Goal: Task Accomplishment & Management: Manage account settings

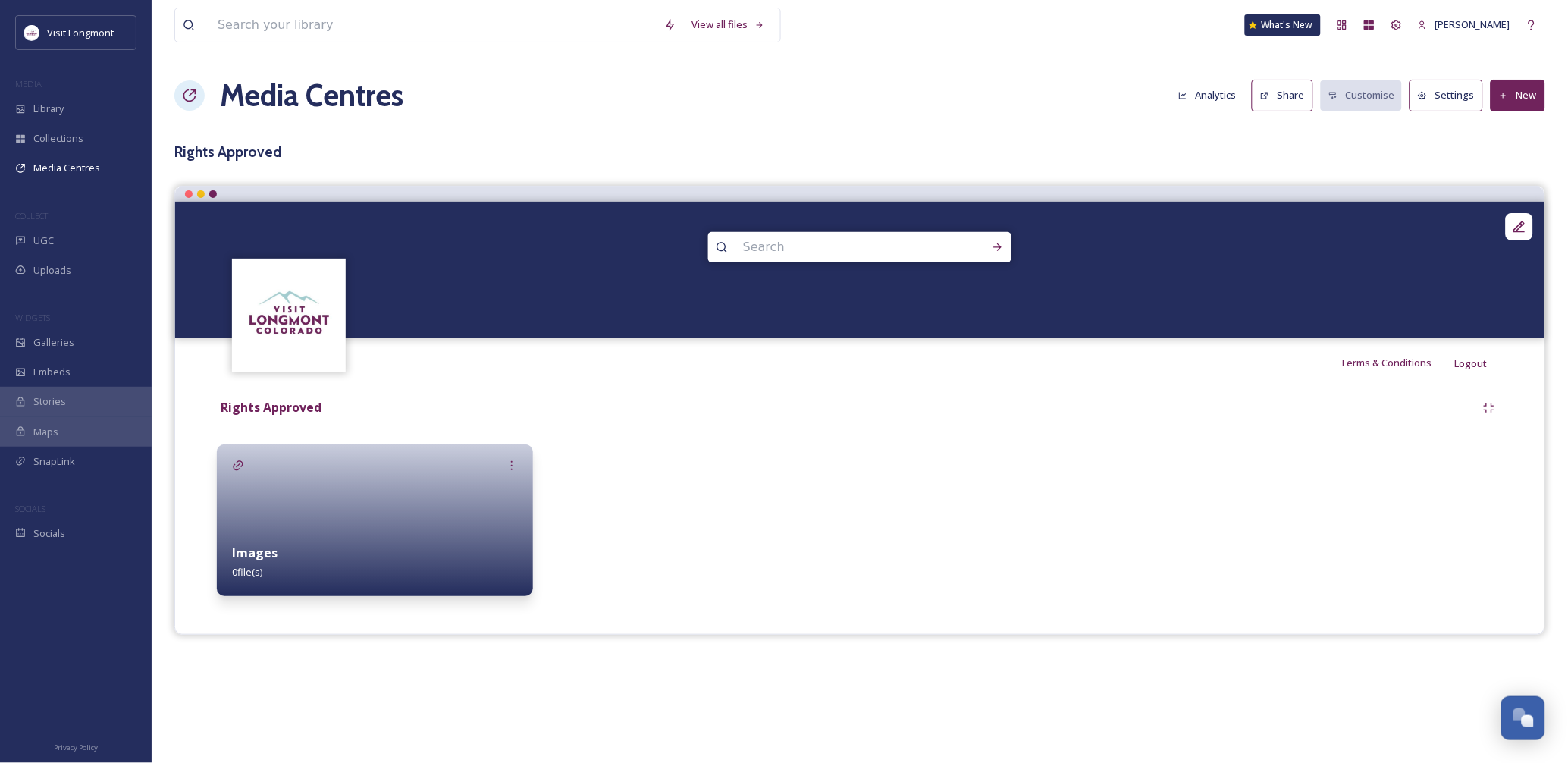
scroll to position [163, 0]
click at [62, 147] on div "Collections" at bounding box center [75, 138] width 152 height 30
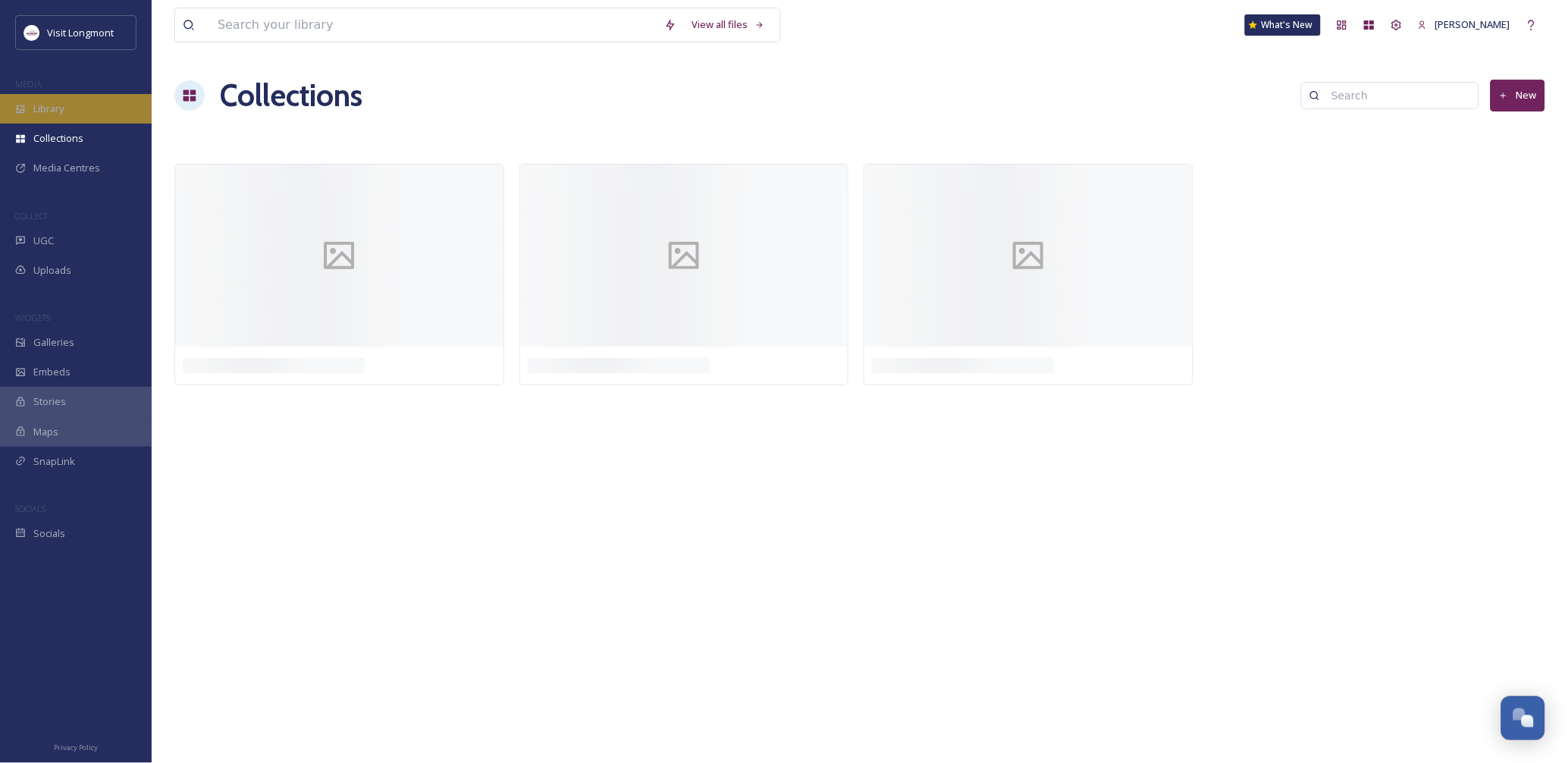
click at [49, 107] on span "Library" at bounding box center [48, 108] width 31 height 14
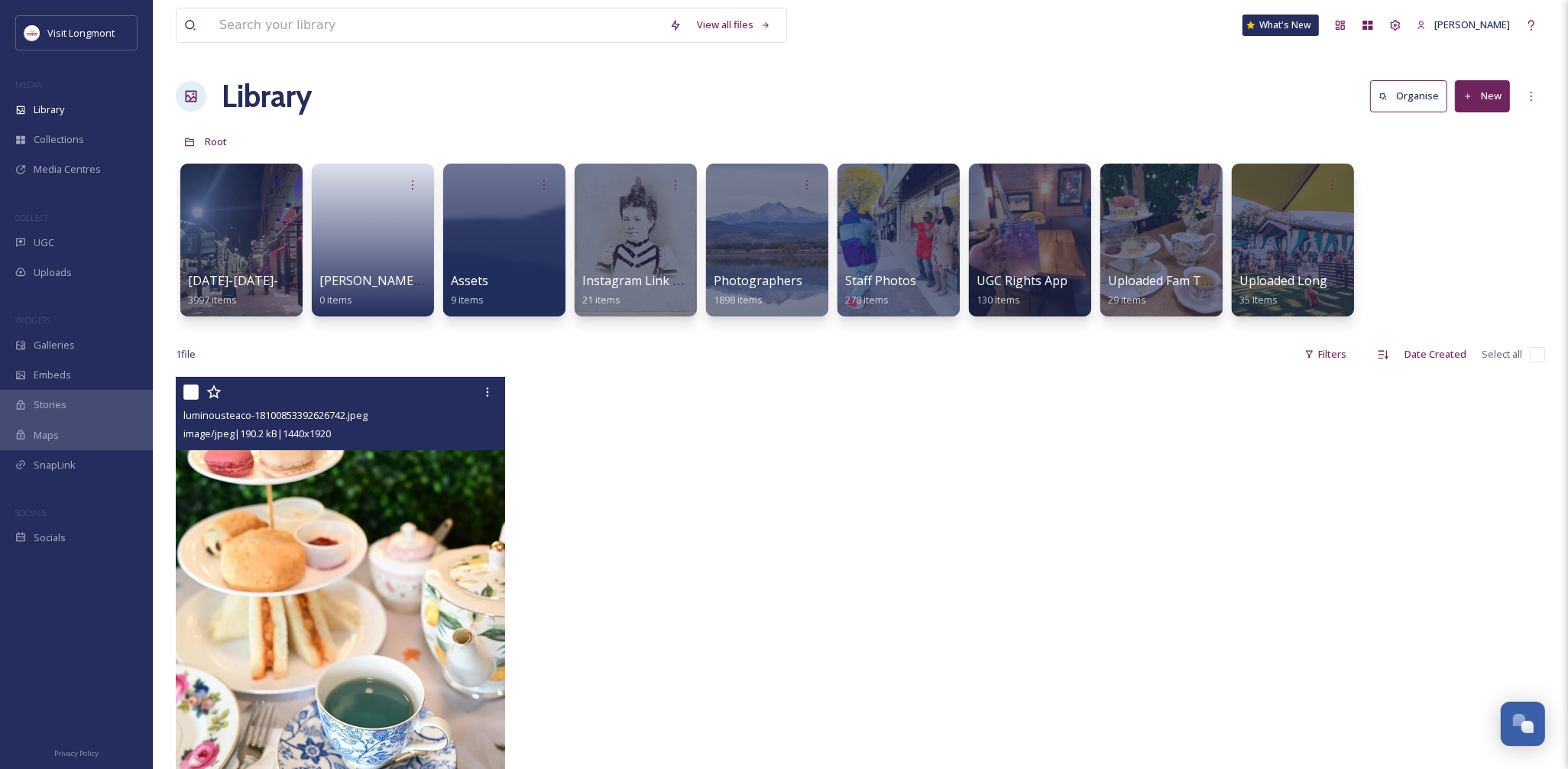
click at [333, 527] on img at bounding box center [341, 596] width 329 height 439
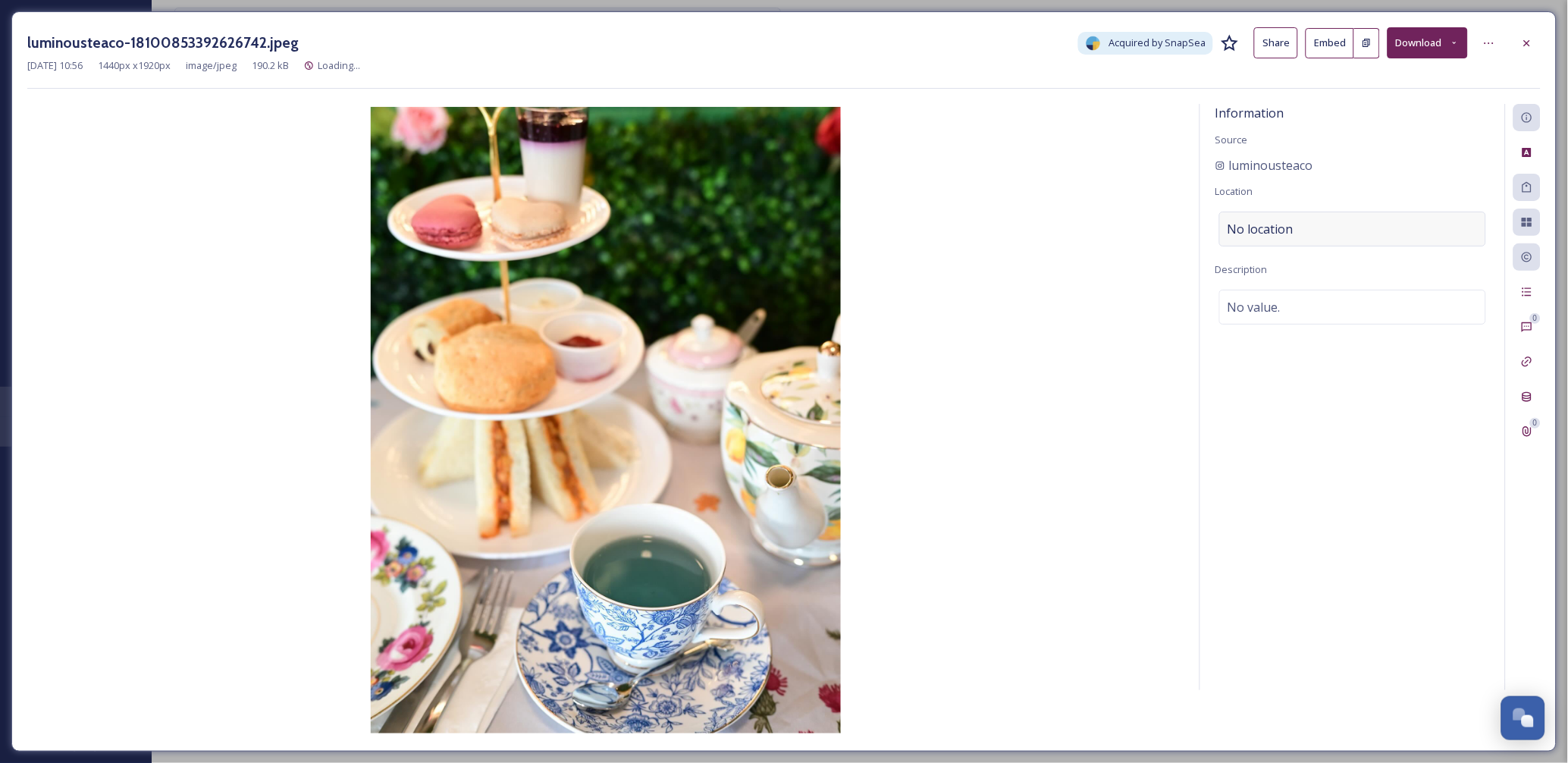
click at [1298, 222] on div "No location" at bounding box center [1353, 229] width 267 height 35
click at [1282, 236] on input at bounding box center [1353, 229] width 266 height 33
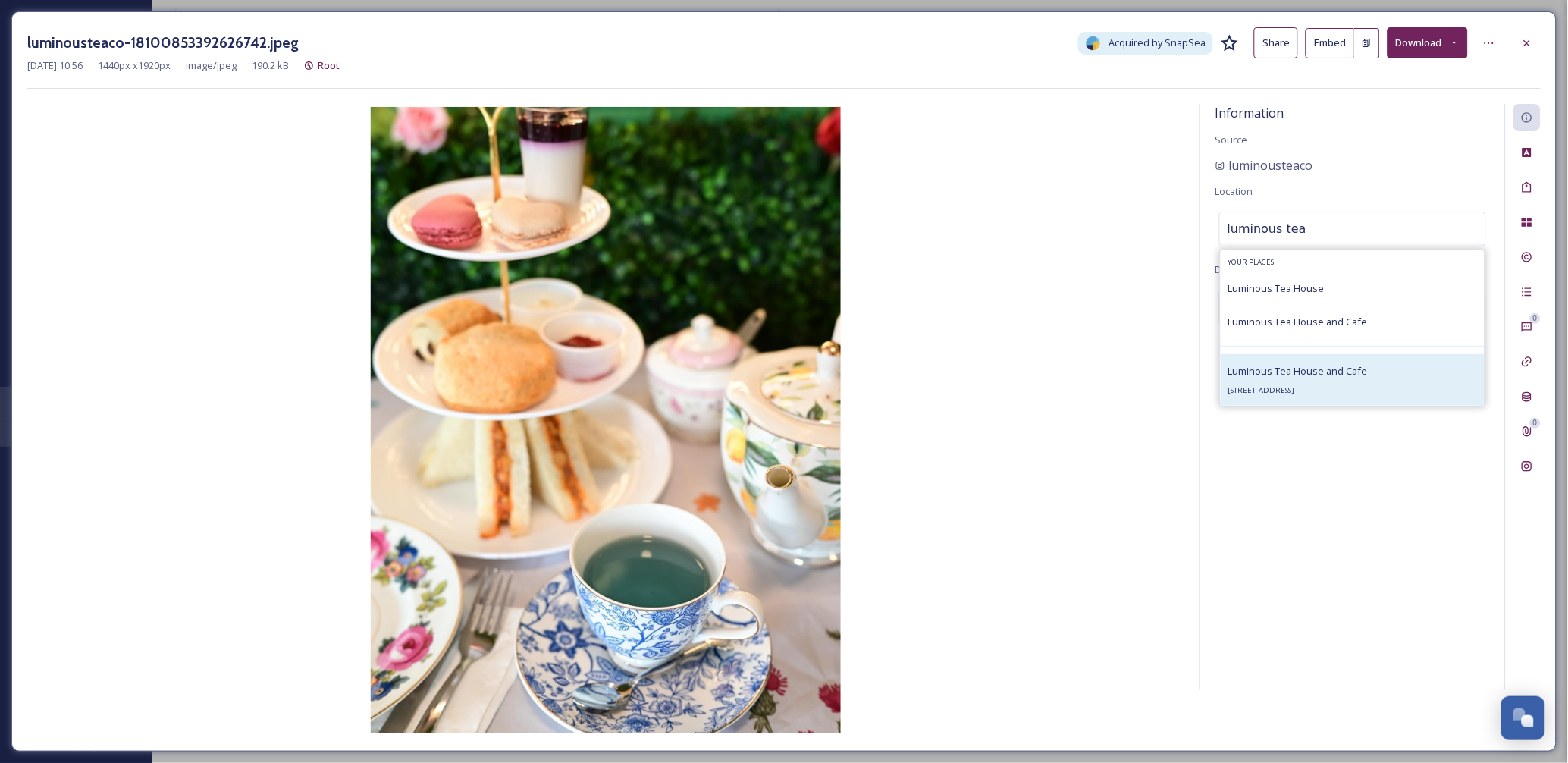
type input "luminous tea"
click at [1318, 375] on span "Luminous Tea House and Cafe" at bounding box center [1298, 370] width 140 height 13
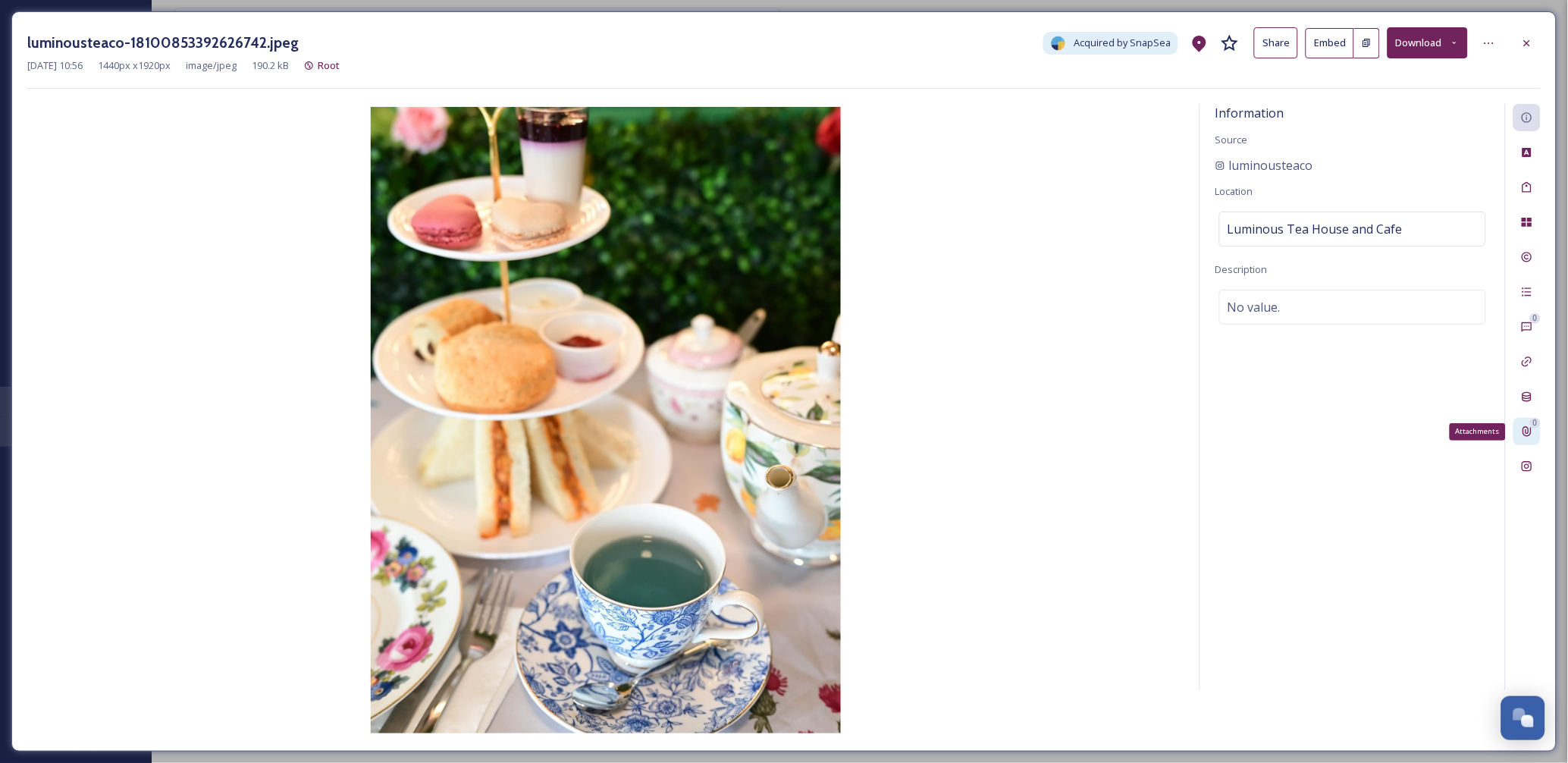
click at [1527, 434] on icon at bounding box center [1527, 431] width 9 height 10
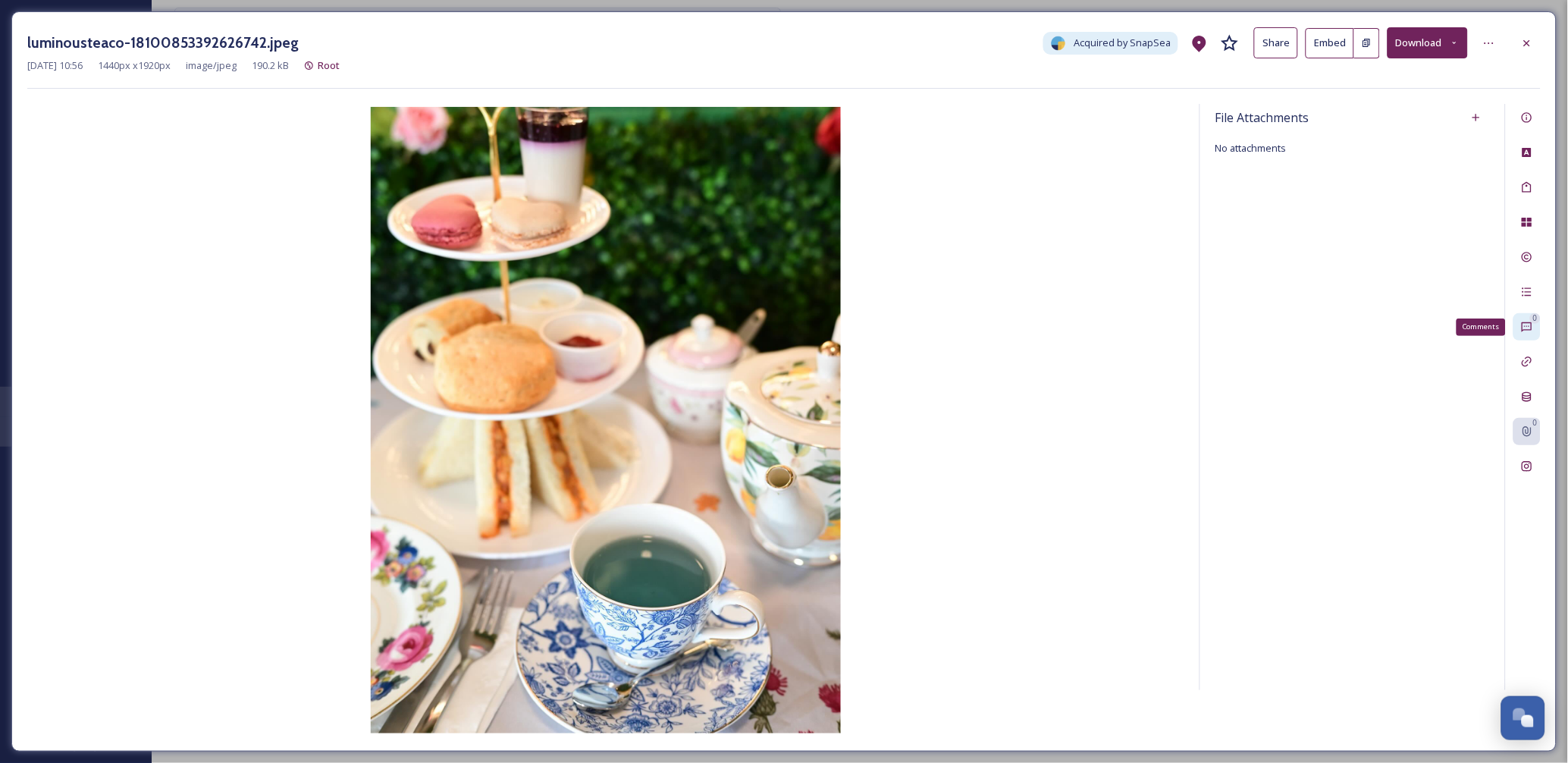
click at [1526, 323] on icon at bounding box center [1526, 327] width 10 height 10
click at [1525, 186] on icon at bounding box center [1526, 187] width 12 height 12
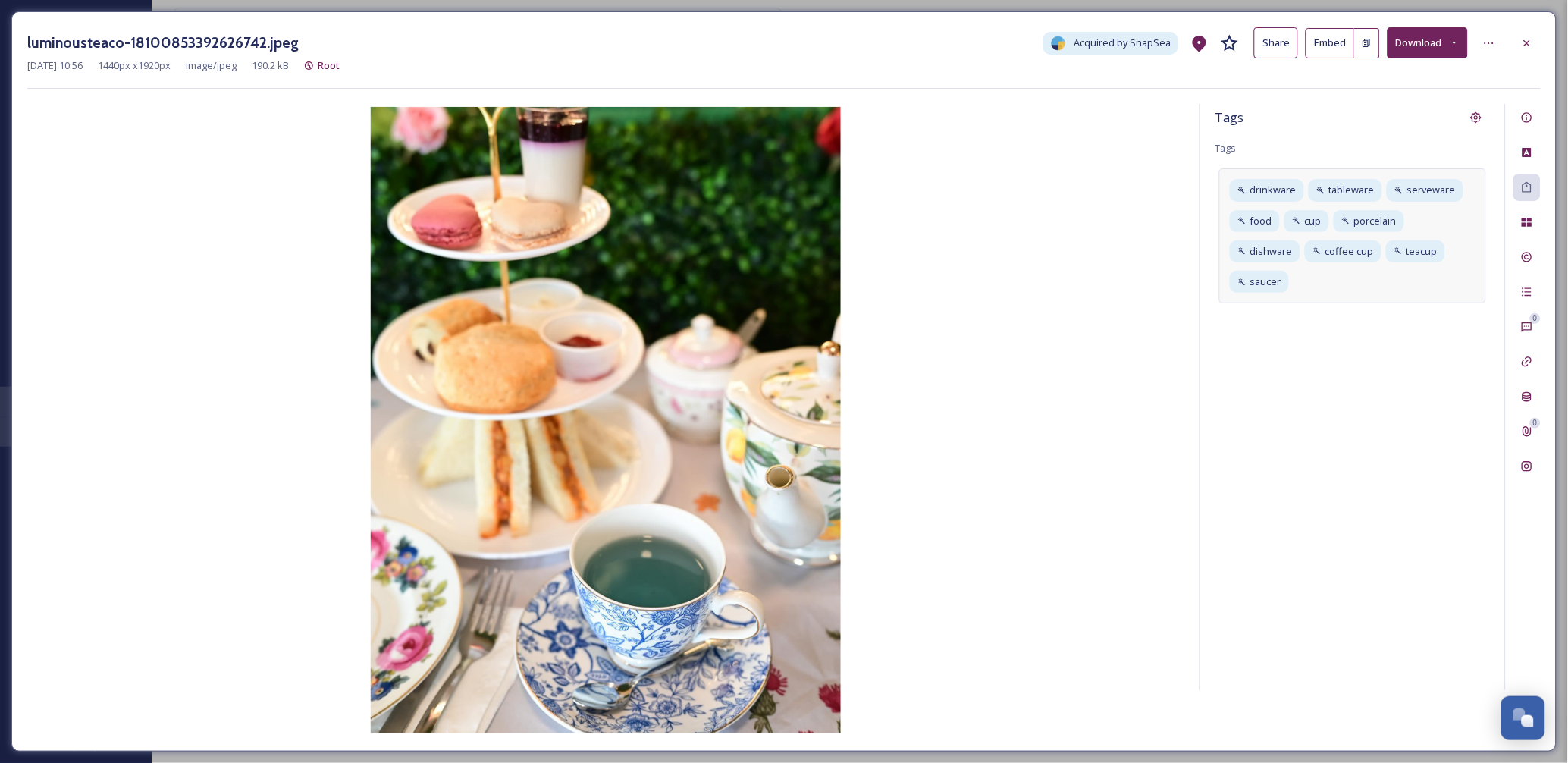
click at [1321, 286] on div "drinkware tableware serveware food cup porcelain dishware coffee cup teacup sau…" at bounding box center [1353, 236] width 267 height 135
type input "luminous"
type input "teadownt"
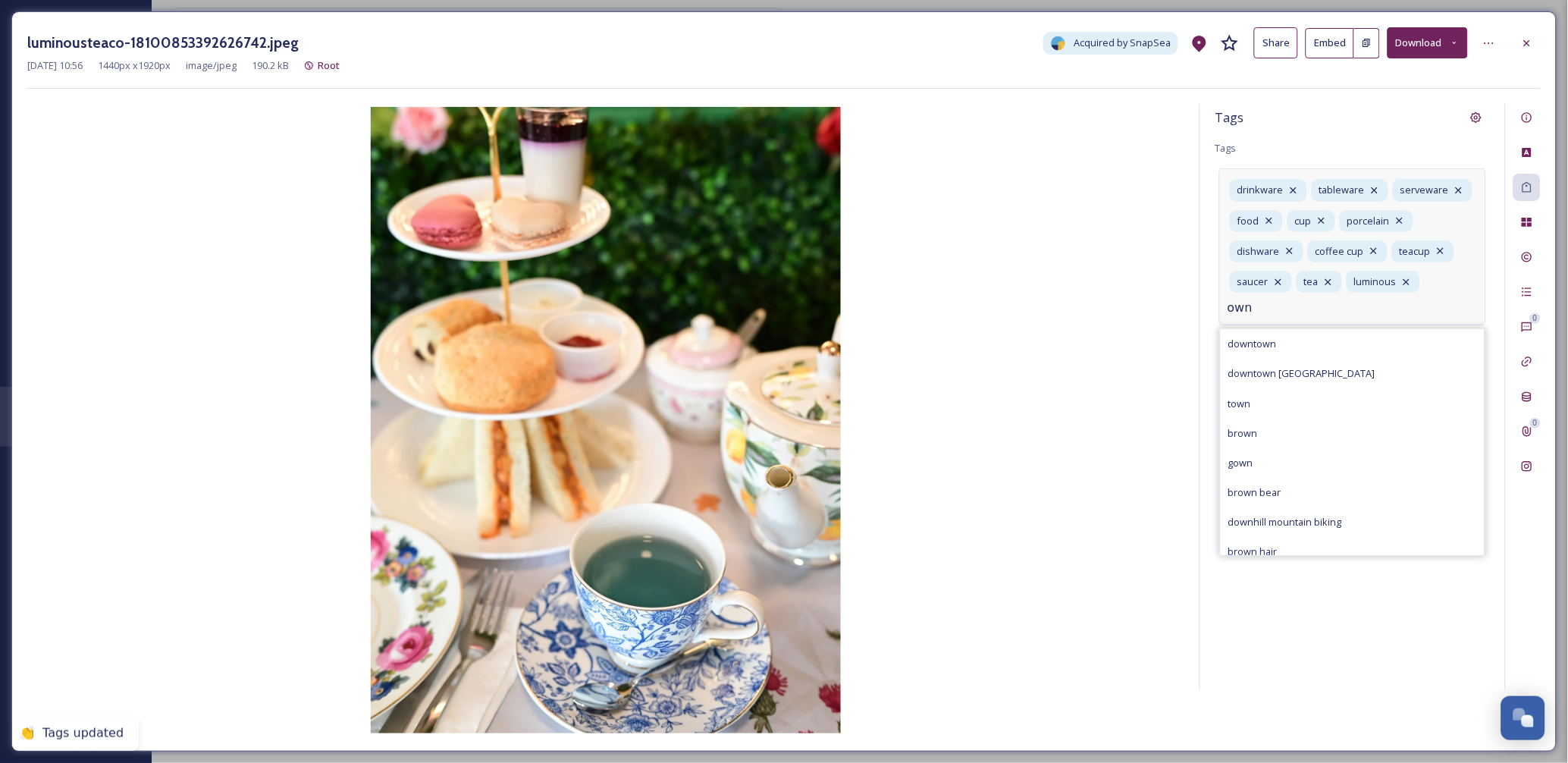
drag, startPoint x: 1287, startPoint y: 313, endPoint x: 1221, endPoint y: 309, distance: 66.1
click at [1221, 309] on div "drinkware tableware serveware food cup porcelain dishware coffee cup teacup sau…" at bounding box center [1353, 247] width 267 height 157
type input "own"
click at [1243, 347] on span "downtown" at bounding box center [1253, 343] width 49 height 14
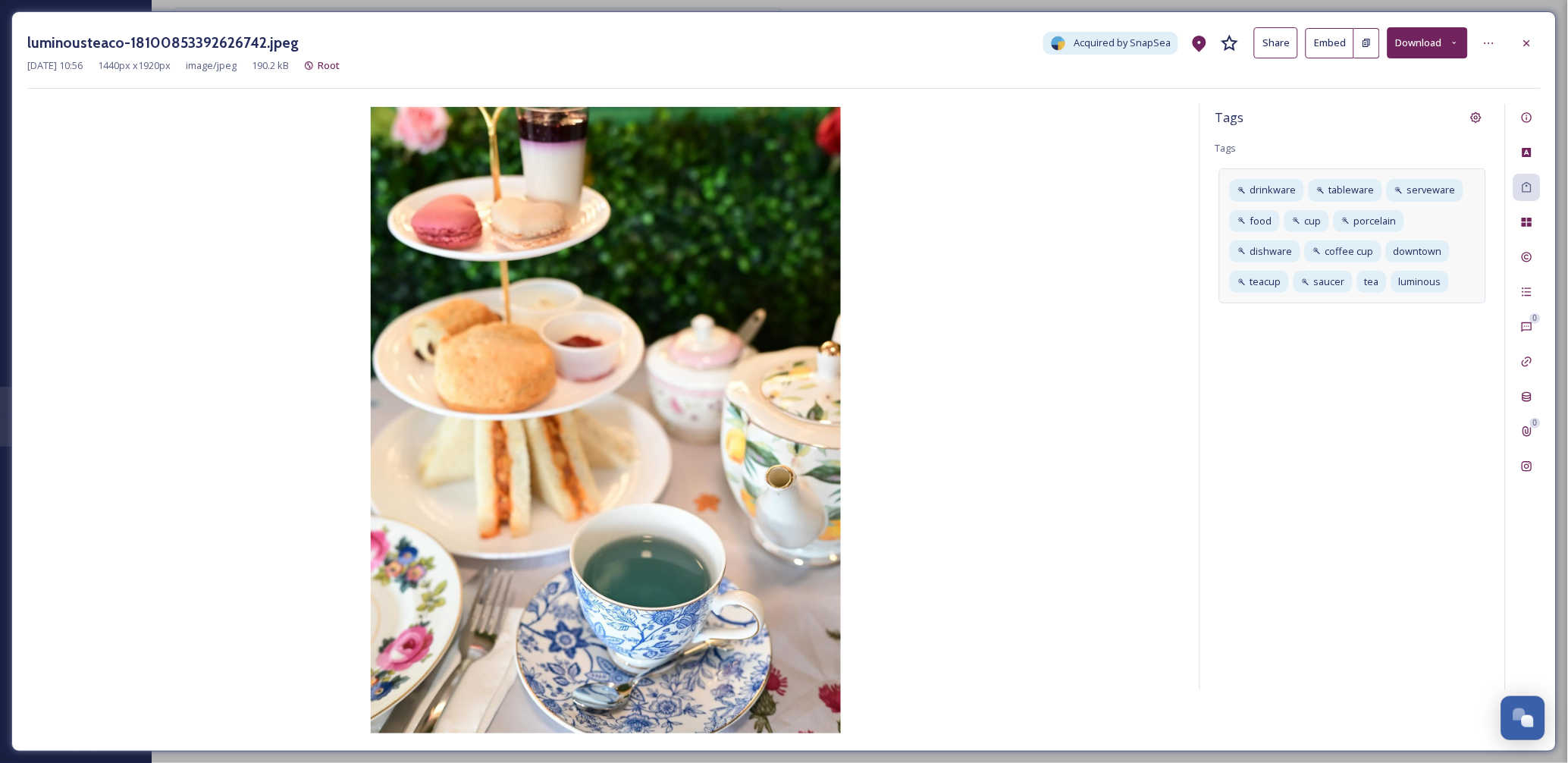
click at [1539, 44] on div at bounding box center [1527, 43] width 28 height 28
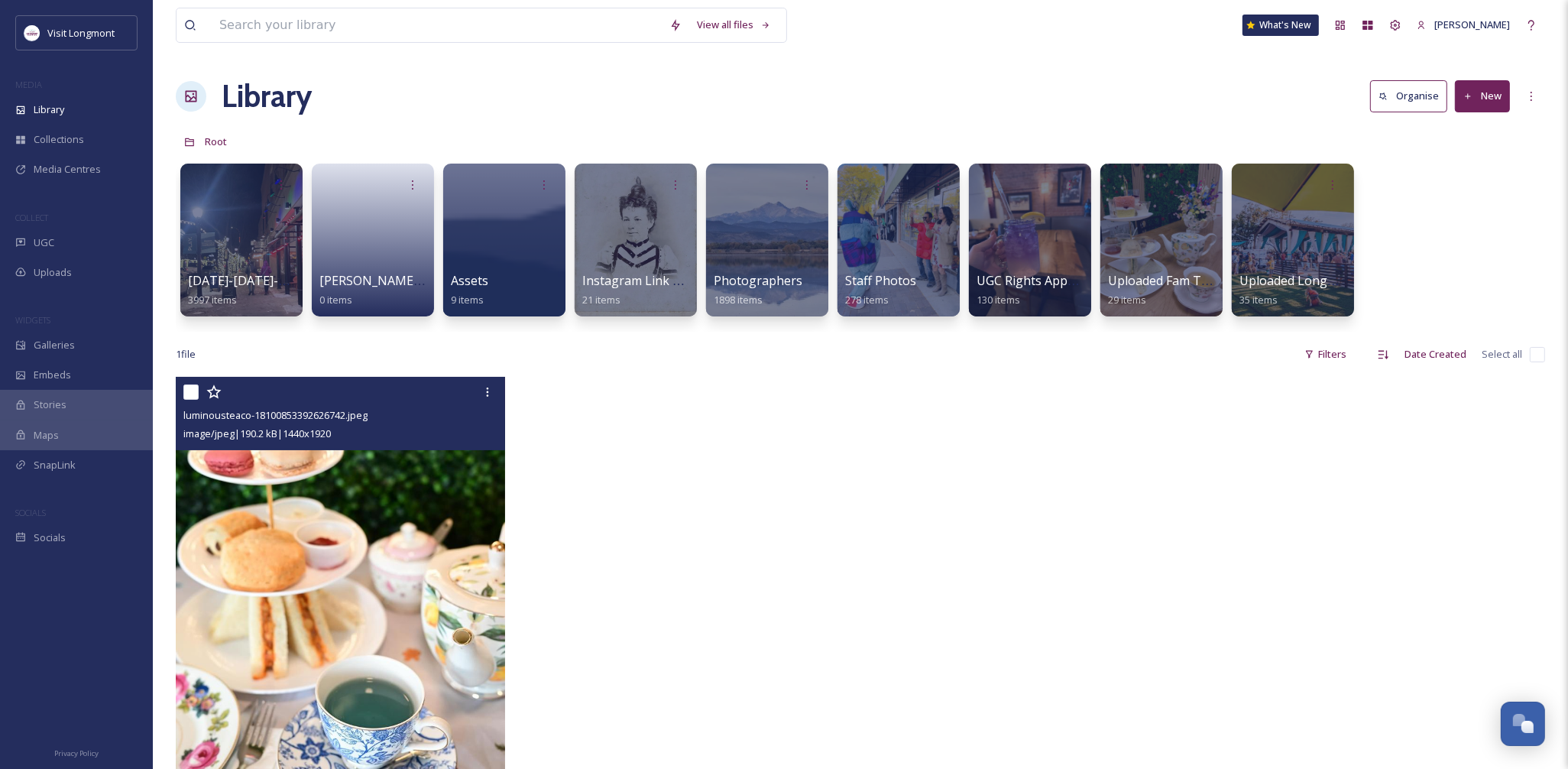
click at [184, 394] on input "checkbox" at bounding box center [191, 391] width 15 height 15
checkbox input "true"
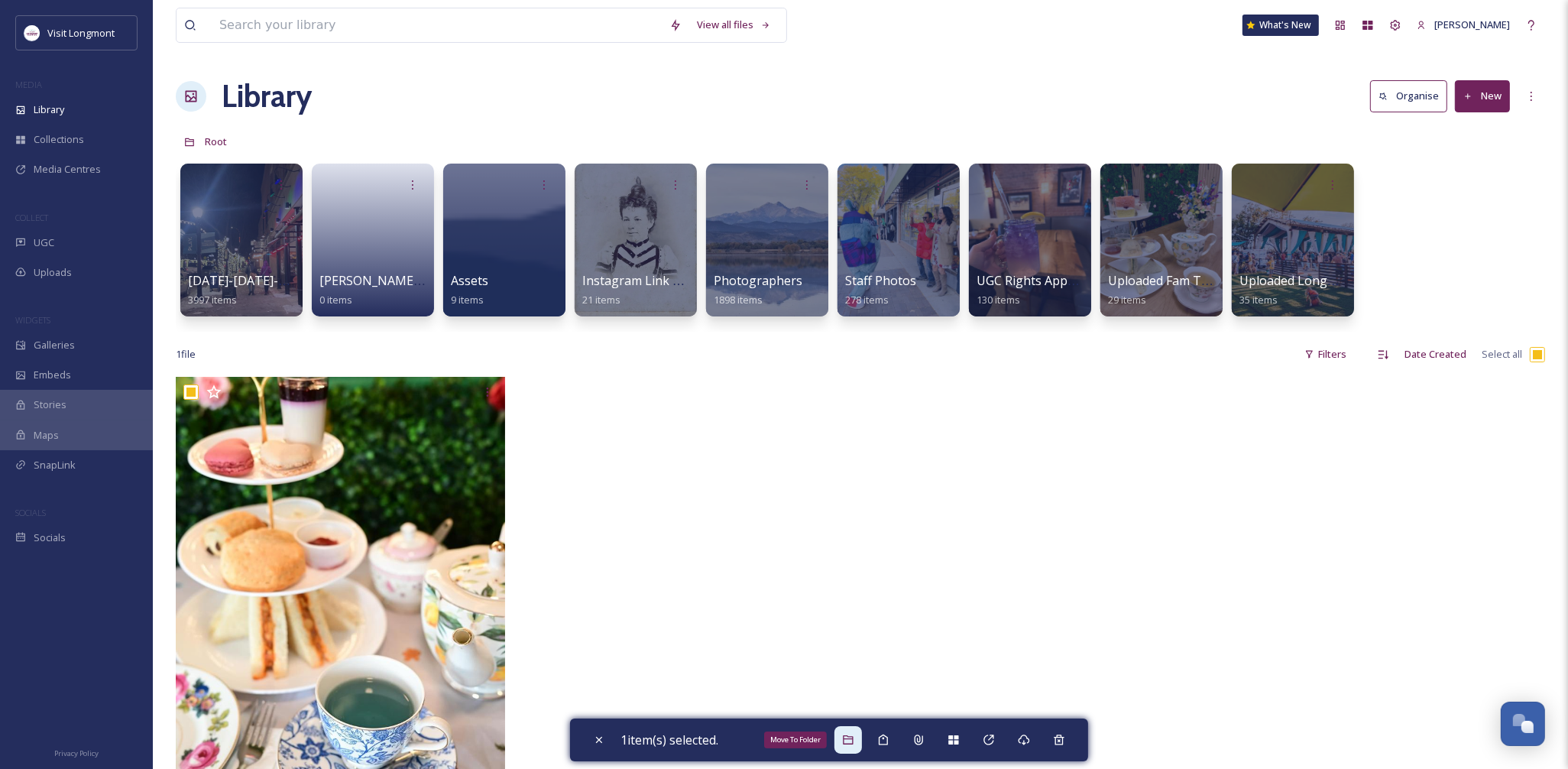
click at [854, 737] on icon at bounding box center [847, 739] width 12 height 12
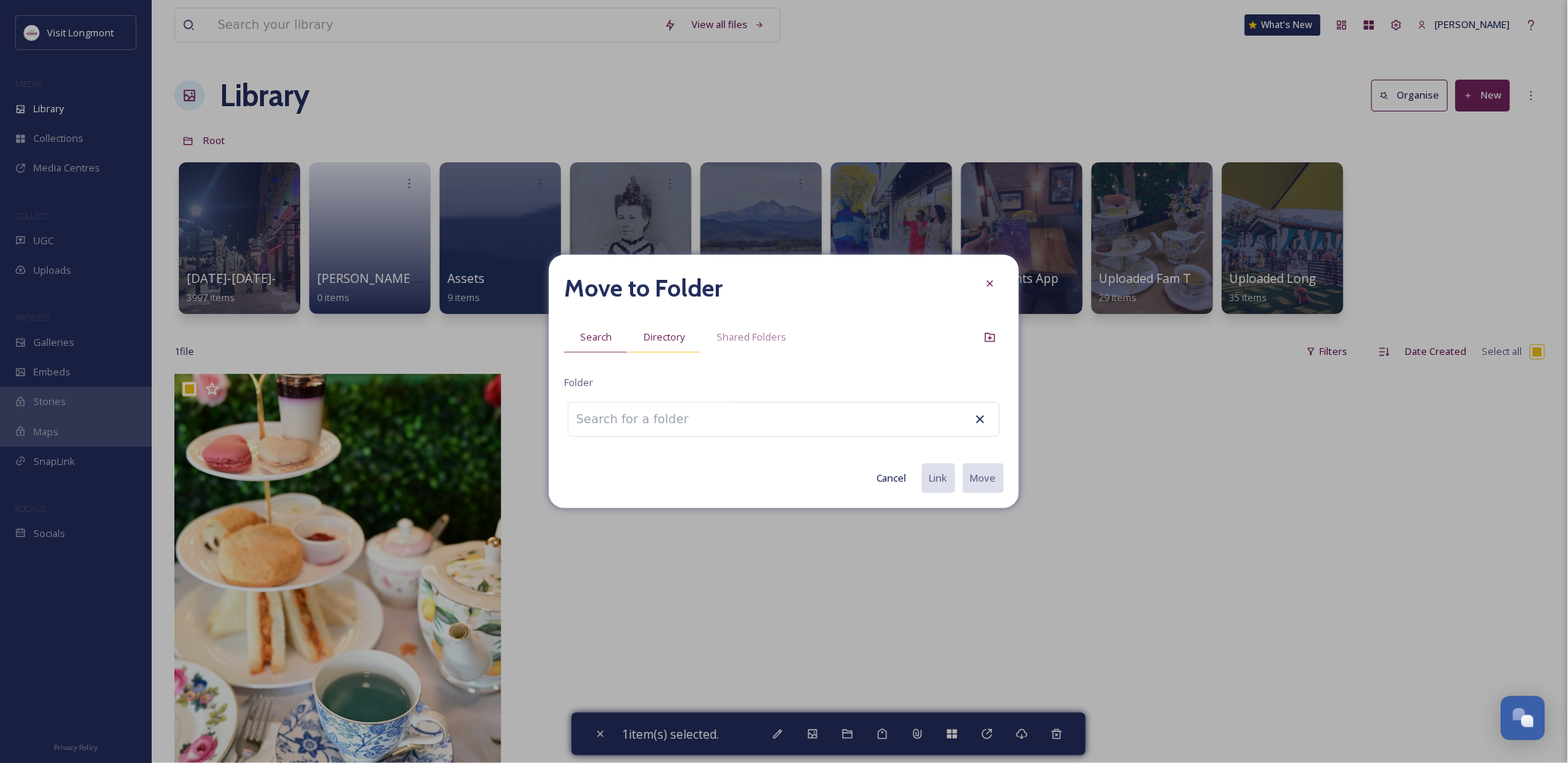
click at [663, 337] on span "Directory" at bounding box center [664, 337] width 41 height 14
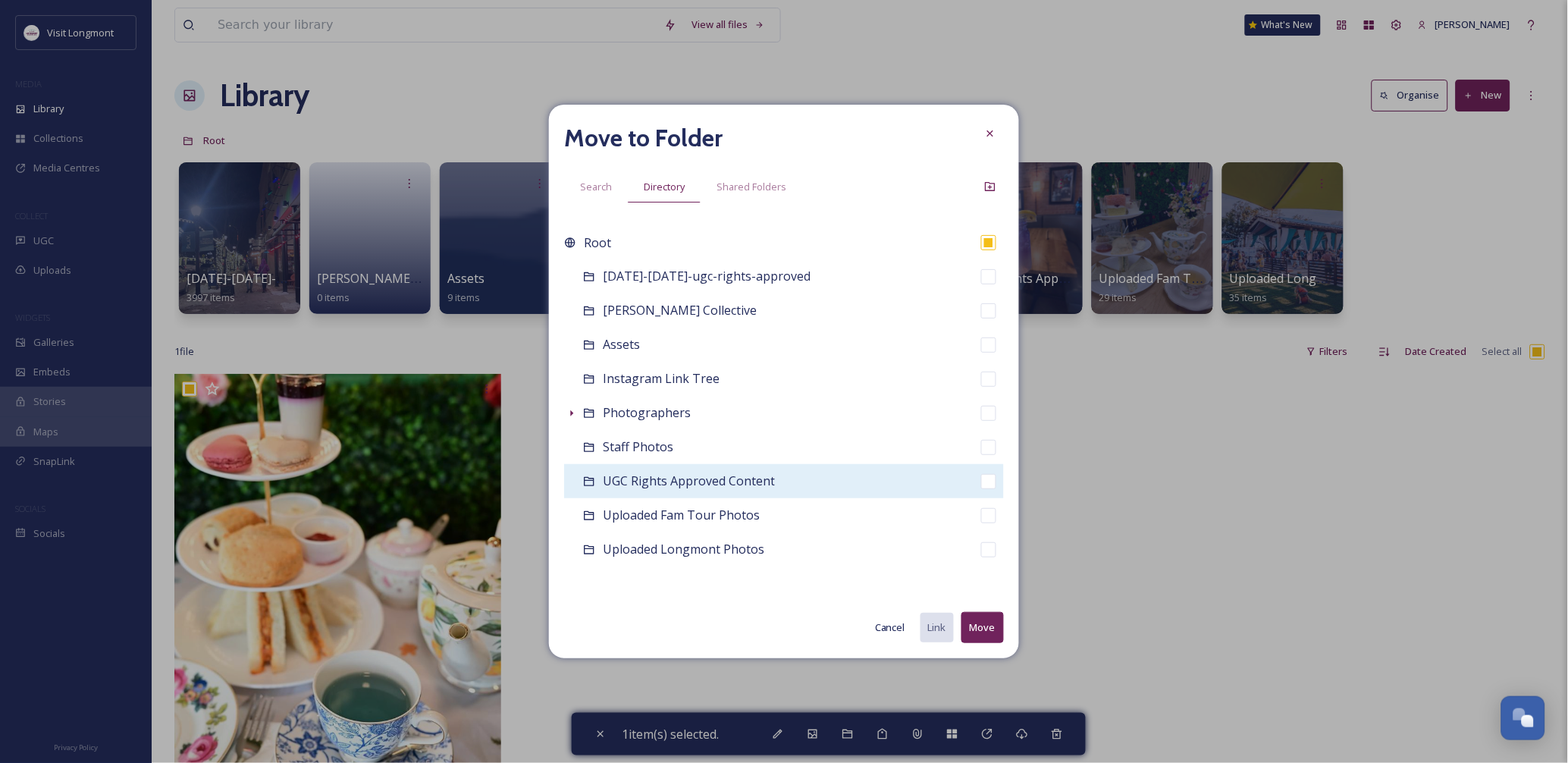
click at [693, 483] on span "UGC Rights Approved Content" at bounding box center [689, 480] width 172 height 17
checkbox input "false"
checkbox input "true"
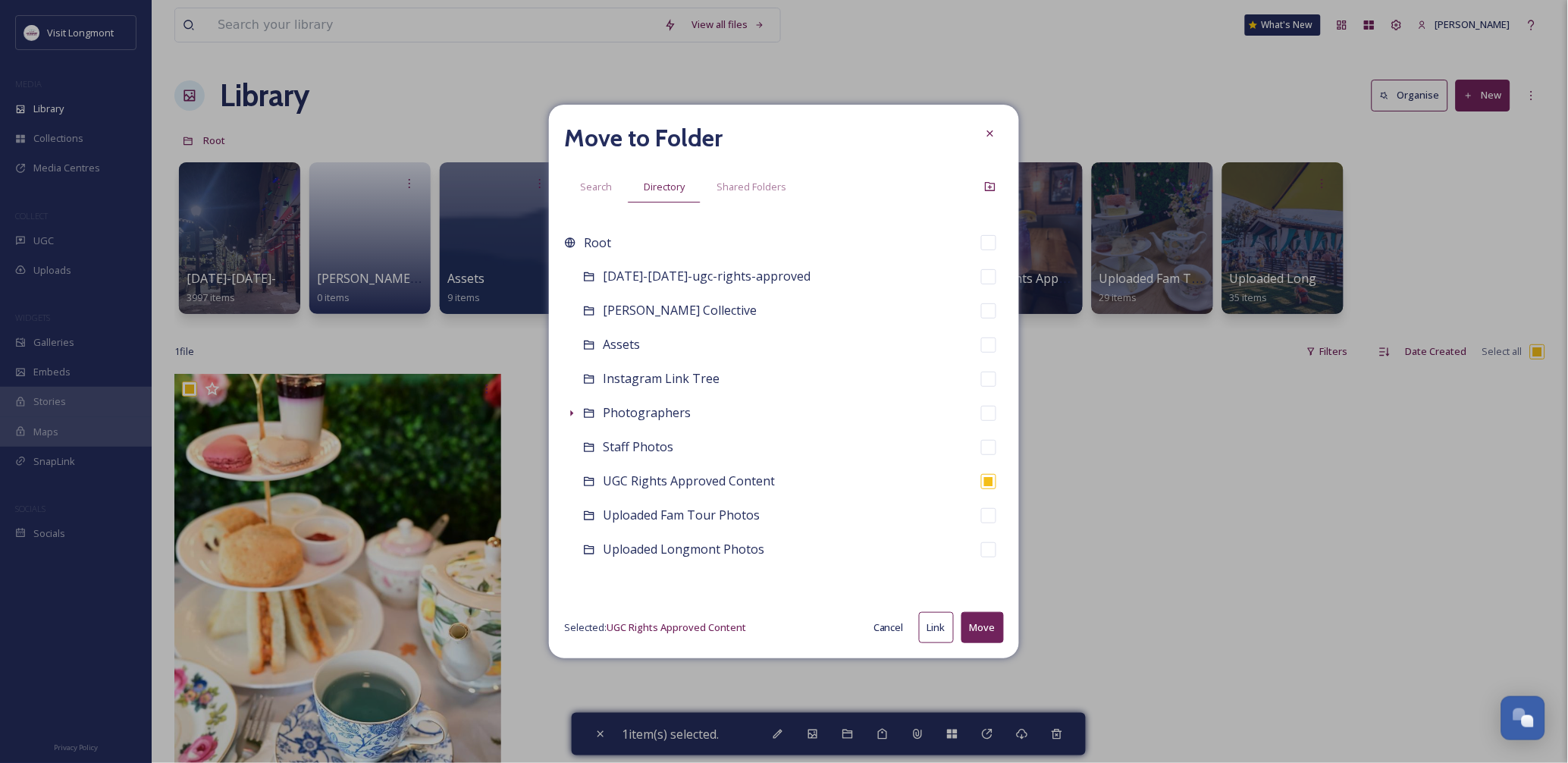
click at [993, 629] on button "Move" at bounding box center [982, 628] width 42 height 31
checkbox input "false"
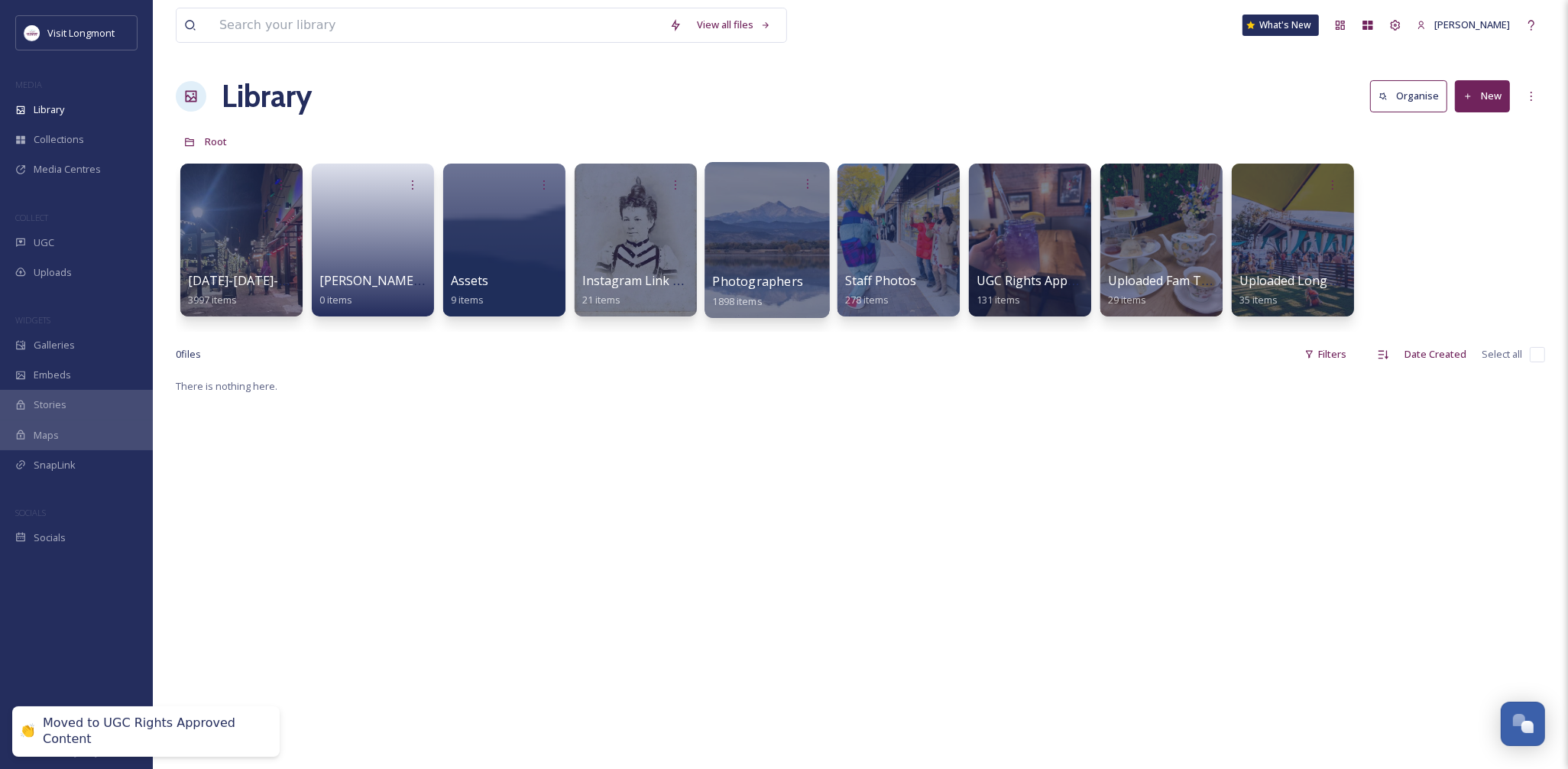
click at [730, 231] on div at bounding box center [766, 240] width 124 height 156
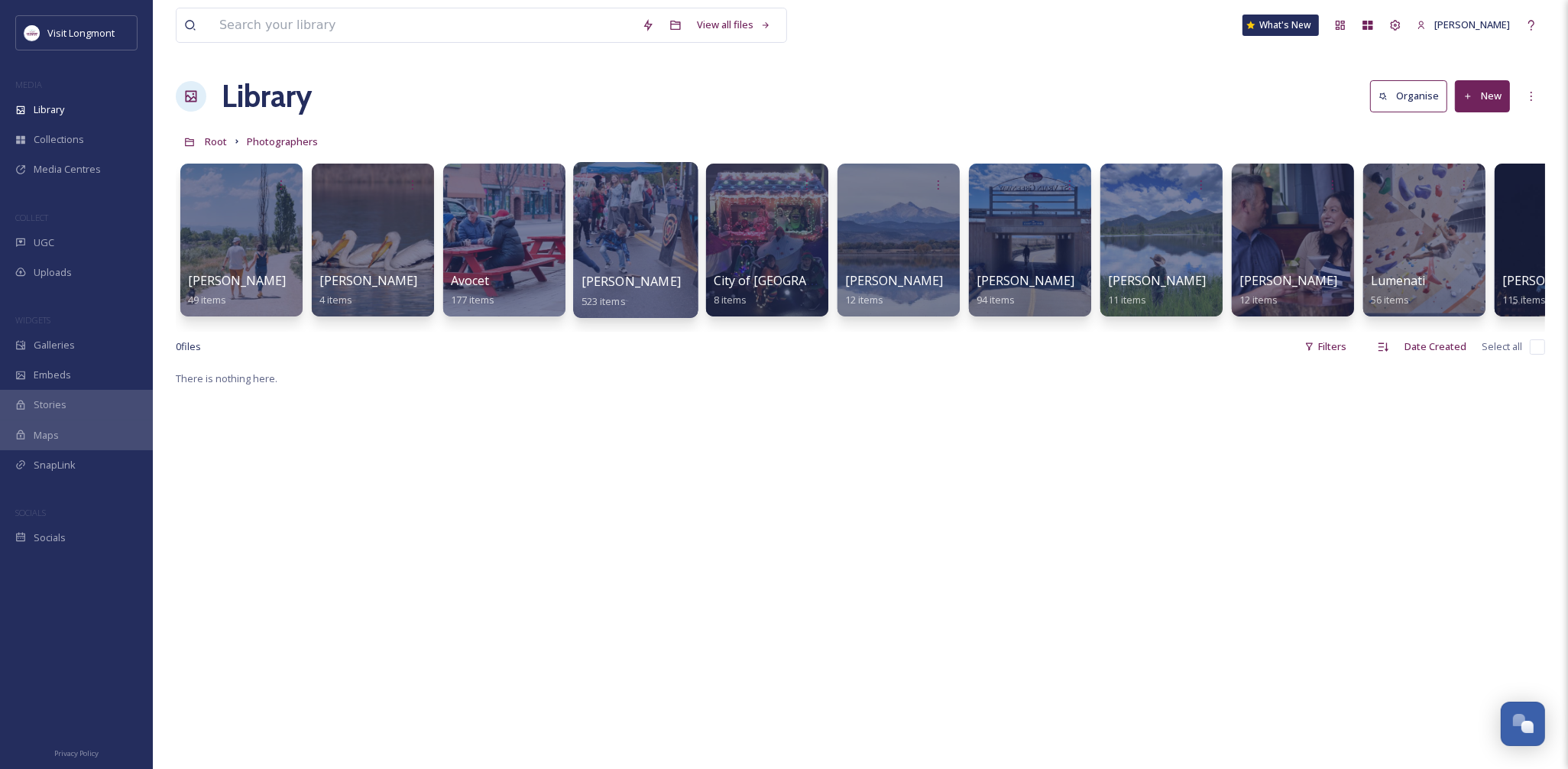
click at [630, 231] on div at bounding box center [635, 240] width 124 height 156
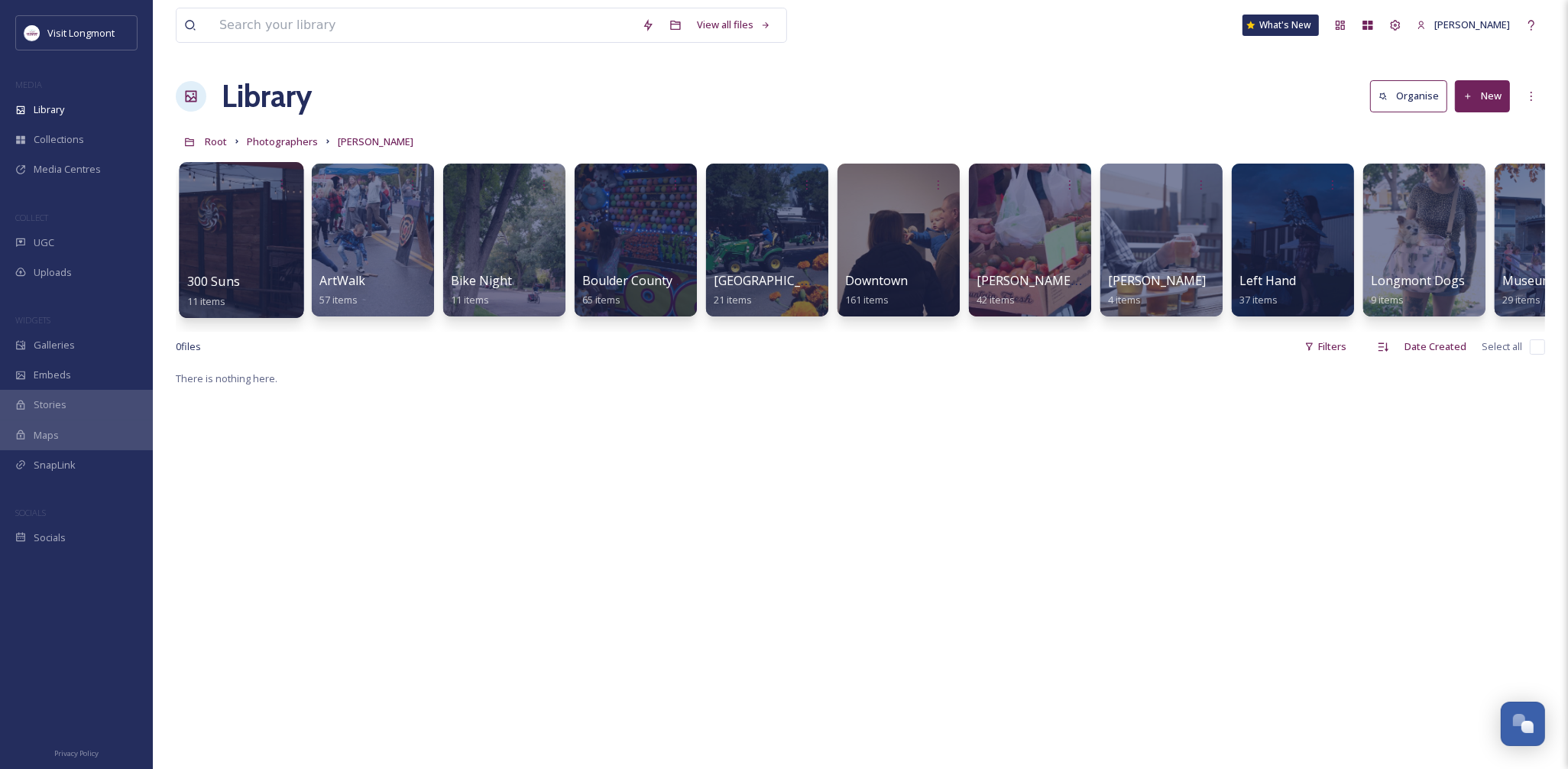
click at [224, 243] on div at bounding box center [241, 240] width 124 height 156
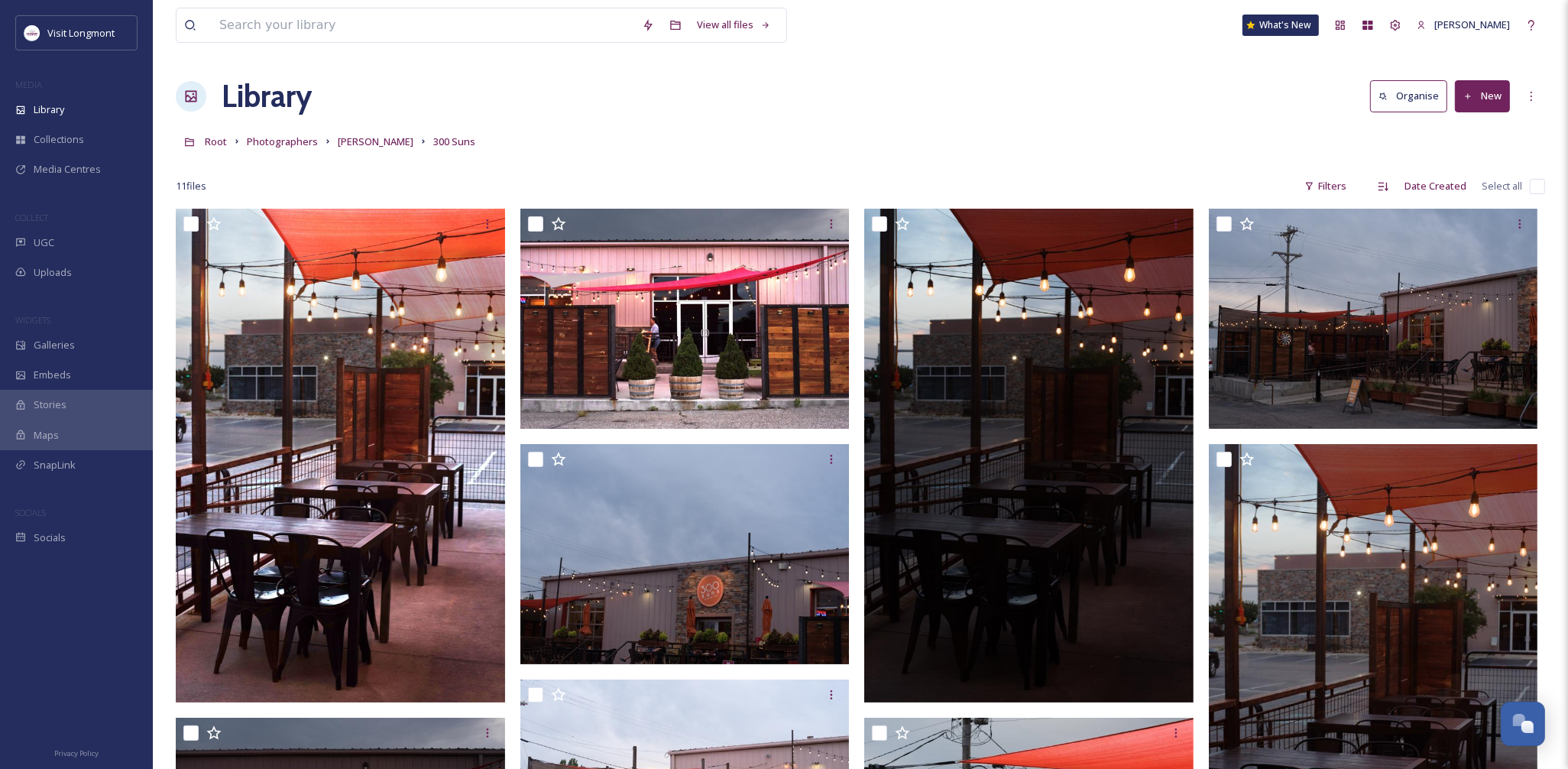
click at [1536, 188] on input "checkbox" at bounding box center [1536, 186] width 15 height 15
checkbox input "true"
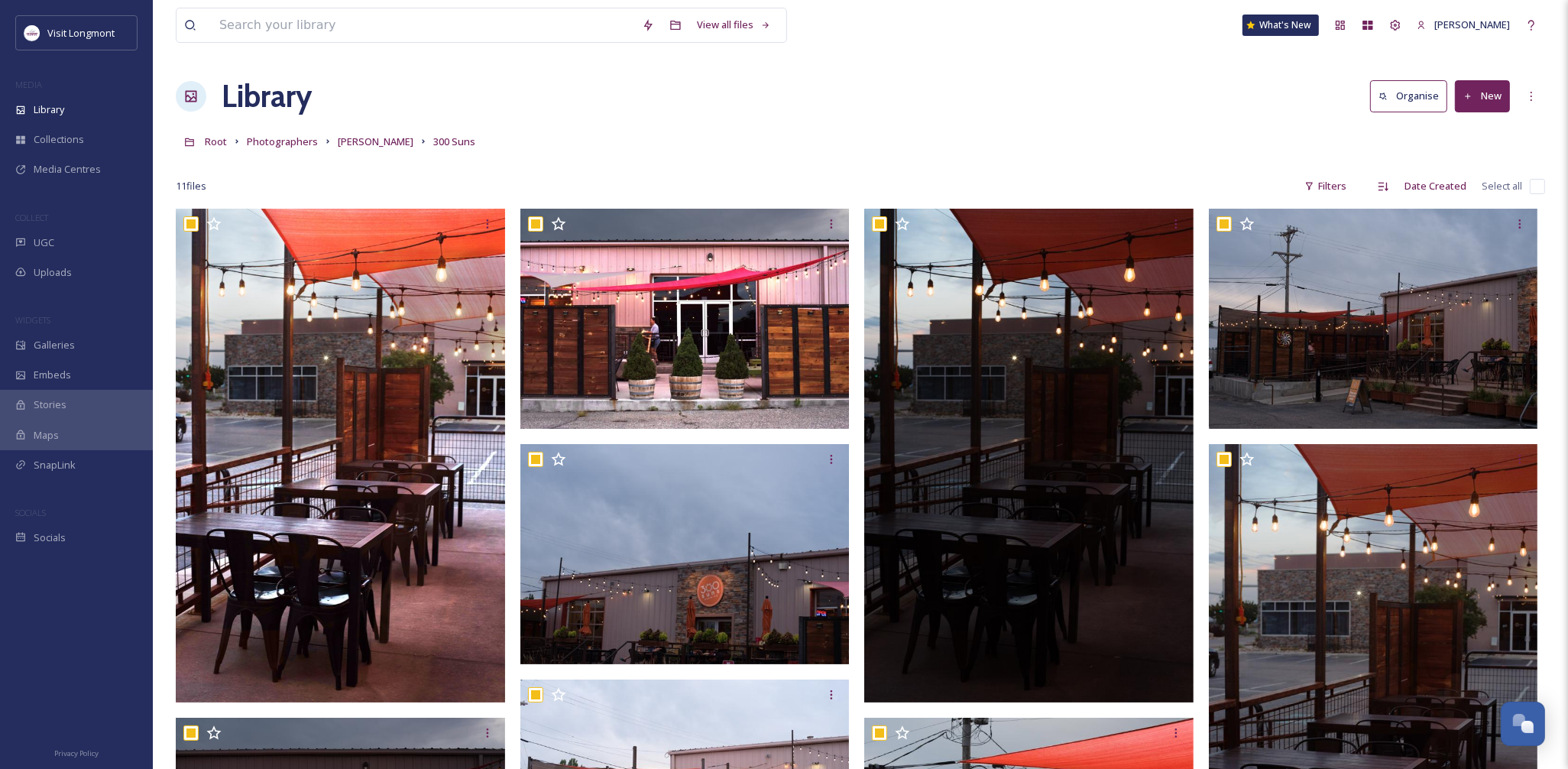
checkbox input "true"
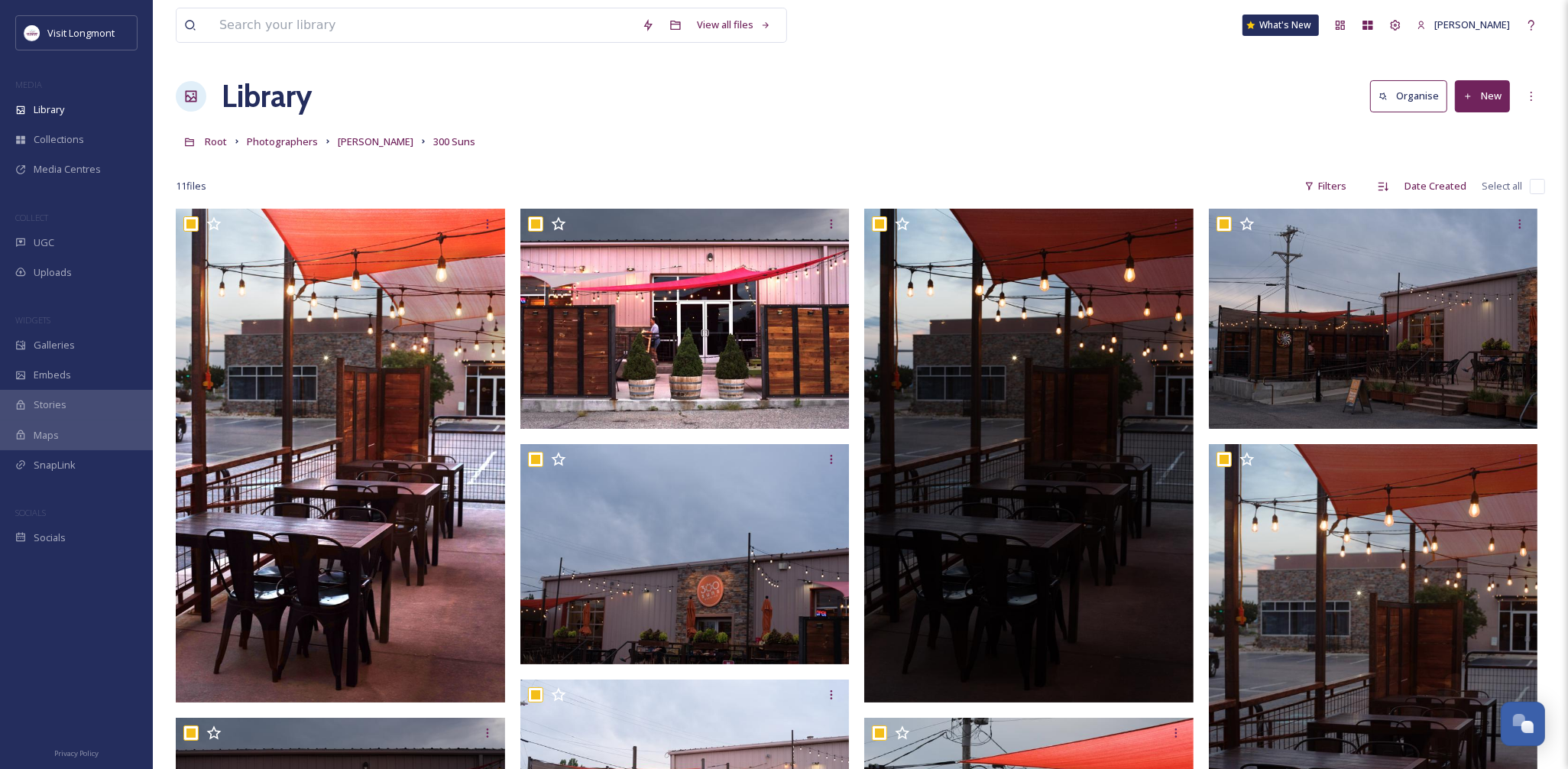
checkbox input "true"
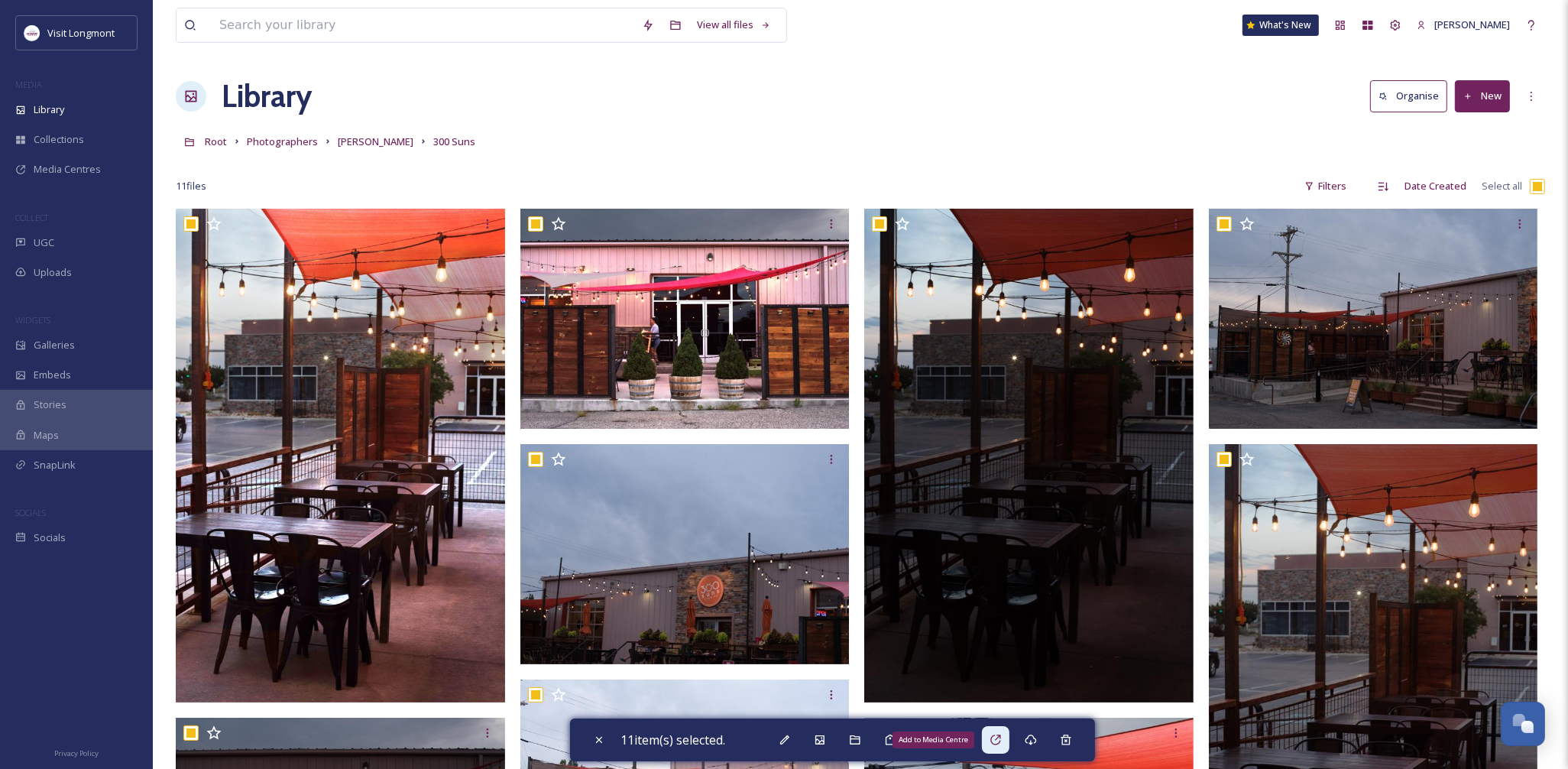
click at [995, 735] on icon at bounding box center [995, 739] width 12 height 12
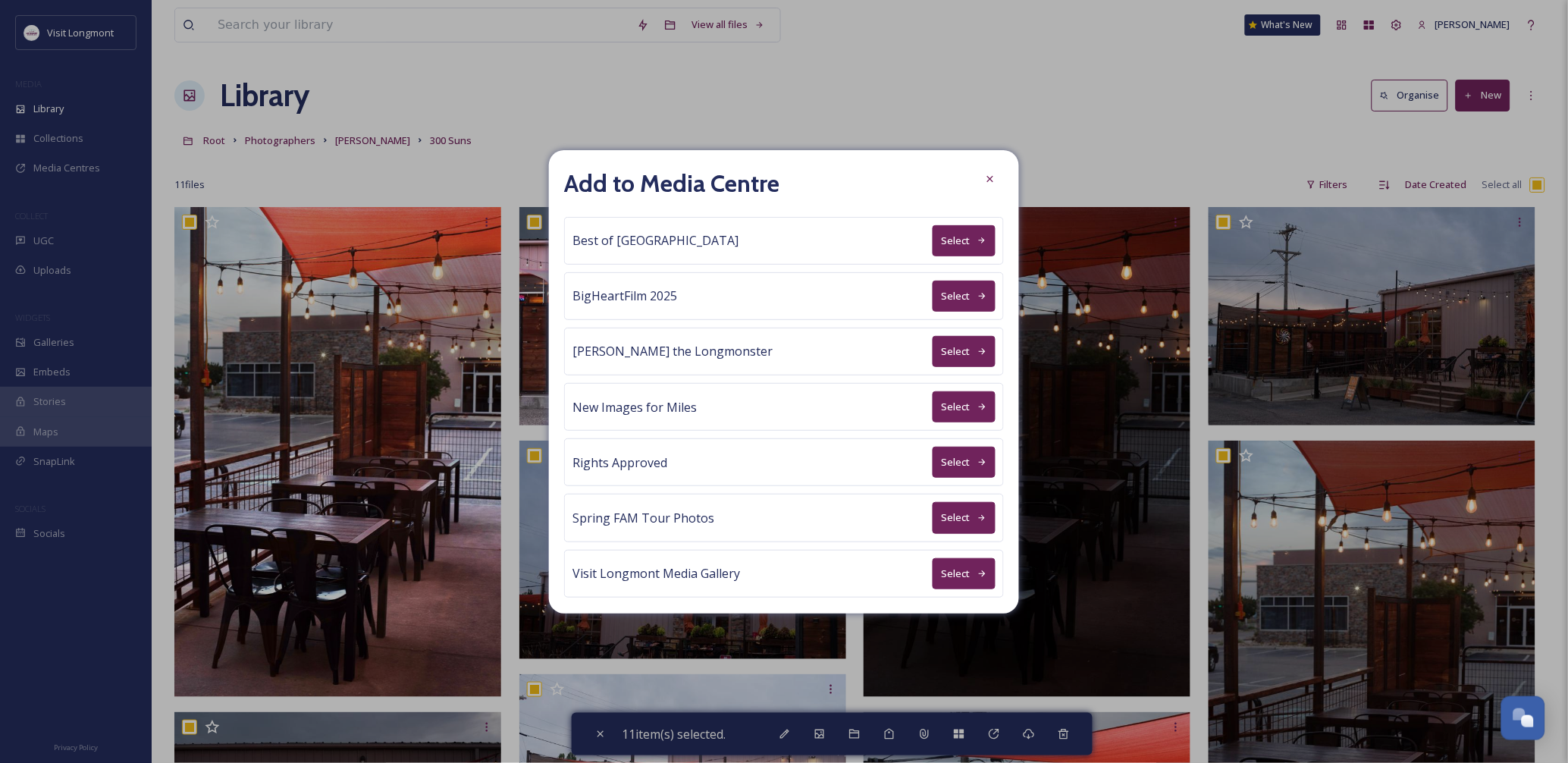
click at [933, 460] on button "Select" at bounding box center [964, 462] width 63 height 31
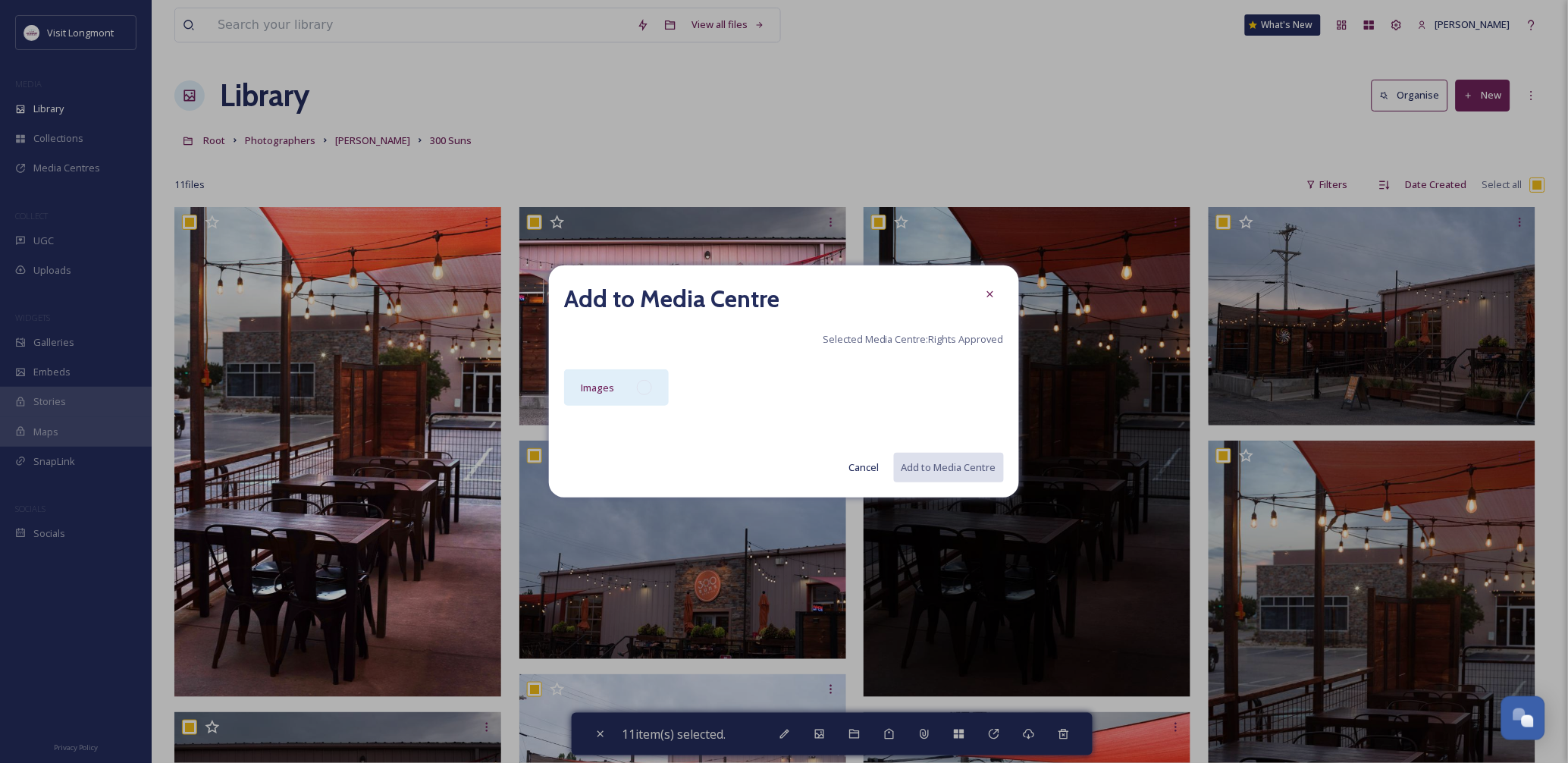
click at [643, 387] on div at bounding box center [644, 387] width 15 height 15
click at [953, 464] on button "Add to Media Centre" at bounding box center [948, 468] width 112 height 31
checkbox input "false"
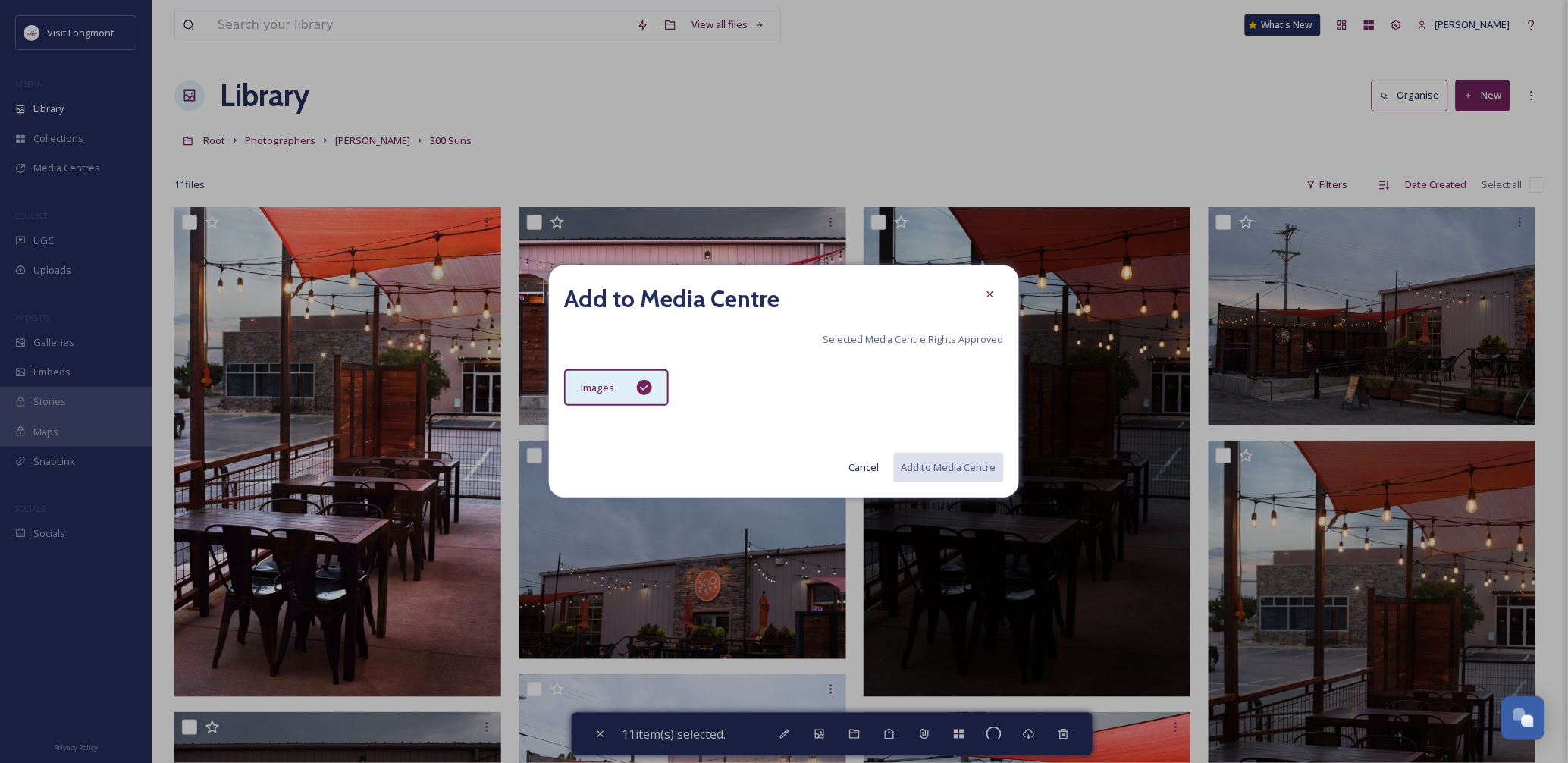
checkbox input "false"
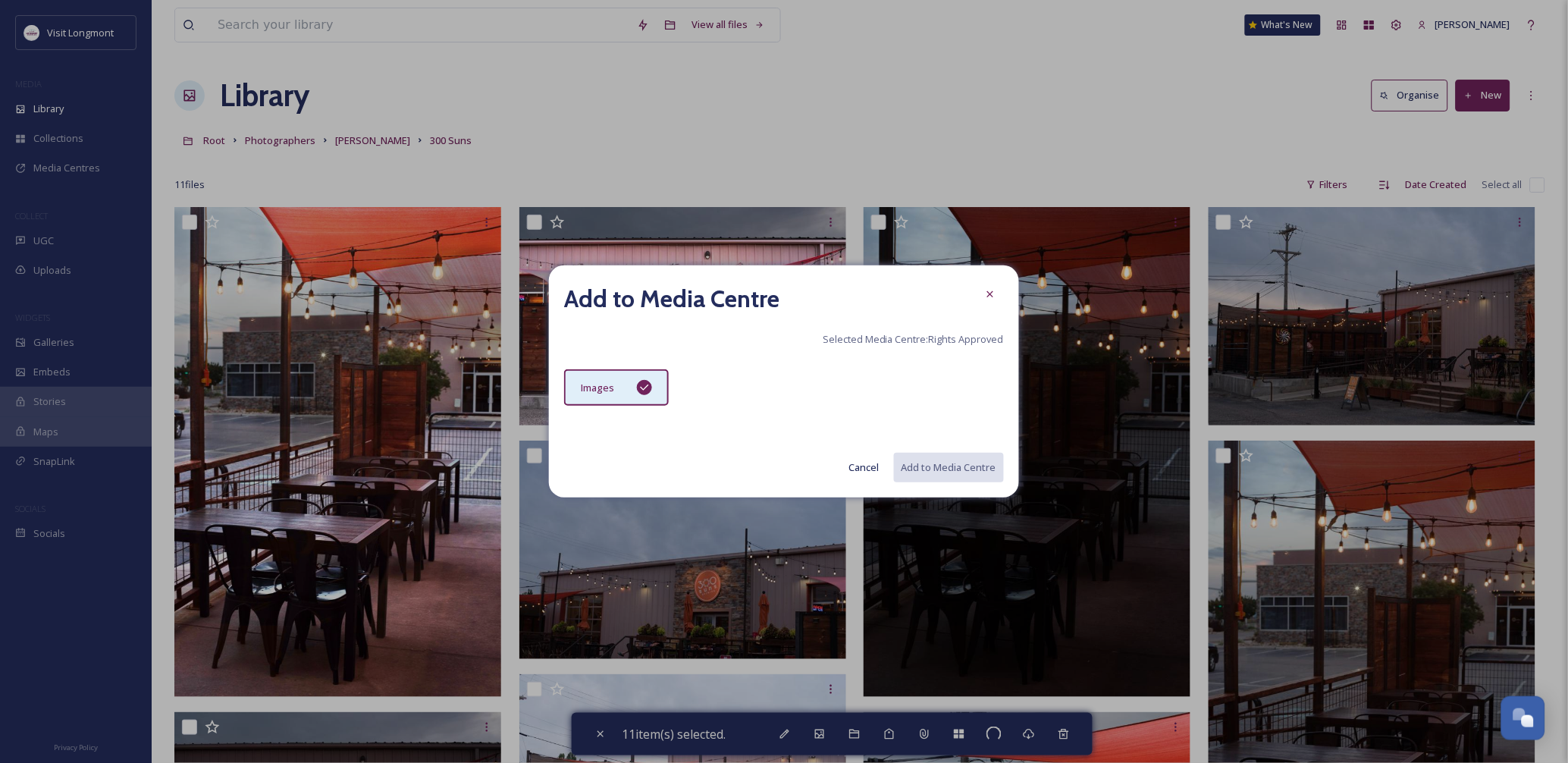
checkbox input "false"
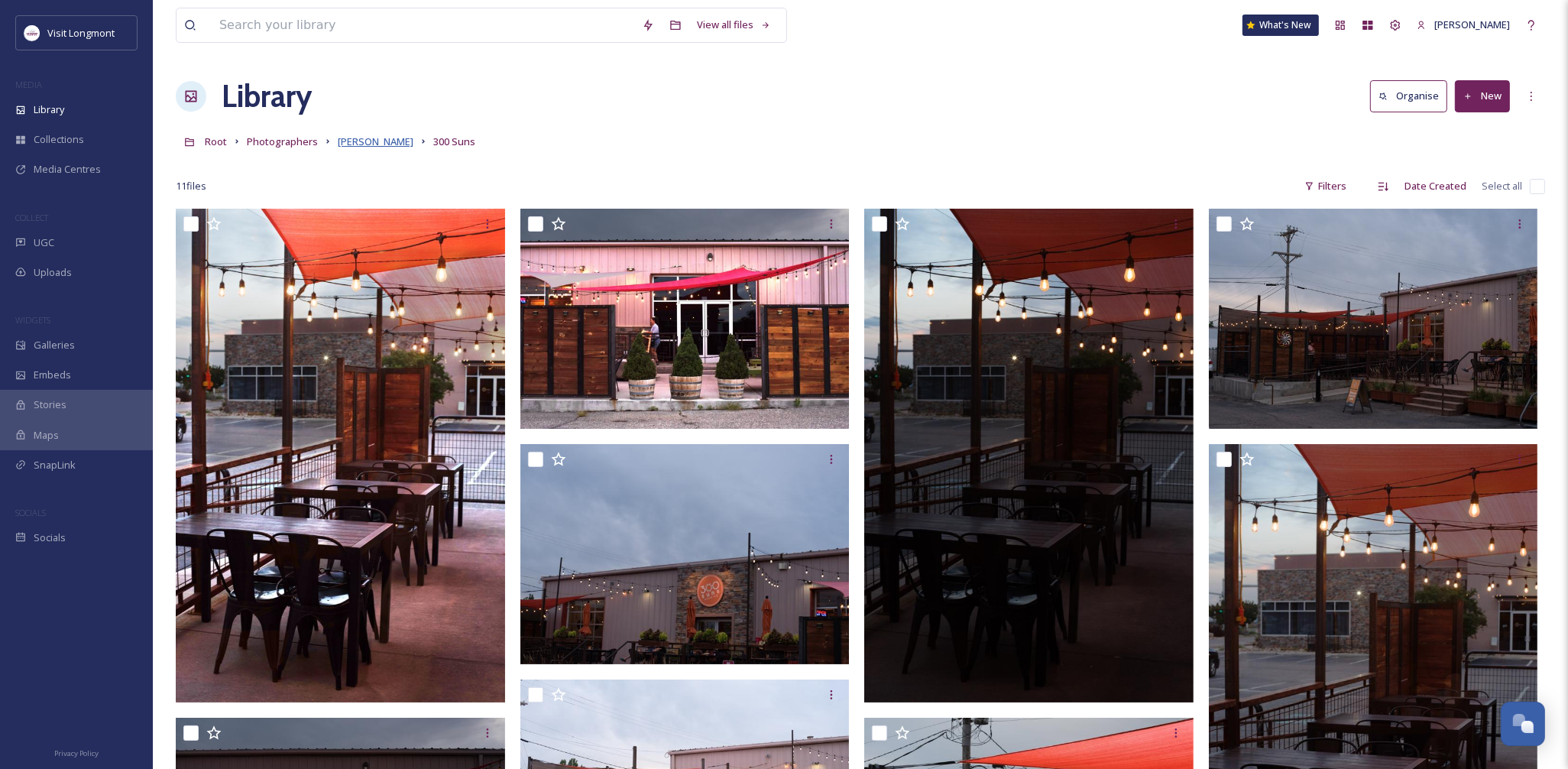
click at [344, 140] on span "Brandy Coons" at bounding box center [375, 141] width 76 height 13
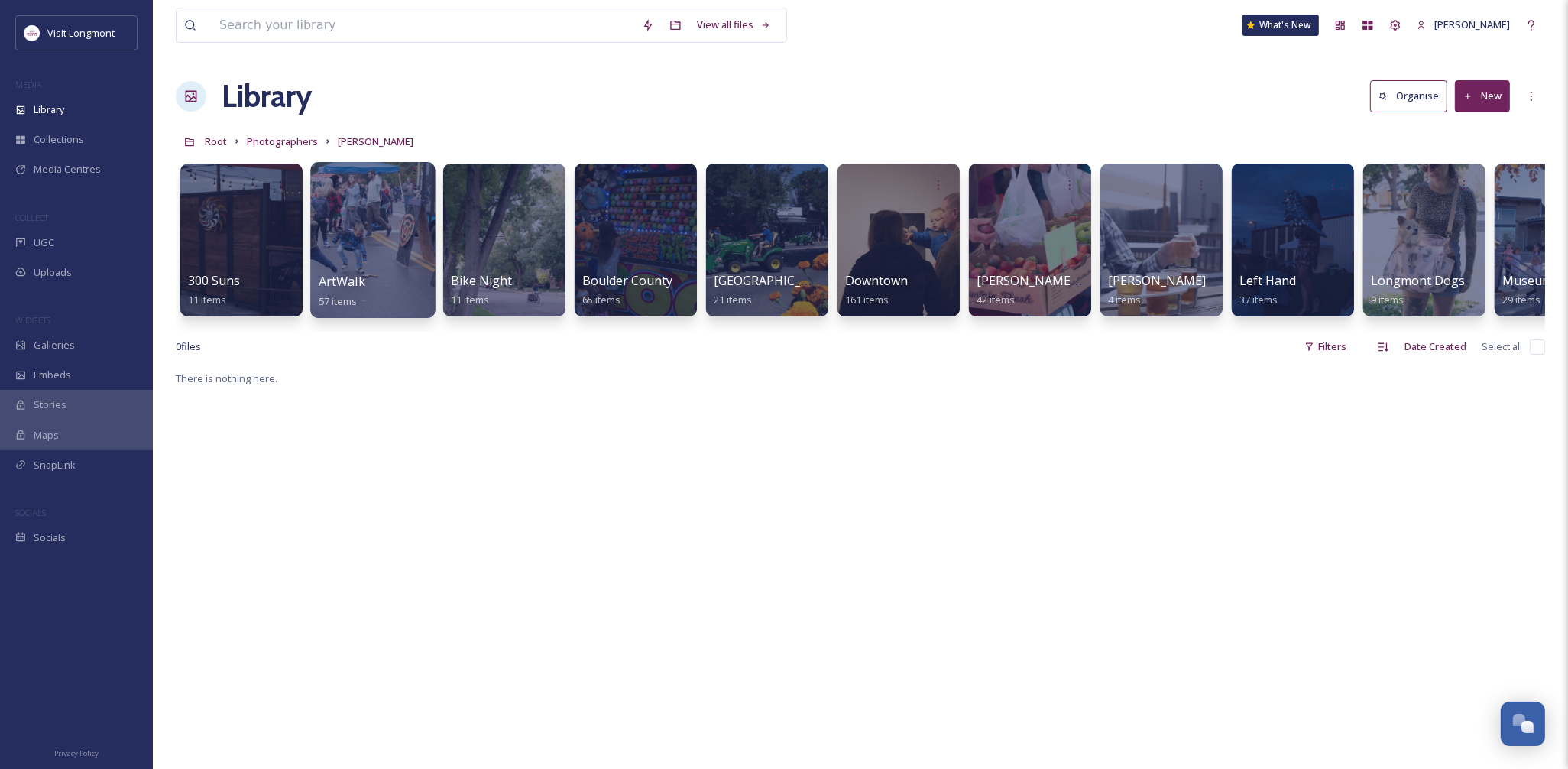
click at [371, 265] on div at bounding box center [372, 240] width 124 height 156
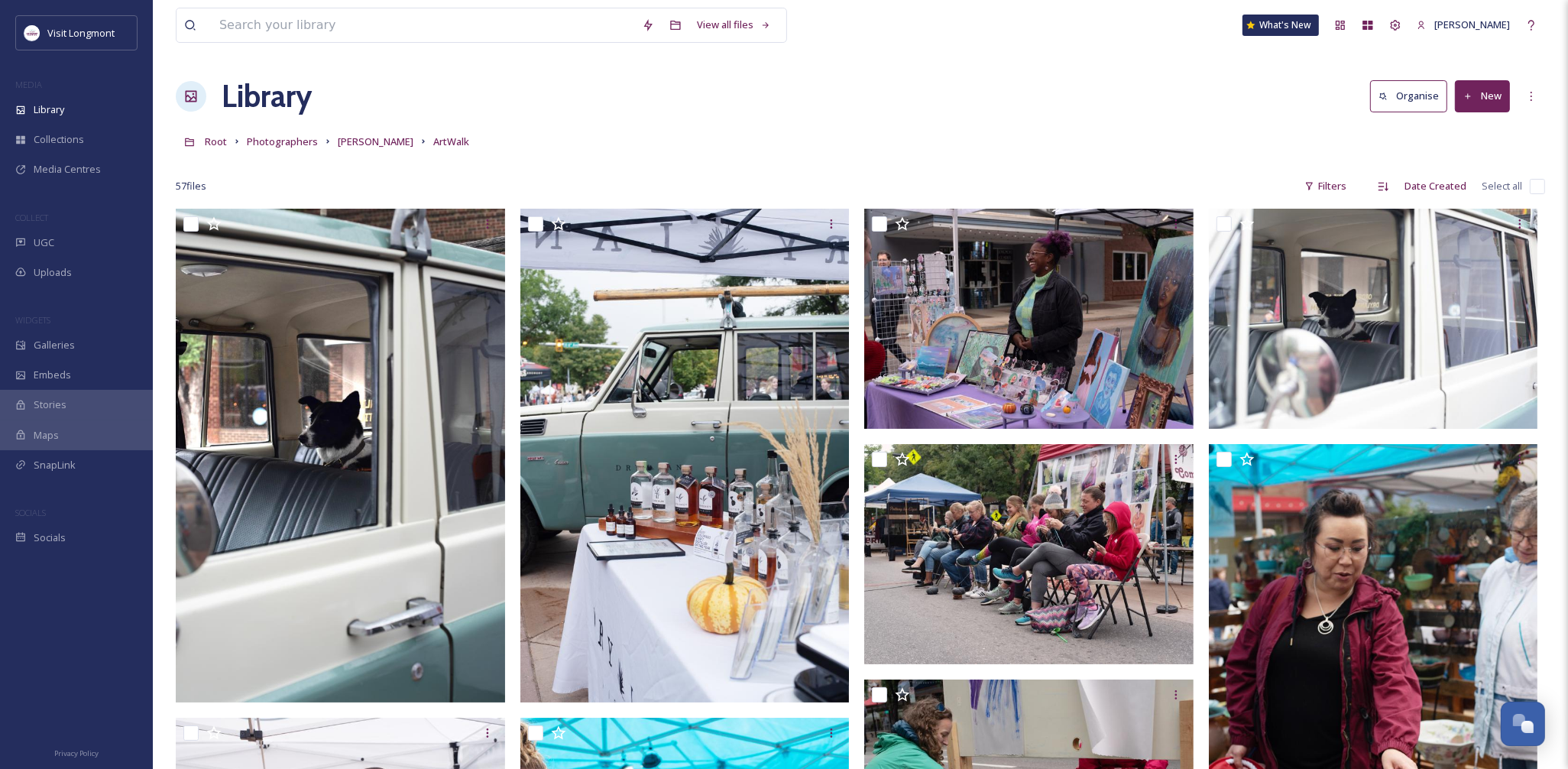
click at [1531, 185] on input "checkbox" at bounding box center [1536, 186] width 15 height 15
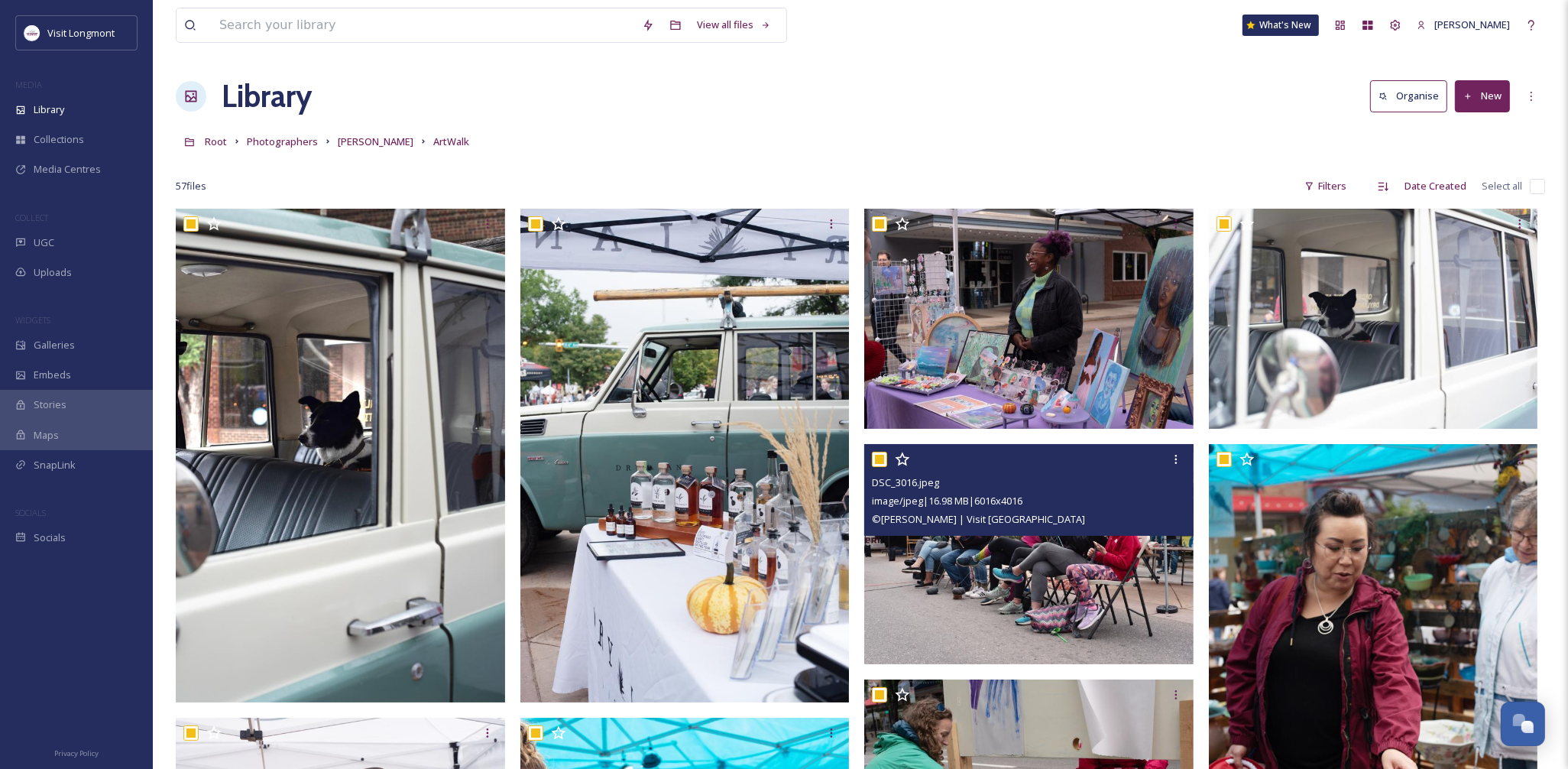
checkbox input "true"
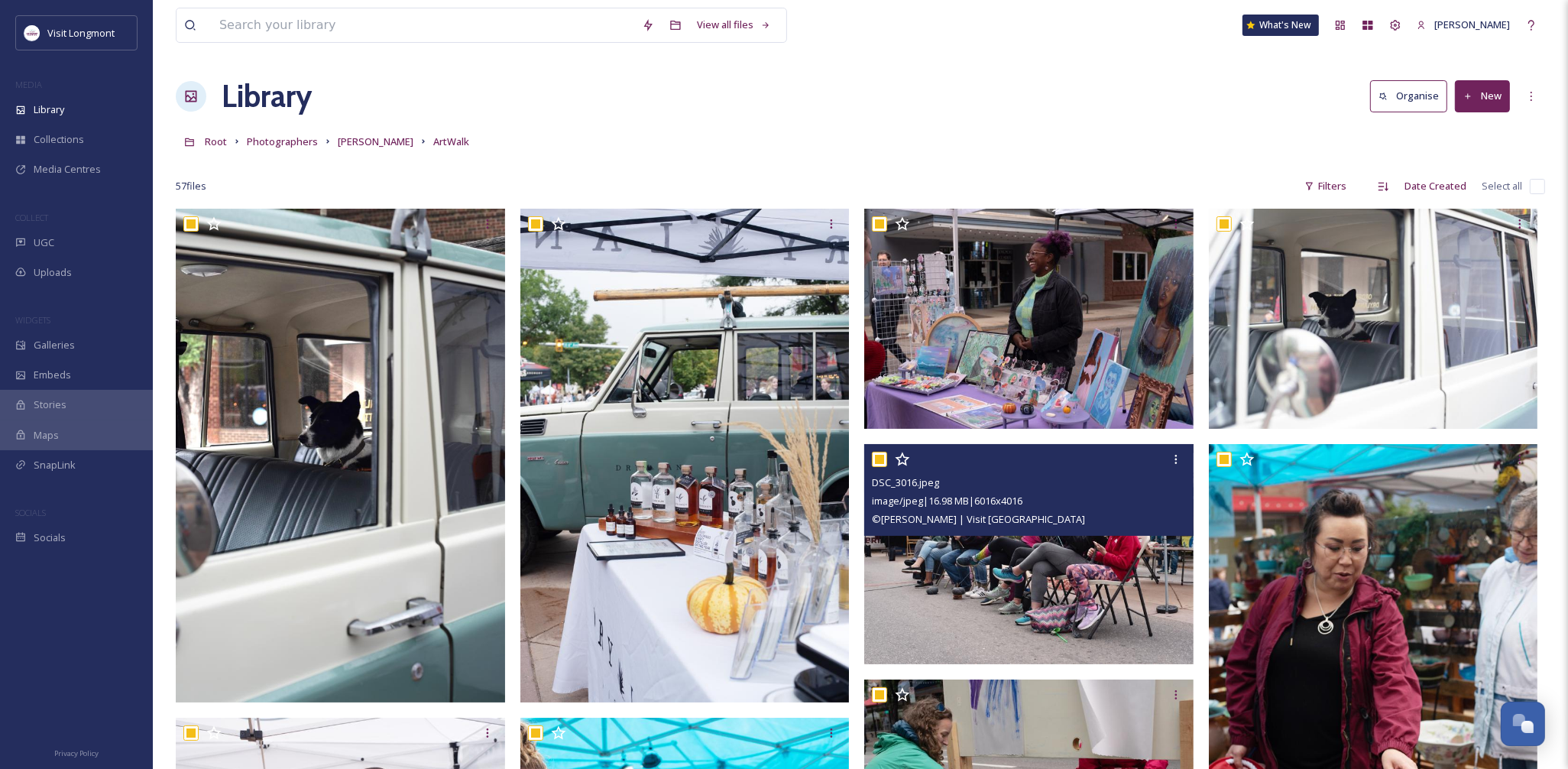
checkbox input "true"
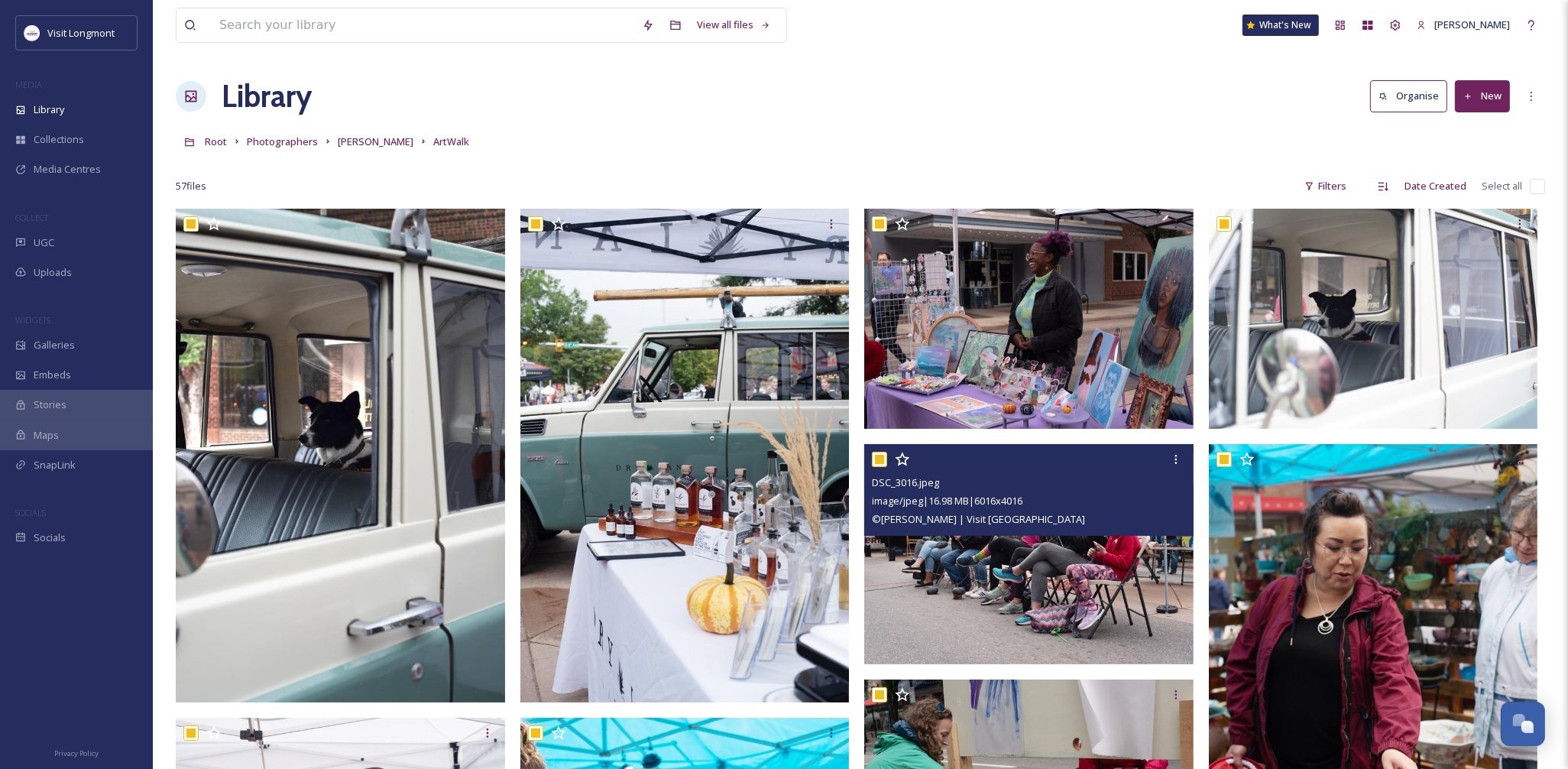
checkbox input "true"
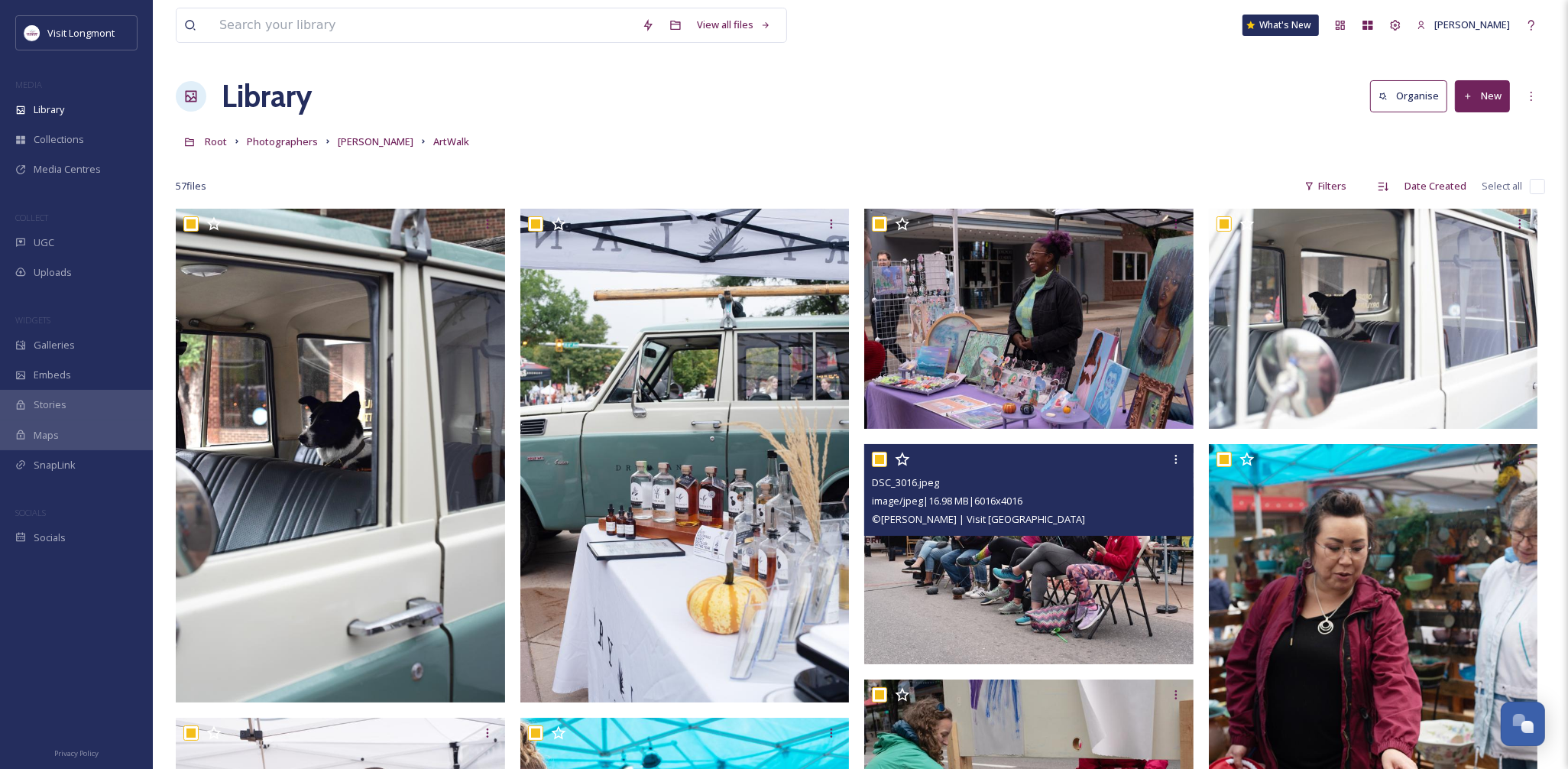
checkbox input "true"
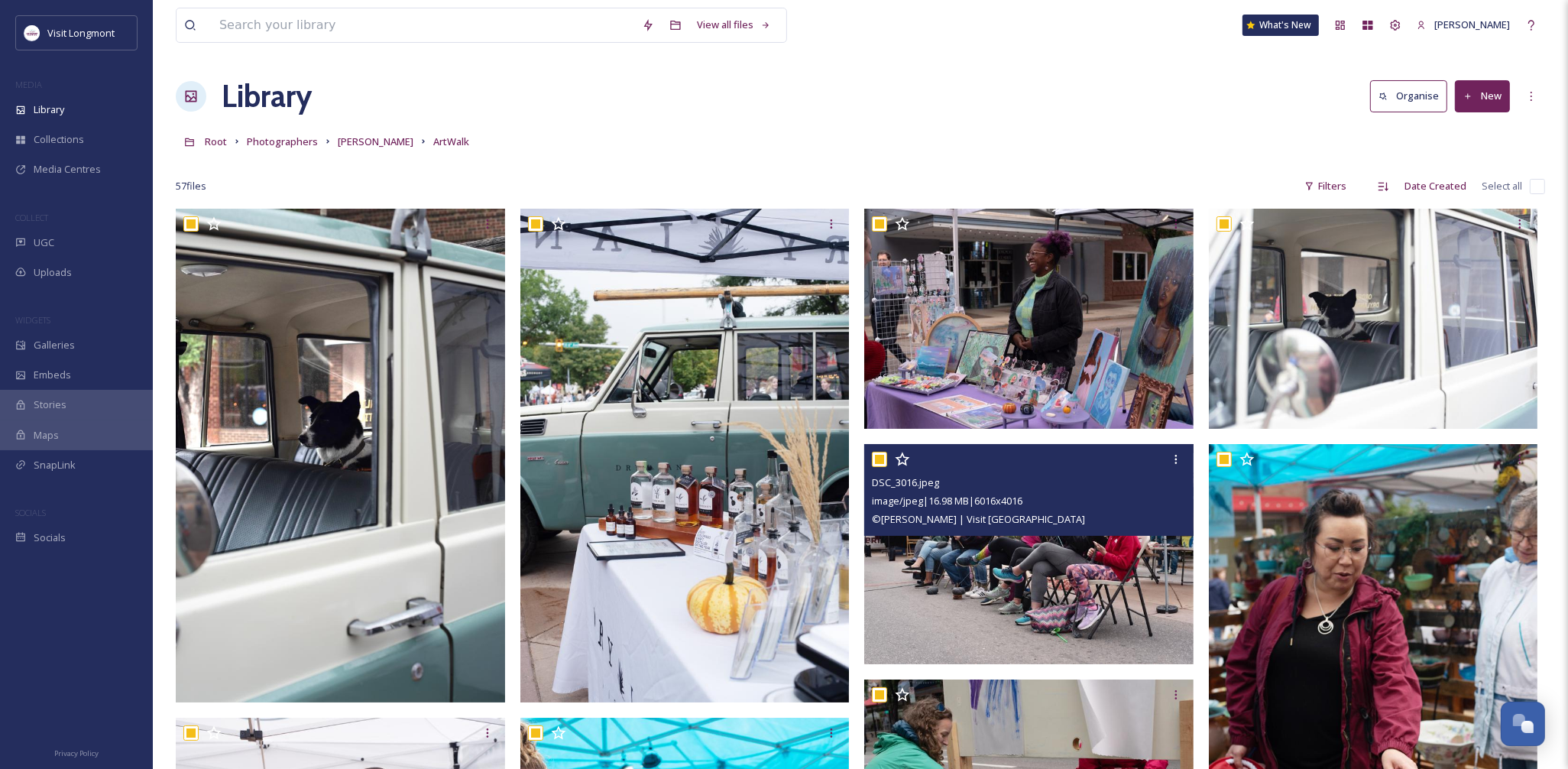
checkbox input "true"
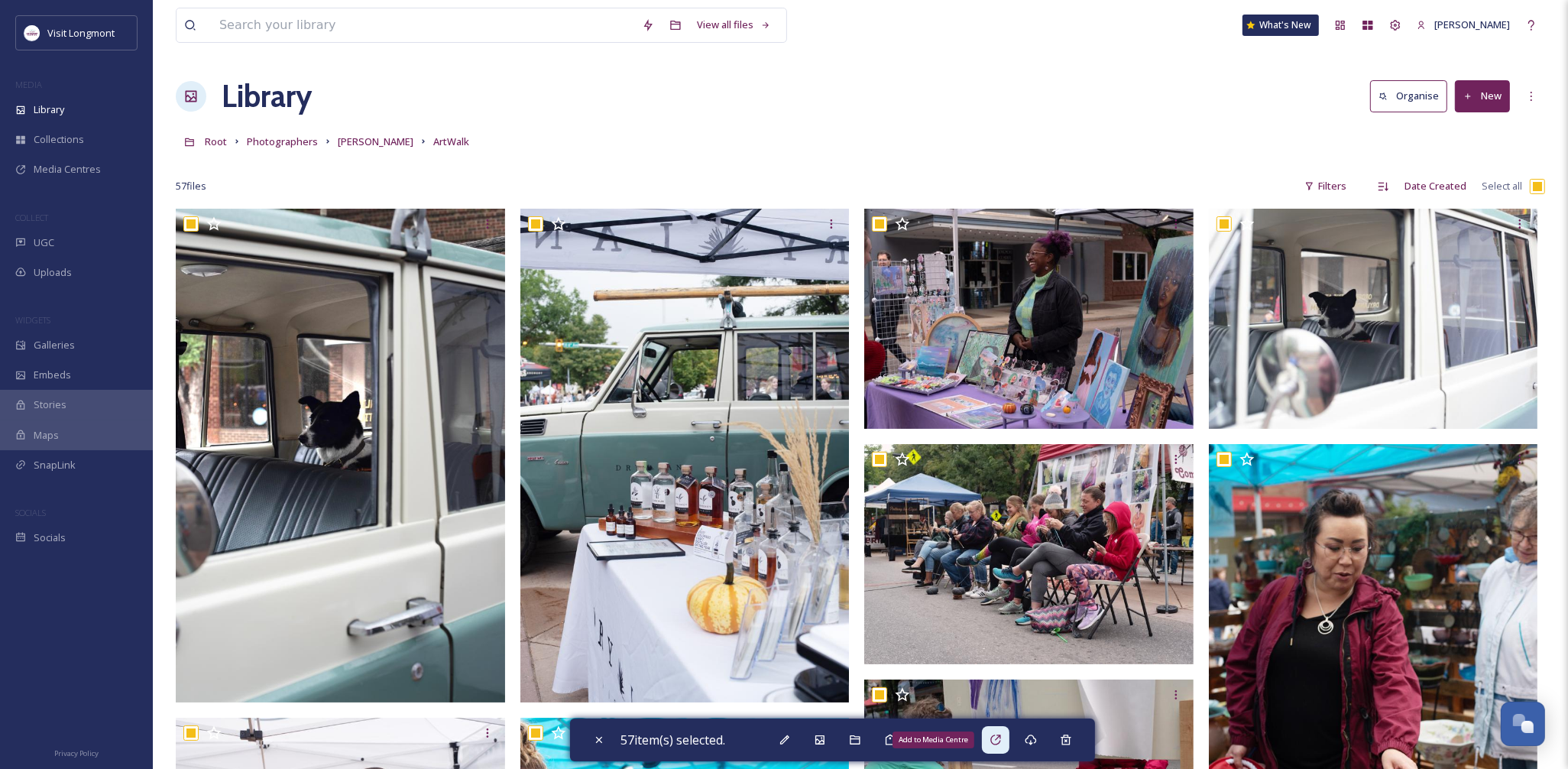
click at [991, 741] on div "Add to Media Centre" at bounding box center [995, 739] width 28 height 28
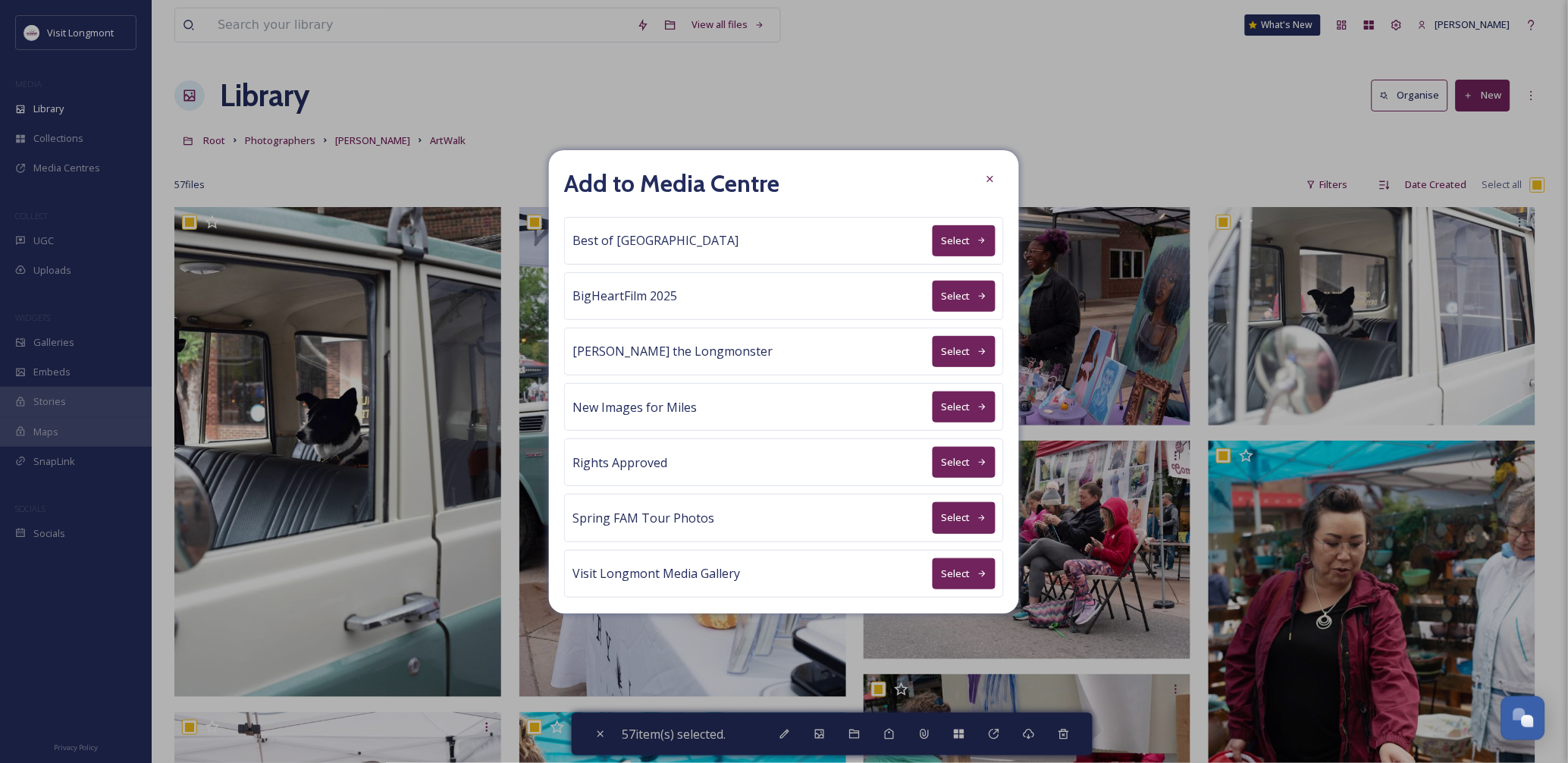
click at [933, 460] on button "Select" at bounding box center [964, 462] width 63 height 31
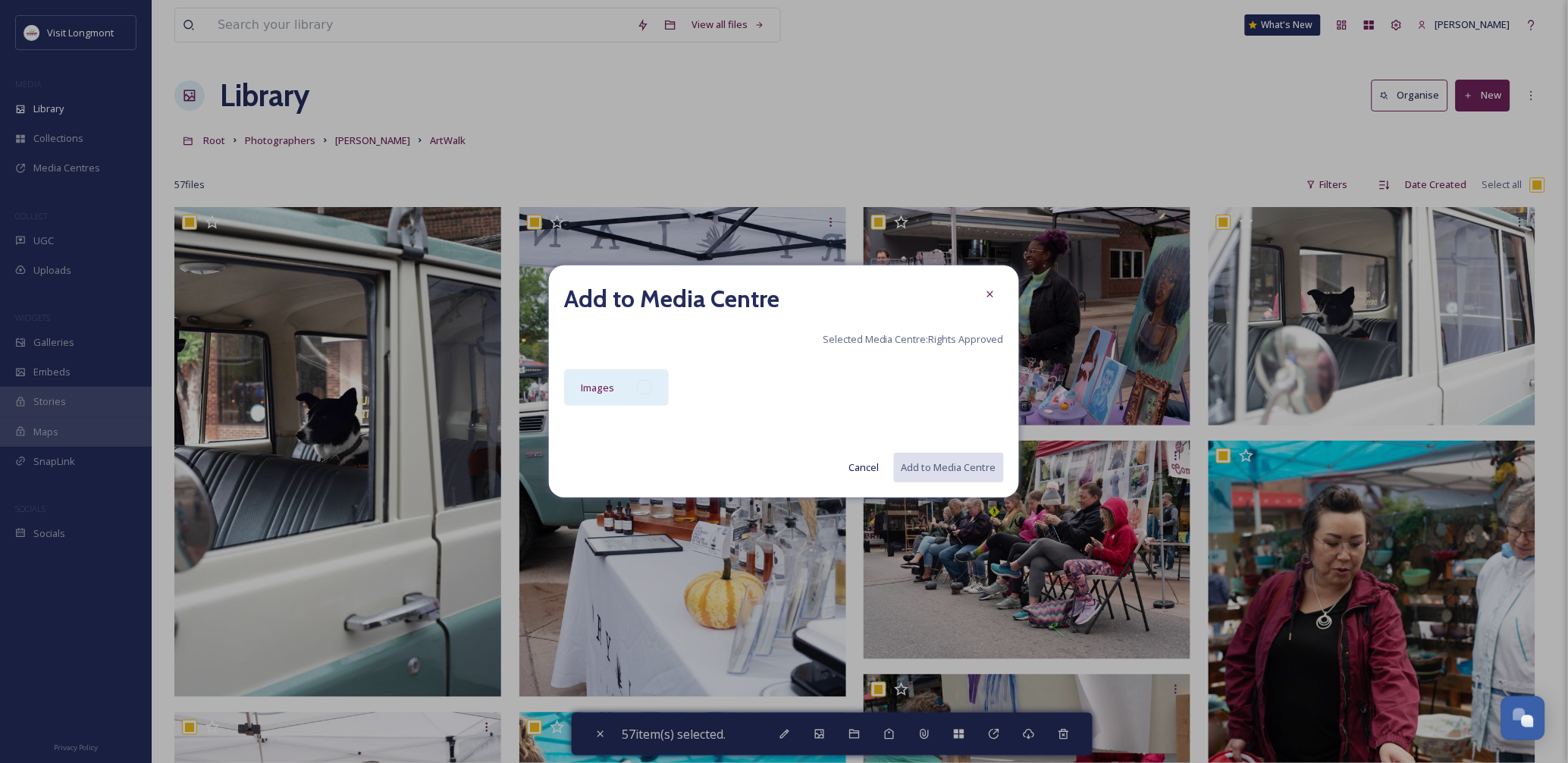
click at [643, 387] on div at bounding box center [644, 387] width 15 height 15
click at [942, 467] on button "Add to Media Centre" at bounding box center [948, 468] width 112 height 31
checkbox input "false"
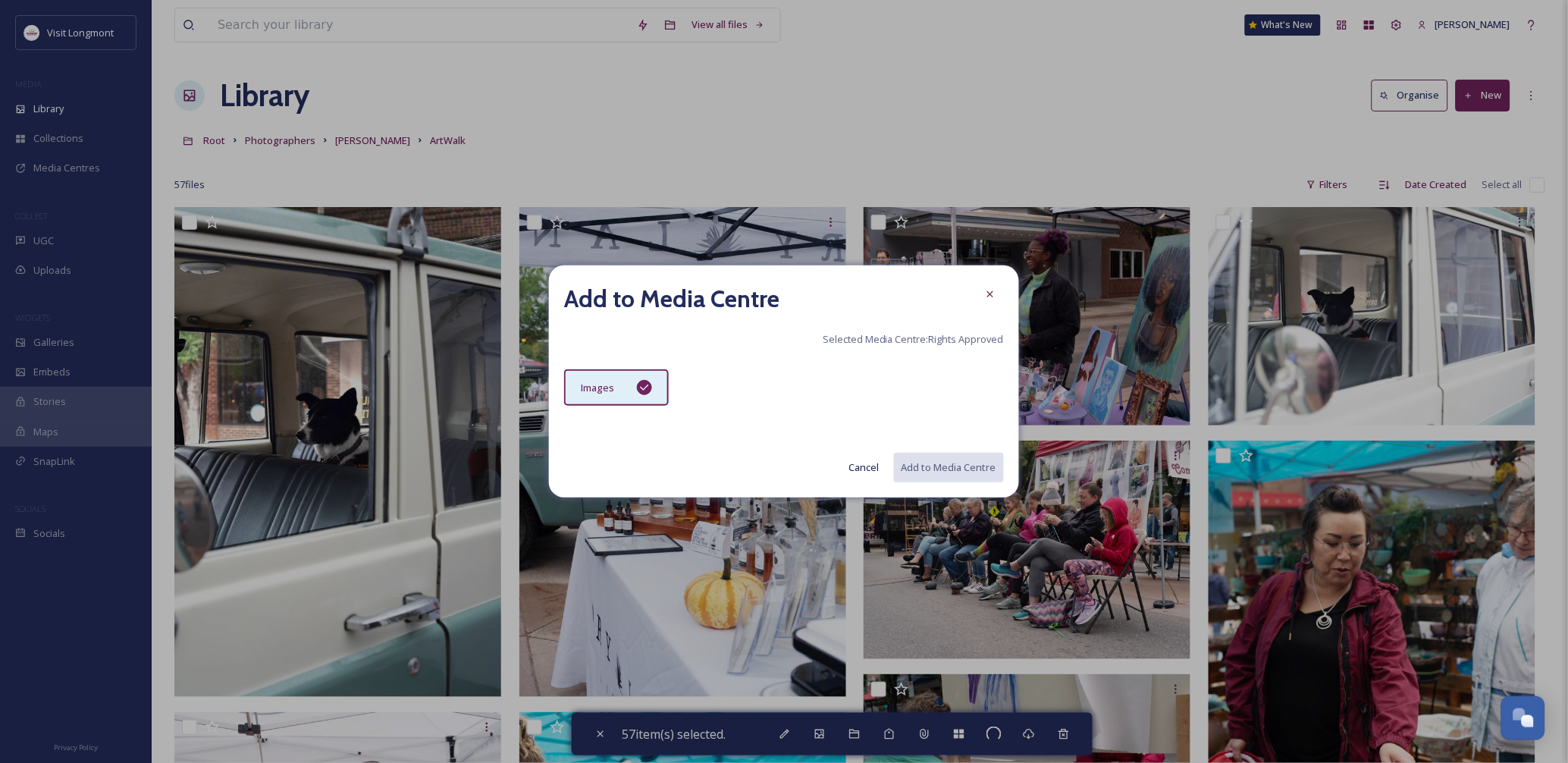
checkbox input "false"
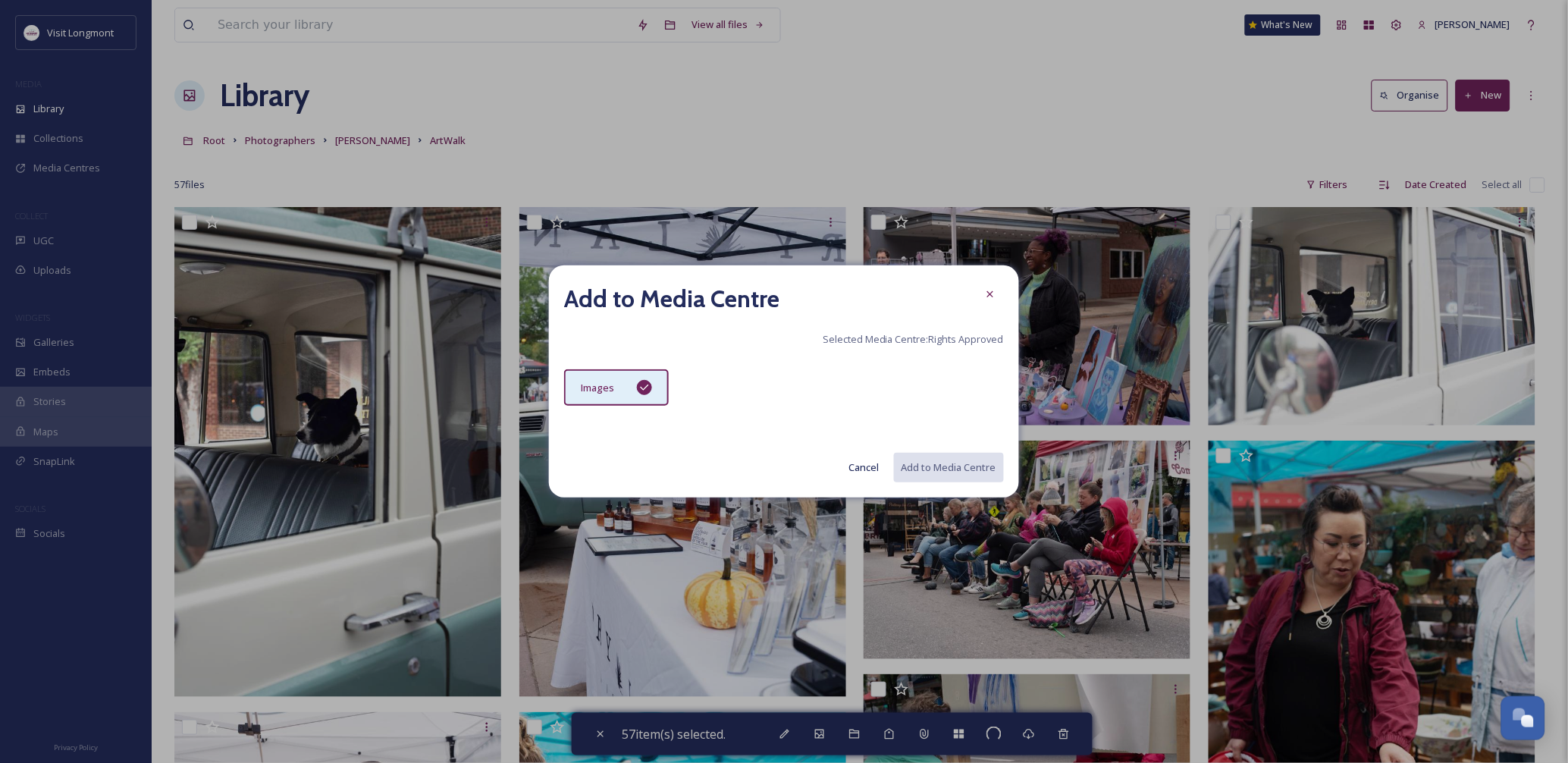
checkbox input "false"
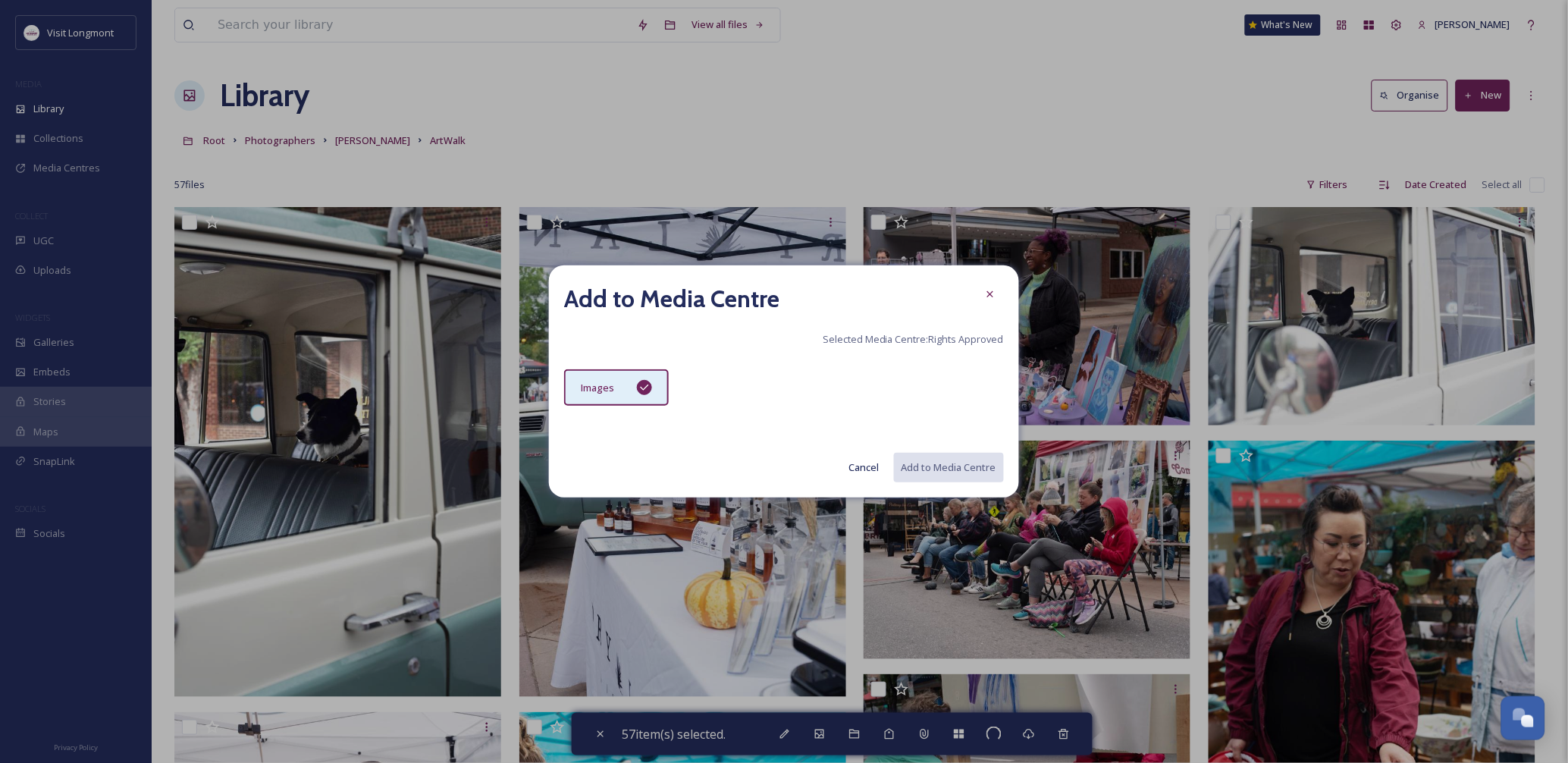
checkbox input "false"
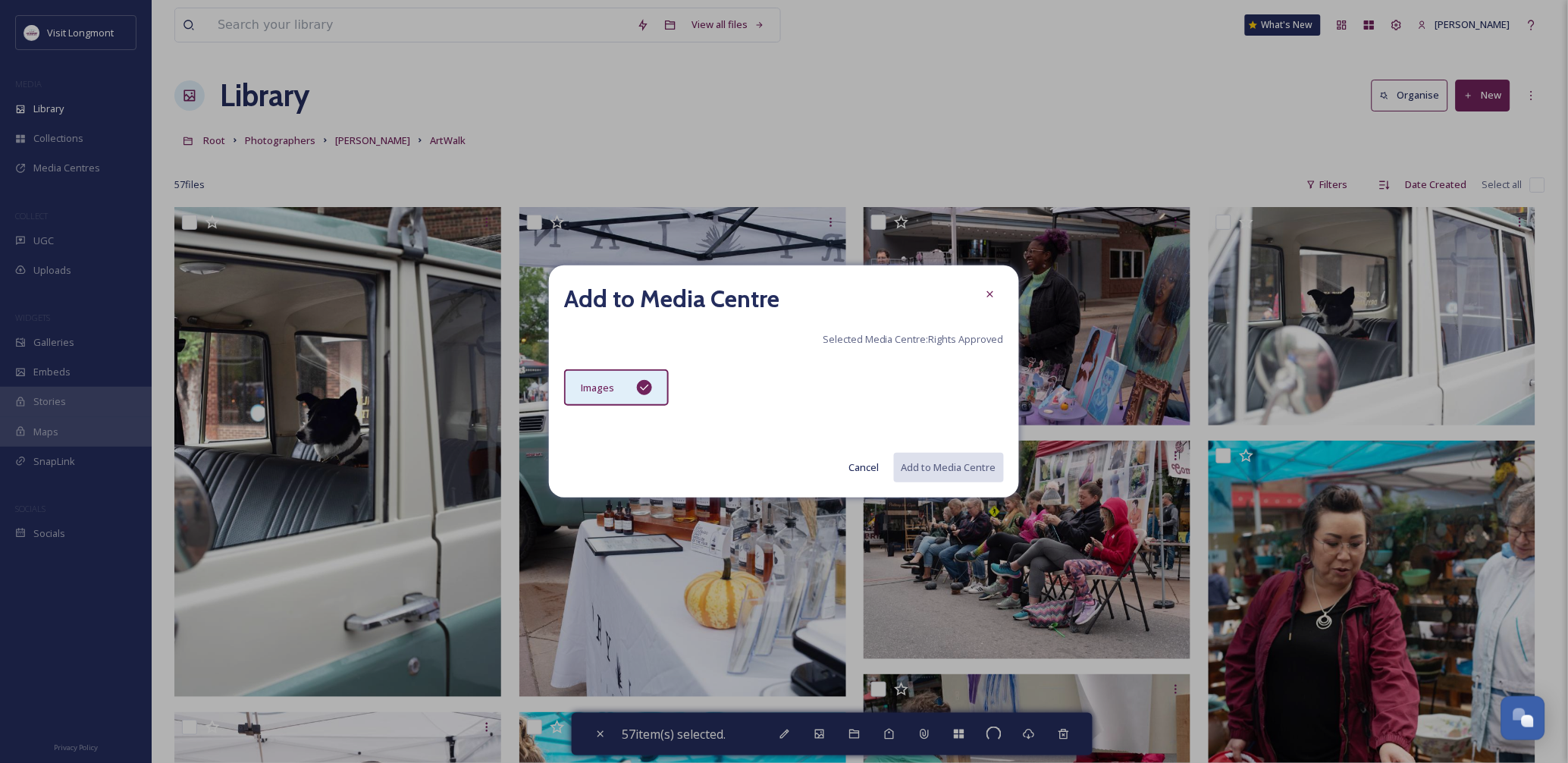
checkbox input "false"
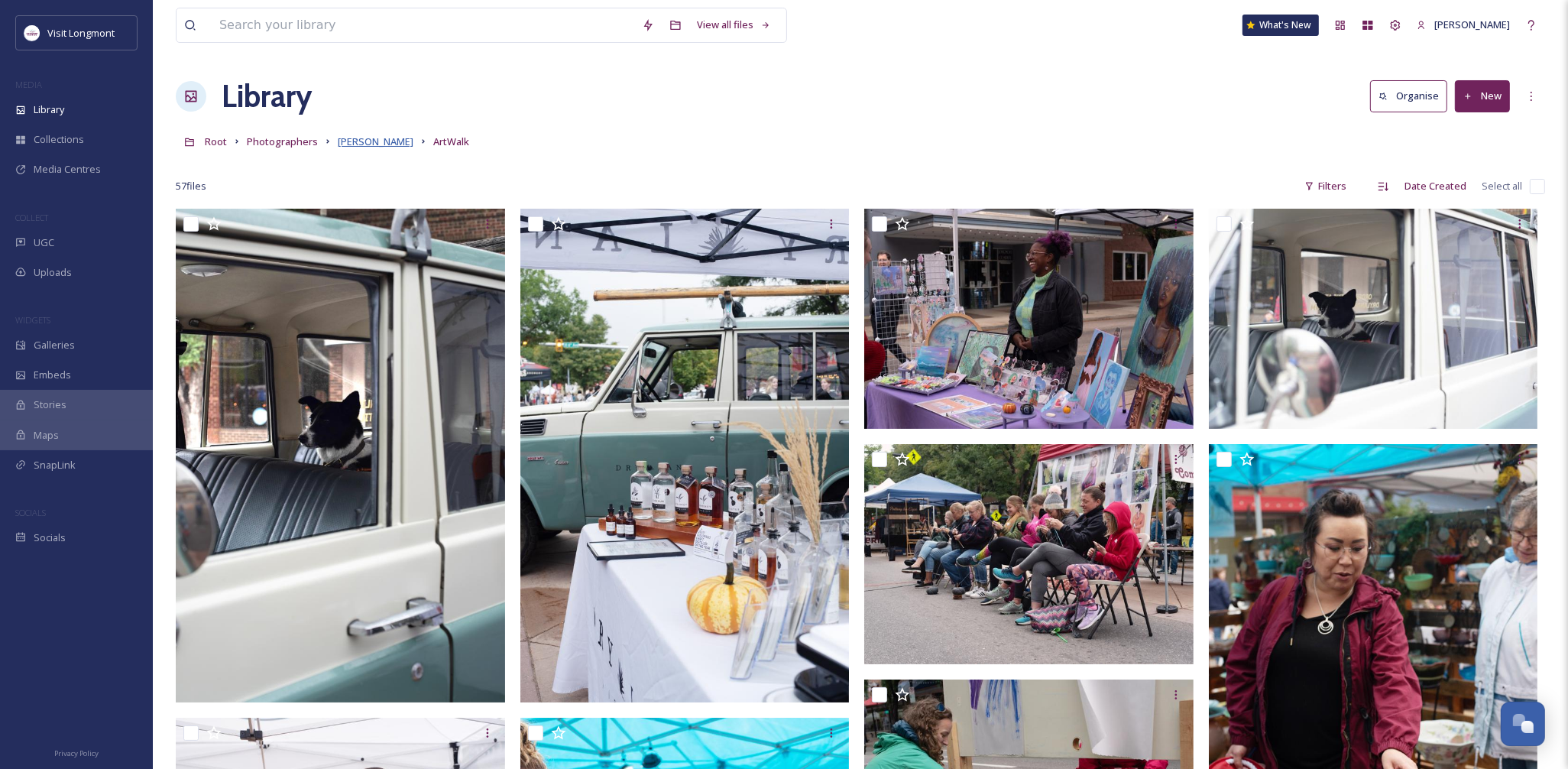
click at [365, 143] on span "Brandy Coons" at bounding box center [375, 141] width 76 height 13
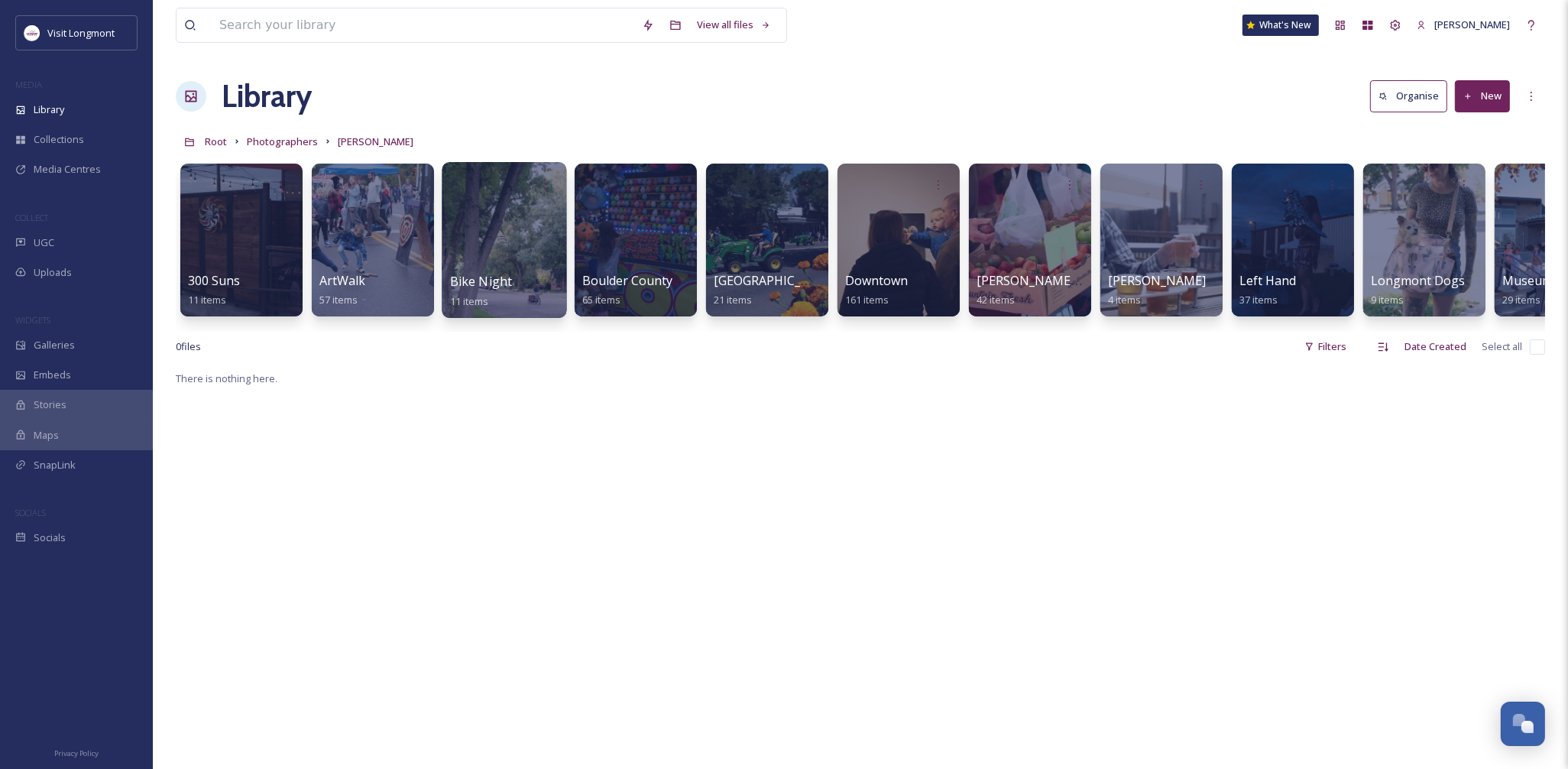
click at [489, 253] on div at bounding box center [504, 240] width 124 height 156
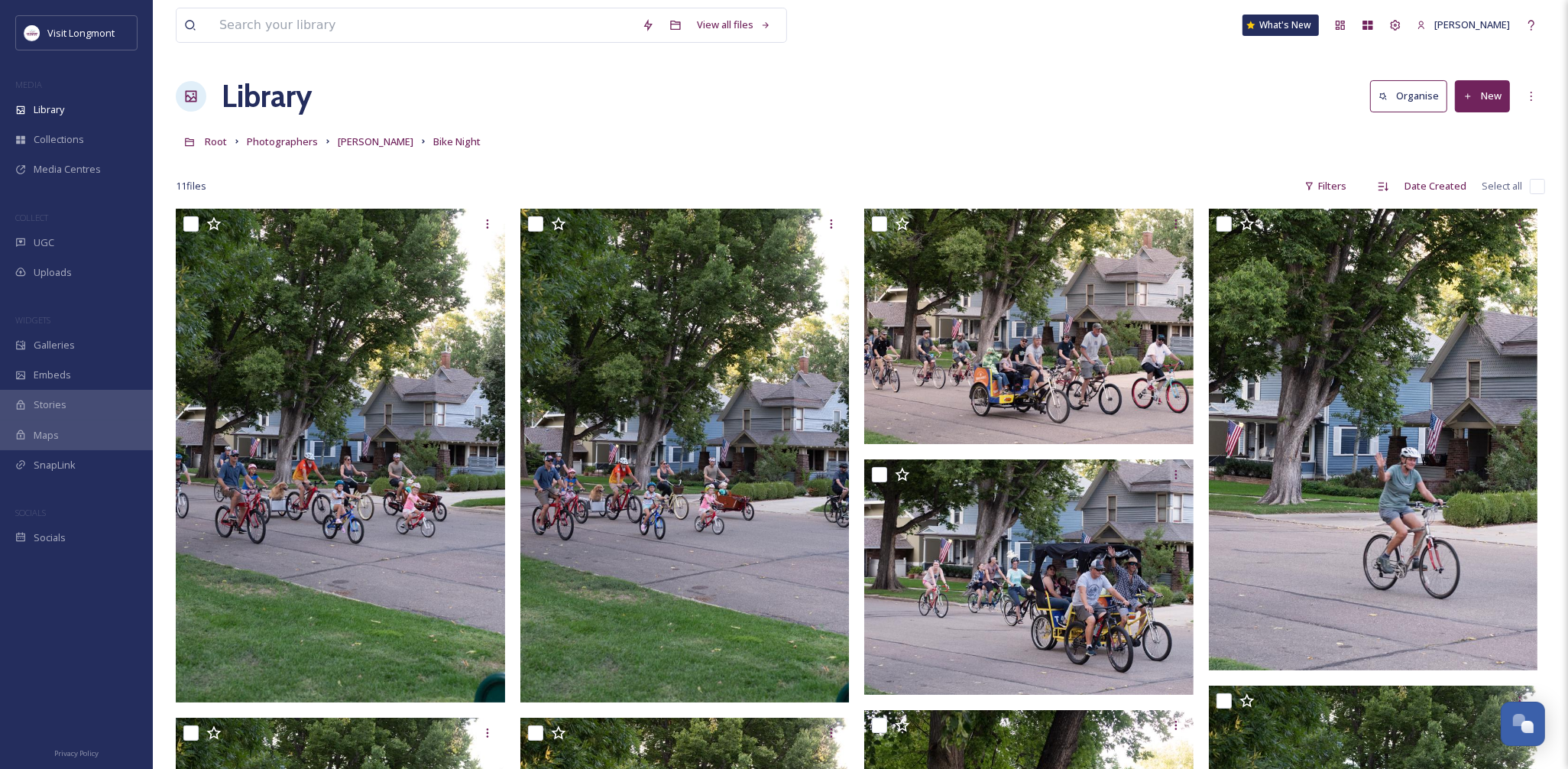
click at [1536, 185] on input "checkbox" at bounding box center [1536, 186] width 15 height 15
checkbox input "true"
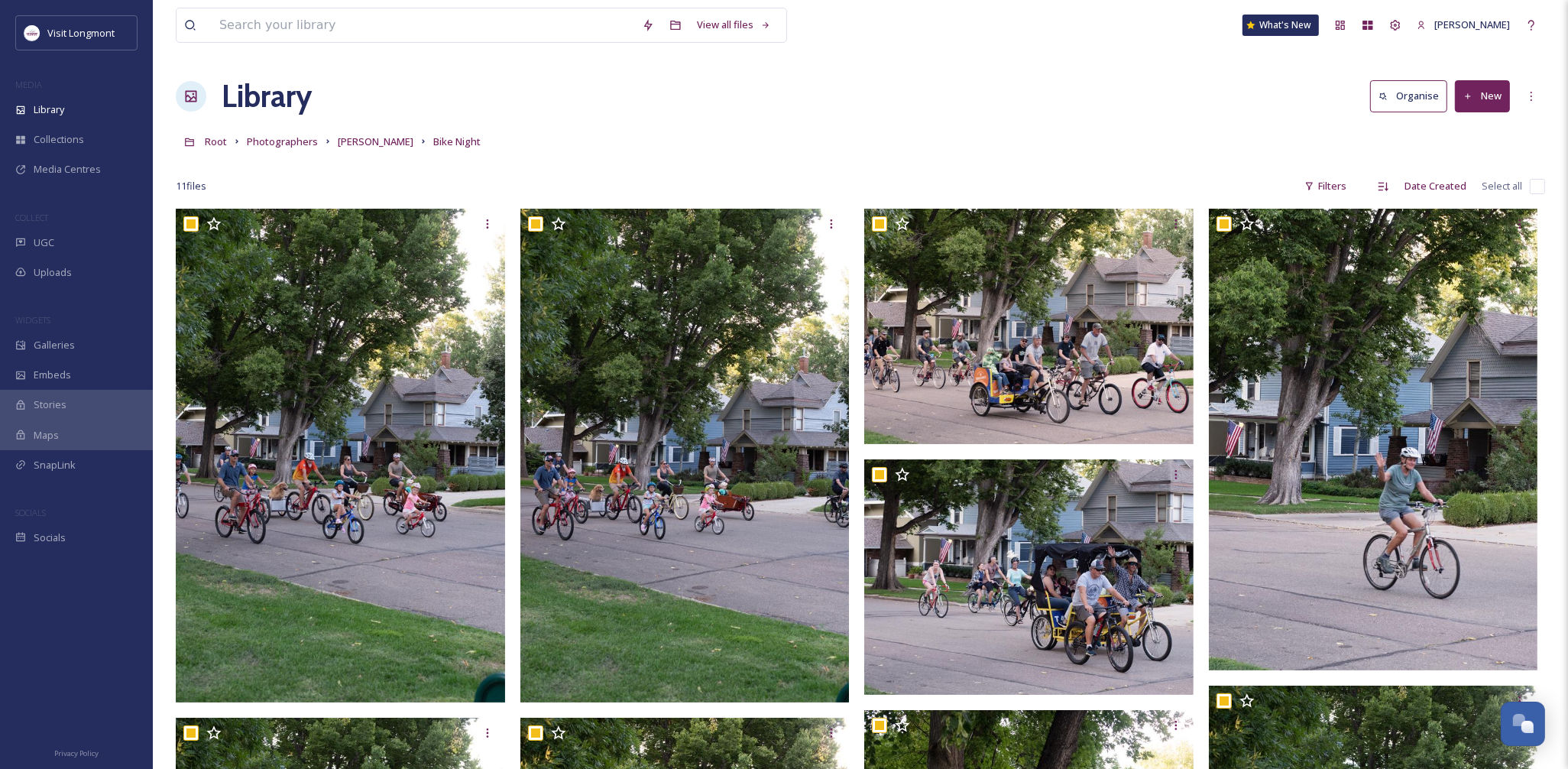
checkbox input "true"
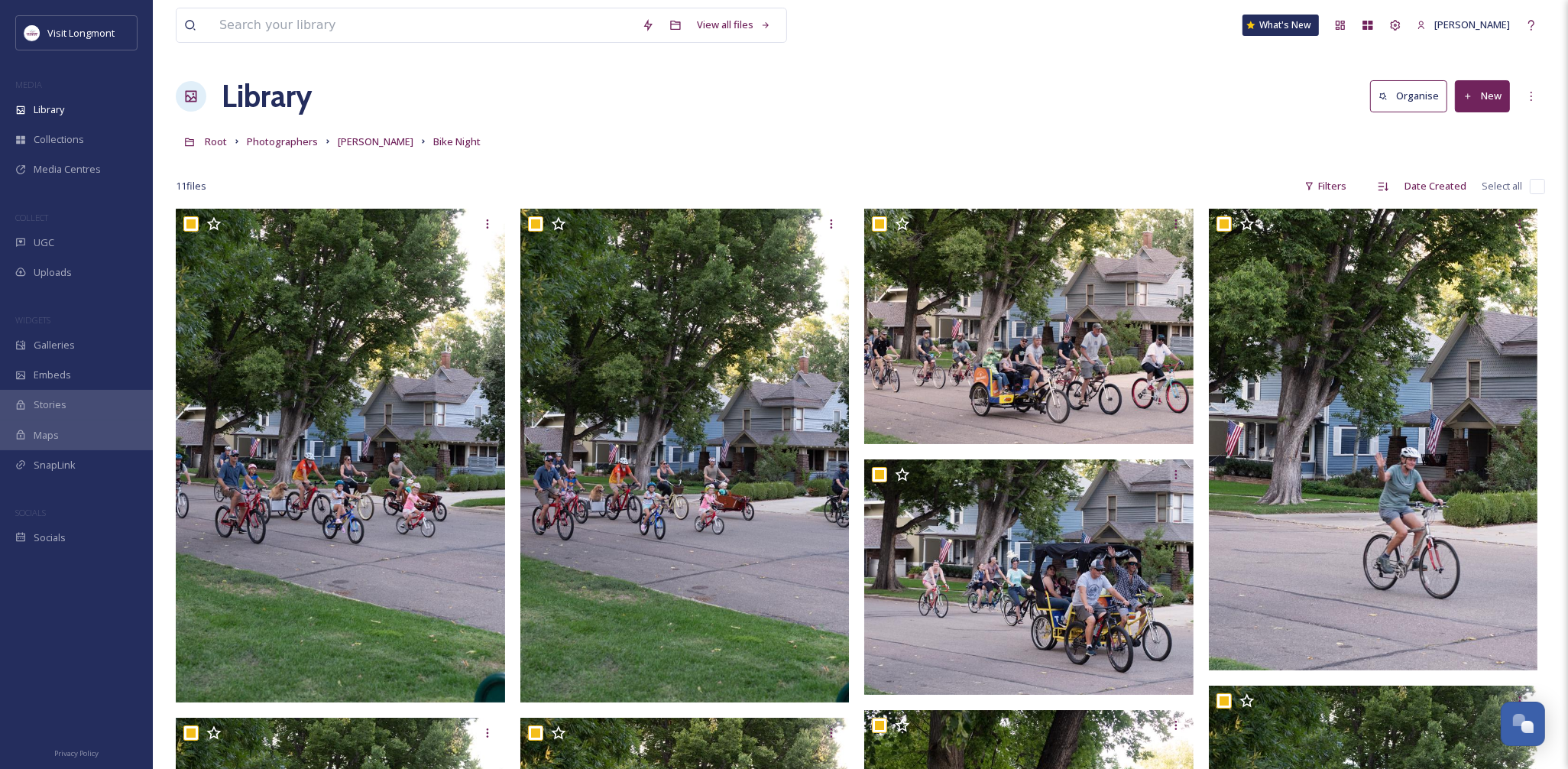
checkbox input "true"
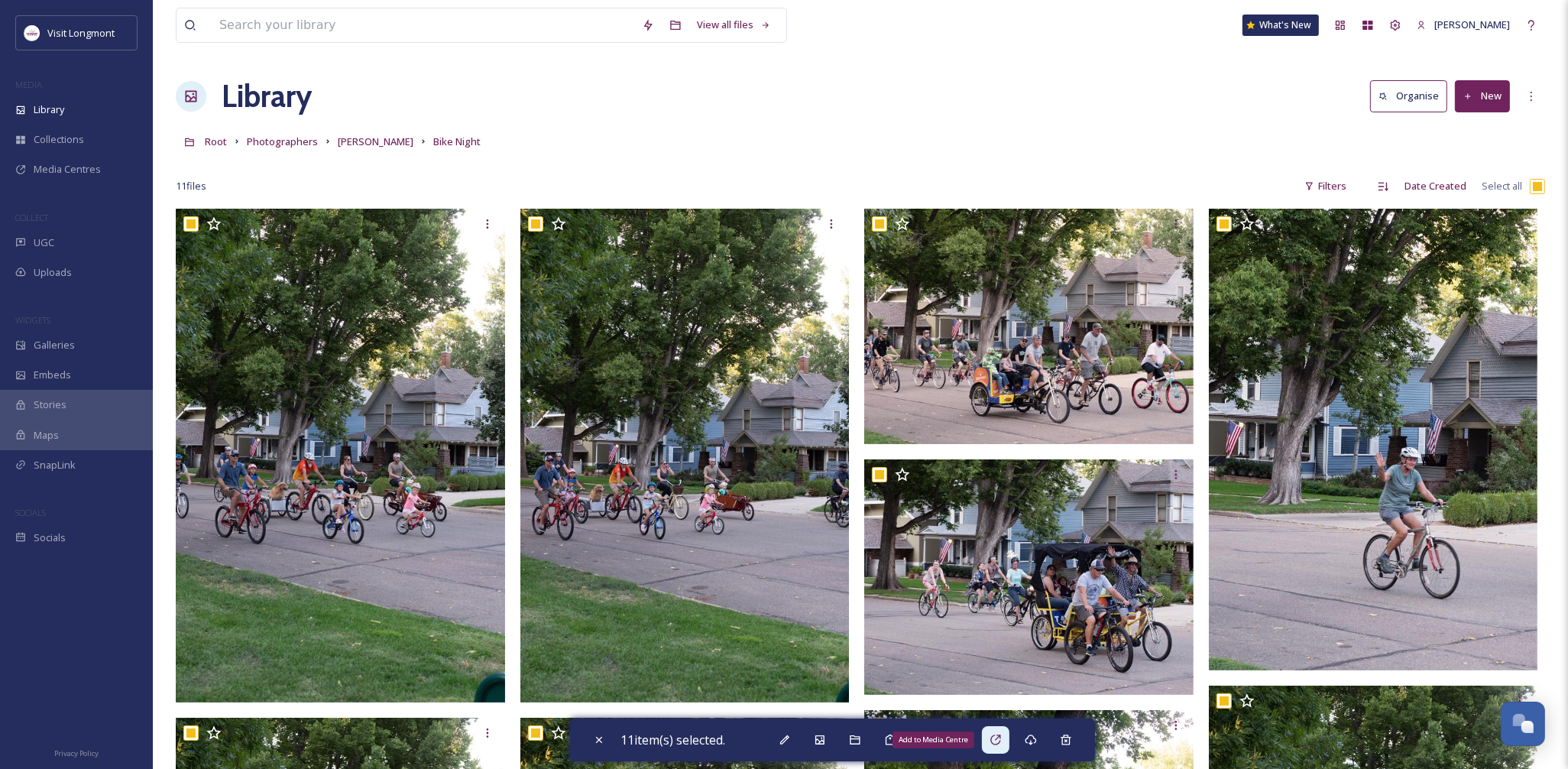
click at [998, 740] on icon at bounding box center [995, 739] width 12 height 12
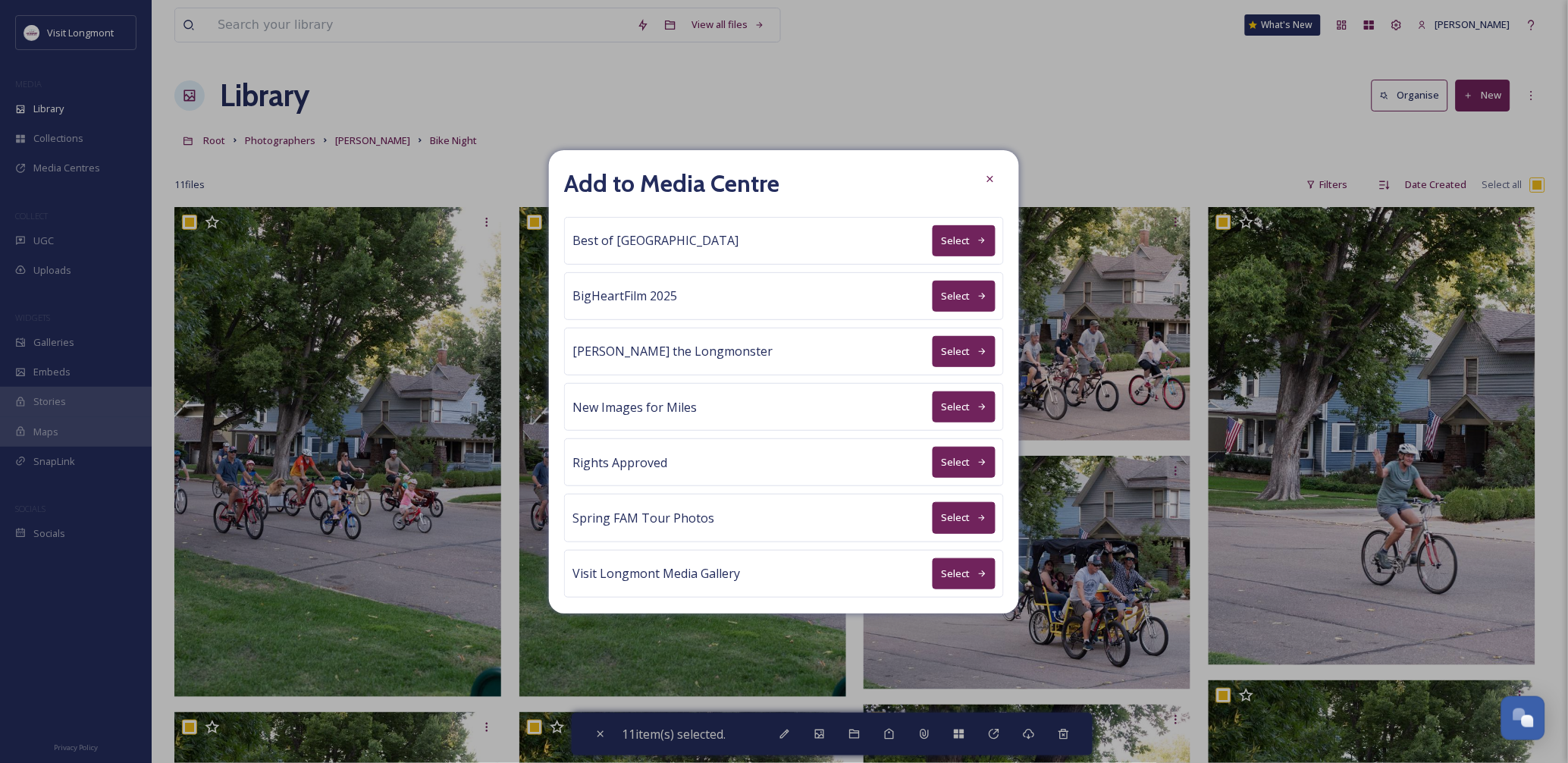
click at [949, 471] on button "Select" at bounding box center [964, 462] width 63 height 31
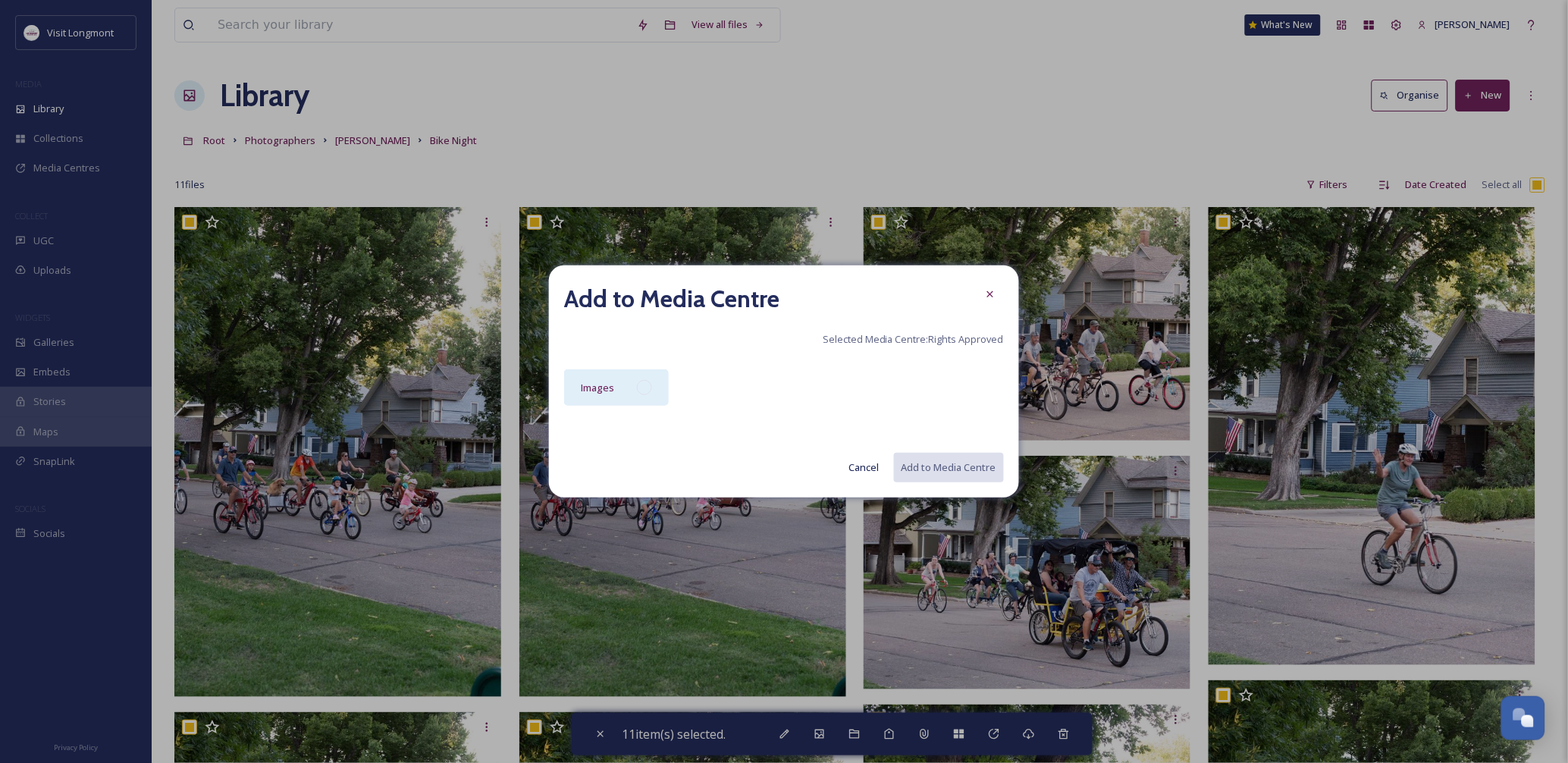
click at [645, 387] on div at bounding box center [644, 387] width 15 height 15
click at [982, 468] on button "Add to Media Centre" at bounding box center [948, 468] width 112 height 31
checkbox input "false"
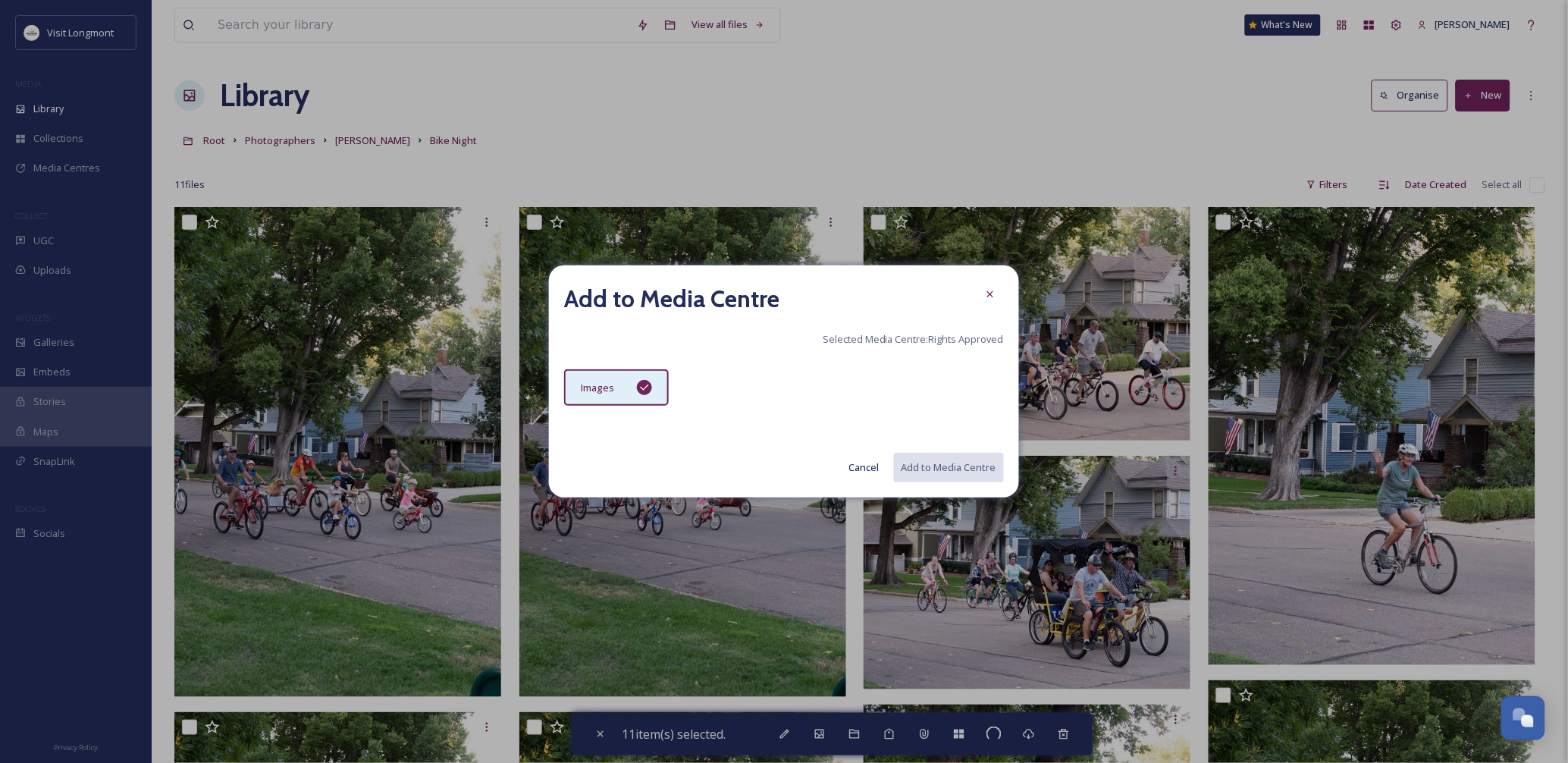
checkbox input "false"
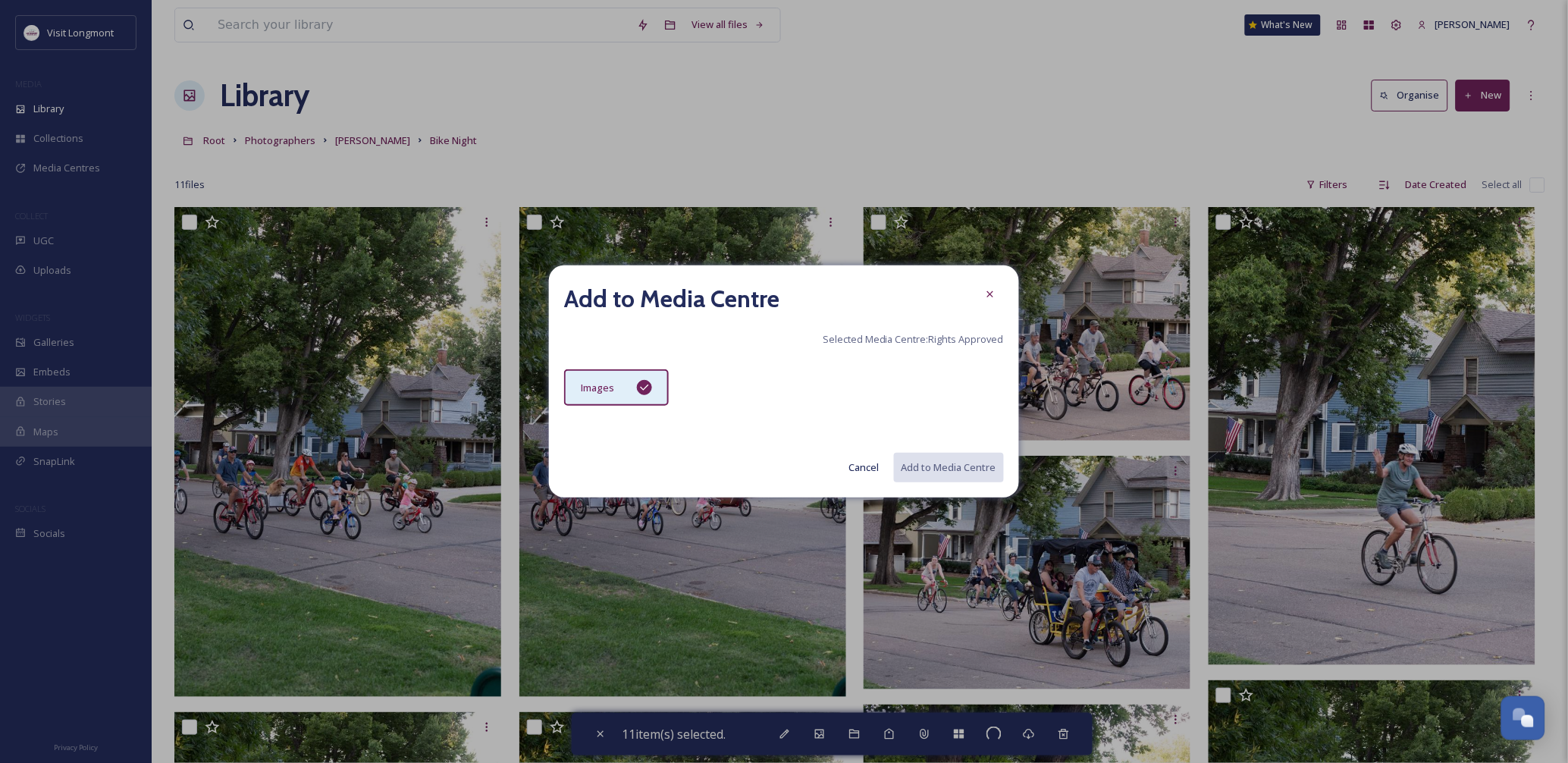
checkbox input "false"
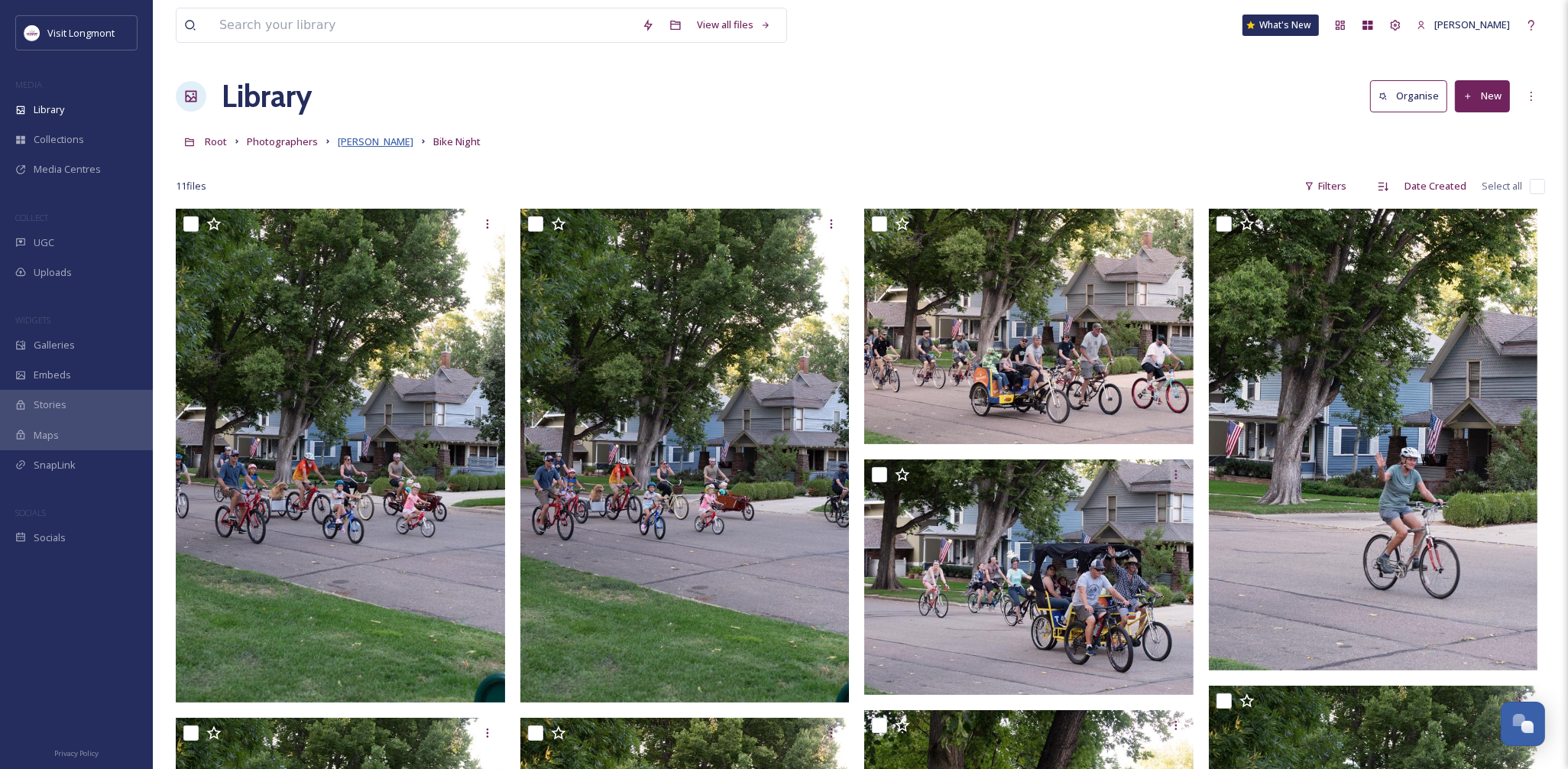
click at [364, 140] on span "Brandy Coons" at bounding box center [375, 141] width 76 height 13
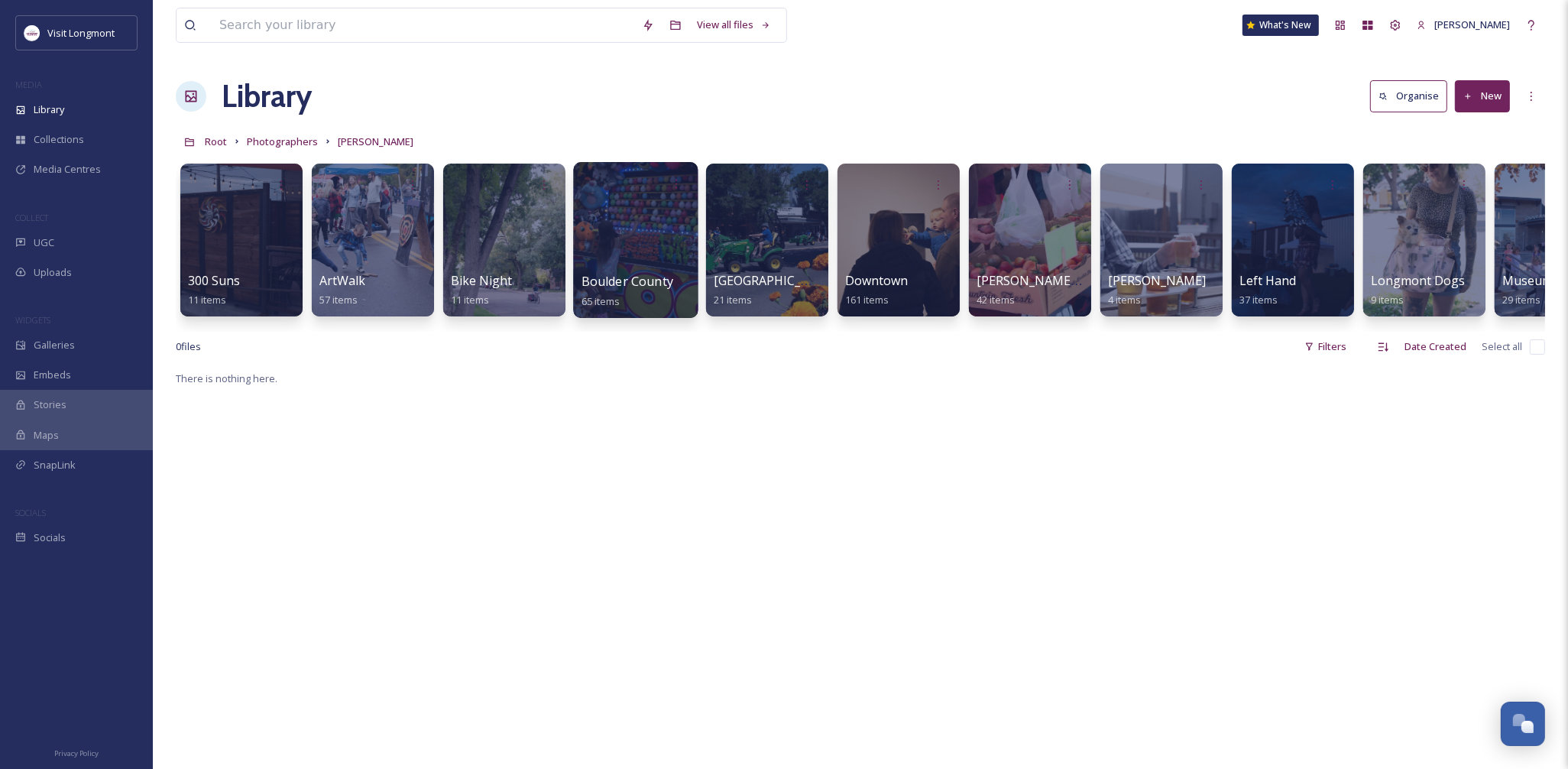
click at [615, 249] on div at bounding box center [635, 240] width 124 height 156
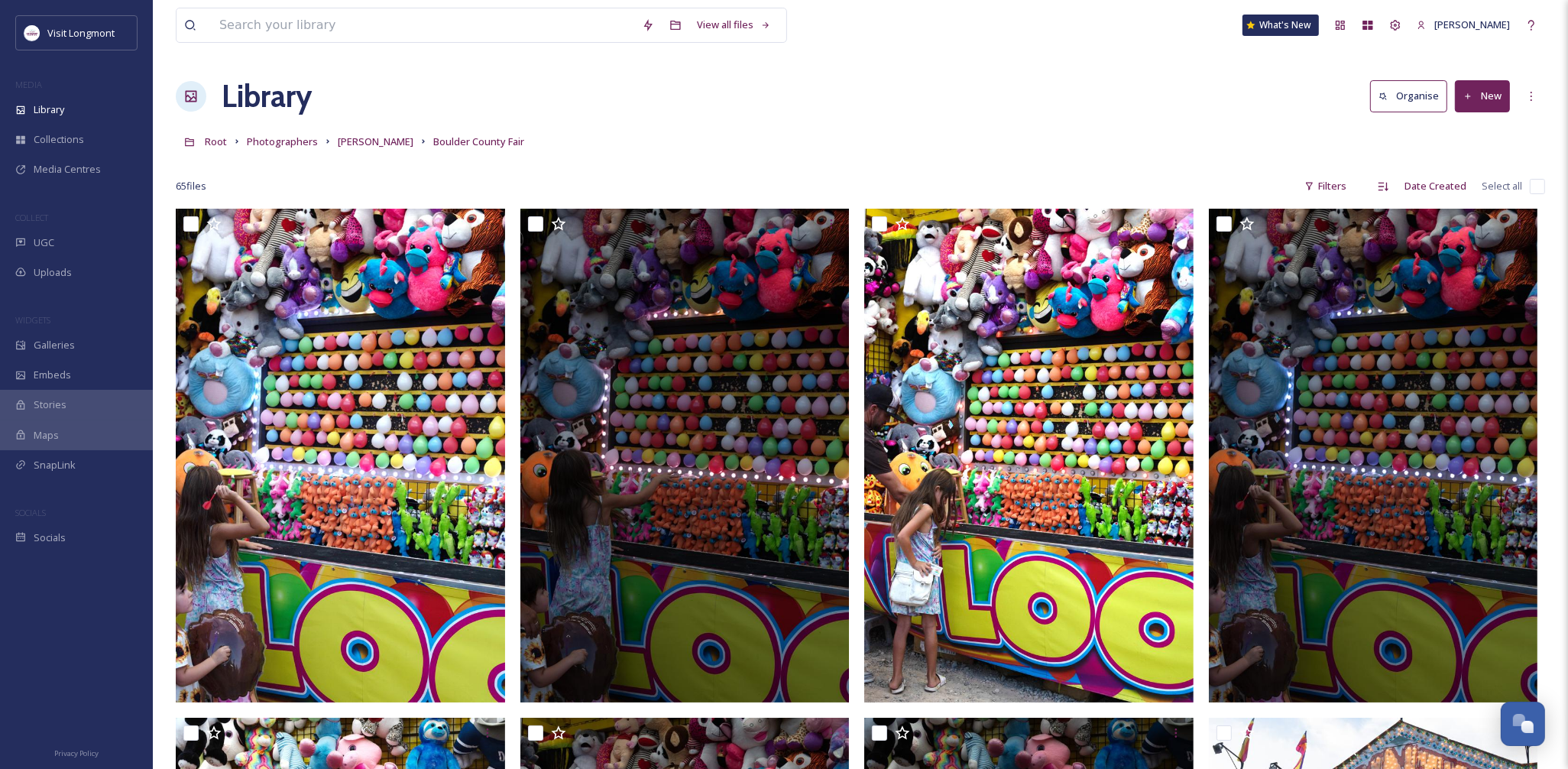
click at [1541, 186] on input "checkbox" at bounding box center [1536, 186] width 15 height 15
checkbox input "true"
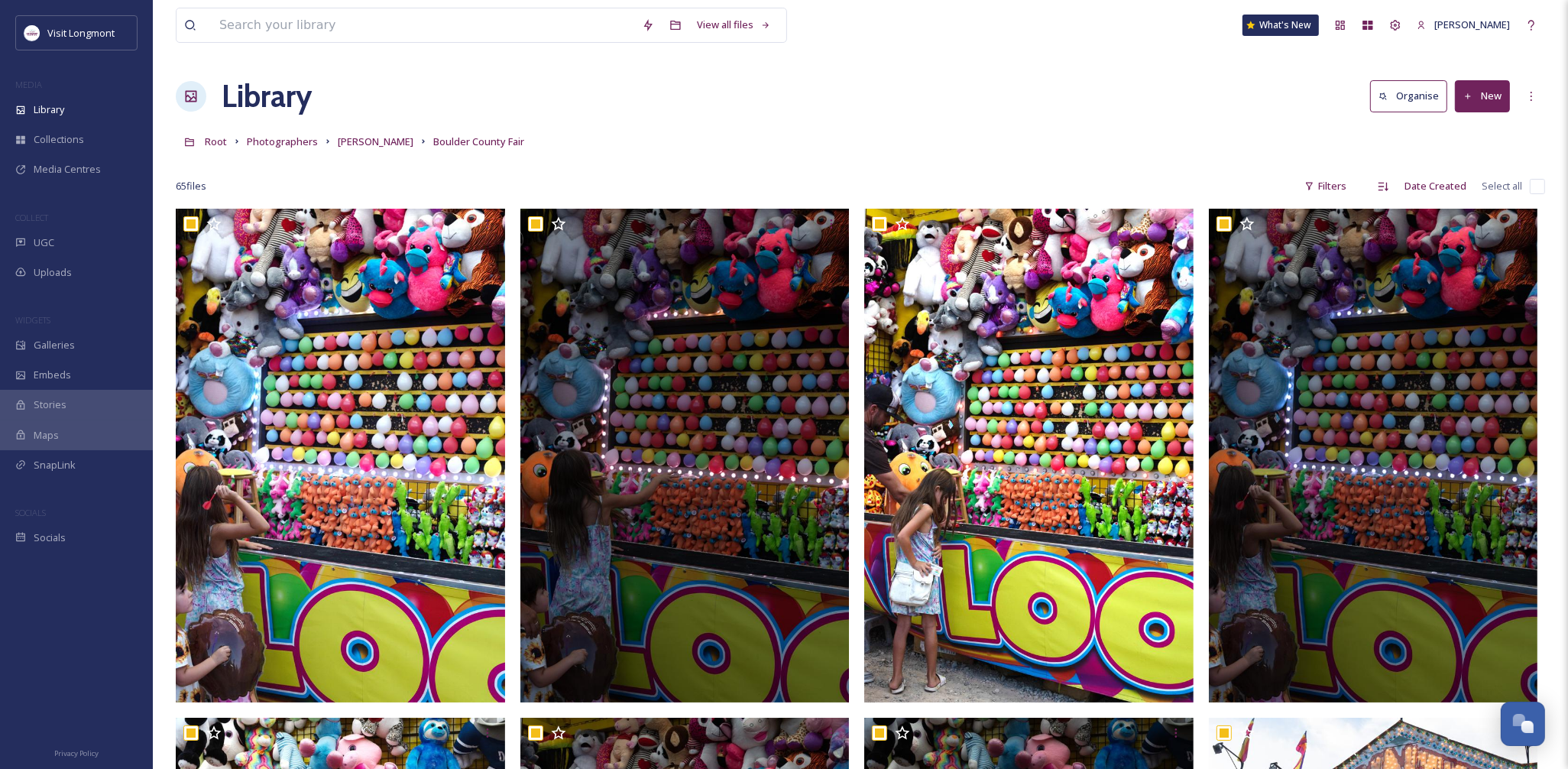
checkbox input "true"
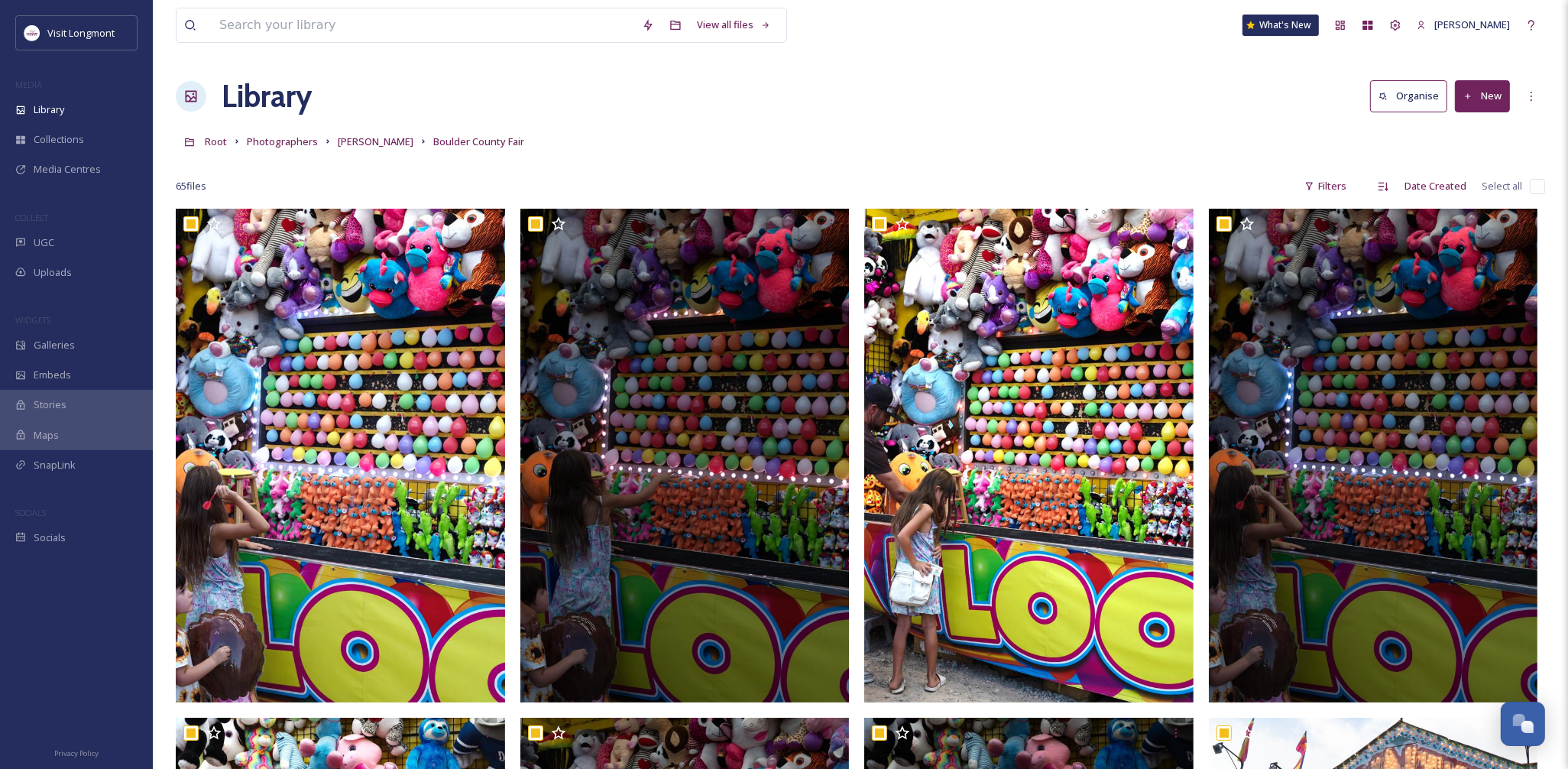
checkbox input "true"
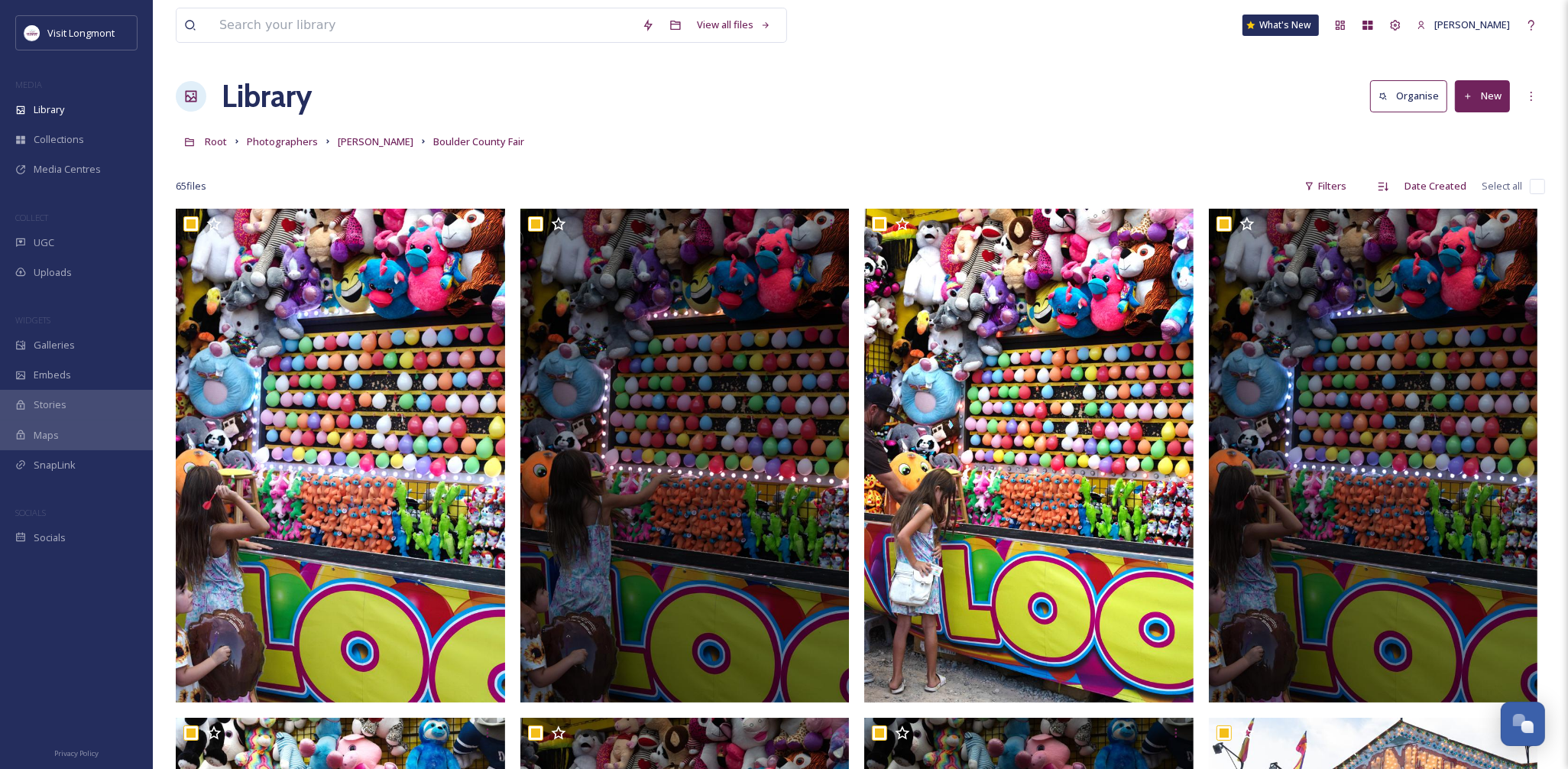
checkbox input "true"
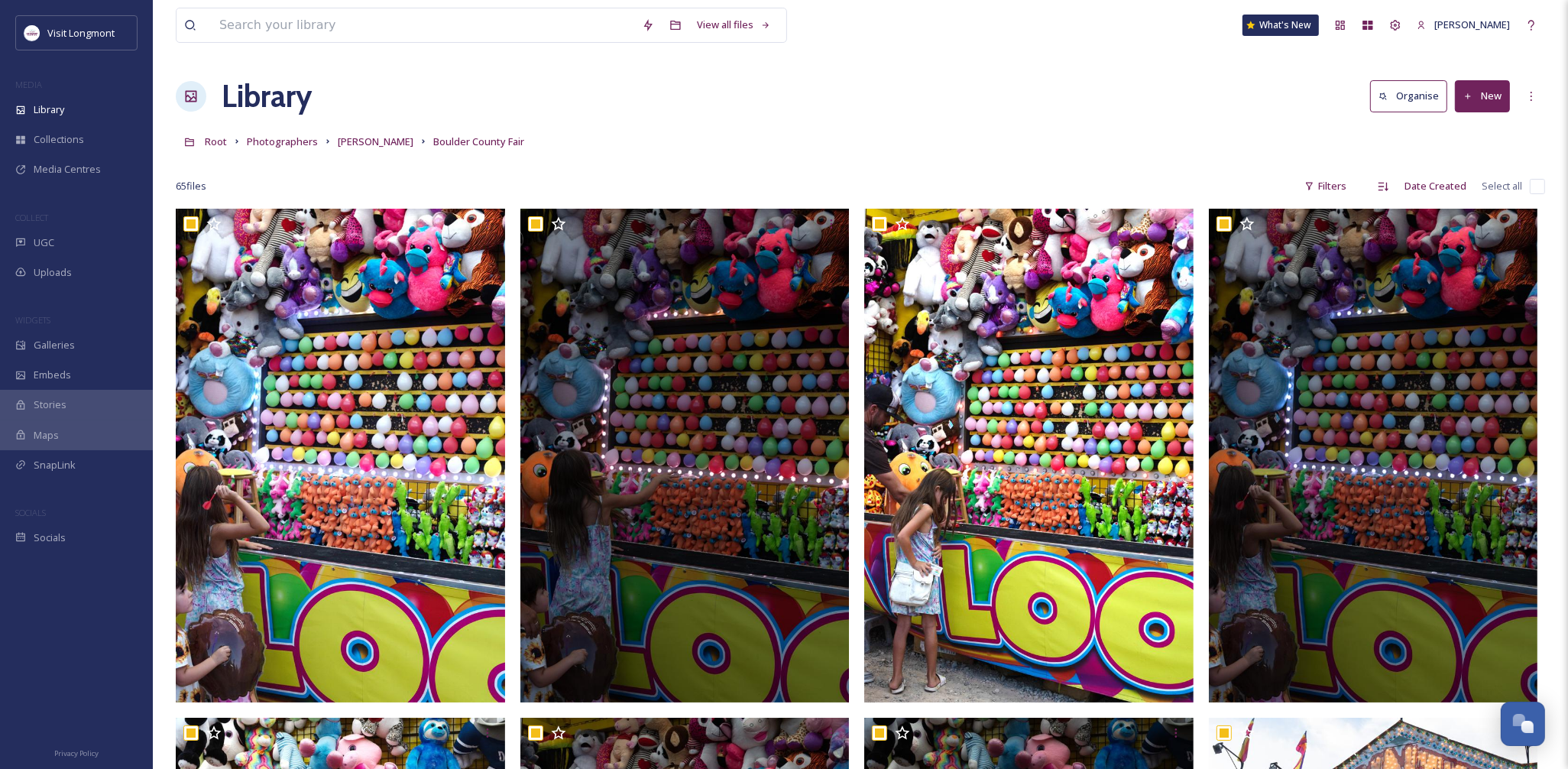
checkbox input "true"
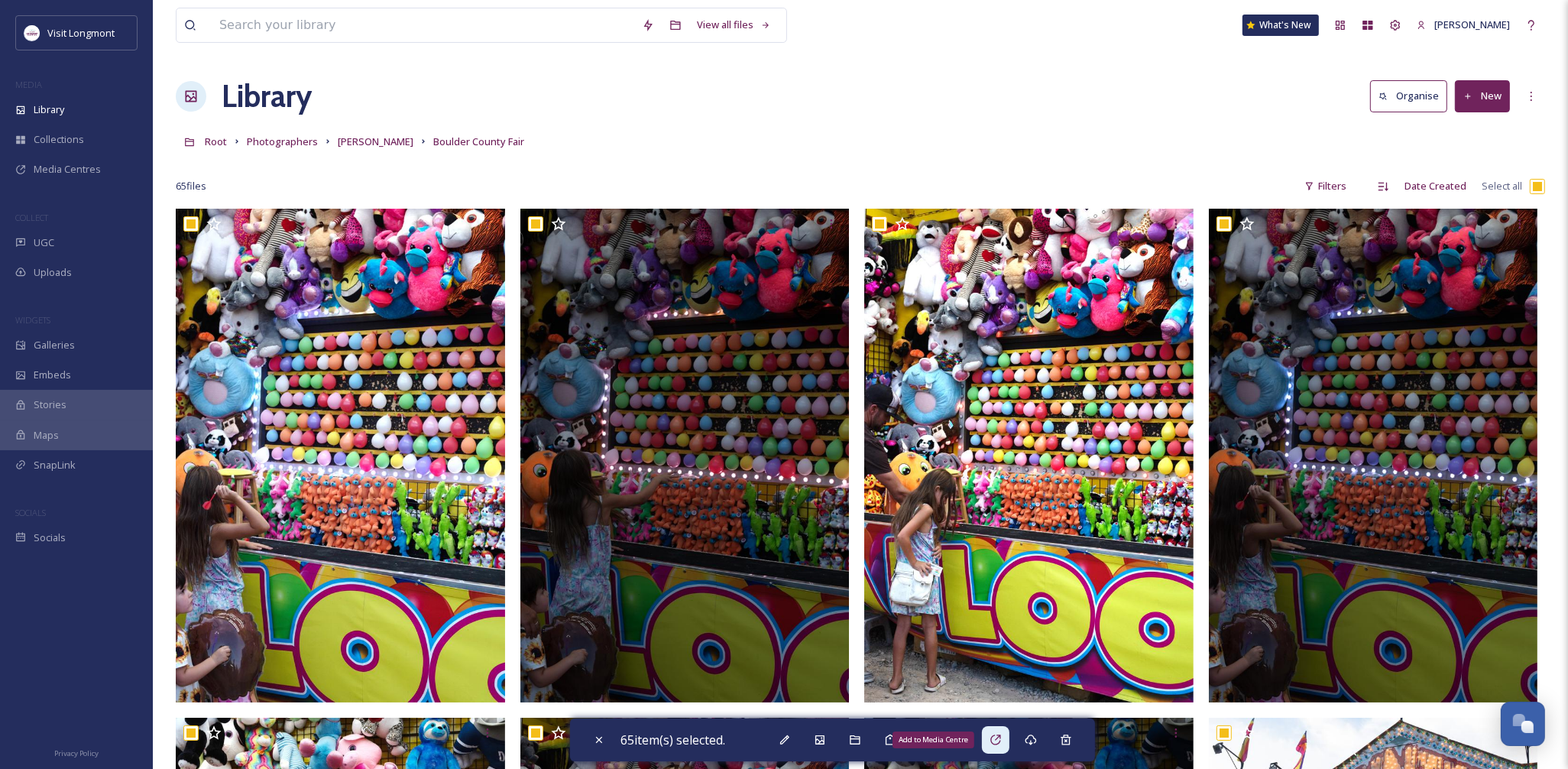
click at [991, 736] on div "Add to Media Centre" at bounding box center [995, 739] width 28 height 28
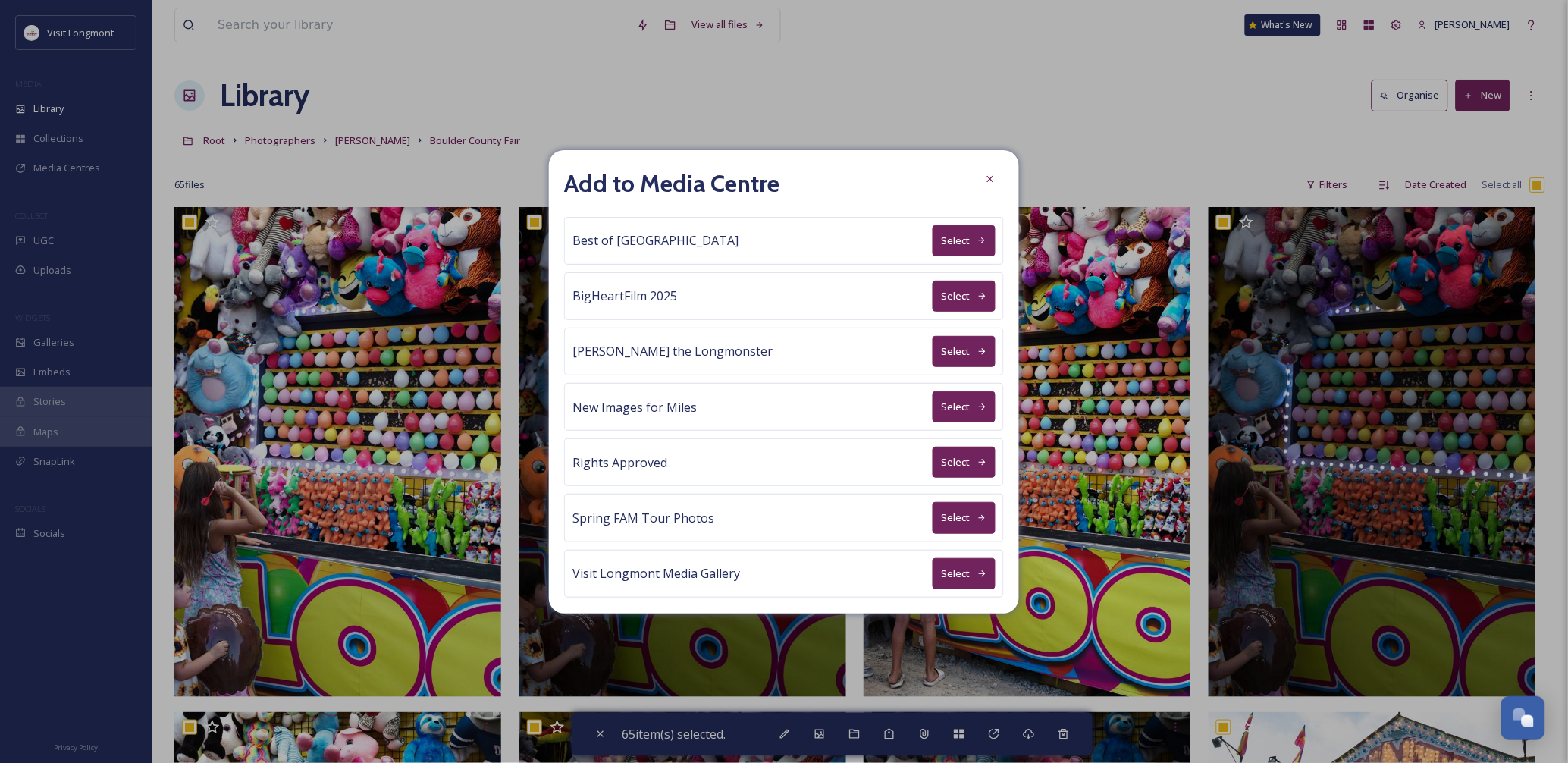
click at [946, 471] on button "Select" at bounding box center [964, 462] width 63 height 31
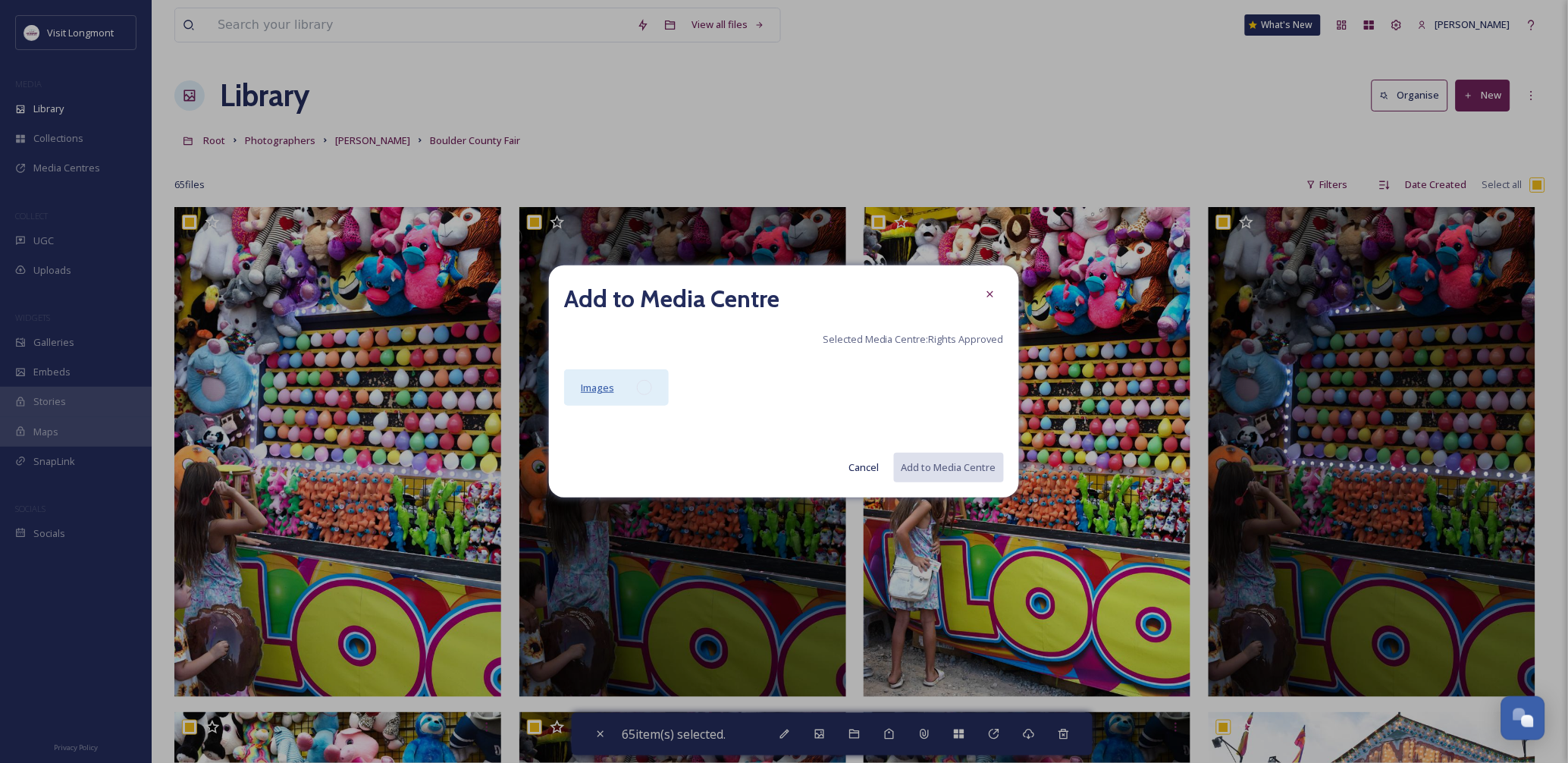
click at [611, 388] on span "Images" at bounding box center [597, 387] width 33 height 13
click at [959, 471] on button "Add to Media Centre" at bounding box center [948, 468] width 112 height 31
checkbox input "false"
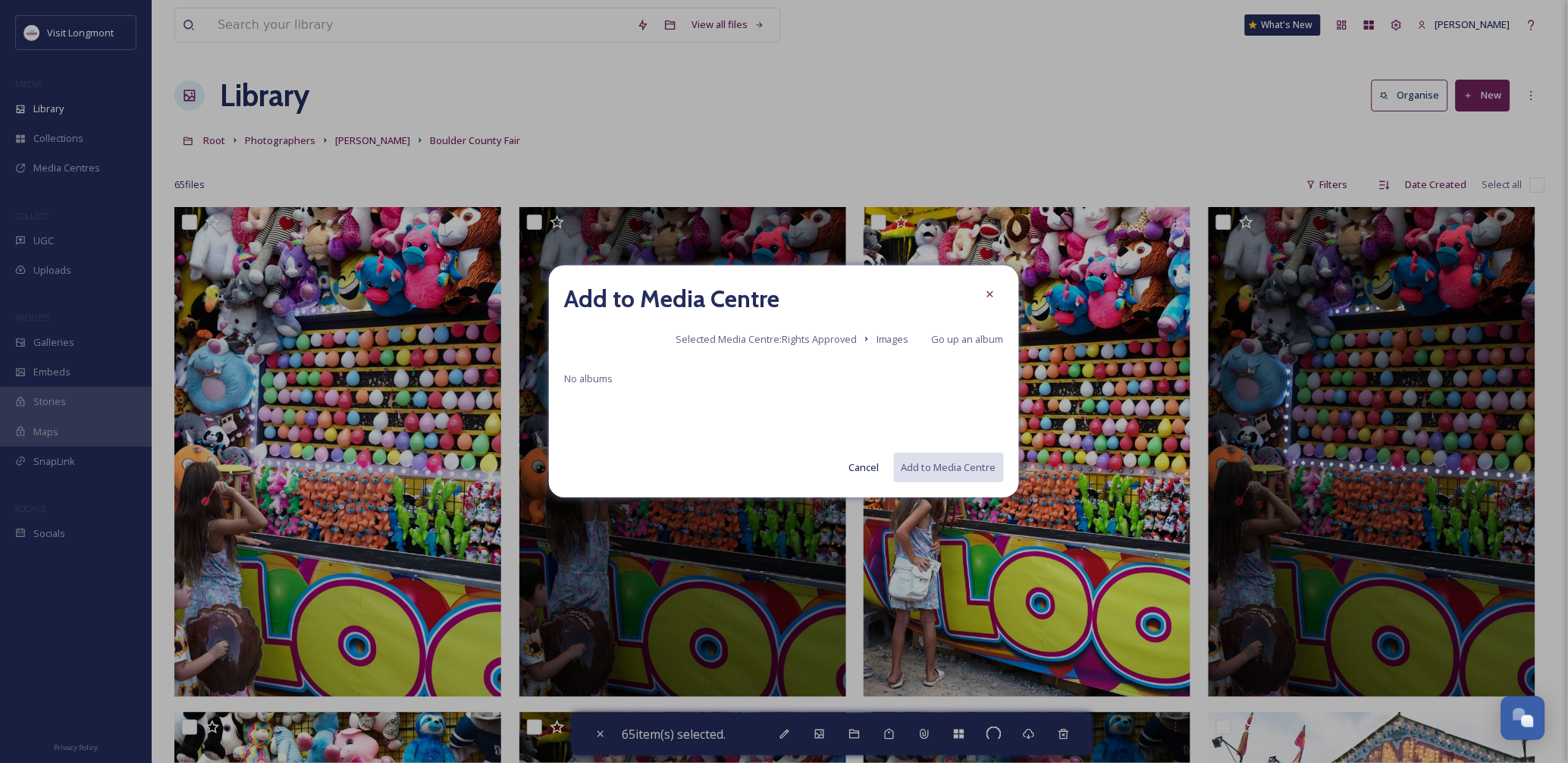
checkbox input "false"
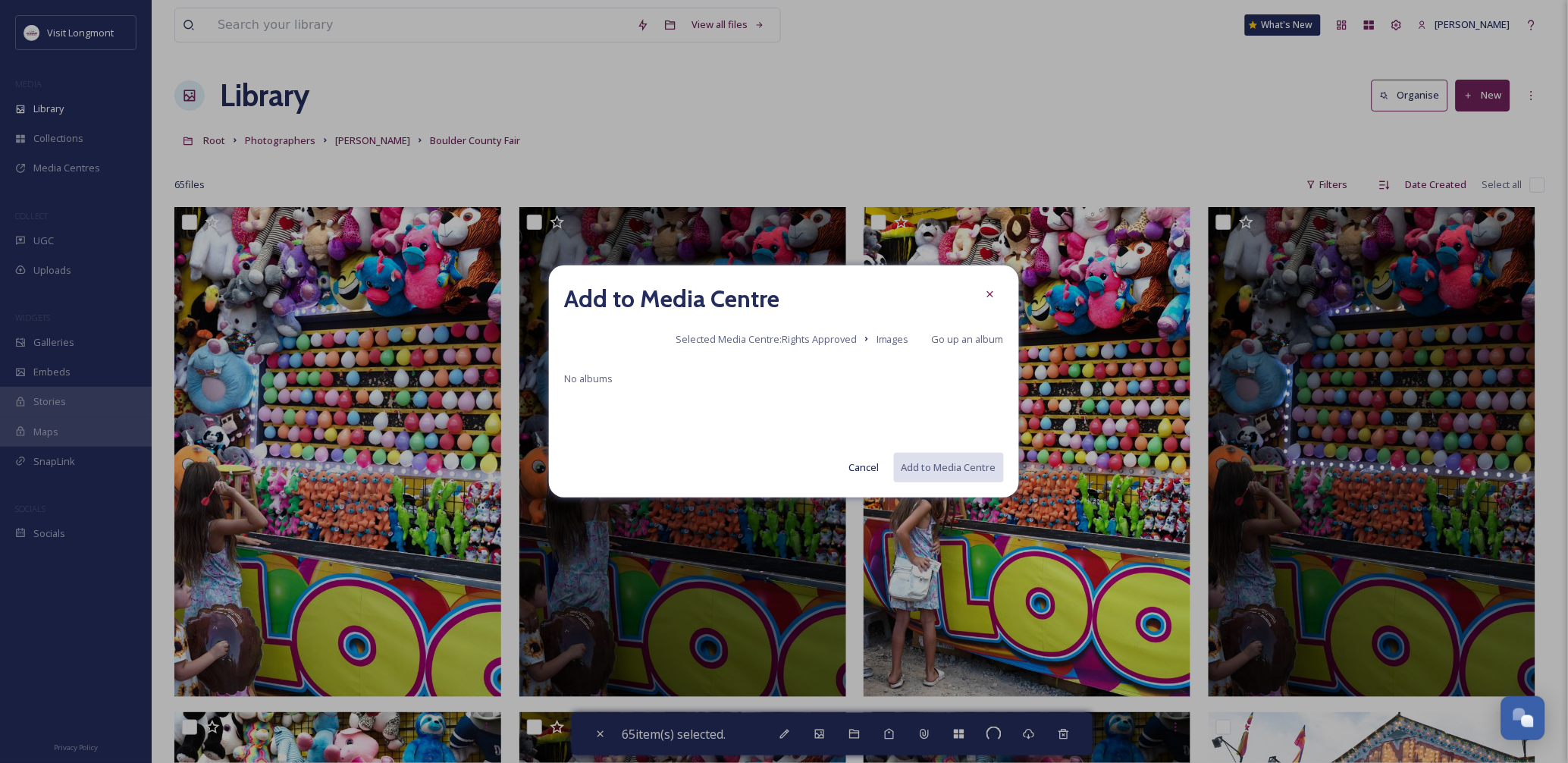
checkbox input "false"
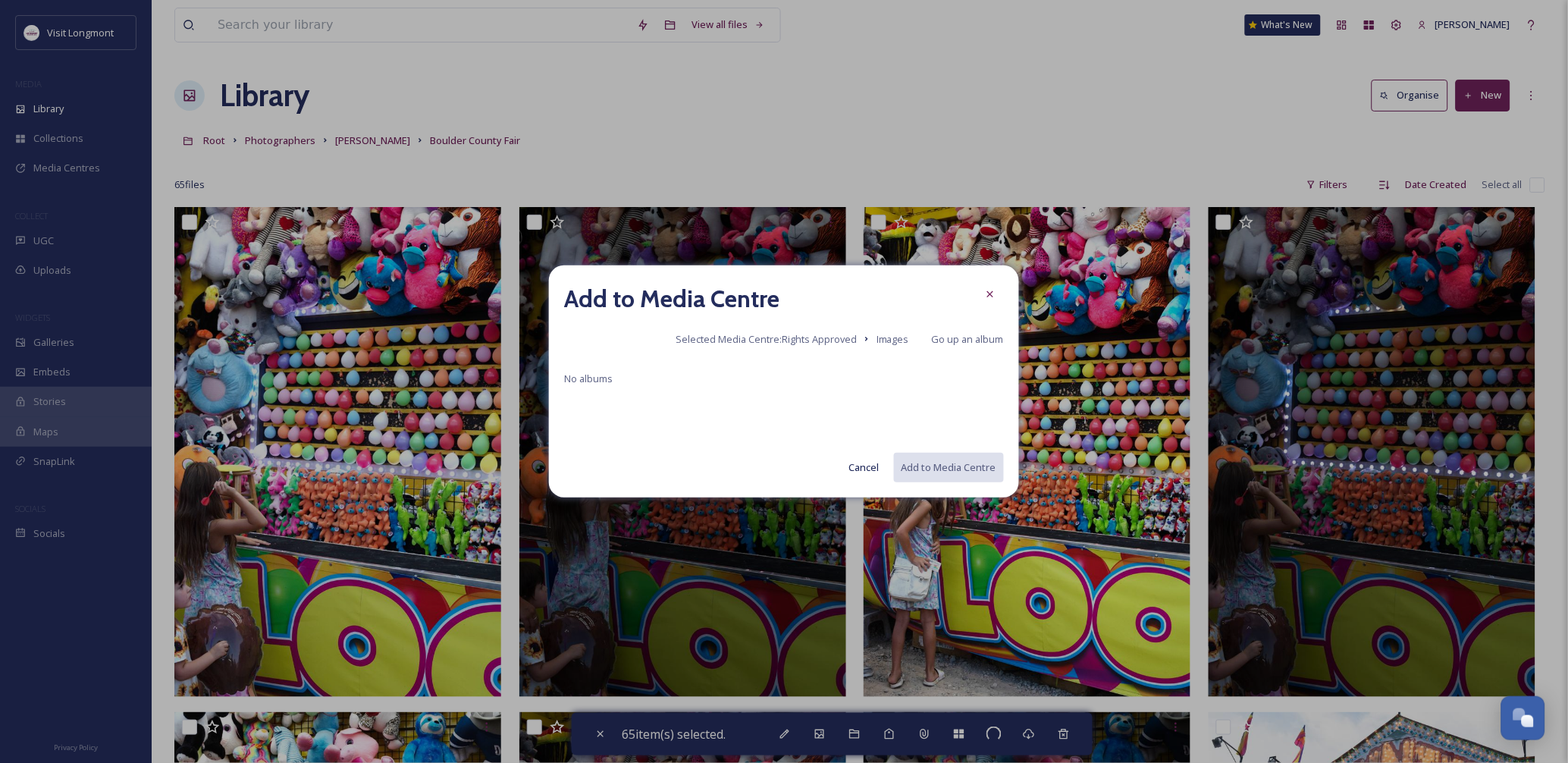
checkbox input "false"
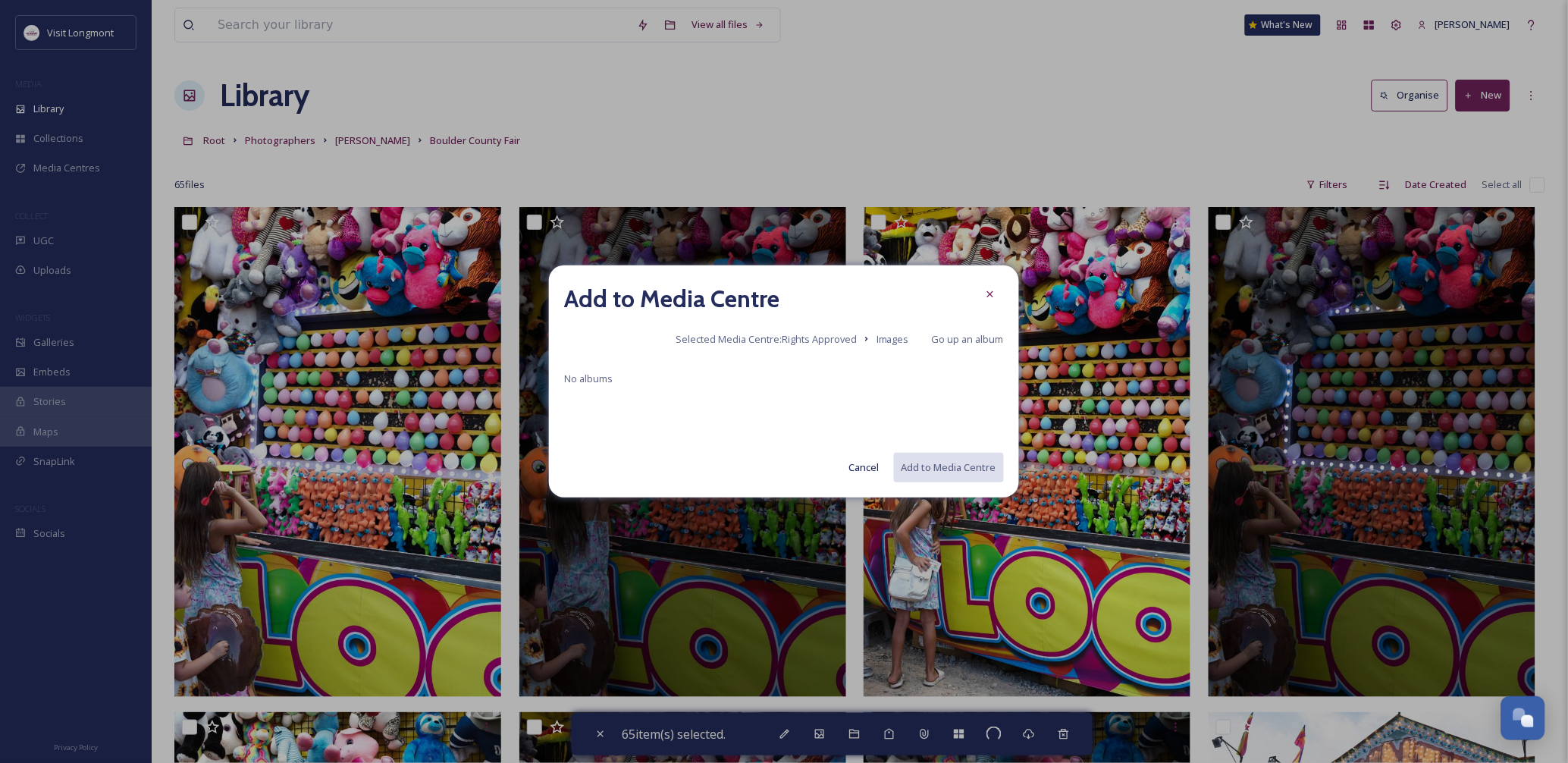
checkbox input "false"
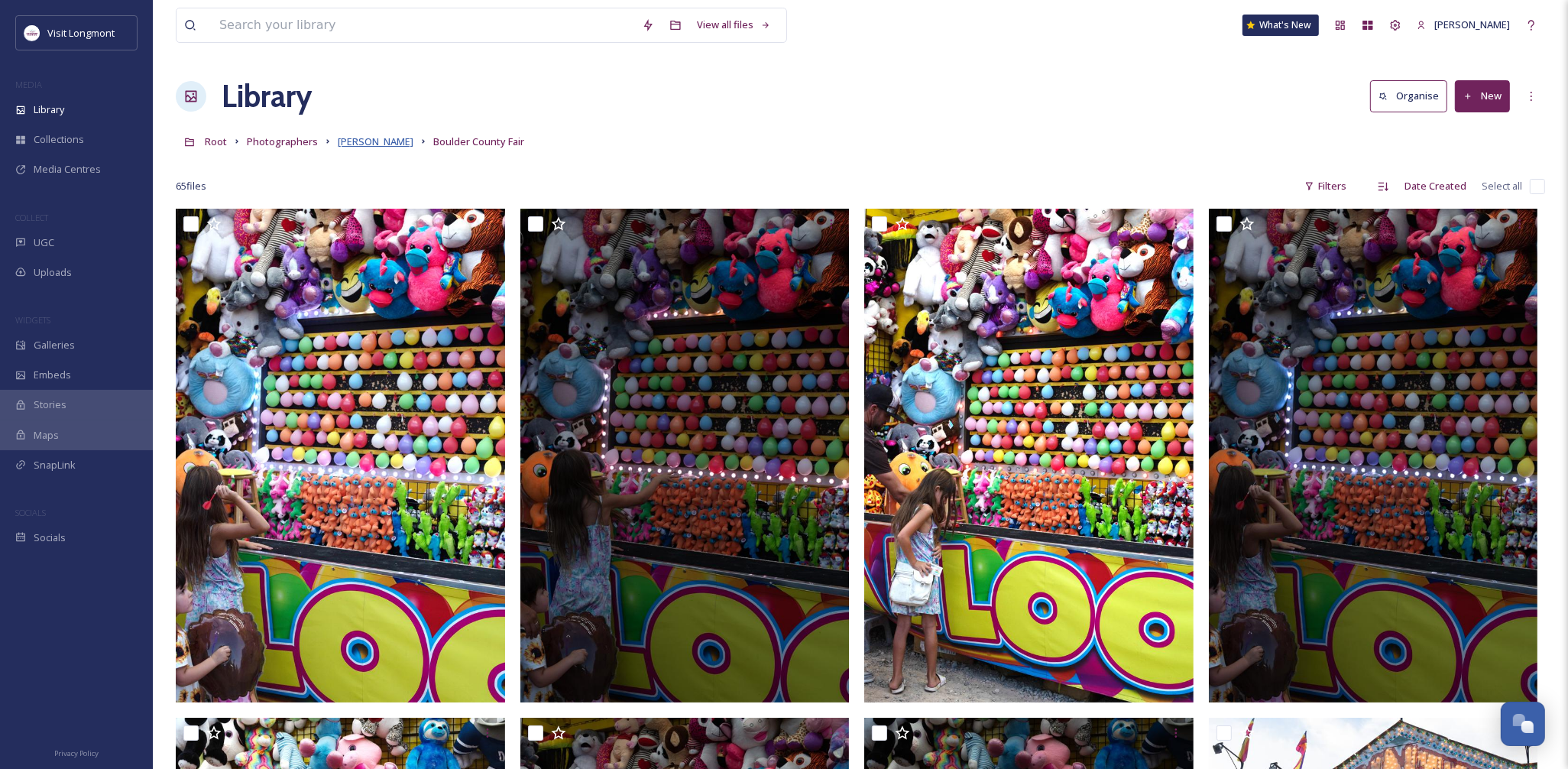
click at [376, 141] on span "Brandy Coons" at bounding box center [375, 141] width 76 height 13
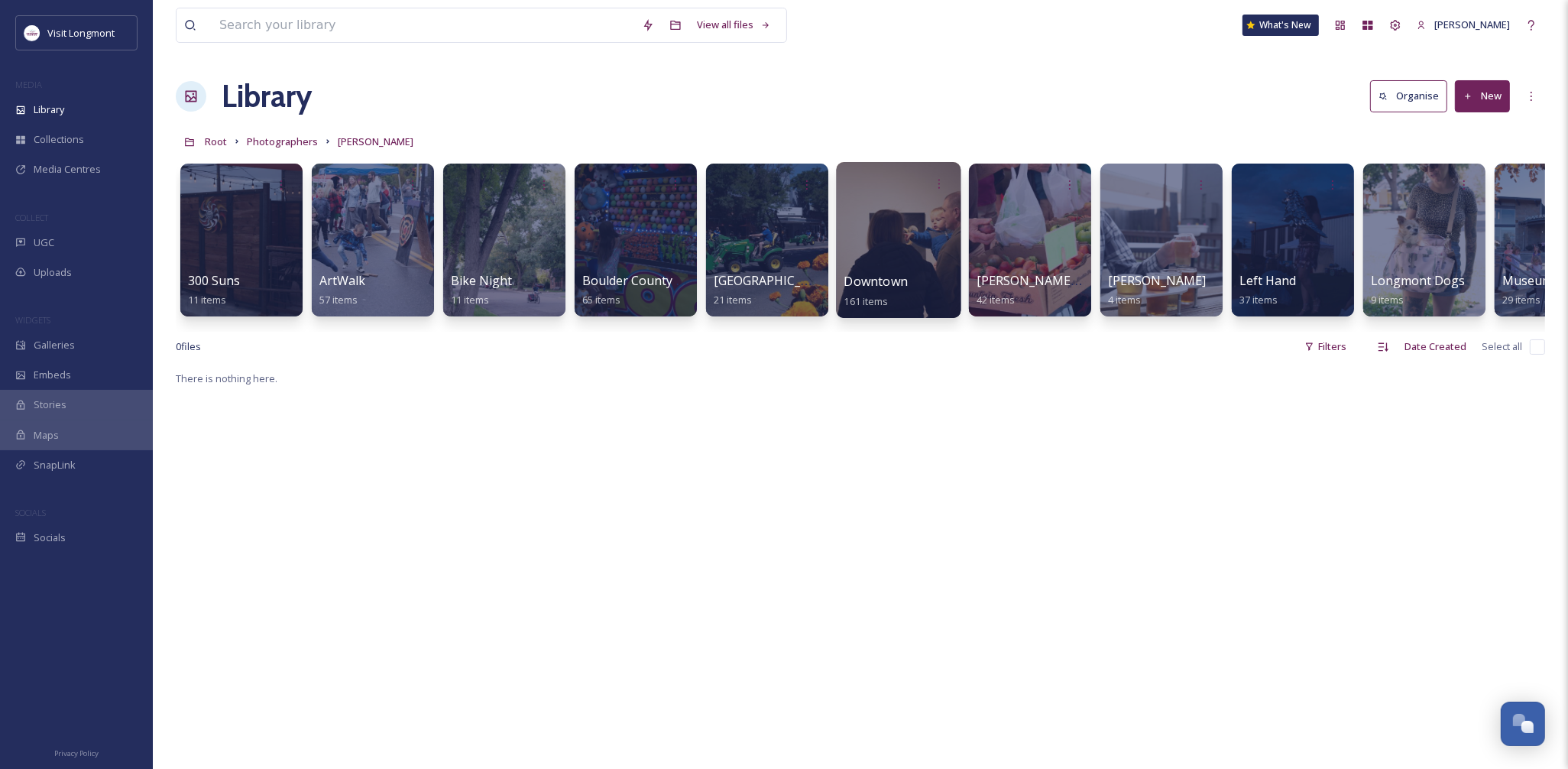
click at [902, 256] on div at bounding box center [897, 240] width 124 height 156
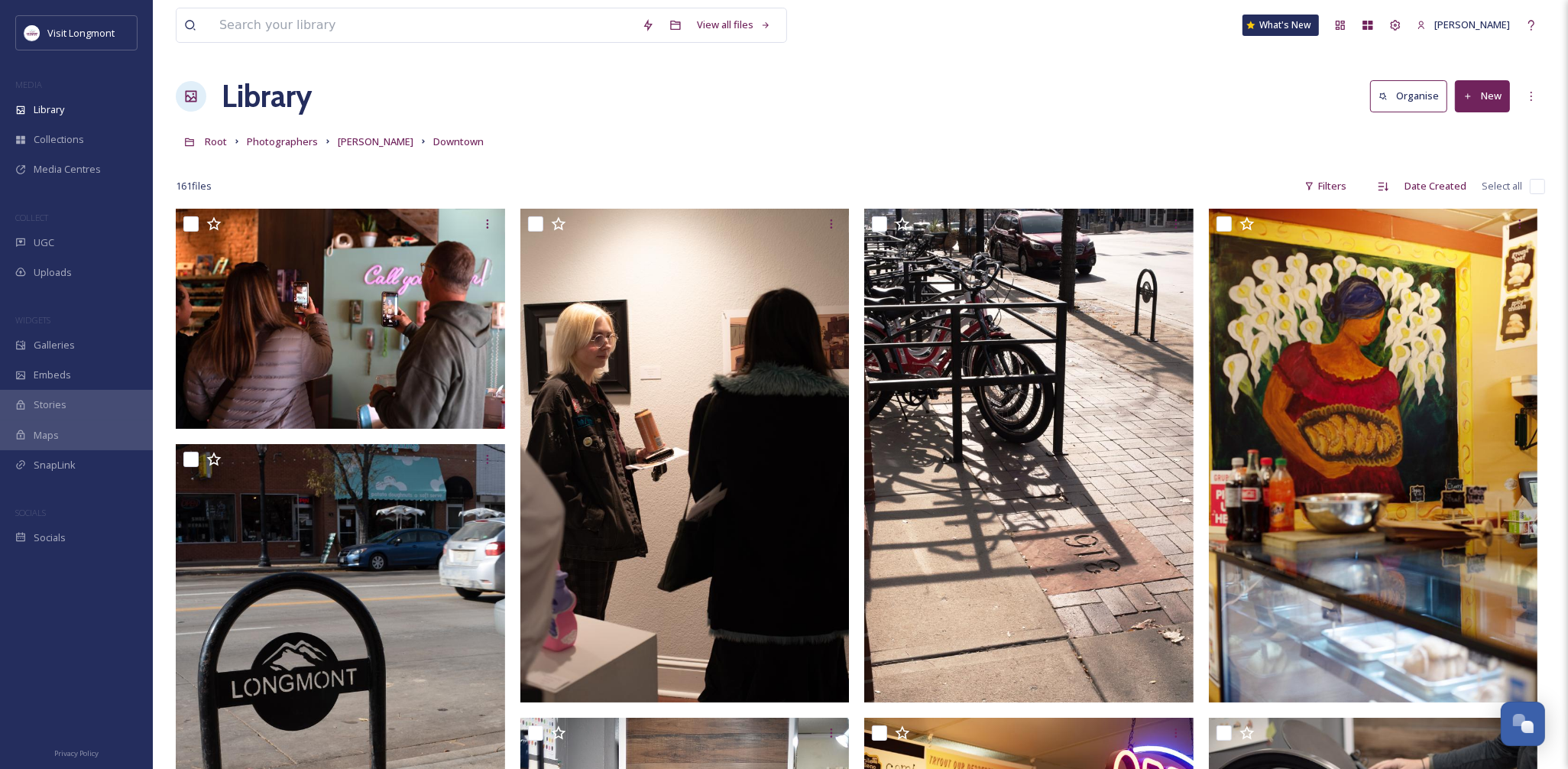
click at [1532, 185] on input "checkbox" at bounding box center [1536, 186] width 15 height 15
click at [1537, 185] on input "checkbox" at bounding box center [1536, 186] width 15 height 15
checkbox input "true"
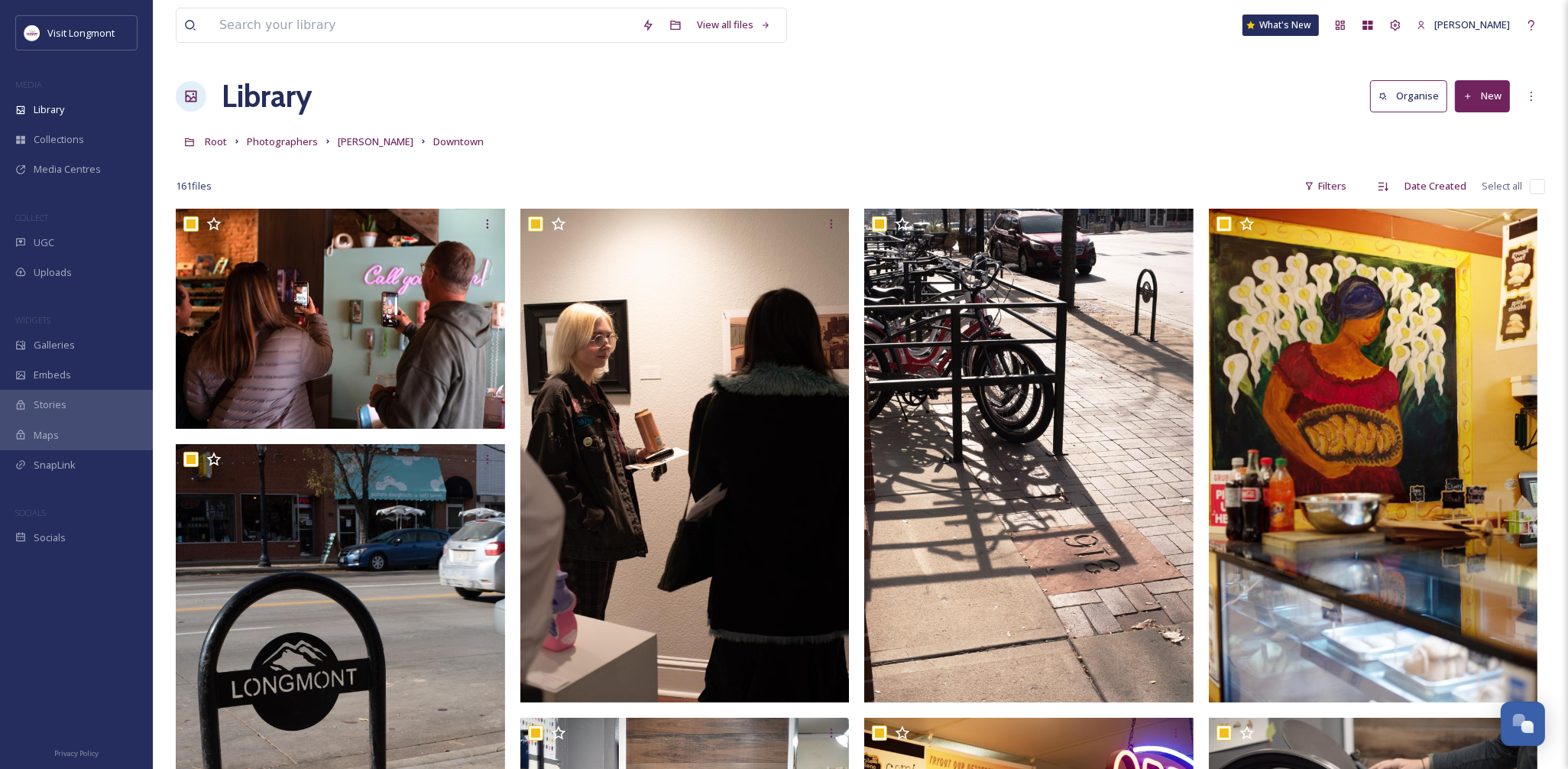
checkbox input "true"
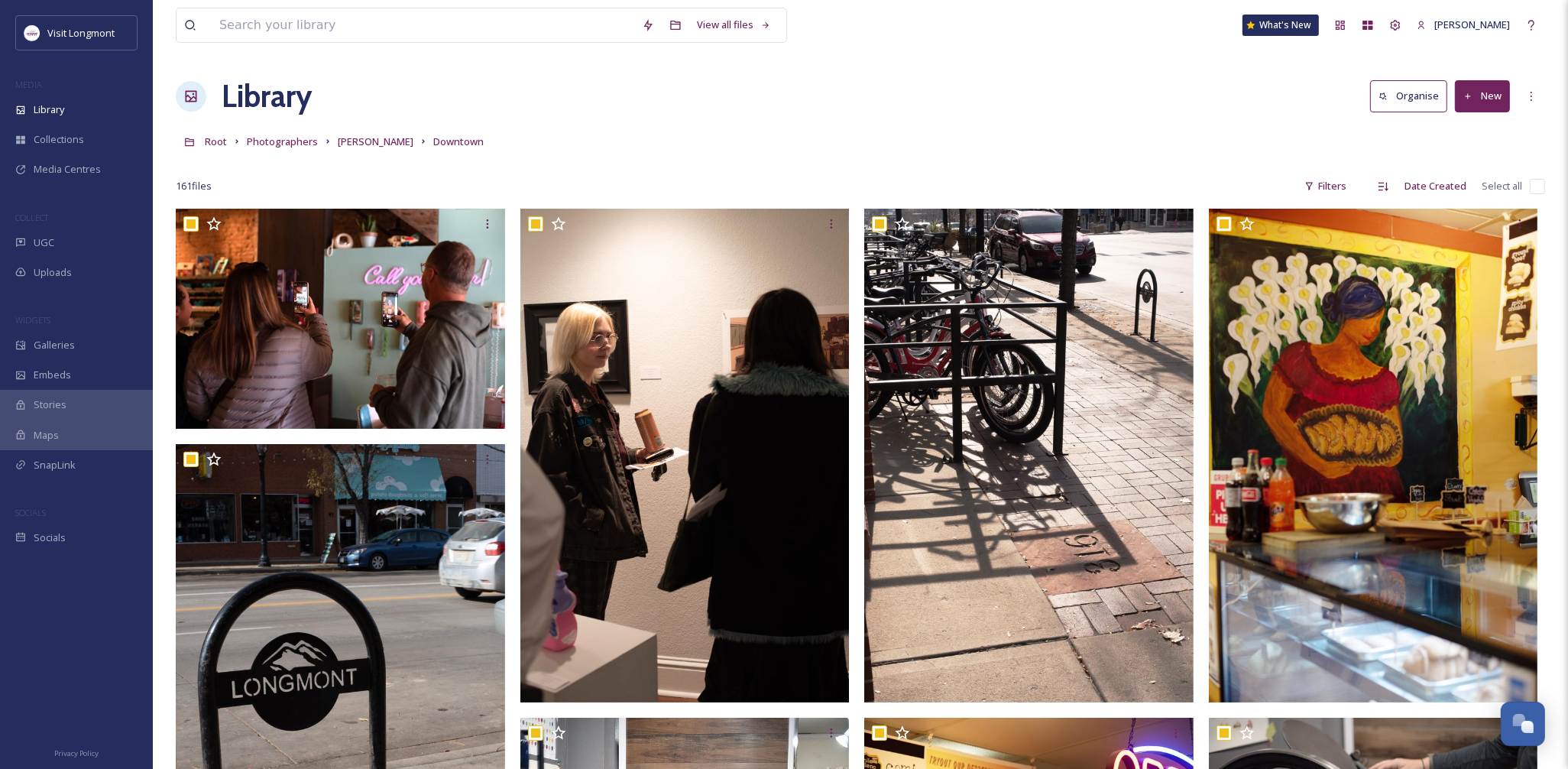
checkbox input "true"
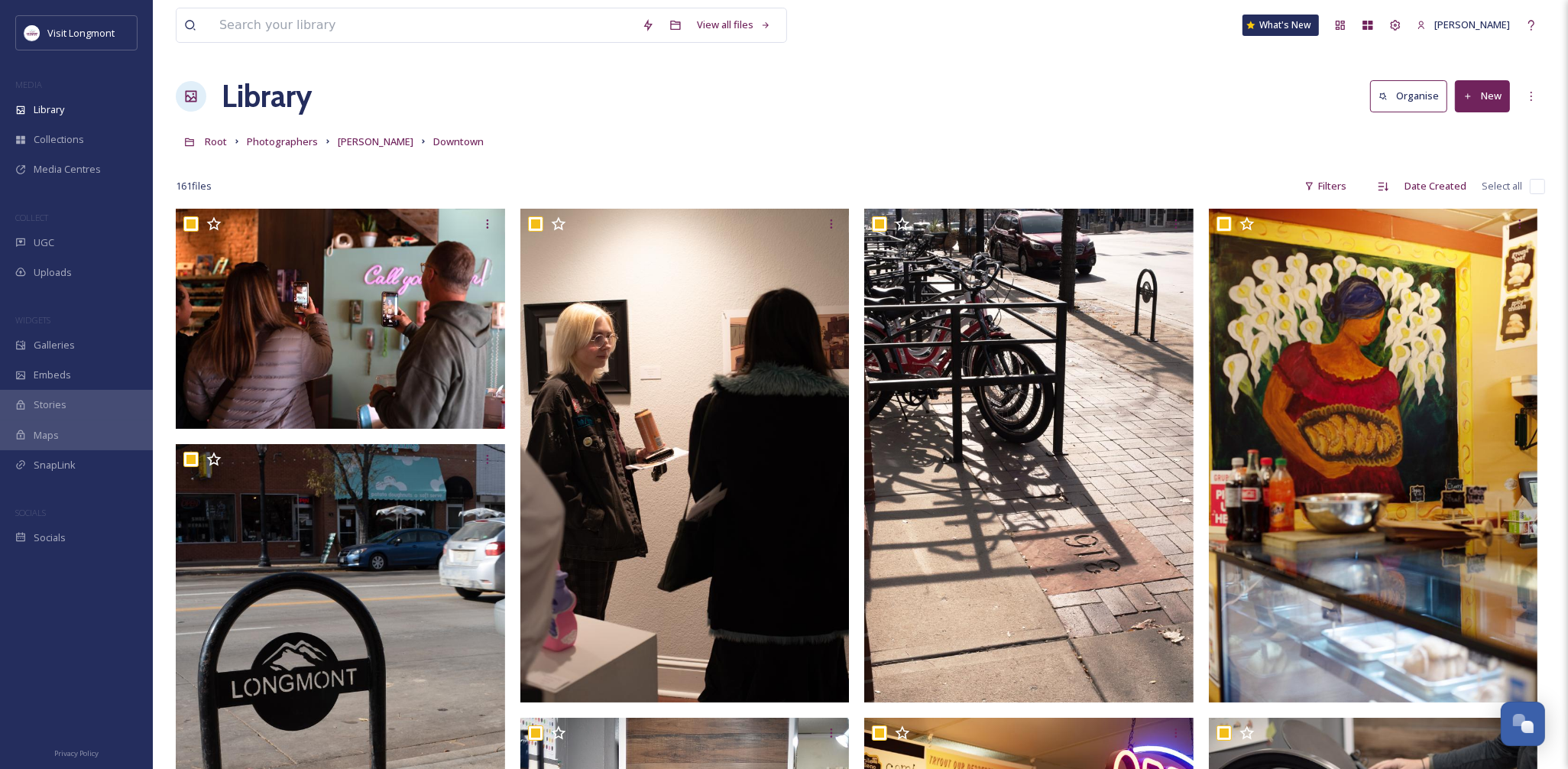
checkbox input "true"
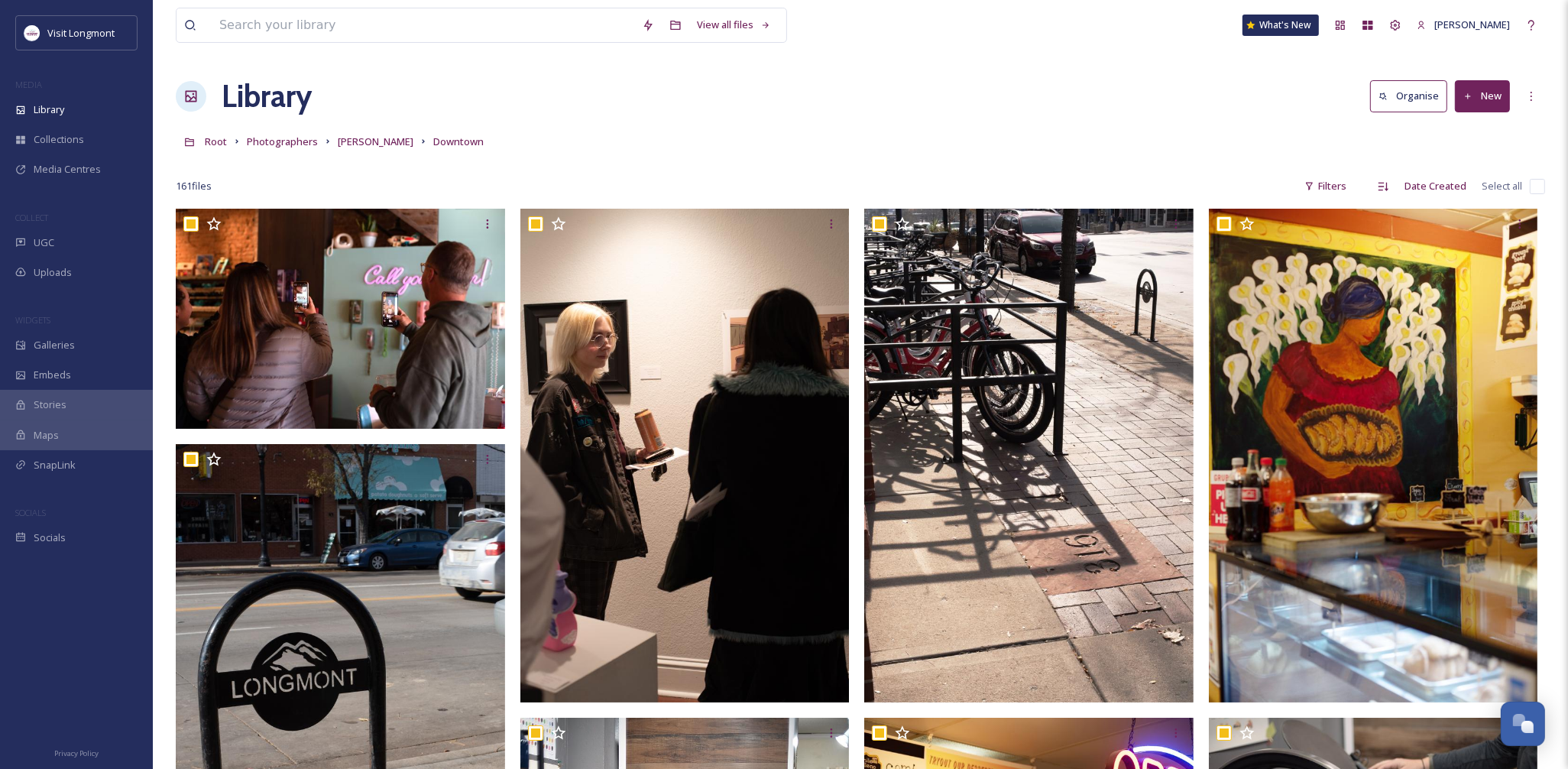
checkbox input "true"
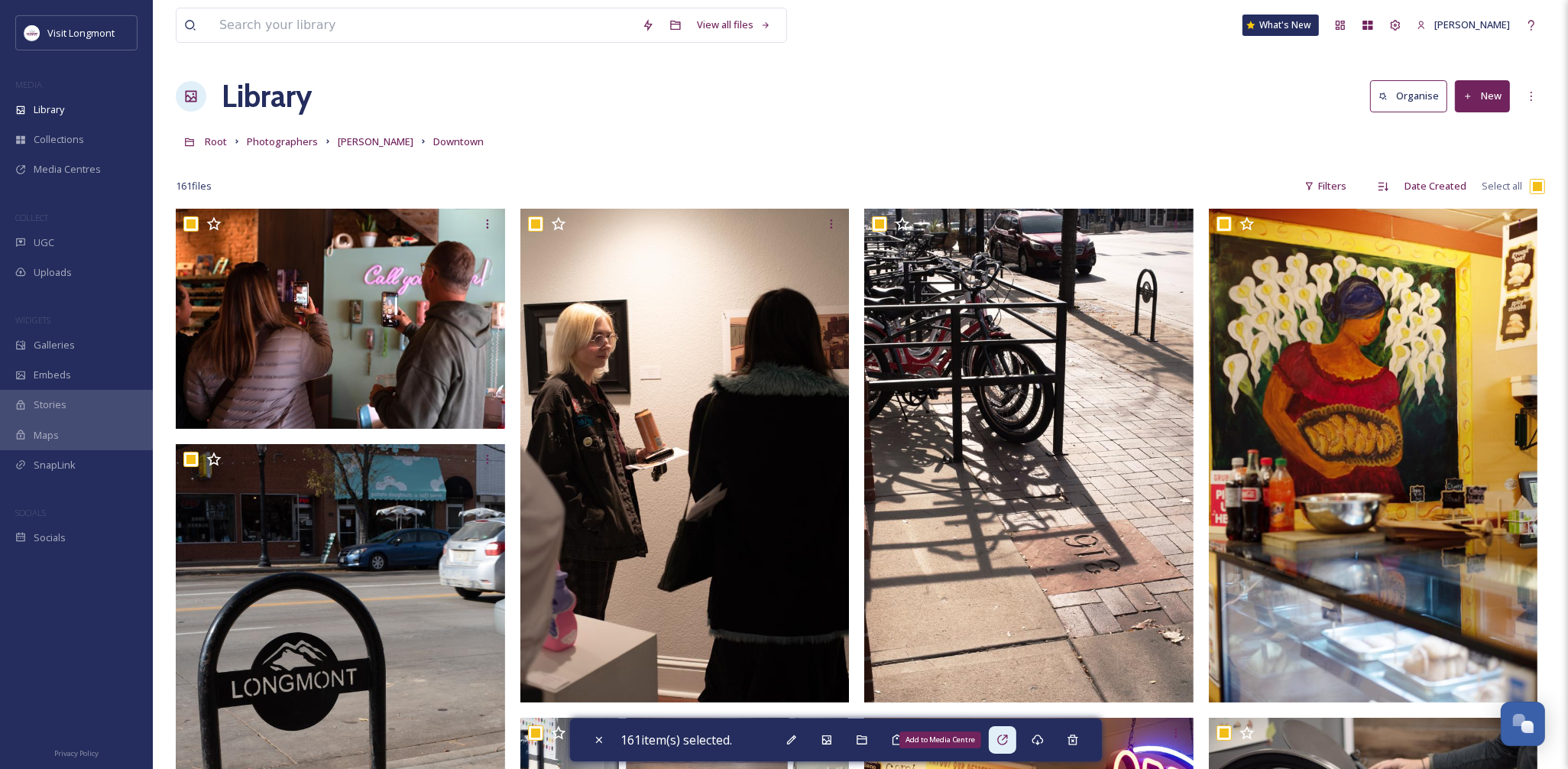
click at [1004, 732] on div "Add to Media Centre" at bounding box center [1002, 739] width 28 height 28
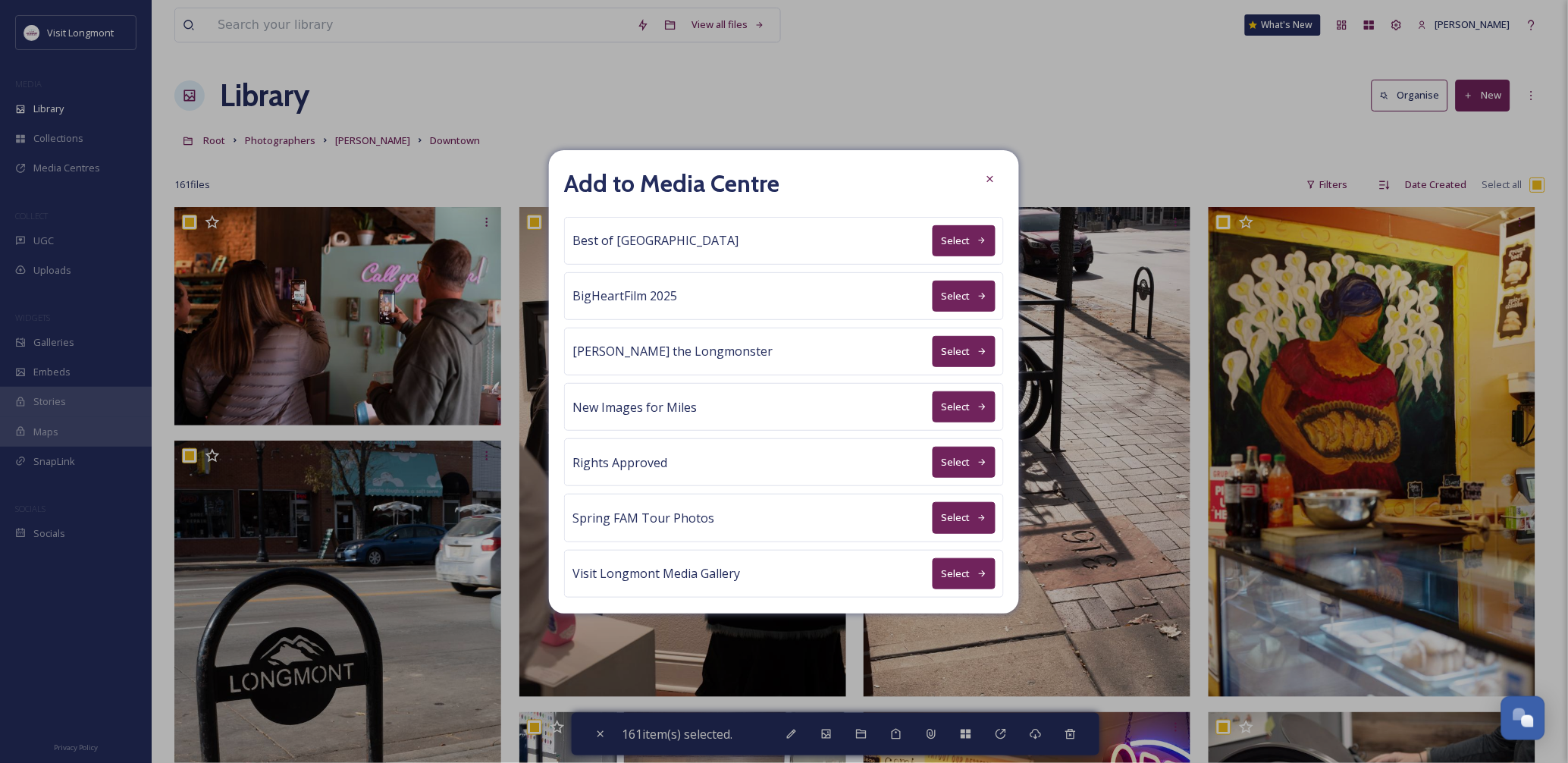
click at [934, 457] on button "Select" at bounding box center [964, 462] width 63 height 31
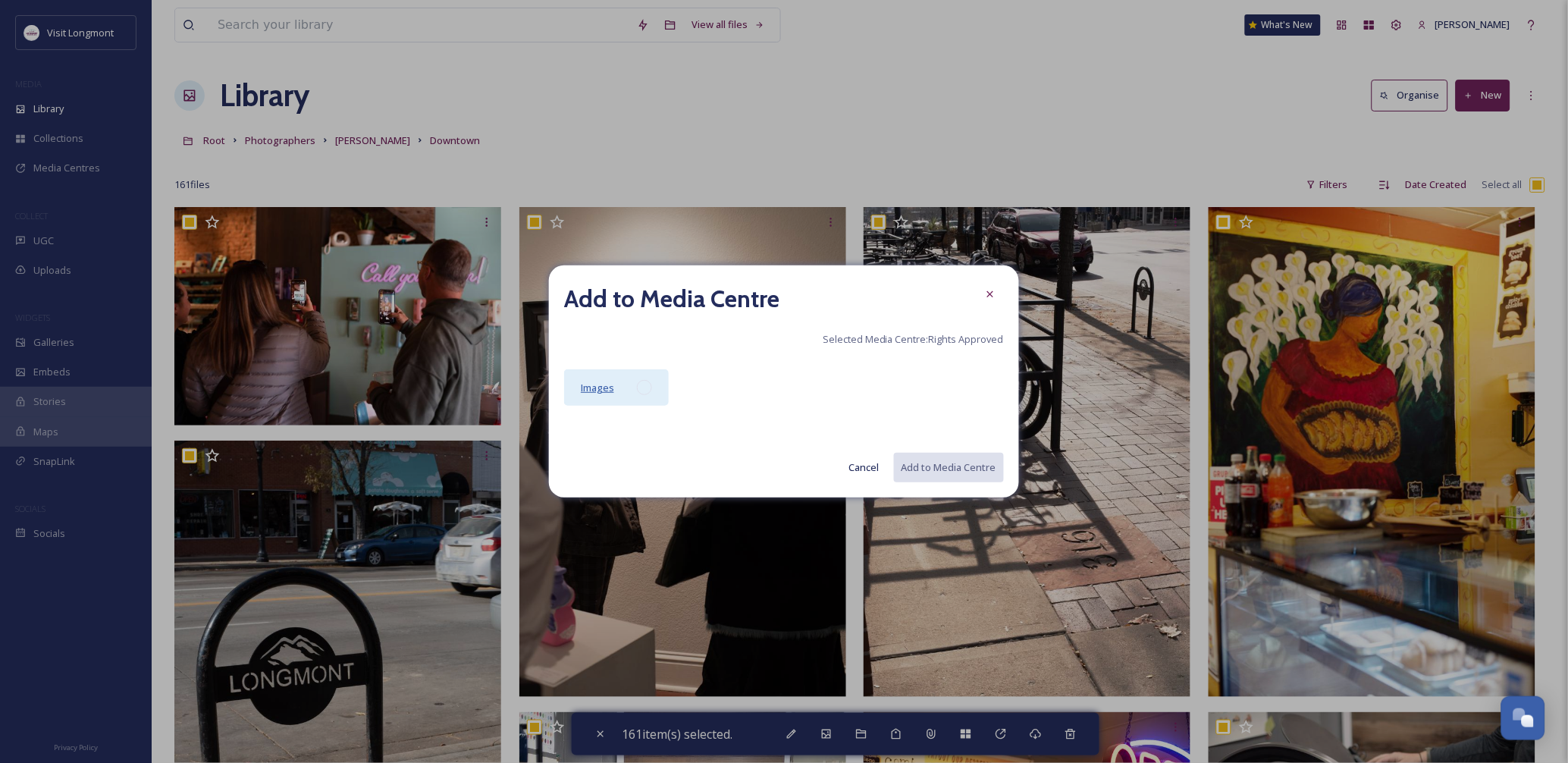
click at [605, 383] on span "Images" at bounding box center [597, 387] width 33 height 13
click at [936, 468] on button "Add to Media Centre" at bounding box center [948, 468] width 112 height 31
checkbox input "false"
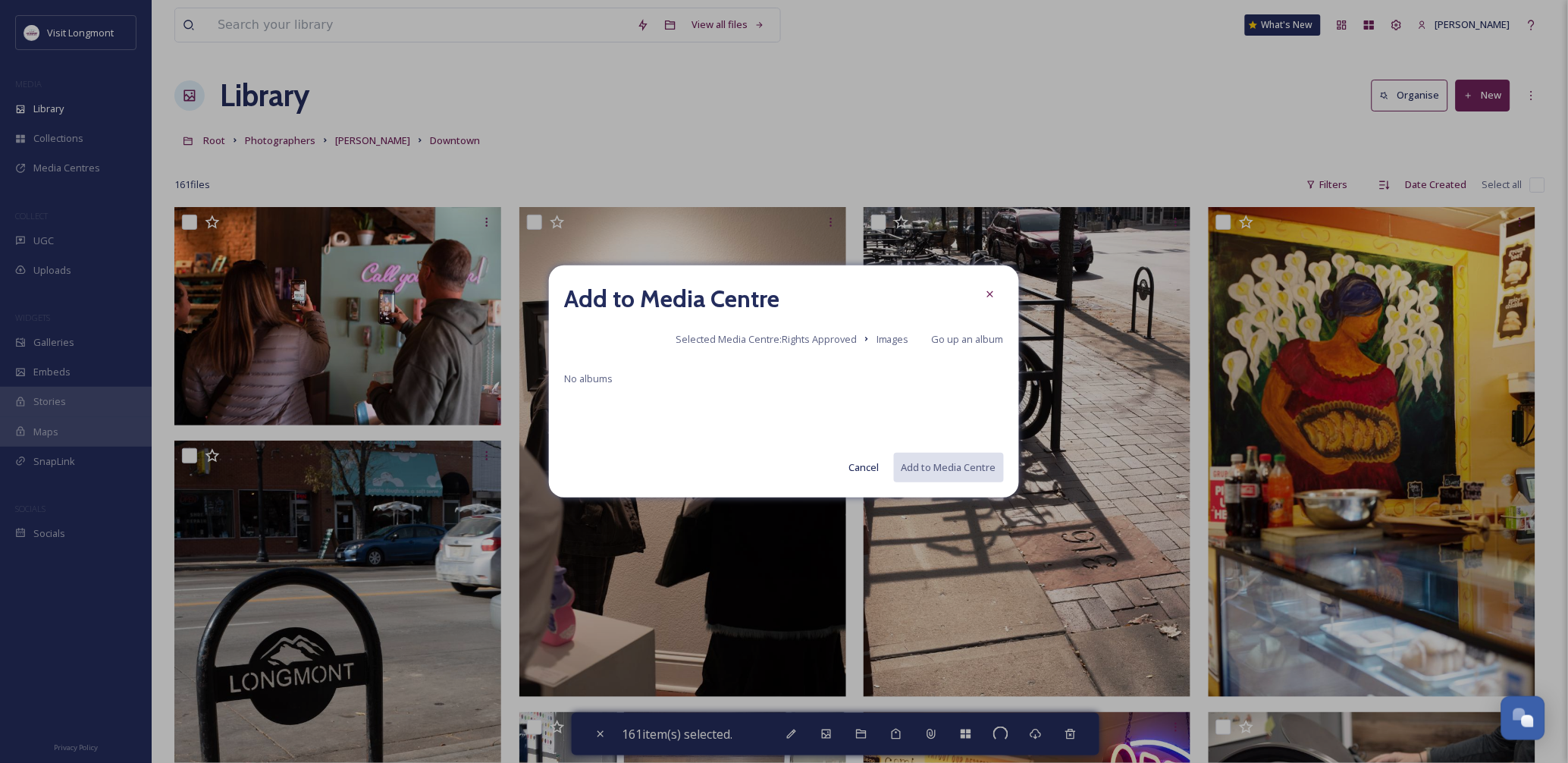
checkbox input "false"
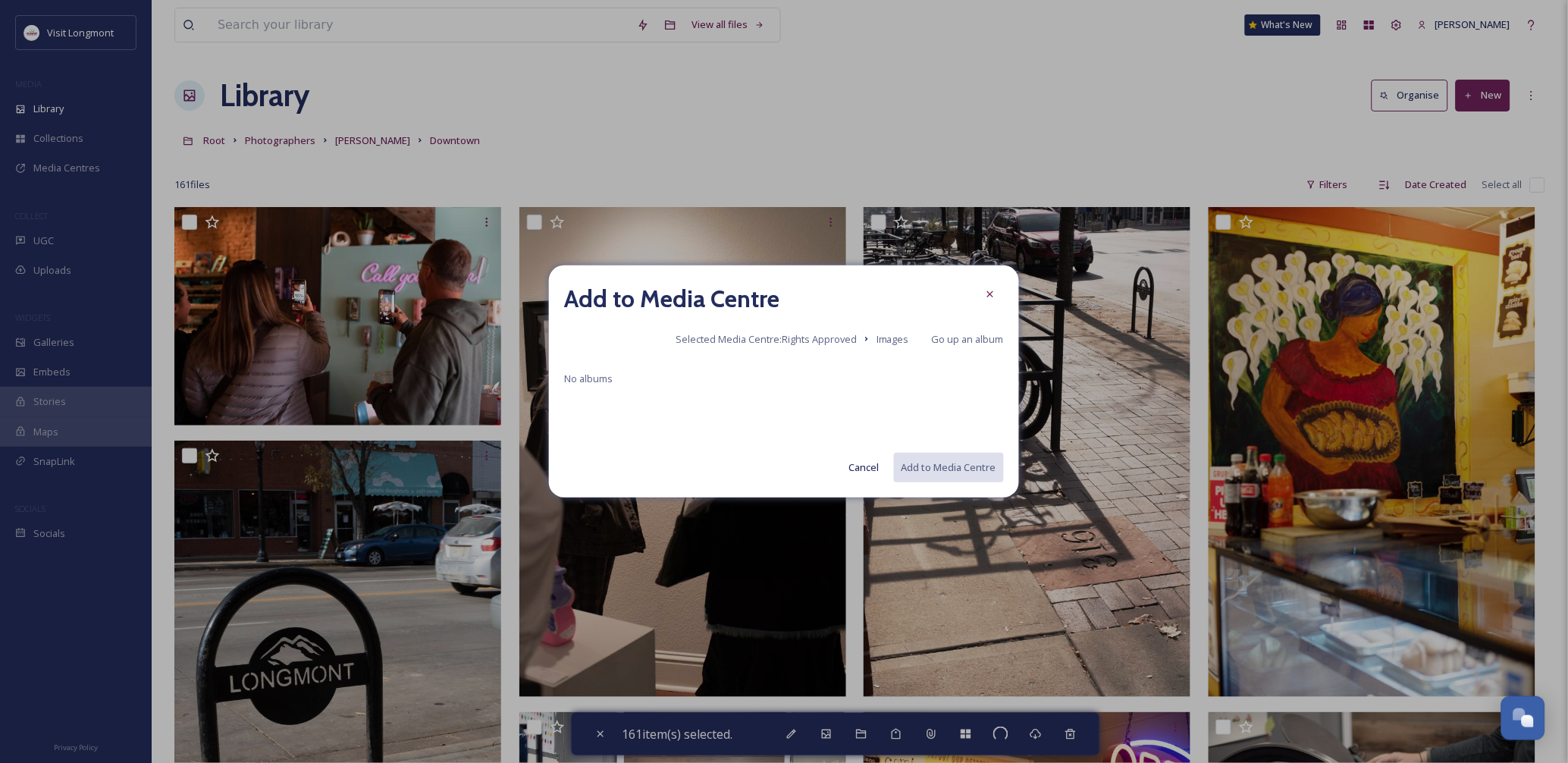
checkbox input "false"
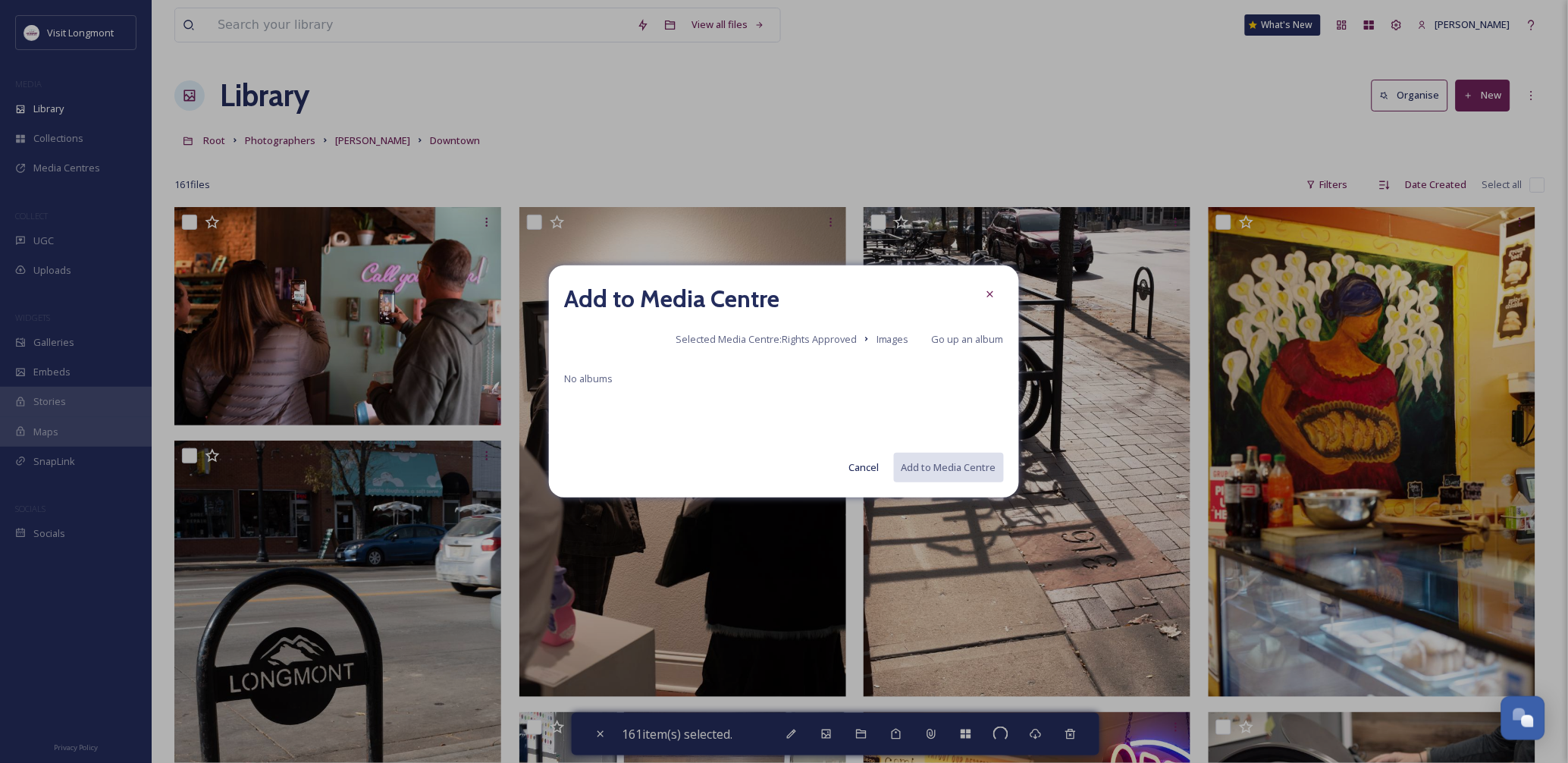
checkbox input "false"
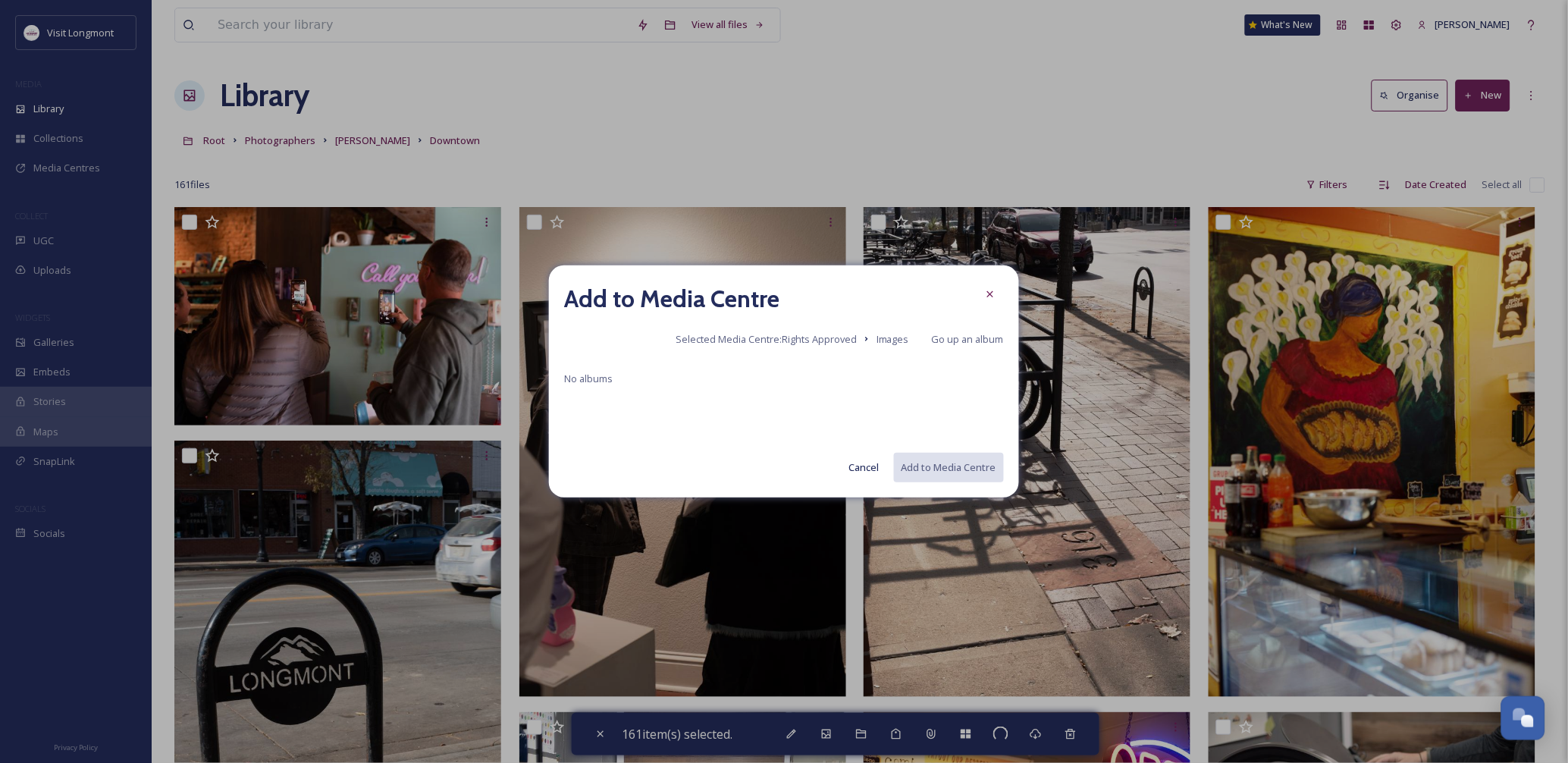
checkbox input "false"
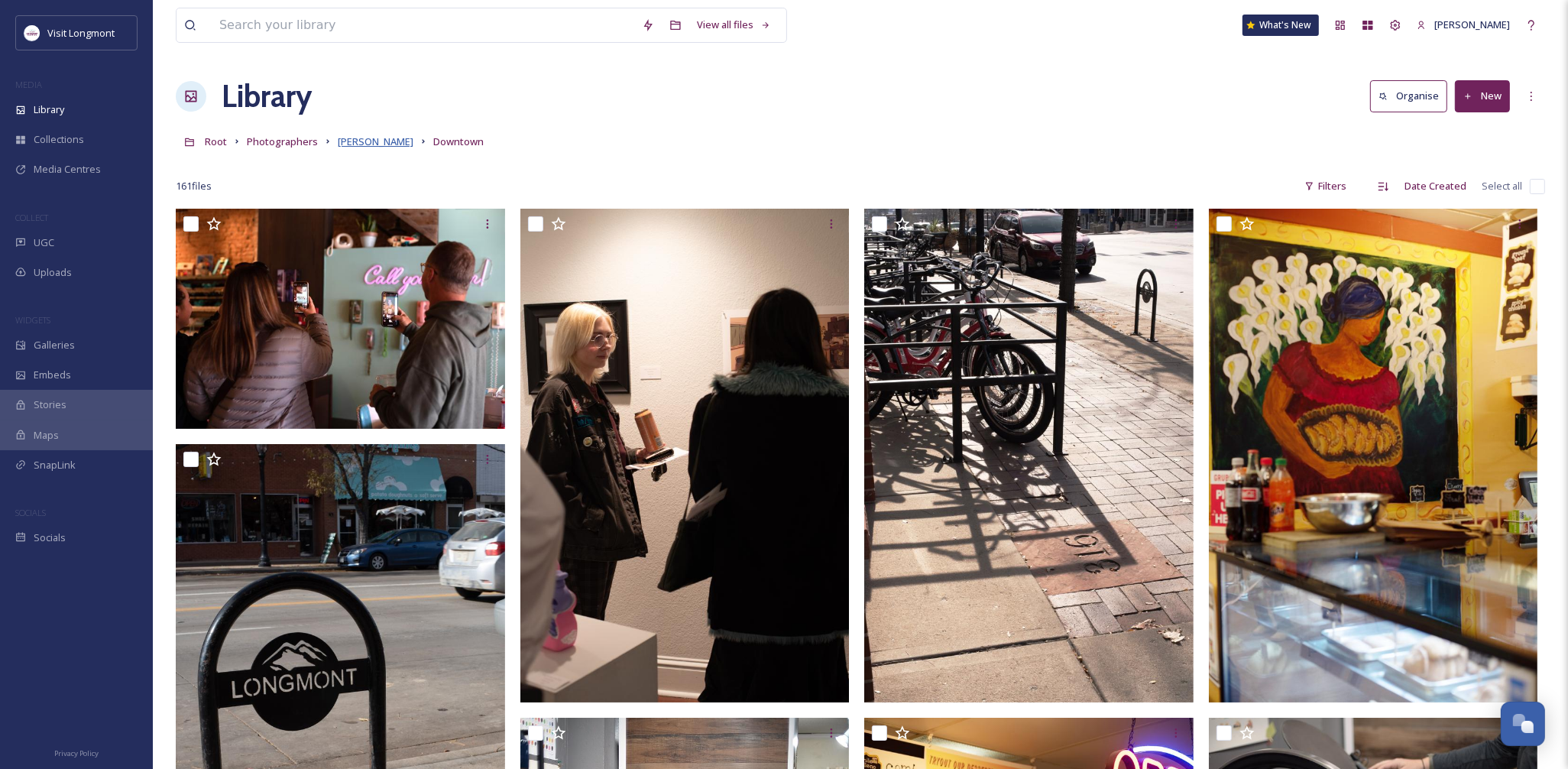
click at [379, 141] on span "Brandy Coons" at bounding box center [375, 141] width 76 height 13
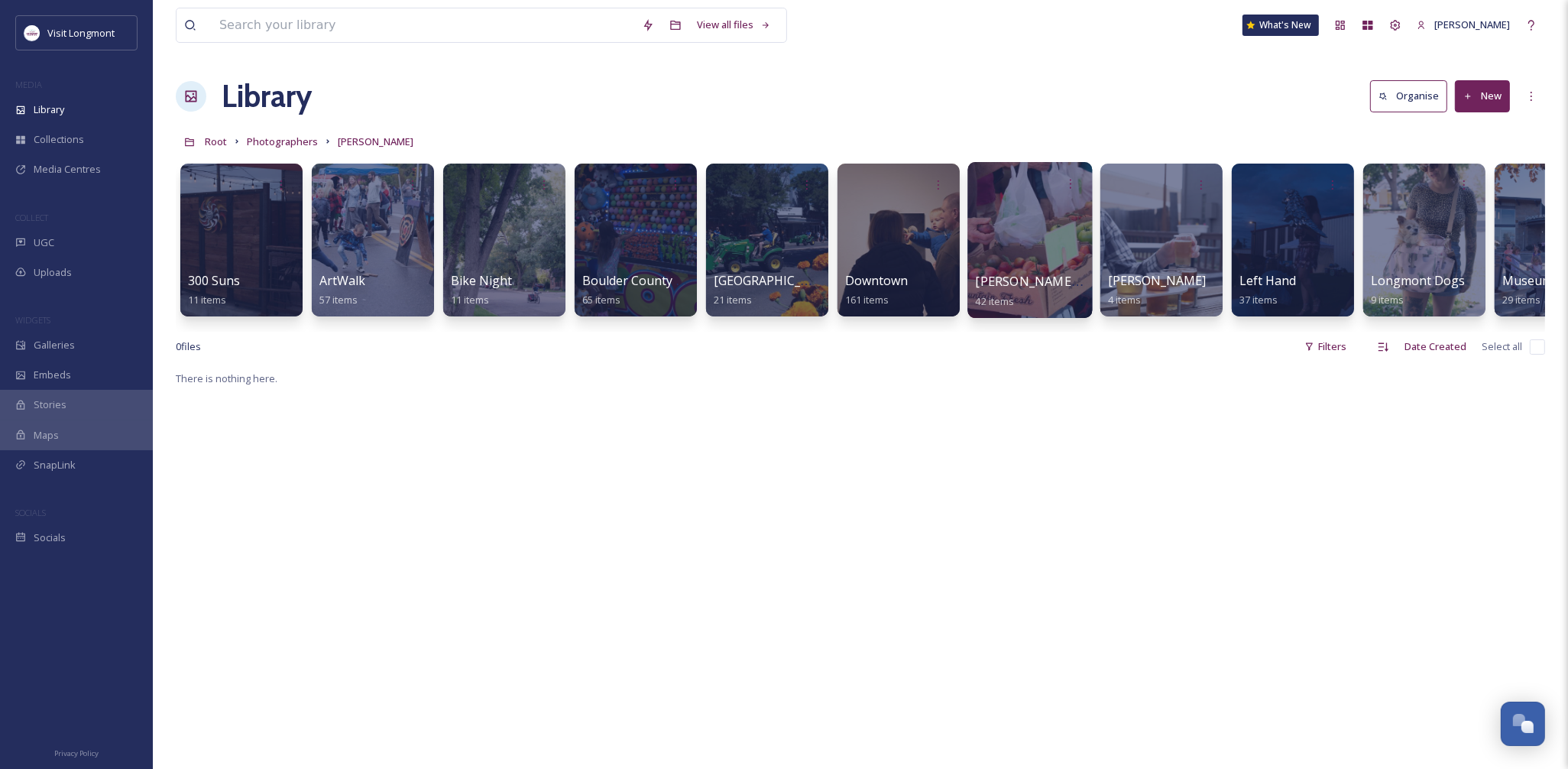
click at [1033, 252] on div at bounding box center [1029, 240] width 124 height 156
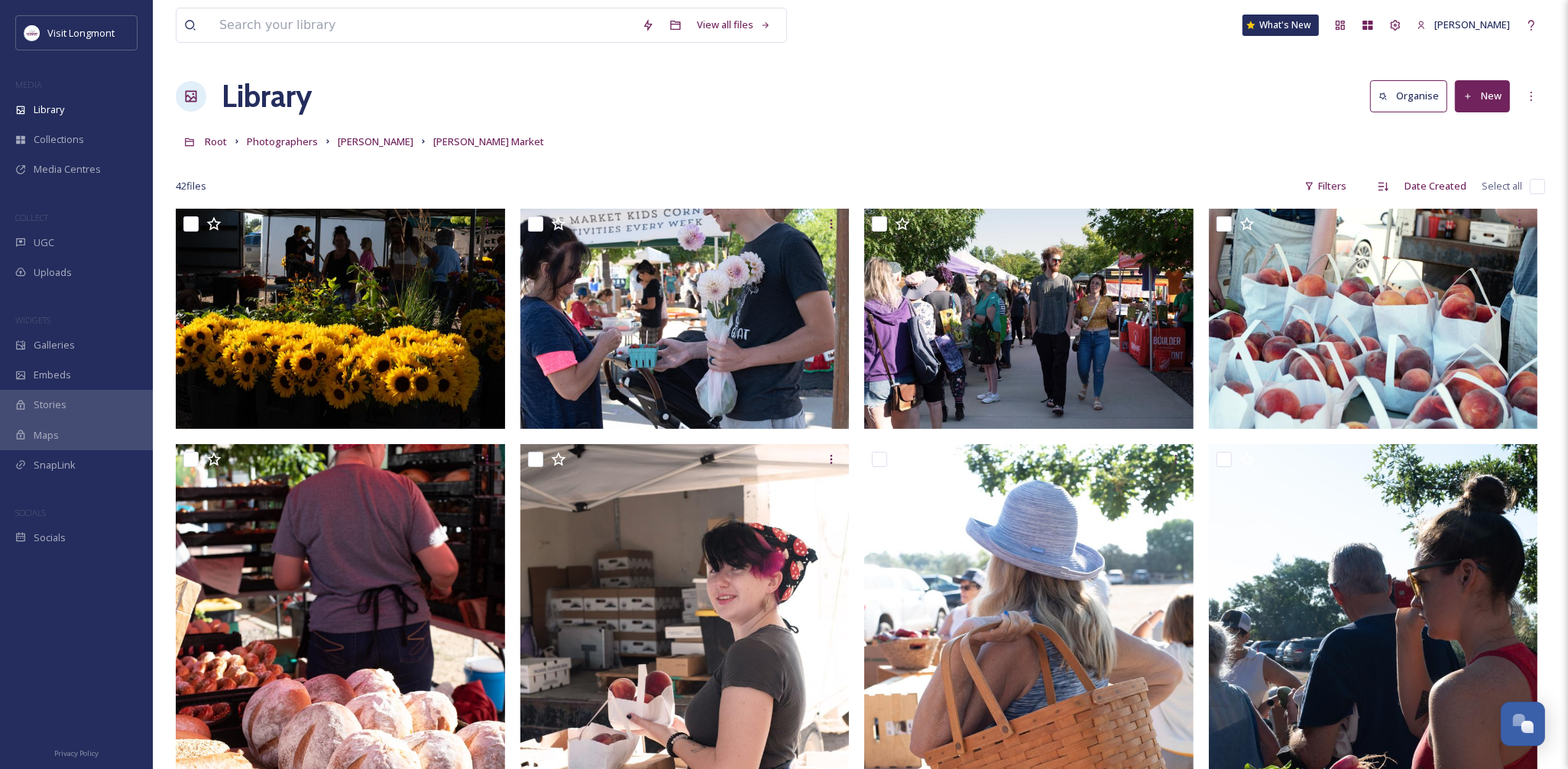
click at [1538, 185] on input "checkbox" at bounding box center [1536, 186] width 15 height 15
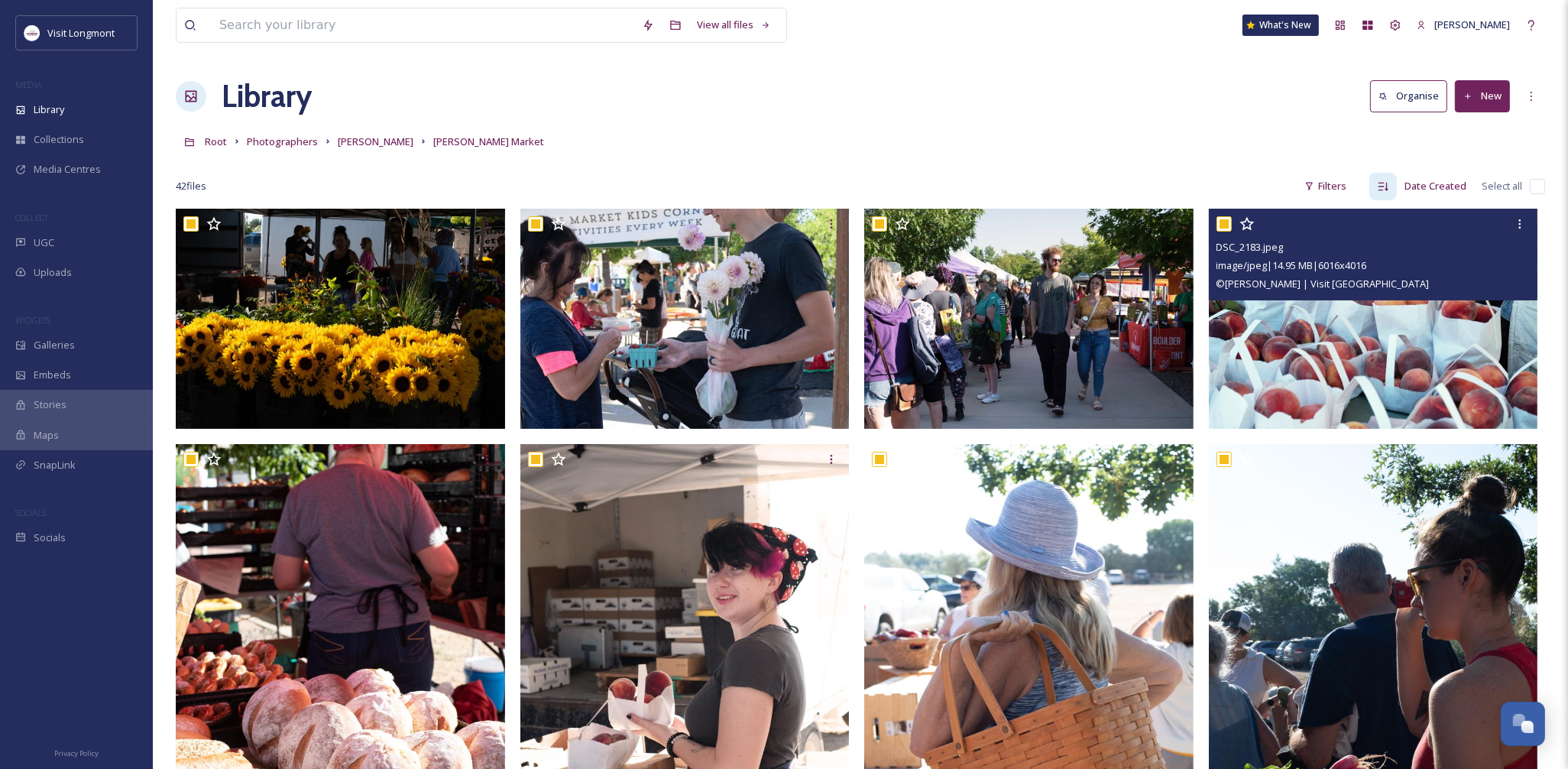
checkbox input "true"
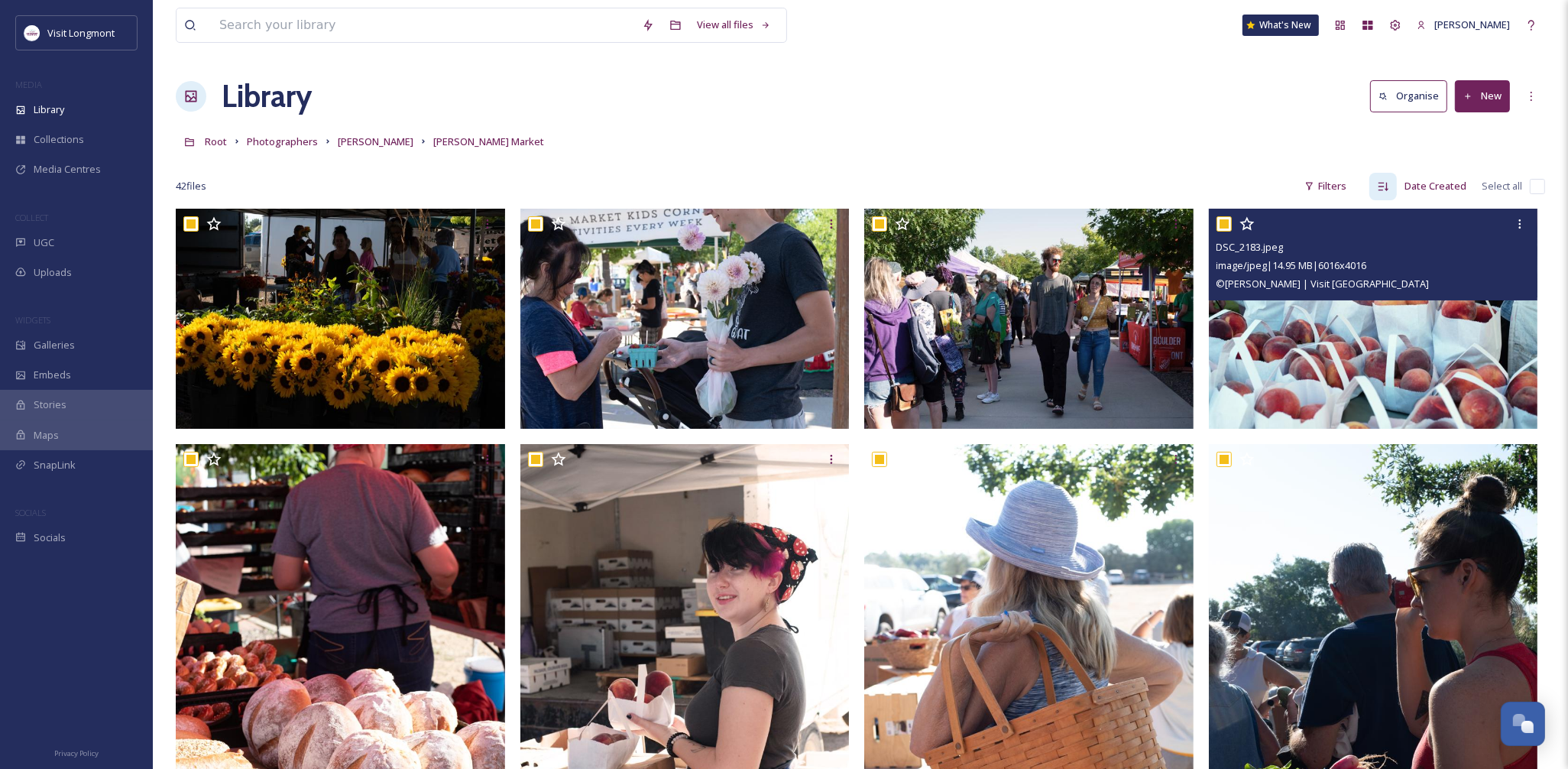
checkbox input "true"
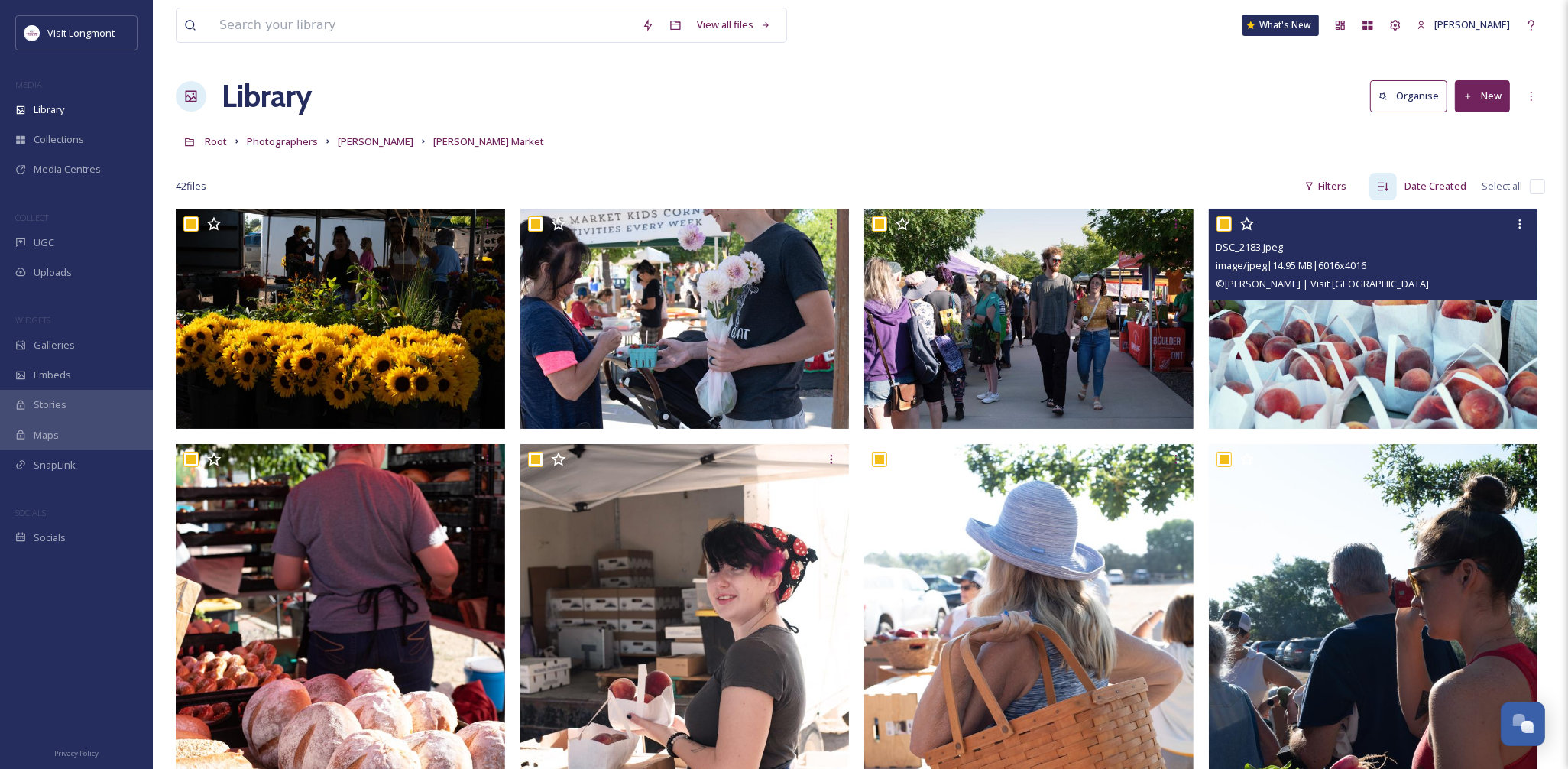
checkbox input "true"
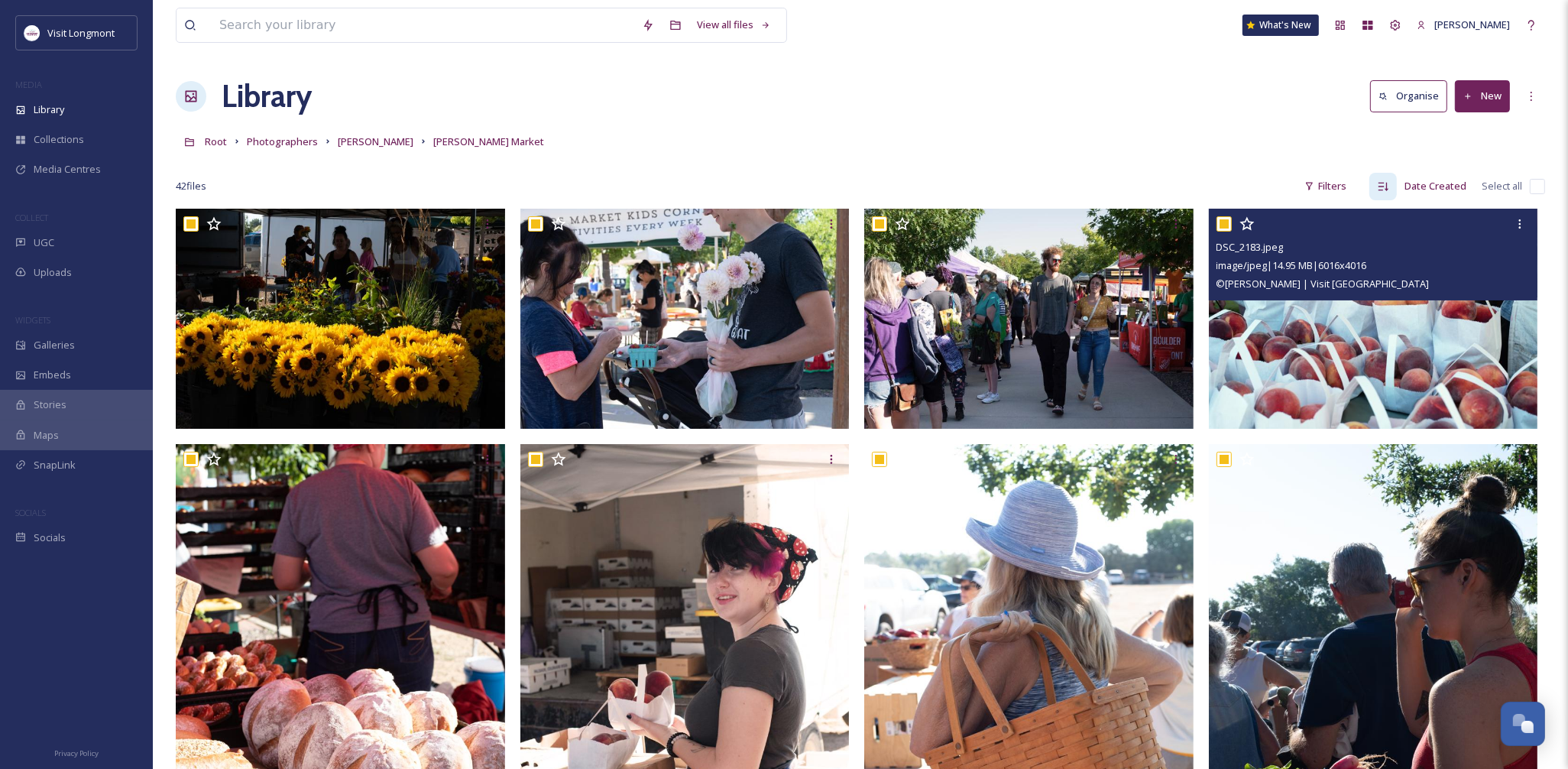
checkbox input "true"
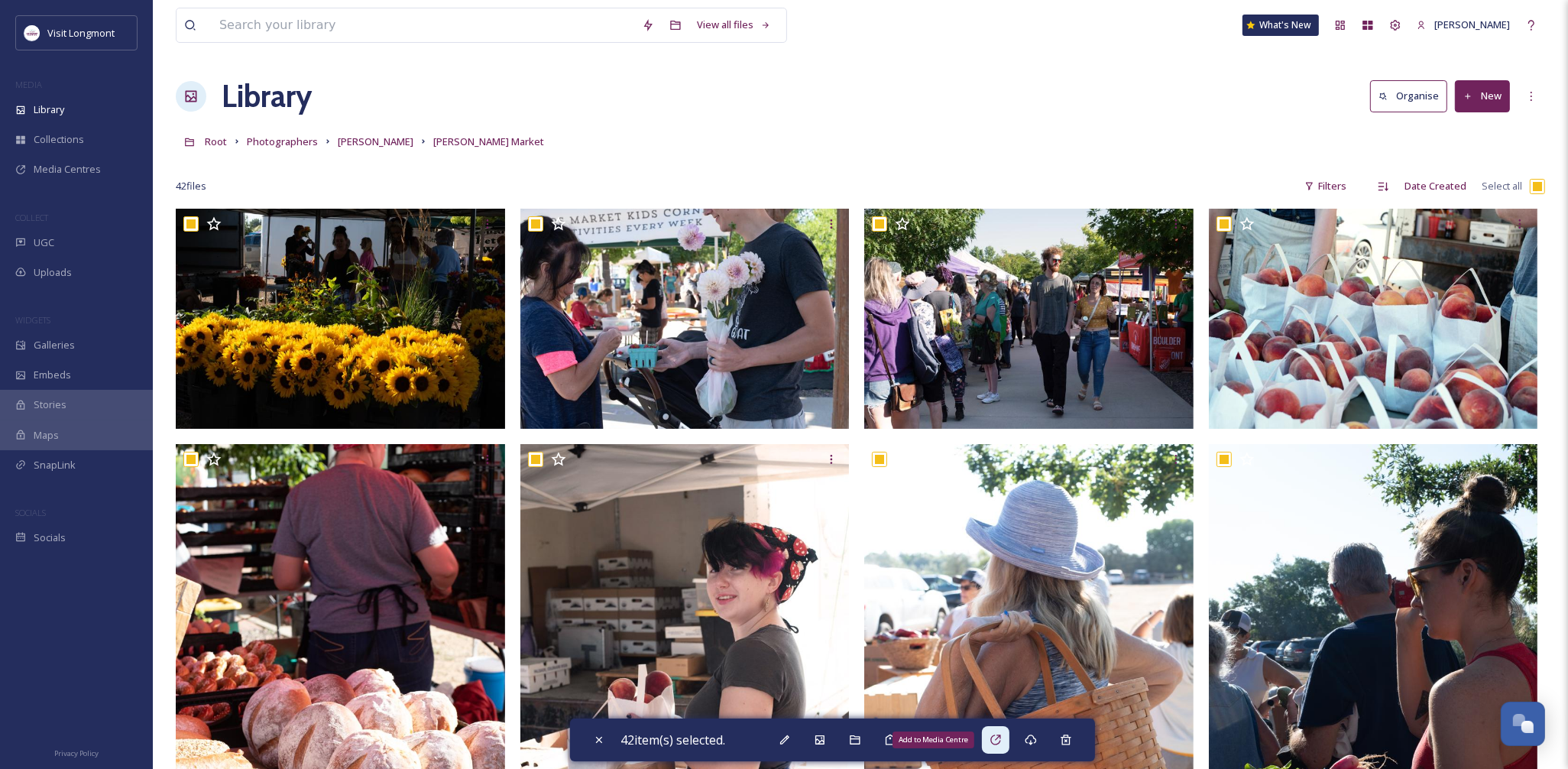
click at [995, 738] on icon at bounding box center [995, 739] width 12 height 12
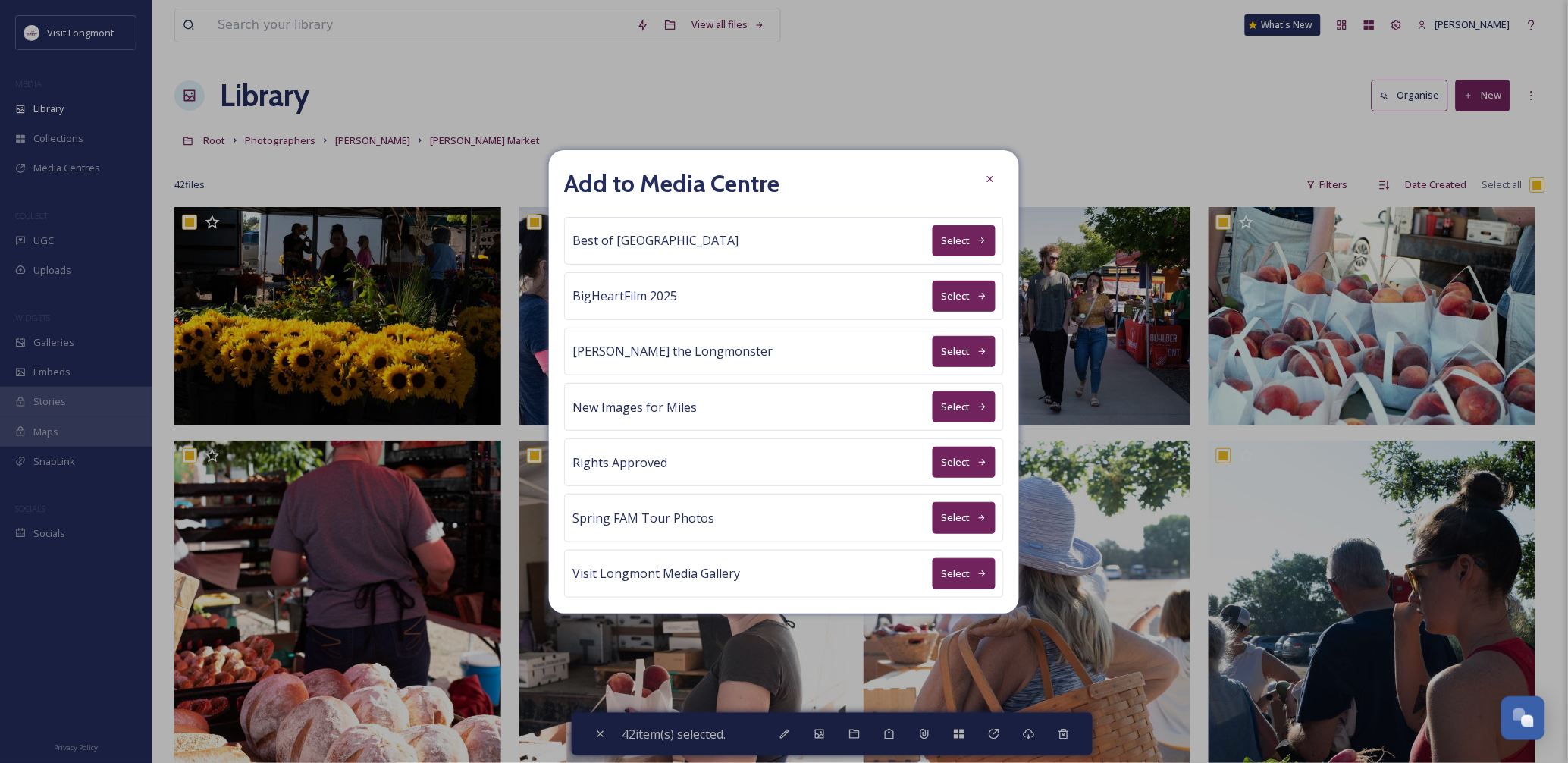
click at [946, 464] on button "Select" at bounding box center [964, 462] width 63 height 31
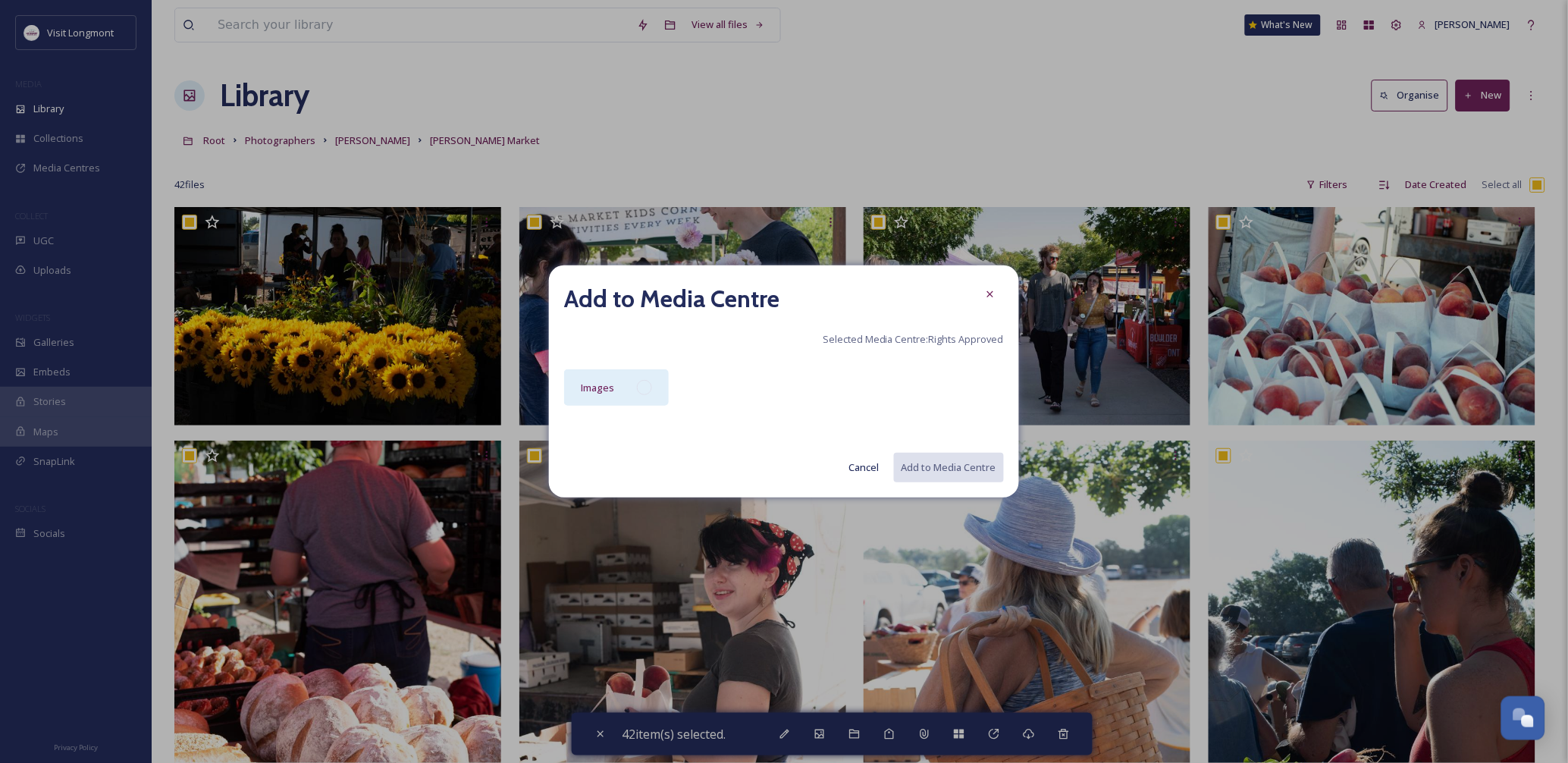
click at [639, 398] on div "Images" at bounding box center [616, 387] width 105 height 36
click at [926, 456] on button "Add to Media Centre" at bounding box center [948, 468] width 112 height 31
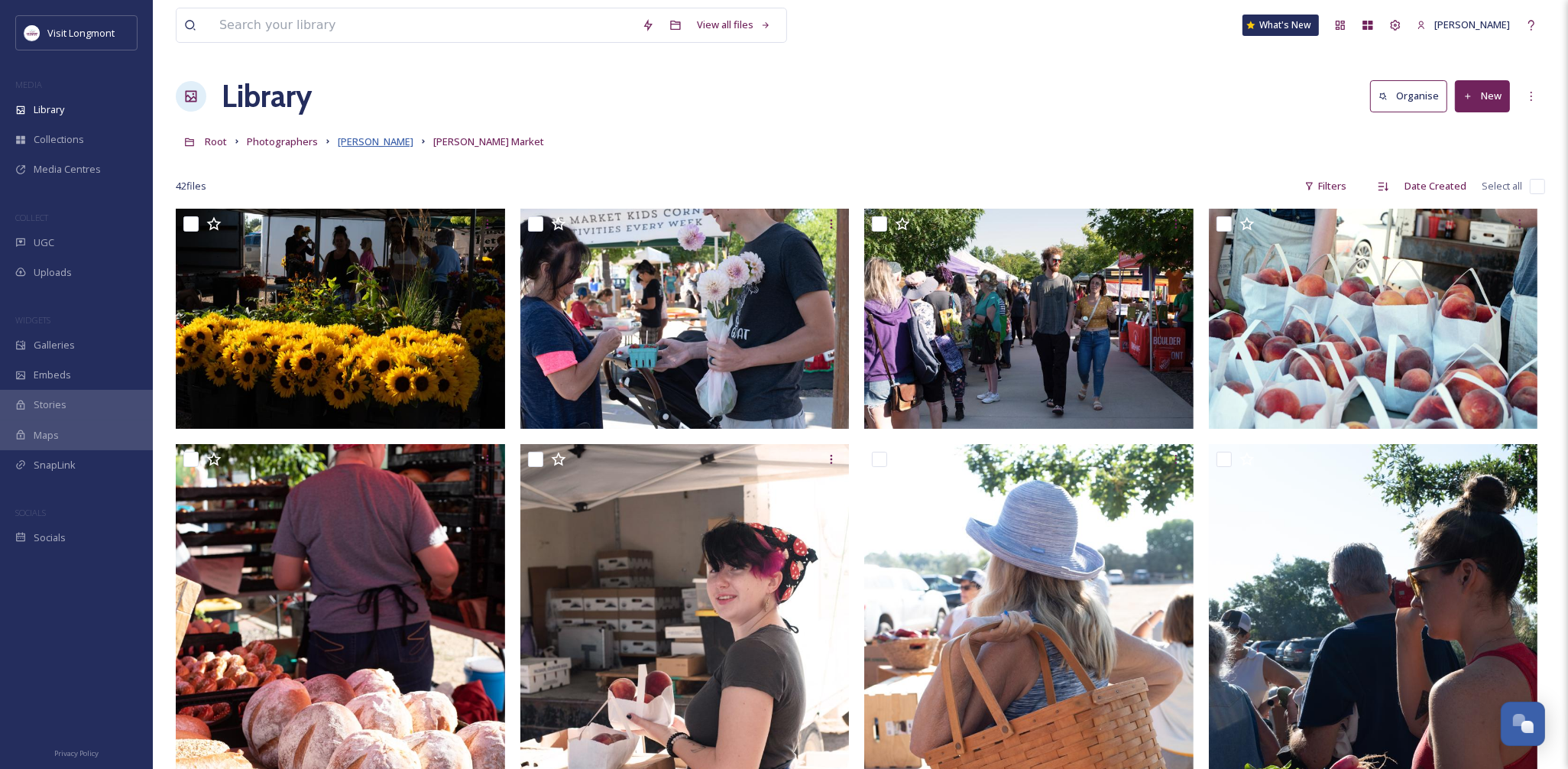
click at [365, 143] on span "Brandy Coons" at bounding box center [375, 141] width 76 height 13
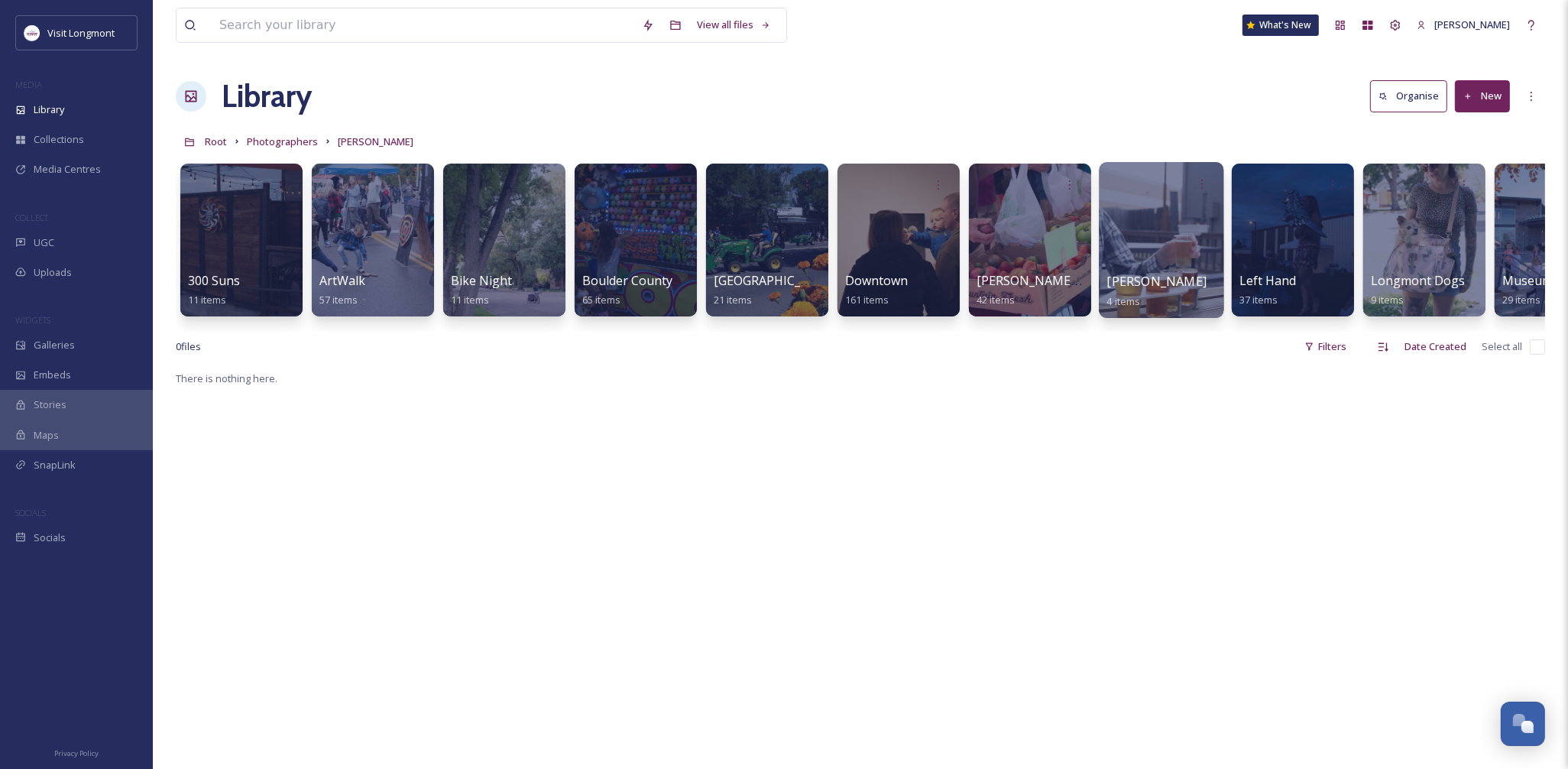
click at [1163, 246] on div at bounding box center [1160, 240] width 124 height 156
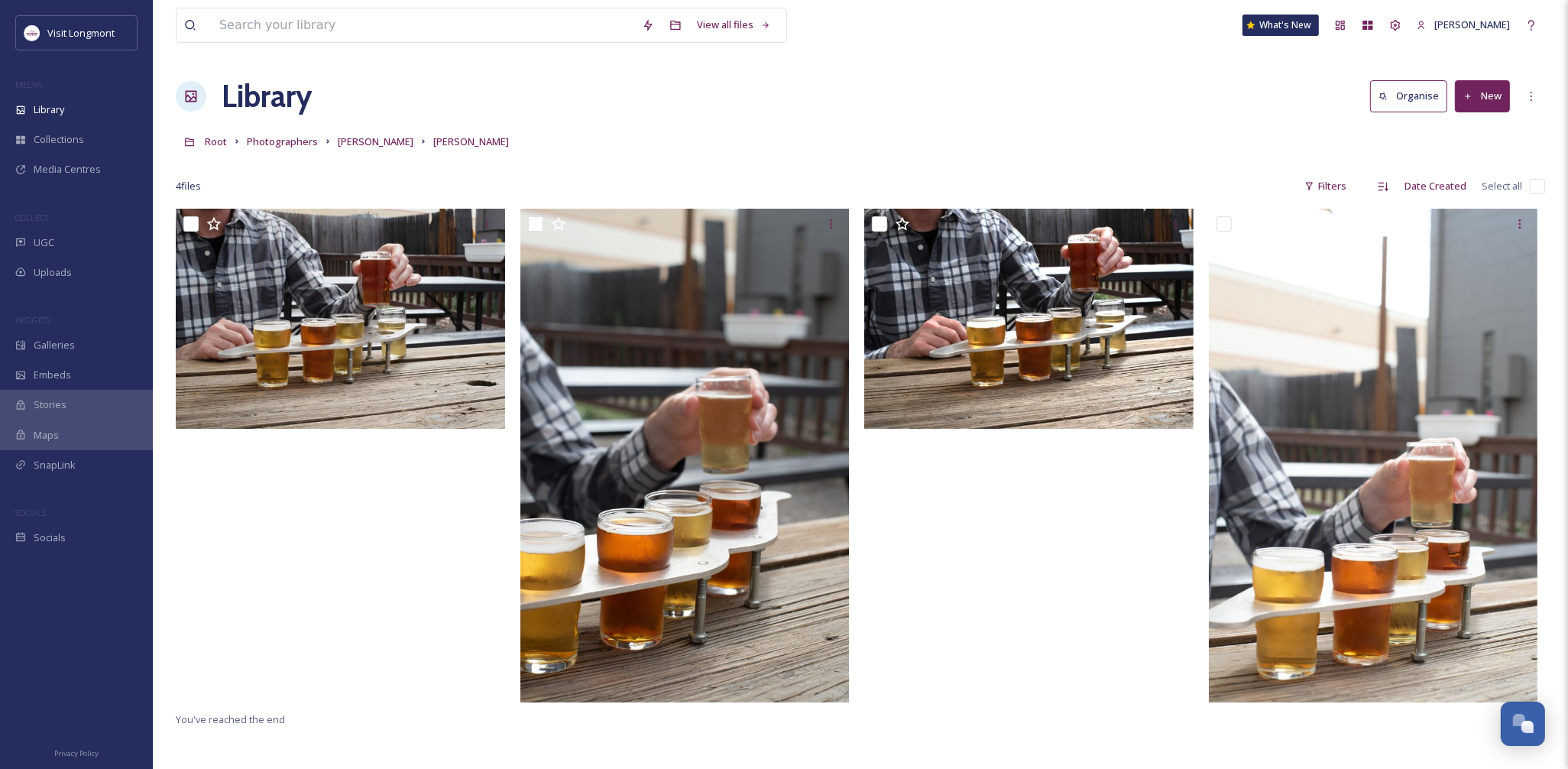
click at [1533, 187] on input "checkbox" at bounding box center [1536, 186] width 15 height 15
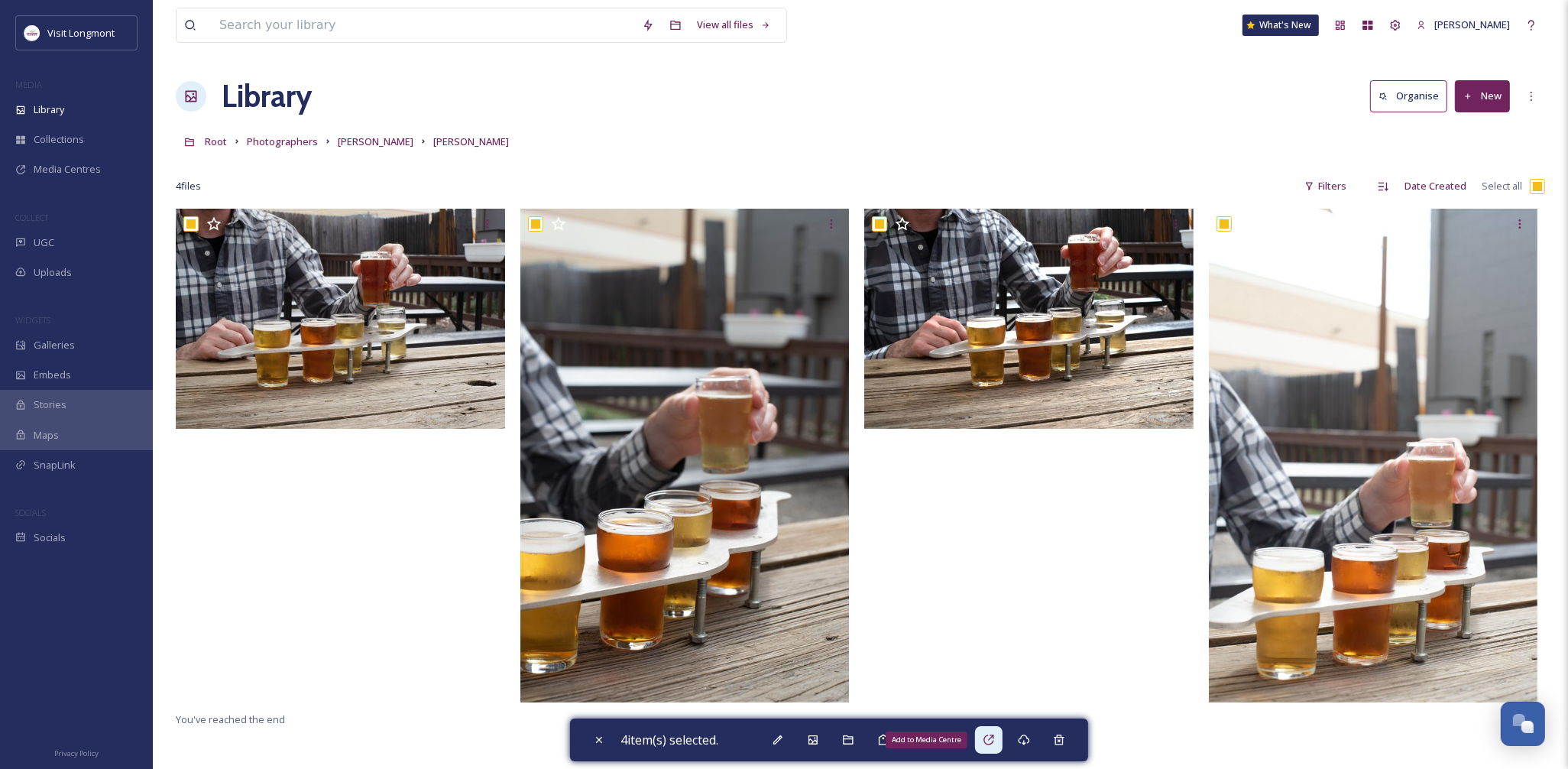
click at [987, 738] on icon at bounding box center [988, 739] width 12 height 12
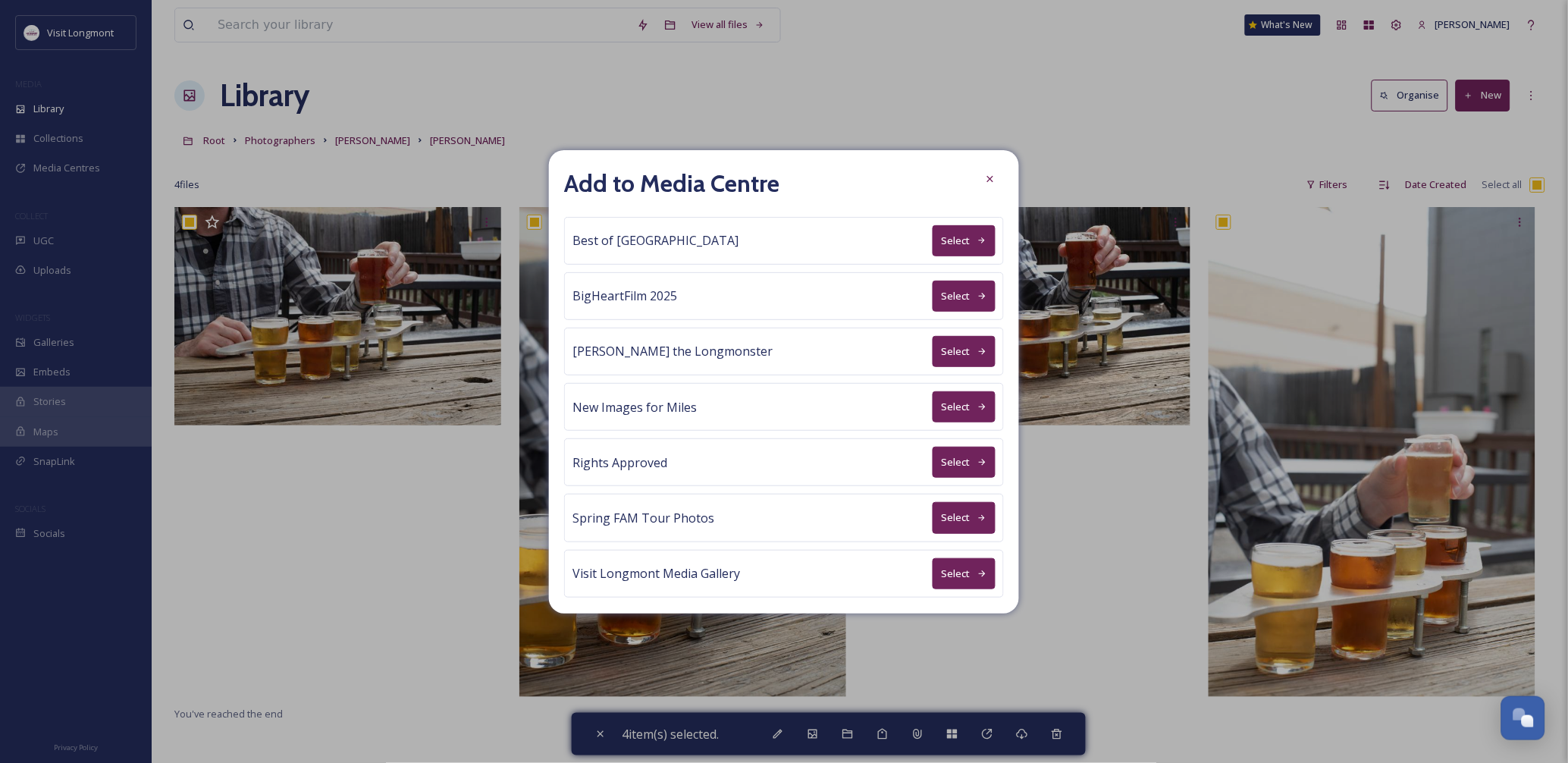
click at [961, 464] on button "Select" at bounding box center [964, 462] width 63 height 31
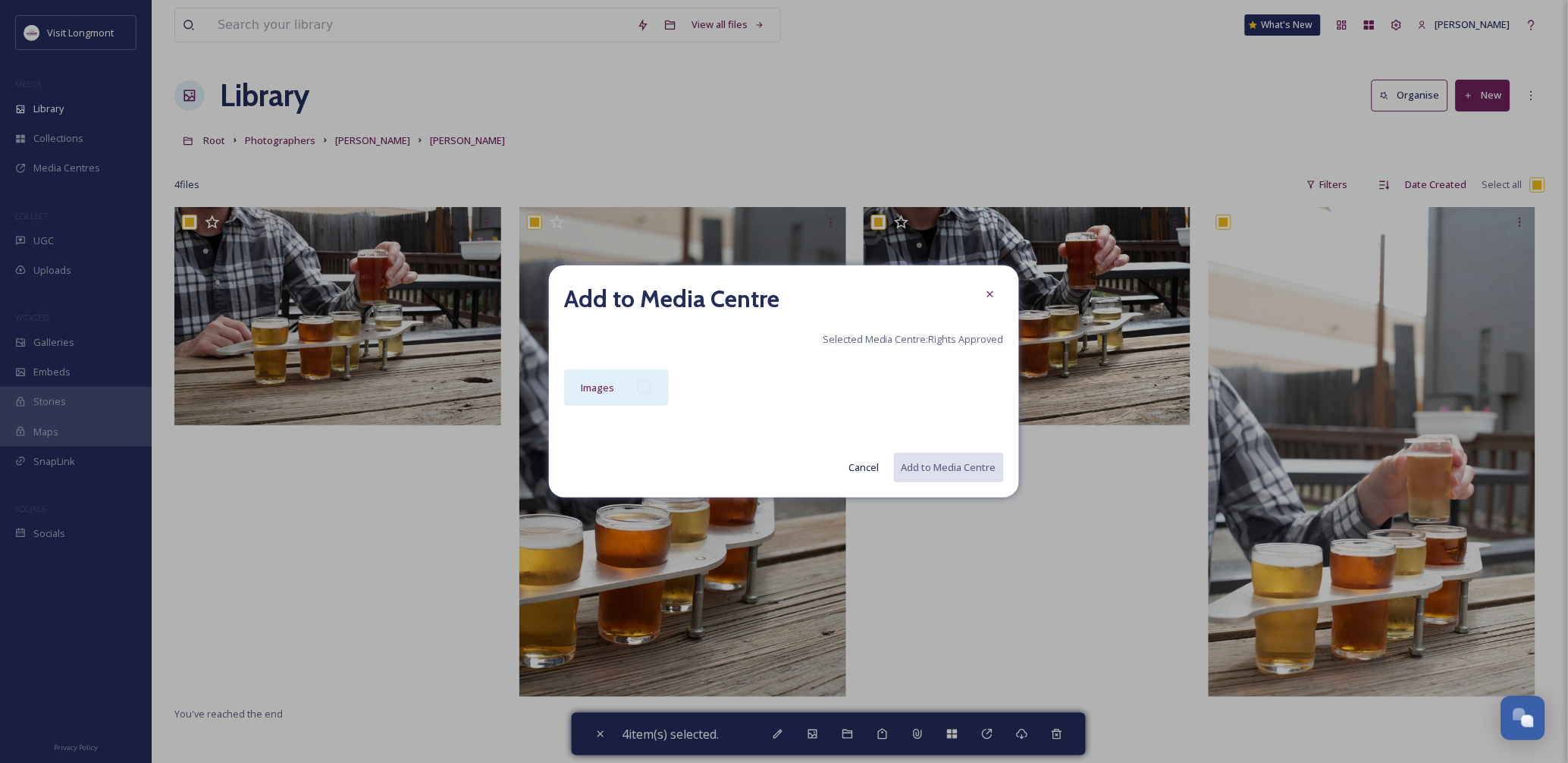
click at [611, 394] on div "Images" at bounding box center [597, 387] width 33 height 18
click at [989, 463] on button "Add to Media Centre" at bounding box center [948, 468] width 112 height 31
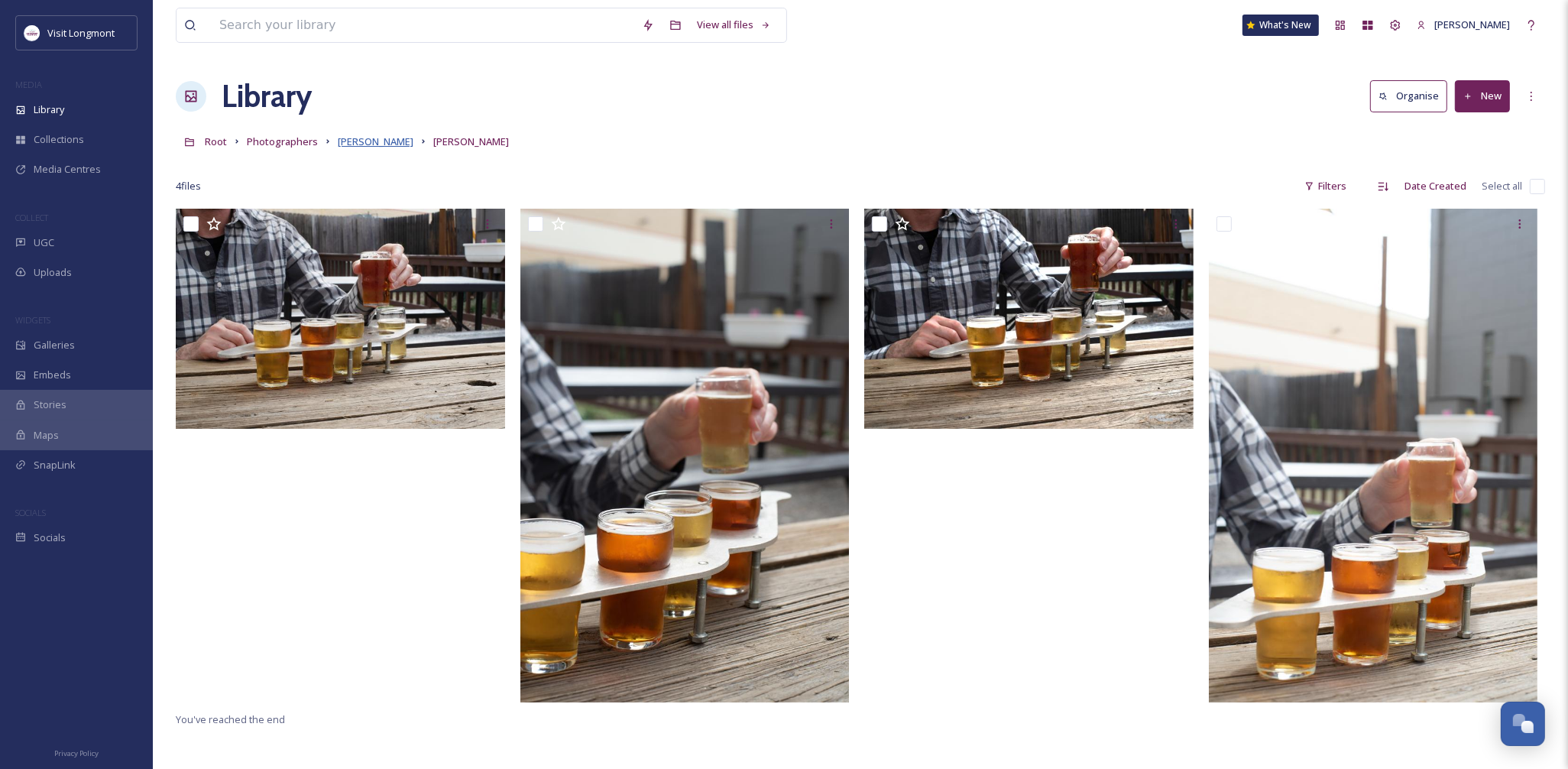
click at [379, 145] on span "Brandy Coons" at bounding box center [375, 141] width 76 height 13
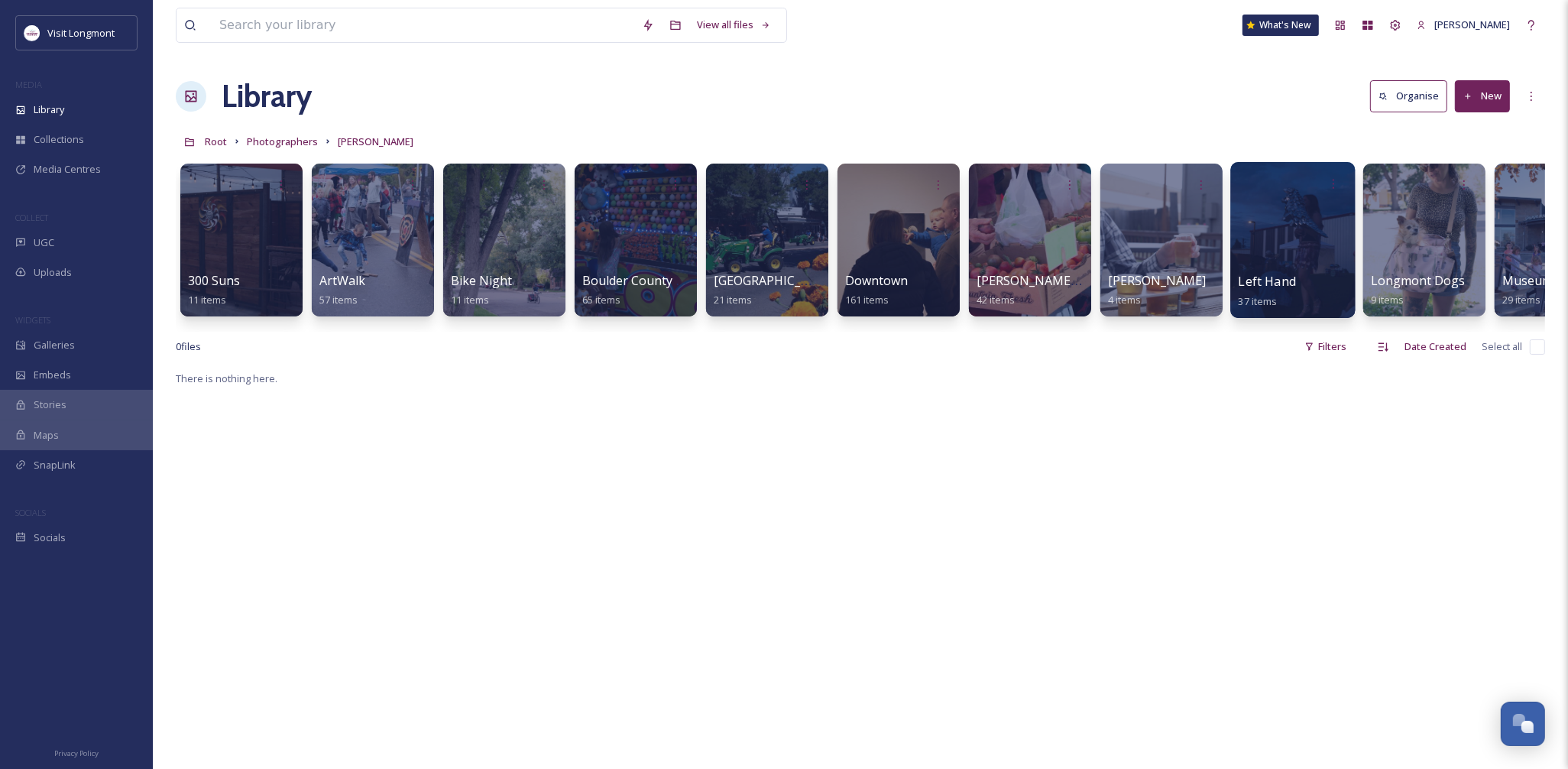
click at [1292, 277] on span "Left Hand" at bounding box center [1267, 280] width 57 height 17
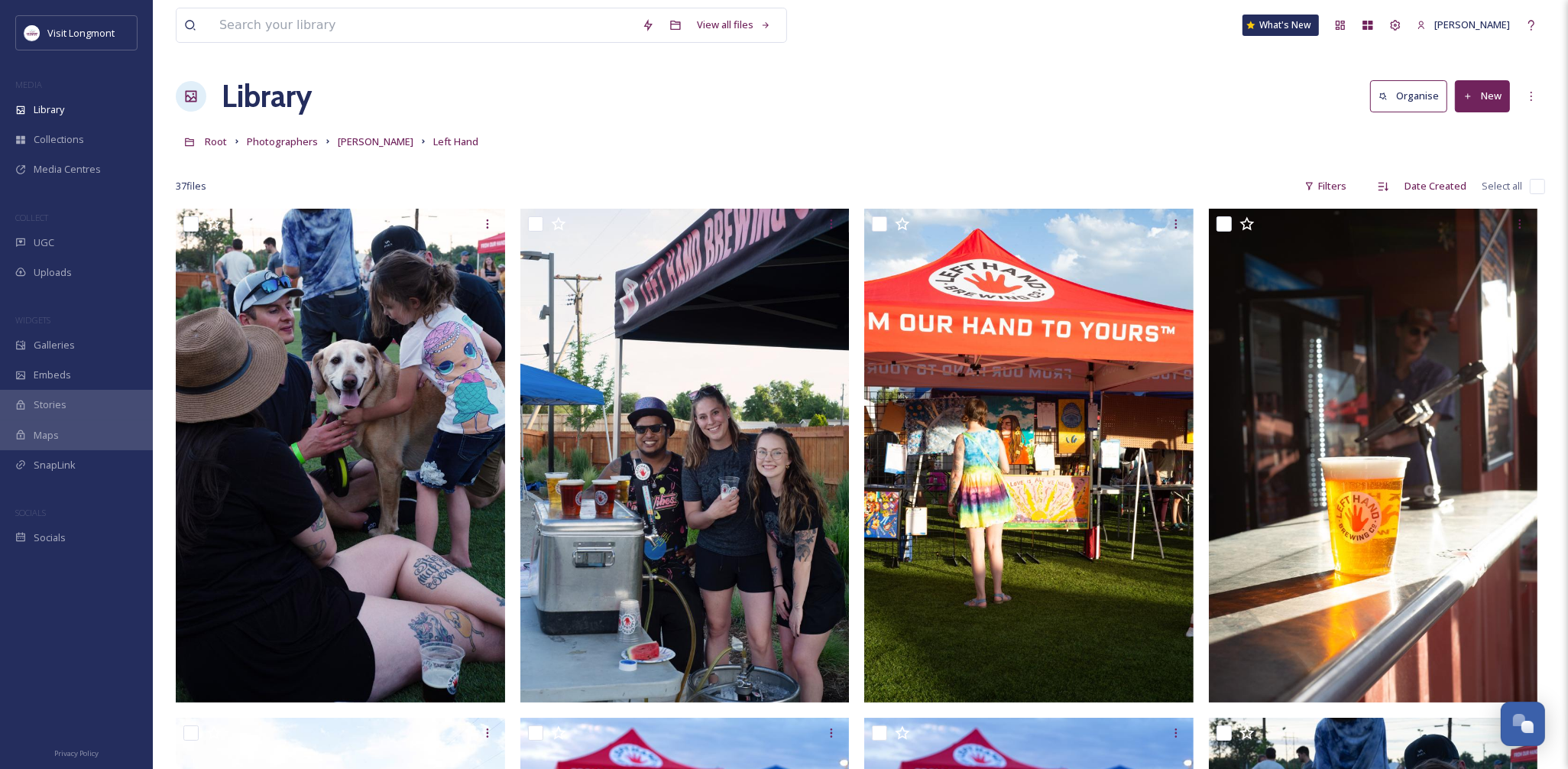
click at [1536, 187] on input "checkbox" at bounding box center [1536, 186] width 15 height 15
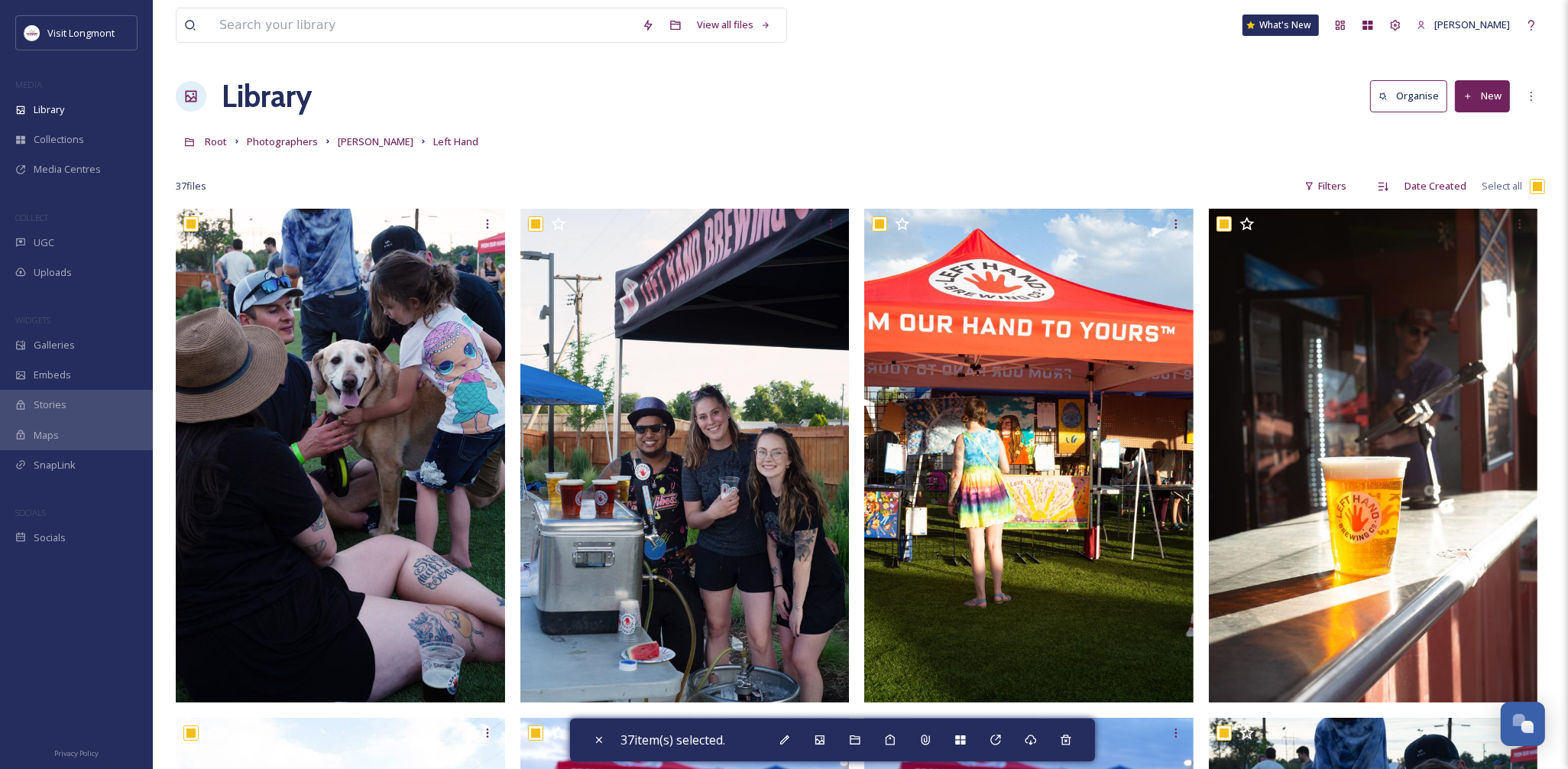
click at [1018, 737] on div "37 item(s) selected." at bounding box center [832, 740] width 525 height 43
click at [991, 734] on div "Add to Media Centre" at bounding box center [995, 739] width 28 height 28
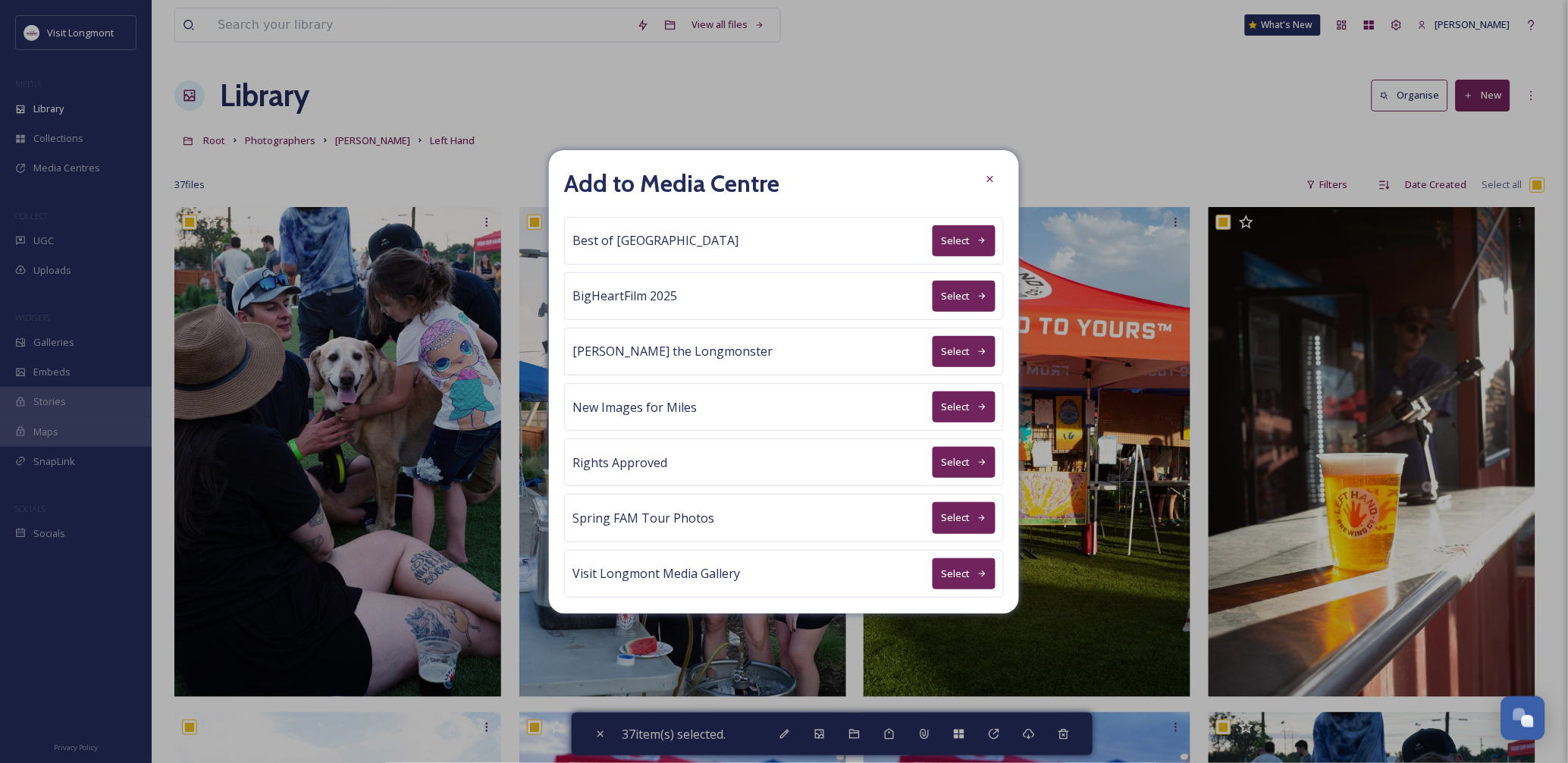
click at [950, 465] on button "Select" at bounding box center [964, 462] width 63 height 31
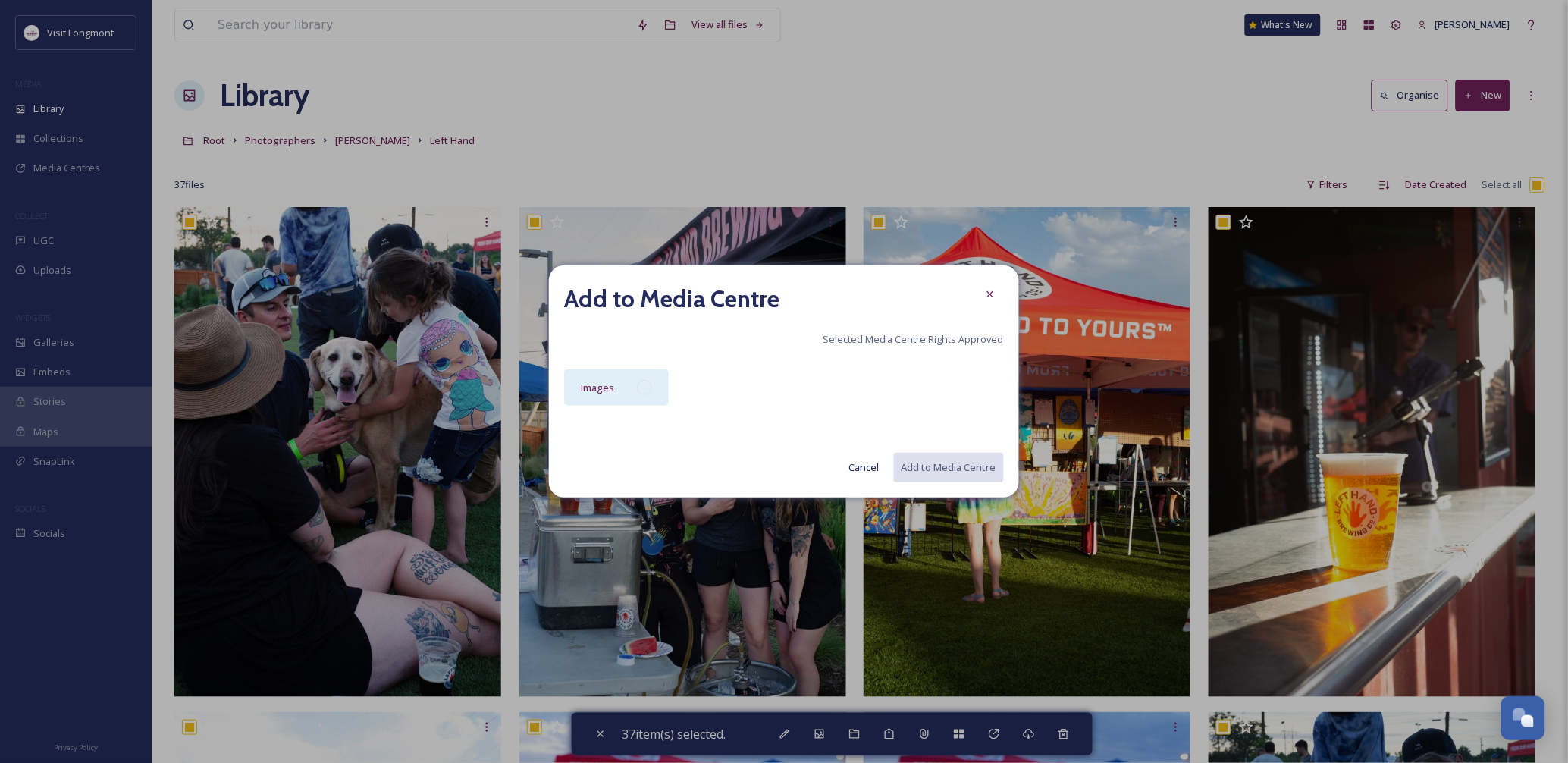
click at [649, 399] on div "Images" at bounding box center [616, 387] width 105 height 36
click at [937, 464] on button "Add to Media Centre" at bounding box center [948, 468] width 112 height 31
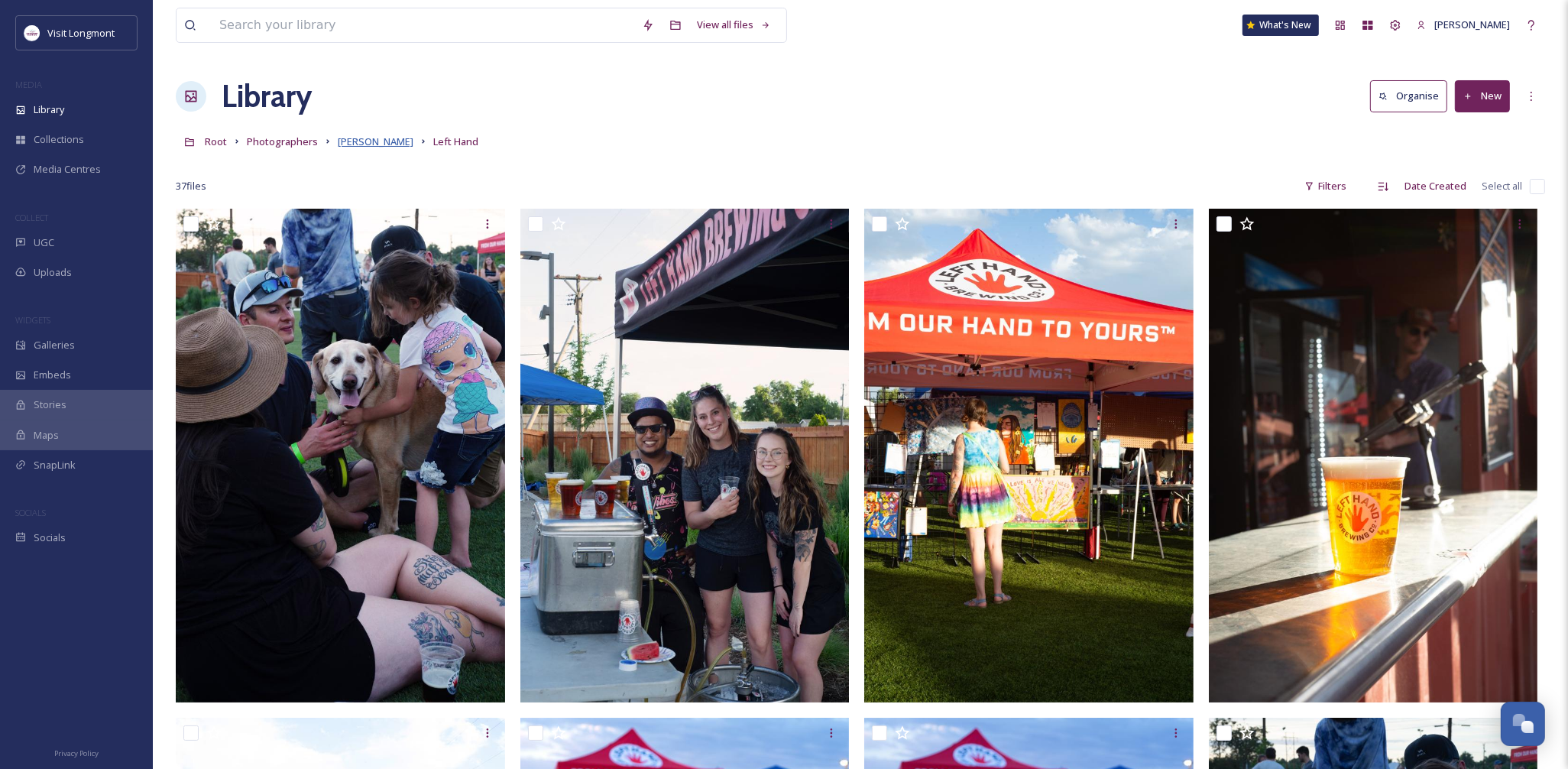
click at [385, 141] on span "Brandy Coons" at bounding box center [375, 141] width 76 height 13
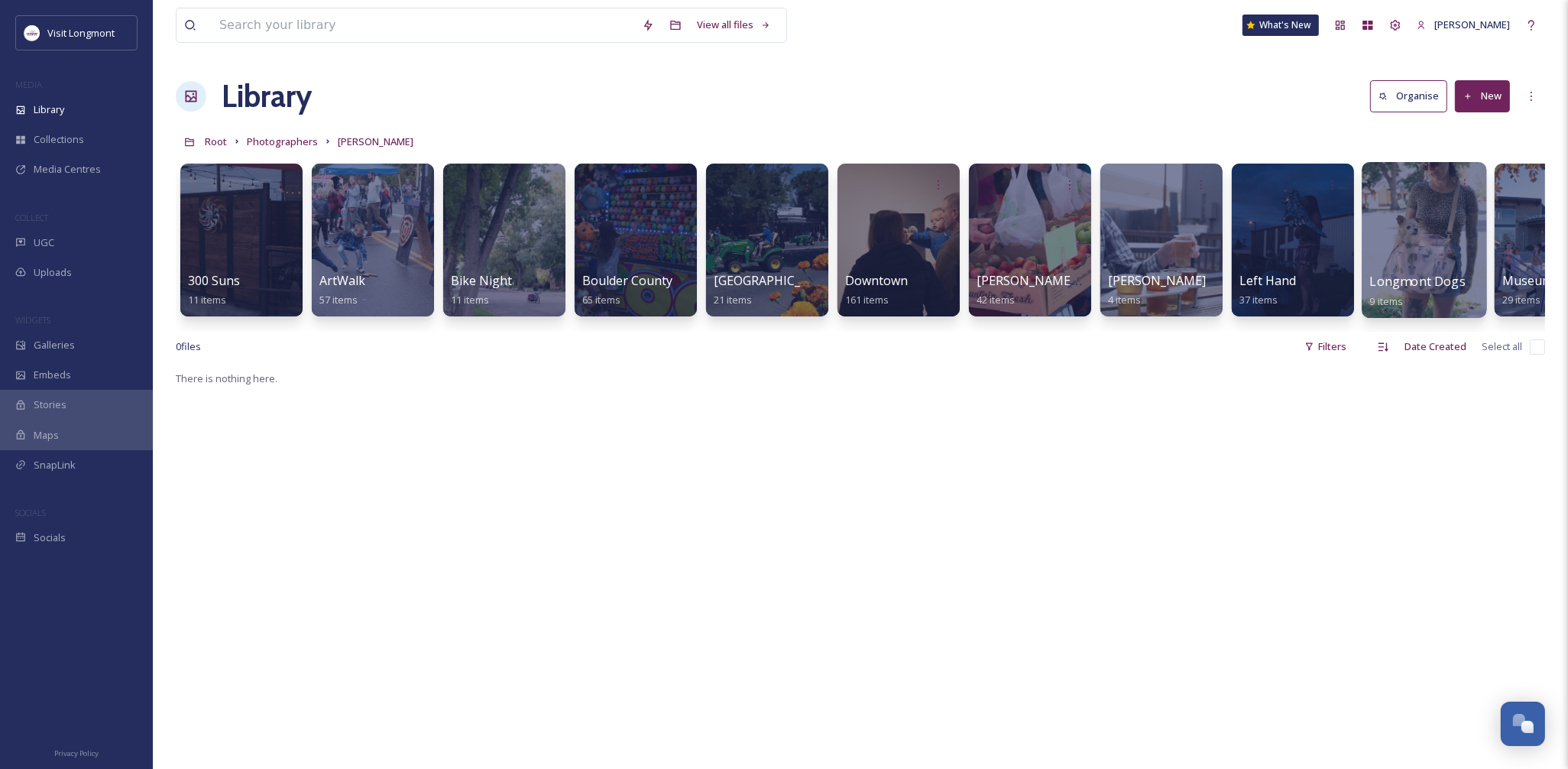
click at [1448, 243] on div at bounding box center [1423, 240] width 124 height 156
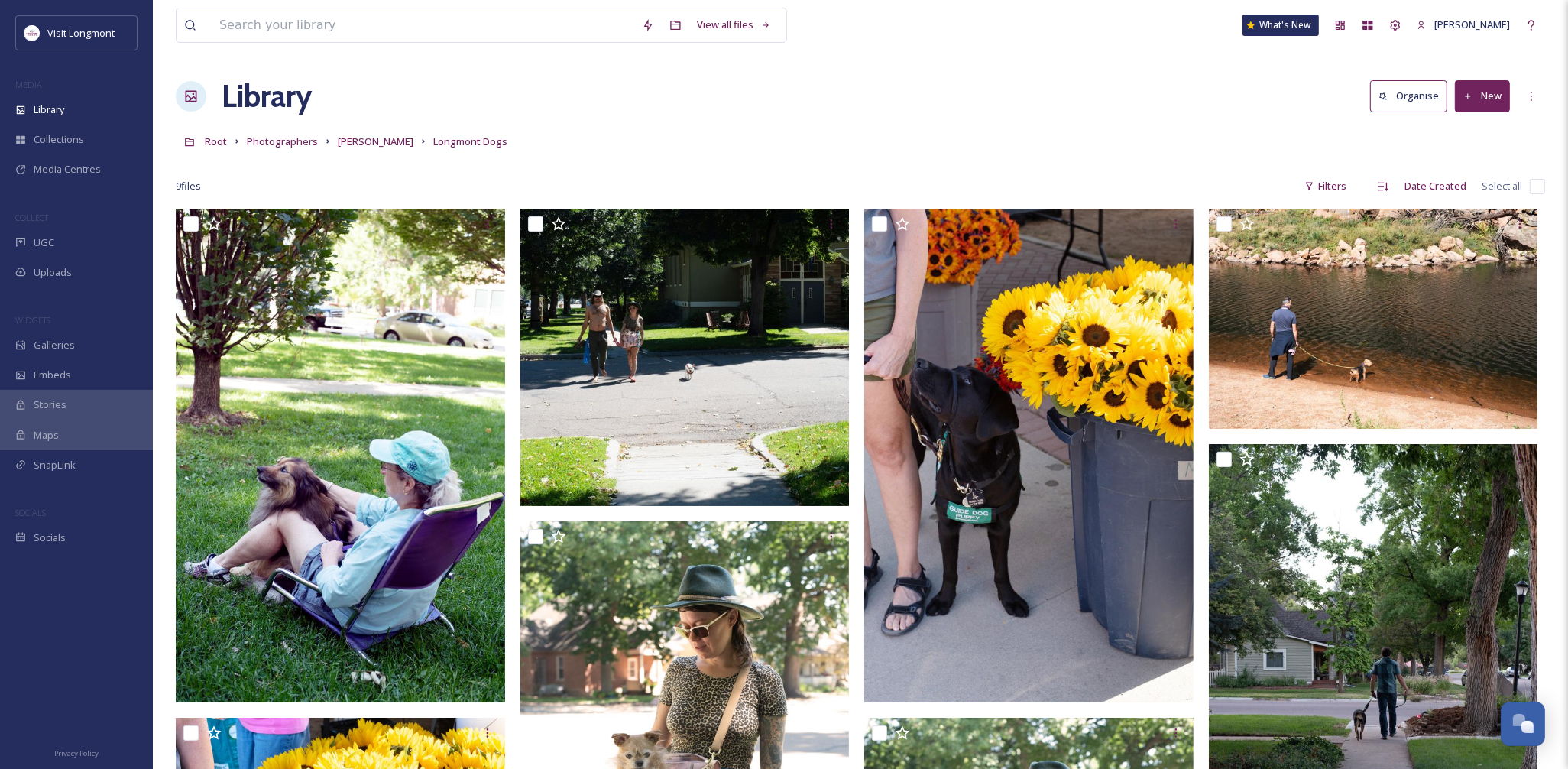
click at [1539, 186] on input "checkbox" at bounding box center [1536, 186] width 15 height 15
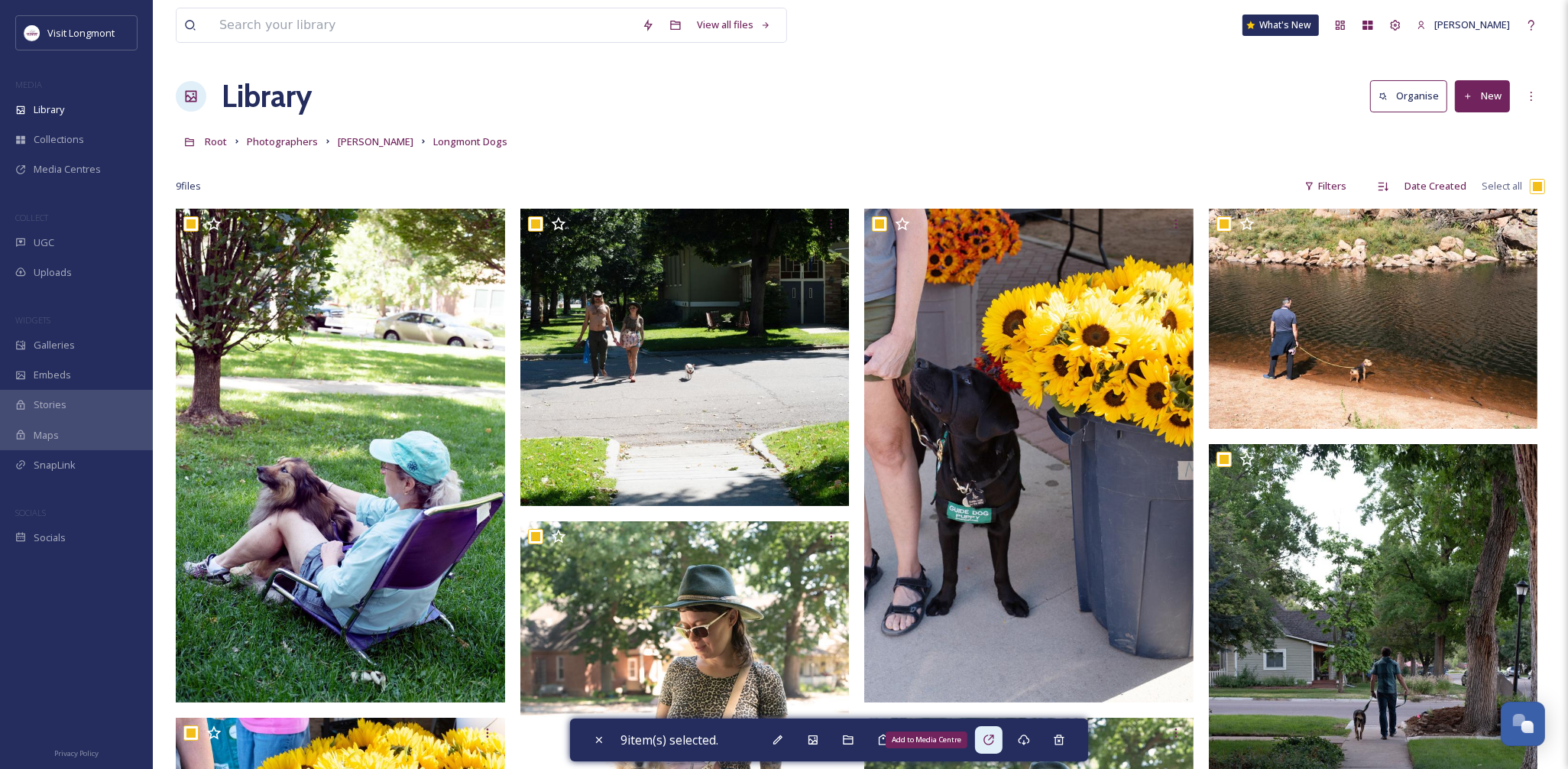
click at [994, 746] on div "Add to Media Centre" at bounding box center [988, 739] width 28 height 28
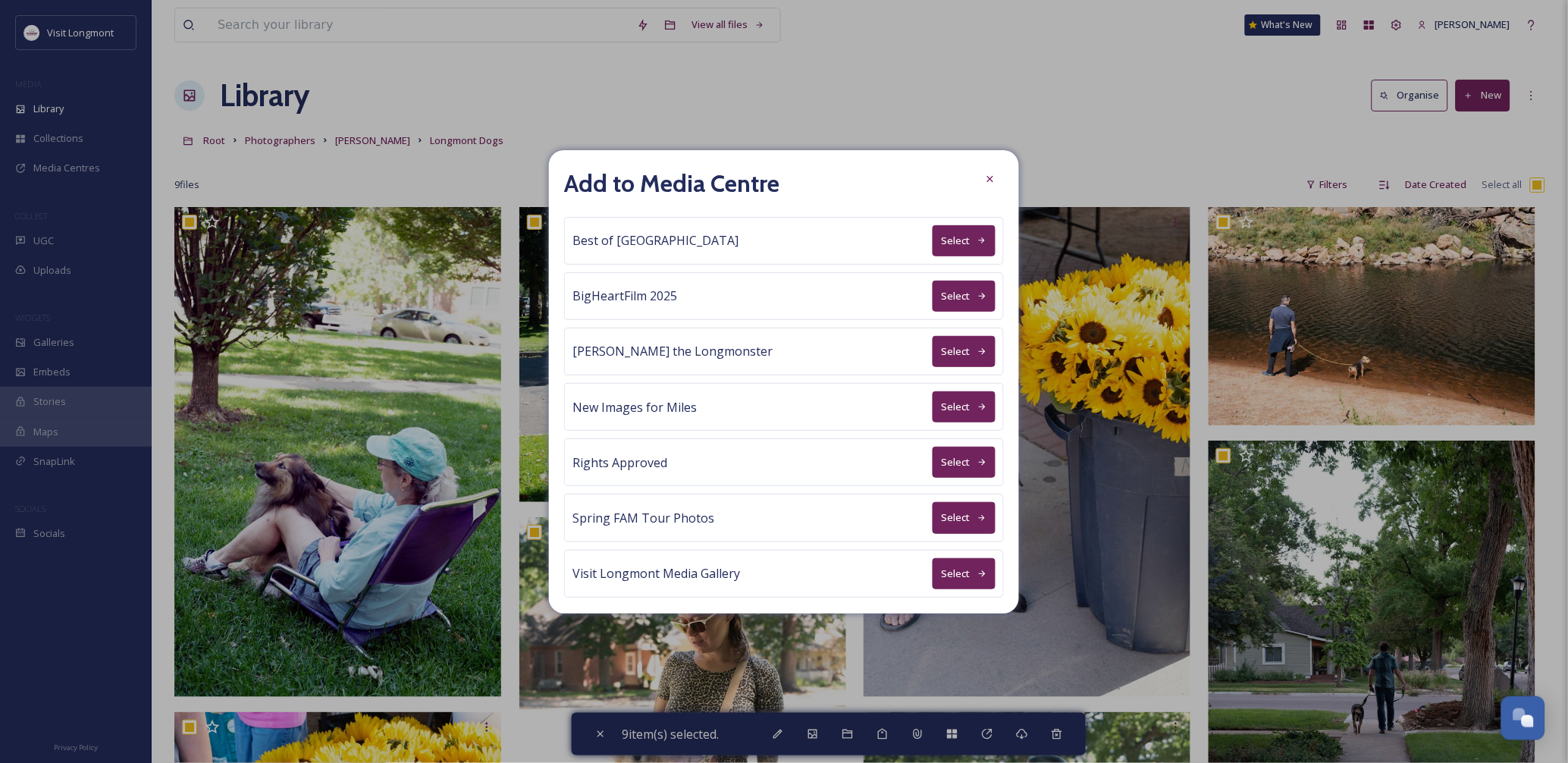
click at [935, 465] on button "Select" at bounding box center [964, 462] width 63 height 31
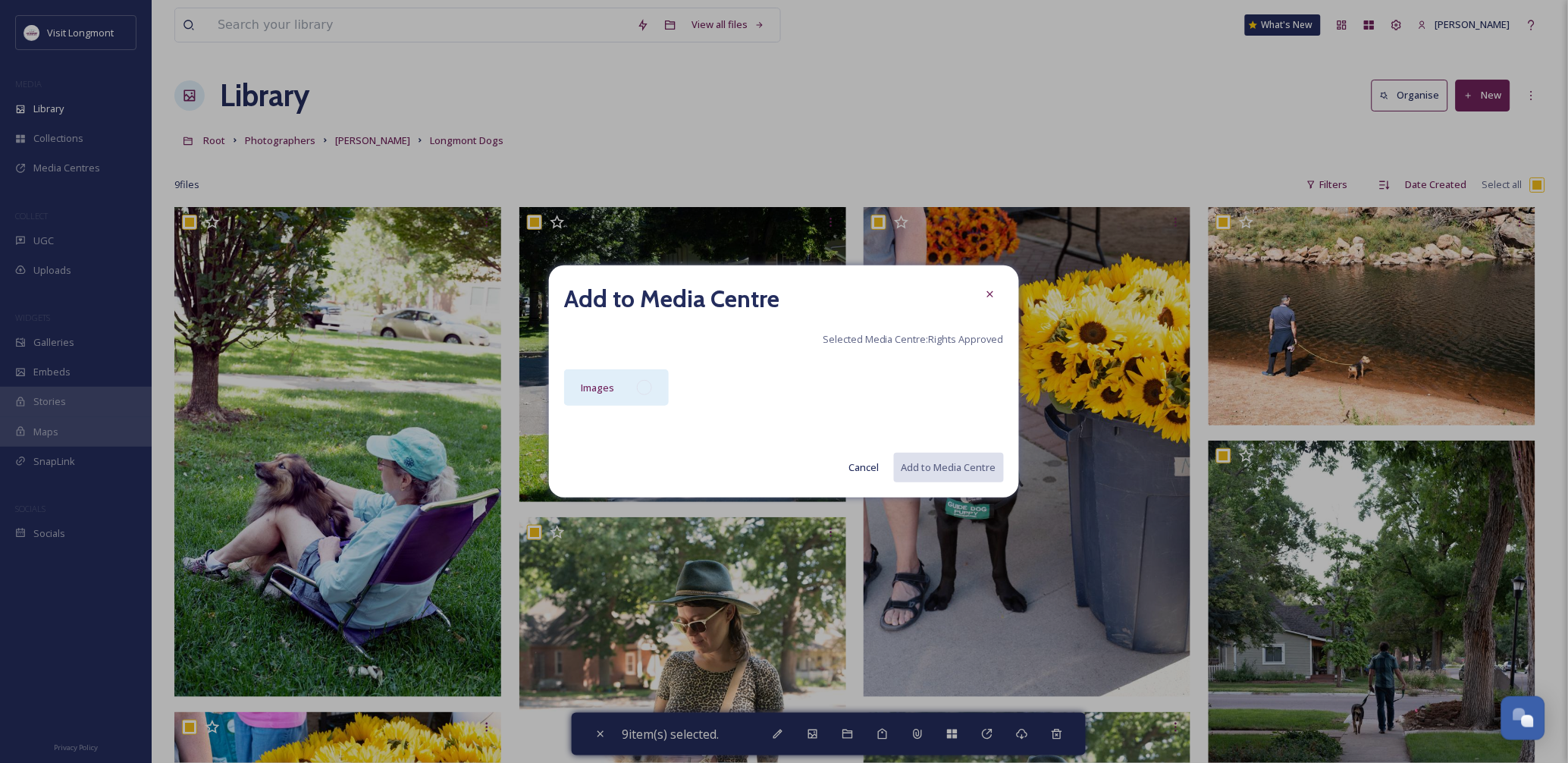
click at [638, 398] on div "Images" at bounding box center [616, 387] width 105 height 36
click at [913, 465] on button "Add to Media Centre" at bounding box center [948, 468] width 112 height 31
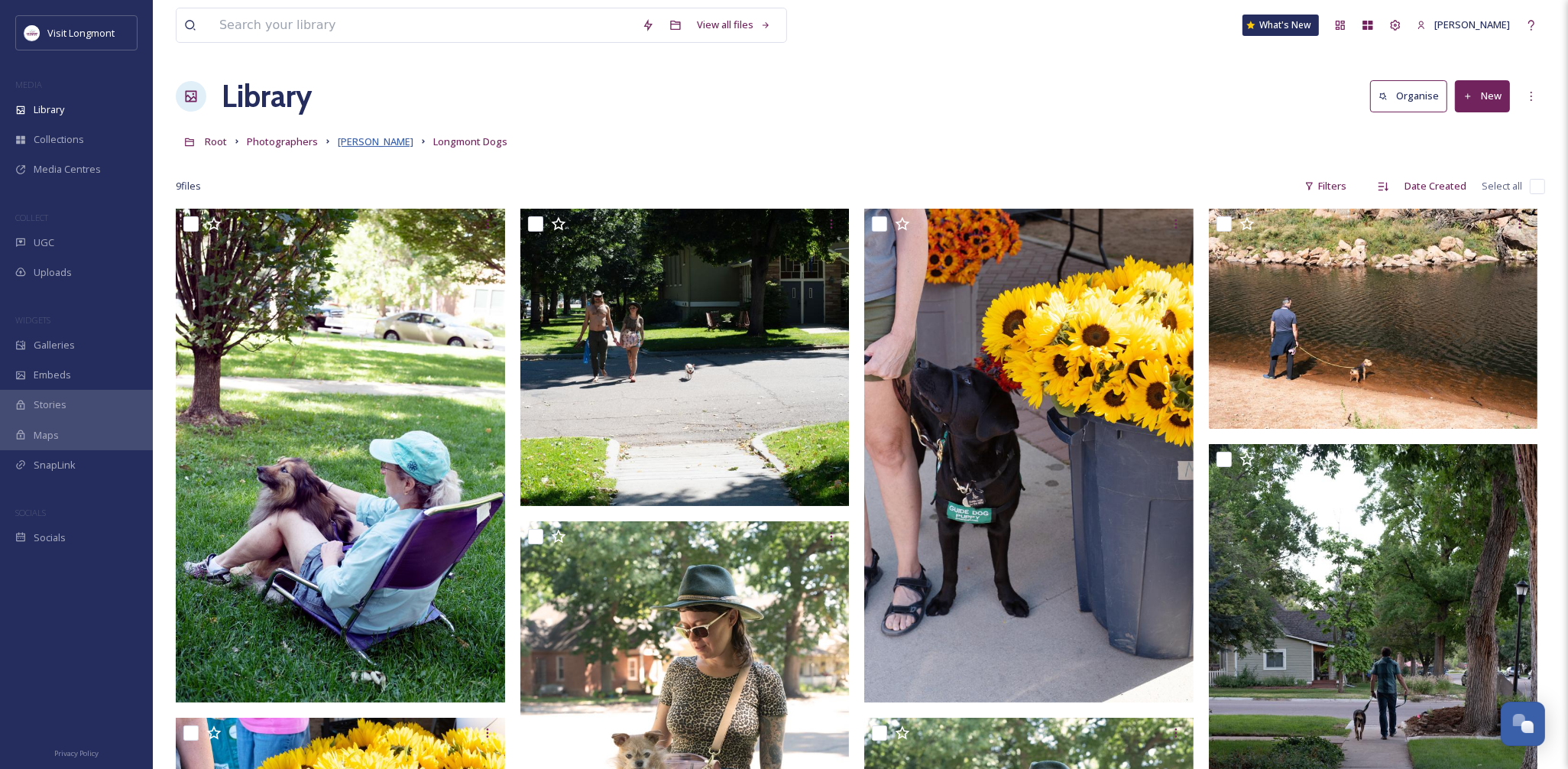
click at [361, 140] on span "Brandy Coons" at bounding box center [375, 141] width 76 height 13
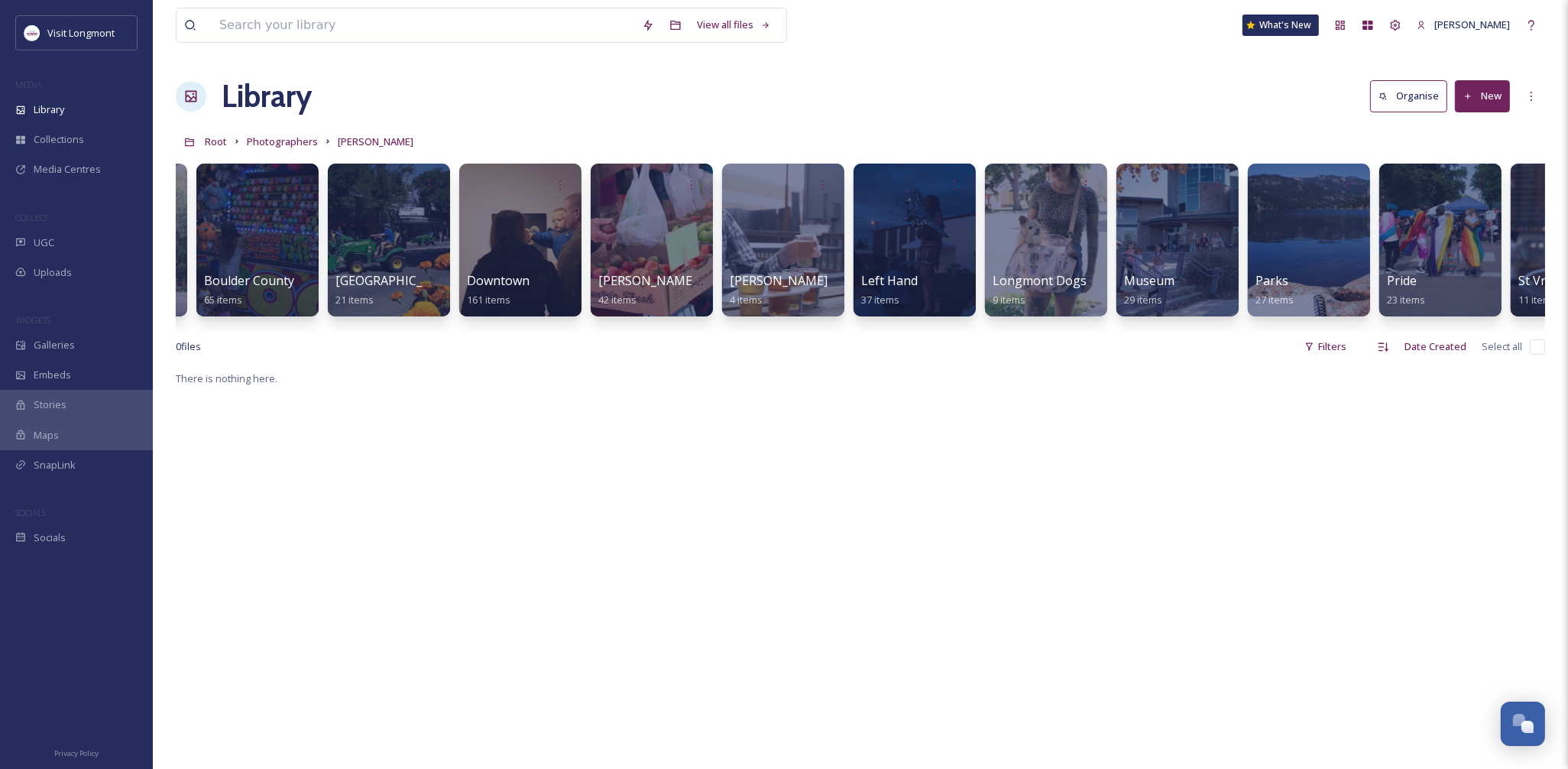
scroll to position [0, 531]
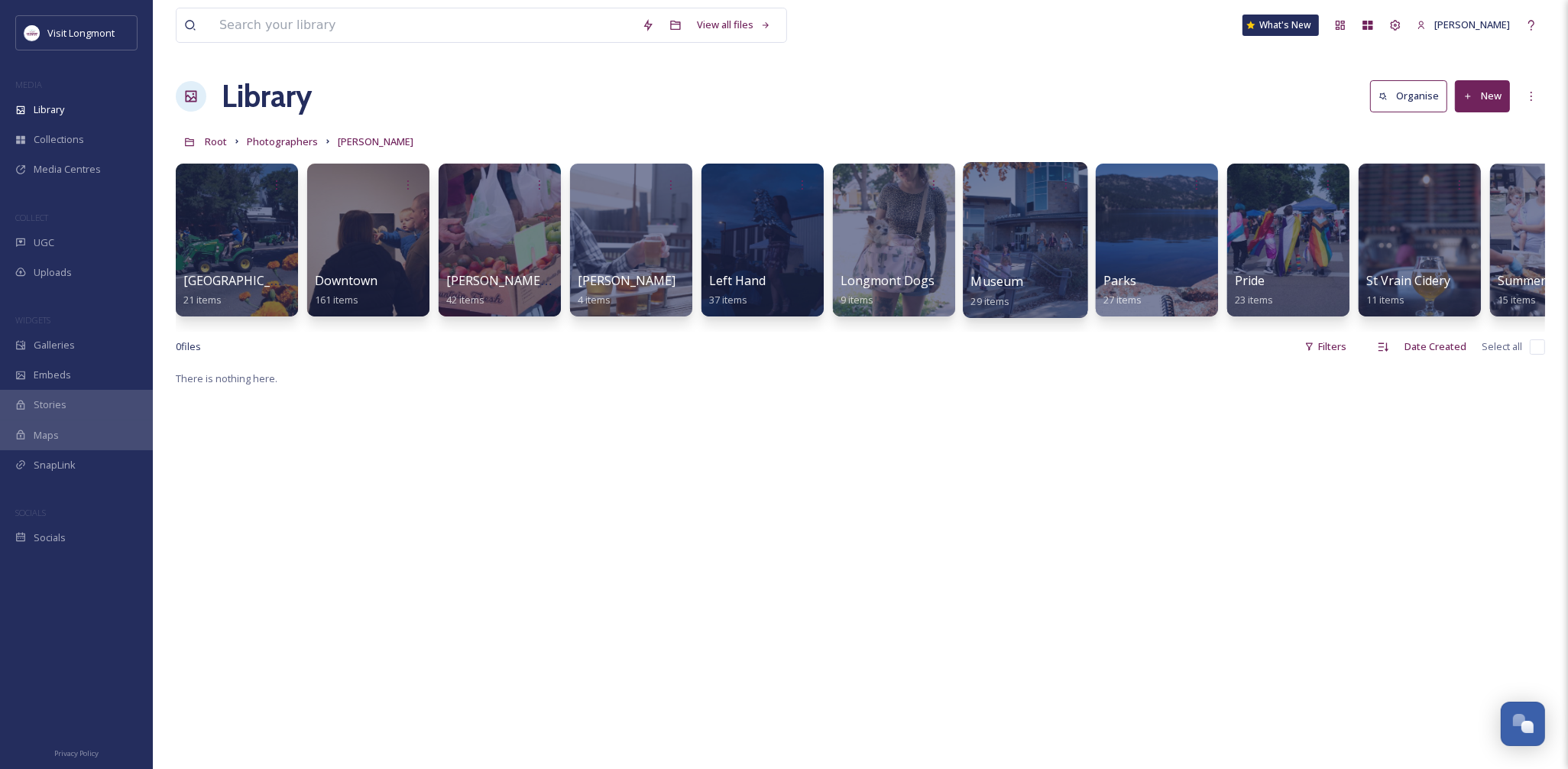
click at [1025, 250] on div at bounding box center [1025, 240] width 124 height 156
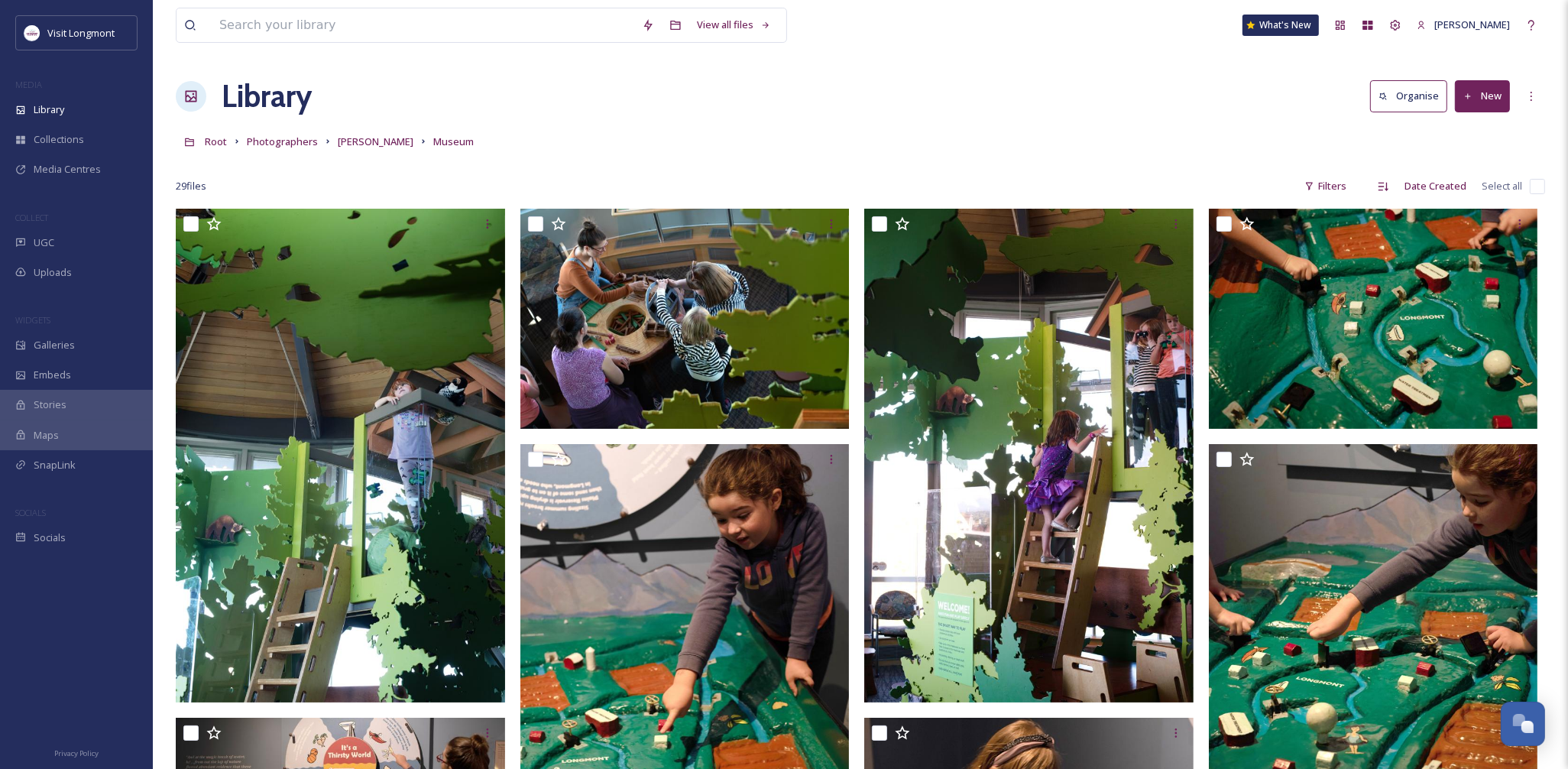
click at [1536, 186] on input "checkbox" at bounding box center [1536, 186] width 15 height 15
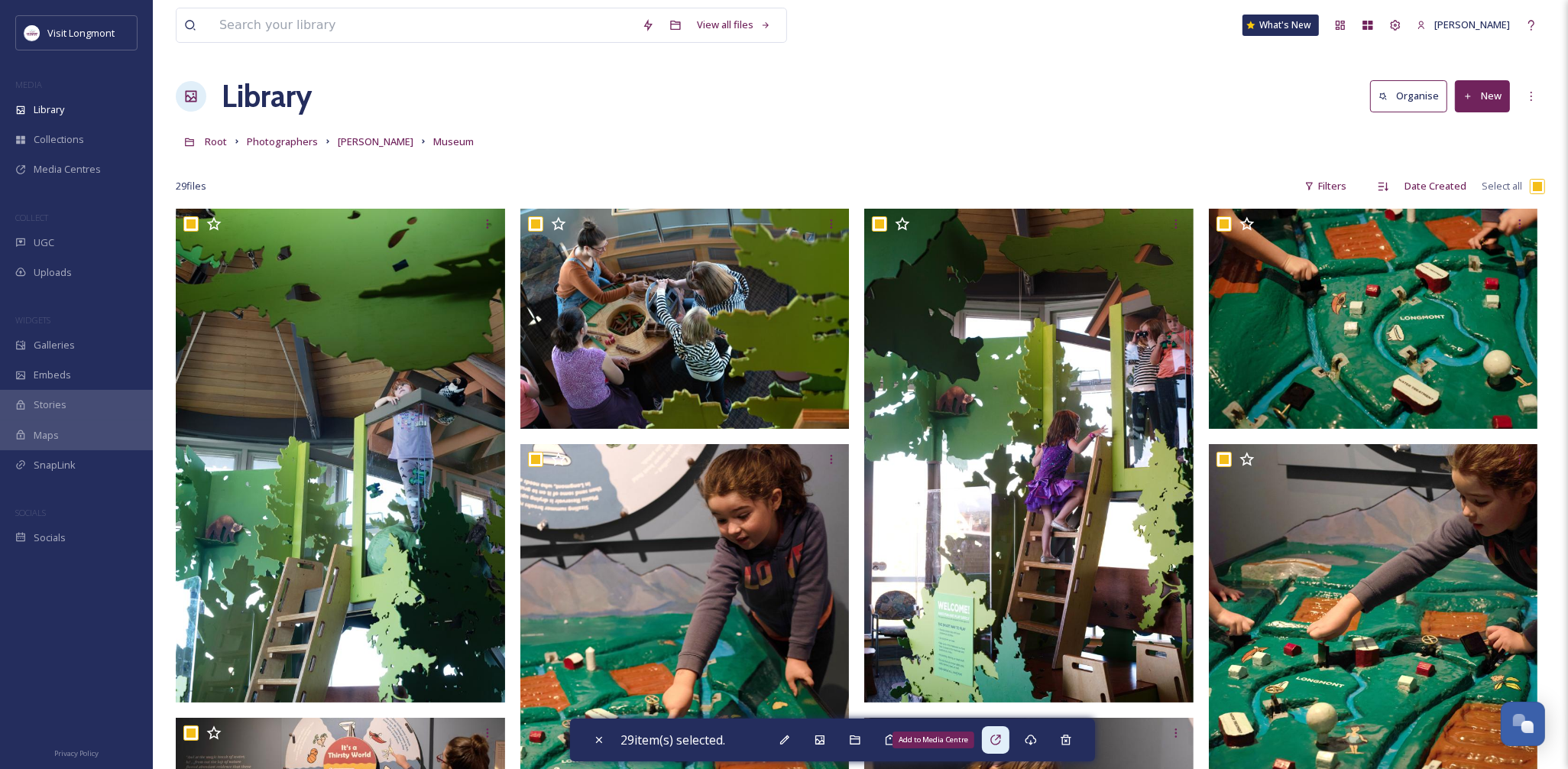
click at [991, 738] on div "Add to Media Centre" at bounding box center [995, 739] width 28 height 28
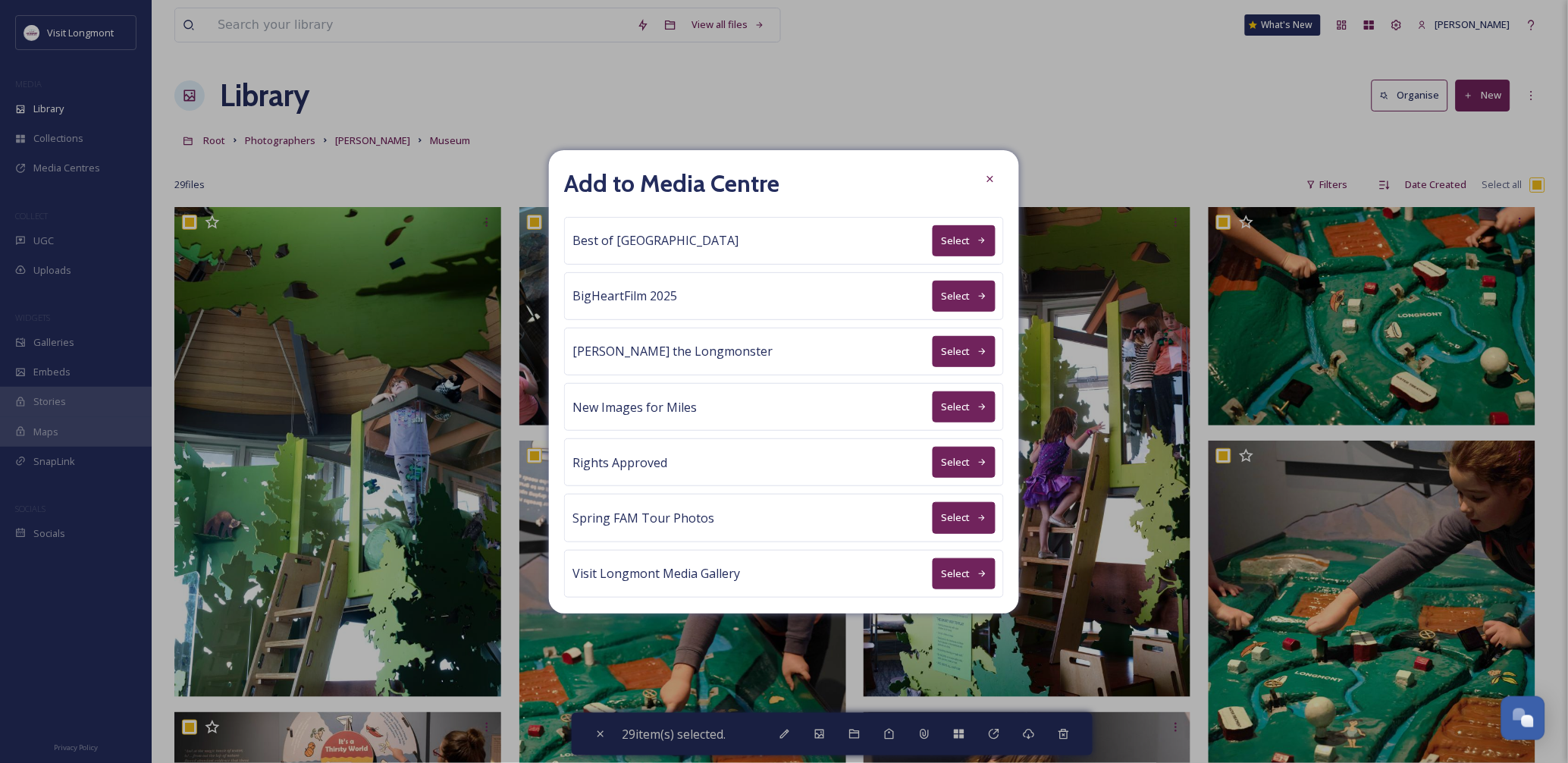
click at [935, 467] on button "Select" at bounding box center [964, 462] width 63 height 31
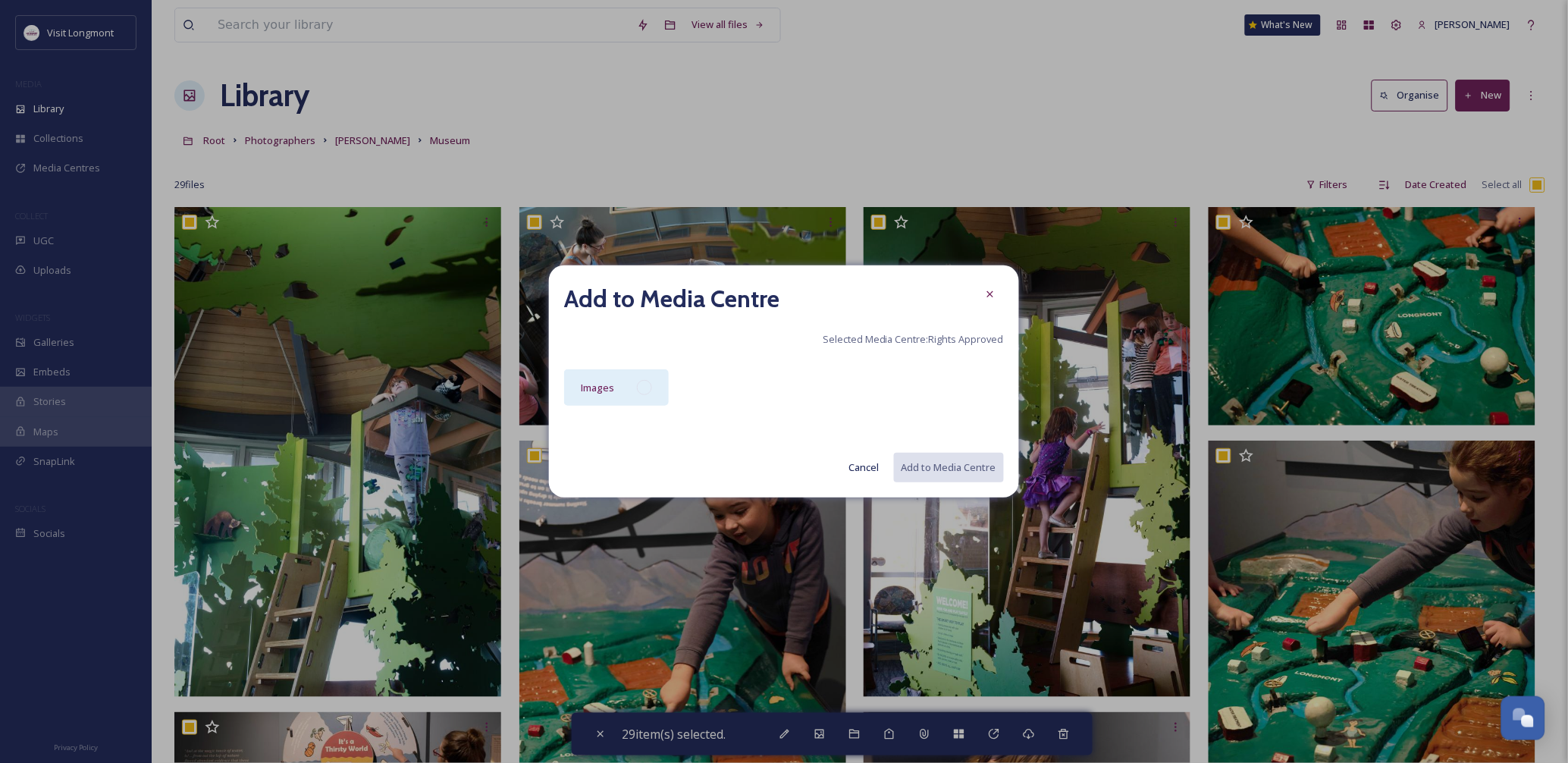
click at [624, 382] on div "Images" at bounding box center [616, 387] width 105 height 36
click at [934, 465] on button "Add to Media Centre" at bounding box center [948, 468] width 112 height 31
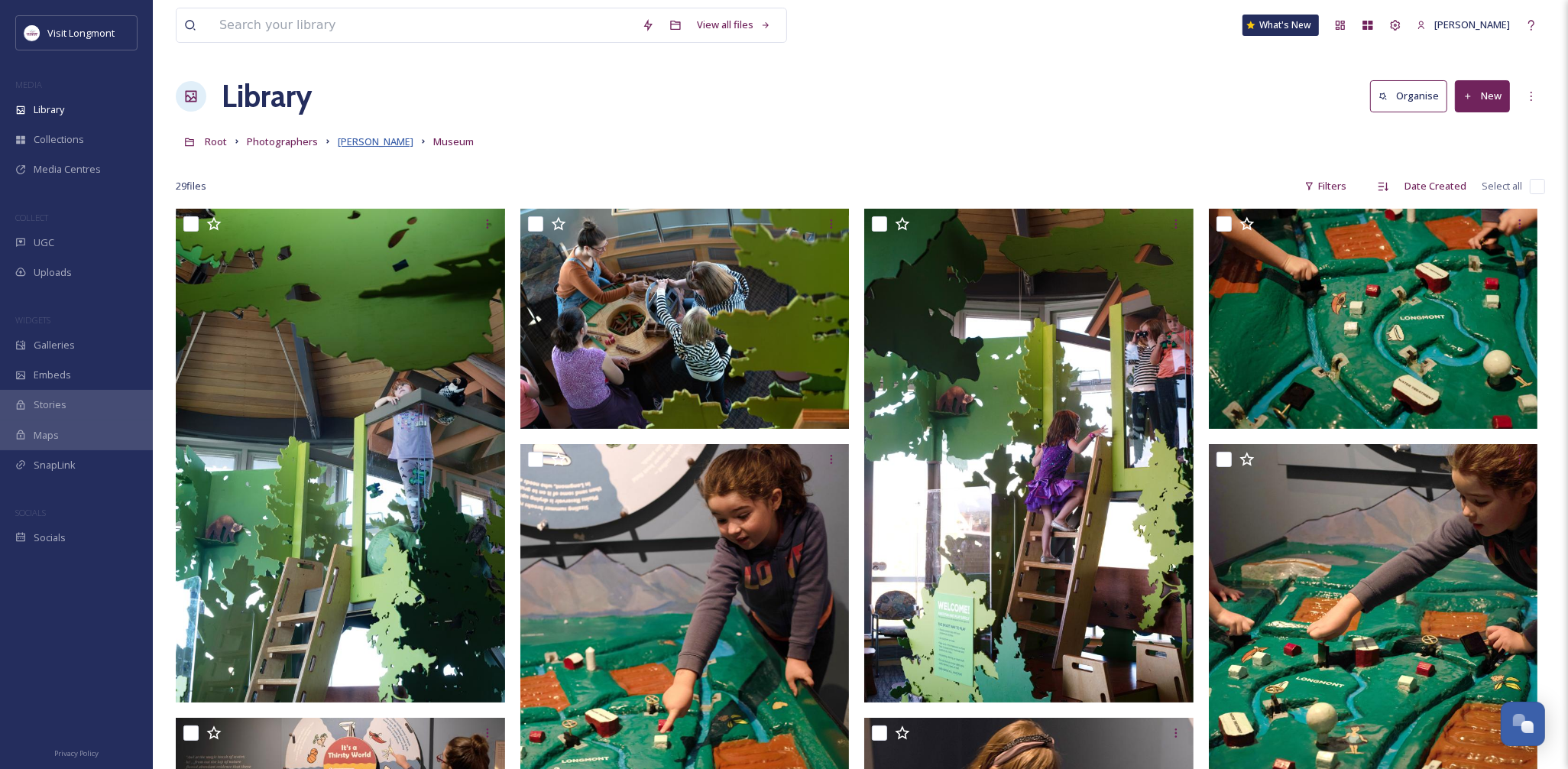
click at [386, 141] on span "Brandy Coons" at bounding box center [375, 141] width 76 height 13
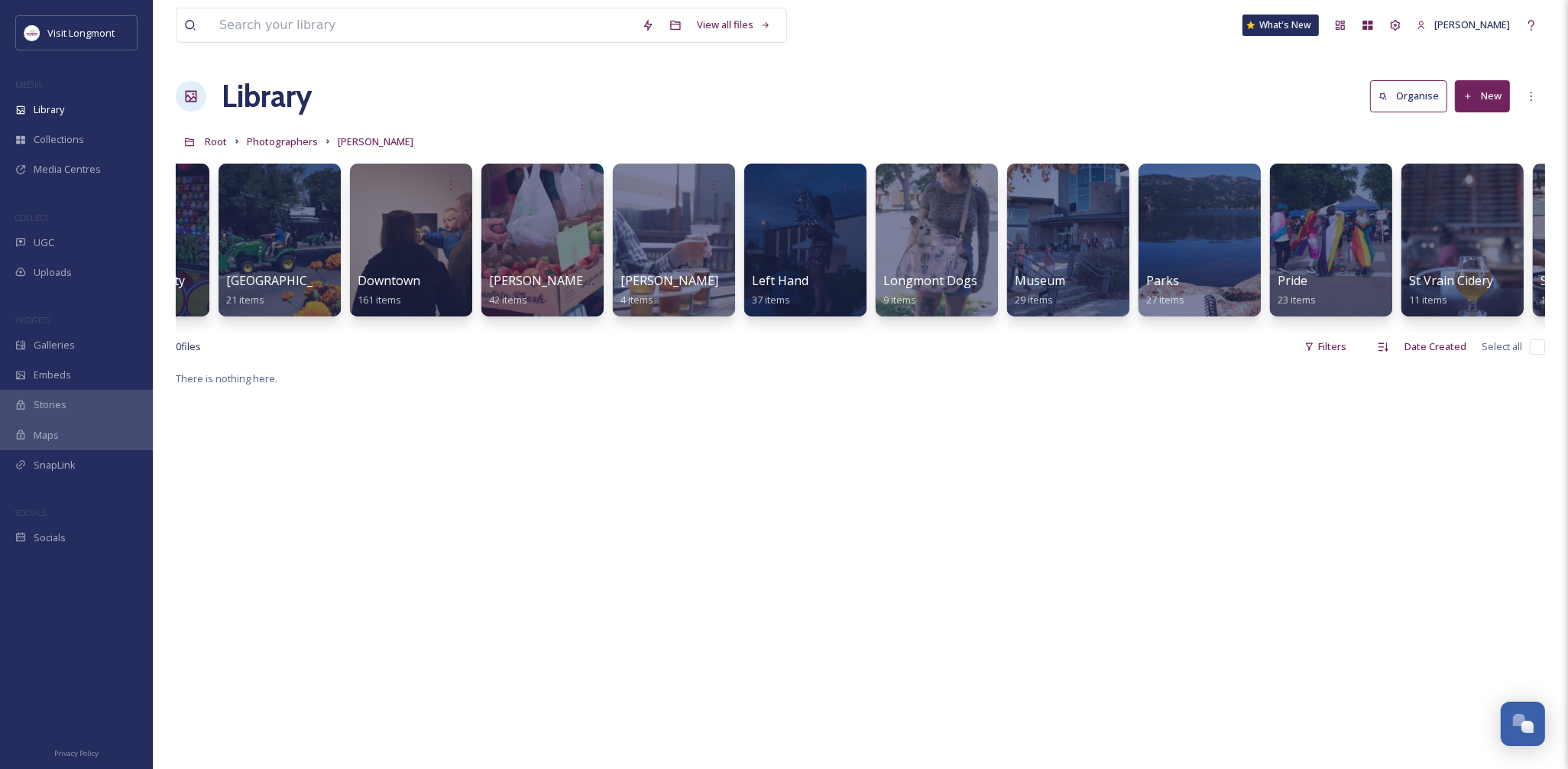
scroll to position [0, 596]
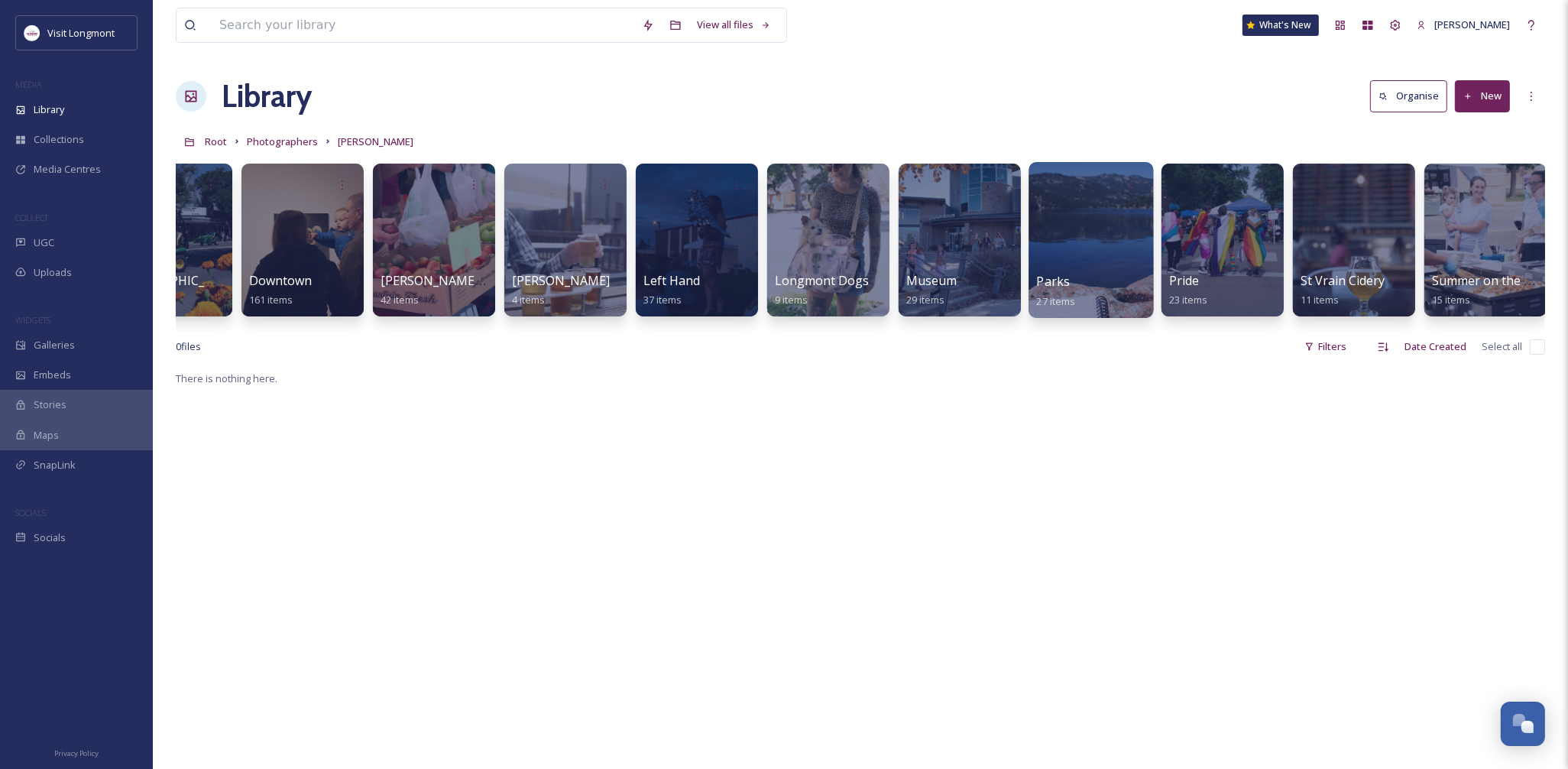
click at [1057, 245] on div at bounding box center [1090, 240] width 124 height 156
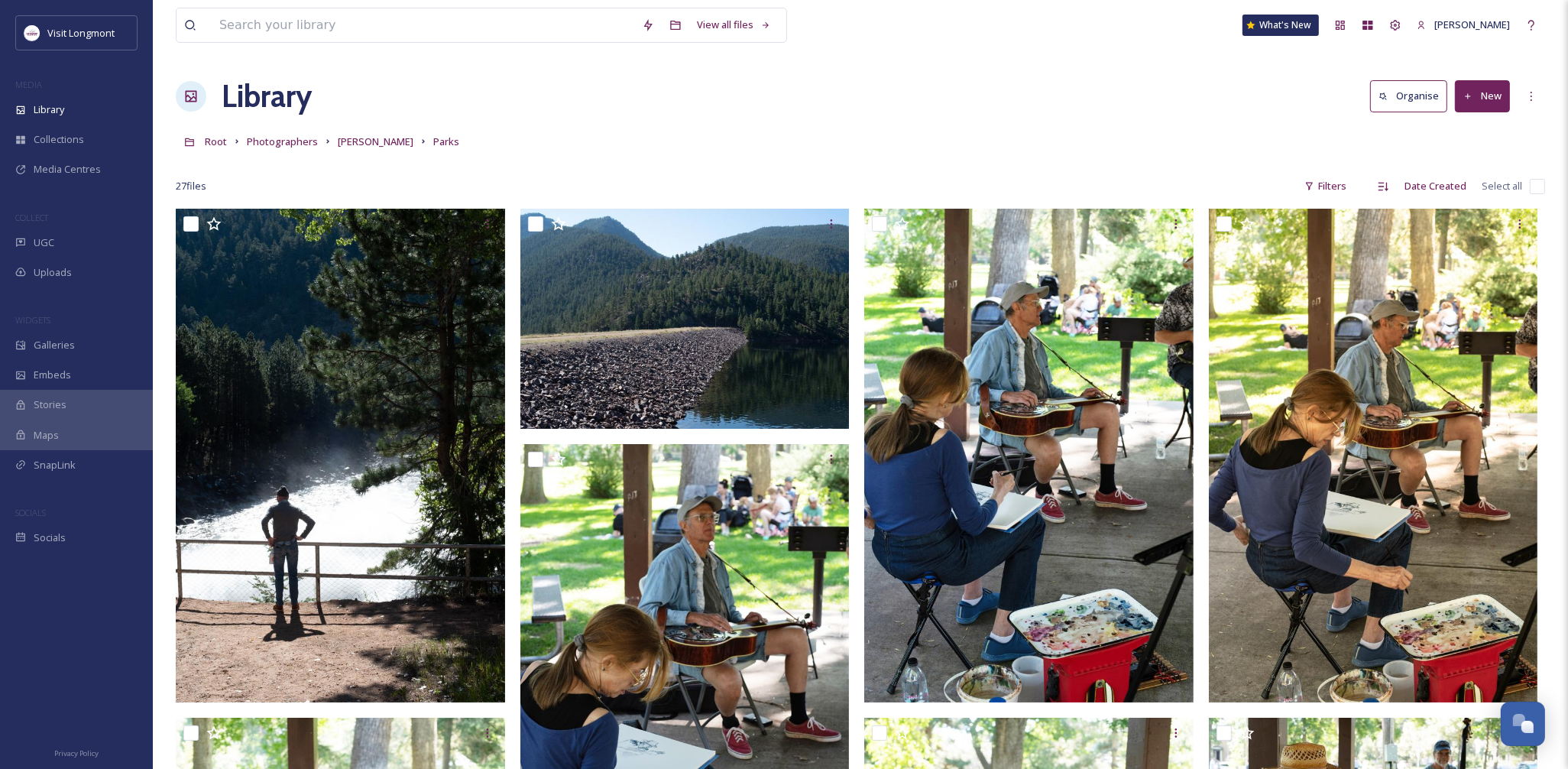
click at [1538, 184] on input "checkbox" at bounding box center [1536, 186] width 15 height 15
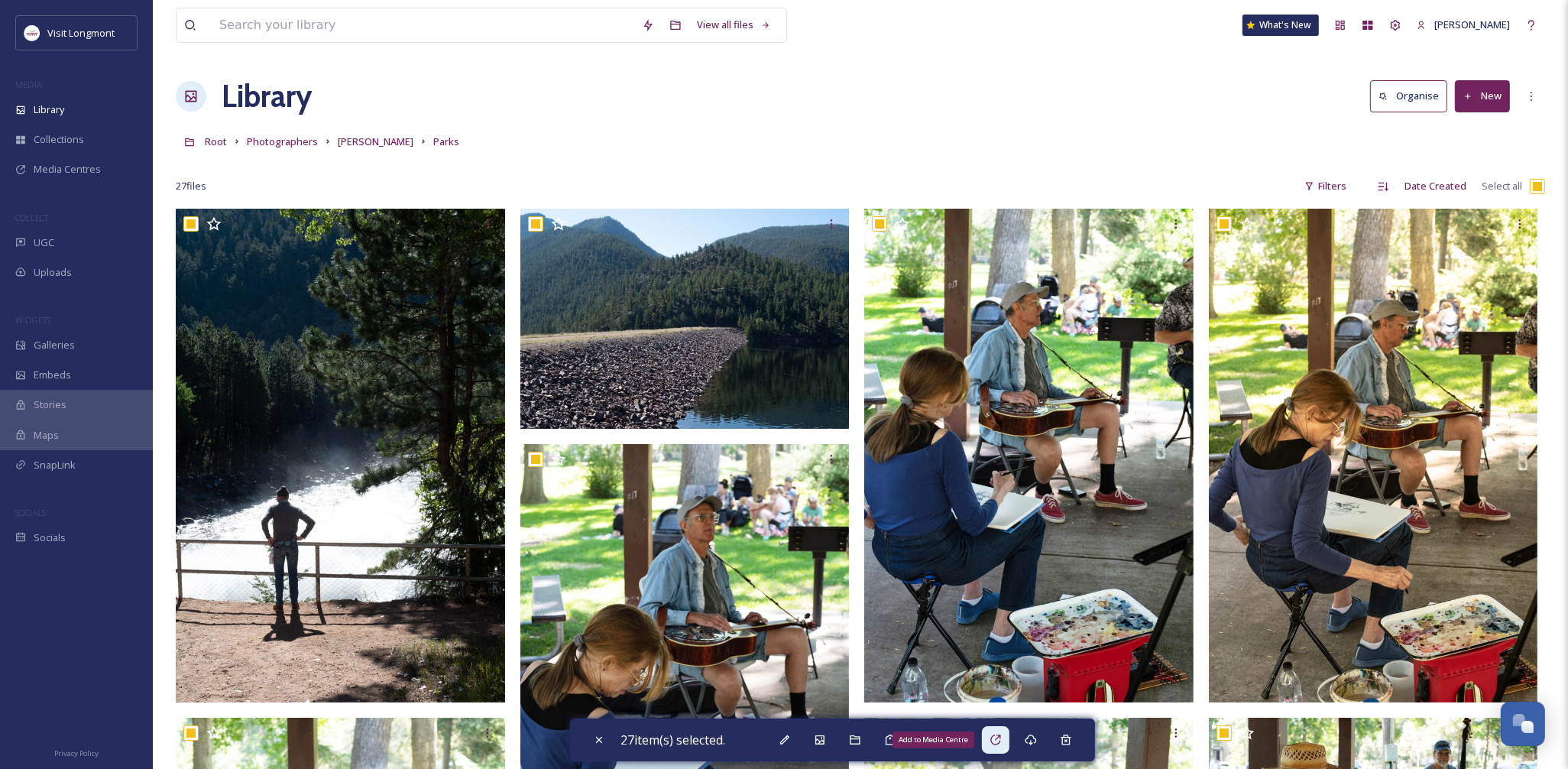
click at [1000, 744] on icon at bounding box center [995, 739] width 10 height 10
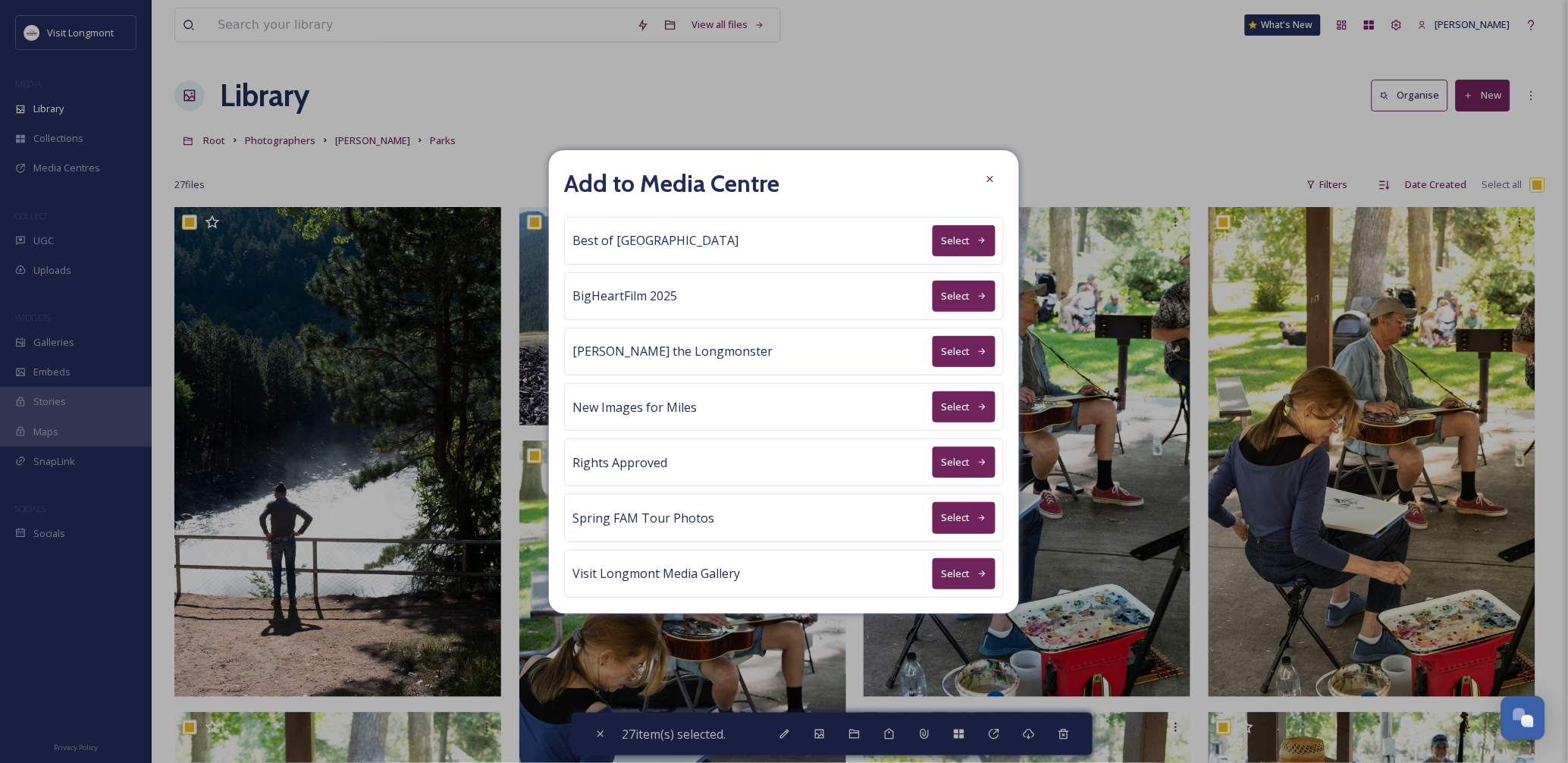
click at [935, 462] on button "Select" at bounding box center [964, 462] width 63 height 31
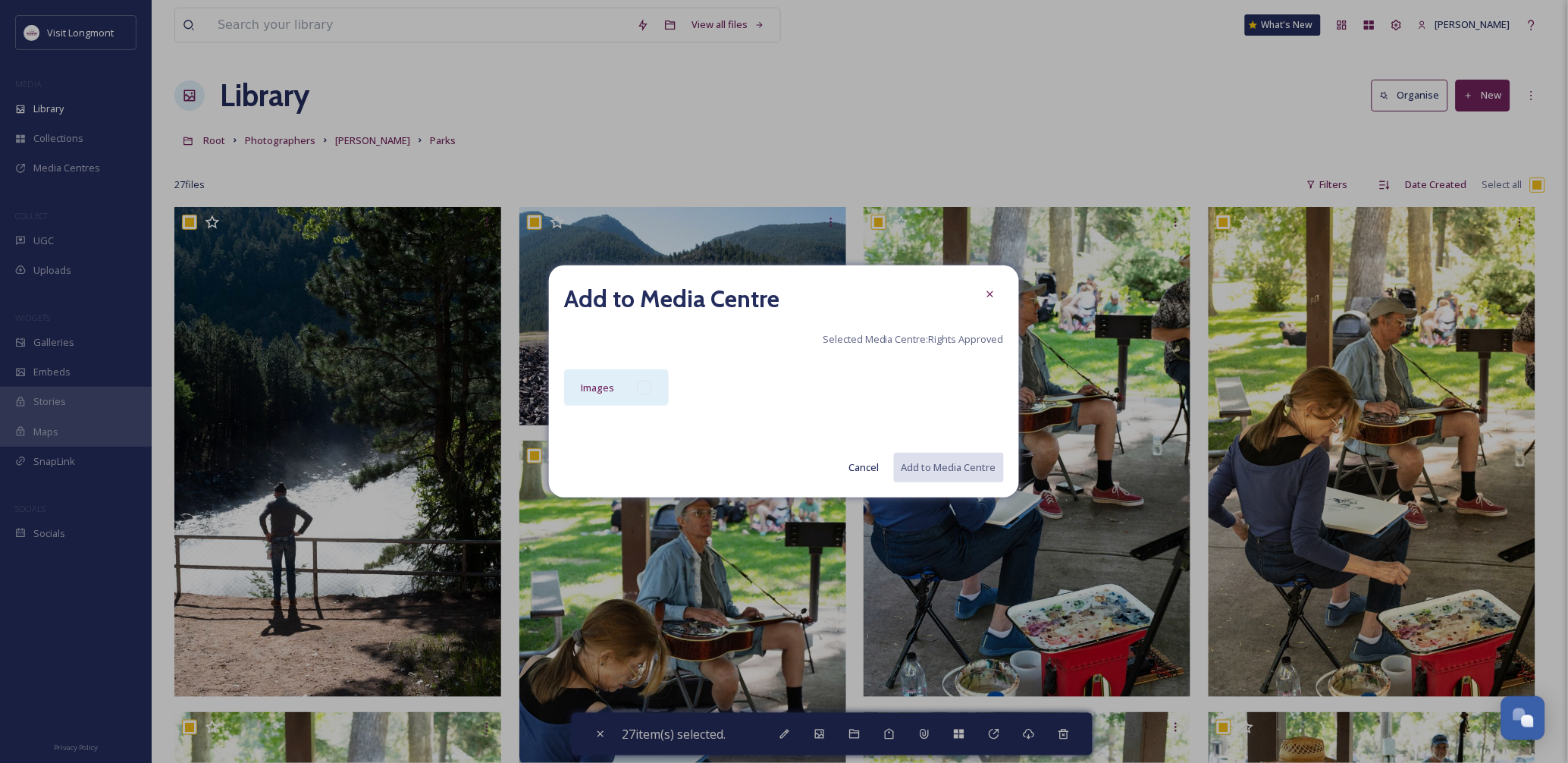
click at [602, 379] on div "Images" at bounding box center [597, 387] width 33 height 18
click at [926, 467] on button "Add to Media Centre" at bounding box center [948, 468] width 112 height 31
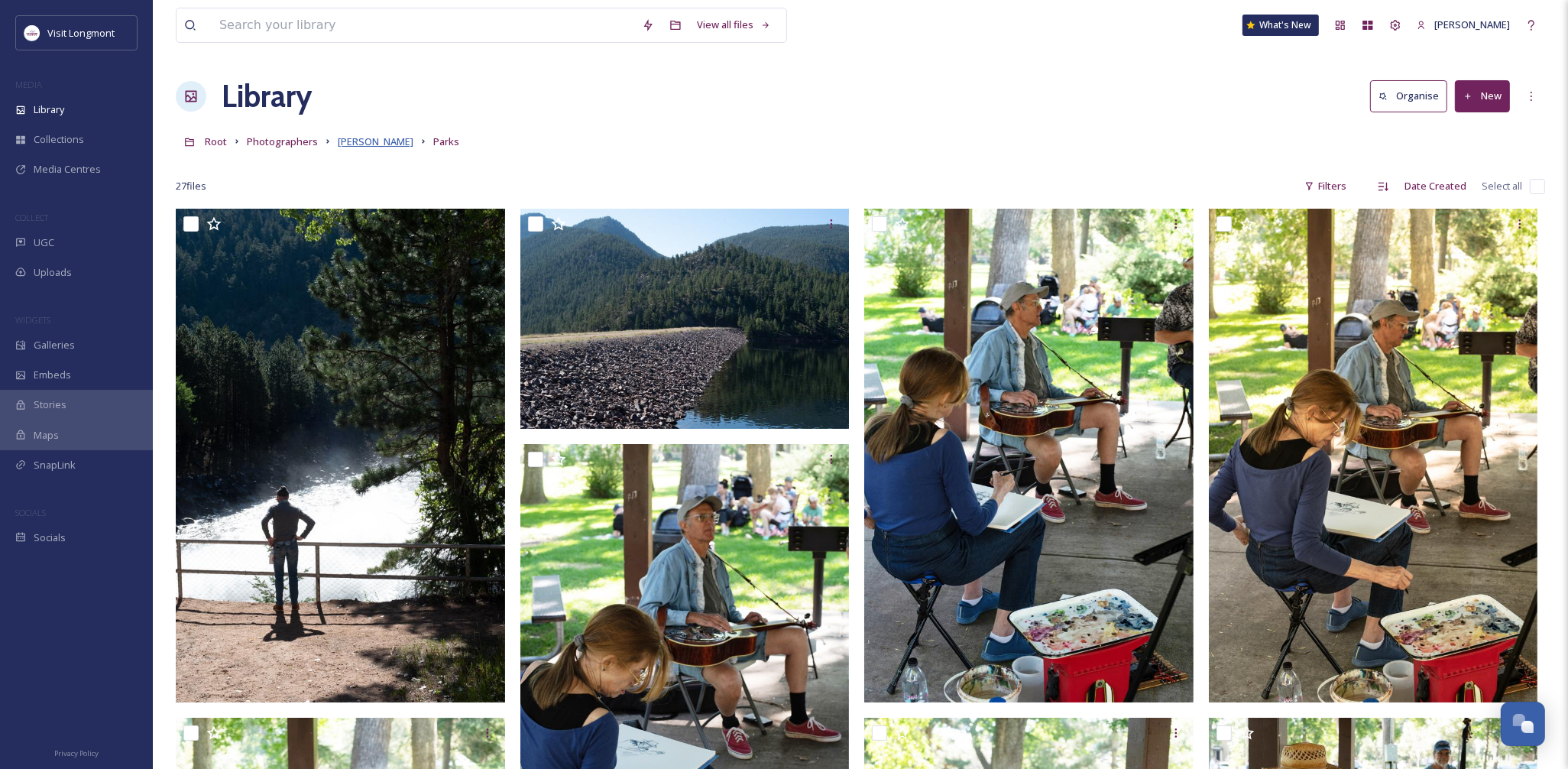
click at [369, 146] on span "Brandy Coons" at bounding box center [375, 141] width 76 height 13
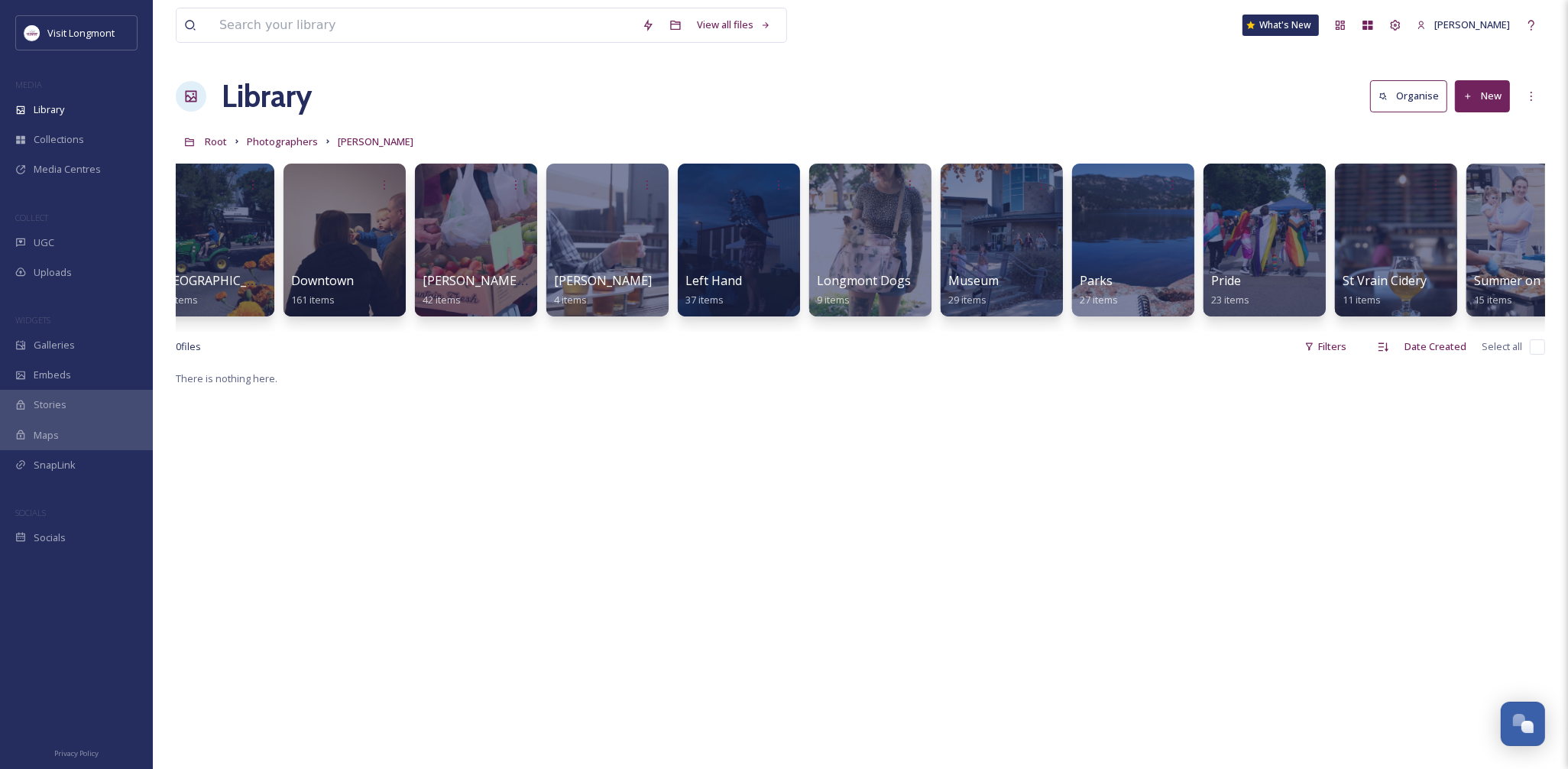
scroll to position [0, 601]
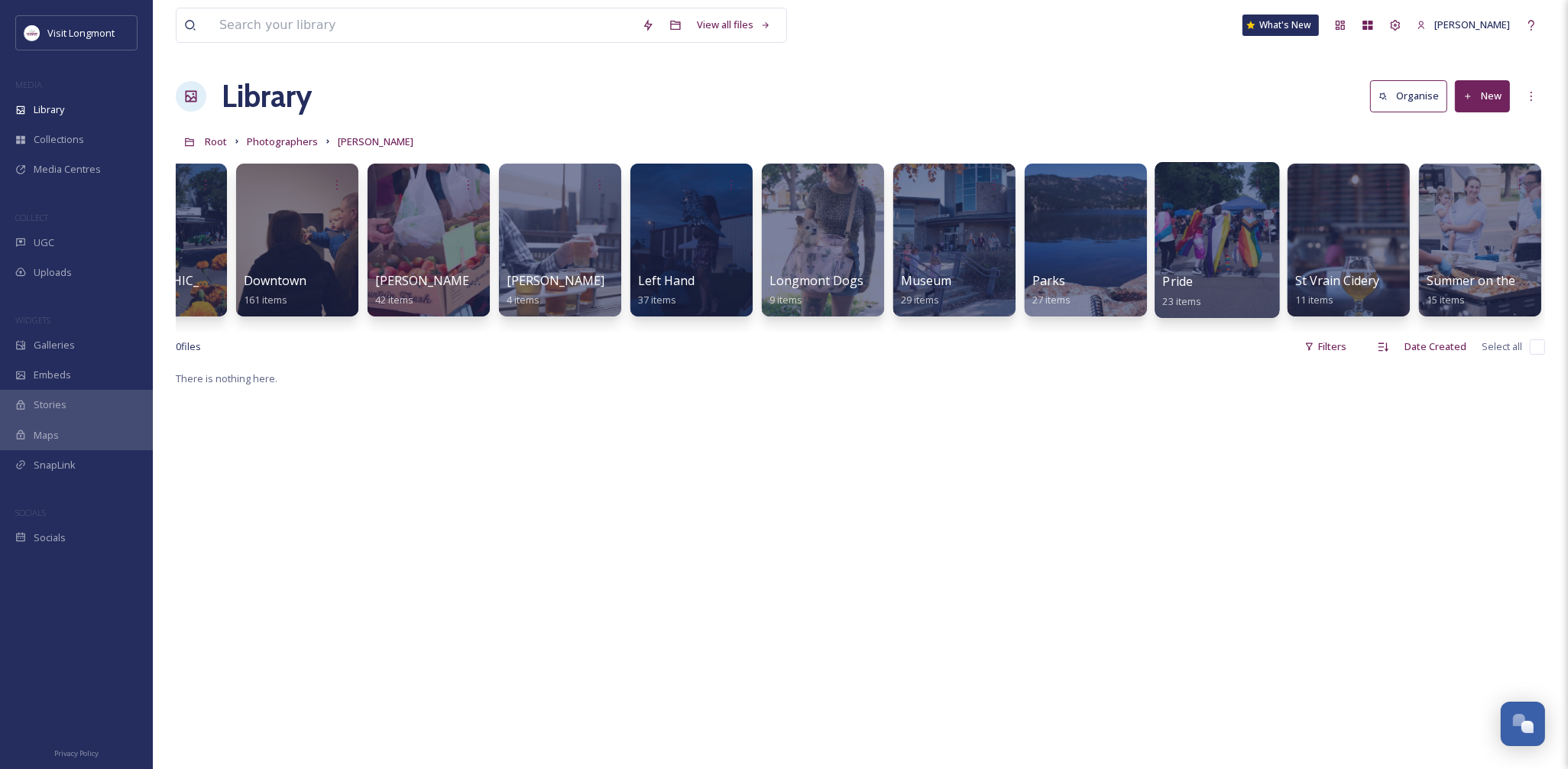
click at [1238, 254] on div at bounding box center [1216, 240] width 124 height 156
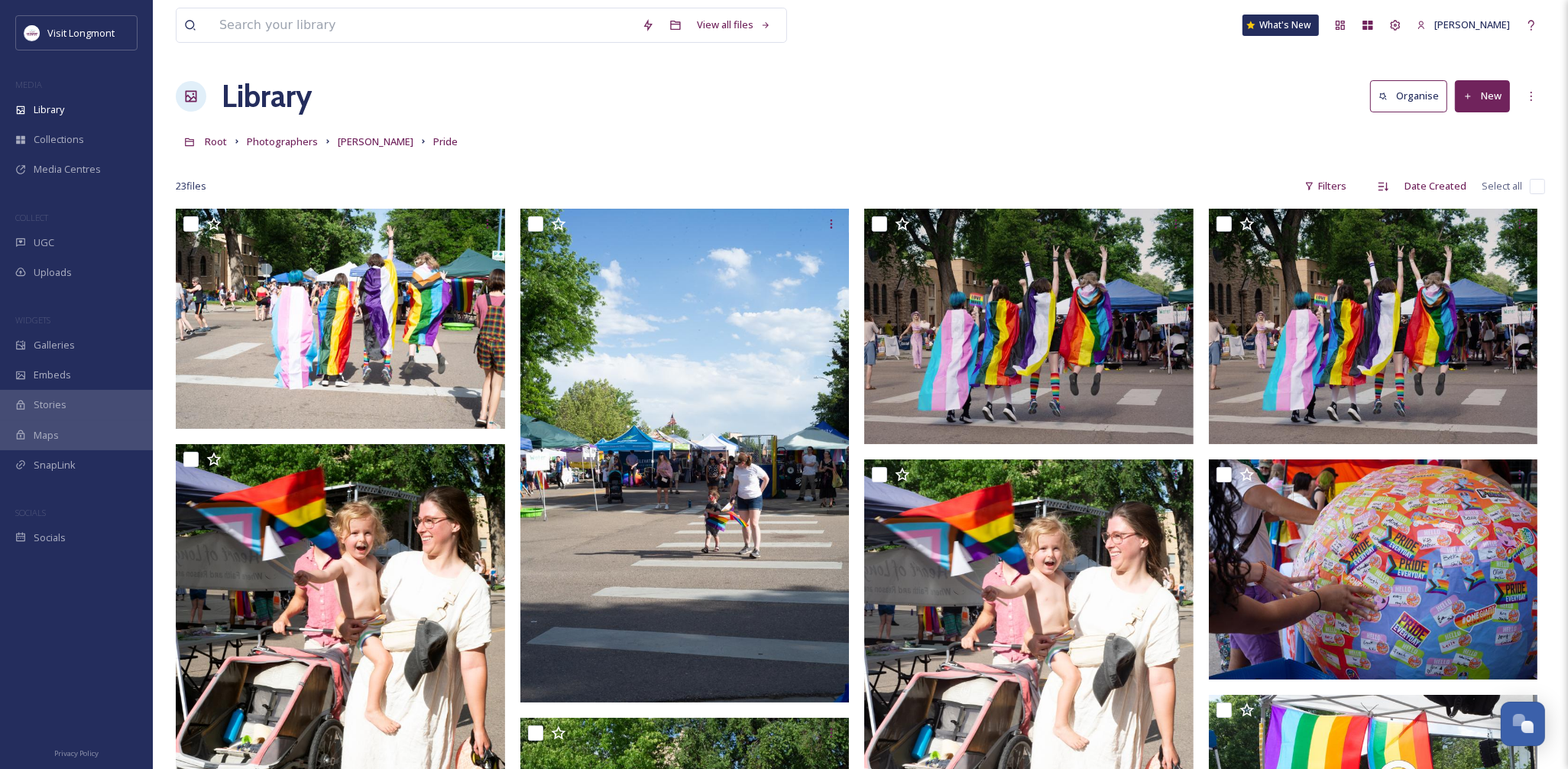
click at [1536, 185] on input "checkbox" at bounding box center [1536, 186] width 15 height 15
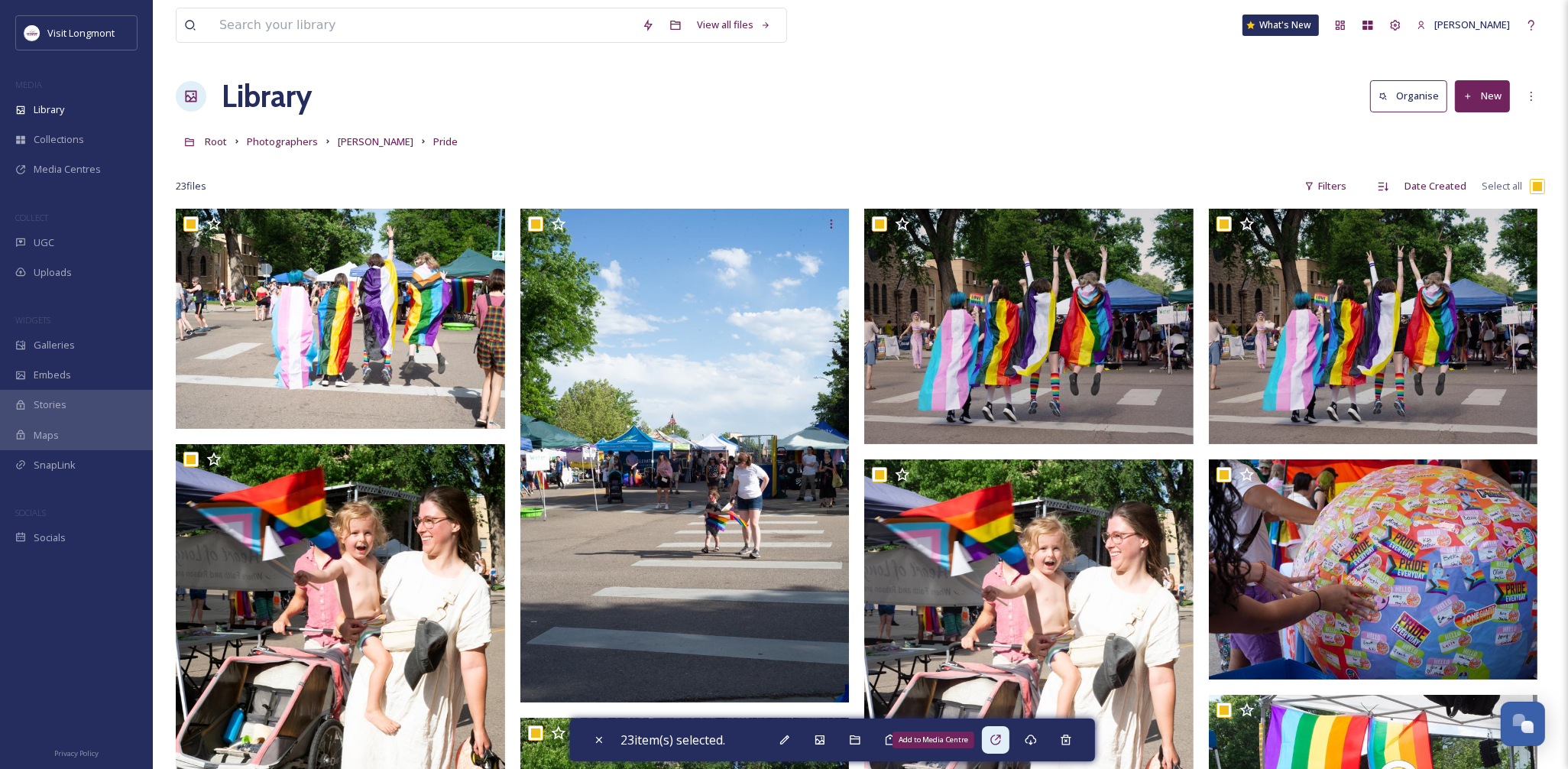
click at [995, 737] on icon at bounding box center [995, 739] width 12 height 12
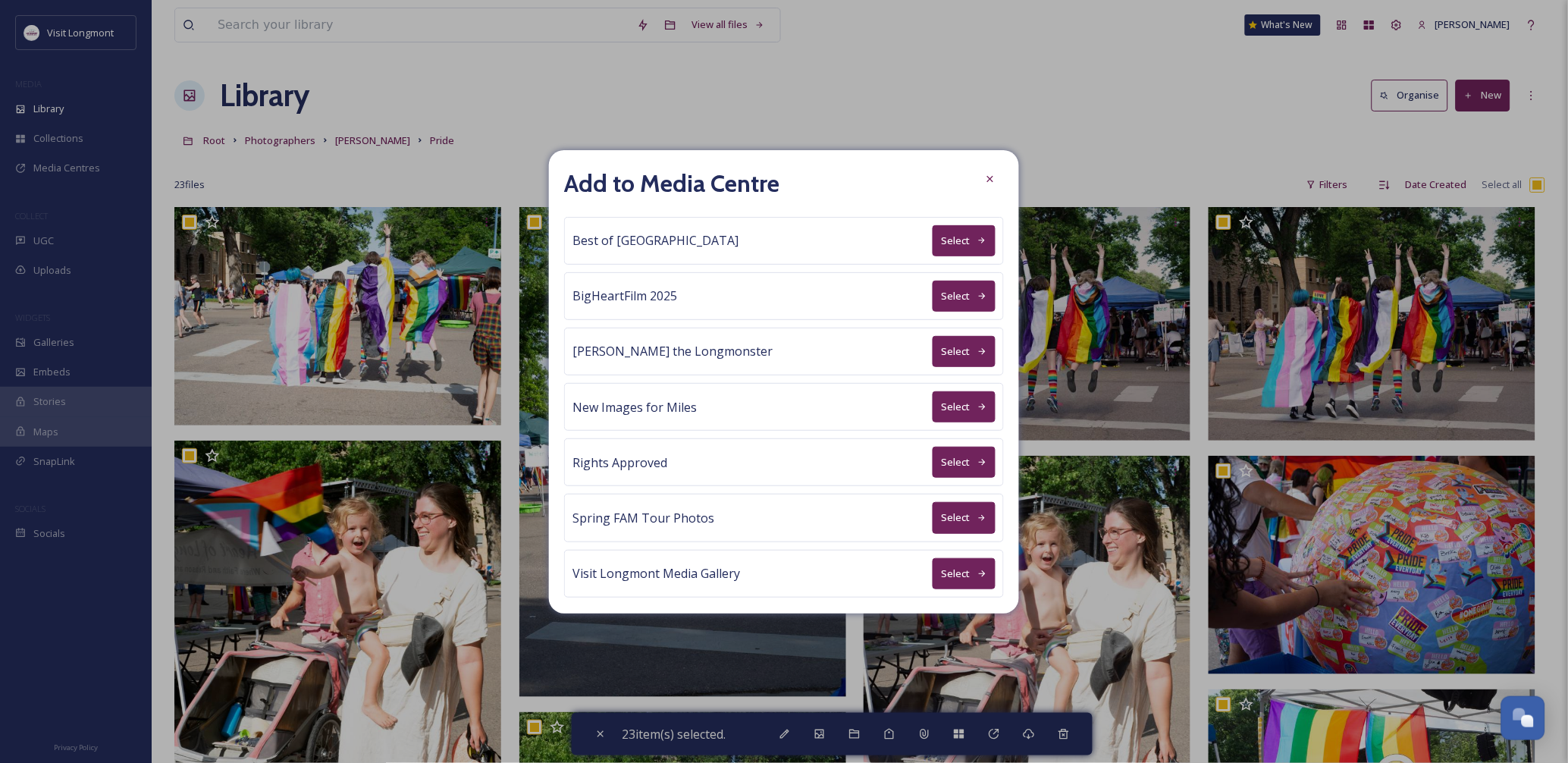
click at [938, 459] on button "Select" at bounding box center [964, 462] width 63 height 31
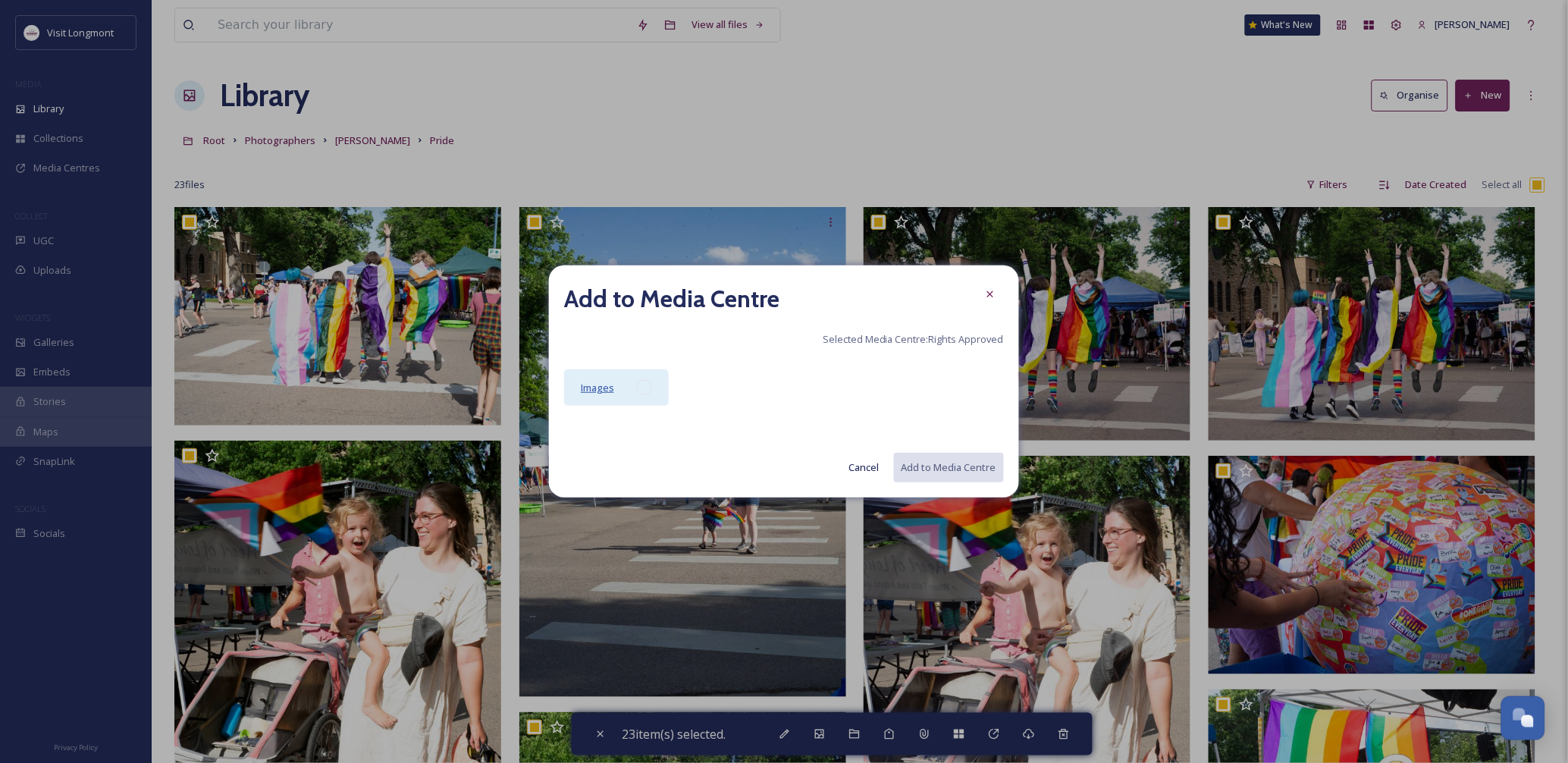
click at [581, 381] on span "Images" at bounding box center [597, 387] width 33 height 13
click at [957, 464] on button "Add to Media Centre" at bounding box center [948, 468] width 112 height 31
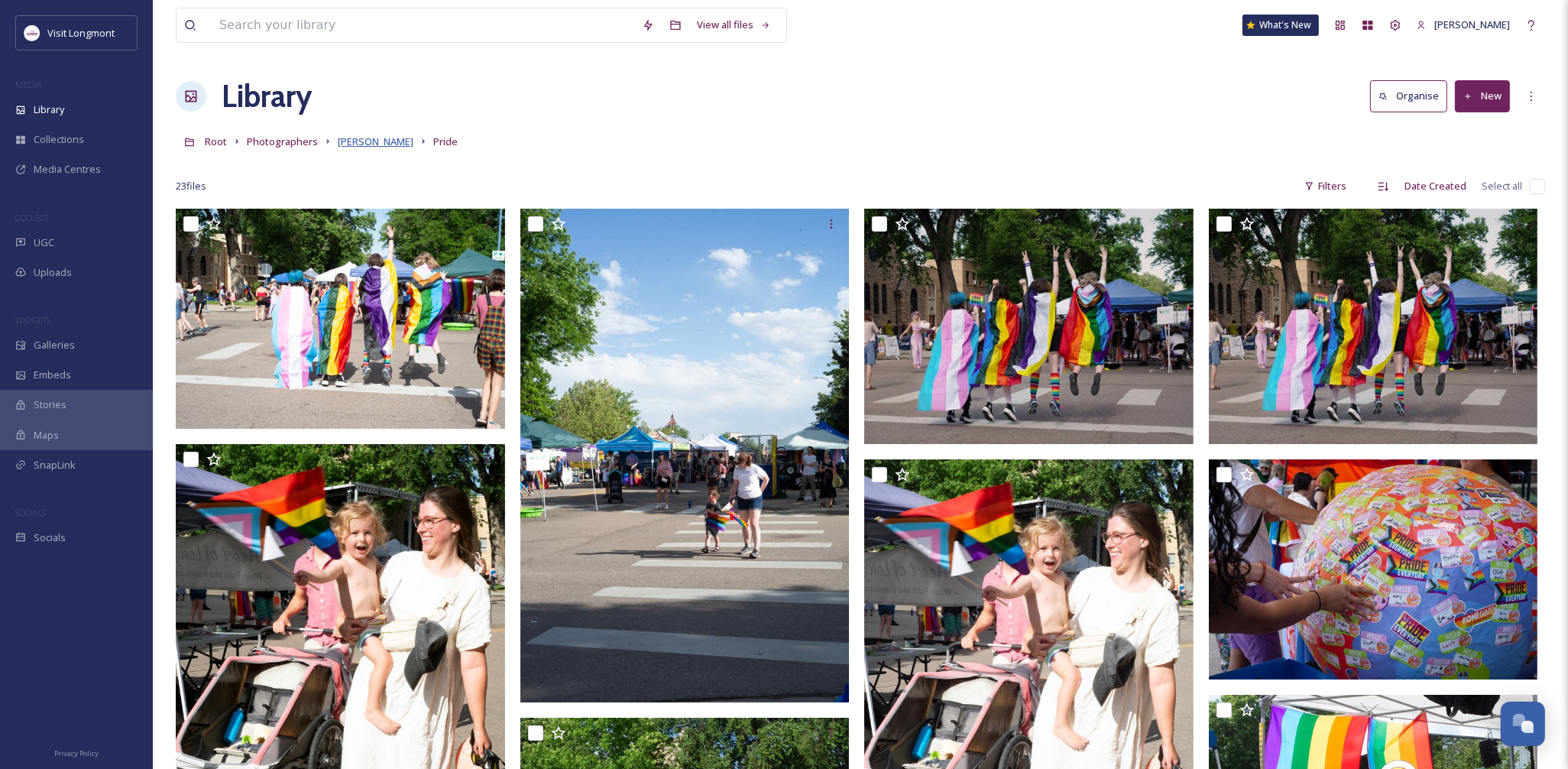
click at [371, 139] on span "Brandy Coons" at bounding box center [375, 141] width 76 height 13
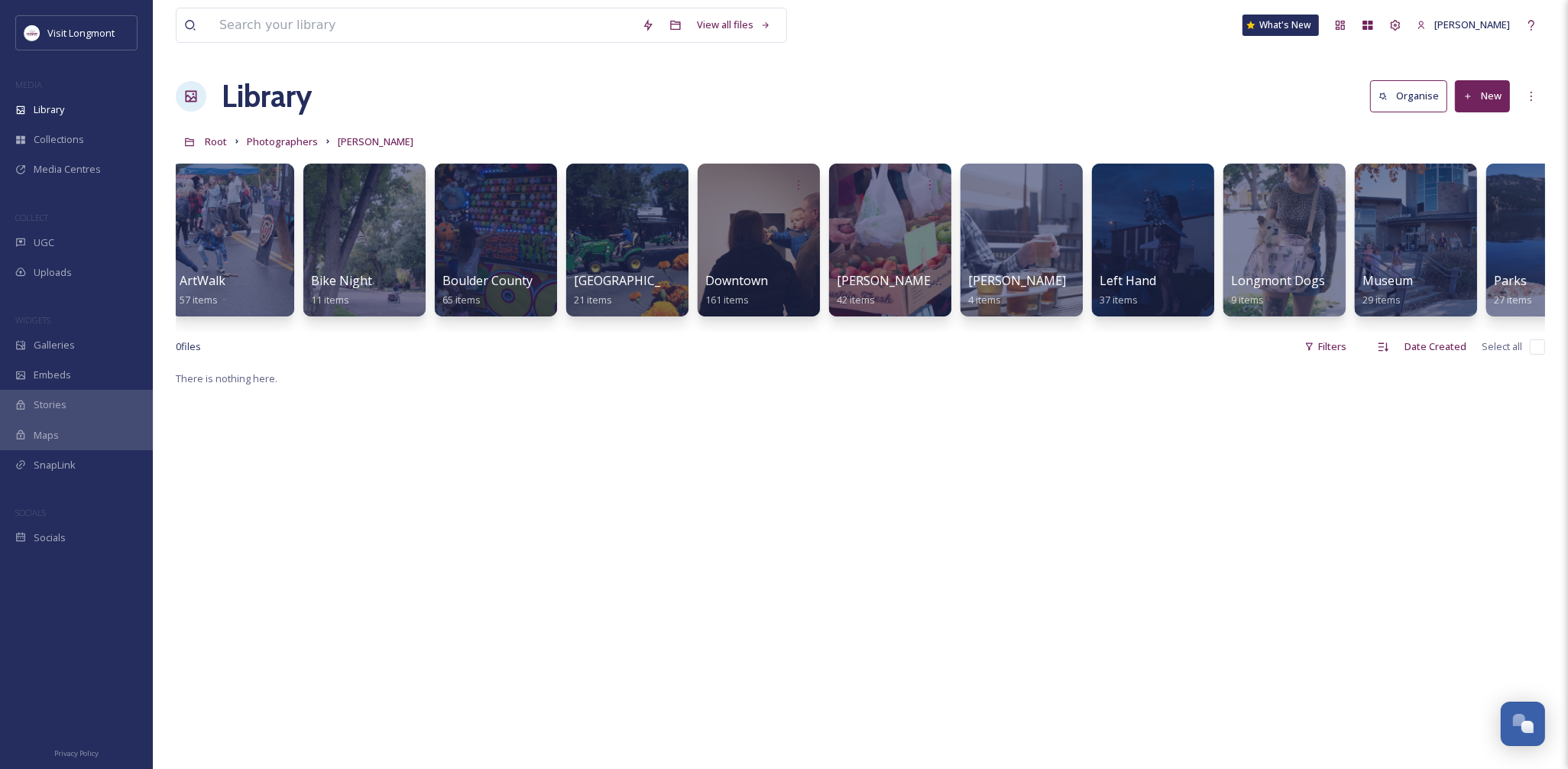
scroll to position [0, 601]
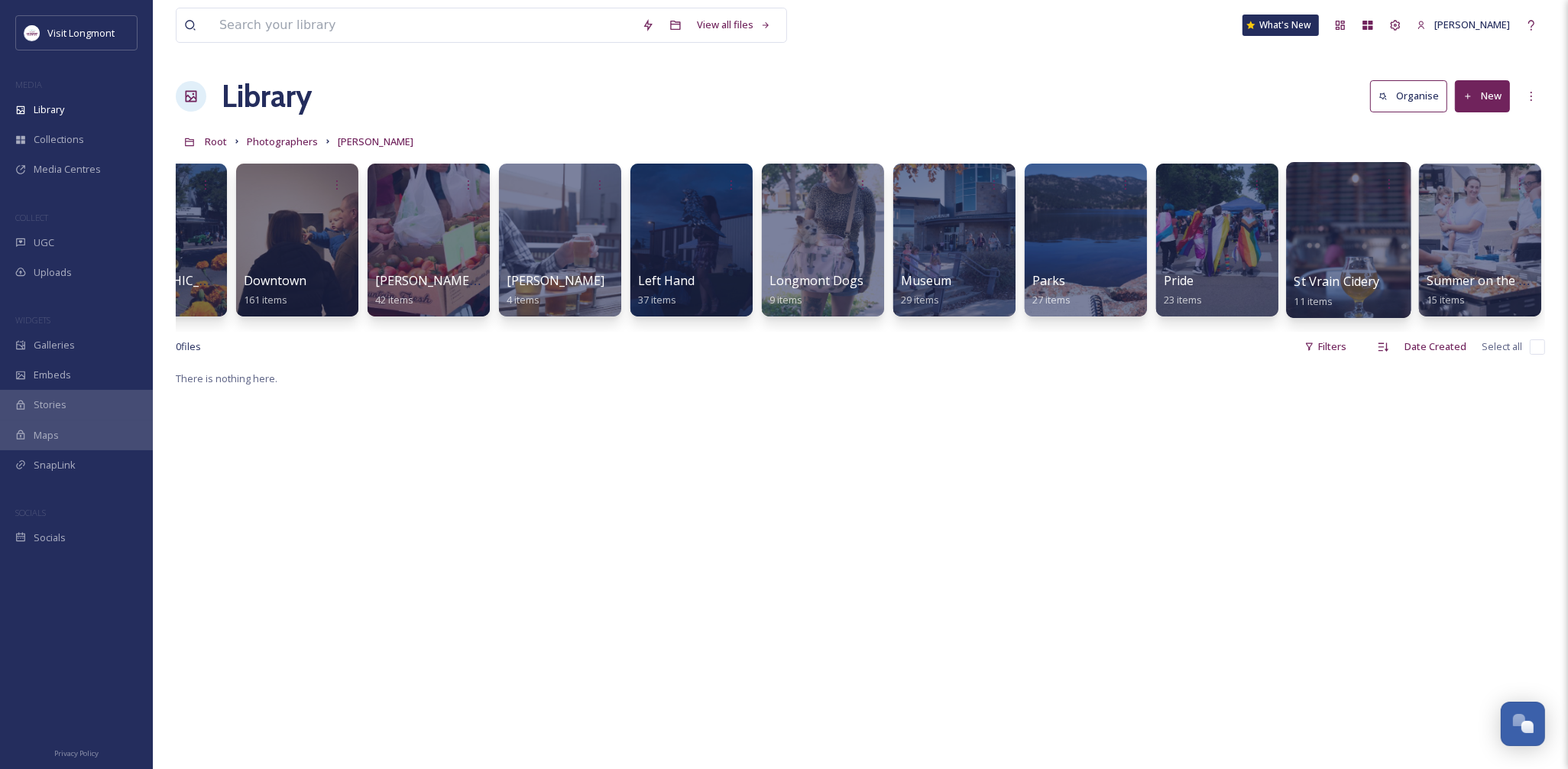
click at [1343, 239] on div at bounding box center [1348, 240] width 124 height 156
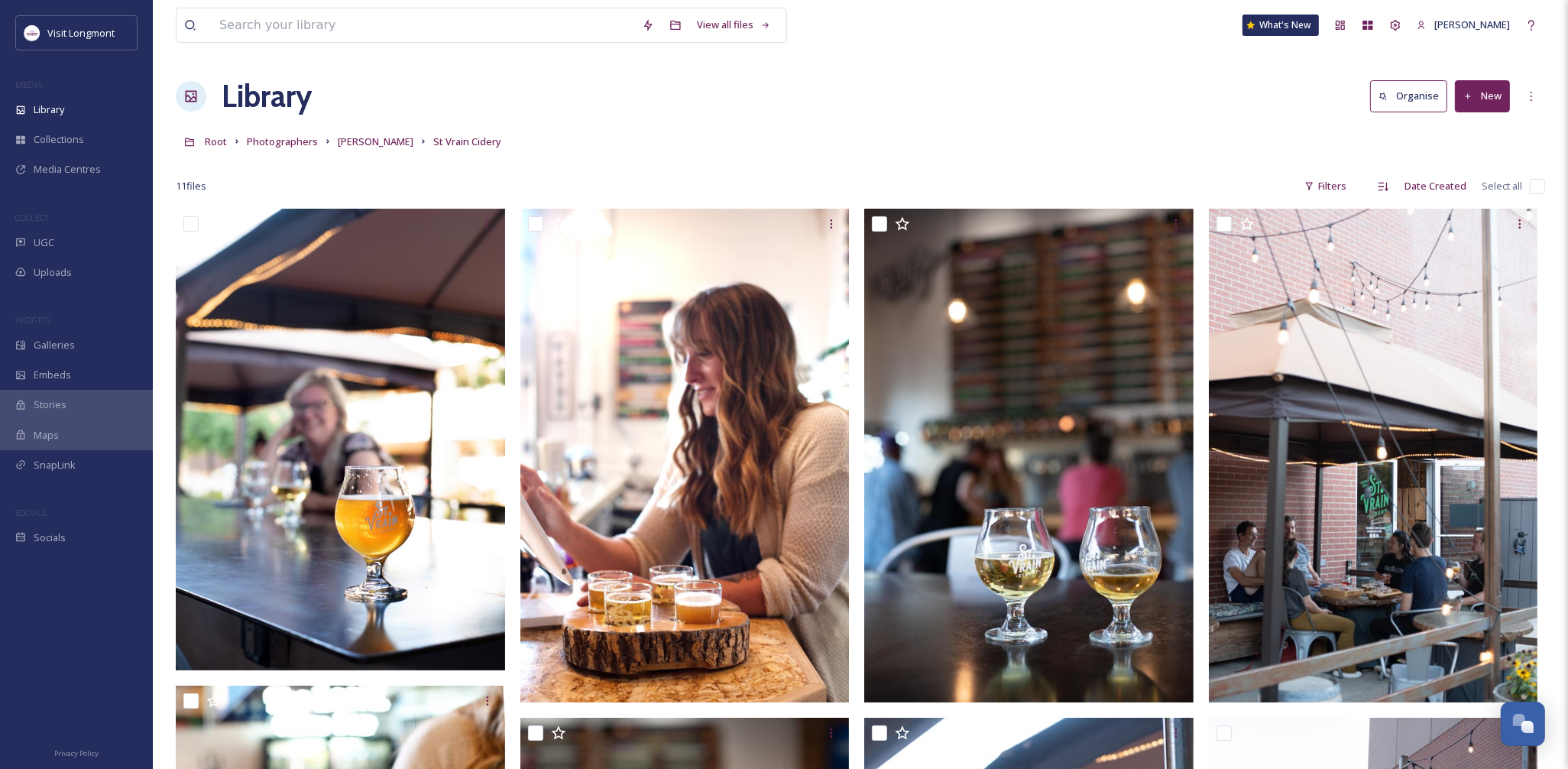
click at [1539, 182] on input "checkbox" at bounding box center [1536, 186] width 15 height 15
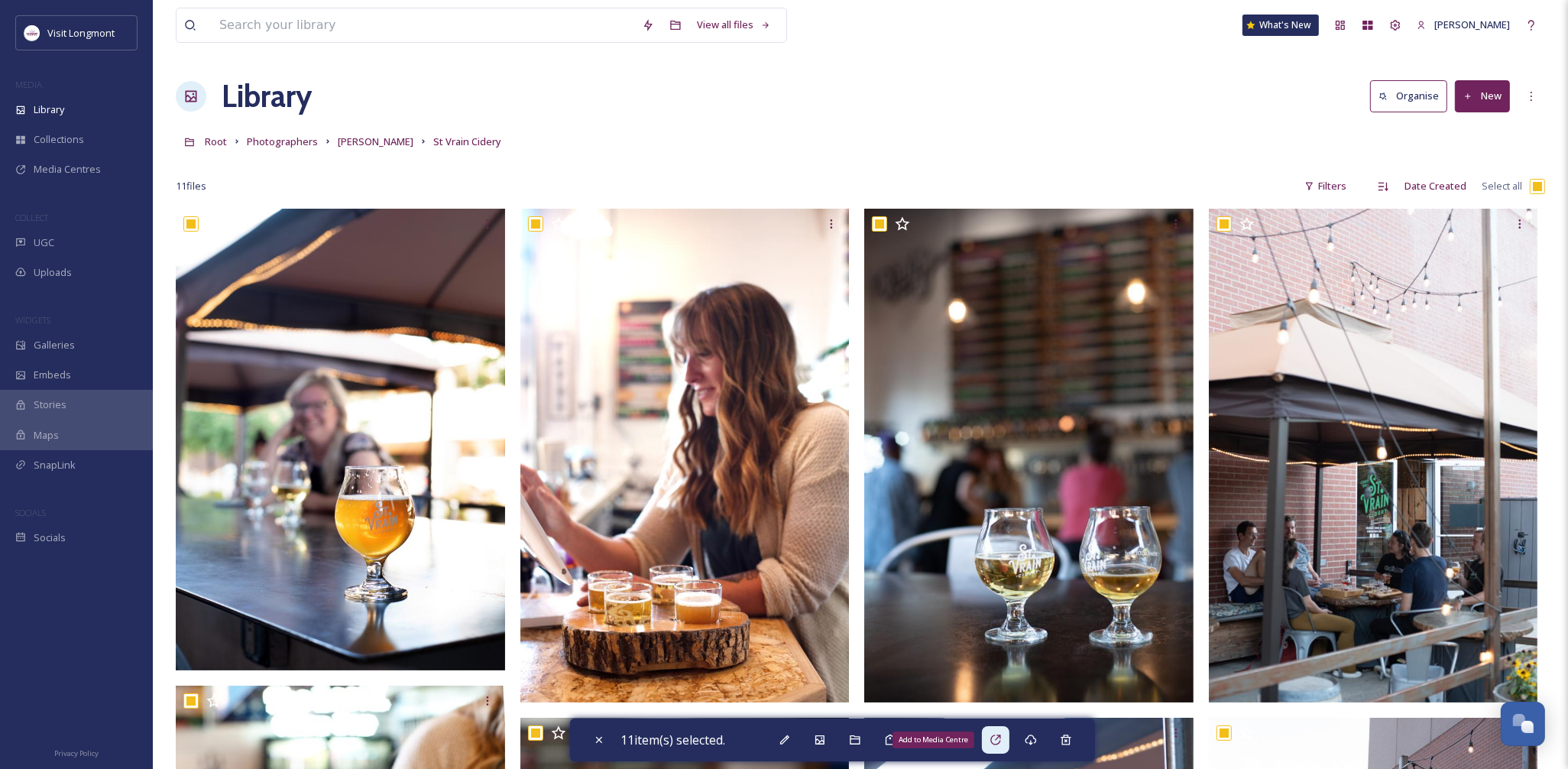
click at [998, 739] on icon at bounding box center [995, 739] width 12 height 12
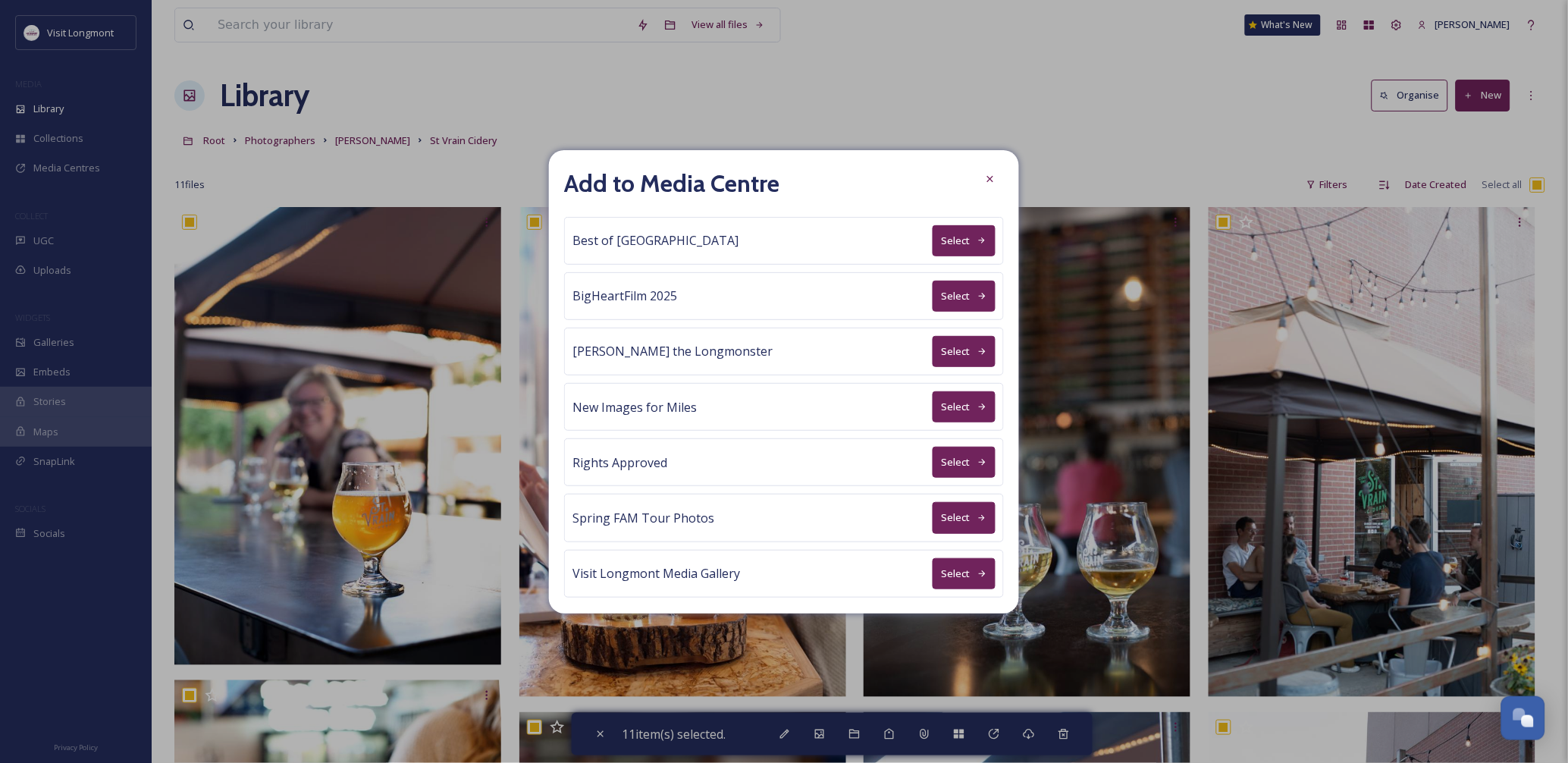
click at [941, 453] on button "Select" at bounding box center [964, 462] width 63 height 31
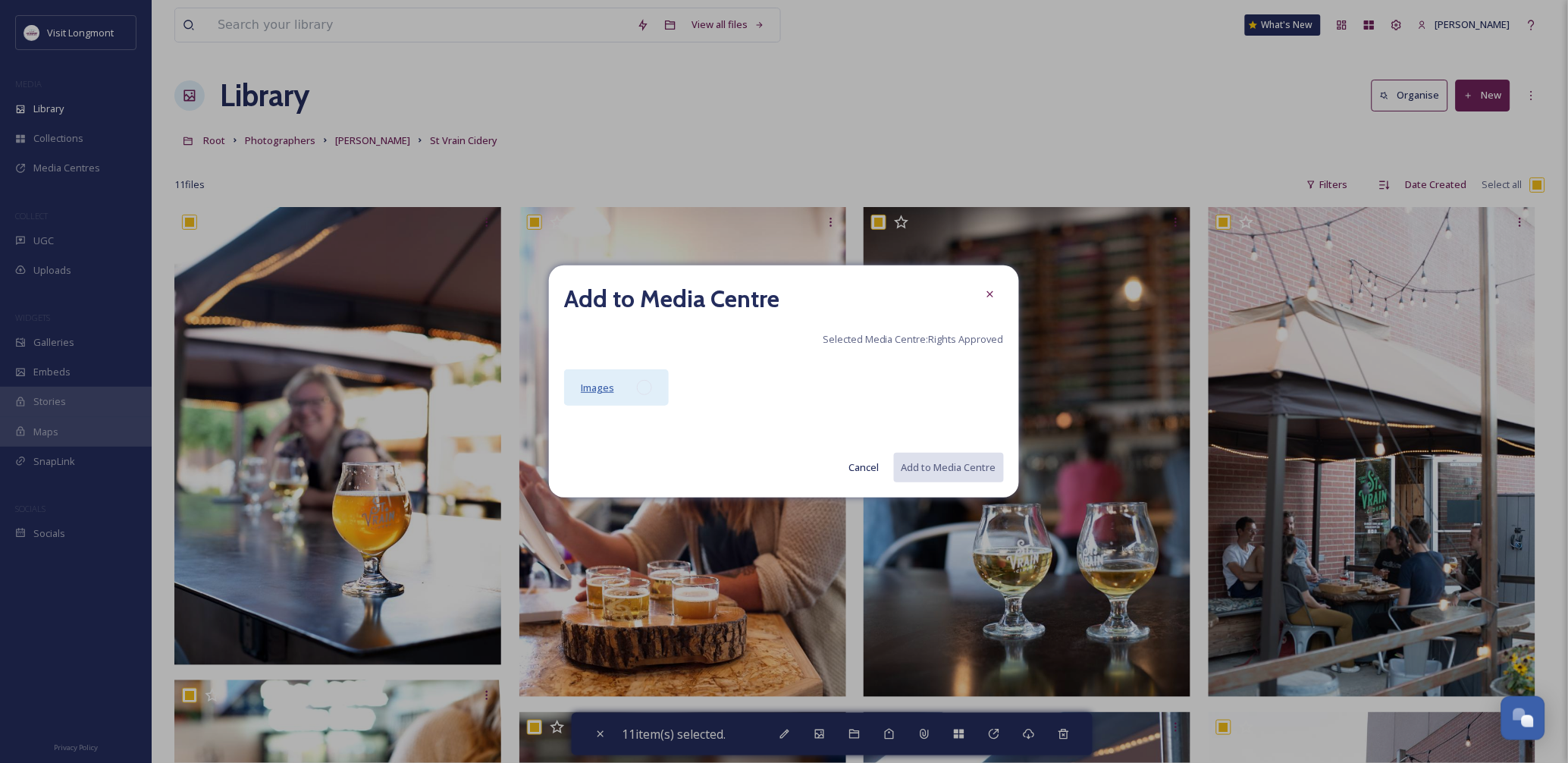
click at [611, 384] on span "Images" at bounding box center [597, 387] width 33 height 13
click at [922, 468] on button "Add to Media Centre" at bounding box center [948, 468] width 112 height 31
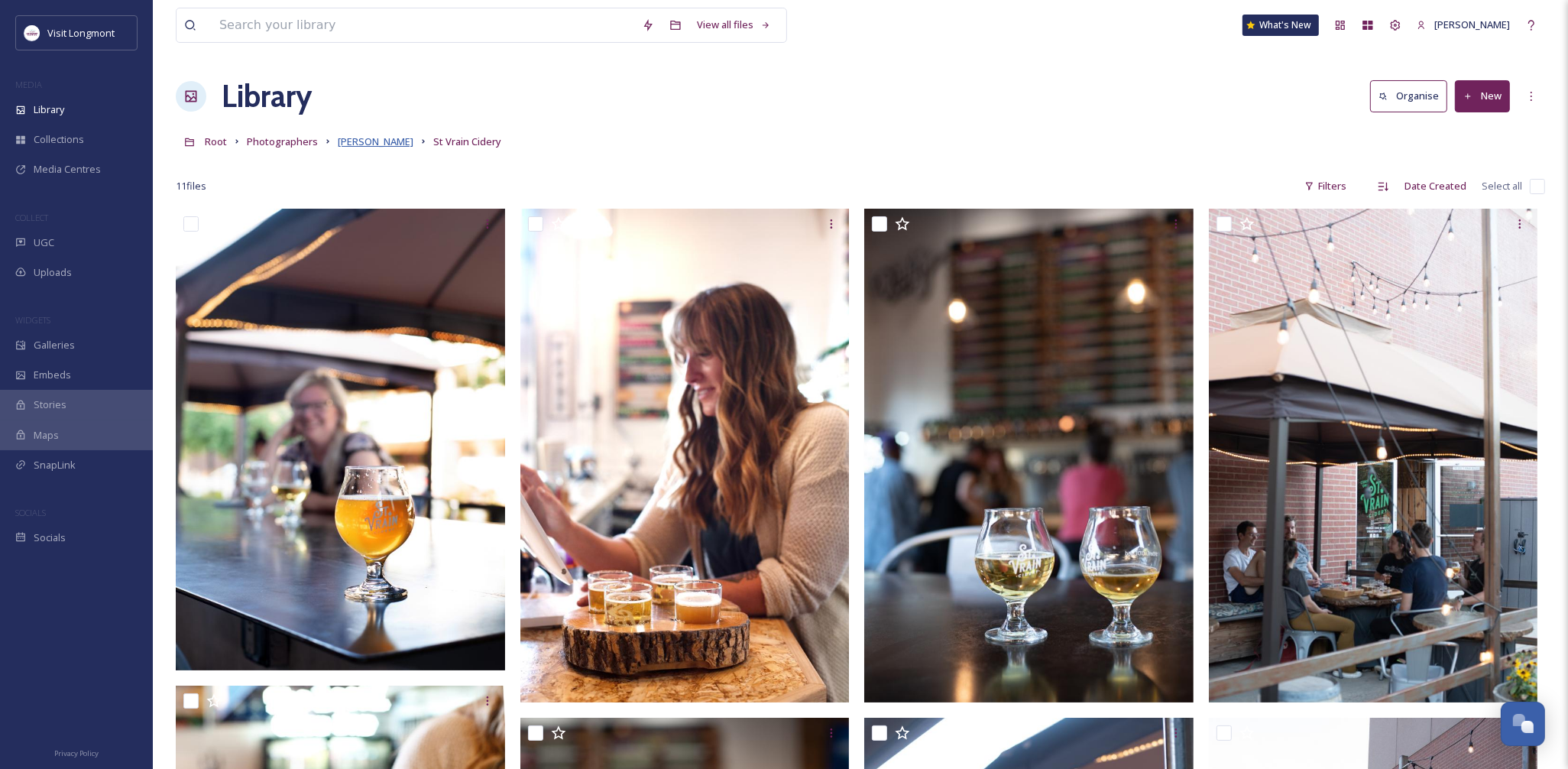
click at [379, 140] on span "Brandy Coons" at bounding box center [375, 141] width 76 height 13
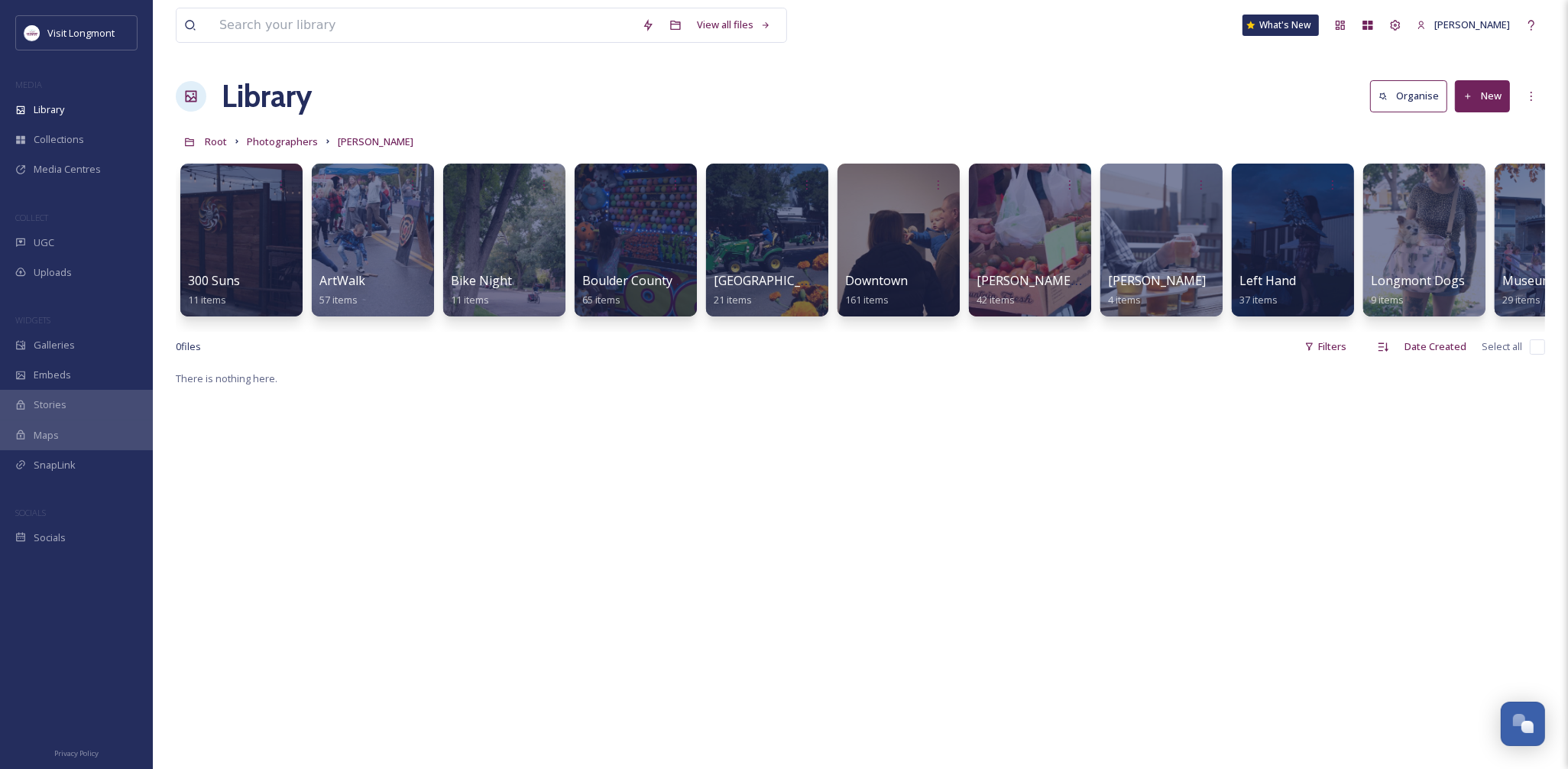
scroll to position [0, 601]
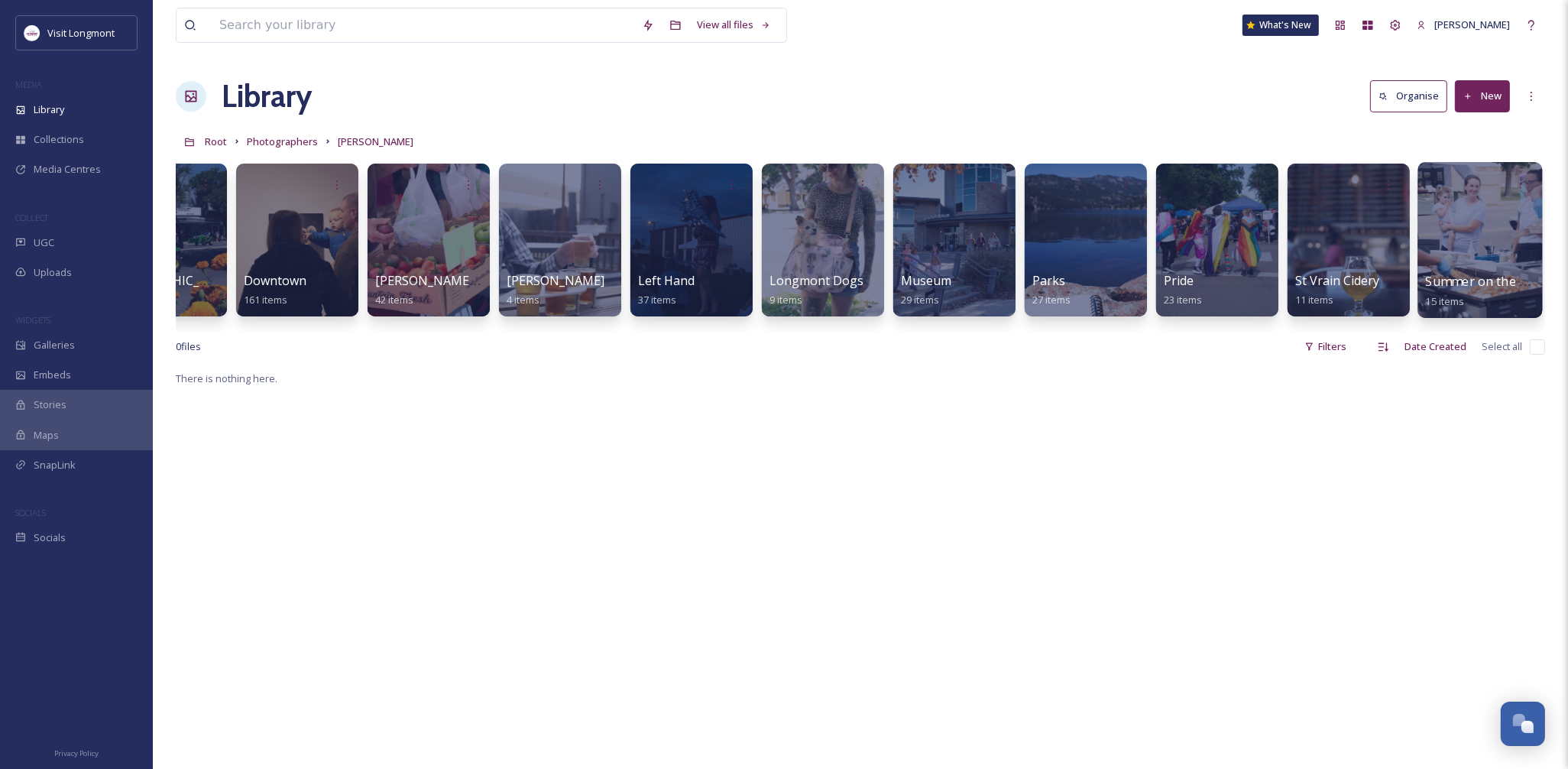
click at [1471, 229] on div at bounding box center [1479, 240] width 124 height 156
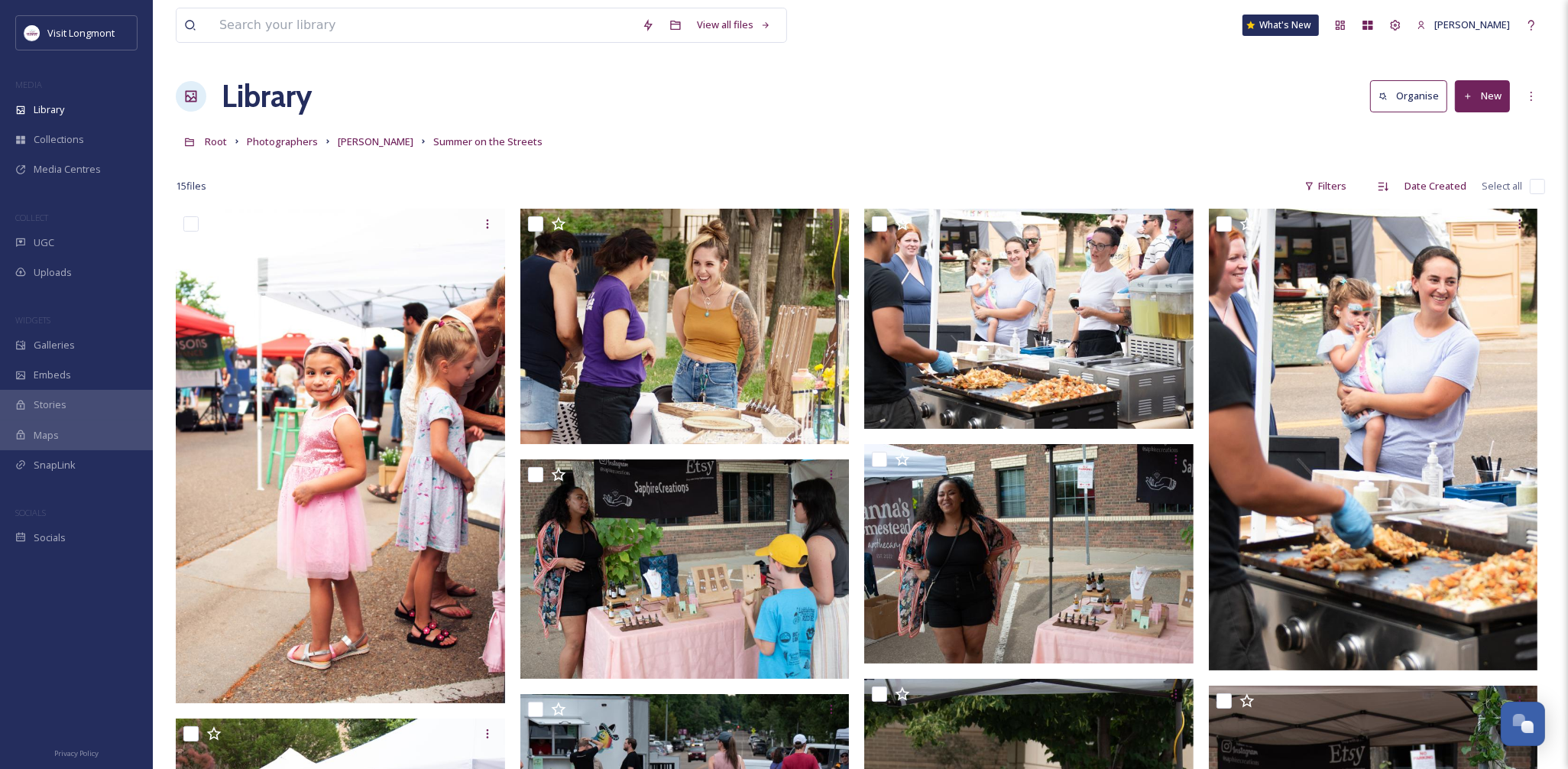
click at [1537, 186] on input "checkbox" at bounding box center [1536, 186] width 15 height 15
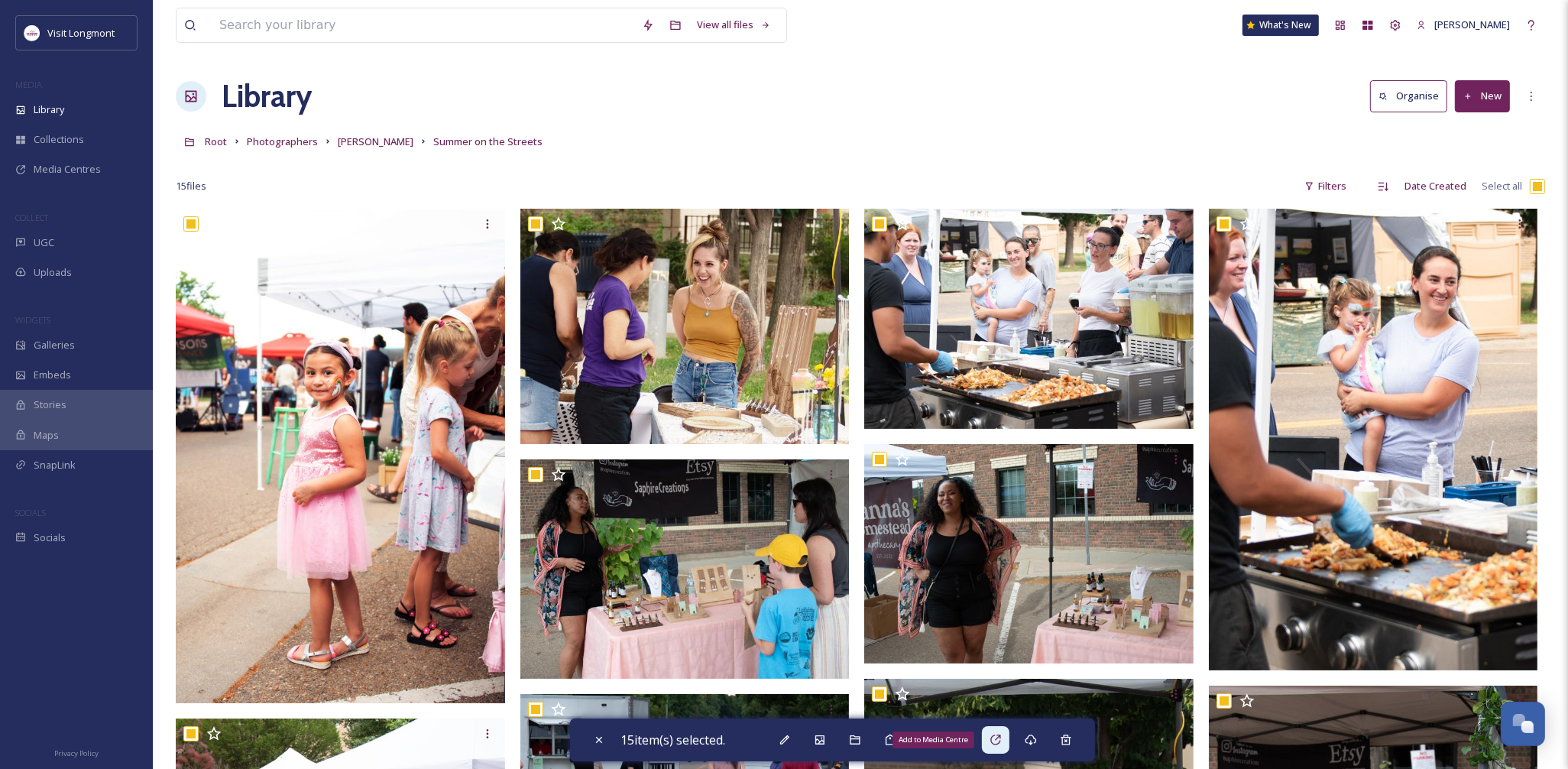
click at [1002, 742] on icon at bounding box center [995, 739] width 12 height 12
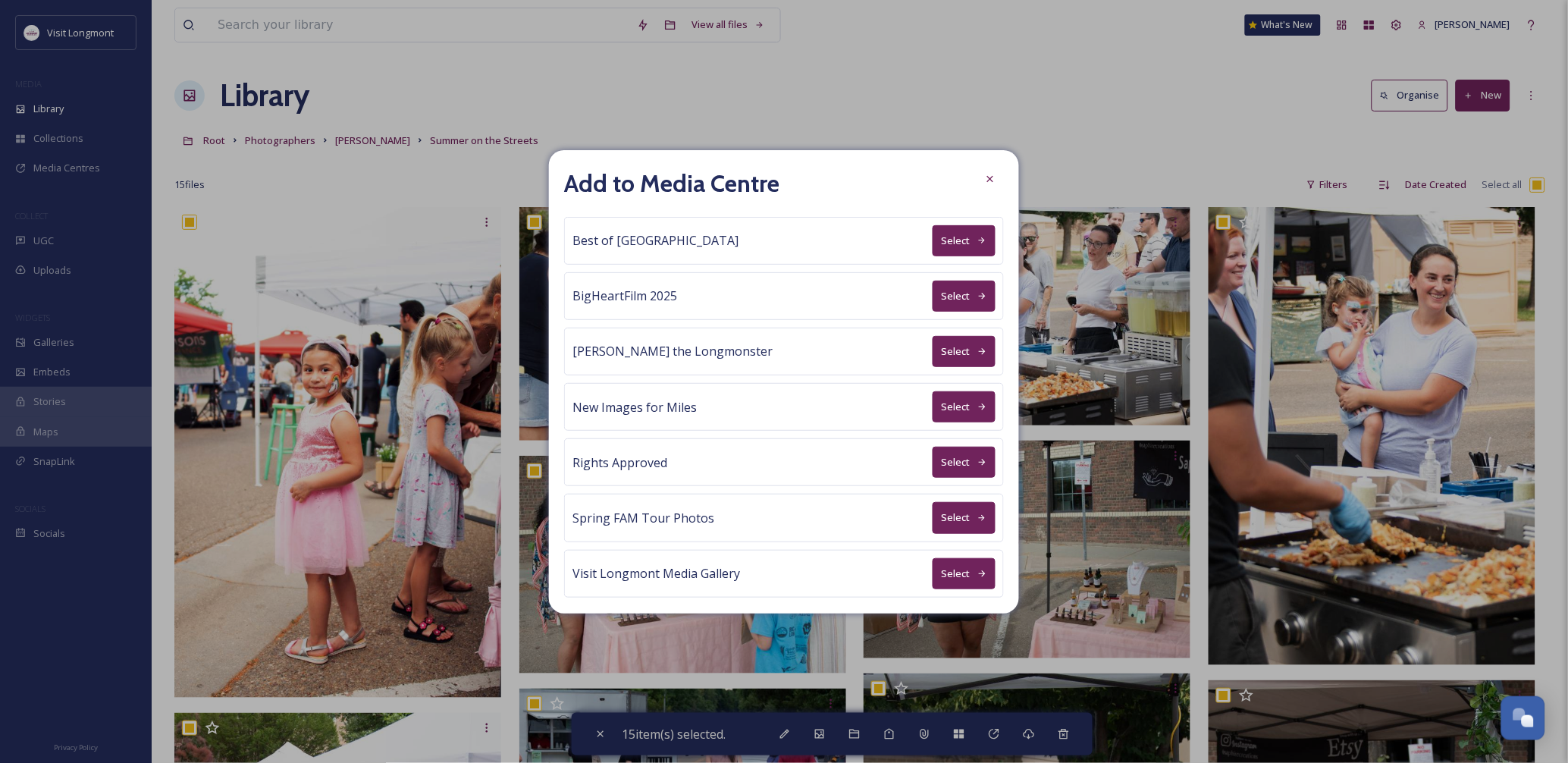
click at [933, 458] on button "Select" at bounding box center [964, 462] width 63 height 31
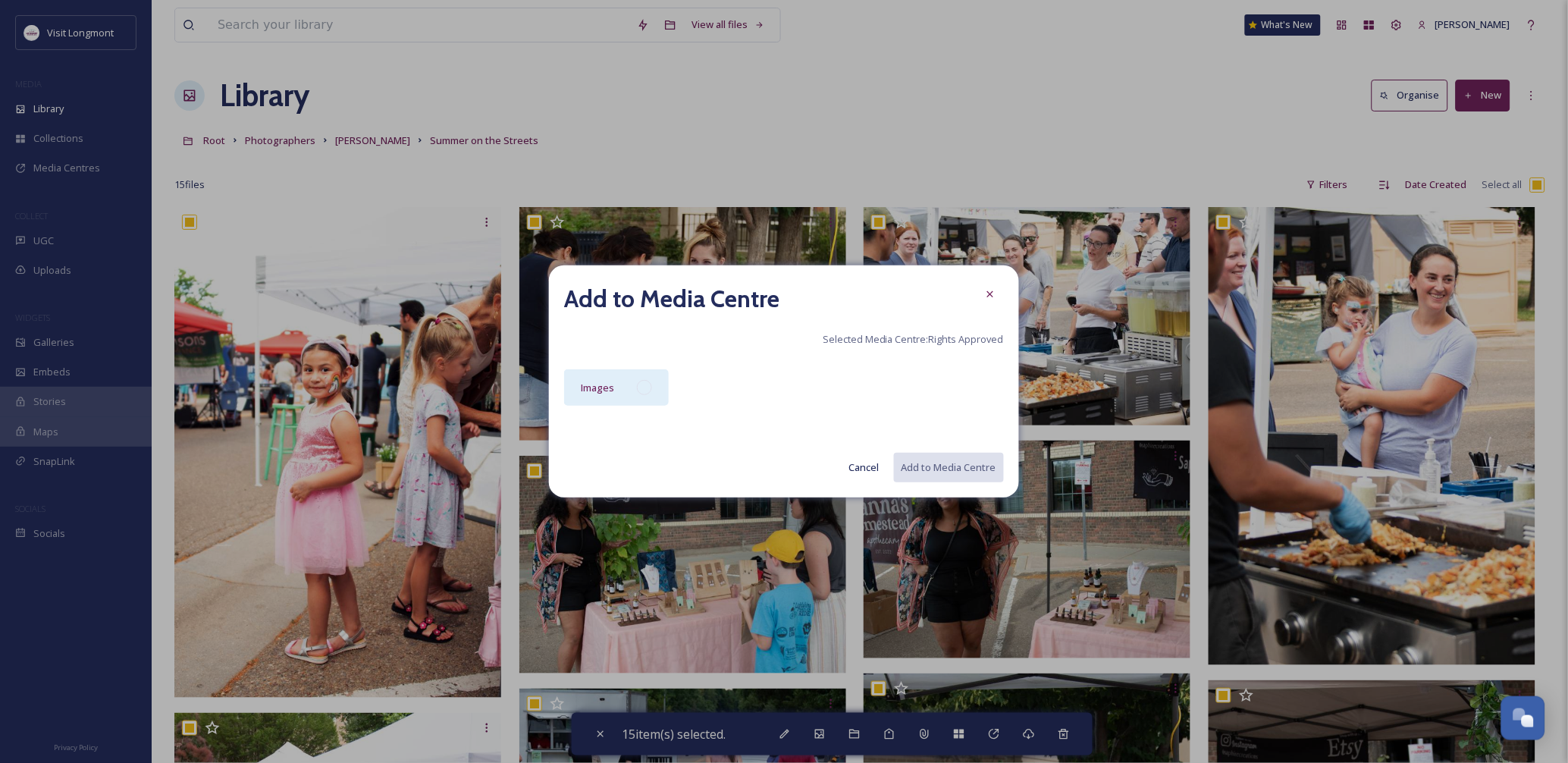
click at [633, 394] on div "Images" at bounding box center [616, 387] width 105 height 36
click at [943, 468] on button "Add to Media Centre" at bounding box center [948, 468] width 112 height 31
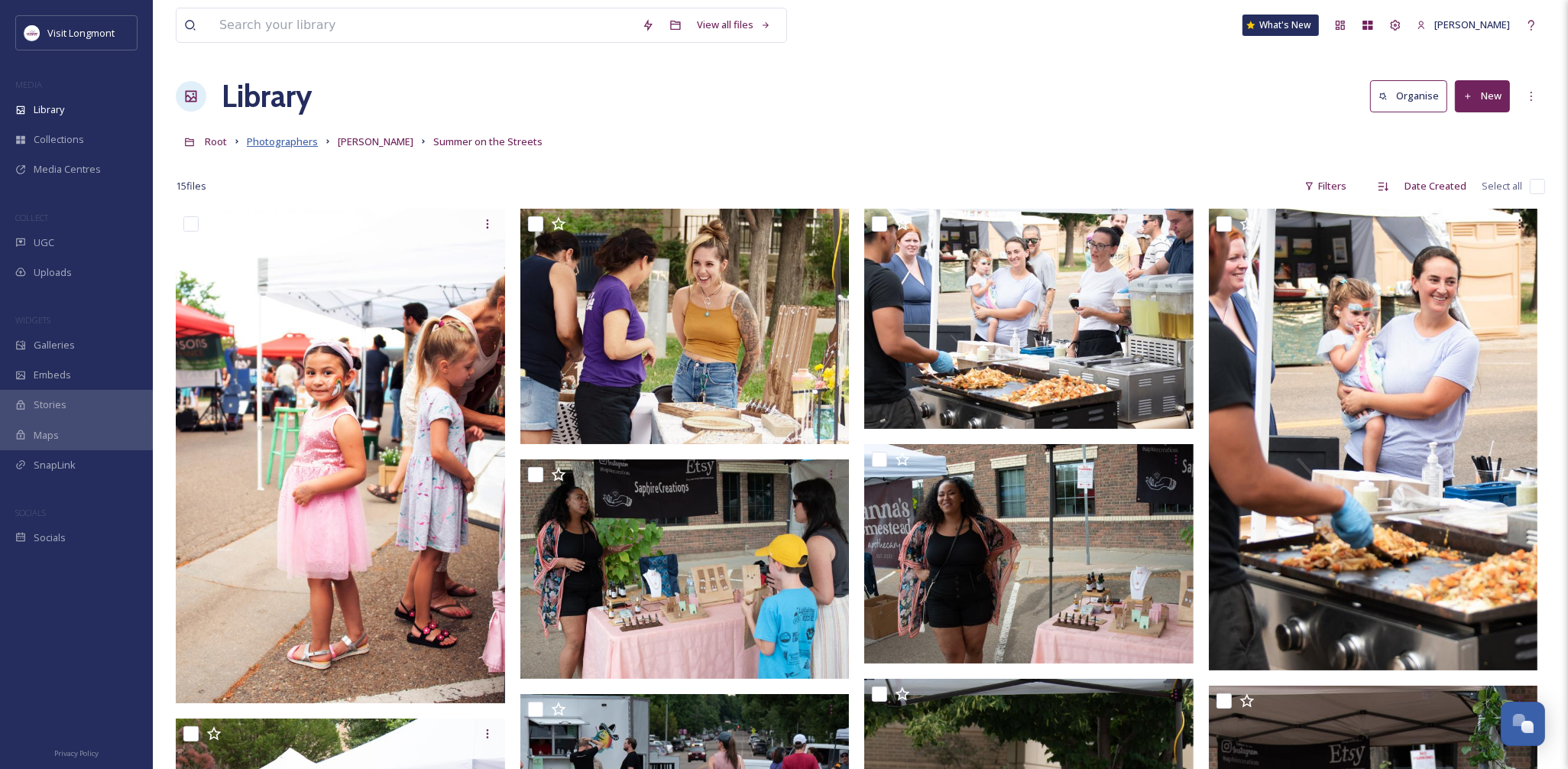
click at [300, 146] on span "Photographers" at bounding box center [283, 141] width 71 height 13
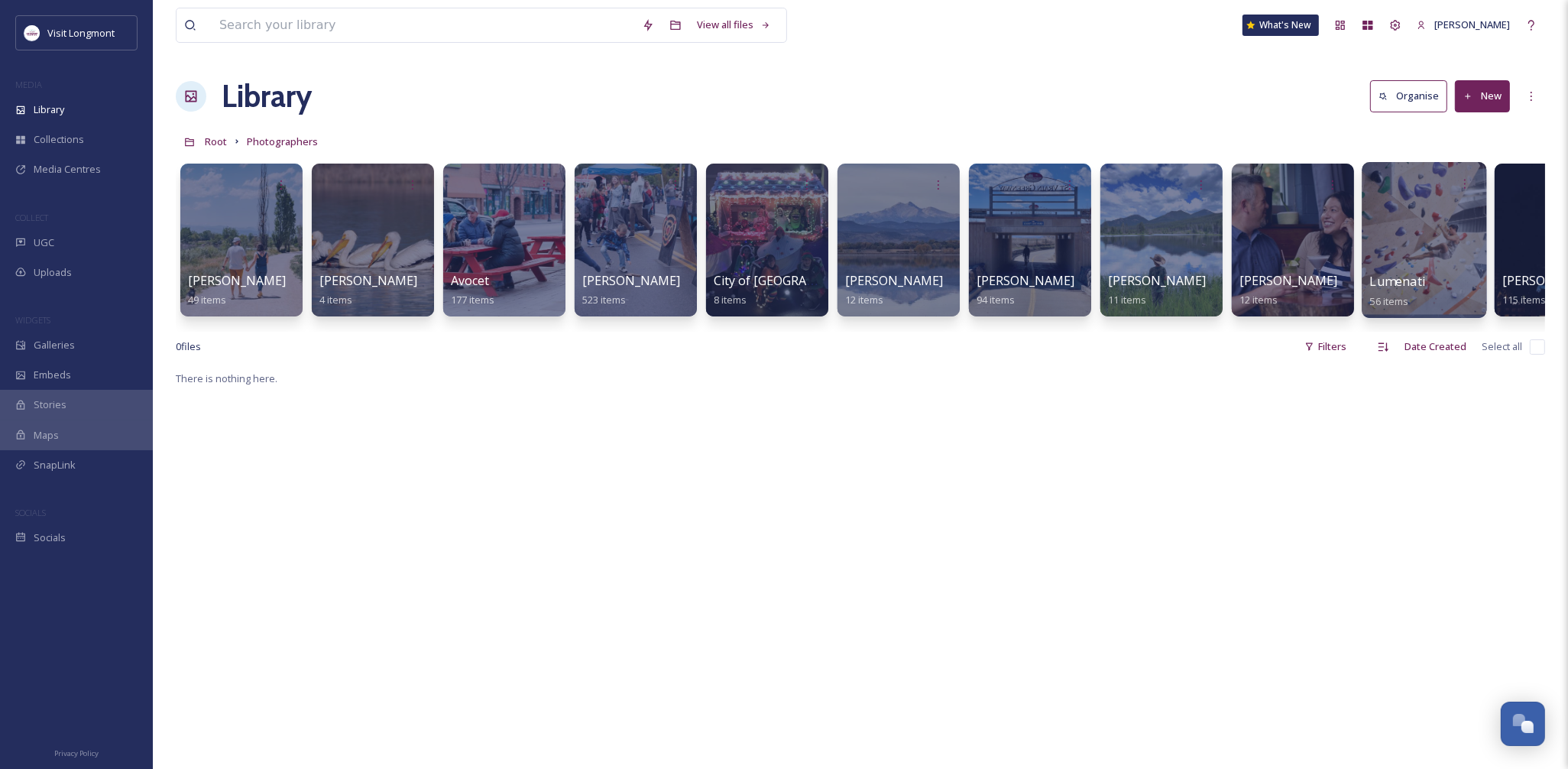
click at [1429, 261] on div at bounding box center [1423, 240] width 124 height 156
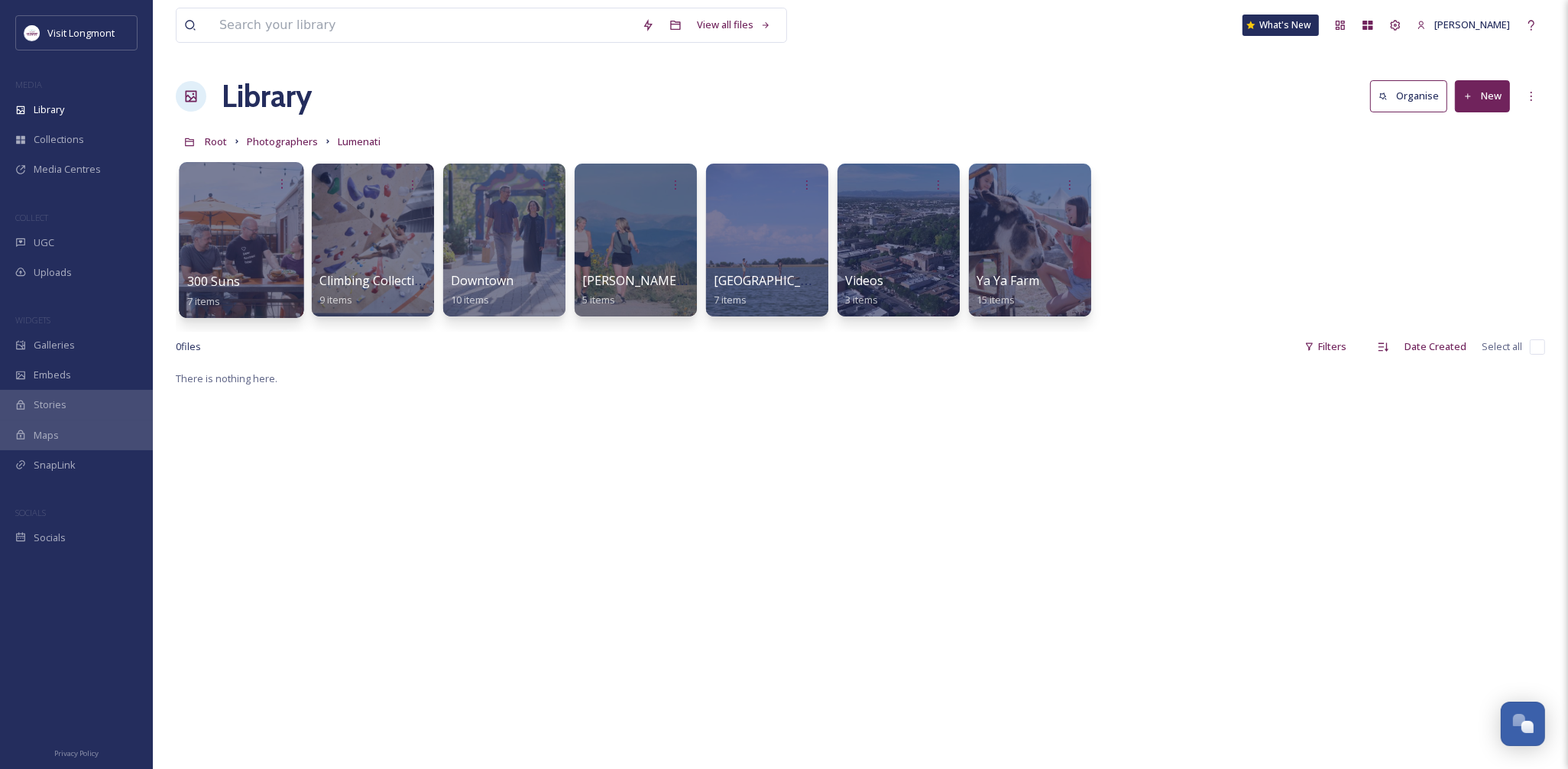
click at [215, 237] on div at bounding box center [241, 240] width 124 height 156
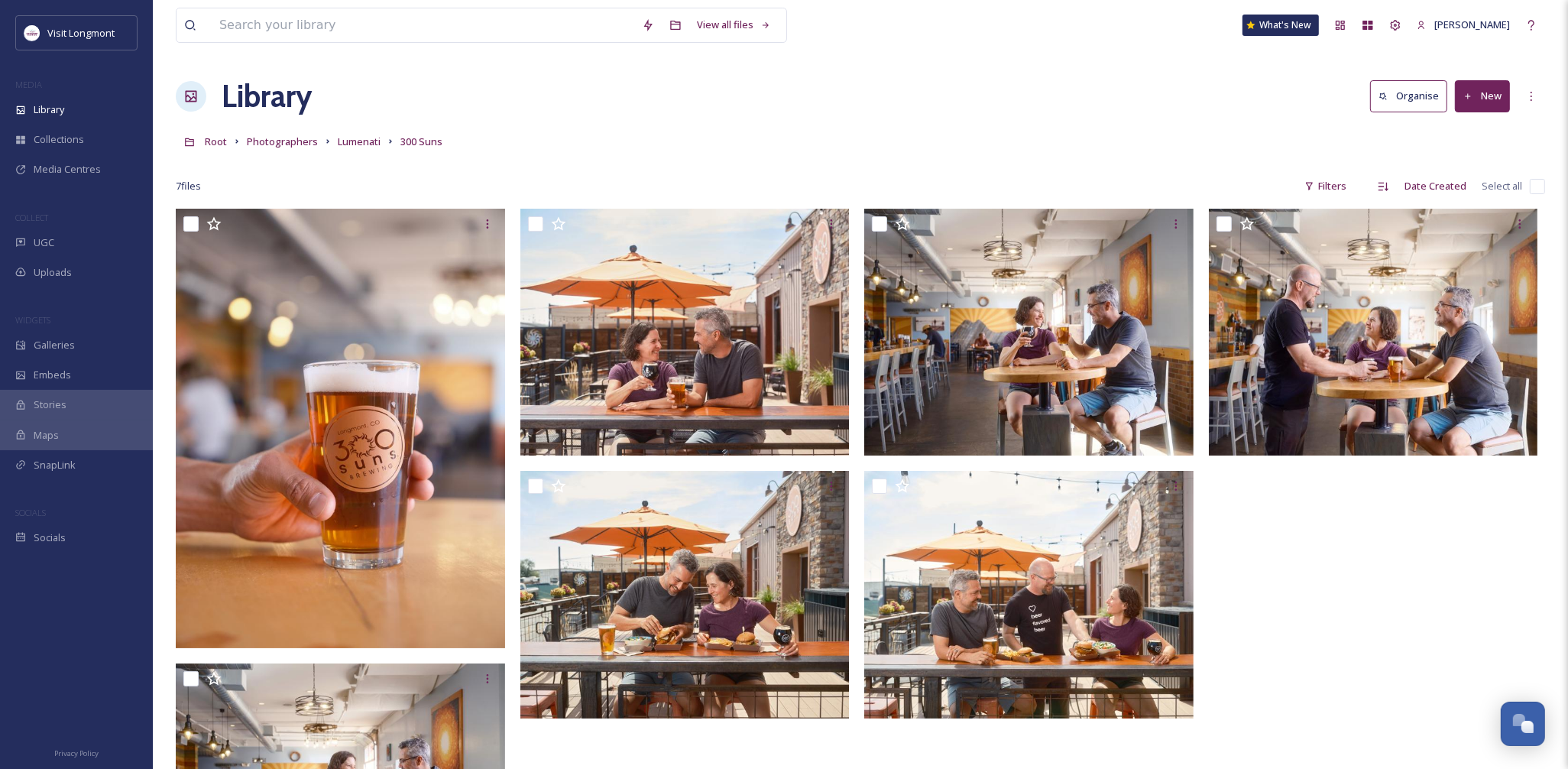
click at [1531, 185] on input "checkbox" at bounding box center [1536, 186] width 15 height 15
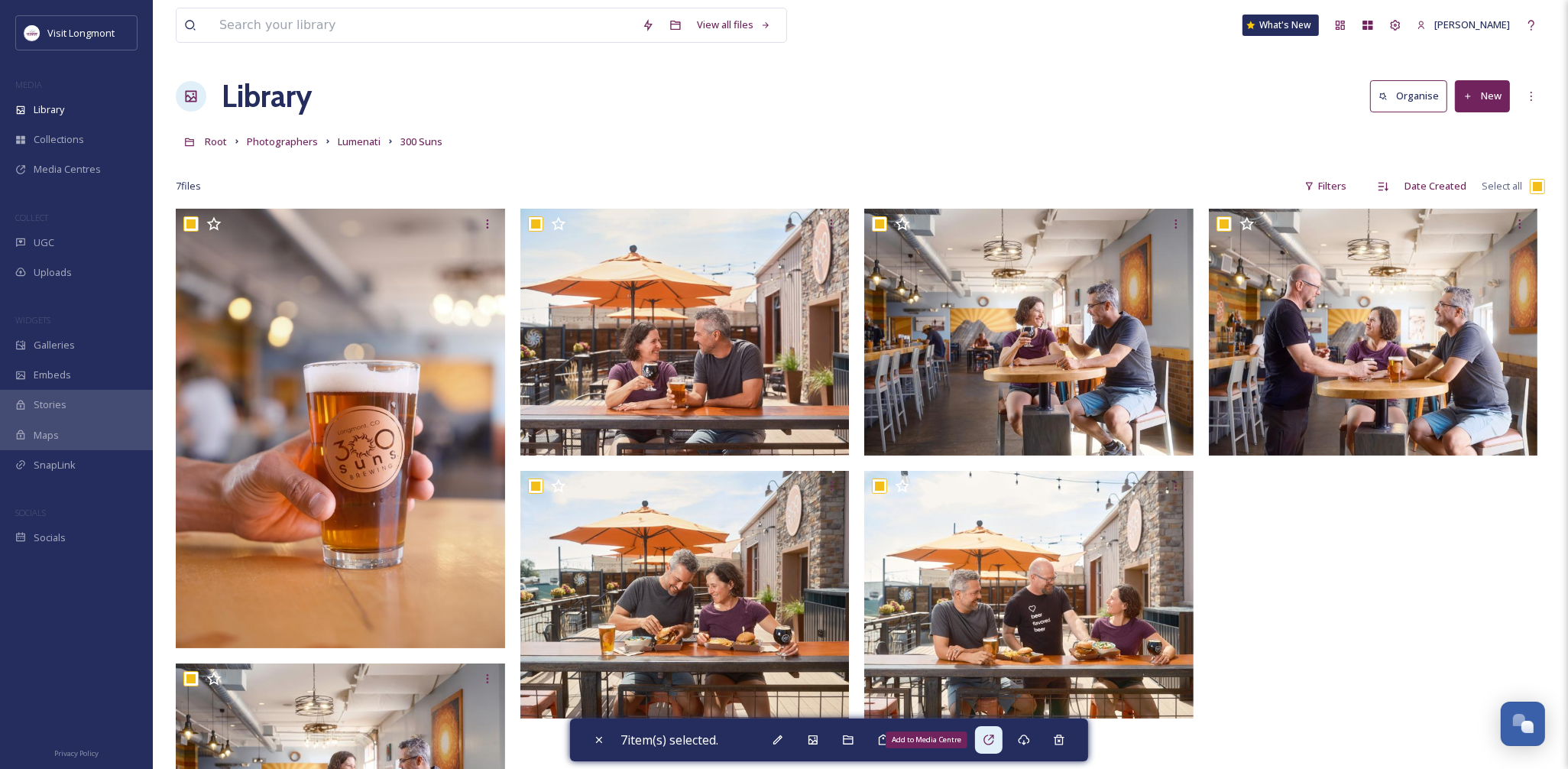
click at [993, 738] on icon at bounding box center [988, 739] width 10 height 10
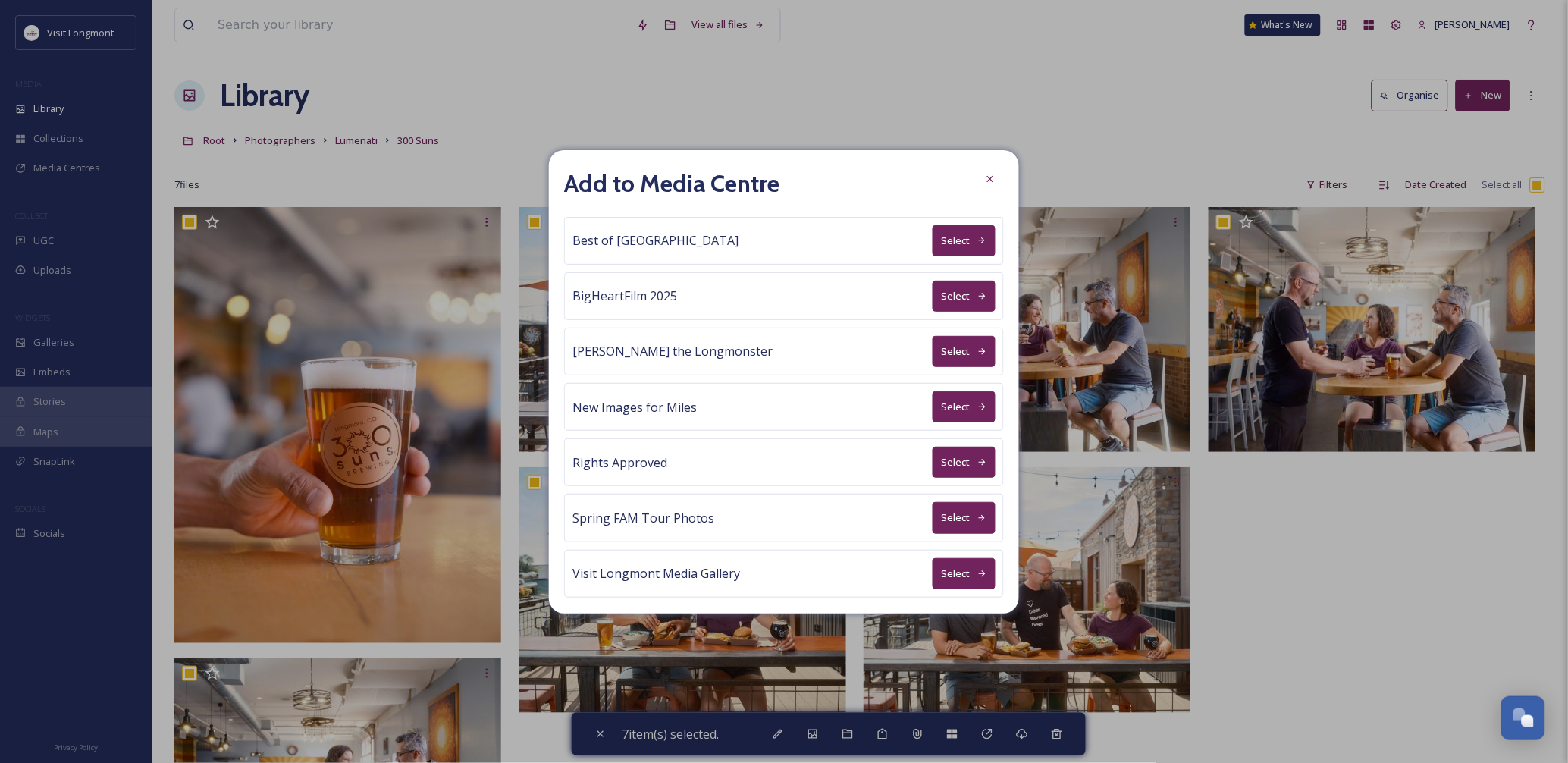
click at [951, 460] on button "Select" at bounding box center [964, 462] width 63 height 31
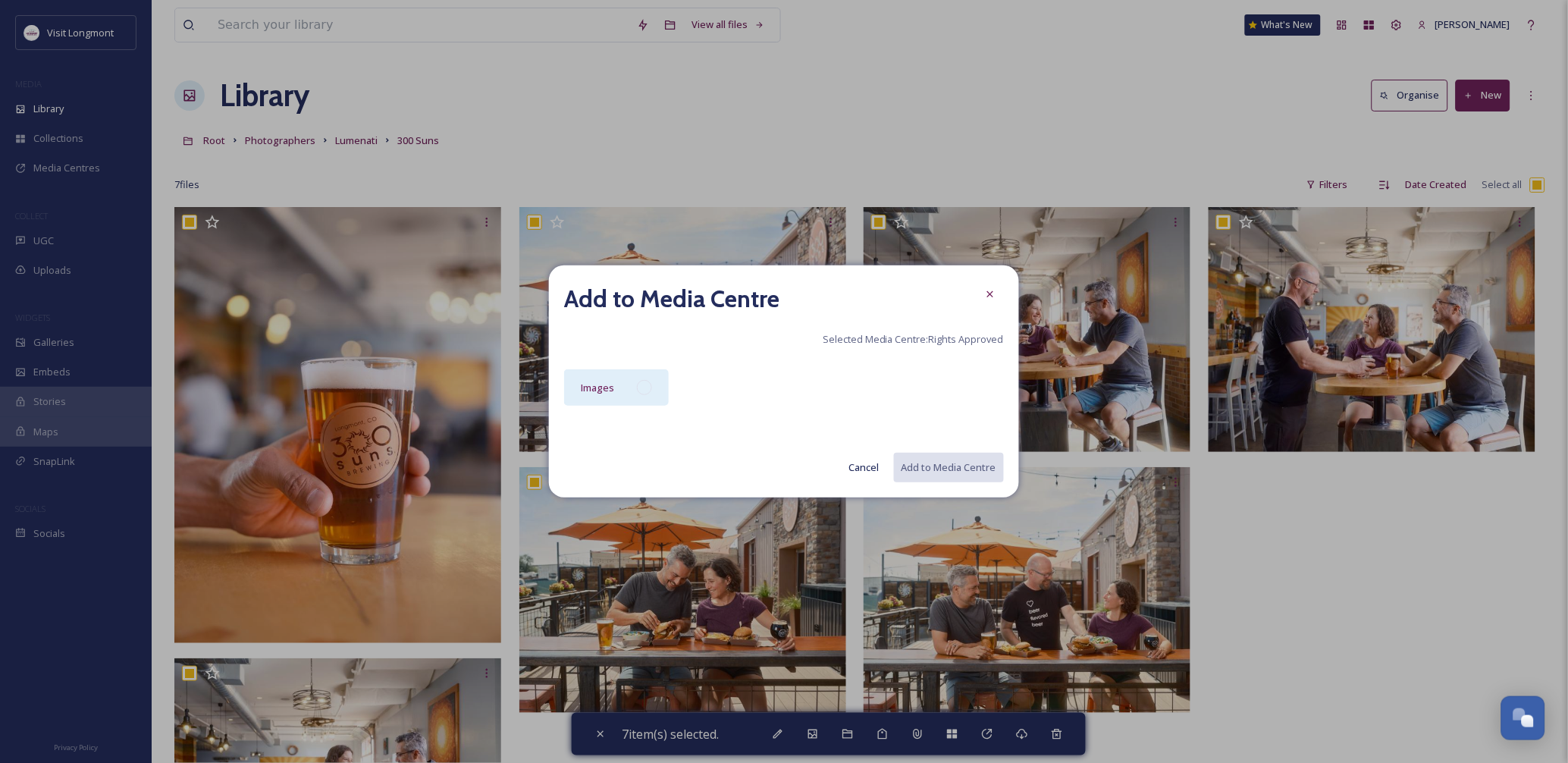
click at [635, 387] on div "Images" at bounding box center [616, 387] width 105 height 36
click at [999, 472] on button "Add to Media Centre" at bounding box center [948, 468] width 112 height 31
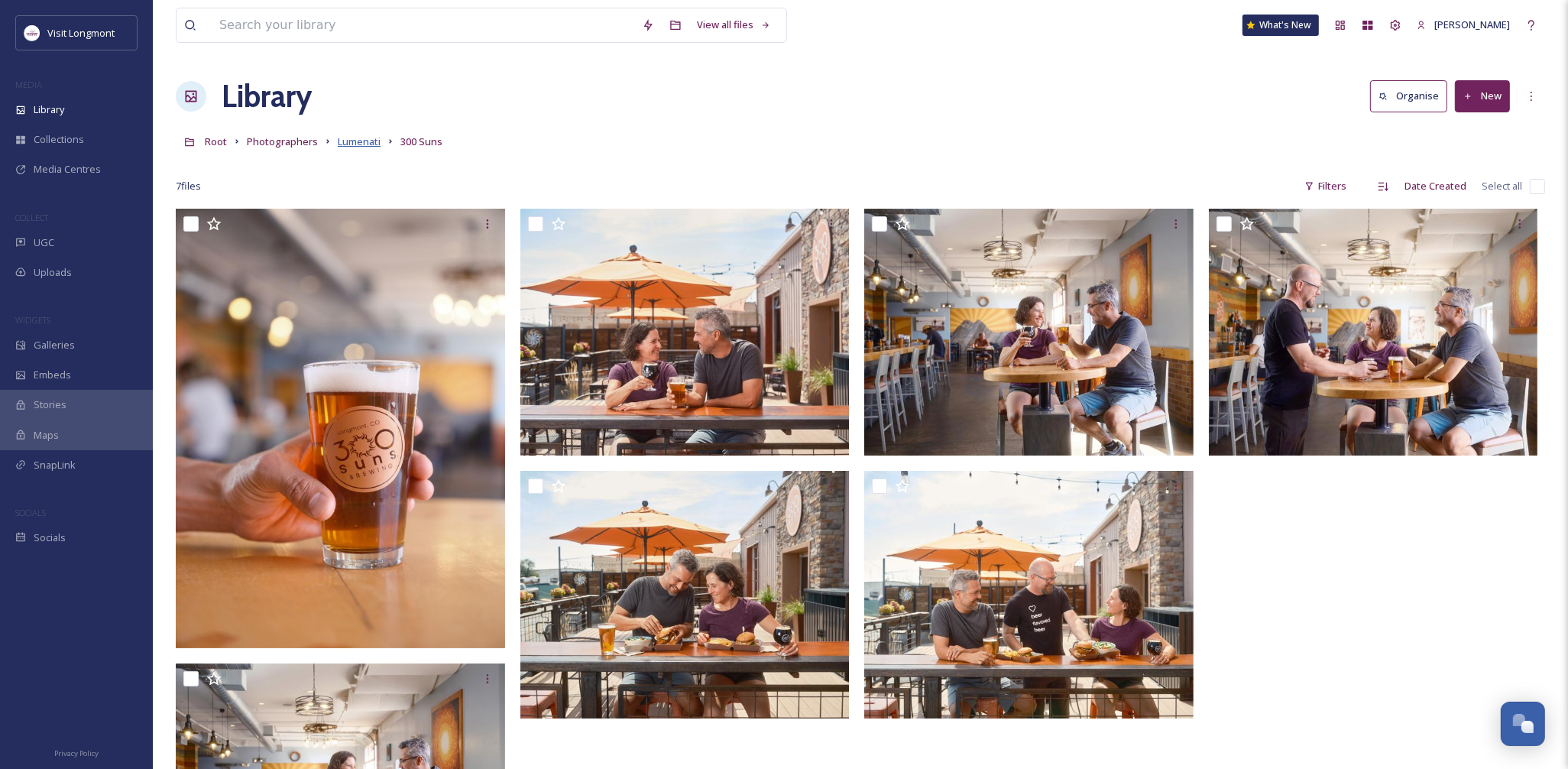
click at [372, 143] on span "Lumenati" at bounding box center [359, 141] width 43 height 13
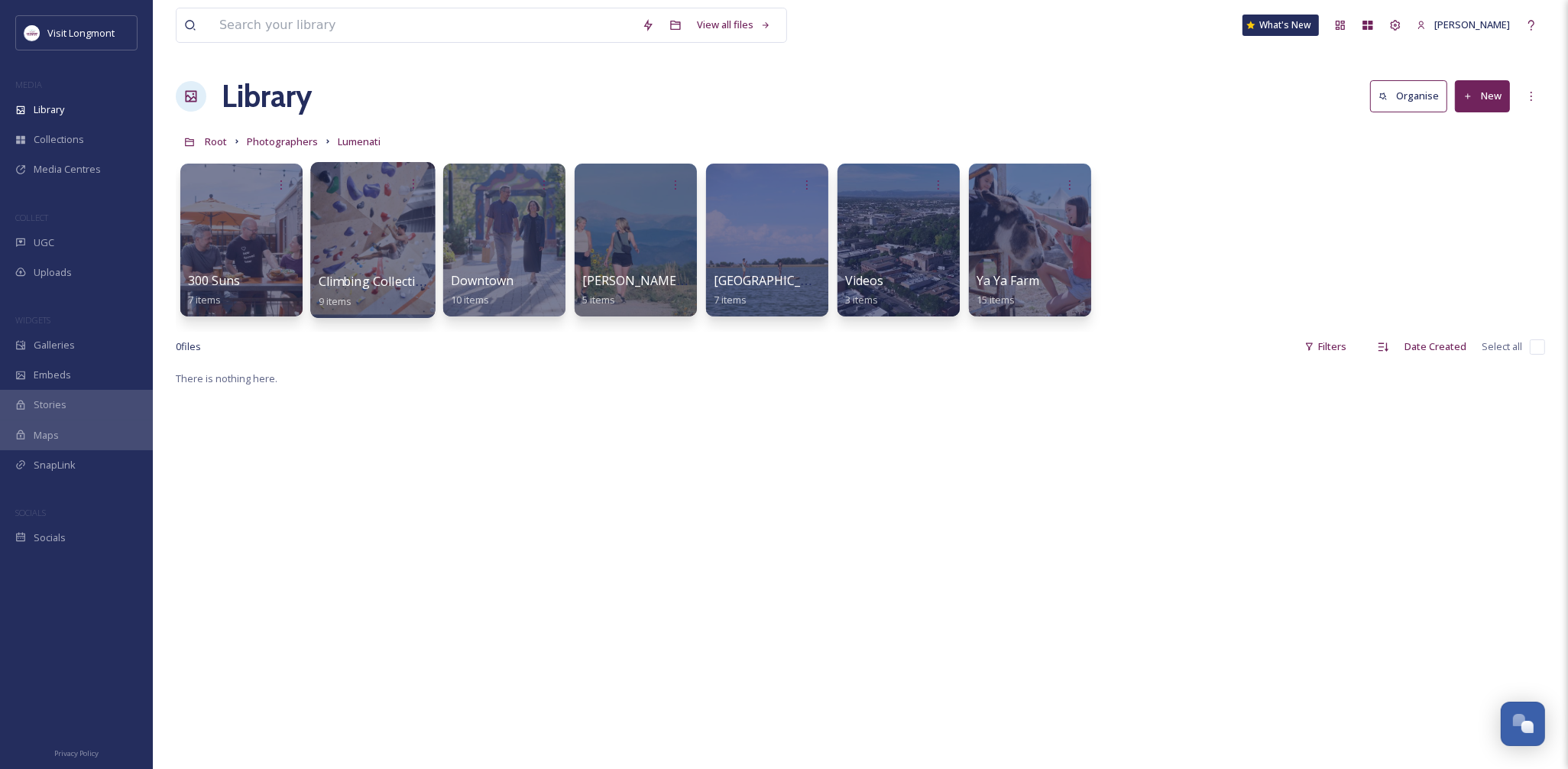
click at [362, 249] on div at bounding box center [372, 240] width 124 height 156
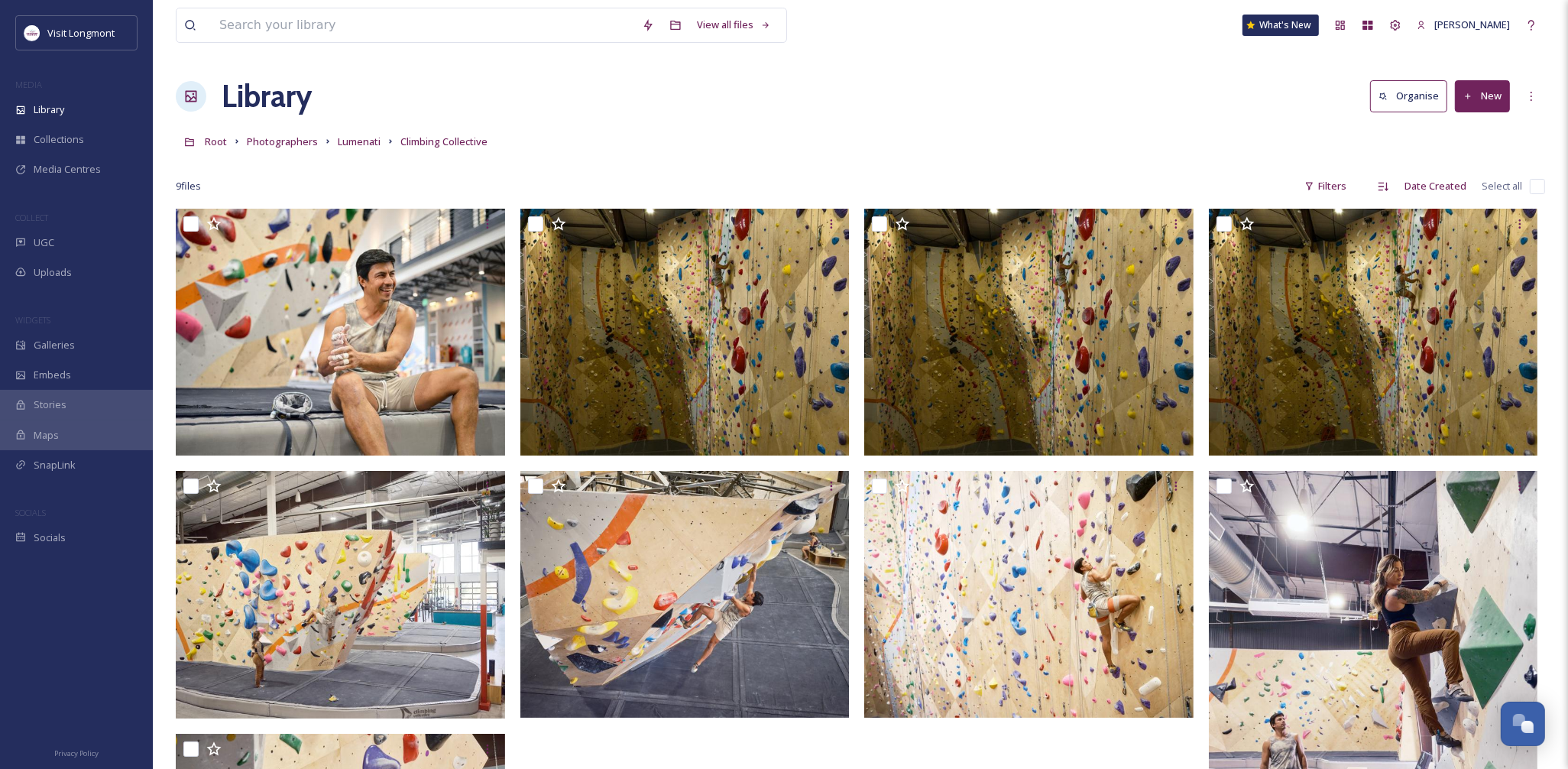
click at [1534, 186] on input "checkbox" at bounding box center [1536, 186] width 15 height 15
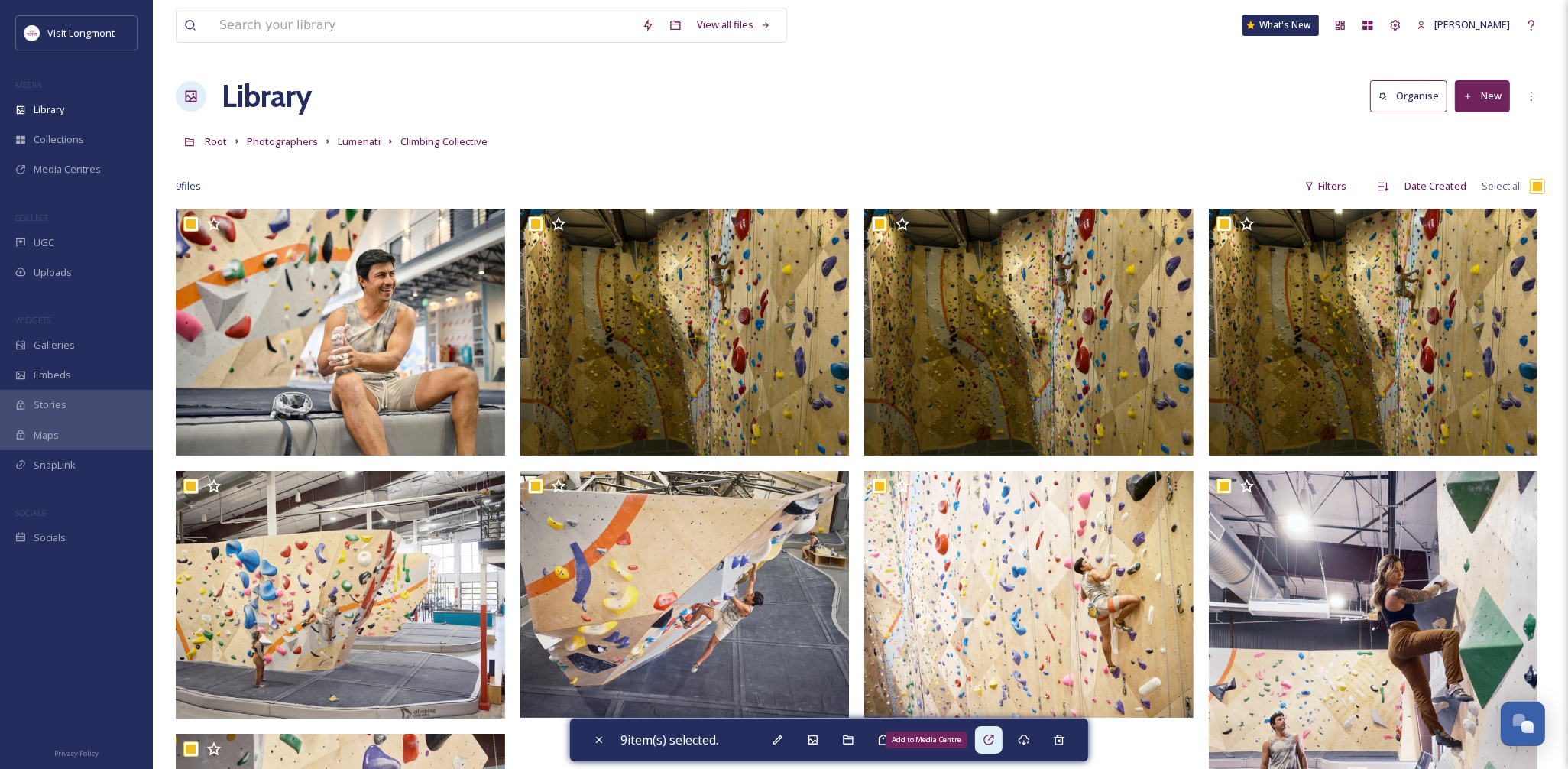
click at [989, 738] on icon at bounding box center [988, 739] width 12 height 12
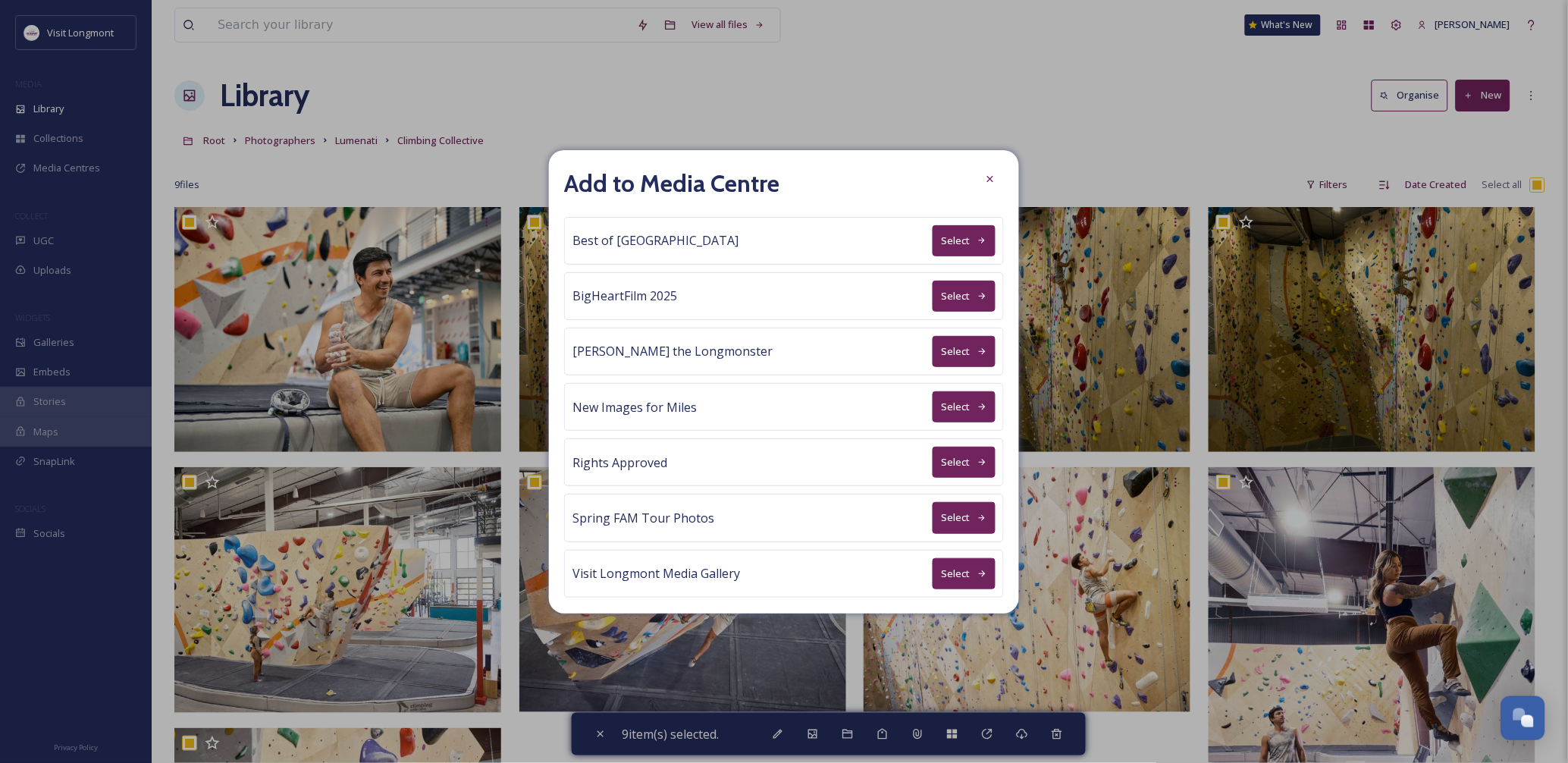
click at [949, 458] on button "Select" at bounding box center [964, 462] width 63 height 31
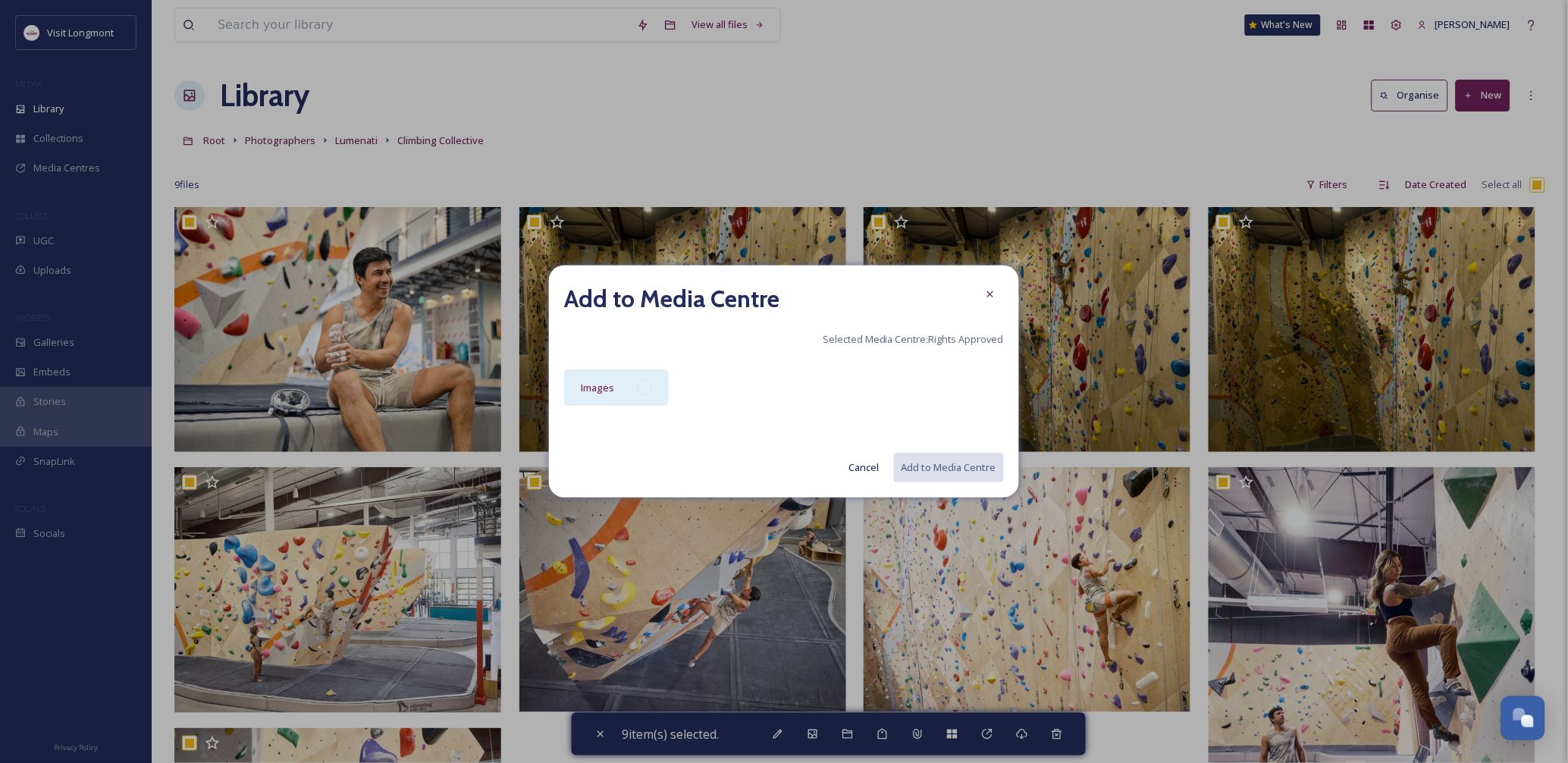
click at [617, 388] on div "Images" at bounding box center [616, 387] width 105 height 36
click at [944, 468] on button "Add to Media Centre" at bounding box center [948, 468] width 112 height 31
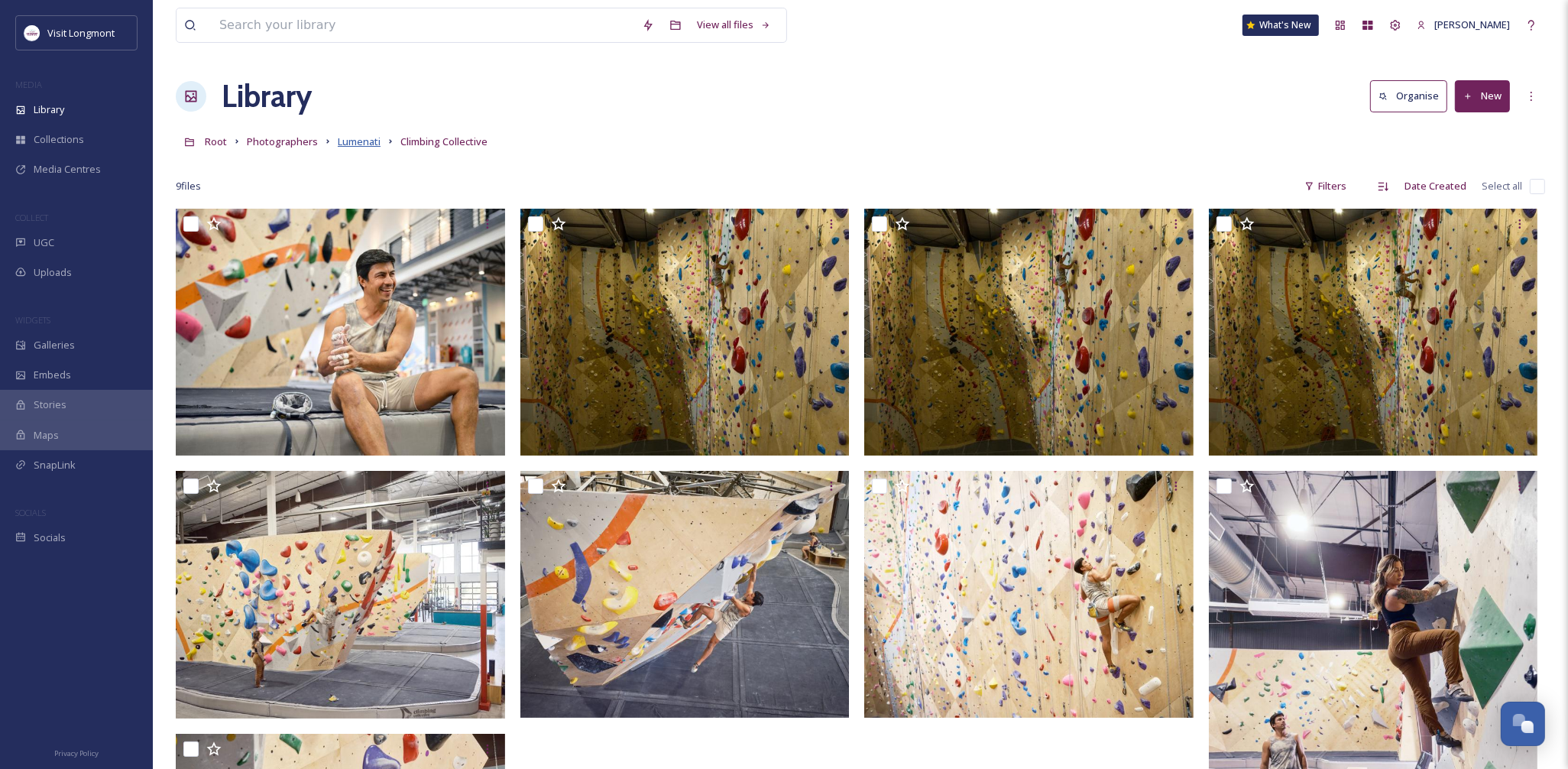
click at [356, 139] on span "Lumenati" at bounding box center [359, 141] width 43 height 13
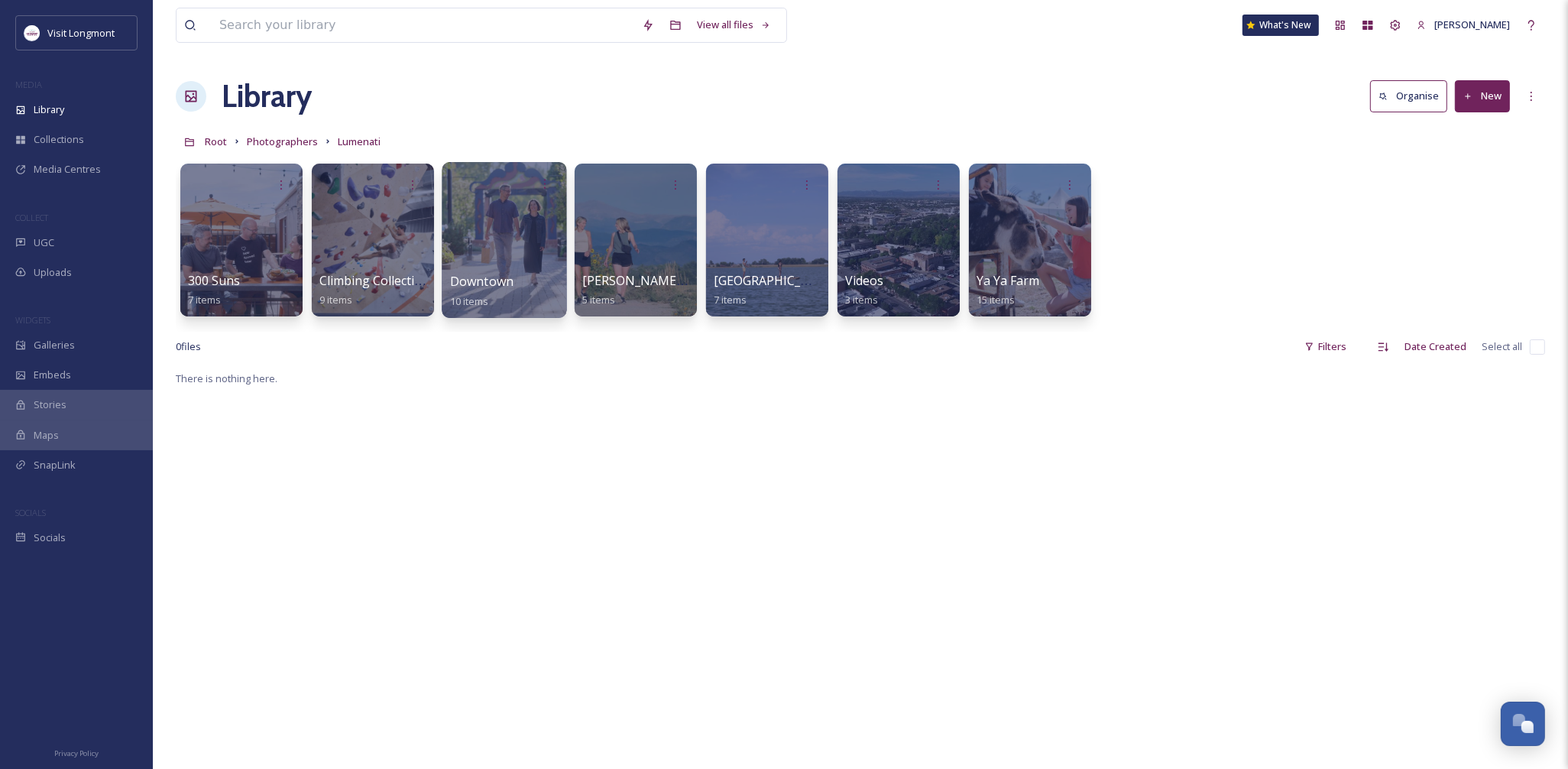
click at [499, 250] on div at bounding box center [504, 240] width 124 height 156
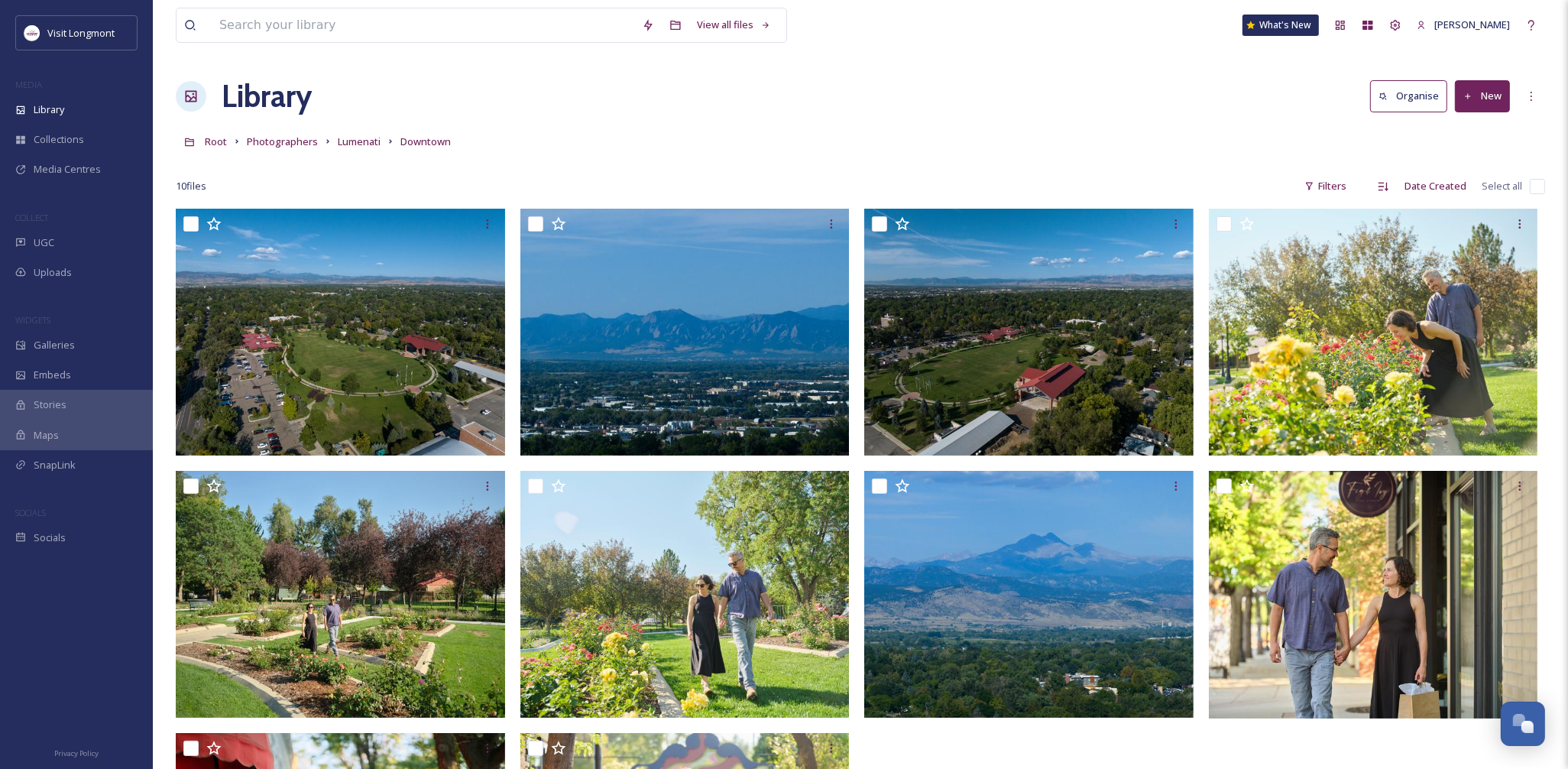
click at [1536, 185] on input "checkbox" at bounding box center [1536, 186] width 15 height 15
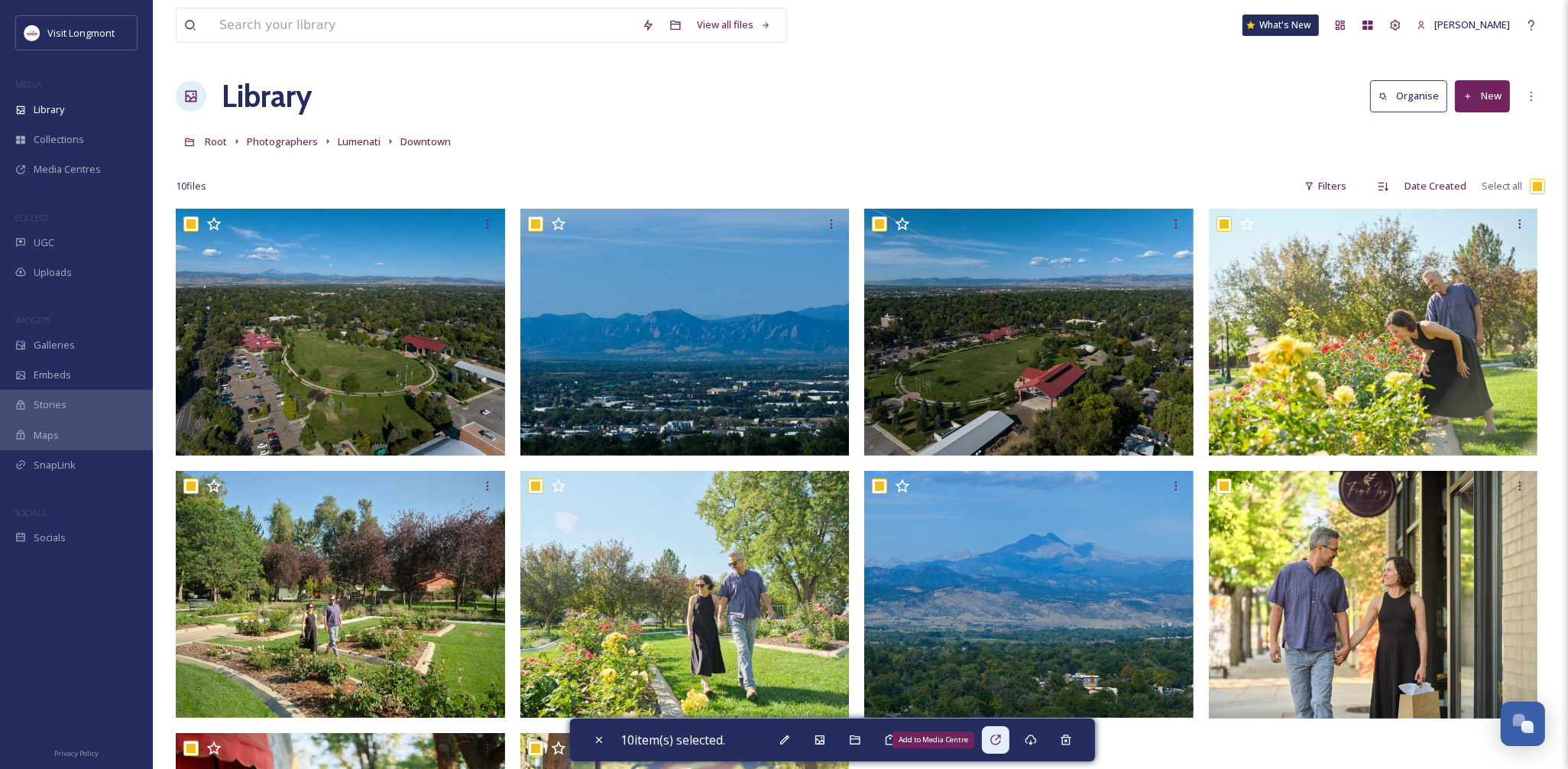
click at [999, 740] on icon at bounding box center [995, 739] width 10 height 10
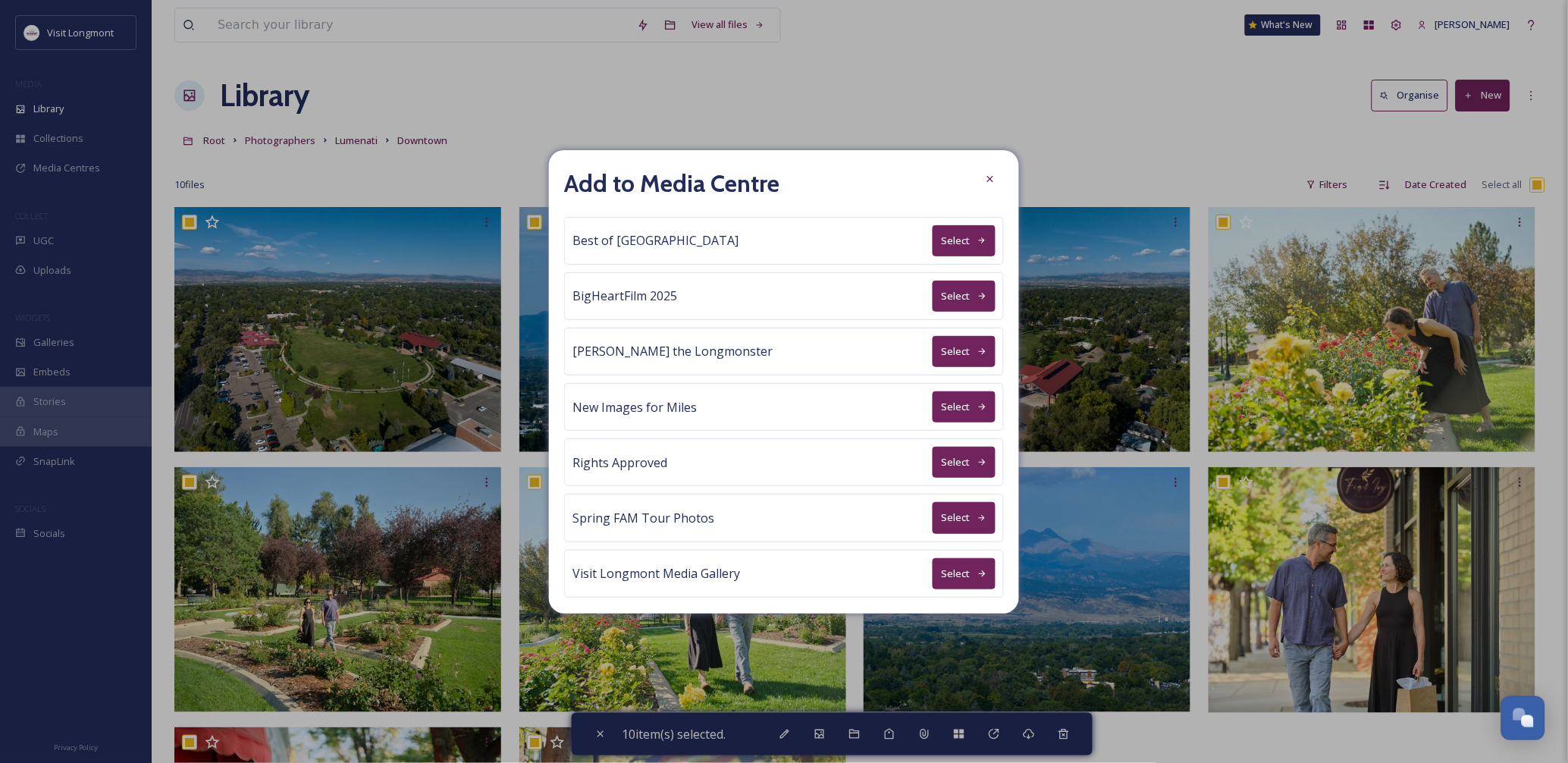
click at [940, 466] on button "Select" at bounding box center [964, 462] width 63 height 31
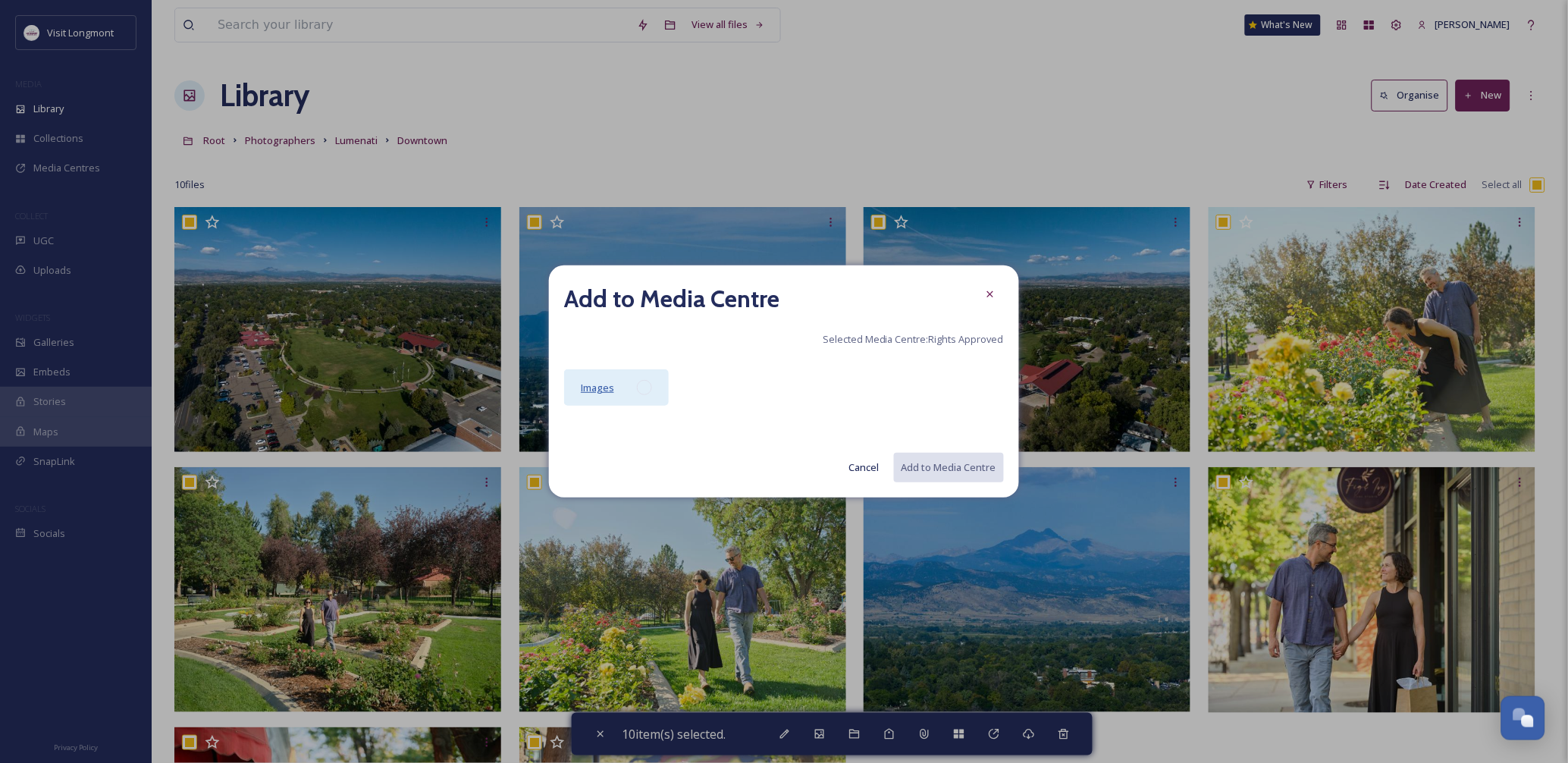
click at [587, 387] on span "Images" at bounding box center [597, 387] width 33 height 13
click at [957, 457] on button "Add to Media Centre" at bounding box center [948, 468] width 112 height 31
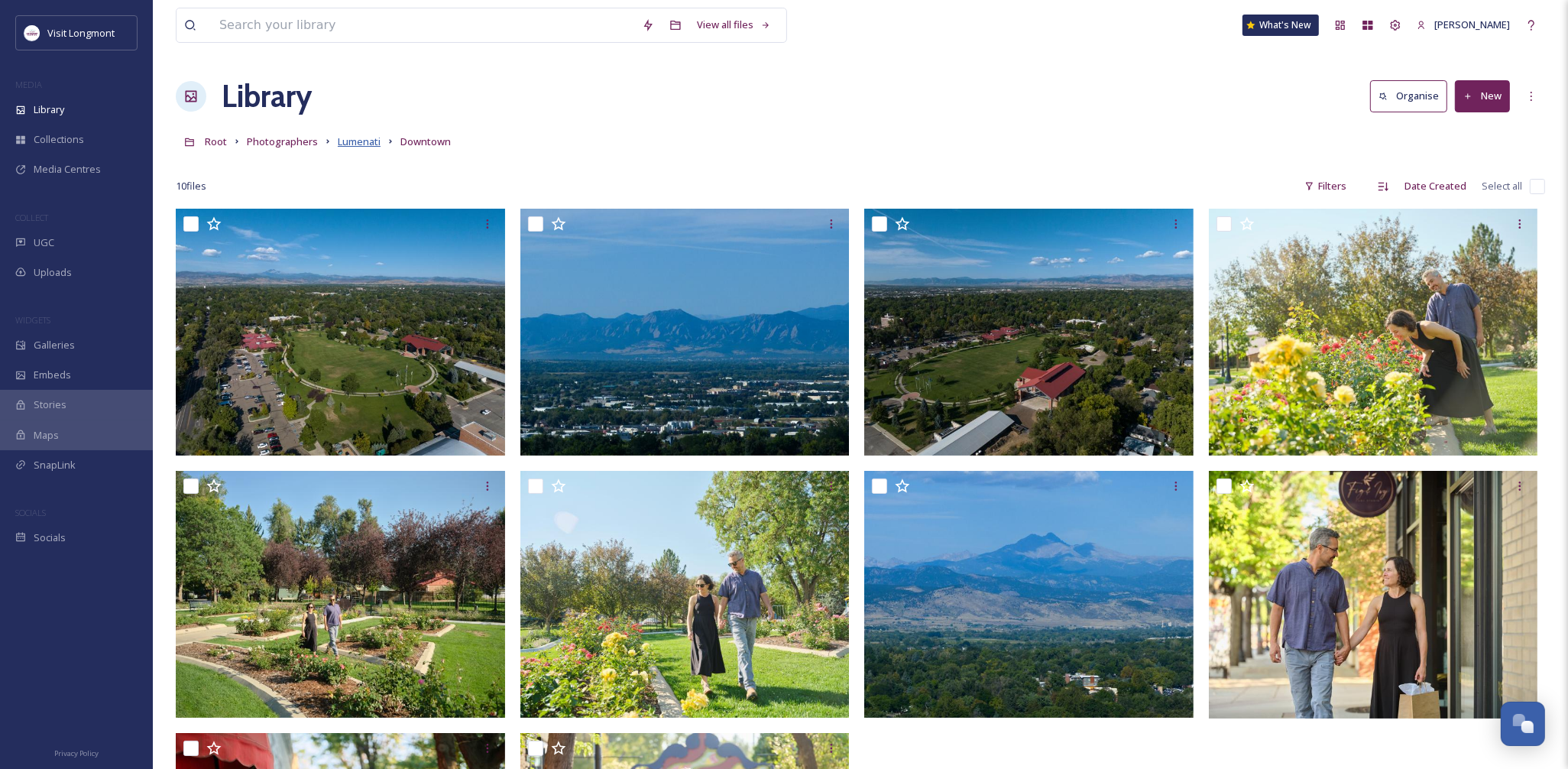
click at [352, 141] on span "Lumenati" at bounding box center [359, 141] width 43 height 13
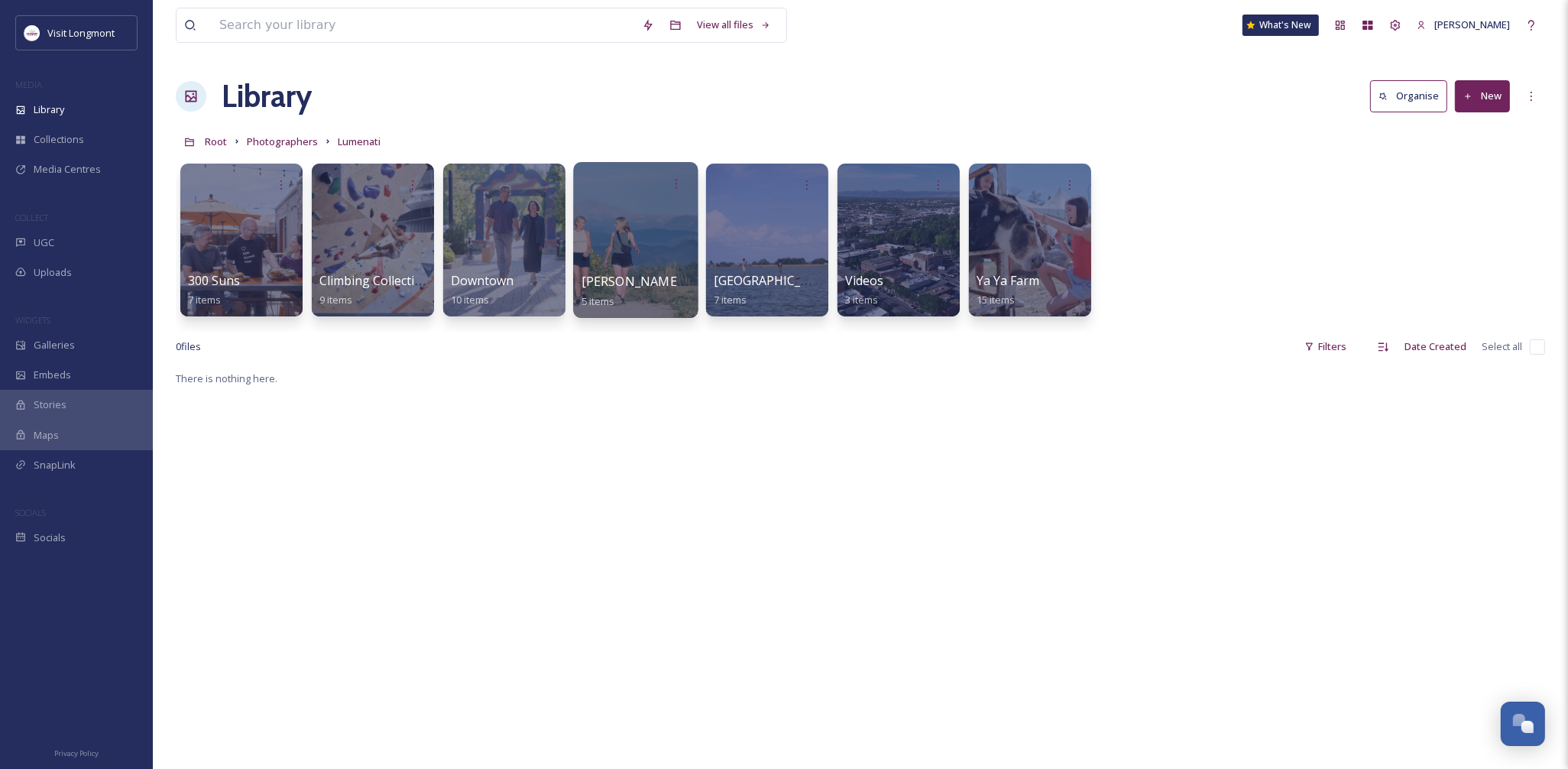
click at [660, 253] on div at bounding box center [635, 240] width 124 height 156
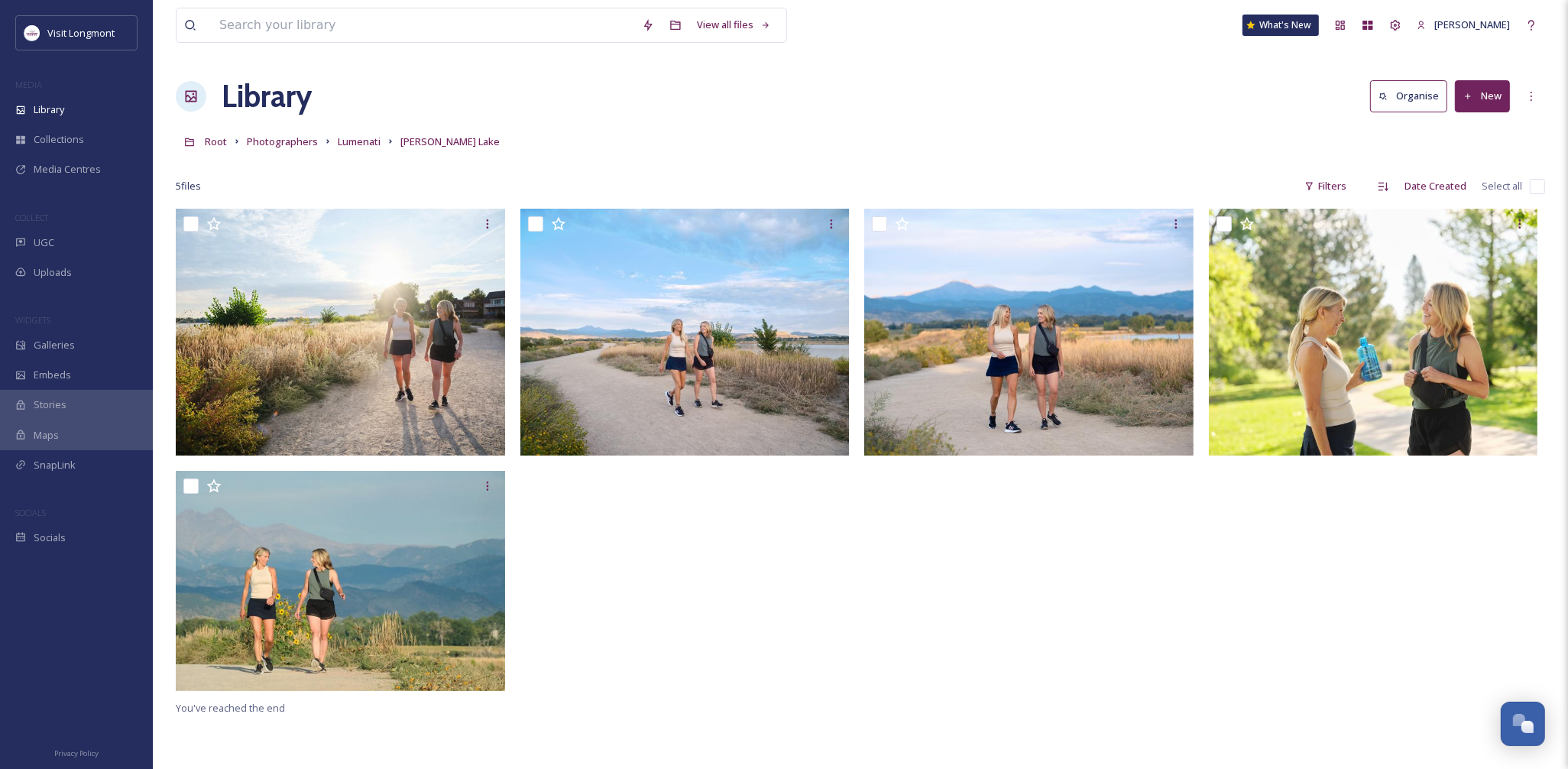
click at [1532, 185] on input "checkbox" at bounding box center [1536, 186] width 15 height 15
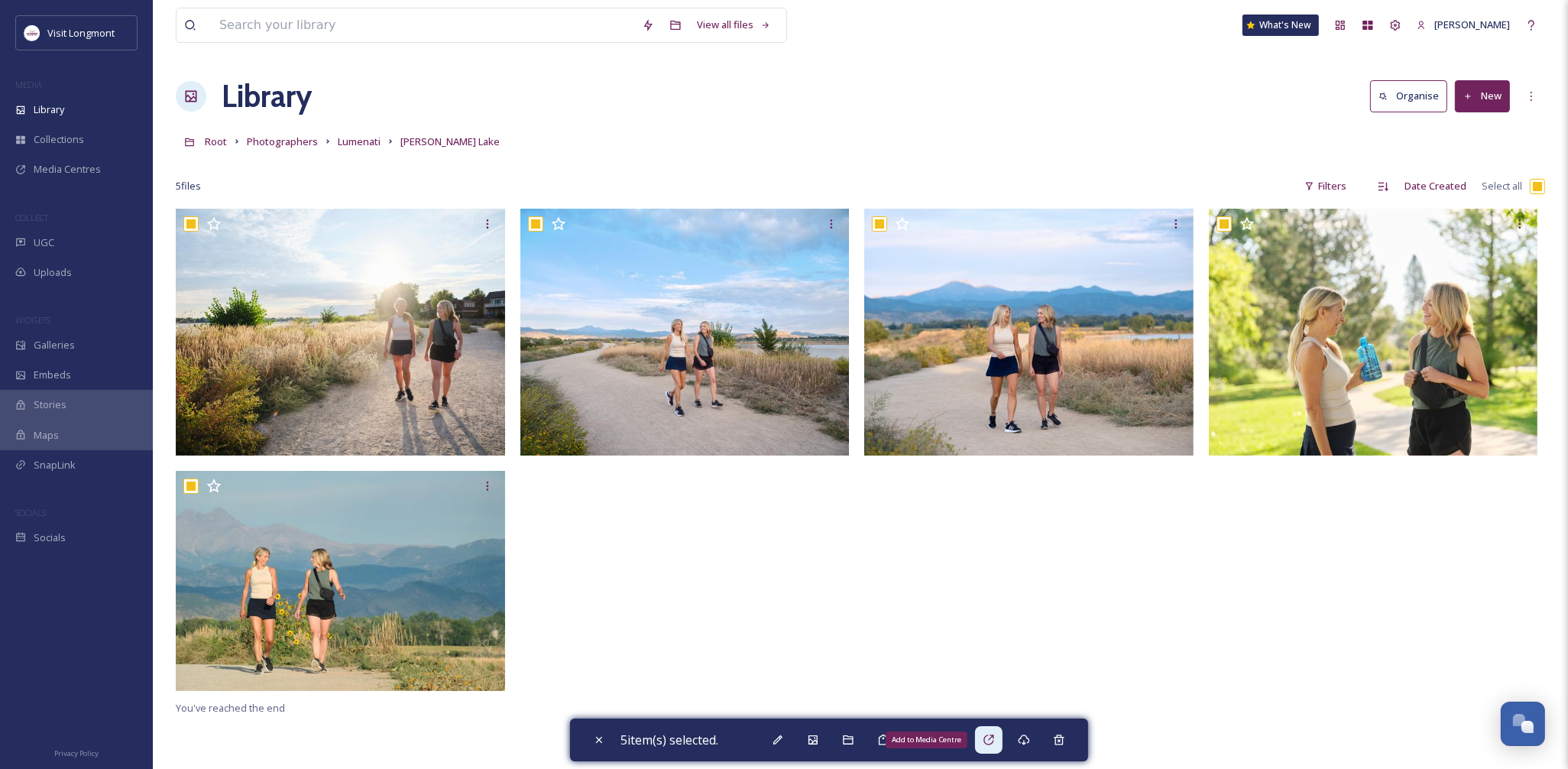
click at [995, 745] on icon at bounding box center [988, 739] width 12 height 12
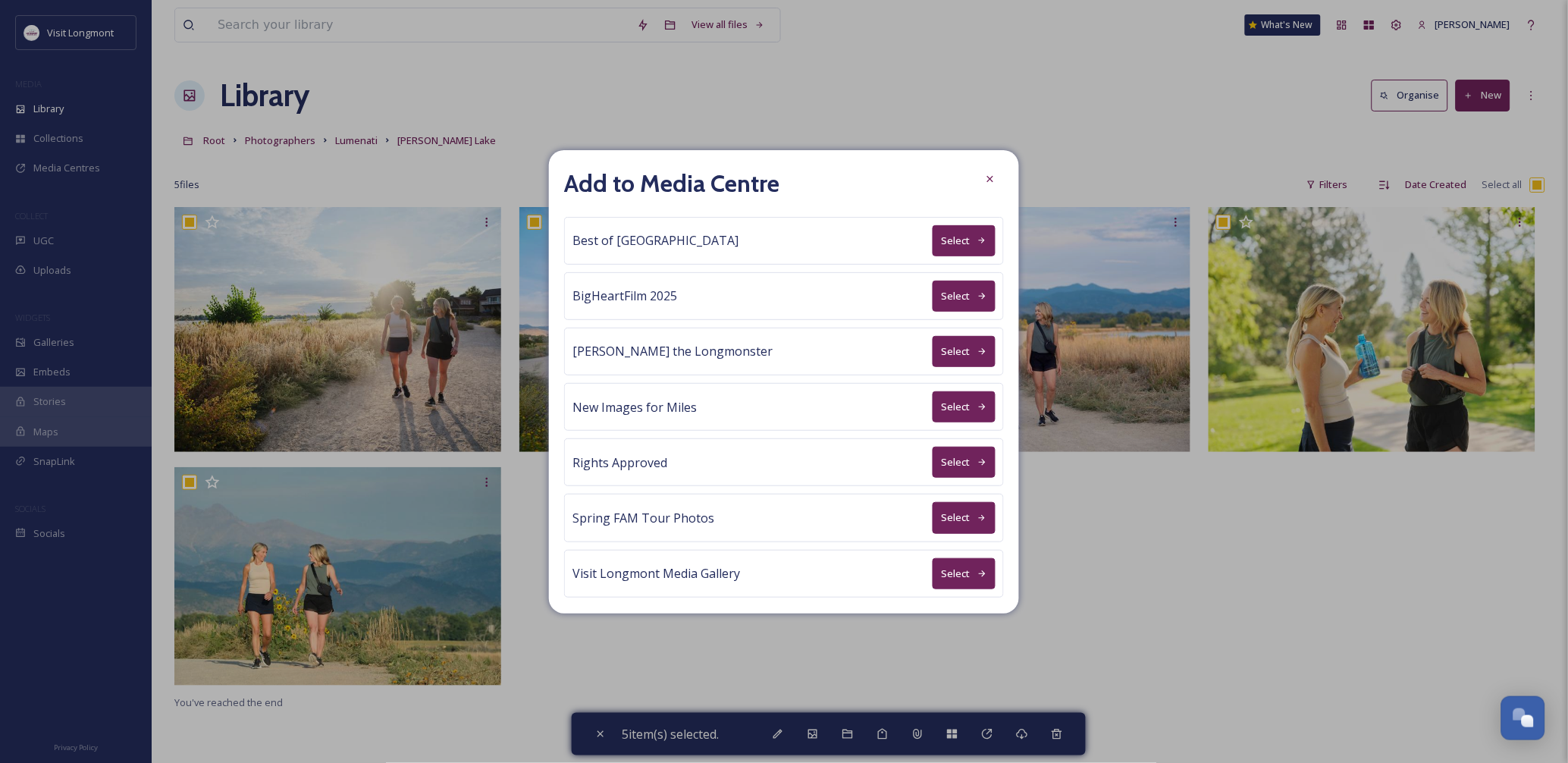
click at [960, 466] on button "Select" at bounding box center [964, 462] width 63 height 31
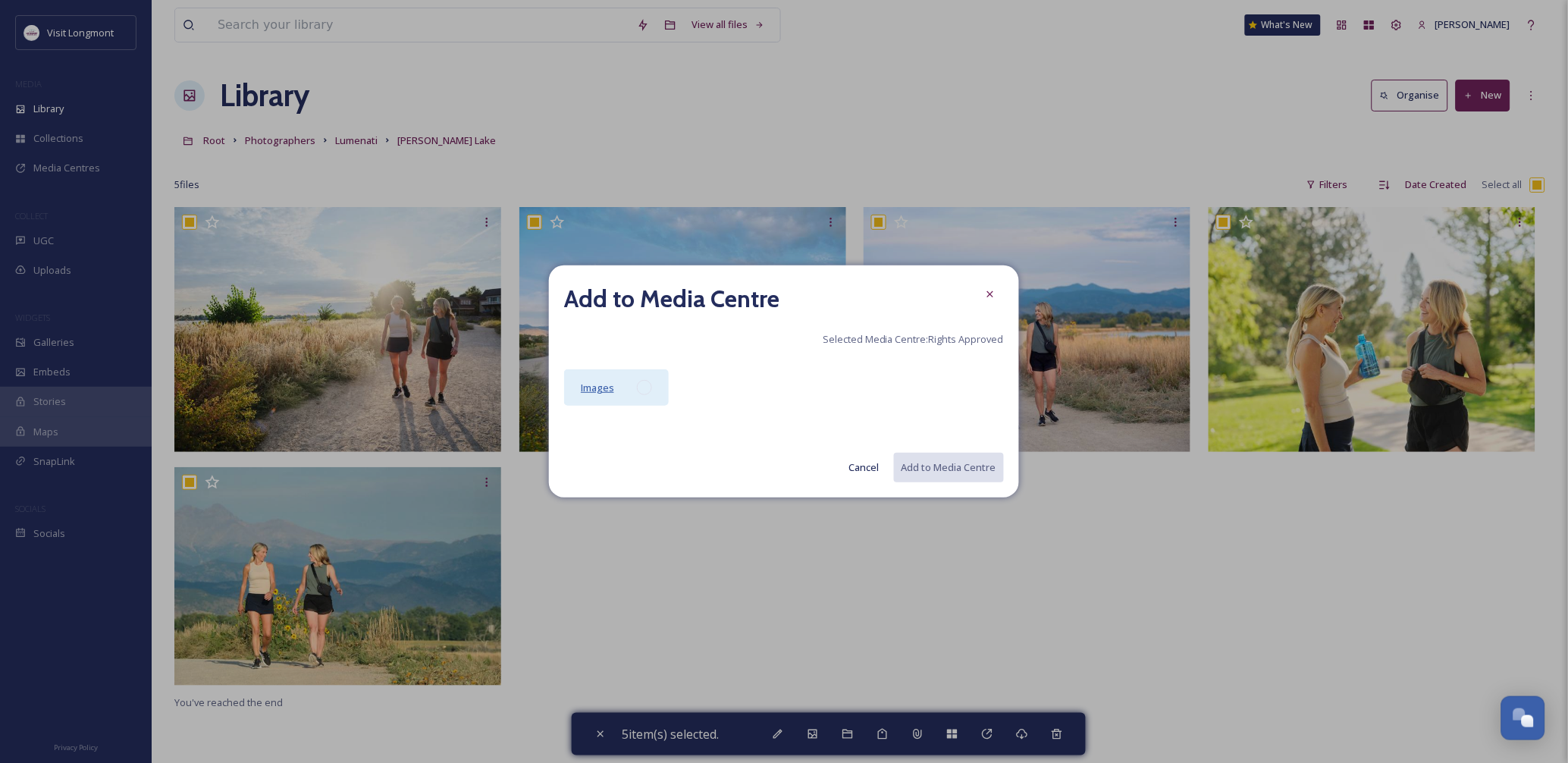
click at [589, 387] on span "Images" at bounding box center [597, 387] width 33 height 13
click at [946, 466] on button "Add to Media Centre" at bounding box center [948, 468] width 112 height 31
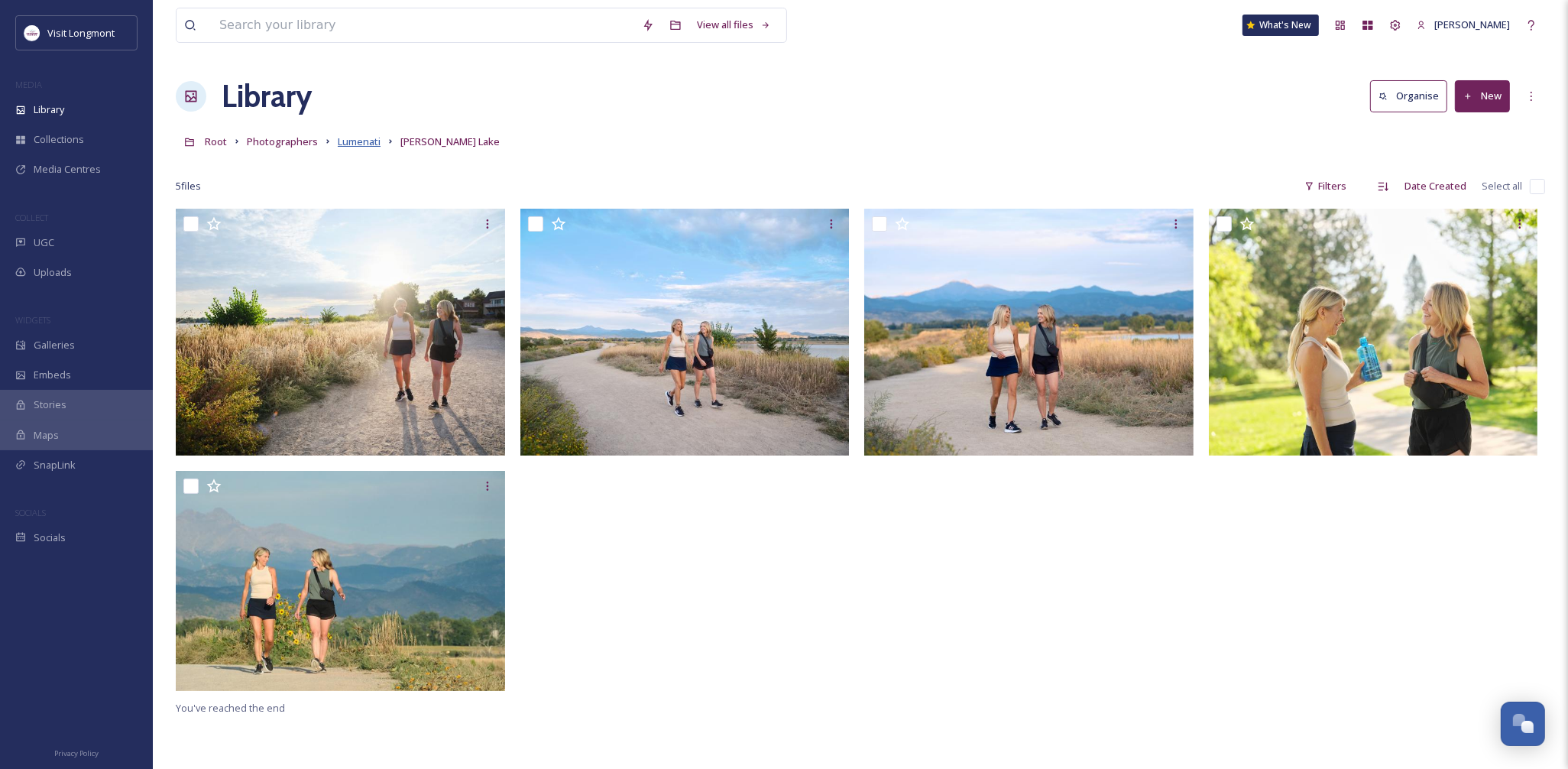
click at [368, 142] on span "Lumenati" at bounding box center [359, 141] width 43 height 13
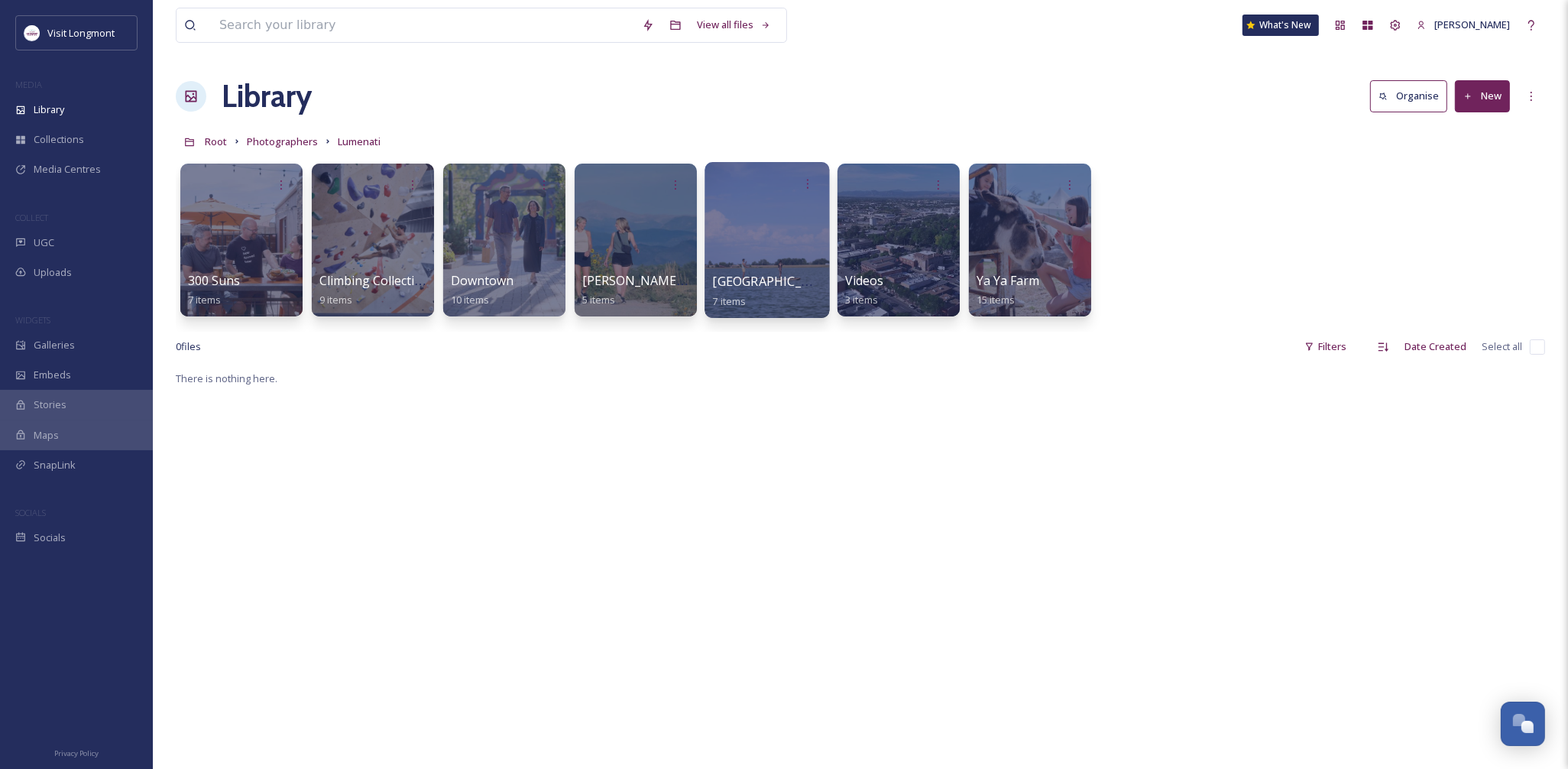
click at [774, 258] on div at bounding box center [766, 240] width 124 height 156
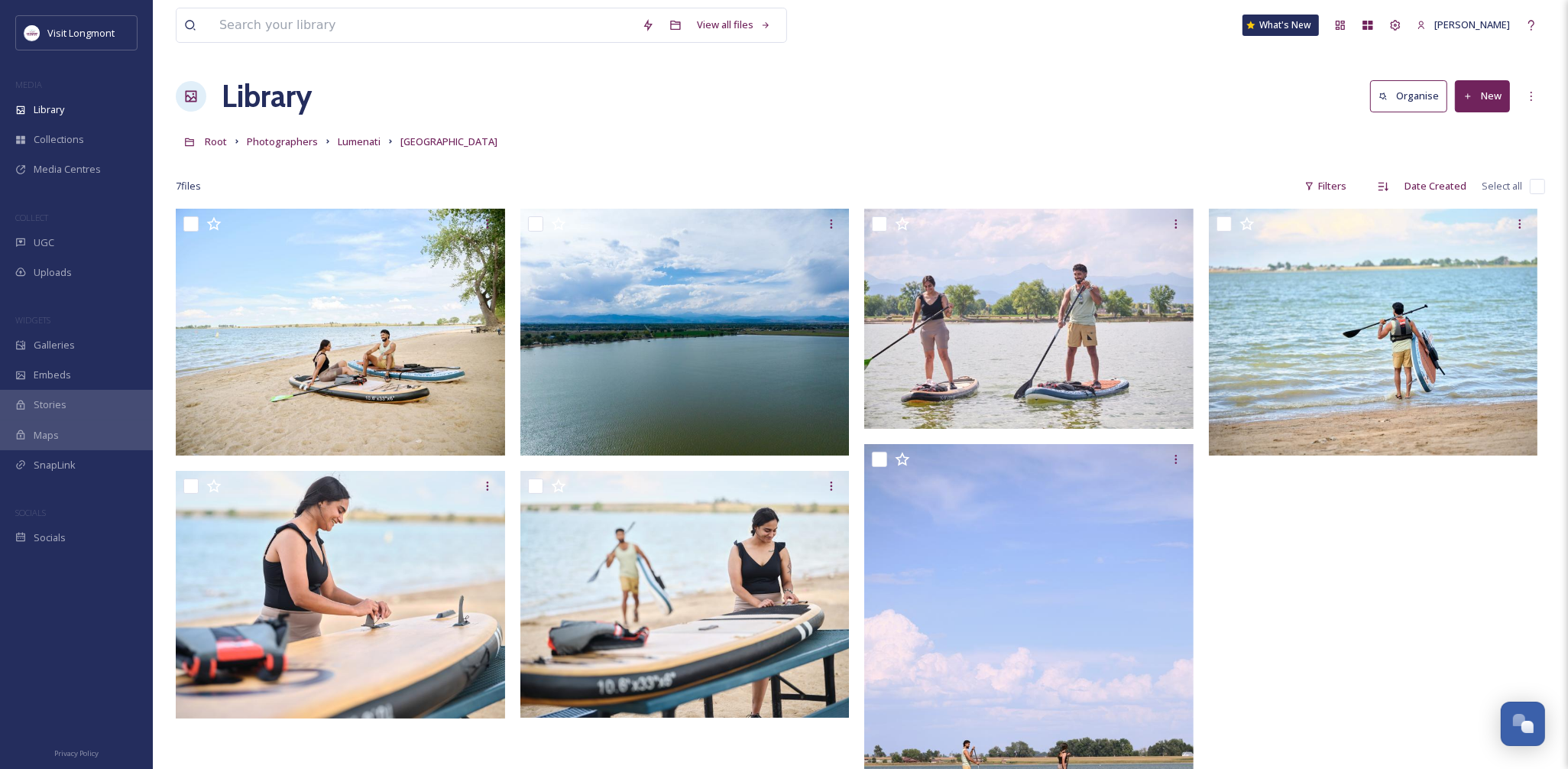
click at [1538, 193] on input "checkbox" at bounding box center [1536, 186] width 15 height 15
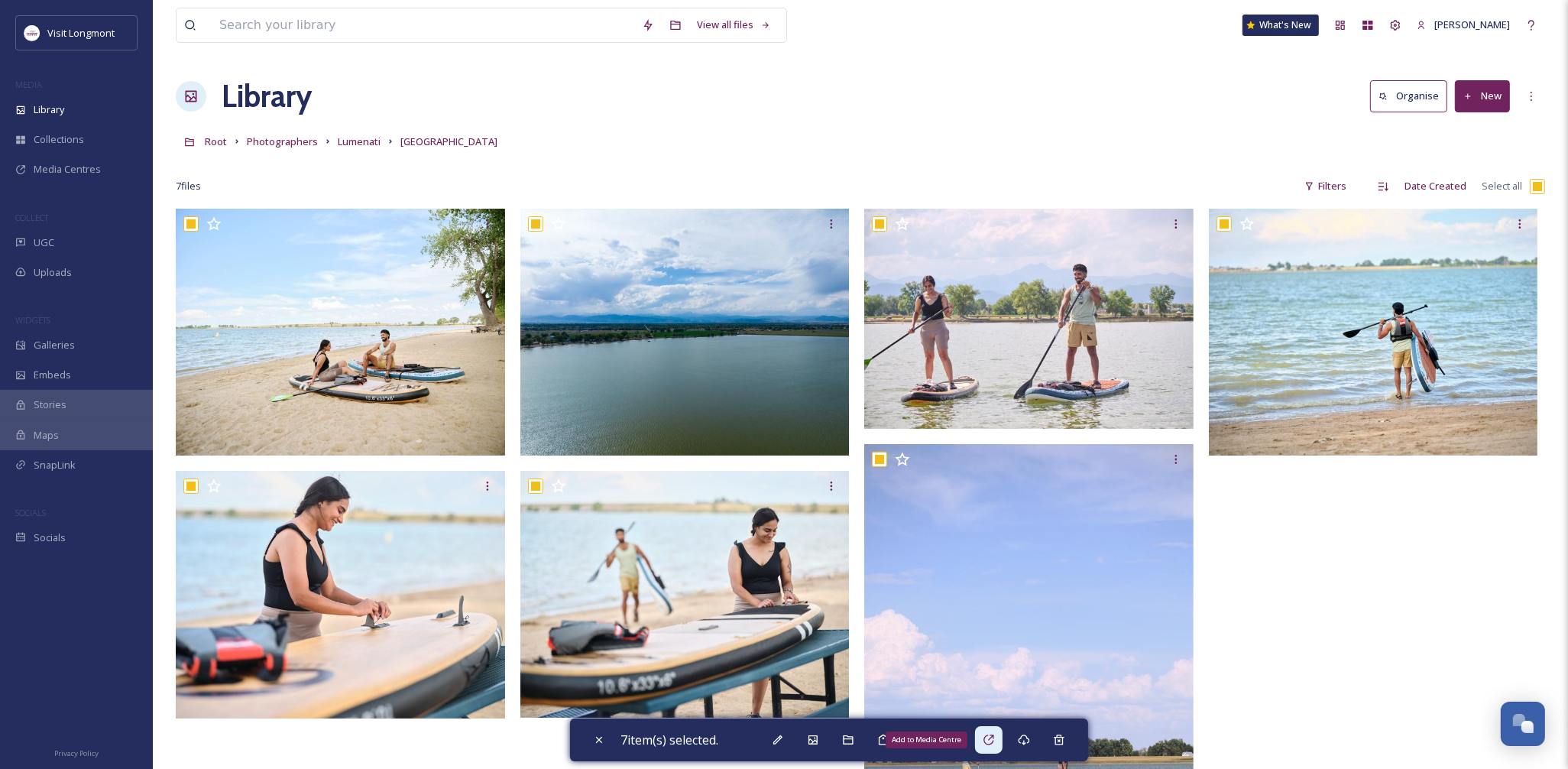
click at [993, 735] on icon at bounding box center [988, 739] width 10 height 10
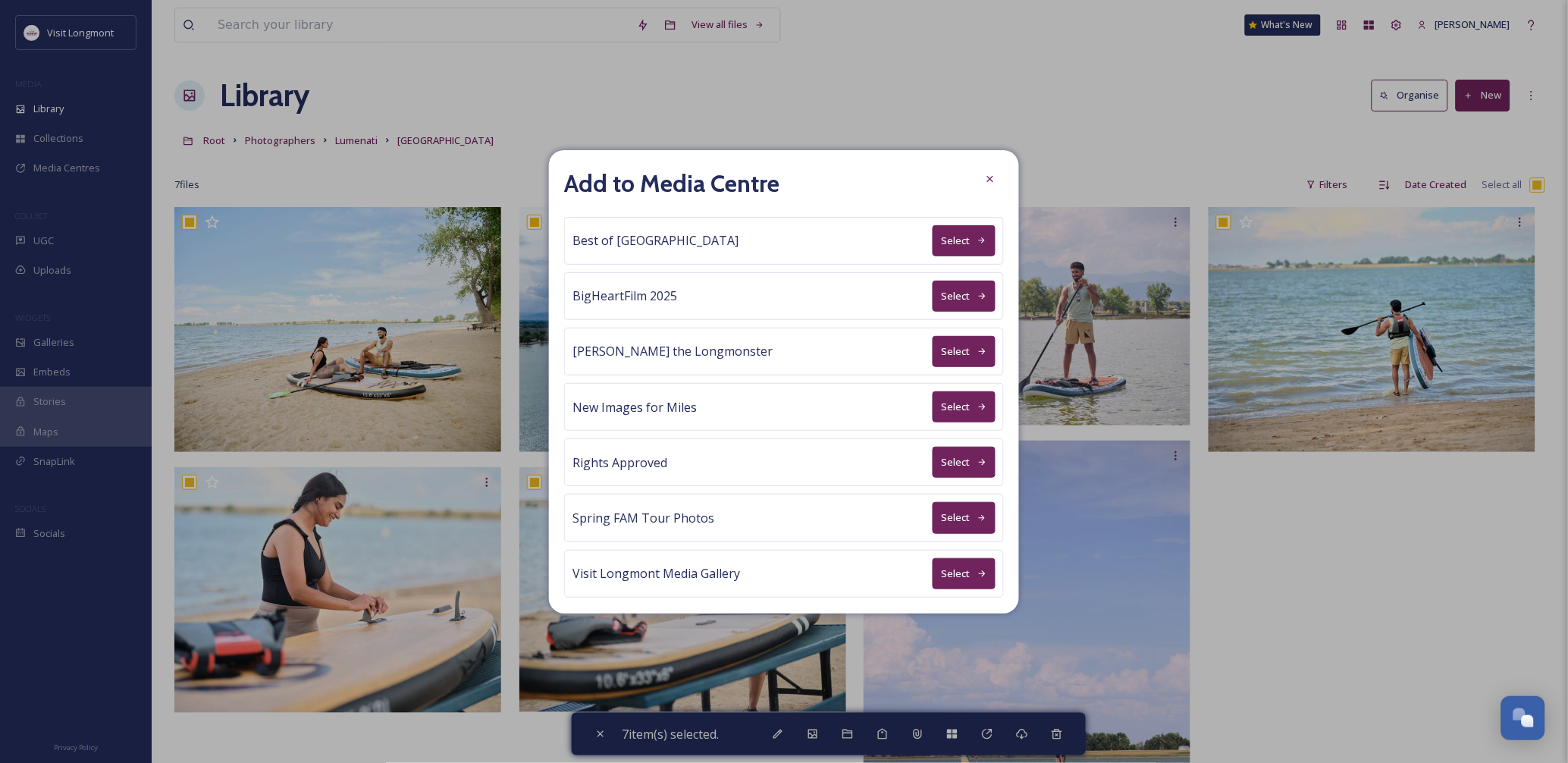
click at [949, 453] on button "Select" at bounding box center [964, 462] width 63 height 31
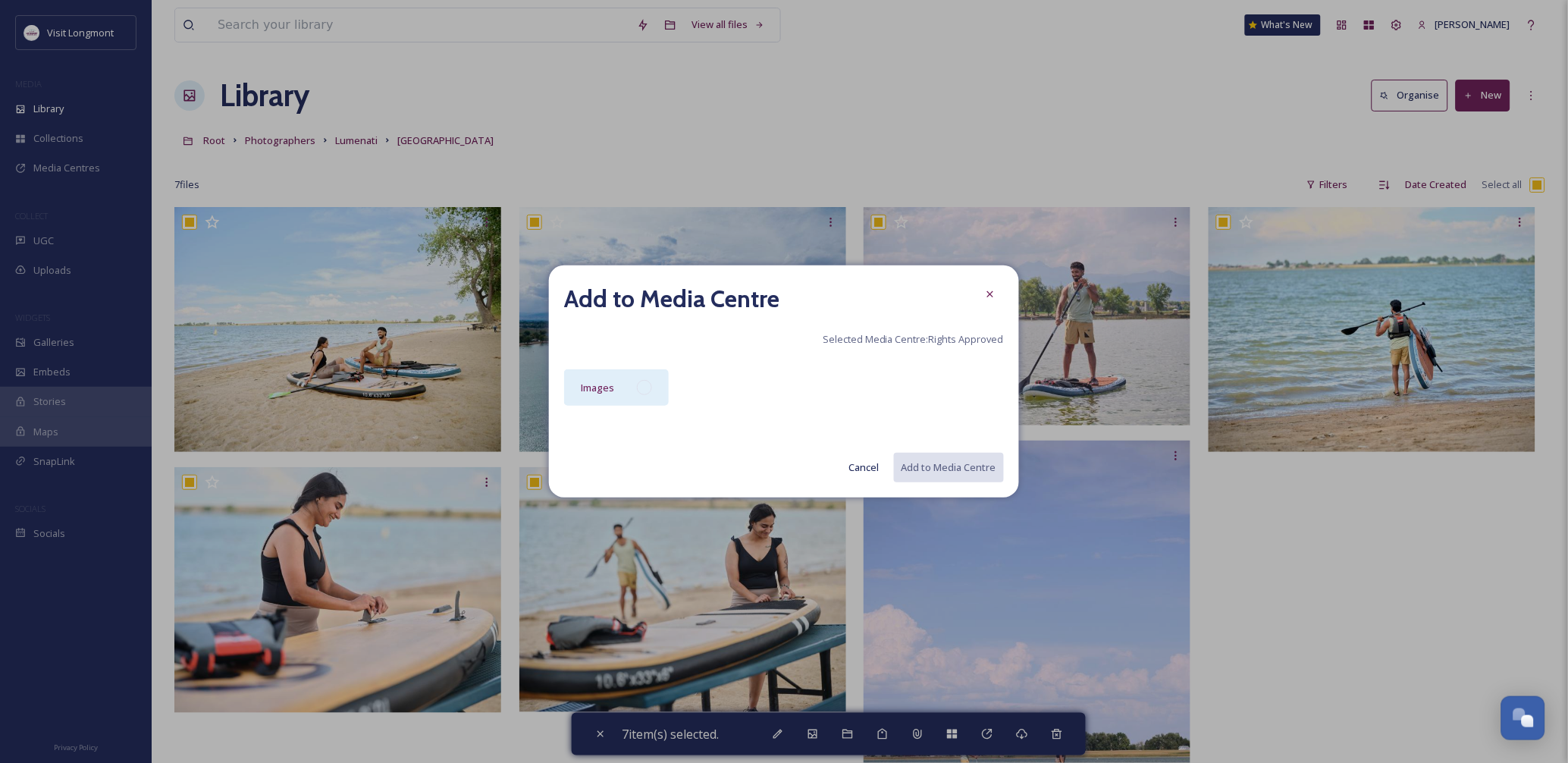
click at [570, 384] on div "Images" at bounding box center [616, 387] width 105 height 36
click at [954, 453] on button "Add to Media Centre" at bounding box center [948, 468] width 112 height 31
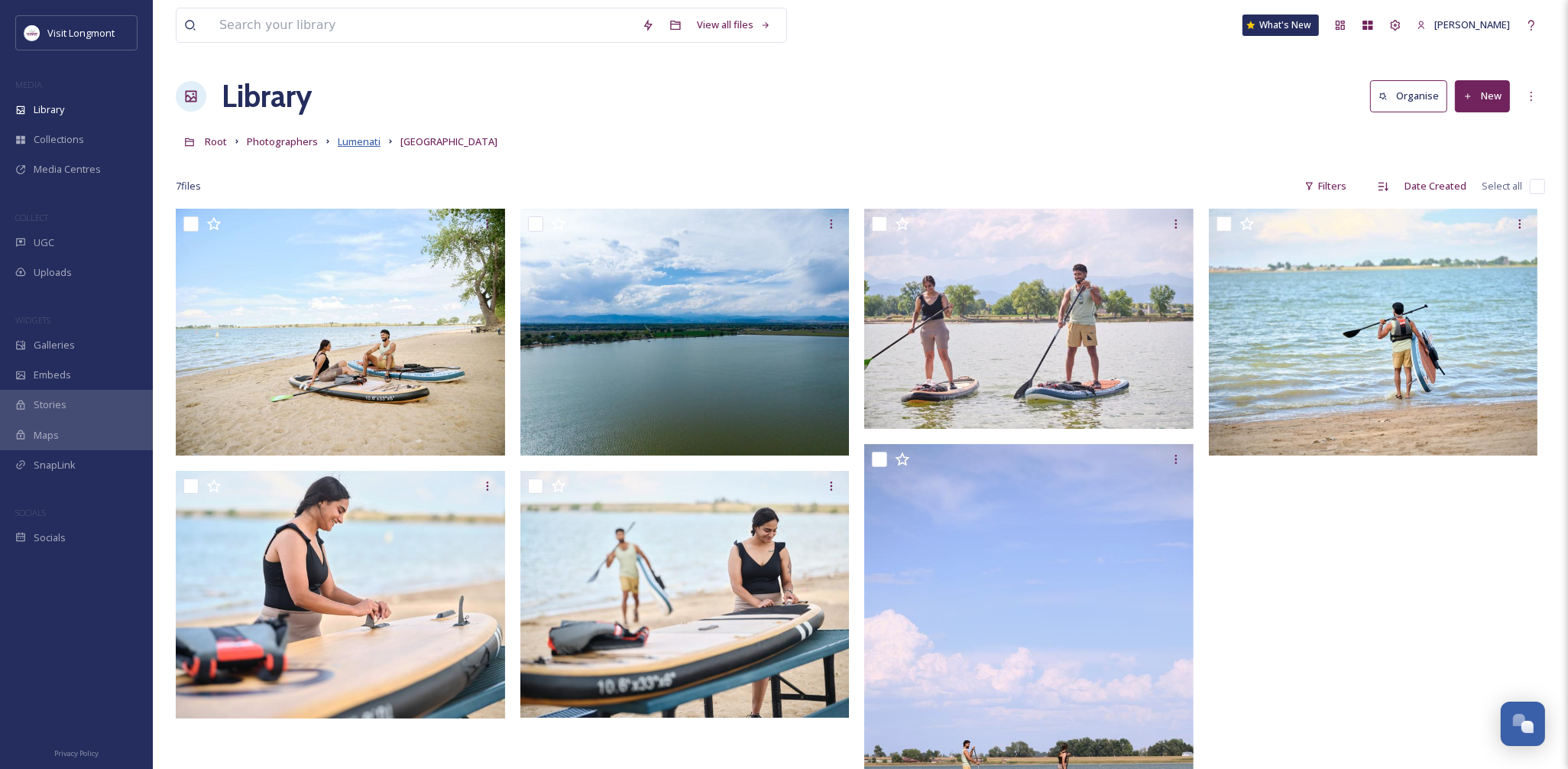
click at [362, 143] on span "Lumenati" at bounding box center [359, 141] width 43 height 13
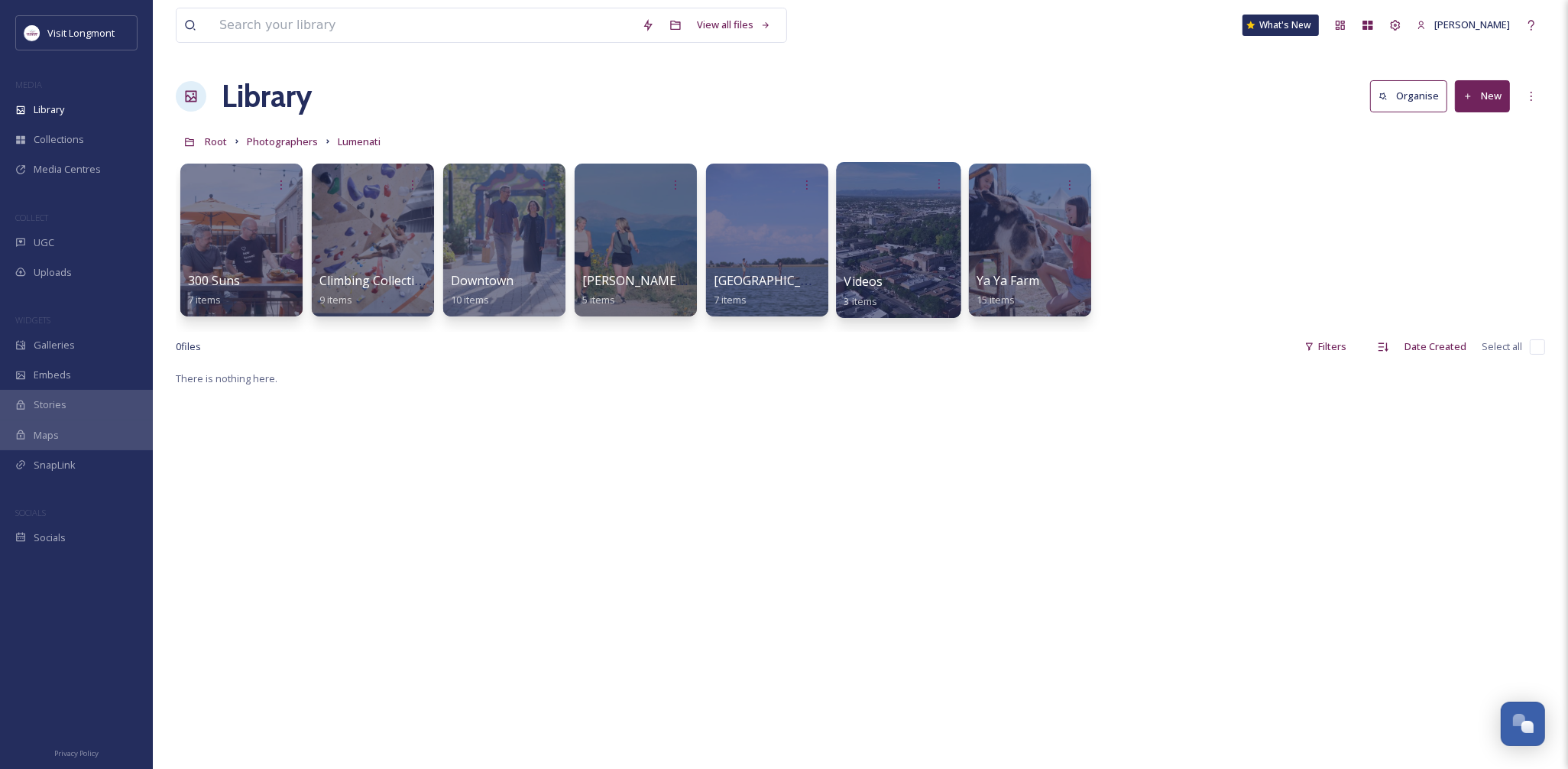
click at [928, 276] on div "Videos 3 items" at bounding box center [899, 291] width 109 height 38
click at [879, 245] on div at bounding box center [897, 240] width 124 height 156
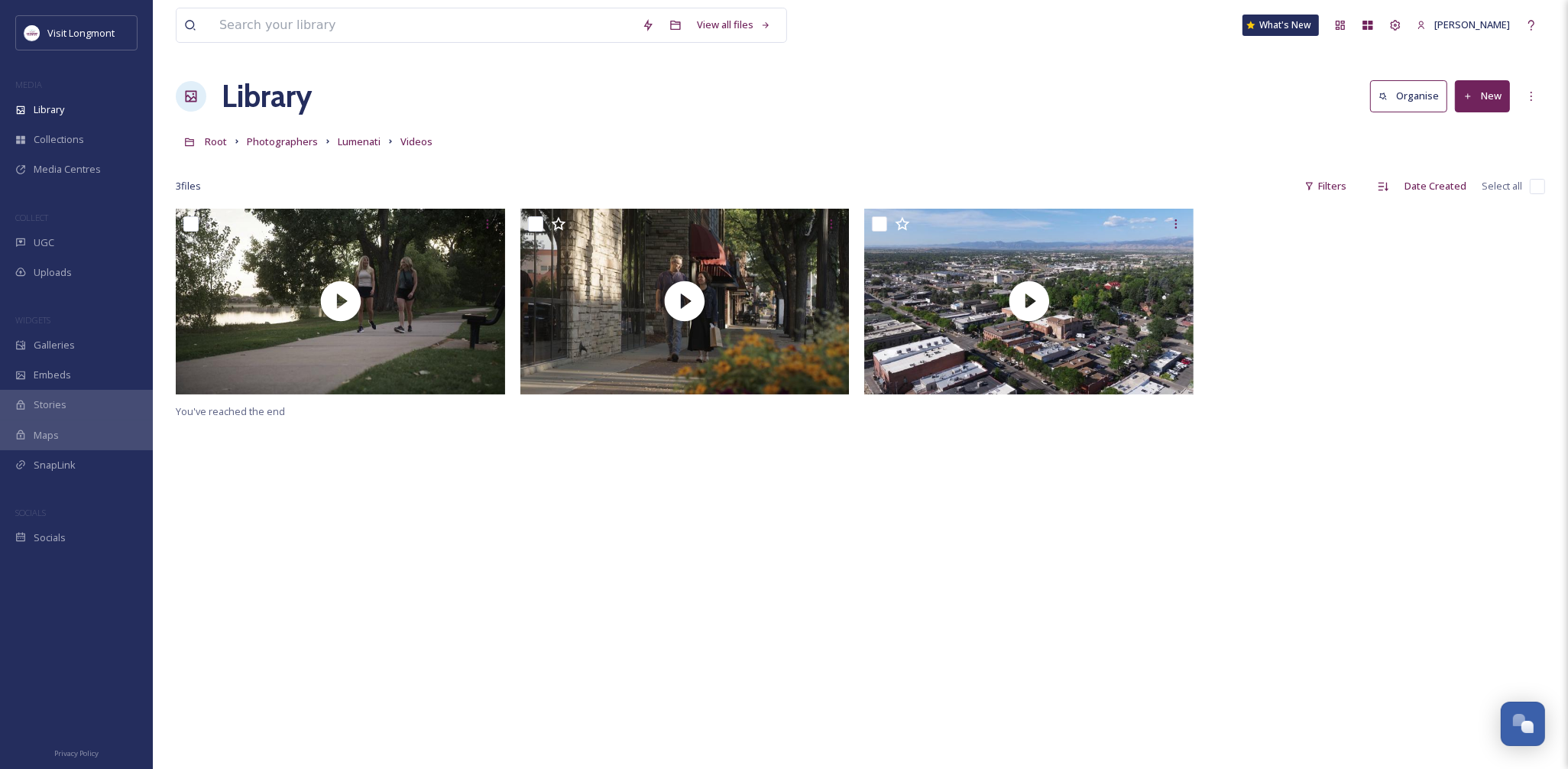
click at [1532, 189] on input "checkbox" at bounding box center [1536, 186] width 15 height 15
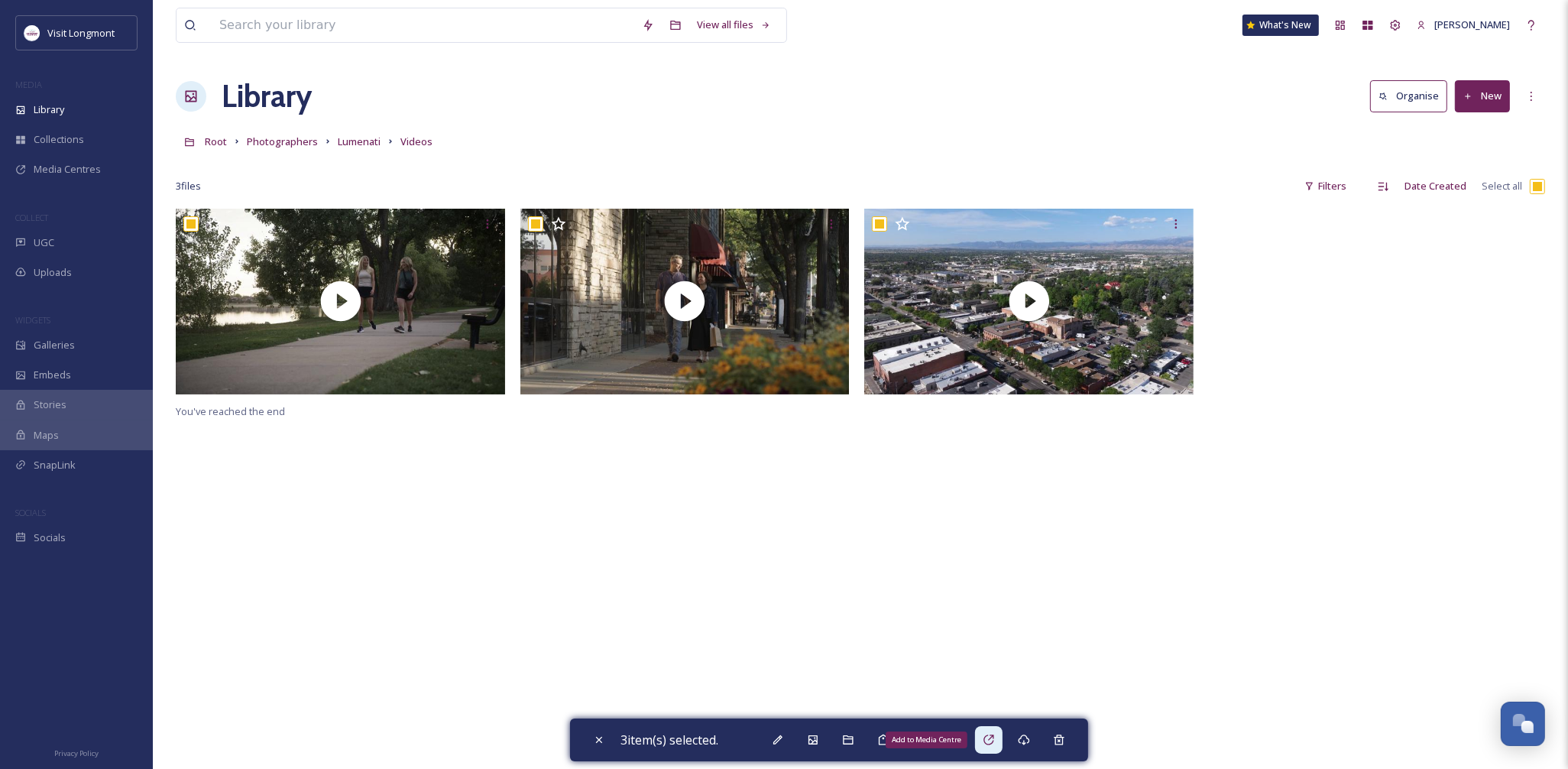
click at [995, 740] on icon at bounding box center [988, 739] width 12 height 12
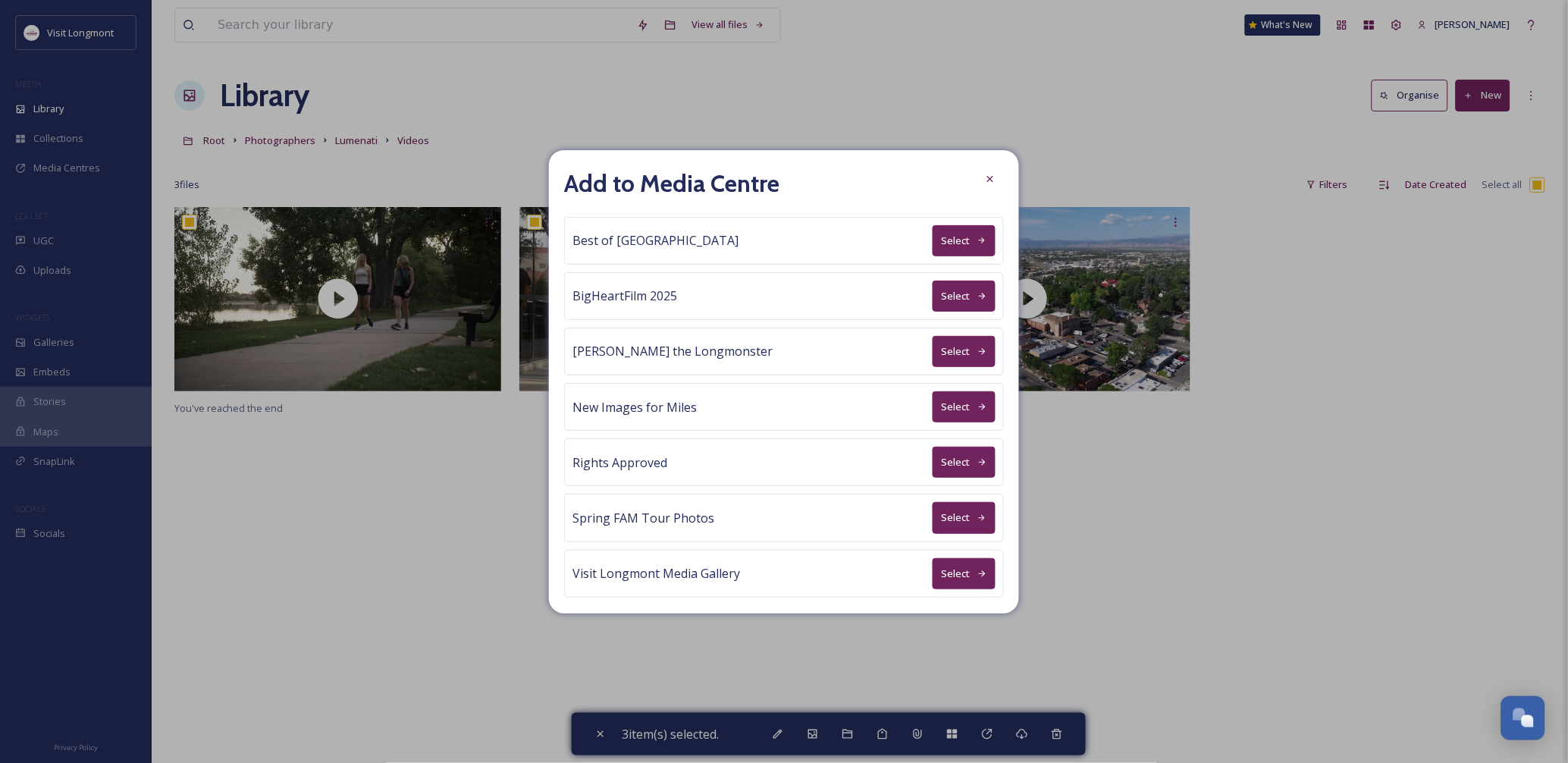
click at [953, 474] on button "Select" at bounding box center [964, 462] width 63 height 31
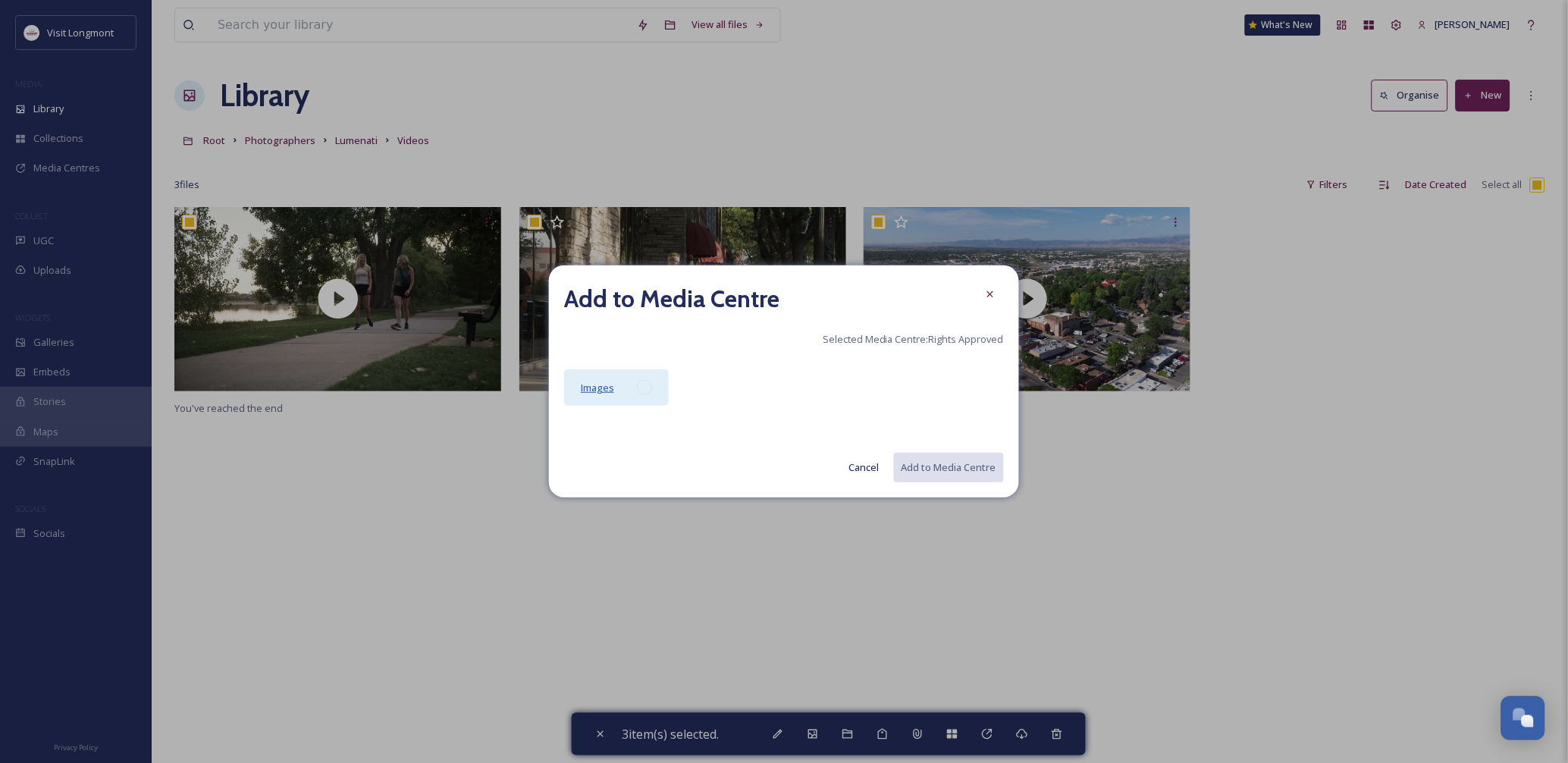
click at [604, 383] on span "Images" at bounding box center [597, 387] width 33 height 13
click at [940, 464] on button "Add to Media Centre" at bounding box center [948, 468] width 112 height 31
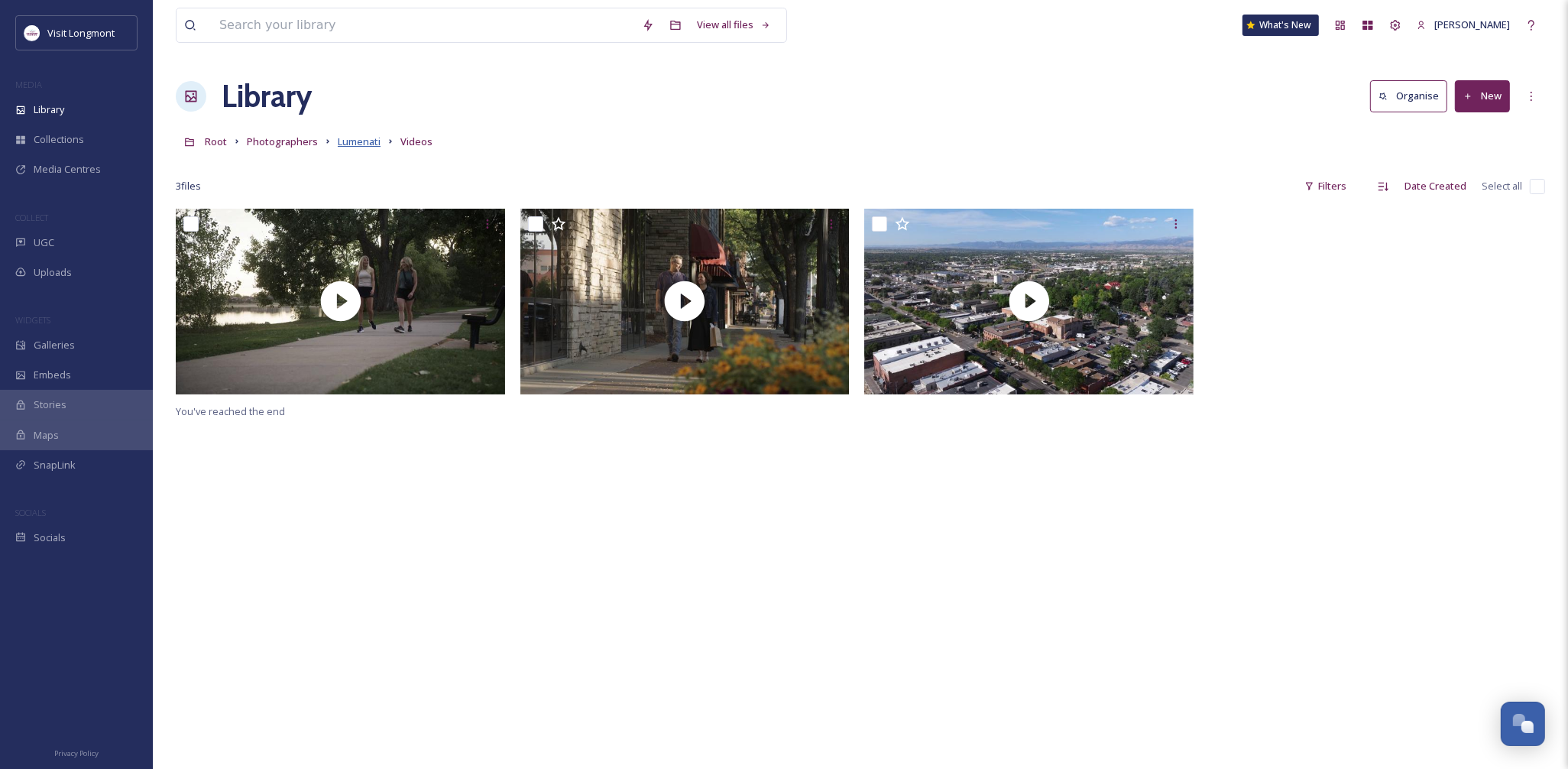
click at [359, 139] on span "Lumenati" at bounding box center [359, 141] width 43 height 13
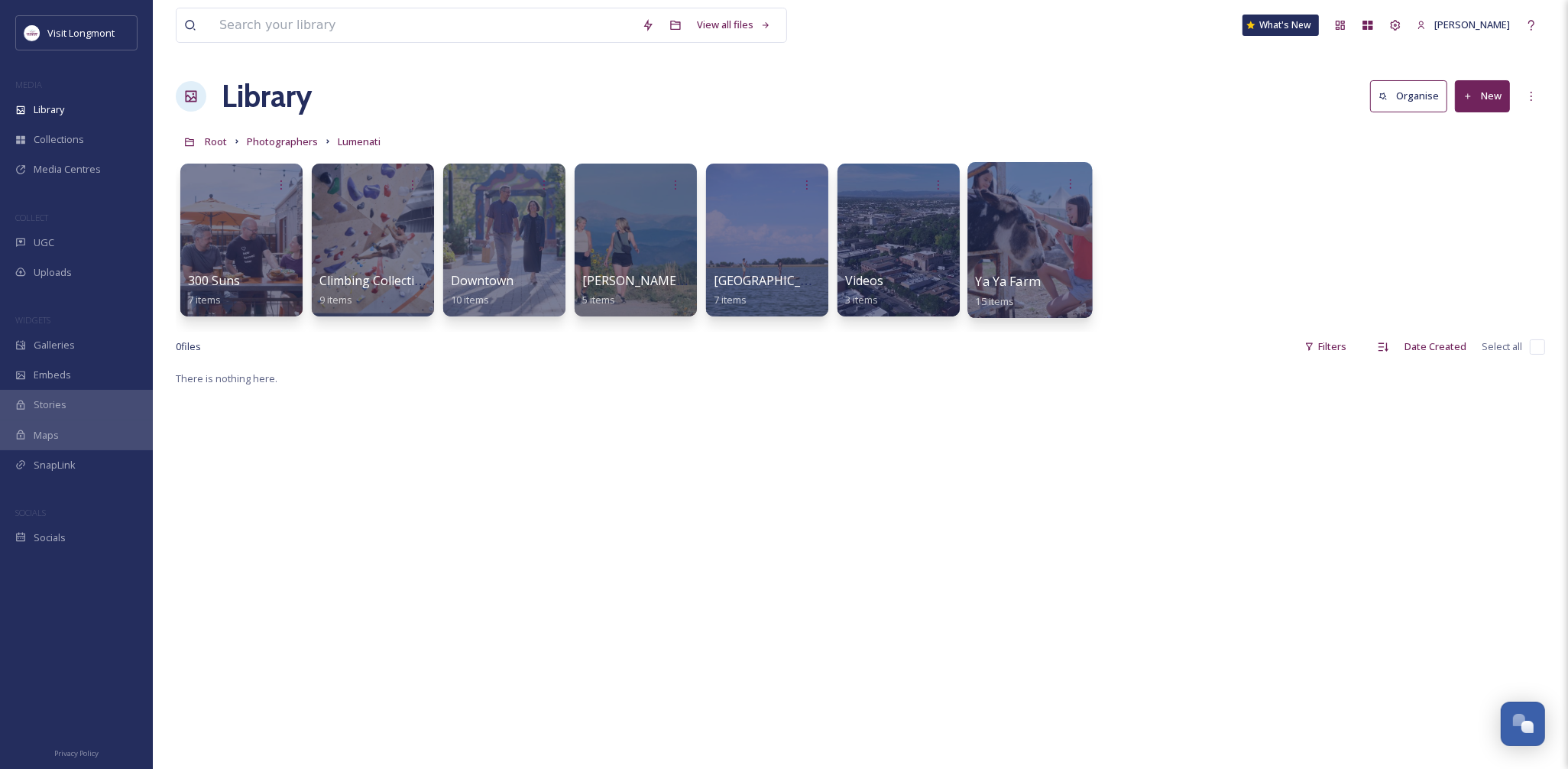
click at [1045, 239] on div at bounding box center [1029, 240] width 124 height 156
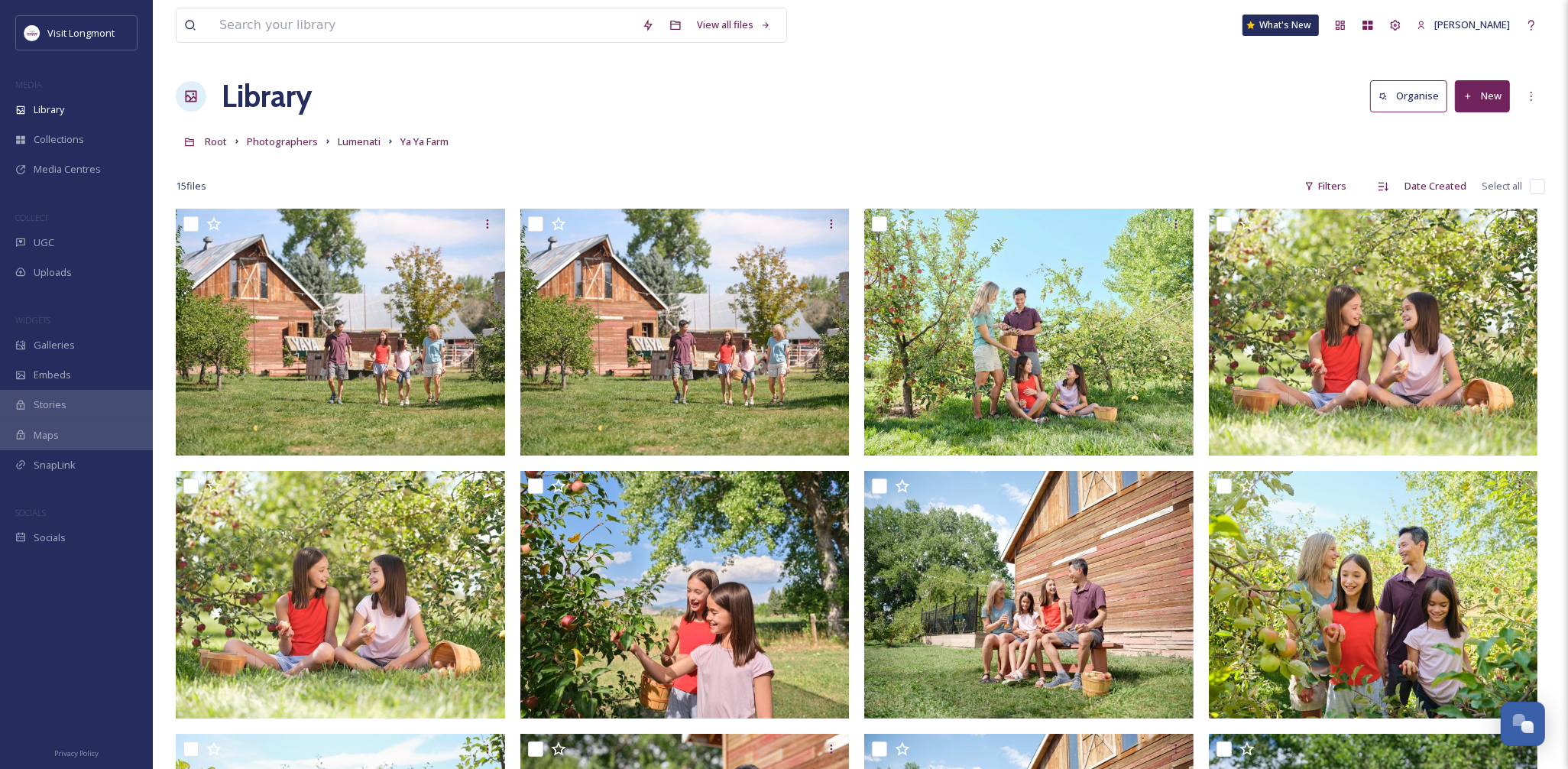
click at [1537, 186] on input "checkbox" at bounding box center [1536, 186] width 15 height 15
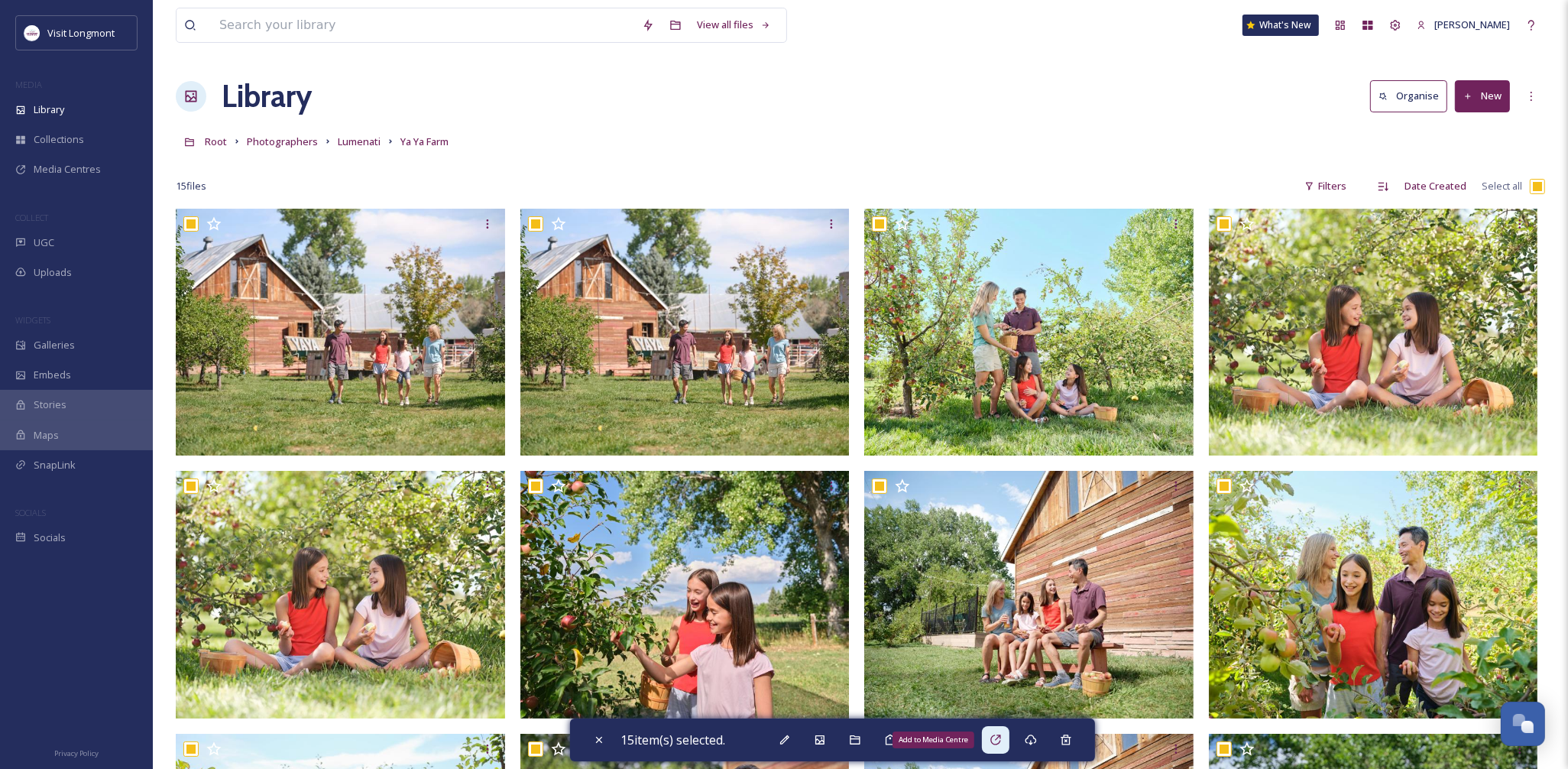
click at [991, 732] on div "Add to Media Centre" at bounding box center [995, 739] width 28 height 28
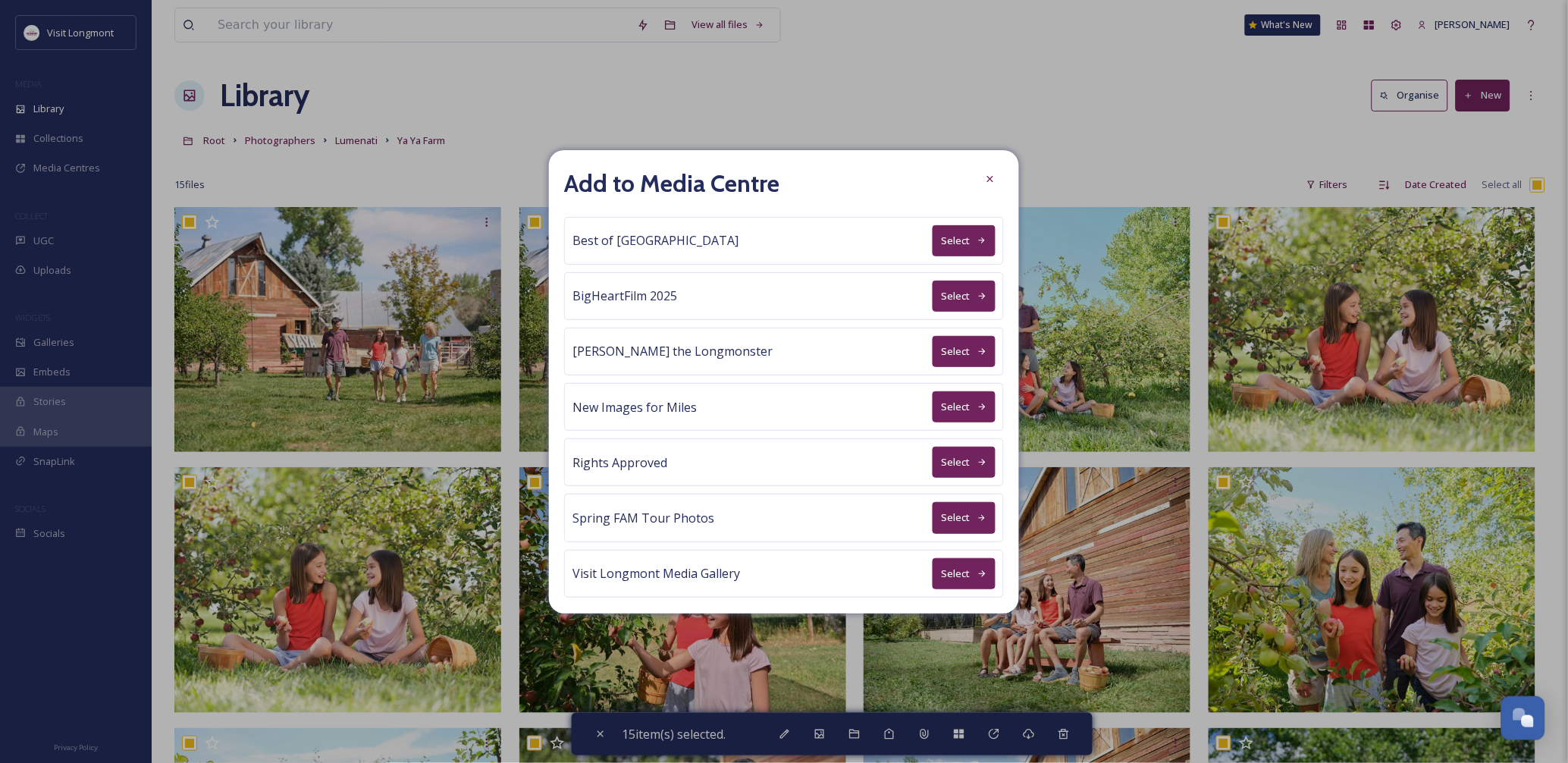
click at [949, 468] on button "Select" at bounding box center [964, 462] width 63 height 31
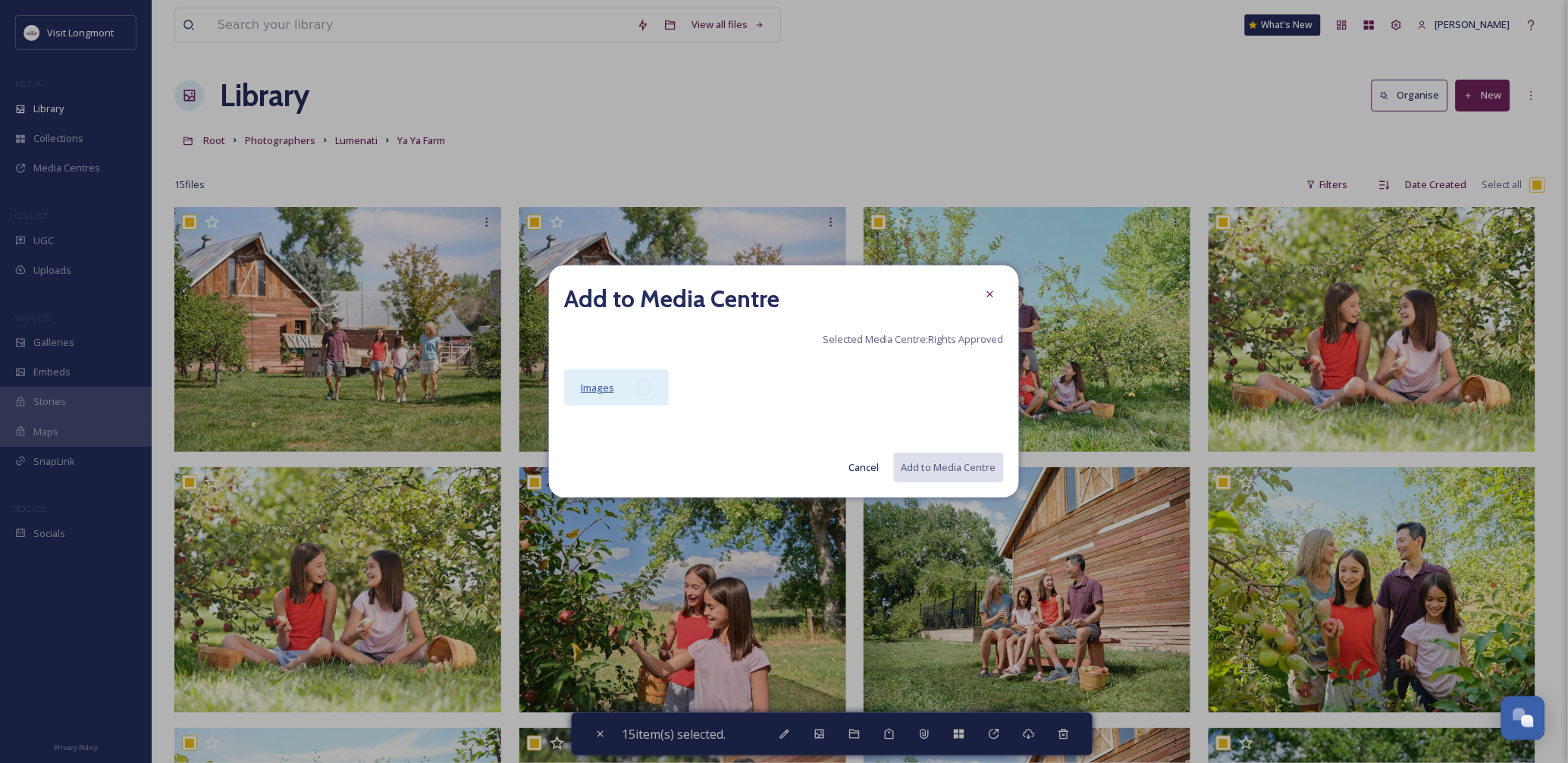
click at [607, 389] on span "Images" at bounding box center [597, 387] width 33 height 13
click at [971, 464] on button "Add to Media Centre" at bounding box center [948, 468] width 112 height 31
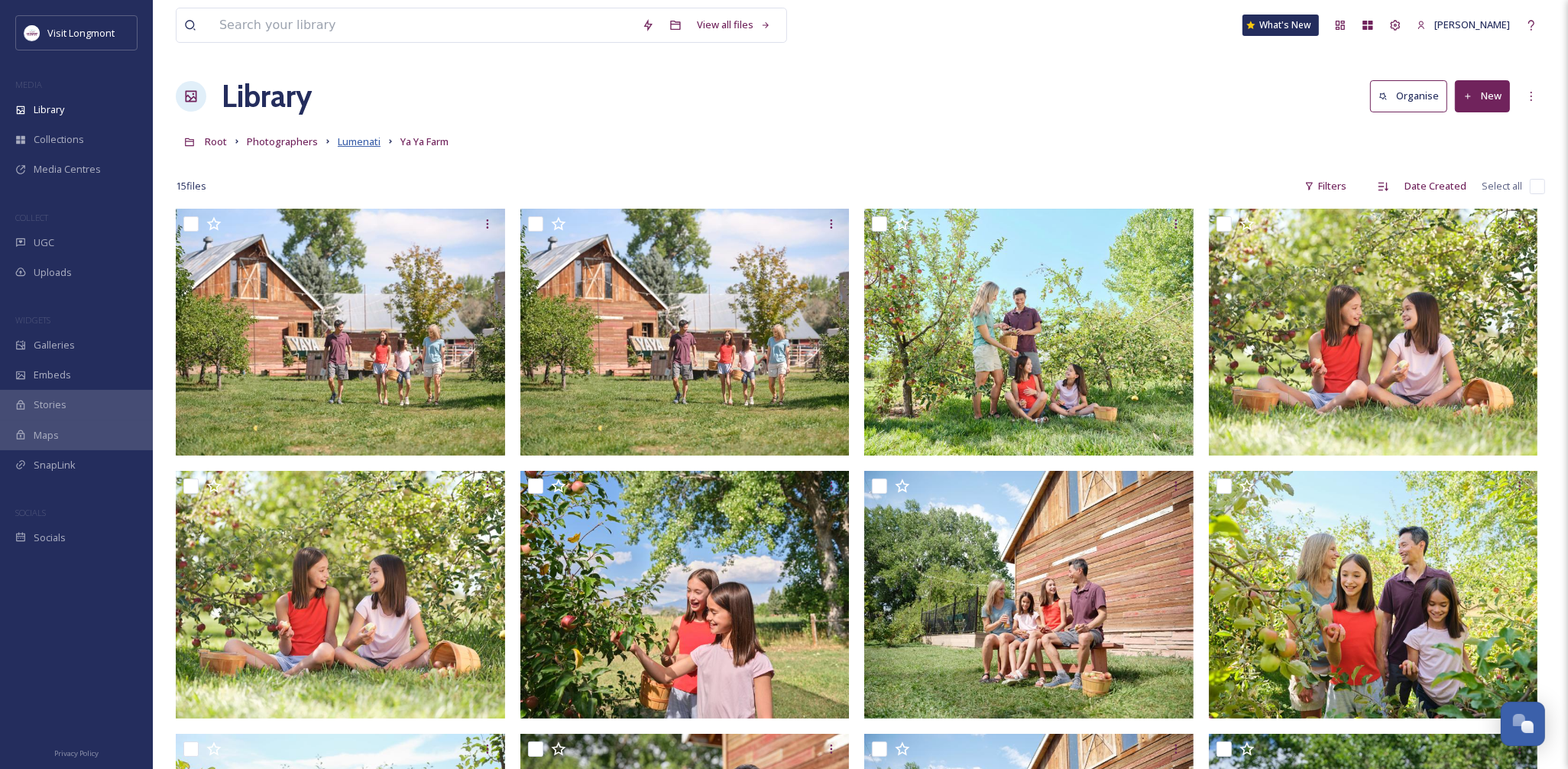
click at [341, 142] on span "Lumenati" at bounding box center [359, 141] width 43 height 13
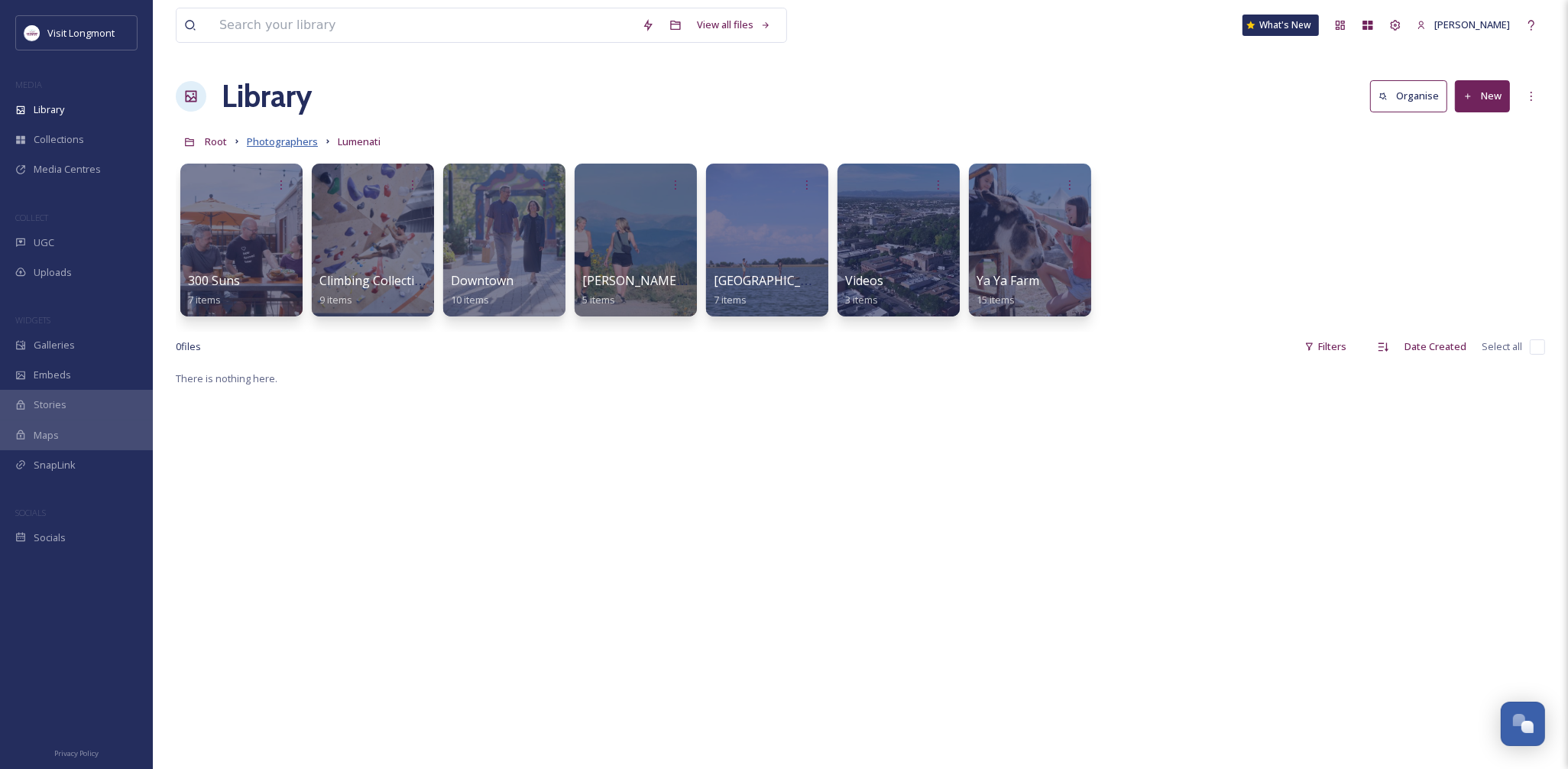
click at [261, 141] on span "Photographers" at bounding box center [283, 141] width 71 height 13
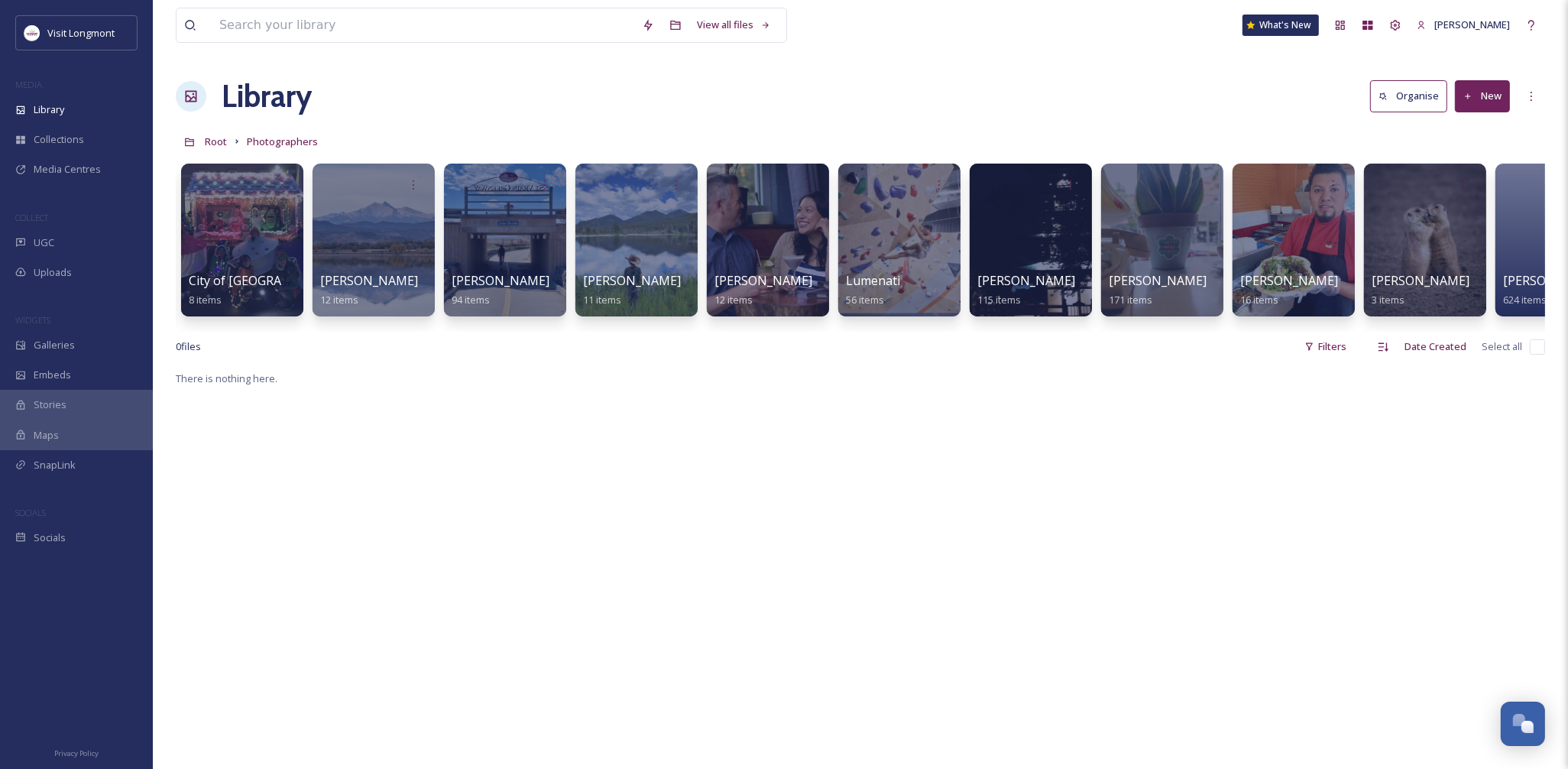
scroll to position [0, 558]
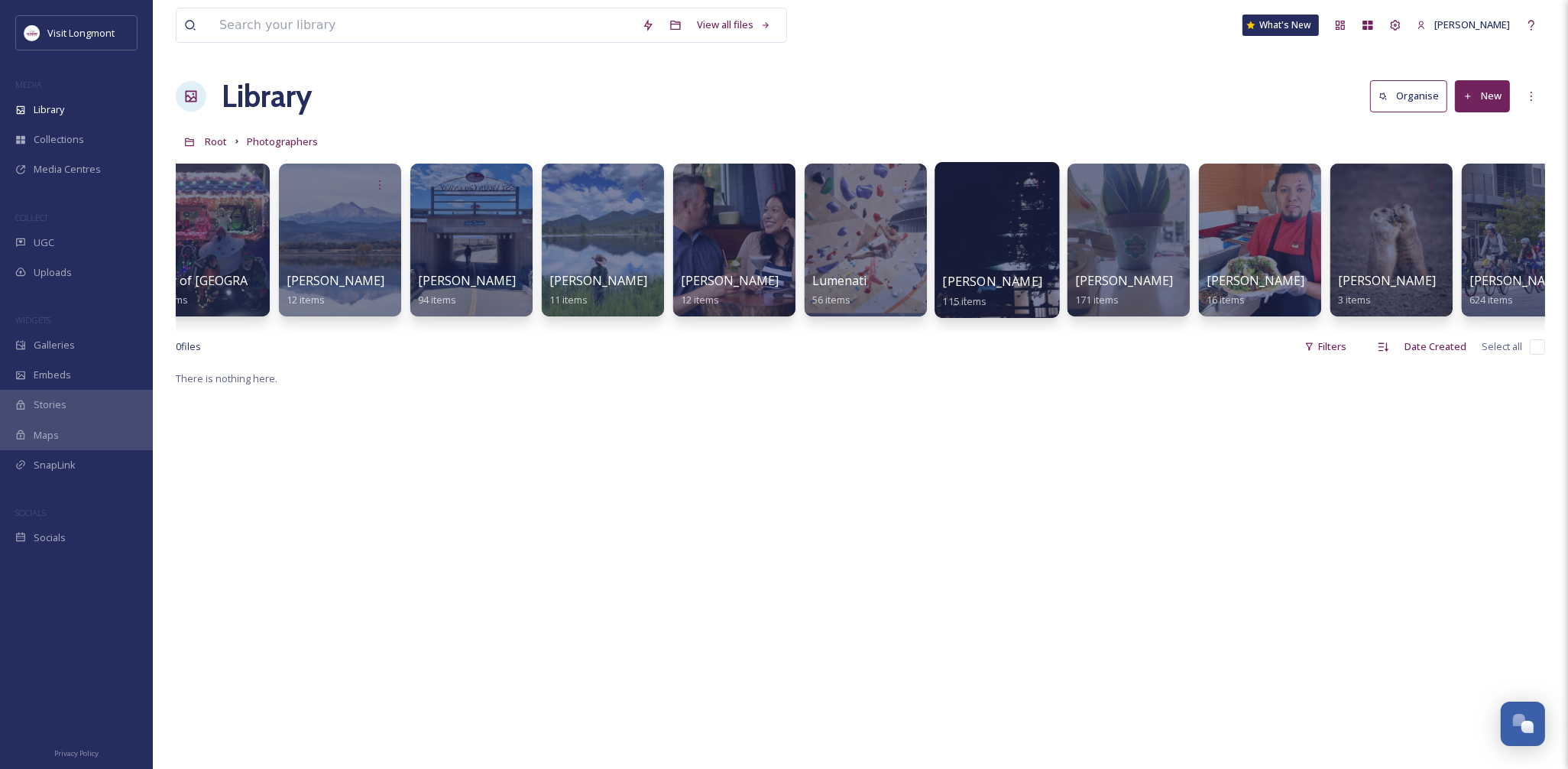
click at [961, 264] on div at bounding box center [996, 240] width 124 height 156
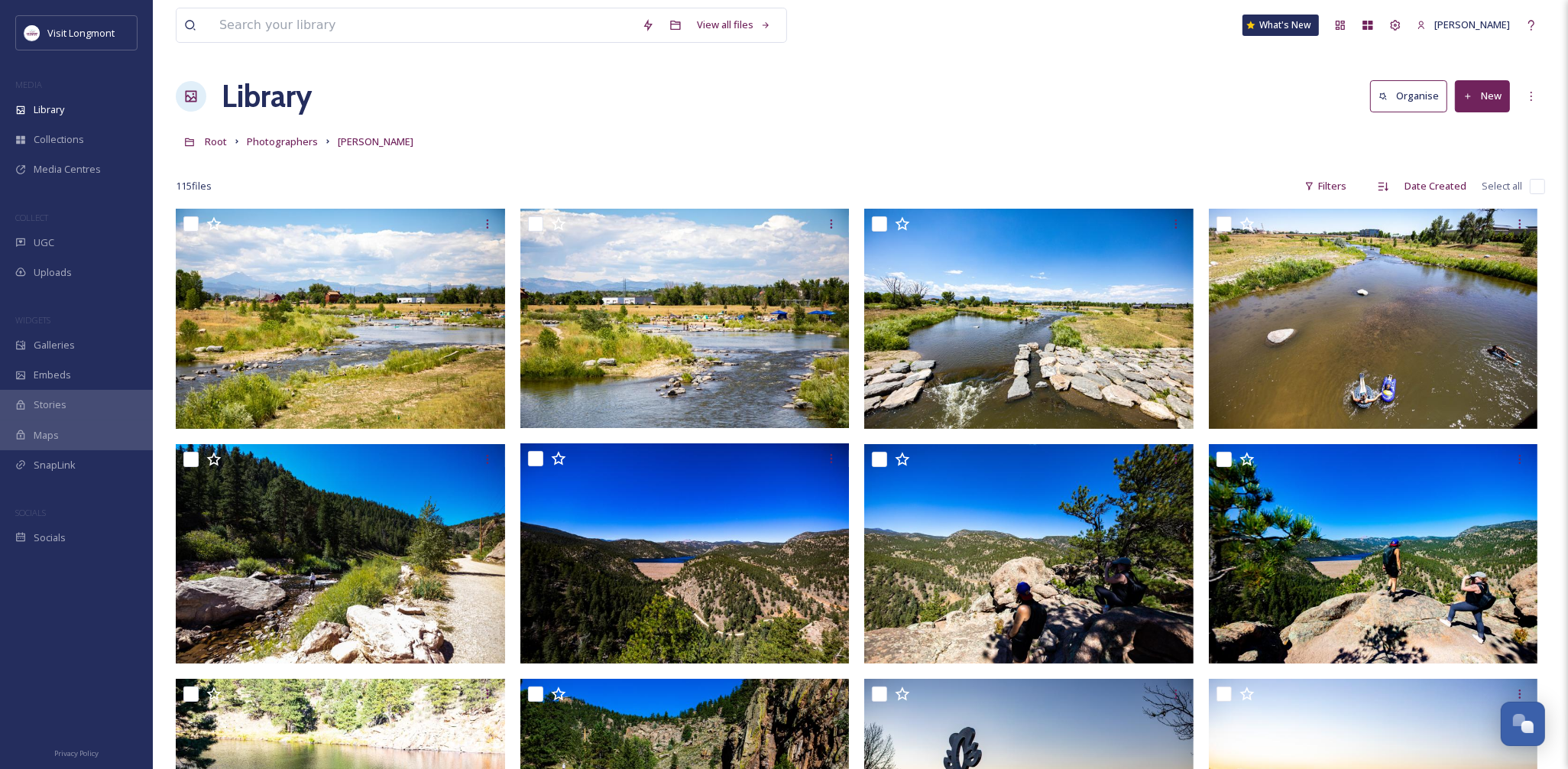
click at [1536, 187] on input "checkbox" at bounding box center [1536, 186] width 15 height 15
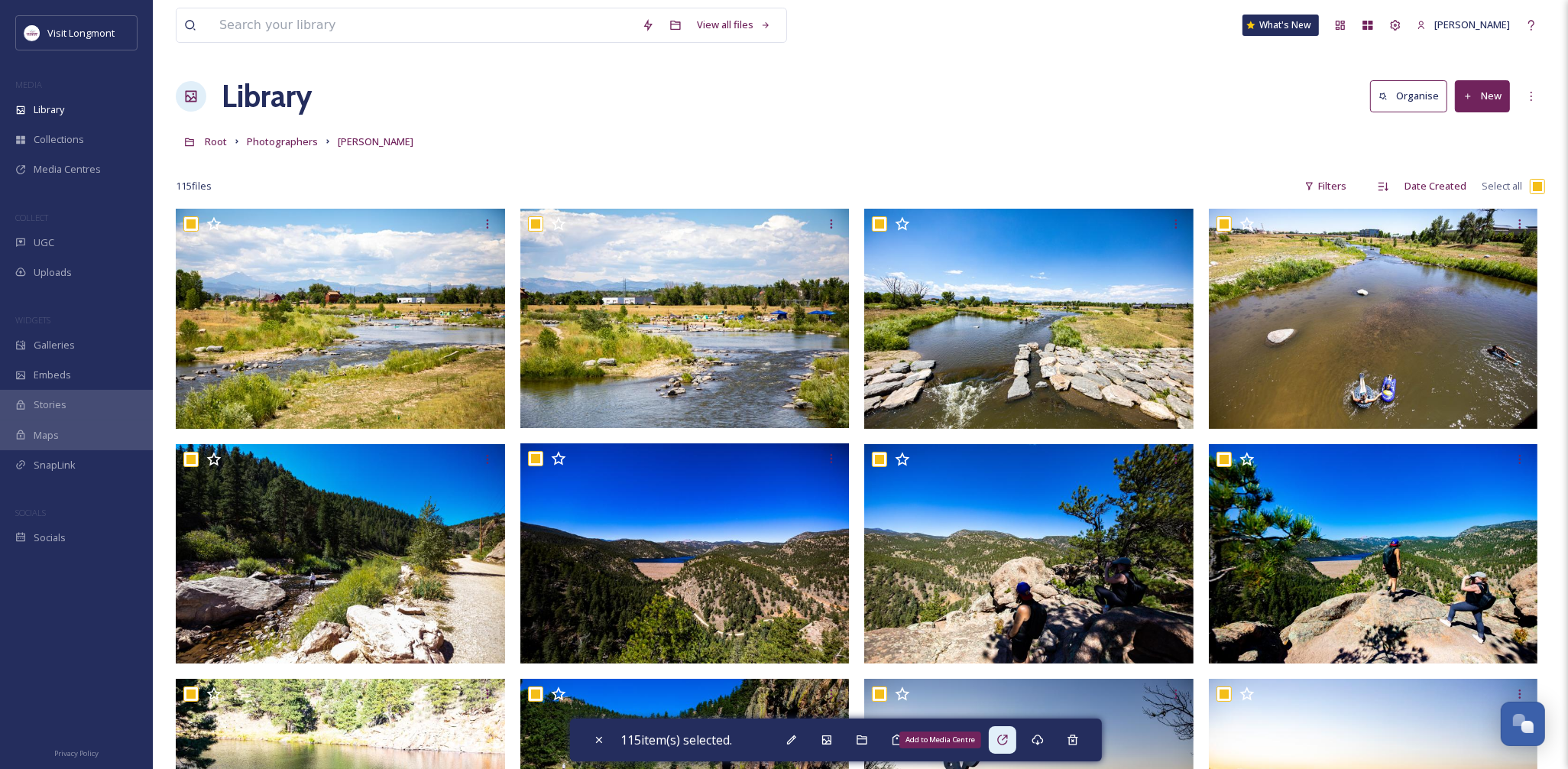
click at [1016, 742] on div "Add to Media Centre" at bounding box center [1002, 739] width 28 height 28
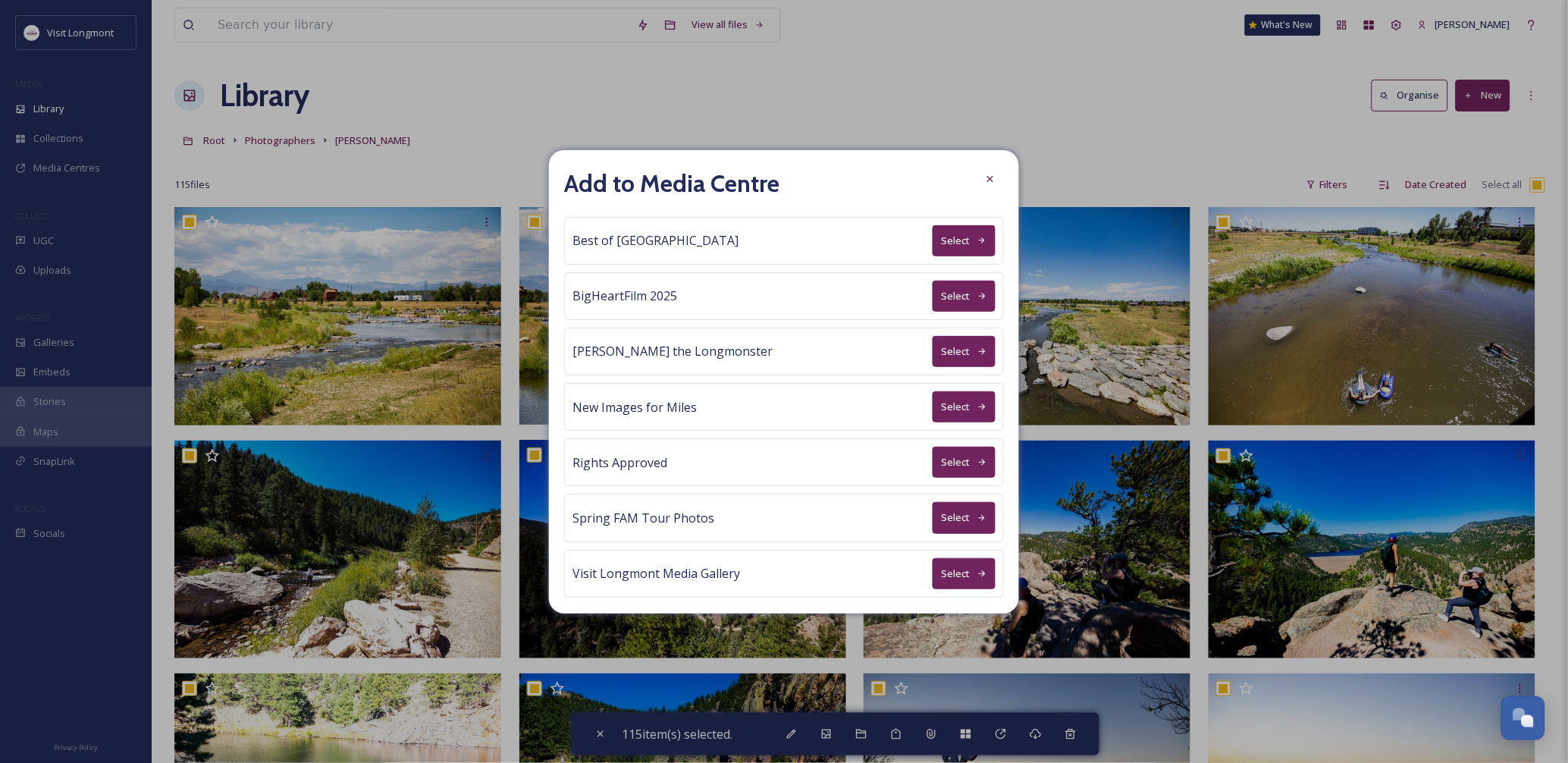
click at [960, 455] on button "Select" at bounding box center [964, 462] width 63 height 31
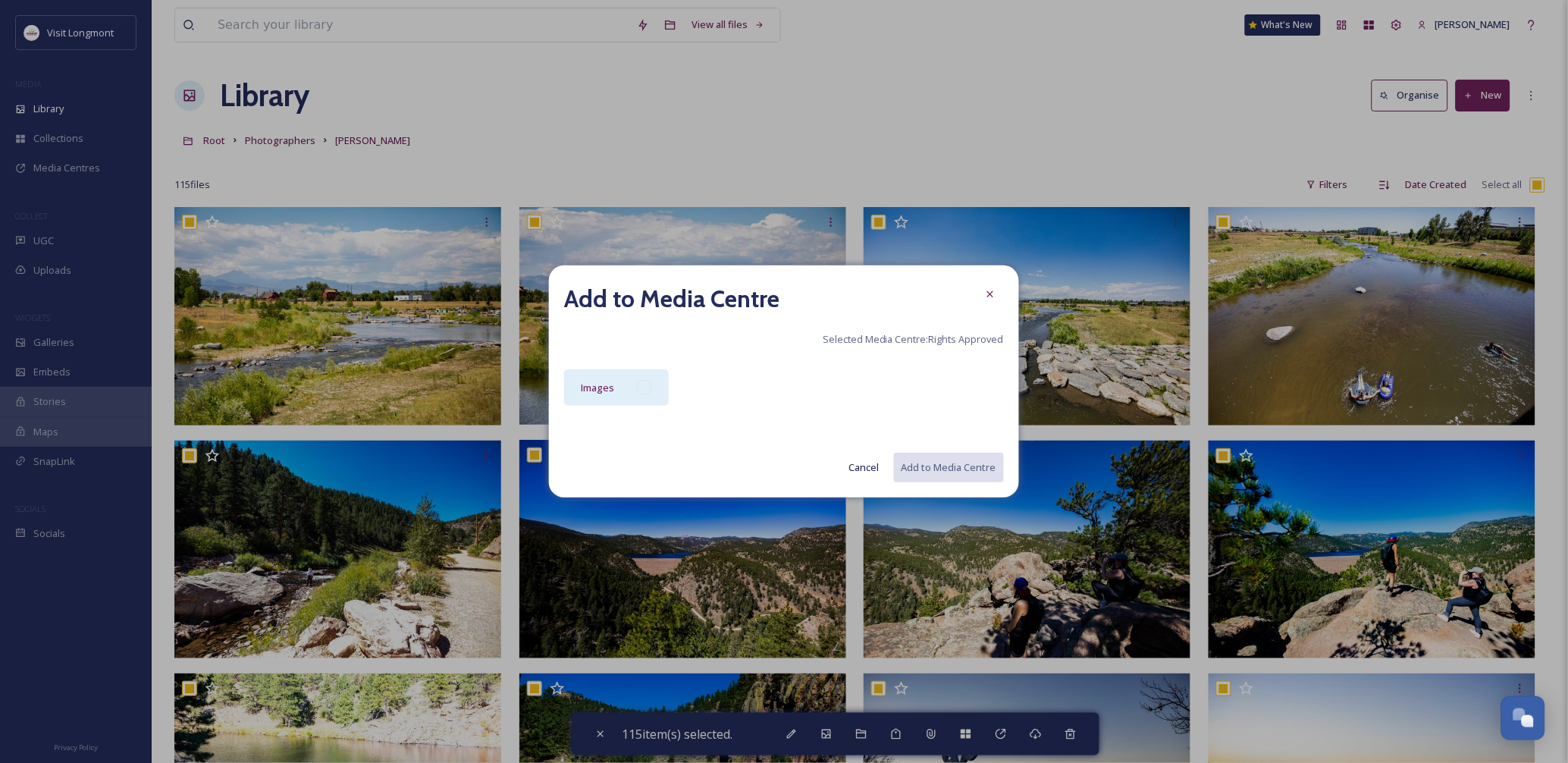
click at [585, 373] on div "Images" at bounding box center [616, 387] width 105 height 36
click at [976, 466] on button "Add to Media Centre" at bounding box center [948, 468] width 112 height 31
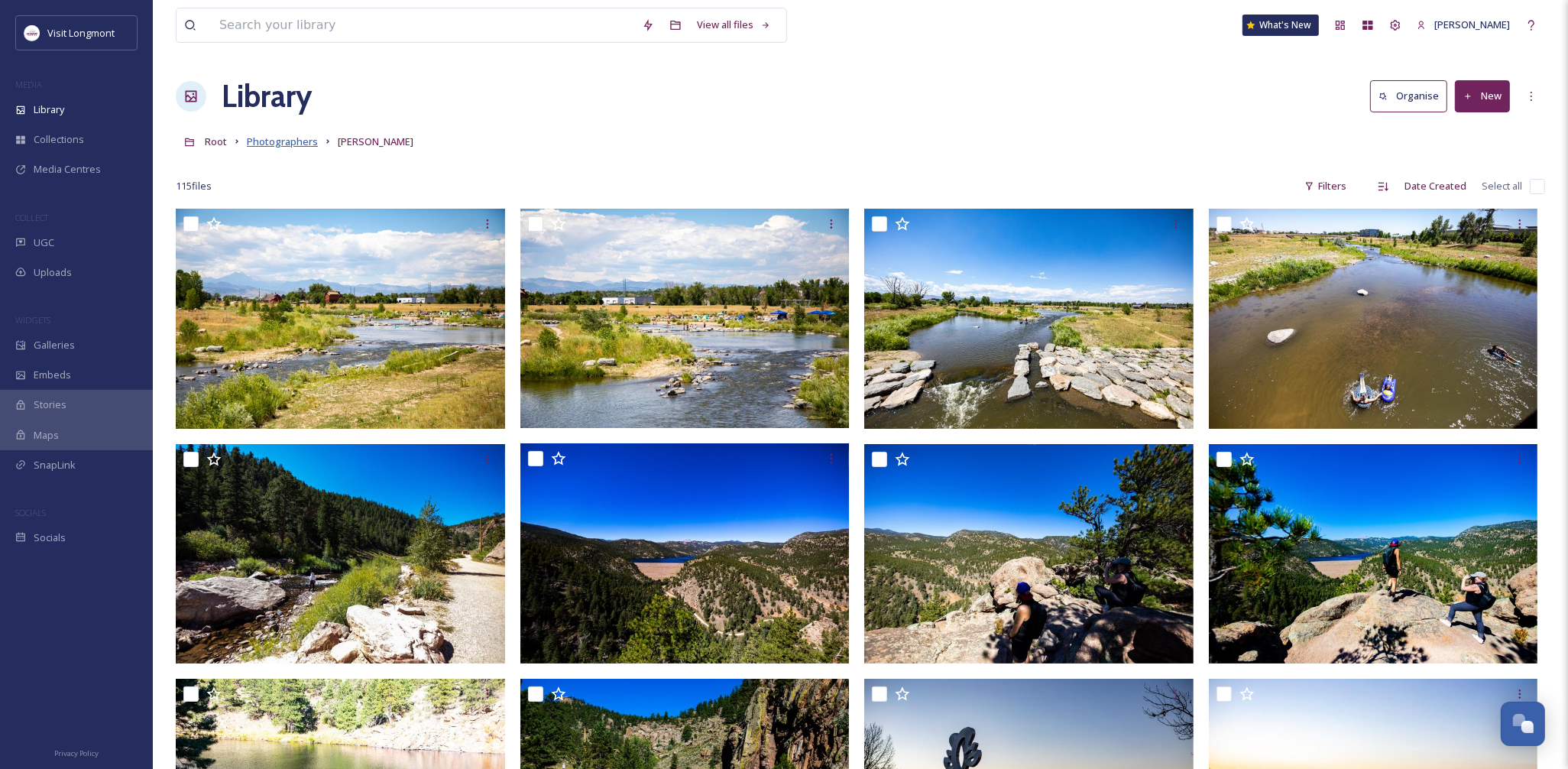
click at [294, 141] on span "Photographers" at bounding box center [283, 141] width 71 height 13
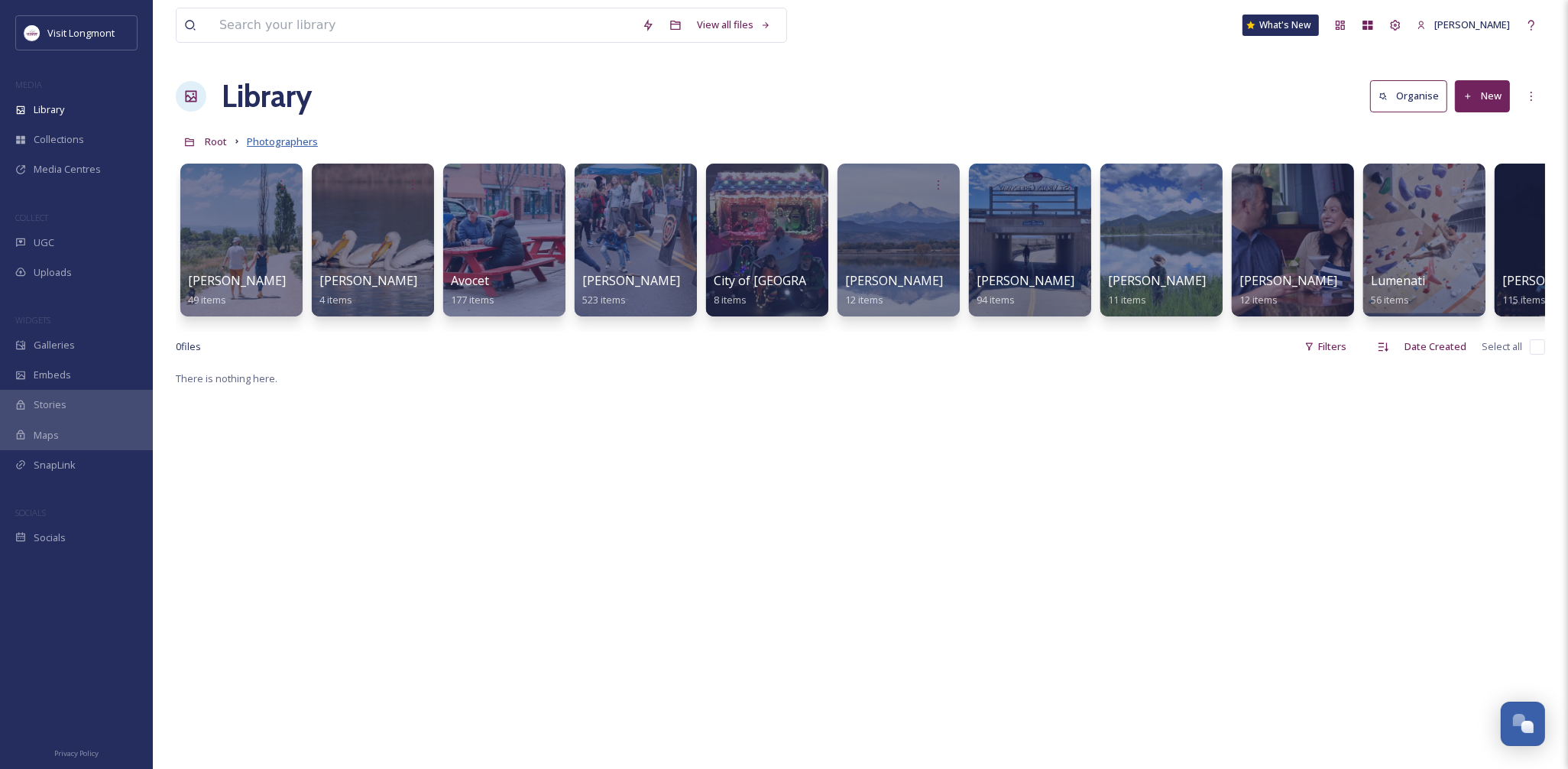
click at [249, 145] on span "Photographers" at bounding box center [283, 141] width 71 height 13
click at [64, 108] on span "Library" at bounding box center [48, 109] width 31 height 14
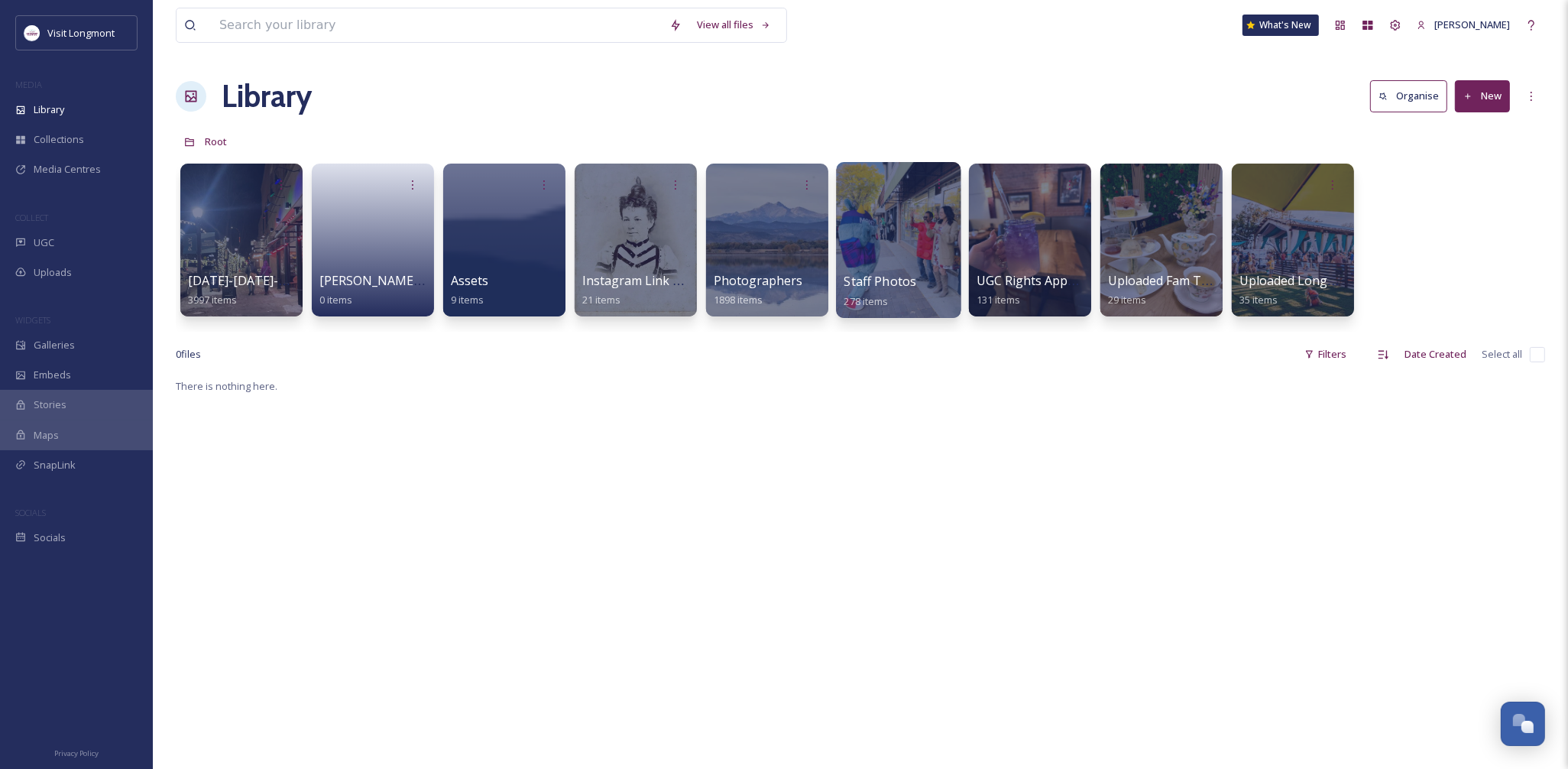
click at [942, 242] on div at bounding box center [897, 240] width 124 height 156
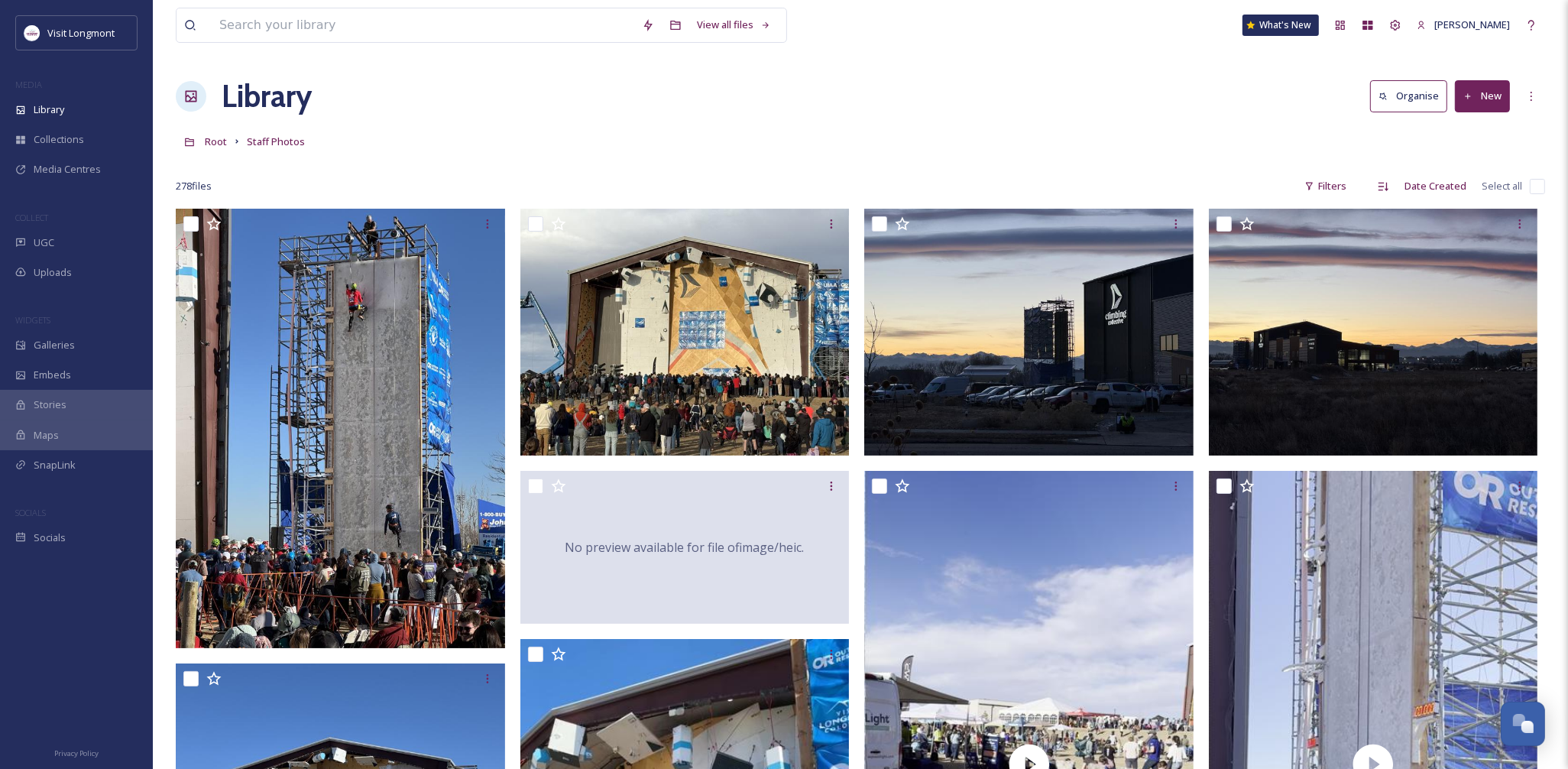
click at [1536, 185] on input "checkbox" at bounding box center [1536, 186] width 15 height 15
click at [1537, 191] on input "checkbox" at bounding box center [1536, 186] width 15 height 15
click at [1537, 188] on input "checkbox" at bounding box center [1536, 186] width 15 height 15
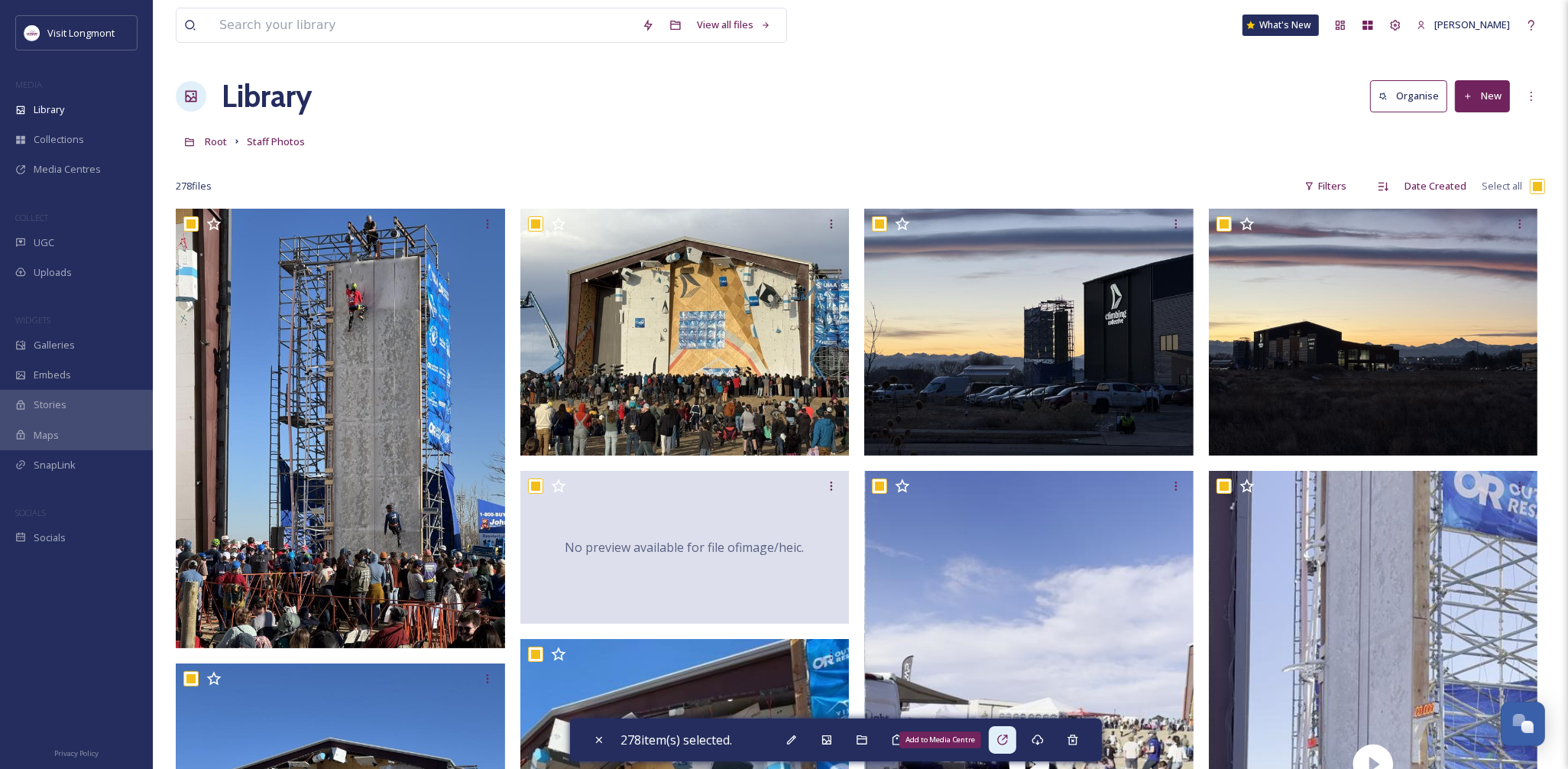
click at [1013, 739] on div "Add to Media Centre" at bounding box center [1002, 739] width 28 height 28
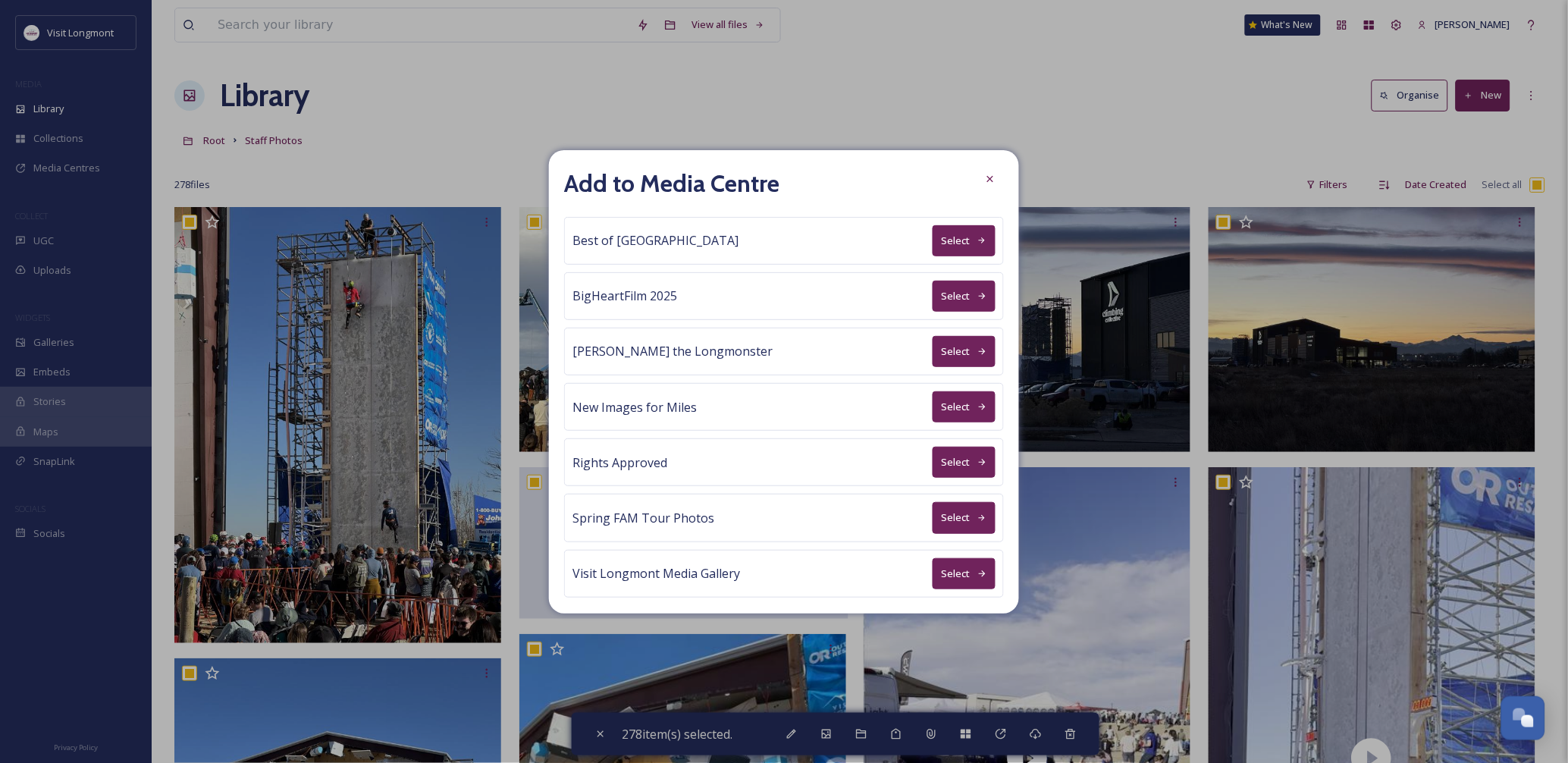
click at [956, 465] on button "Select" at bounding box center [964, 462] width 63 height 31
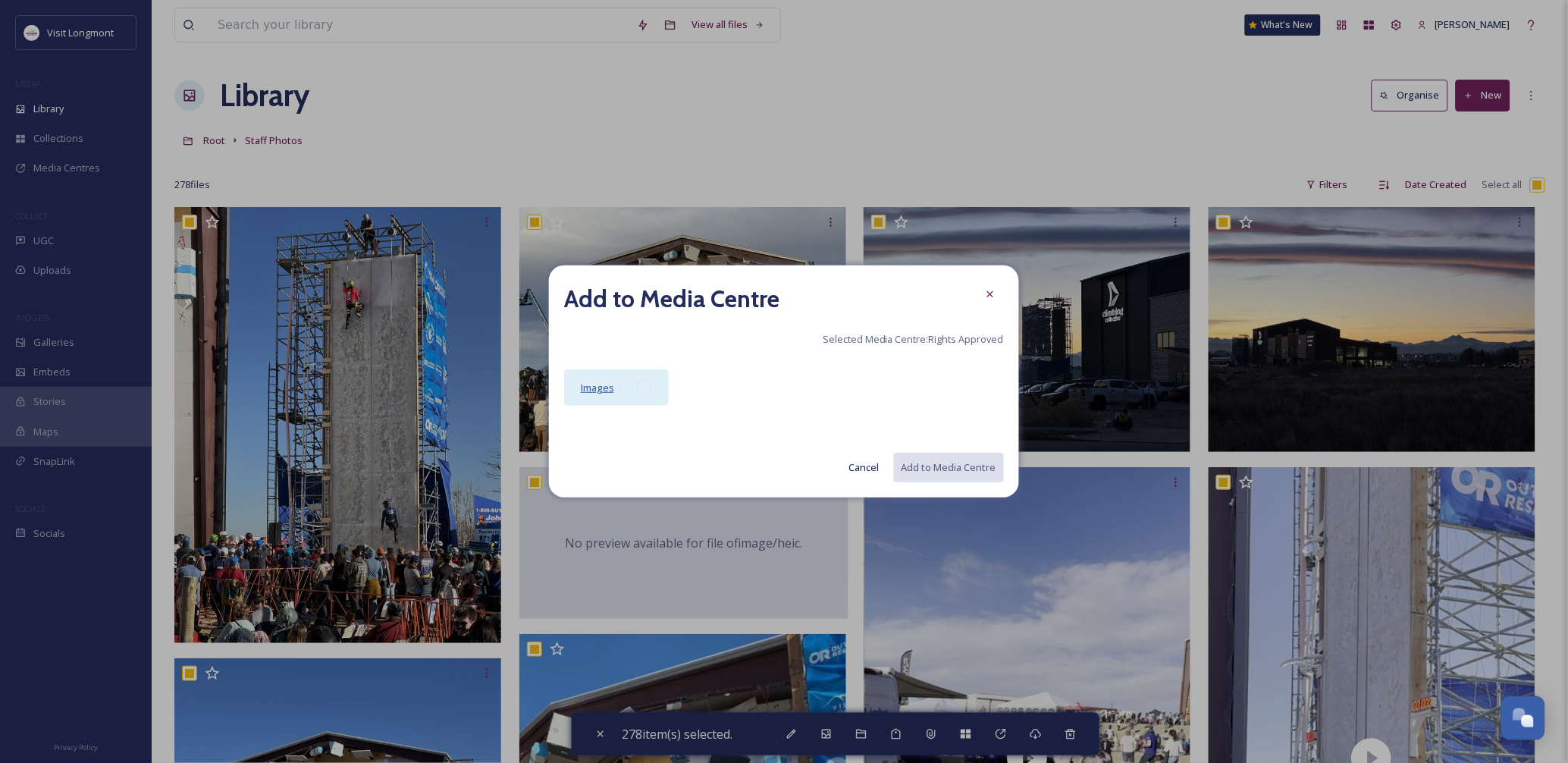
click at [599, 383] on span "Images" at bounding box center [597, 387] width 33 height 13
click at [968, 458] on button "Add to Media Centre" at bounding box center [948, 468] width 112 height 31
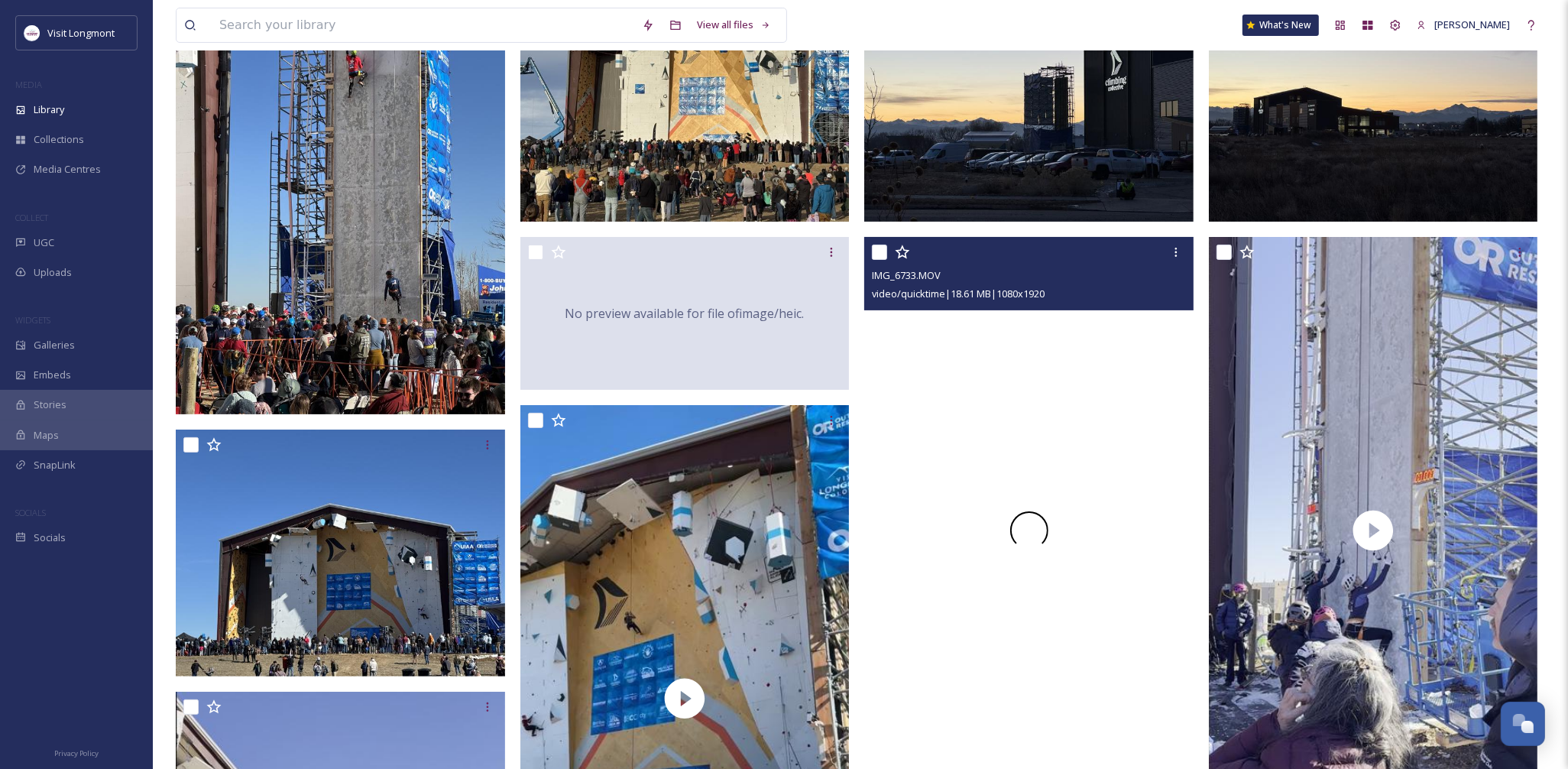
scroll to position [254, 0]
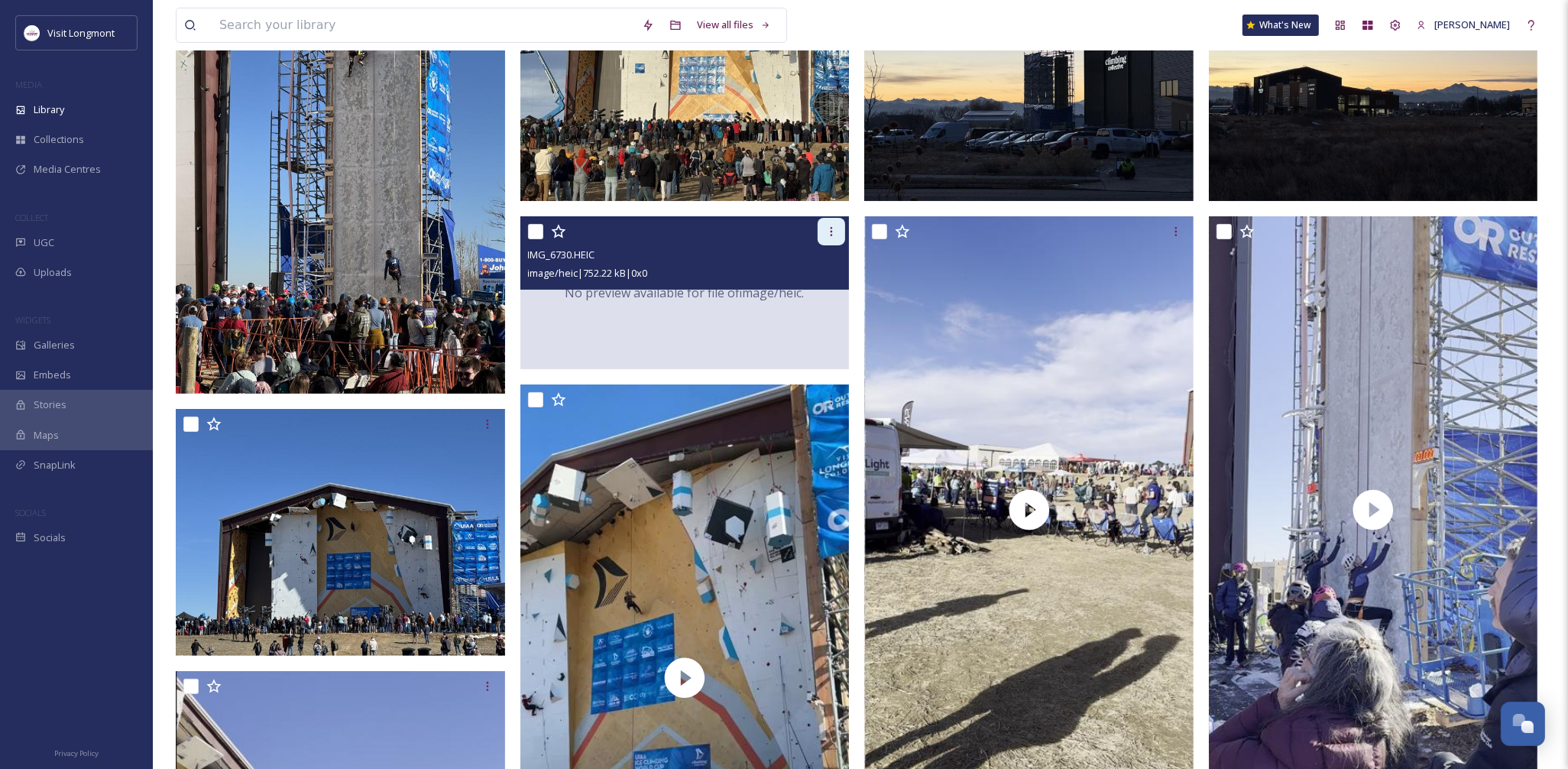
click at [834, 232] on icon at bounding box center [831, 231] width 12 height 12
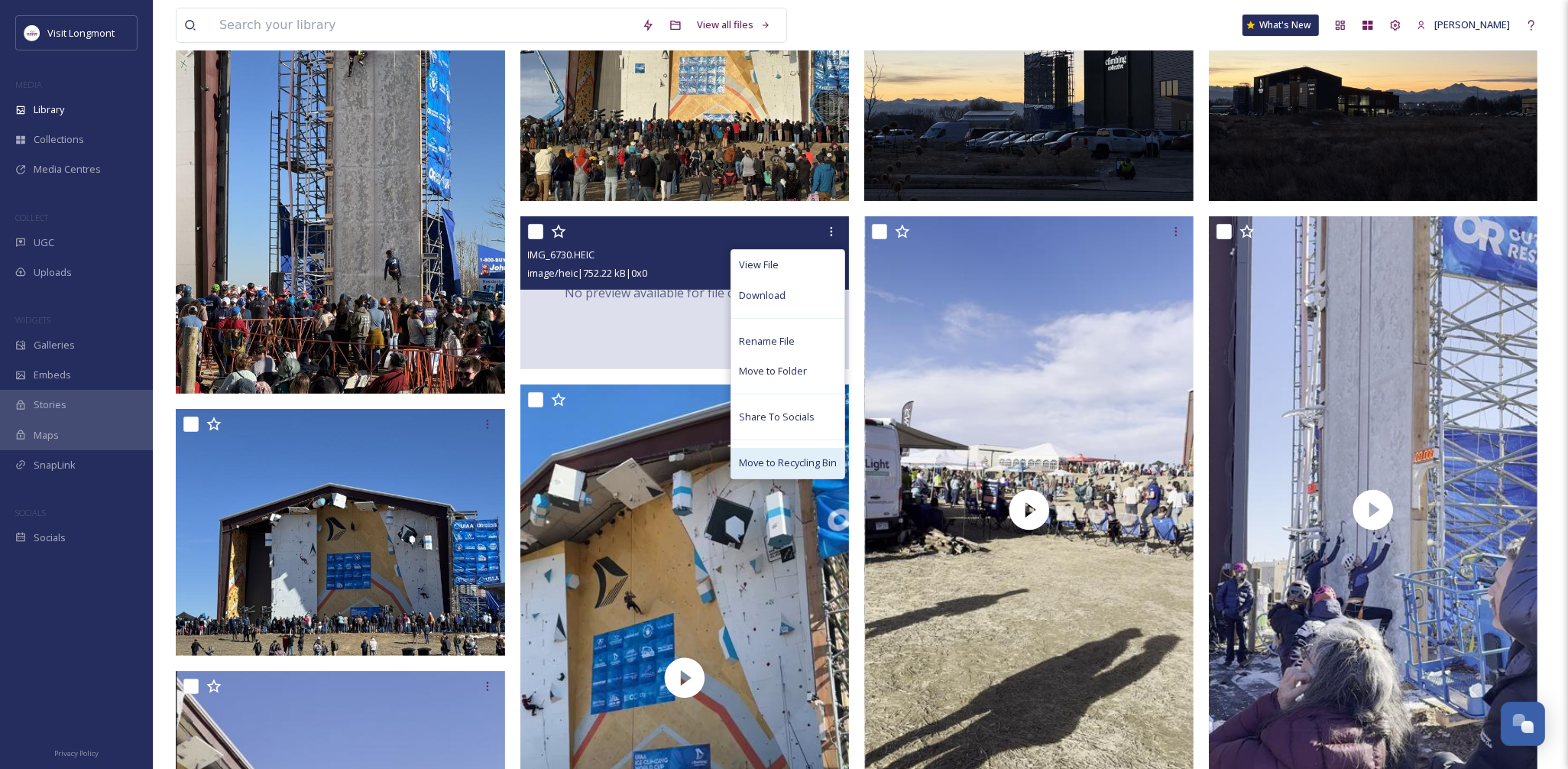
click at [790, 453] on div "Move to Recycling Bin" at bounding box center [787, 463] width 113 height 30
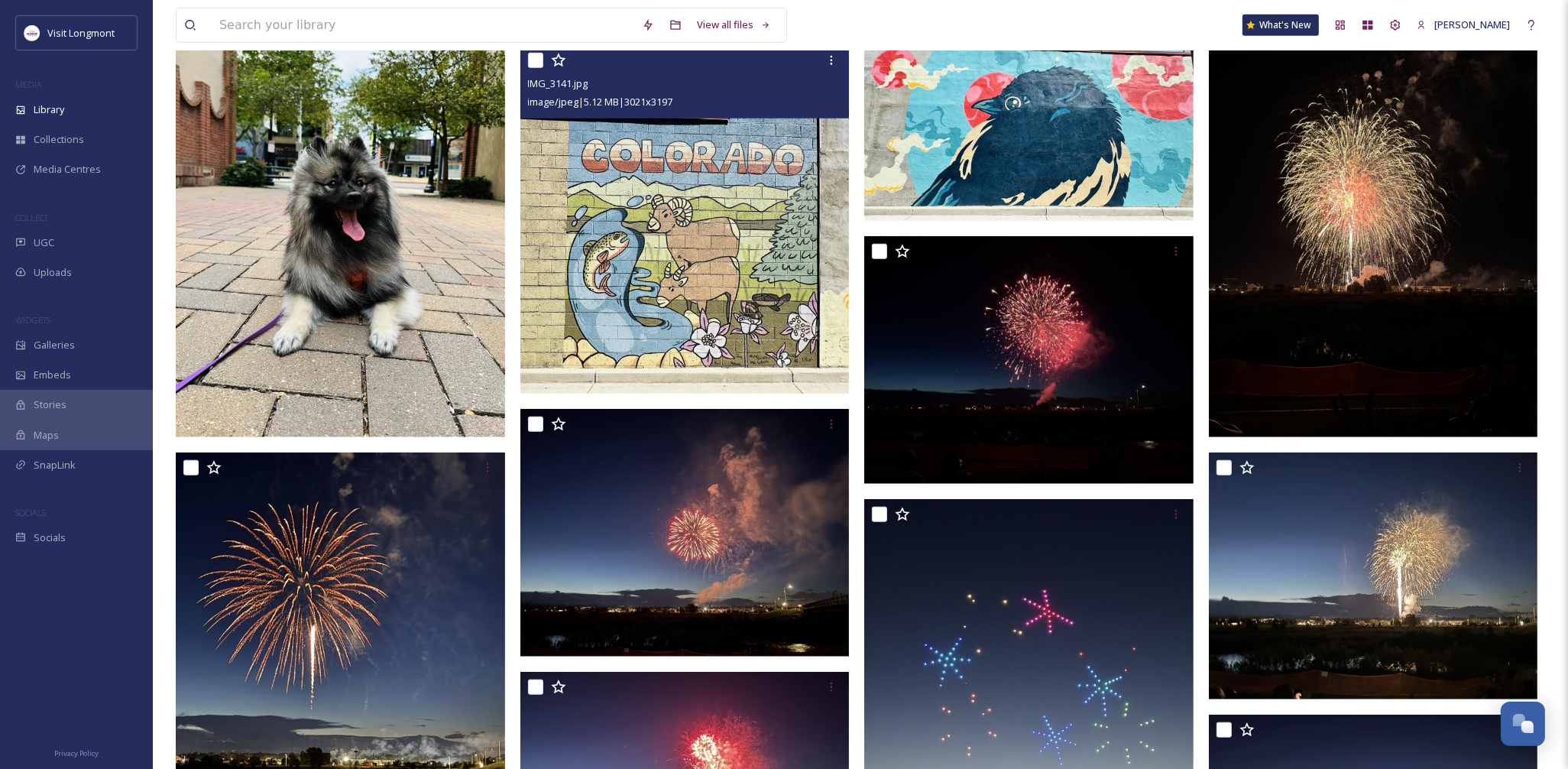
scroll to position [1018, 0]
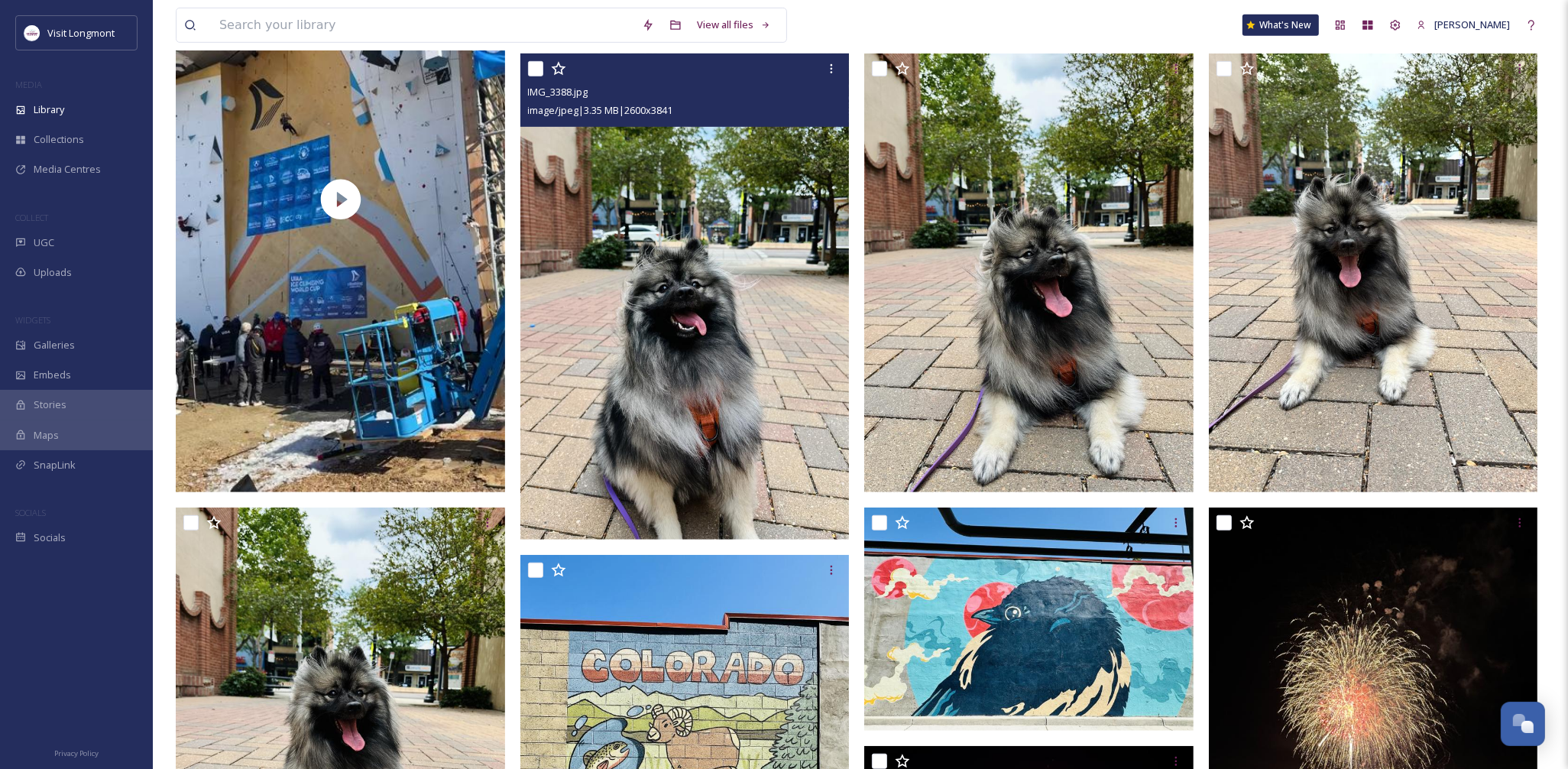
click at [622, 398] on img at bounding box center [685, 297] width 329 height 487
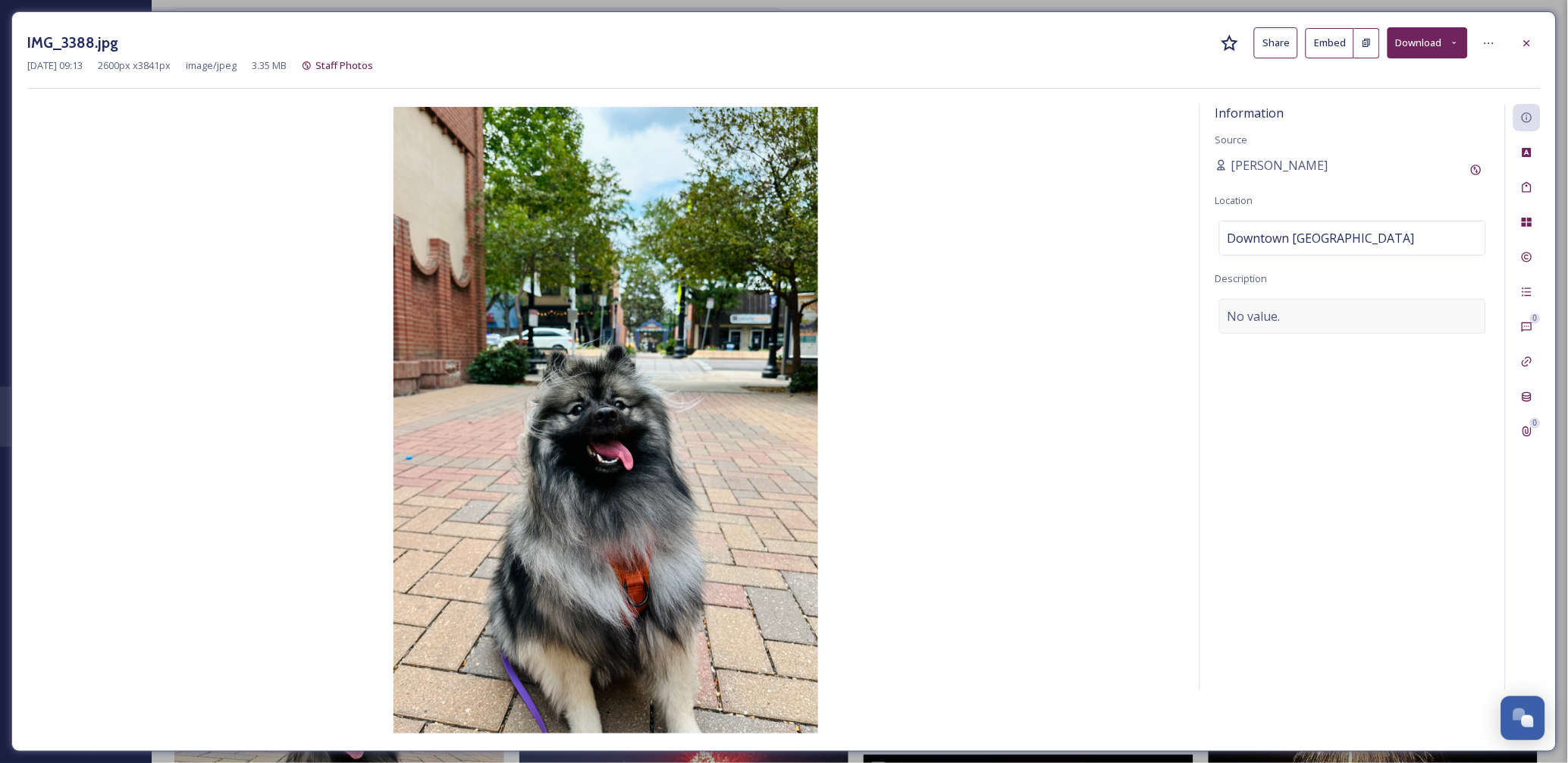
click at [1320, 315] on div "No value." at bounding box center [1353, 316] width 267 height 35
click at [1291, 343] on textarea at bounding box center [1352, 361] width 274 height 126
click at [1278, 312] on textarea "Agatha the Keeshond" at bounding box center [1352, 361] width 274 height 126
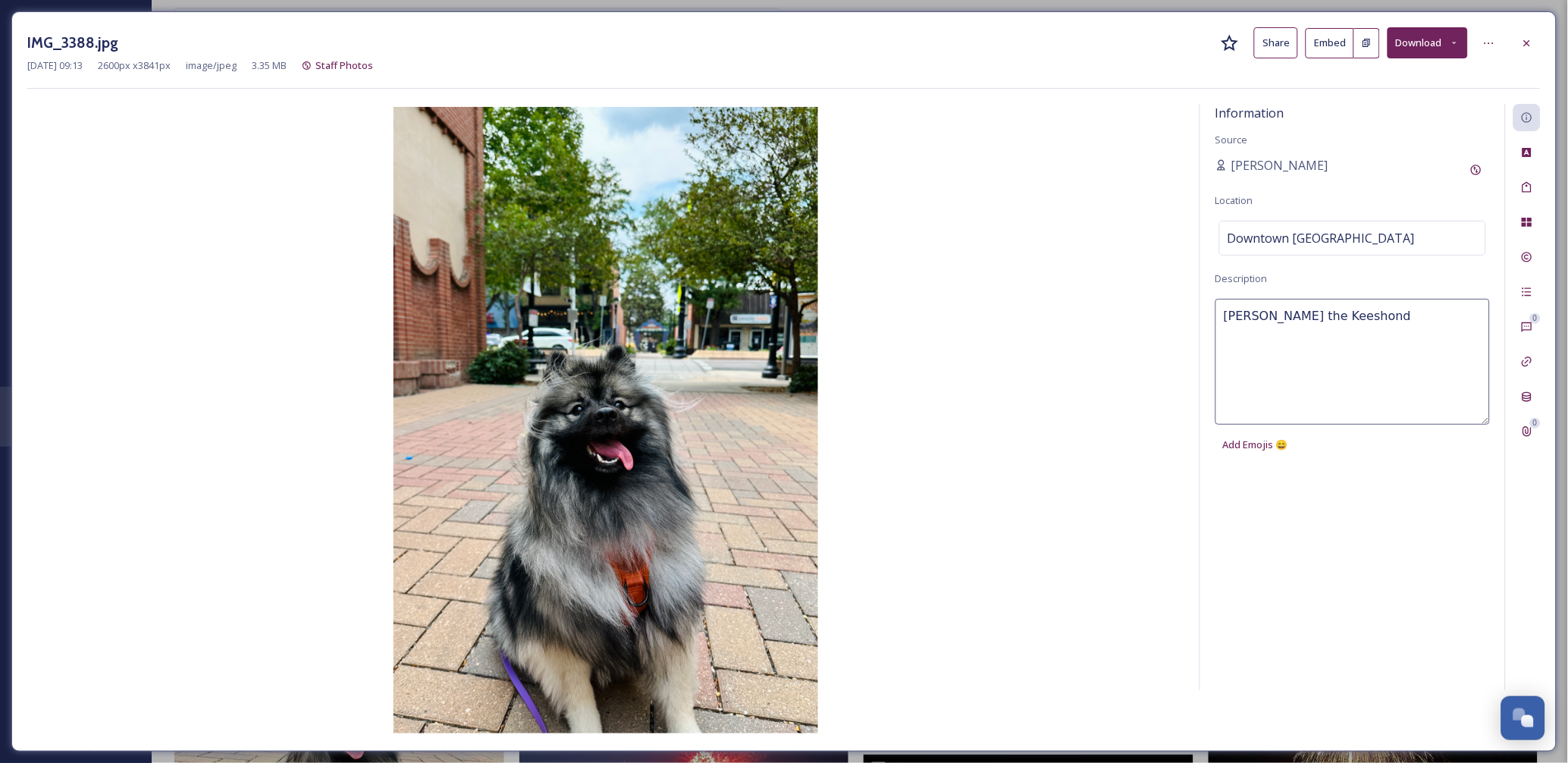
click at [1365, 569] on div "Information Source Nikki Tooker Location Downtown Longmont Description Agatha t…" at bounding box center [1353, 397] width 305 height 586
click at [1383, 369] on div "Information Source Nikki Tooker Location Downtown Longmont Description Agatha t…" at bounding box center [1353, 397] width 305 height 586
click at [1268, 188] on div "Information Source Nikki Tooker Location Downtown Longmont Description Agatha t…" at bounding box center [1353, 397] width 305 height 586
click at [1532, 41] on icon at bounding box center [1526, 42] width 12 height 12
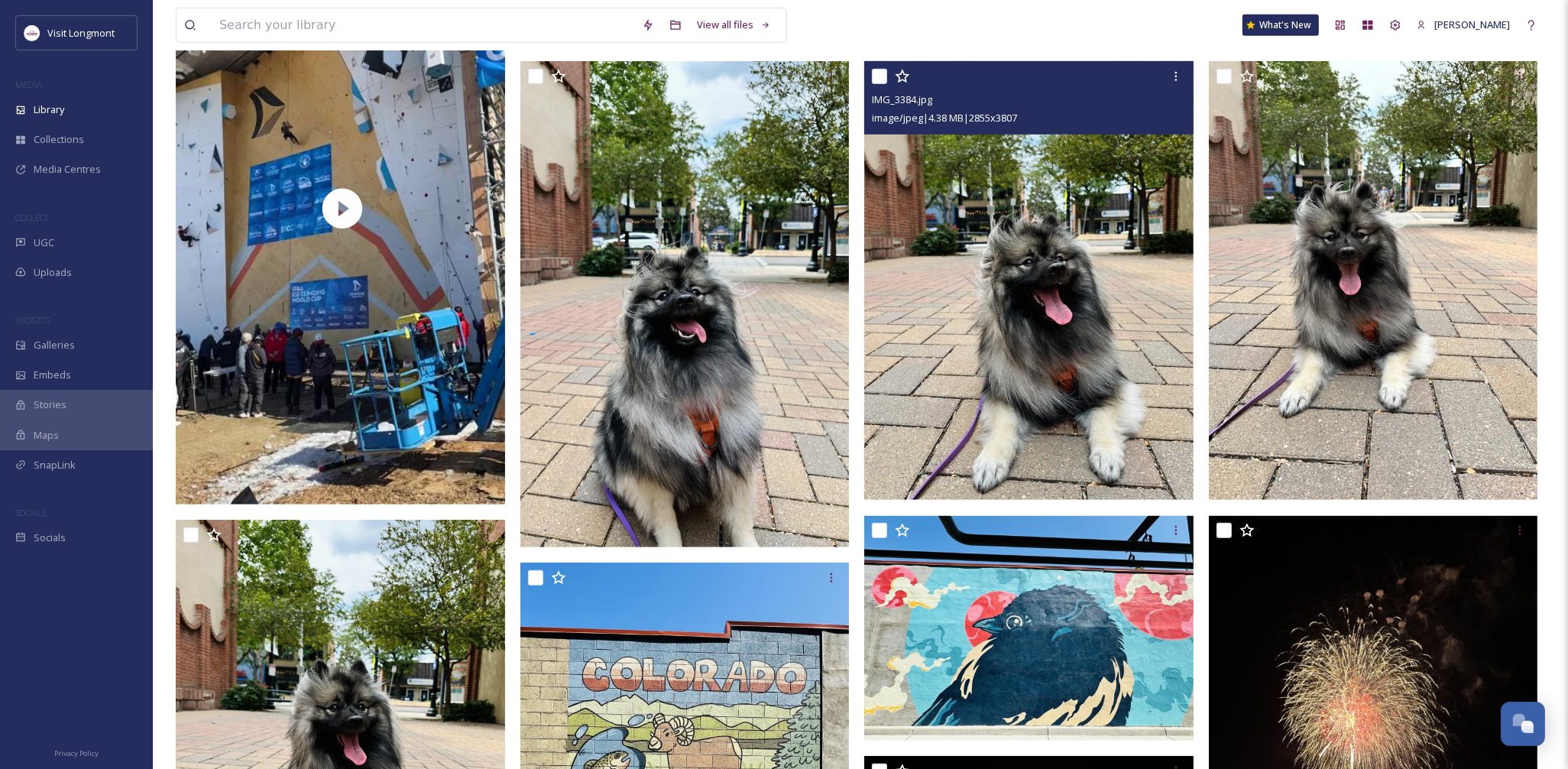
click at [1029, 303] on img at bounding box center [1029, 280] width 329 height 439
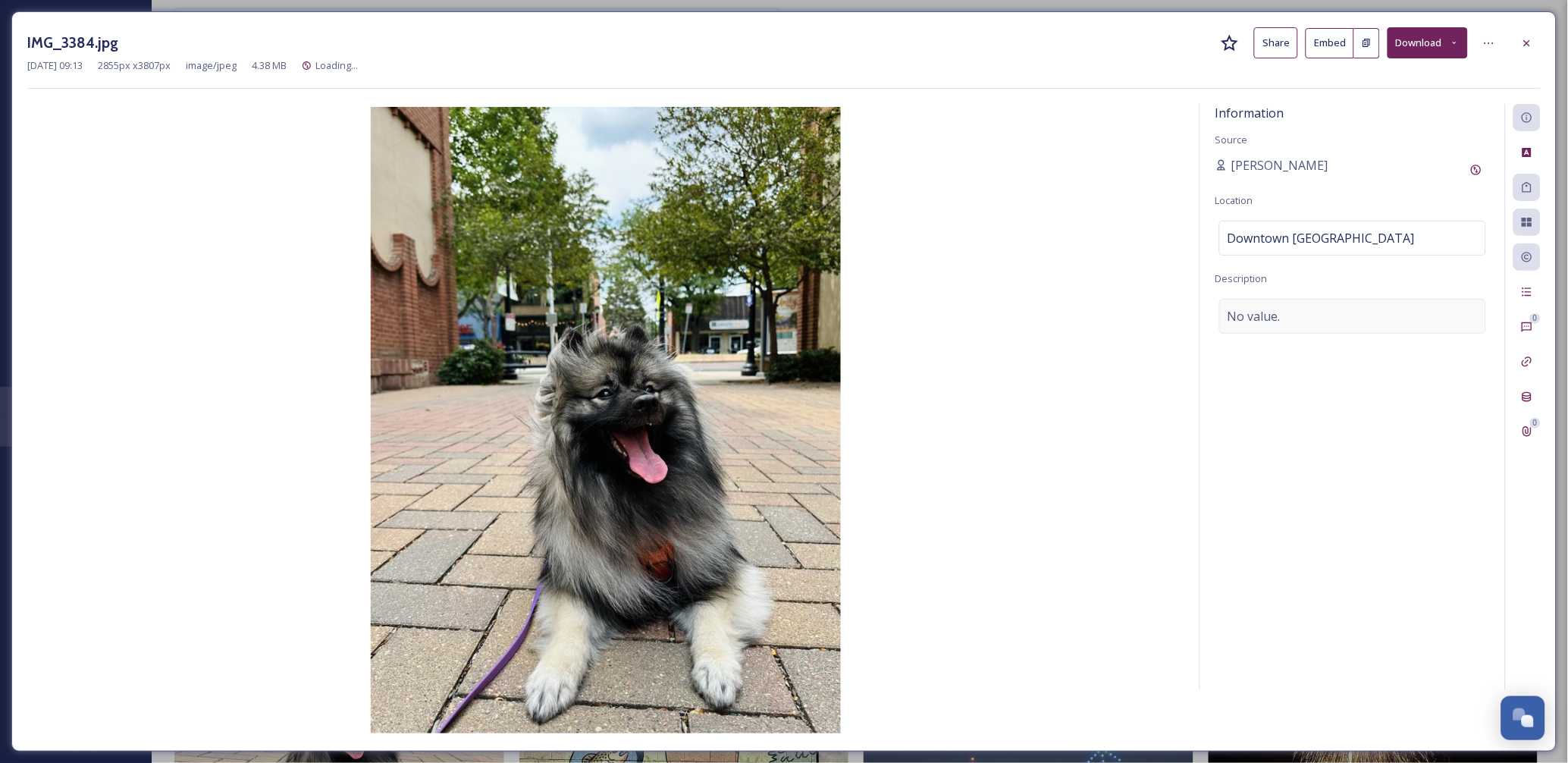
click at [1269, 320] on span "No value." at bounding box center [1254, 316] width 53 height 18
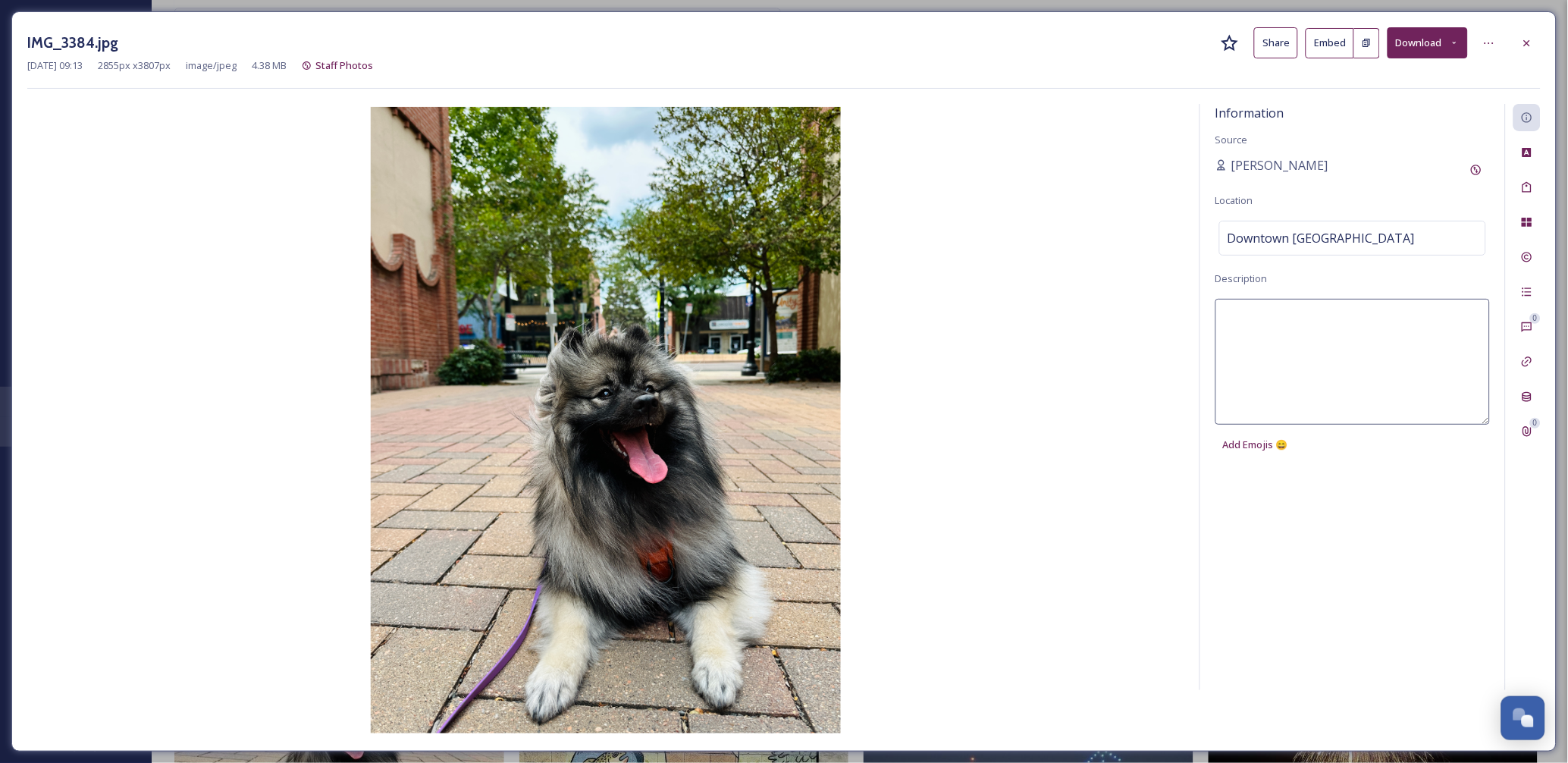
click at [1272, 336] on textarea at bounding box center [1352, 361] width 274 height 126
paste textarea "Agatha the Keeshond"
click at [1291, 521] on div "Information Source Nikki Tooker Location Downtown Longmont Description Agatha t…" at bounding box center [1353, 397] width 305 height 586
click at [1081, 222] on img at bounding box center [606, 420] width 1157 height 626
click at [1525, 40] on icon at bounding box center [1527, 42] width 6 height 6
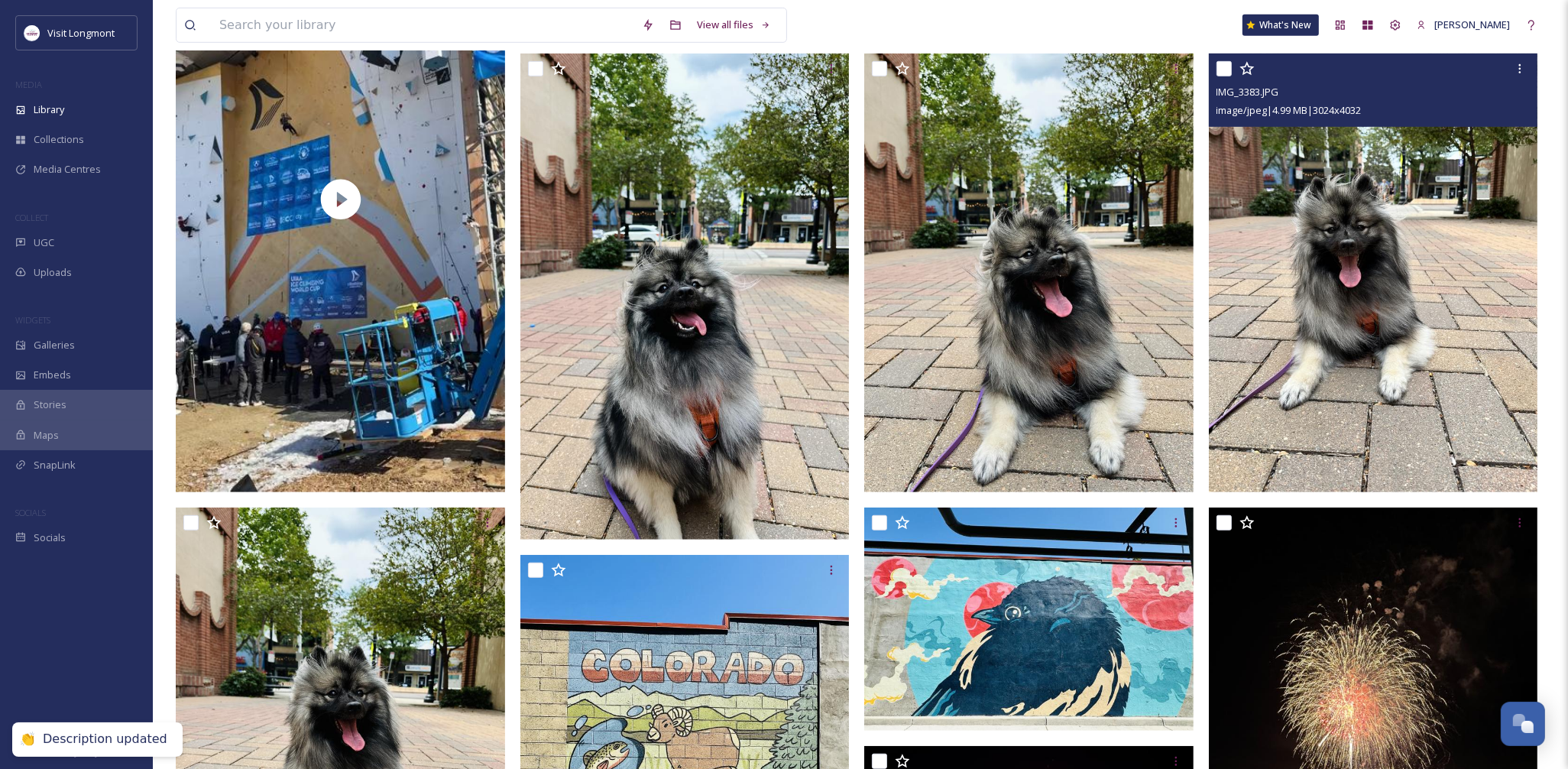
click at [1315, 325] on img at bounding box center [1373, 273] width 329 height 439
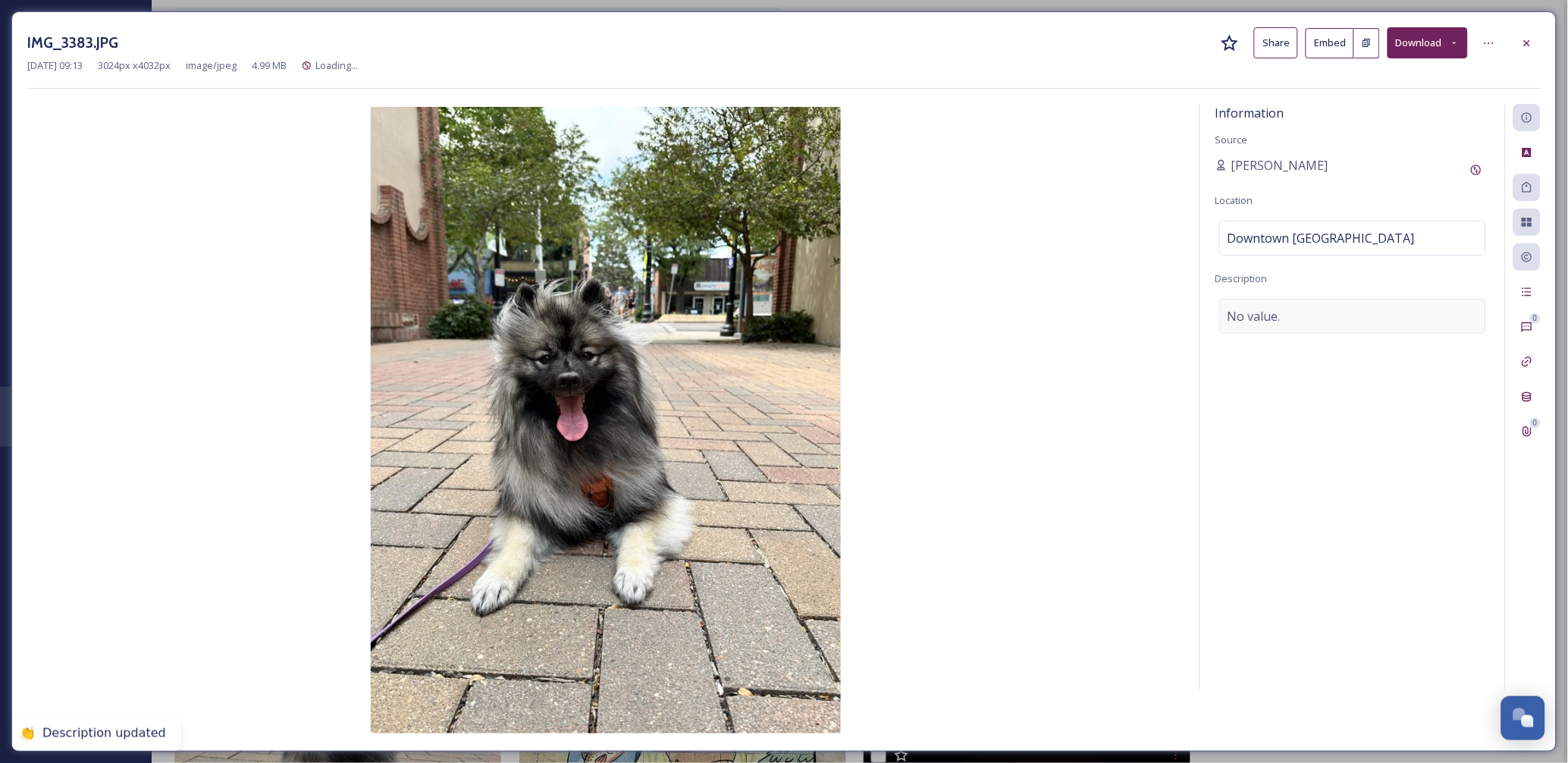
drag, startPoint x: 1292, startPoint y: 296, endPoint x: 1294, endPoint y: 320, distance: 24.1
click at [1292, 299] on div "Information Source Nikki Tooker Location Downtown Longmont Description No value." at bounding box center [1353, 397] width 305 height 586
click at [1291, 318] on div "No value." at bounding box center [1353, 316] width 267 height 35
click at [1290, 317] on textarea at bounding box center [1352, 361] width 274 height 126
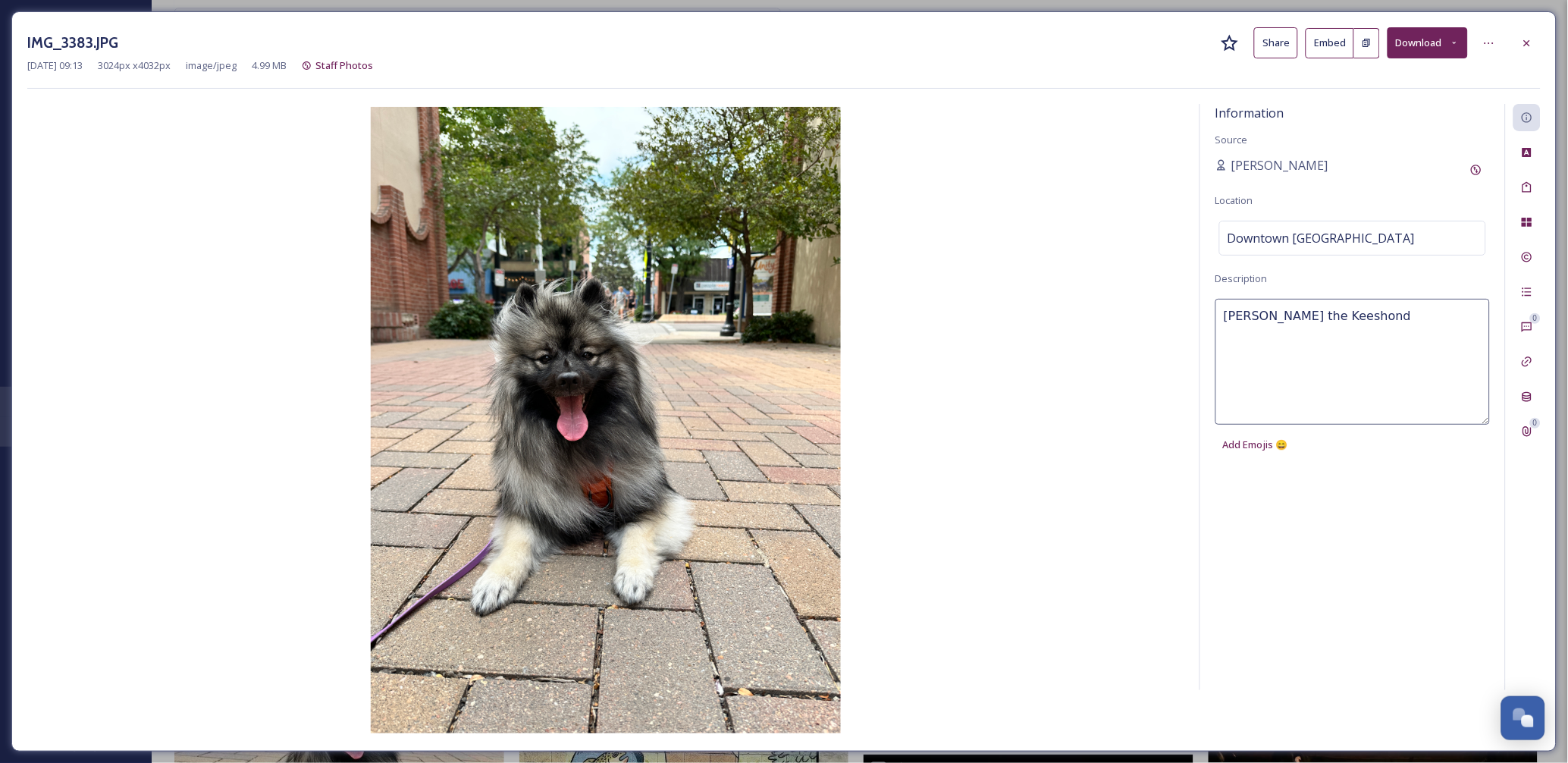
click at [1272, 541] on div "Information Source Nikki Tooker Location Downtown Longmont Description Agatha t…" at bounding box center [1353, 397] width 305 height 586
click at [1070, 328] on img at bounding box center [606, 420] width 1157 height 626
click at [1522, 39] on icon at bounding box center [1526, 42] width 12 height 12
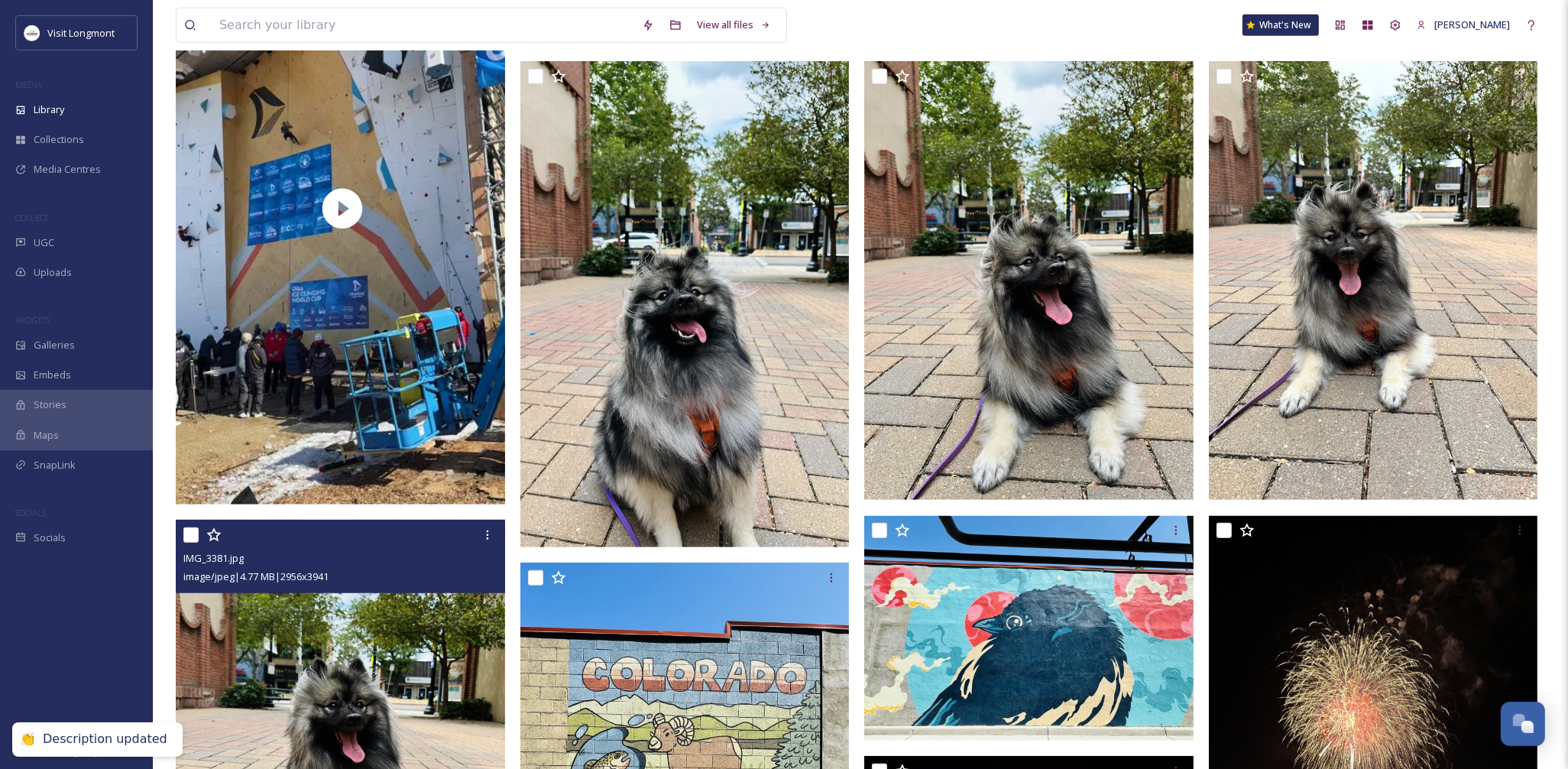
click at [337, 640] on img at bounding box center [341, 739] width 329 height 439
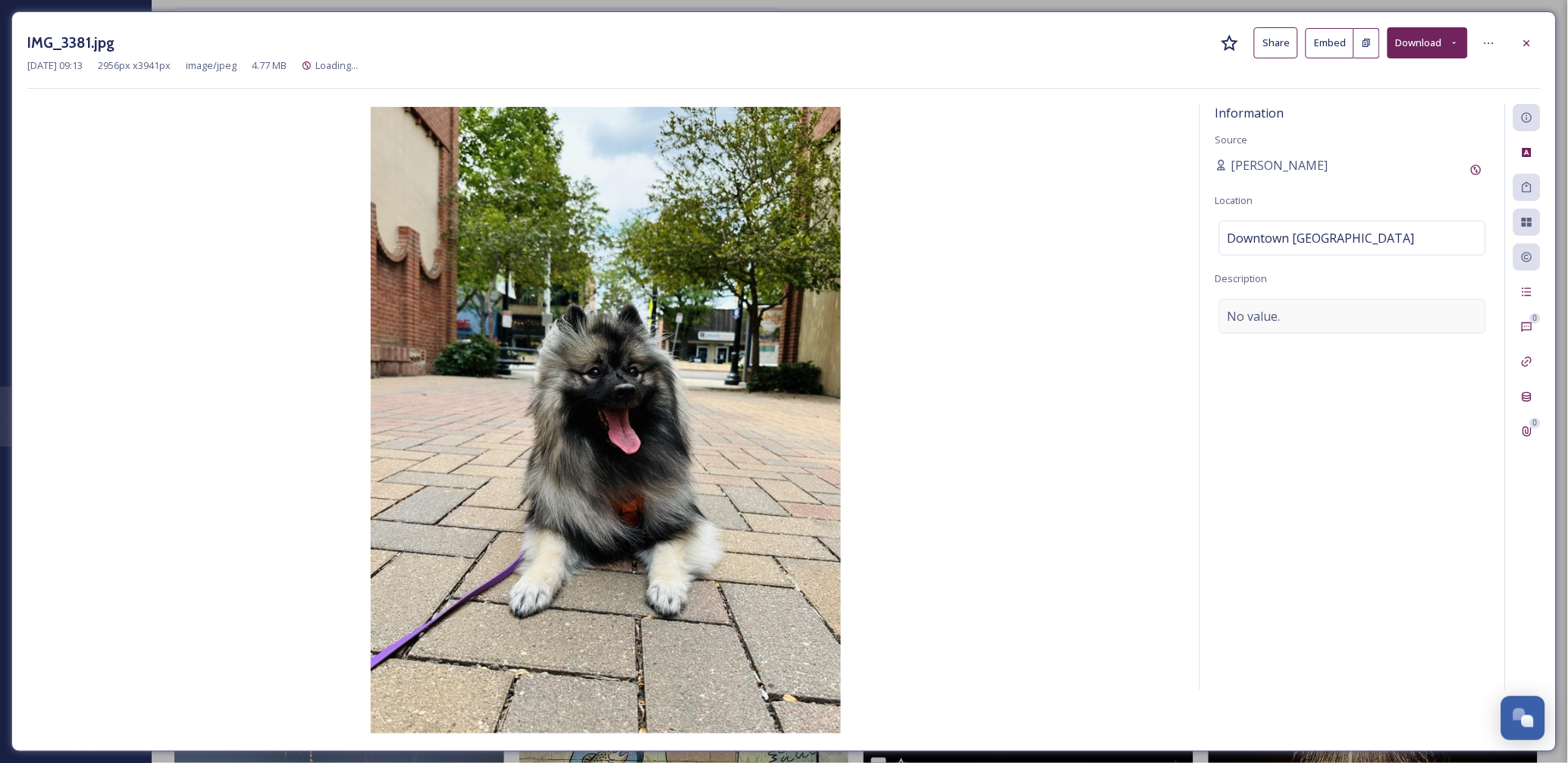
click at [1279, 312] on span "No value." at bounding box center [1254, 316] width 53 height 18
click at [1279, 312] on textarea at bounding box center [1352, 361] width 274 height 126
paste textarea
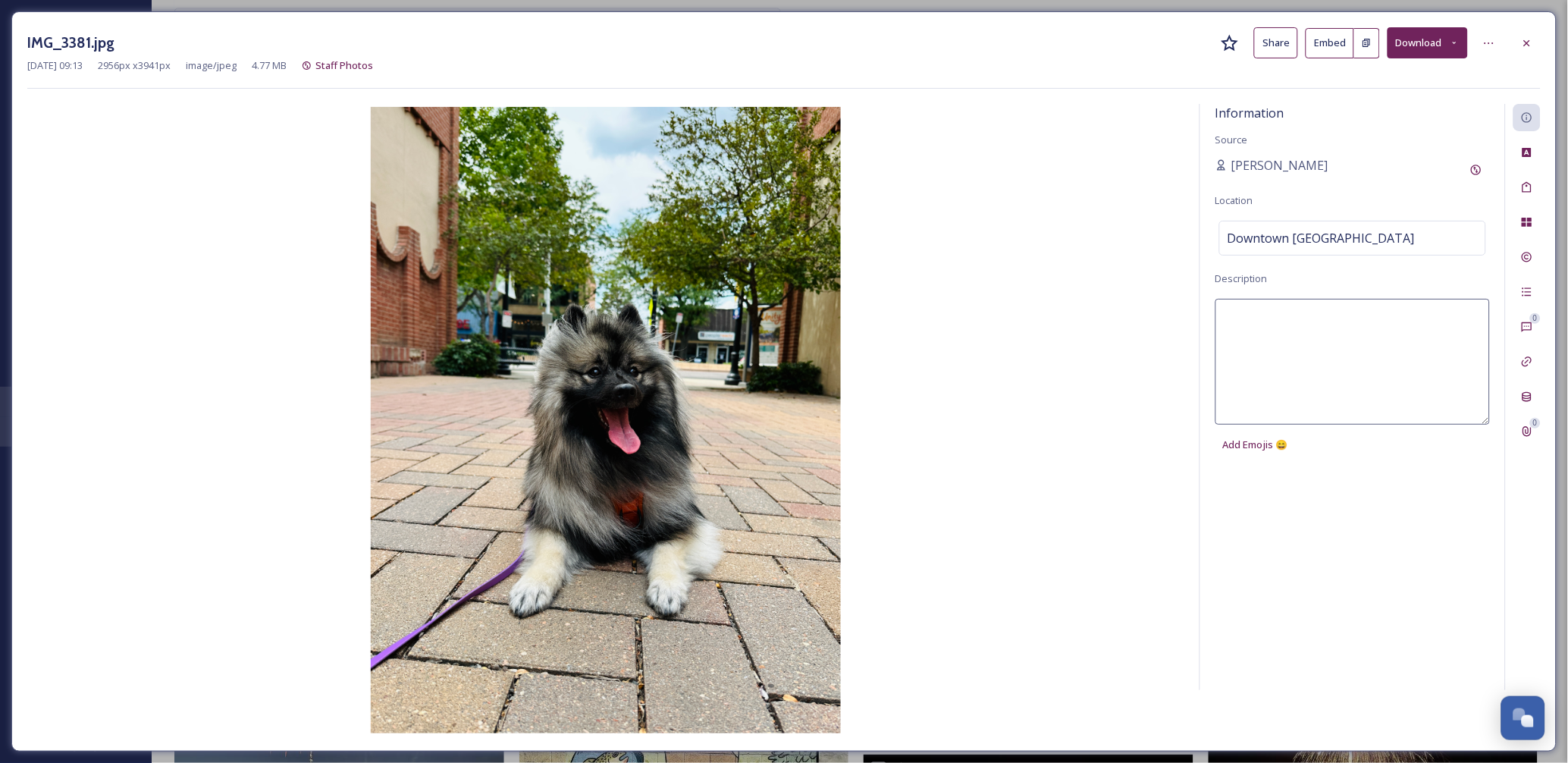
click at [1276, 343] on textarea at bounding box center [1352, 361] width 274 height 126
paste textarea "Agatha the Keeshond"
click at [1063, 411] on img at bounding box center [606, 420] width 1157 height 626
click at [1114, 350] on img at bounding box center [606, 420] width 1157 height 626
click at [1249, 107] on span "Information" at bounding box center [1250, 112] width 69 height 17
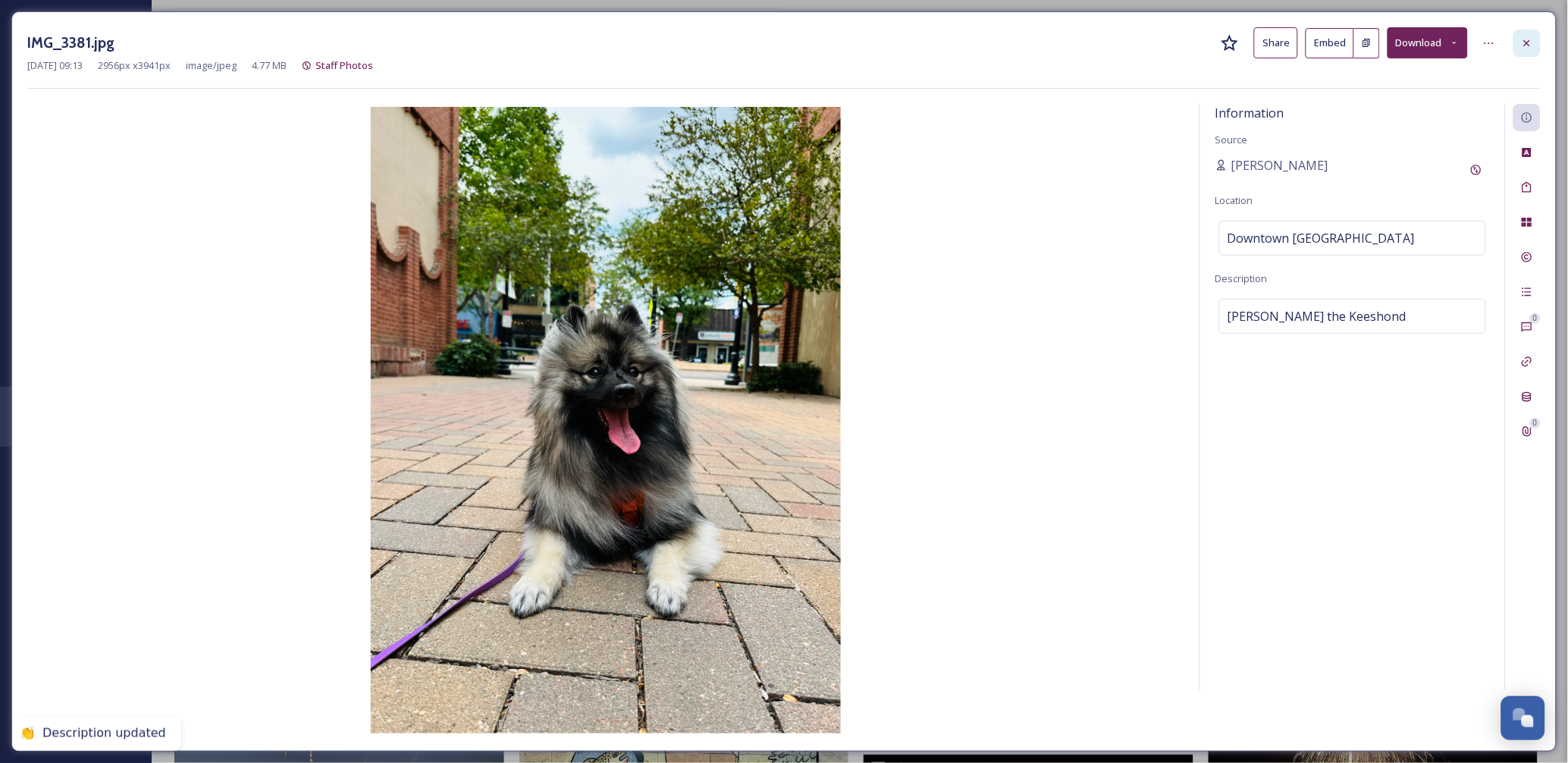
click at [1526, 37] on icon at bounding box center [1526, 42] width 12 height 12
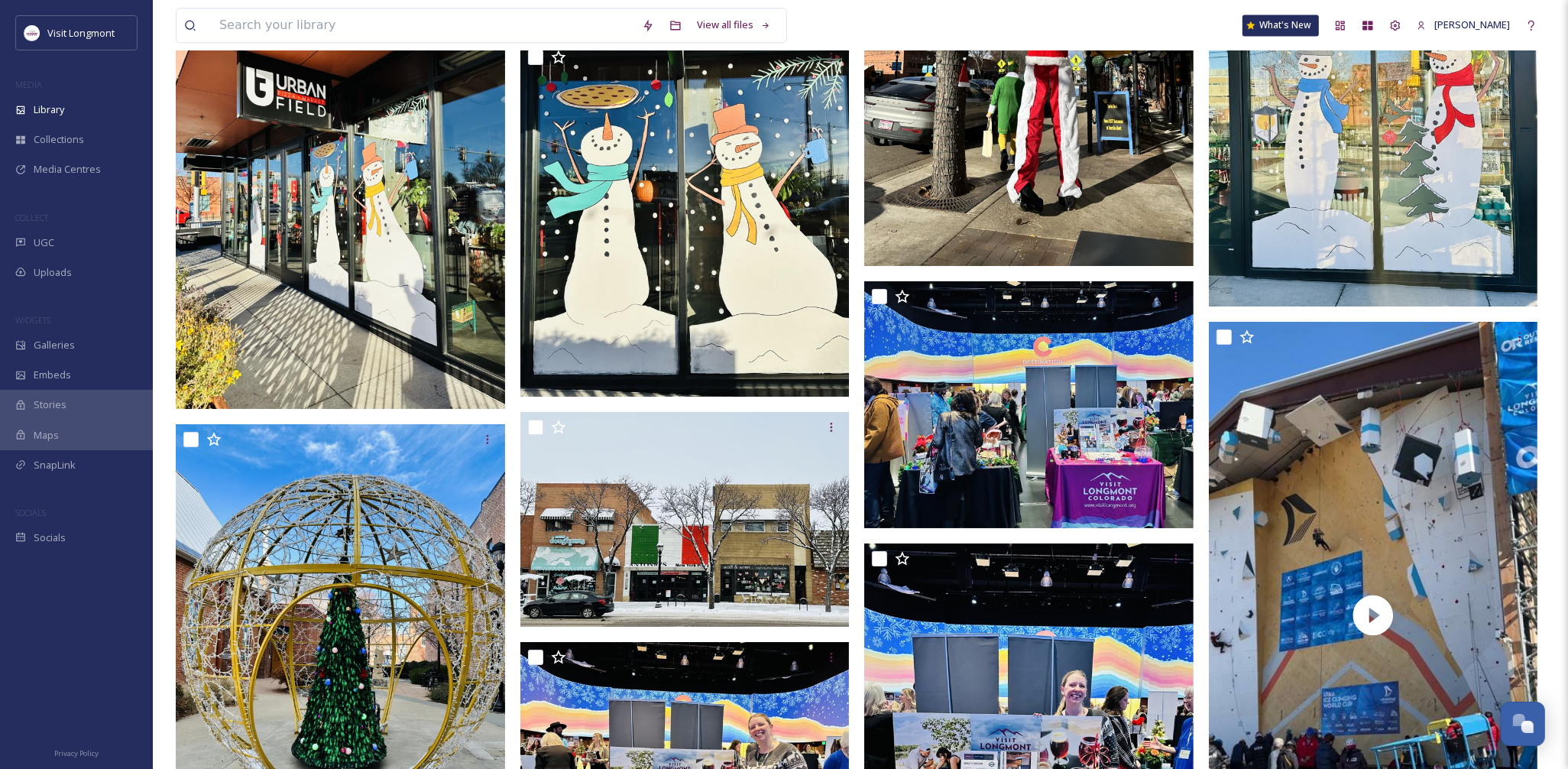
scroll to position [10696, 0]
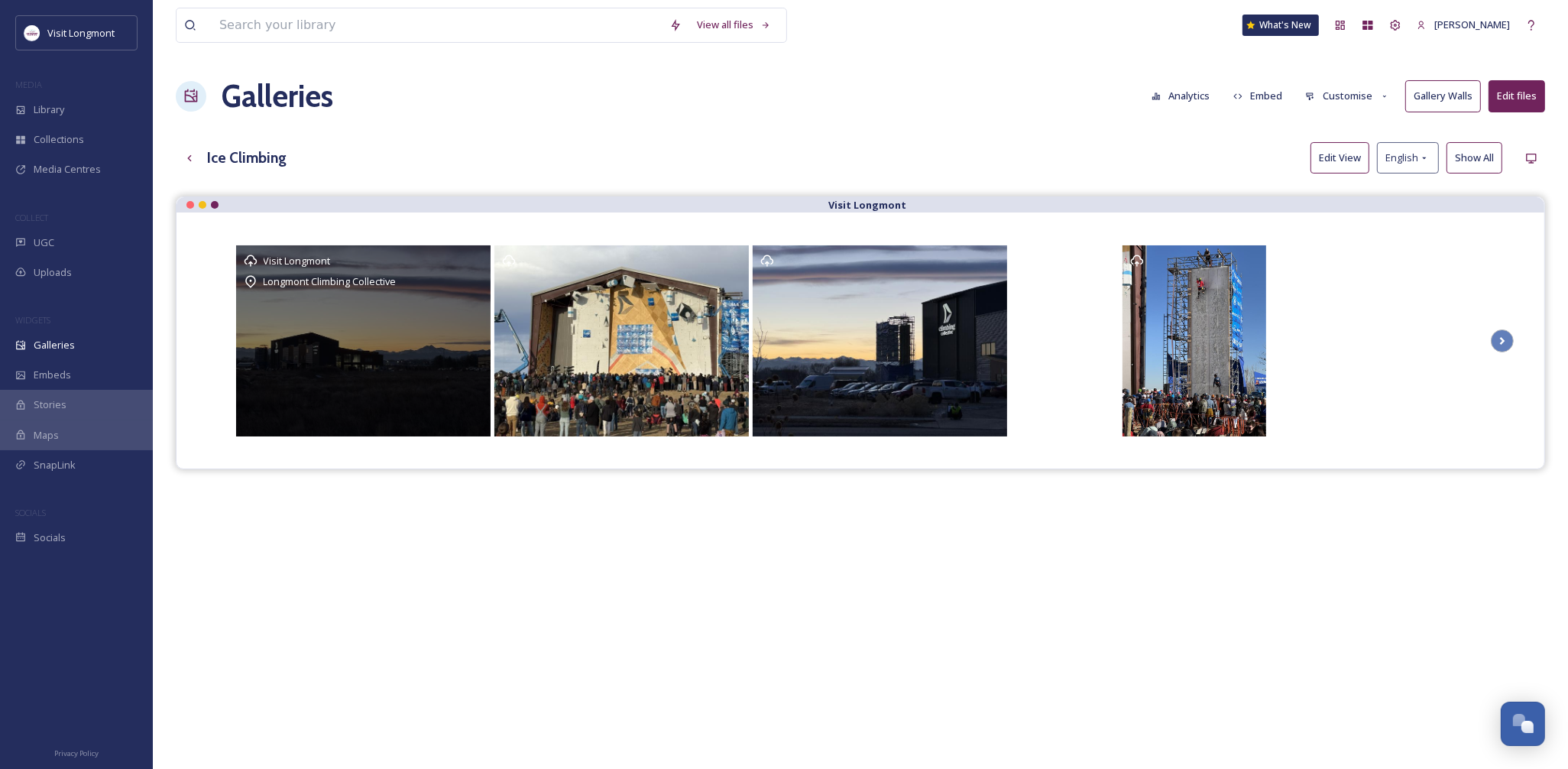
scroll to position [165, 0]
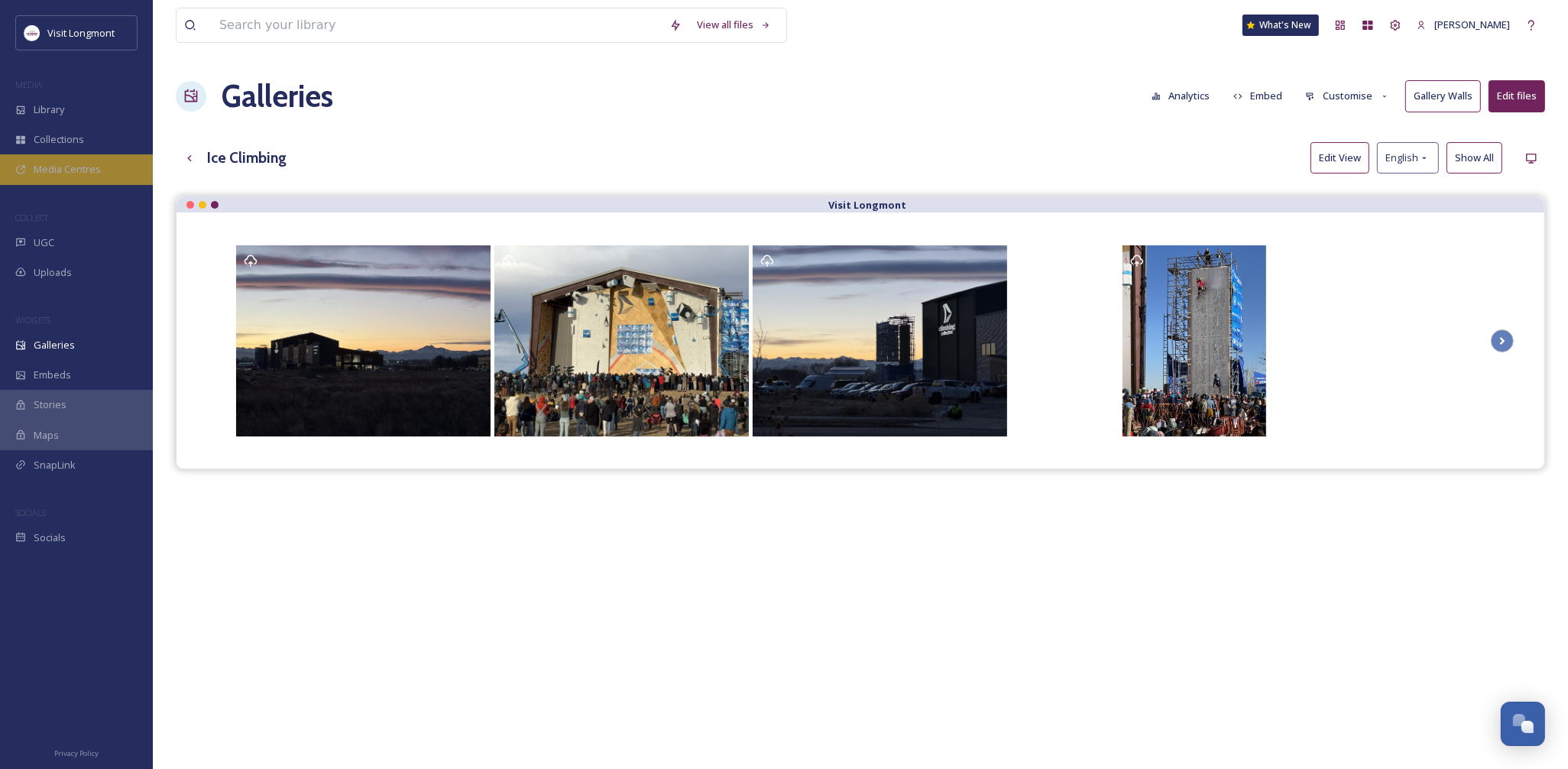
click at [51, 181] on div "Media Centres" at bounding box center [76, 169] width 153 height 30
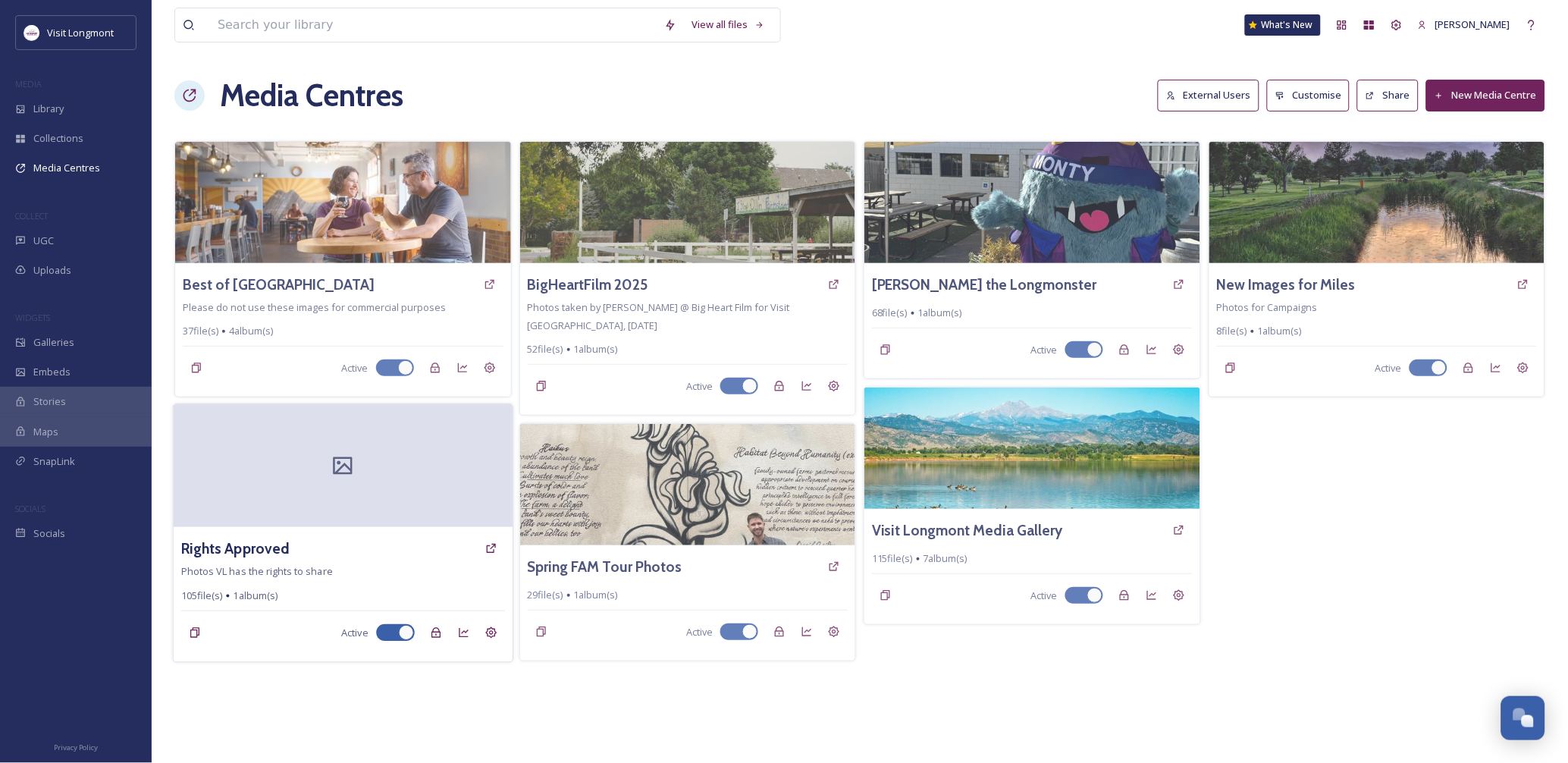
click at [319, 462] on div at bounding box center [343, 466] width 339 height 123
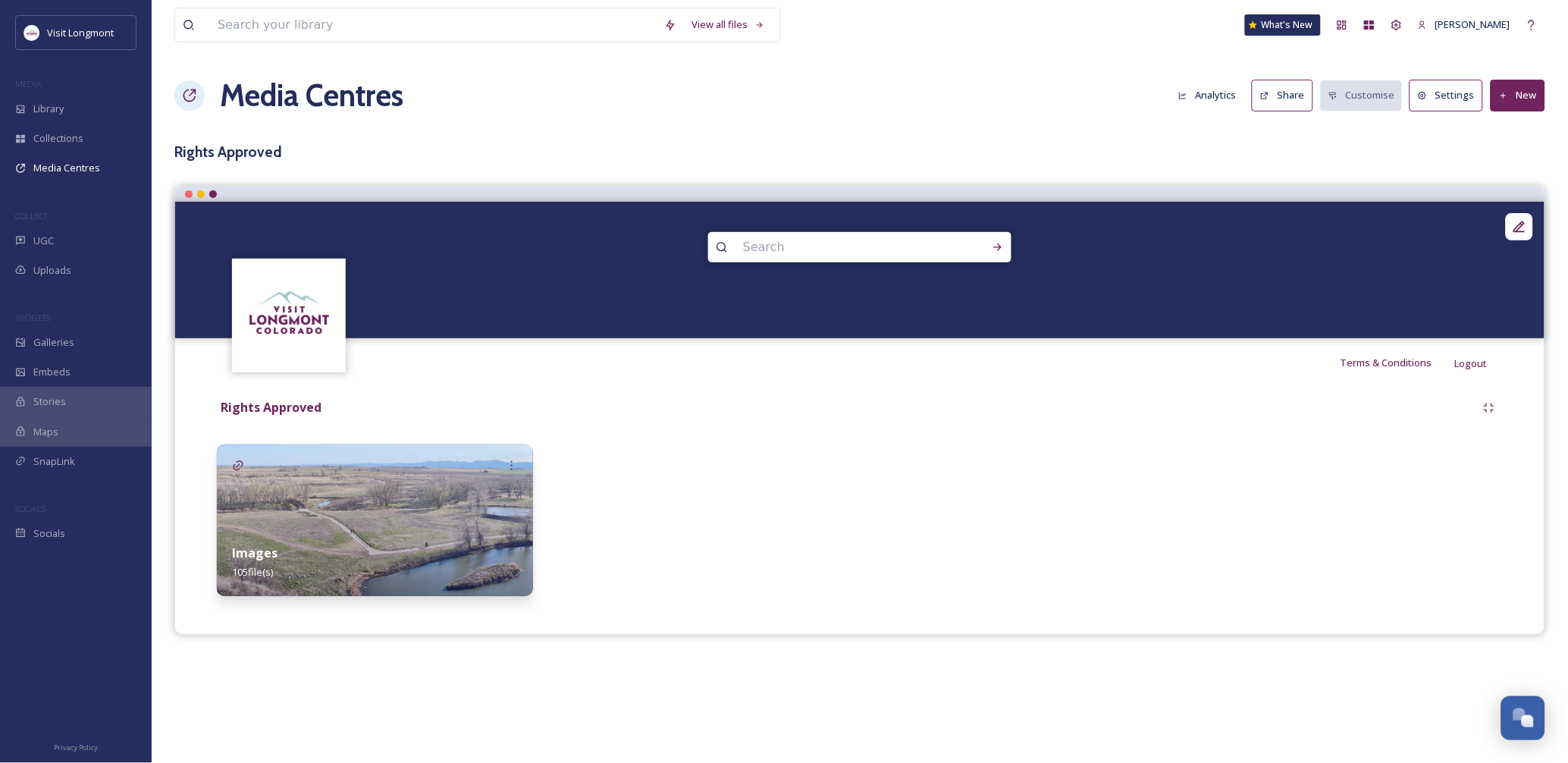
click at [330, 531] on div "Images 105 file(s)" at bounding box center [375, 562] width 316 height 68
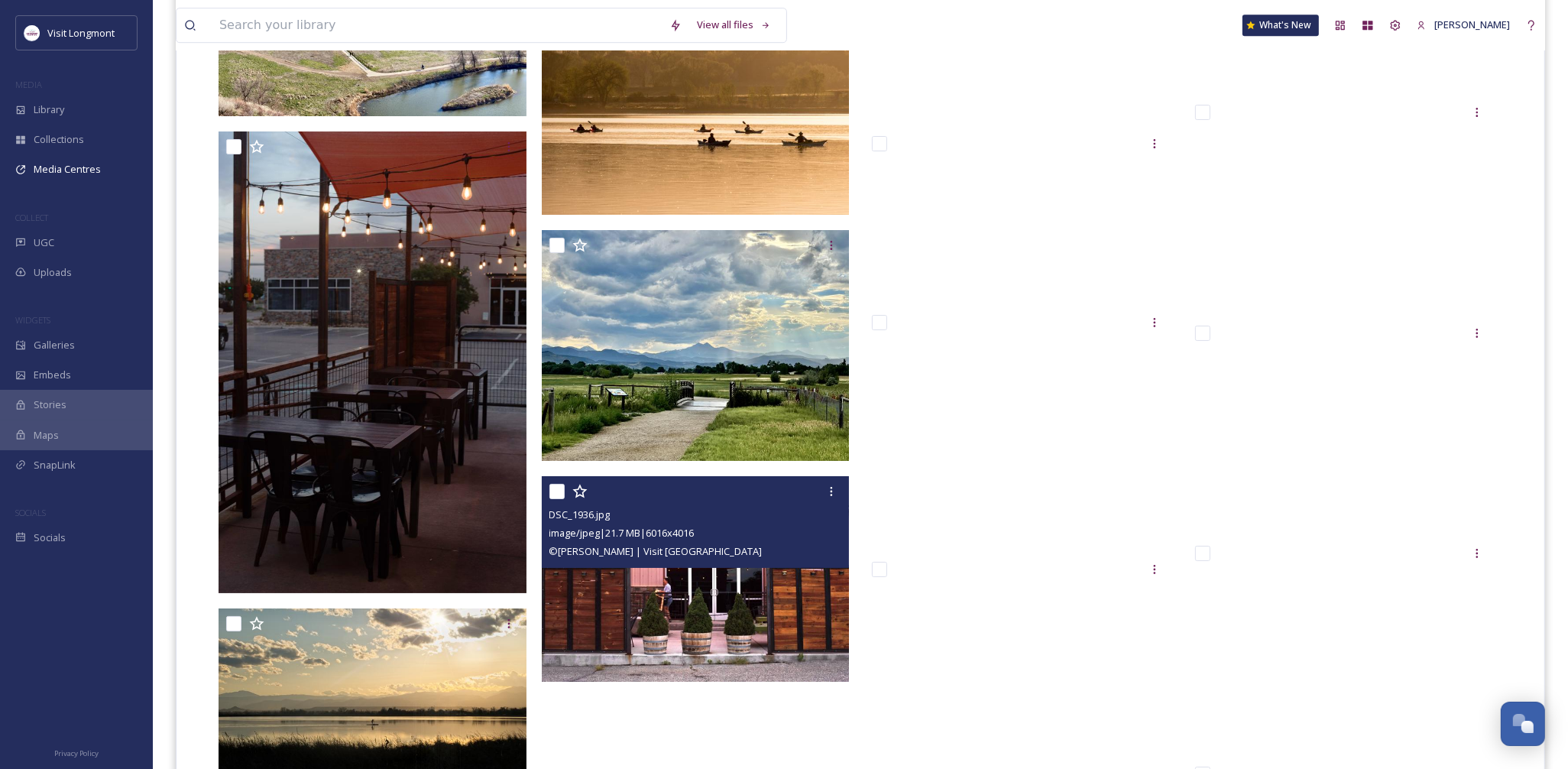
scroll to position [5294, 0]
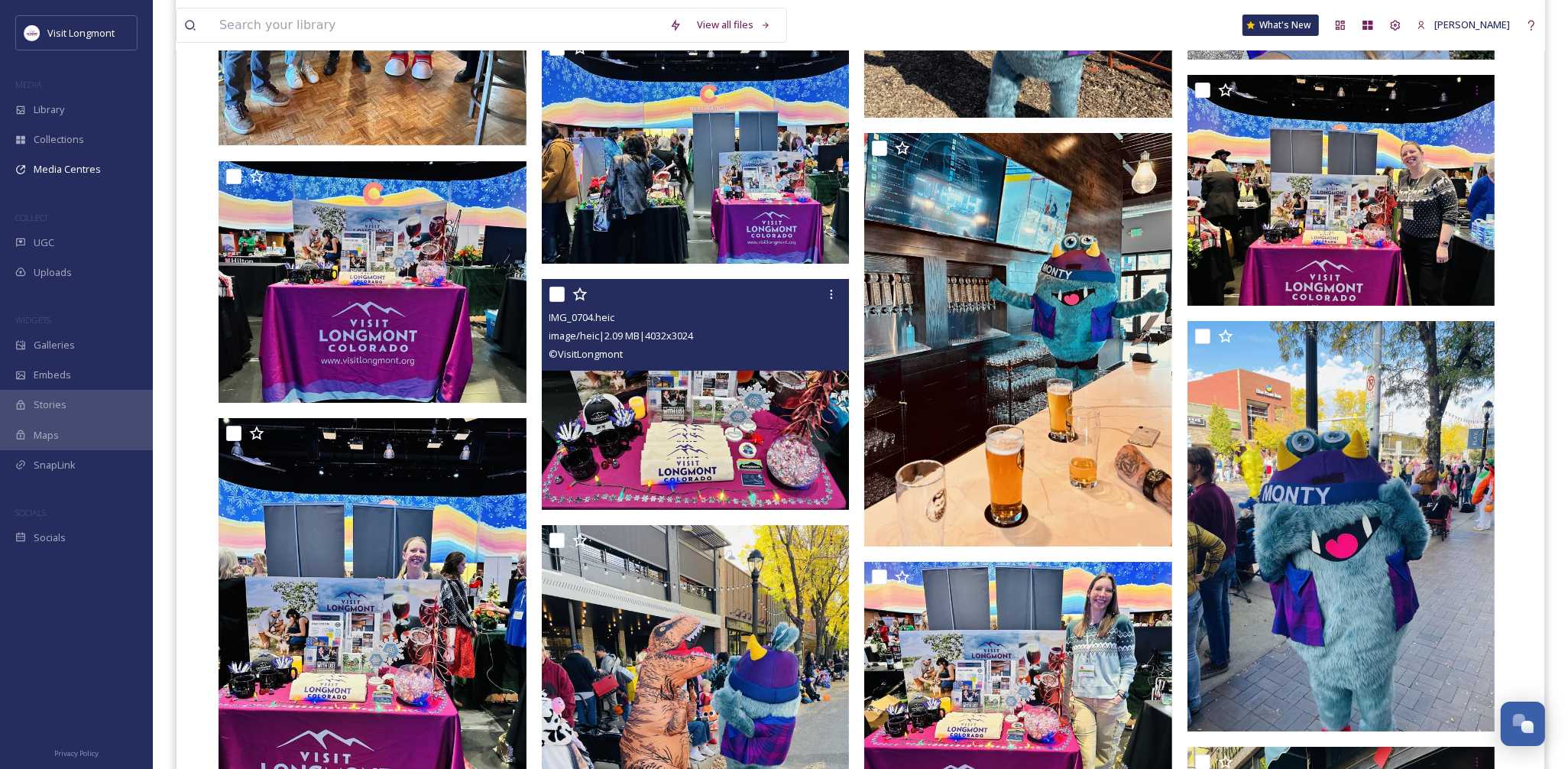
scroll to position [6282, 0]
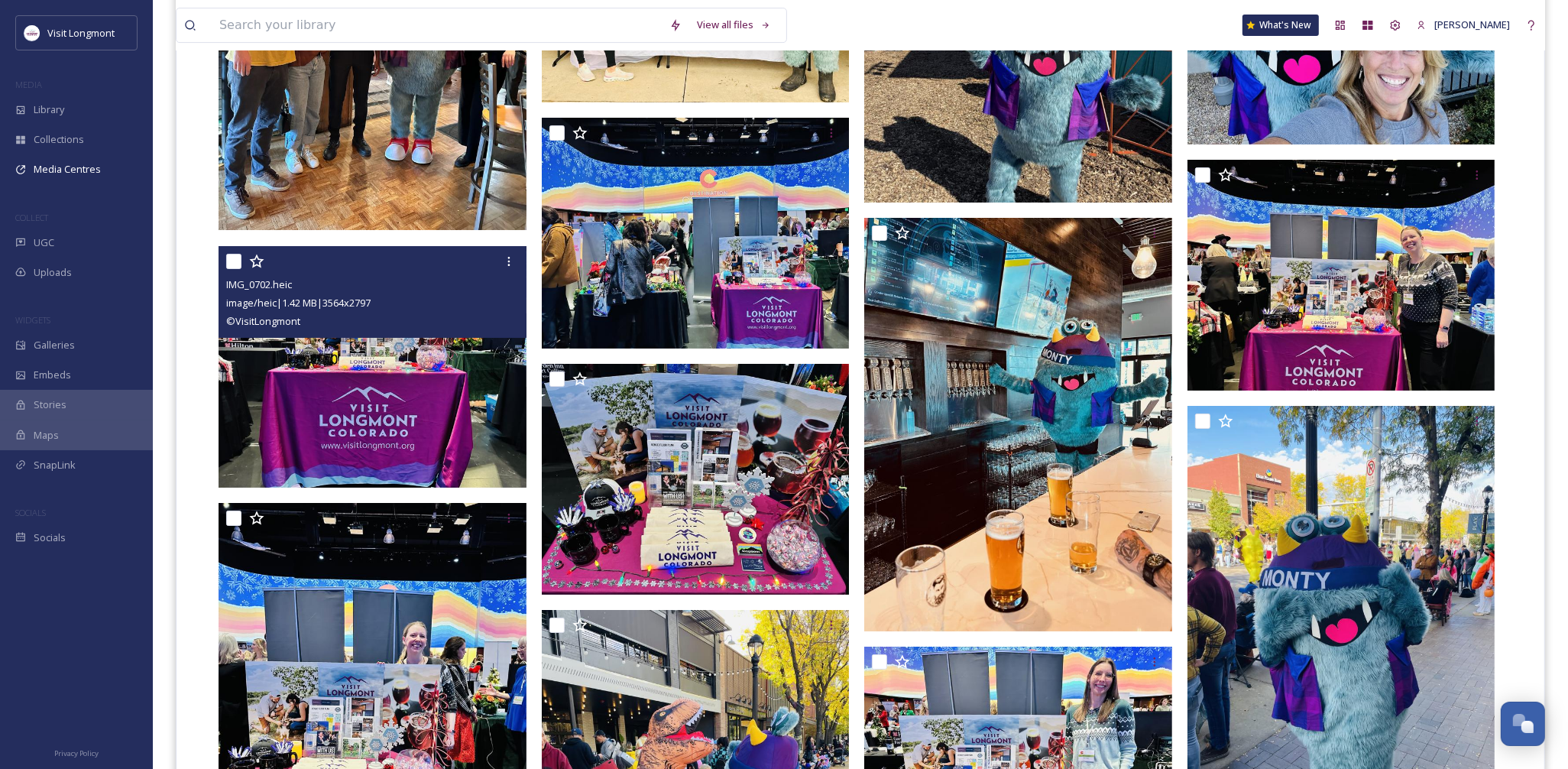
click at [227, 260] on input "checkbox" at bounding box center [234, 261] width 15 height 15
checkbox input "true"
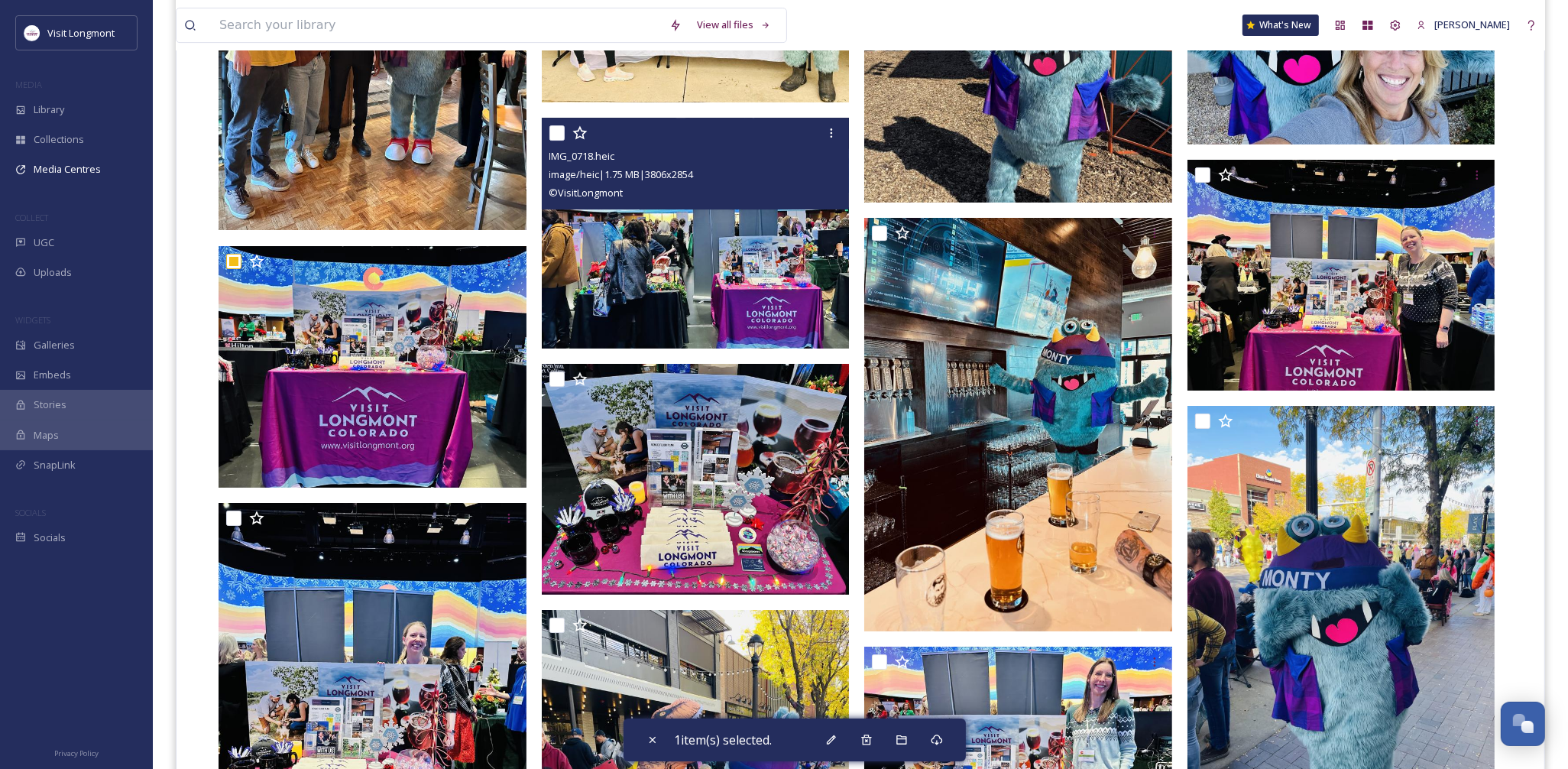
click at [556, 132] on input "checkbox" at bounding box center [557, 132] width 15 height 15
checkbox input "true"
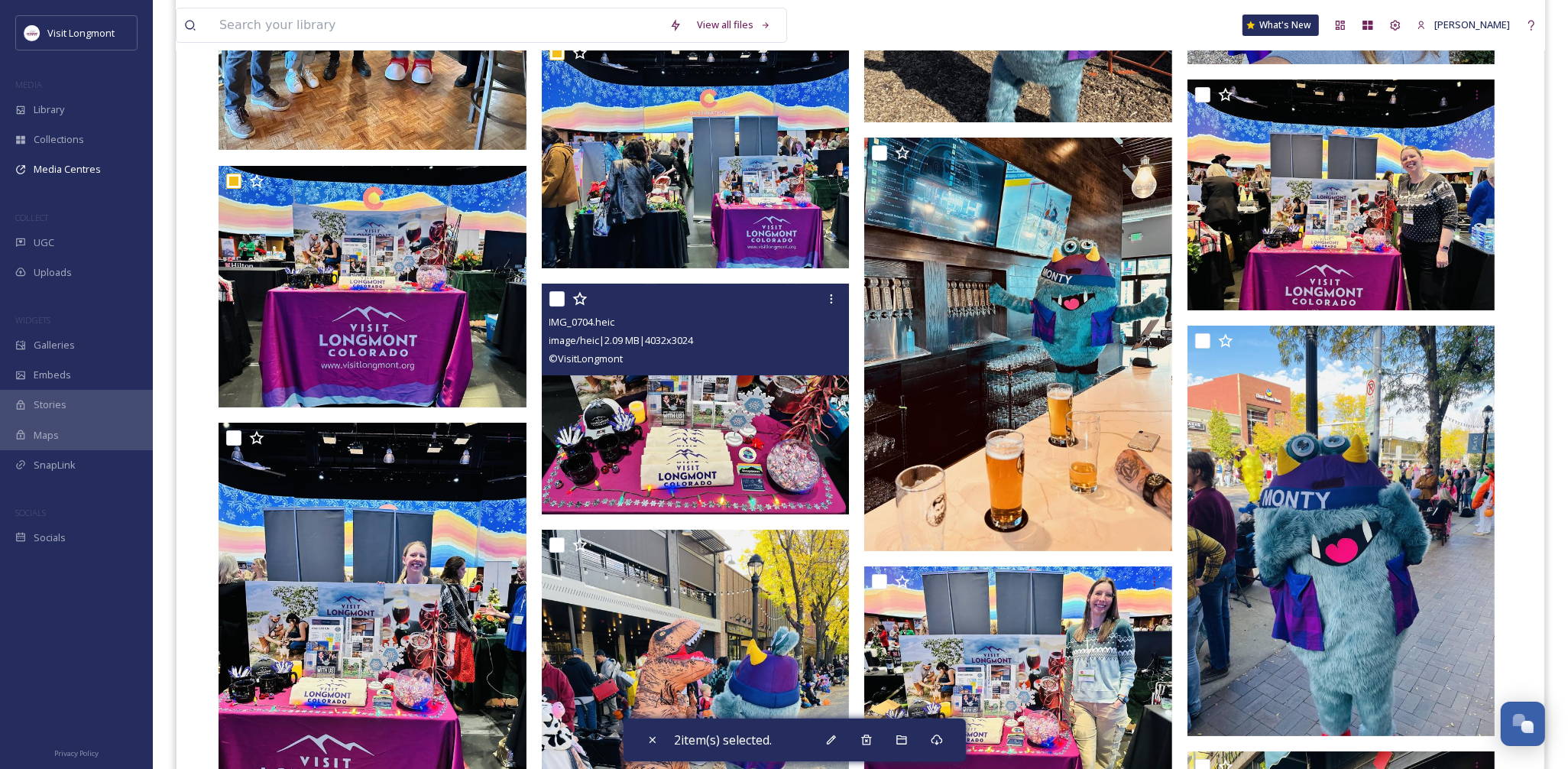
scroll to position [6367, 0]
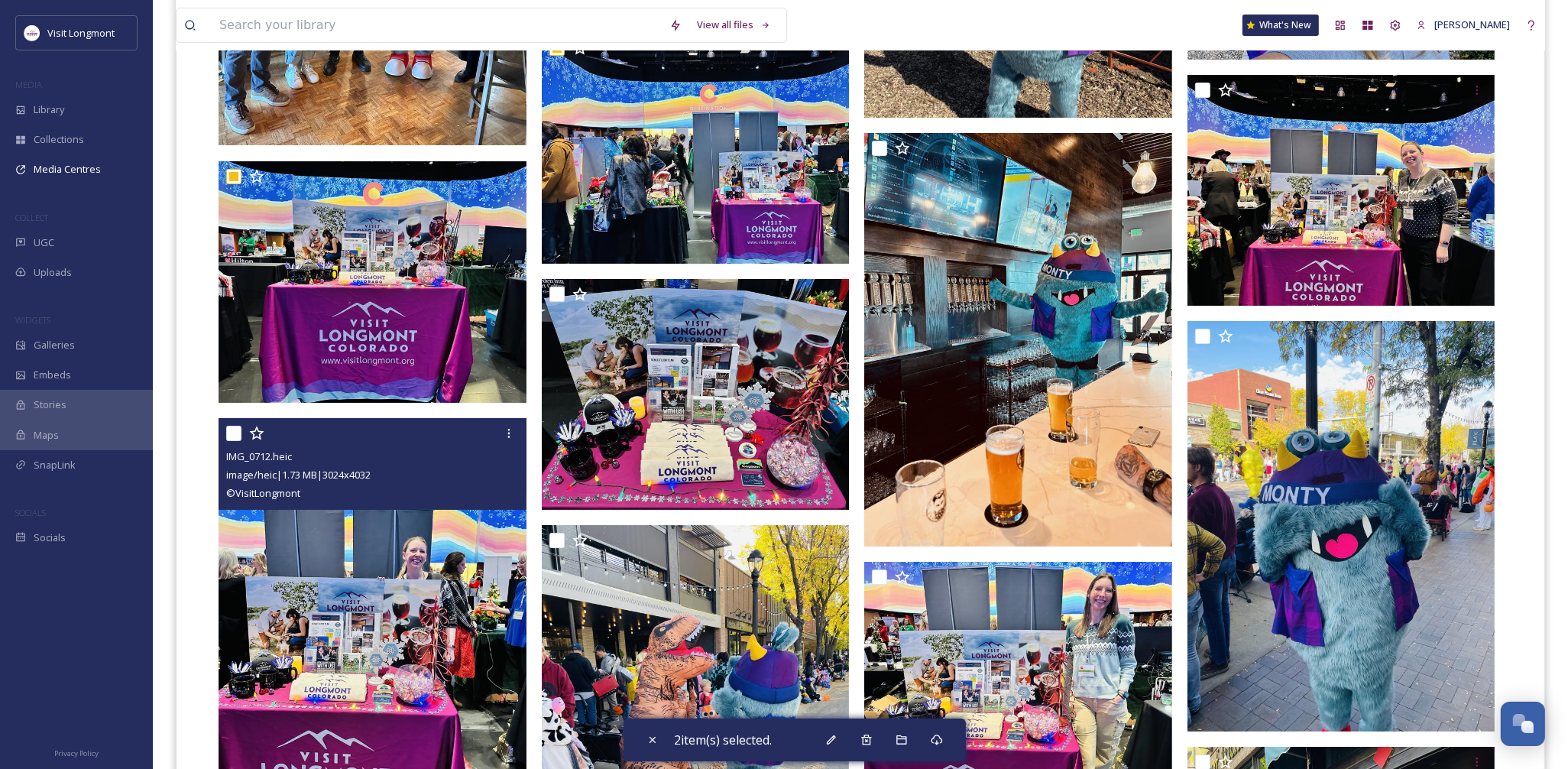
click at [238, 430] on input "checkbox" at bounding box center [234, 432] width 15 height 15
checkbox input "true"
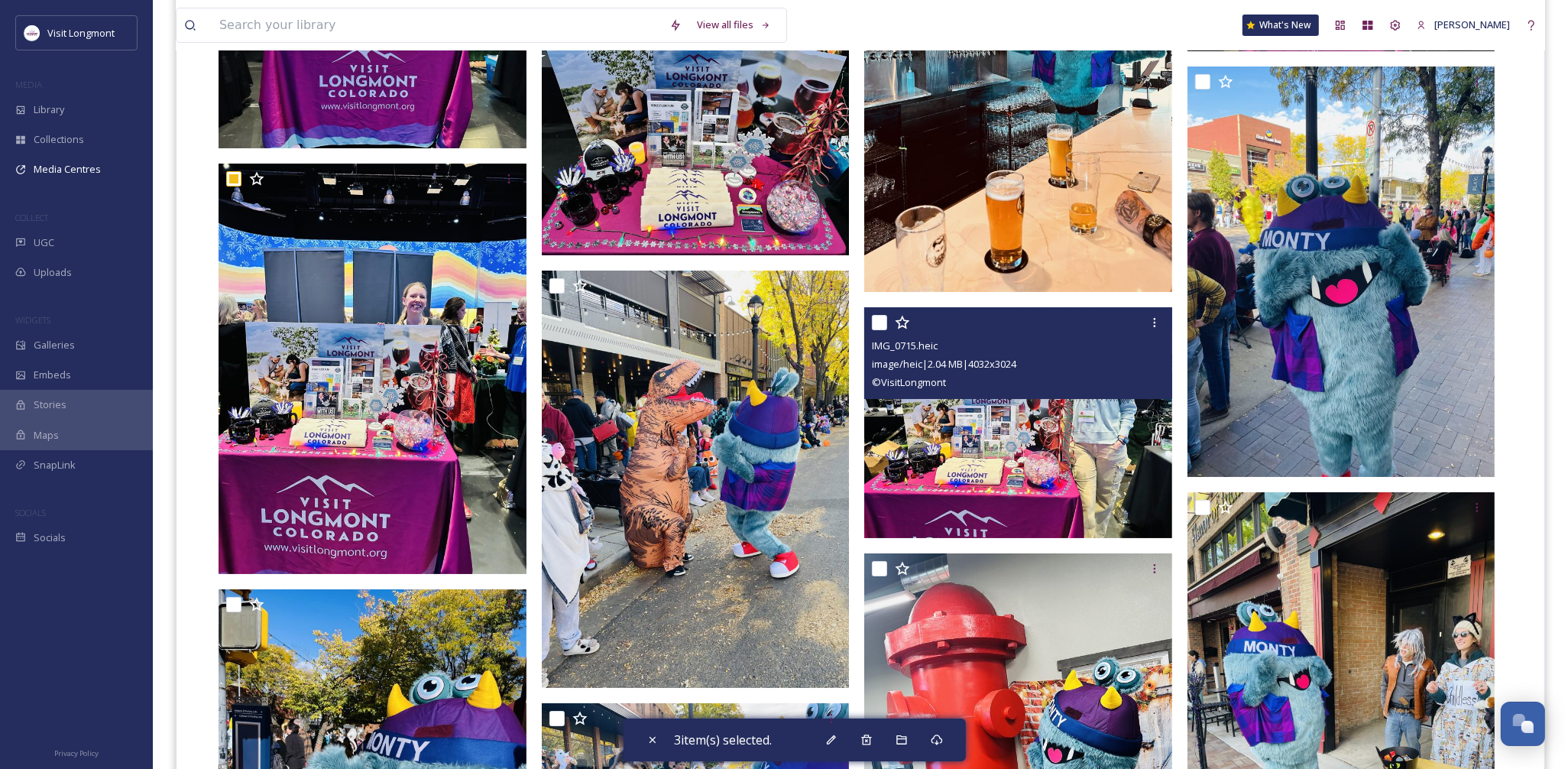
click at [876, 321] on input "checkbox" at bounding box center [879, 322] width 15 height 15
checkbox input "true"
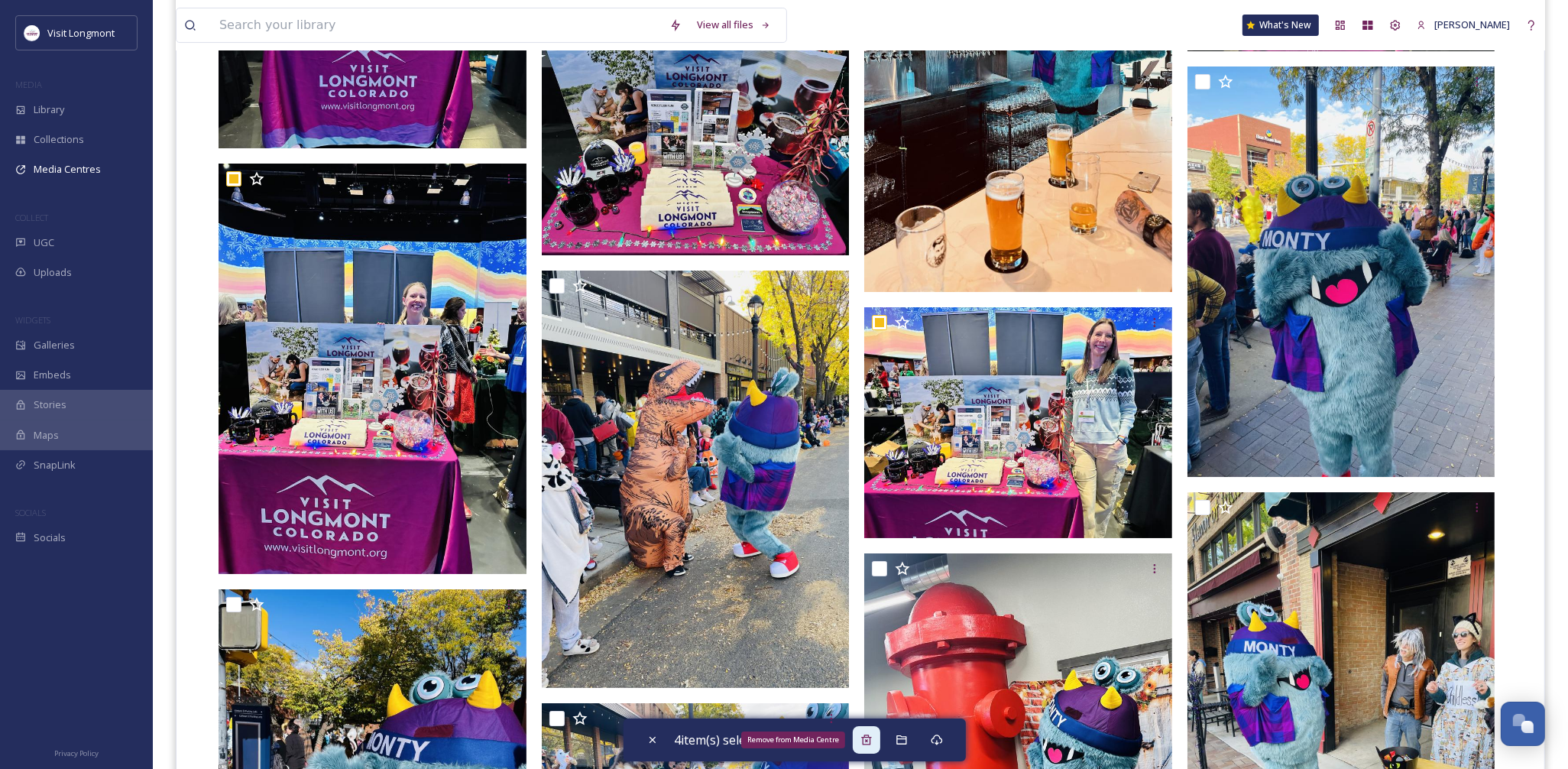
click at [873, 739] on icon at bounding box center [866, 739] width 12 height 12
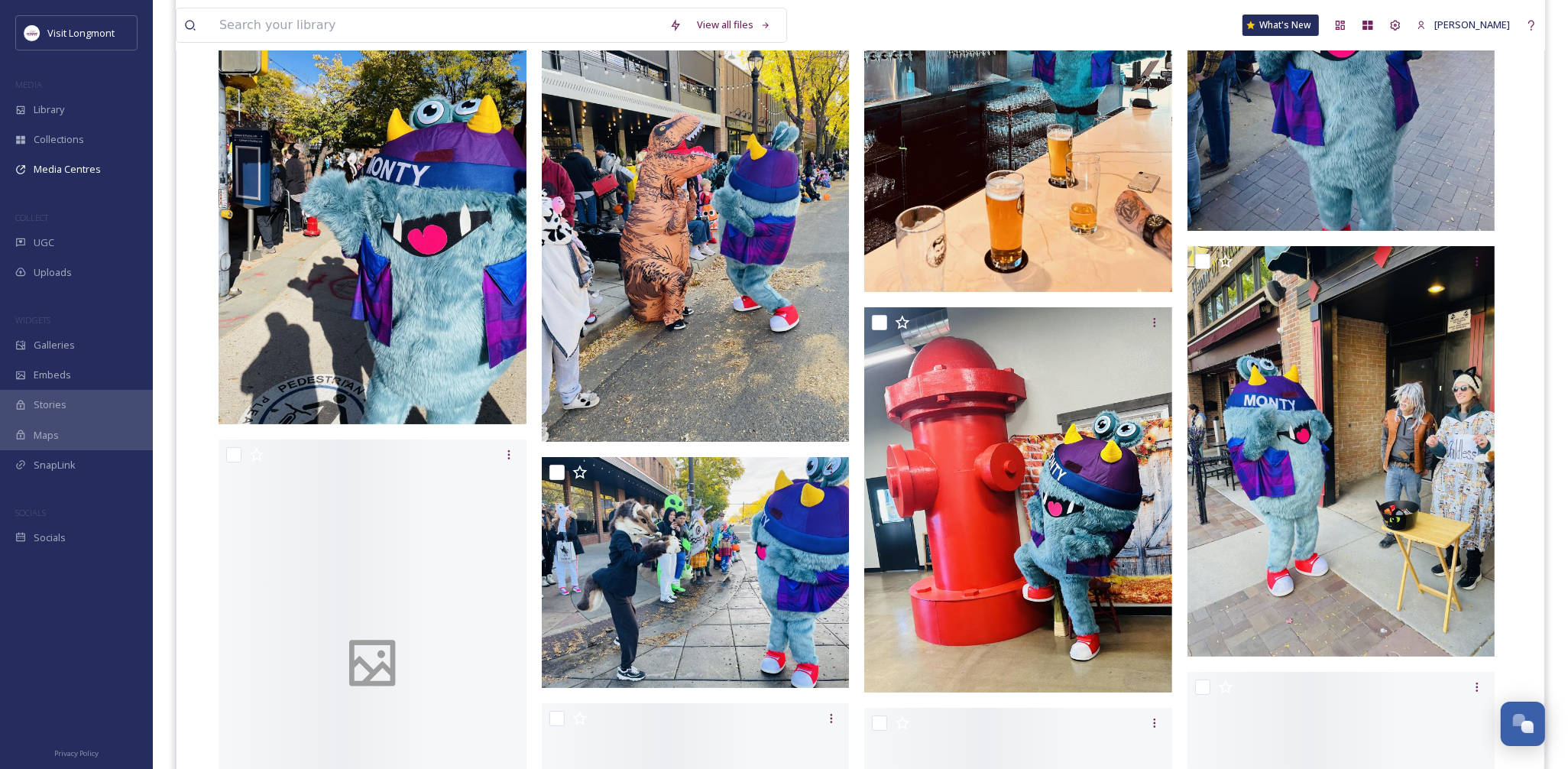
scroll to position [6184, 0]
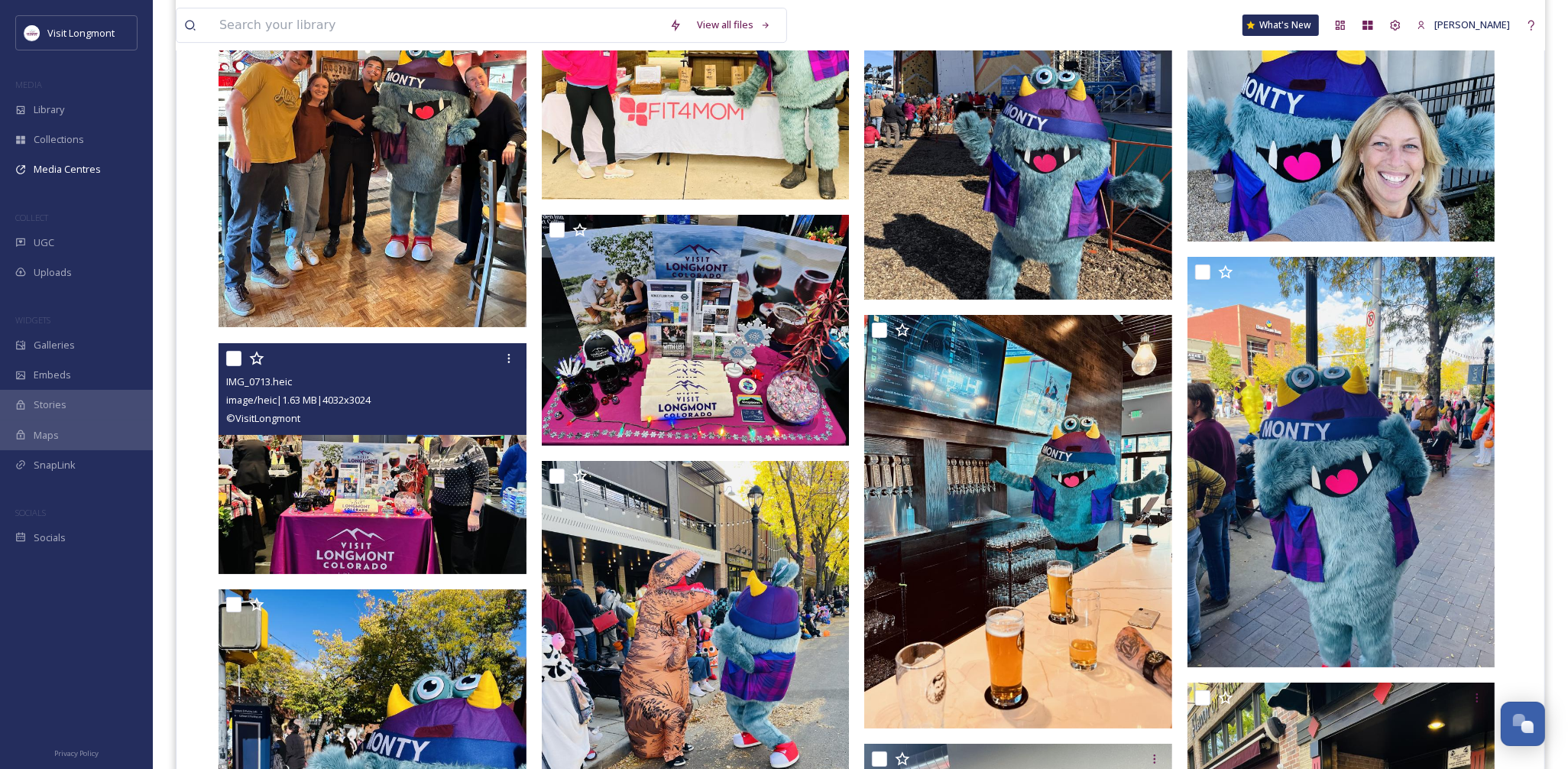
click at [233, 354] on input "checkbox" at bounding box center [234, 358] width 15 height 15
checkbox input "true"
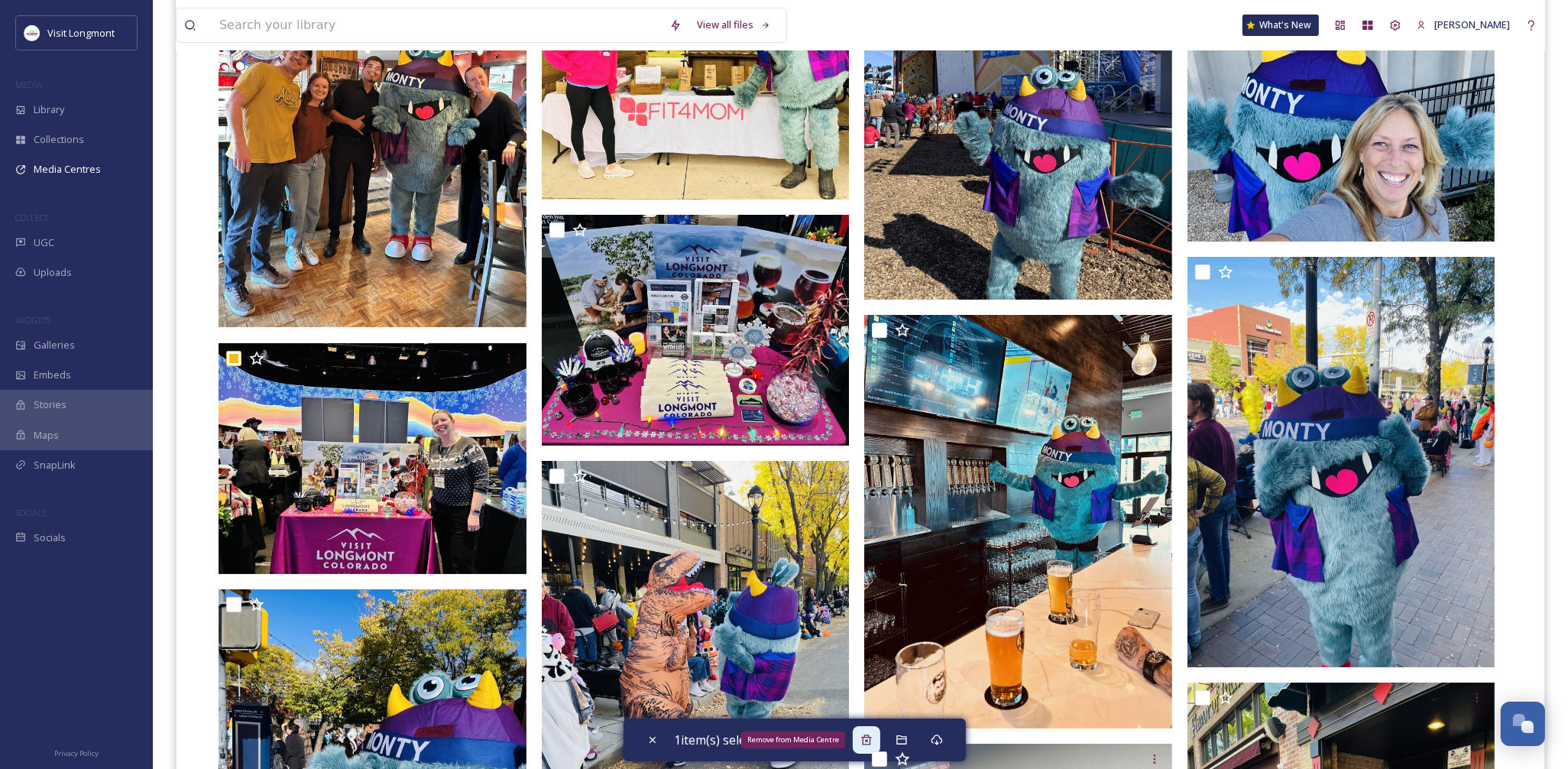
click at [870, 733] on icon at bounding box center [866, 739] width 12 height 12
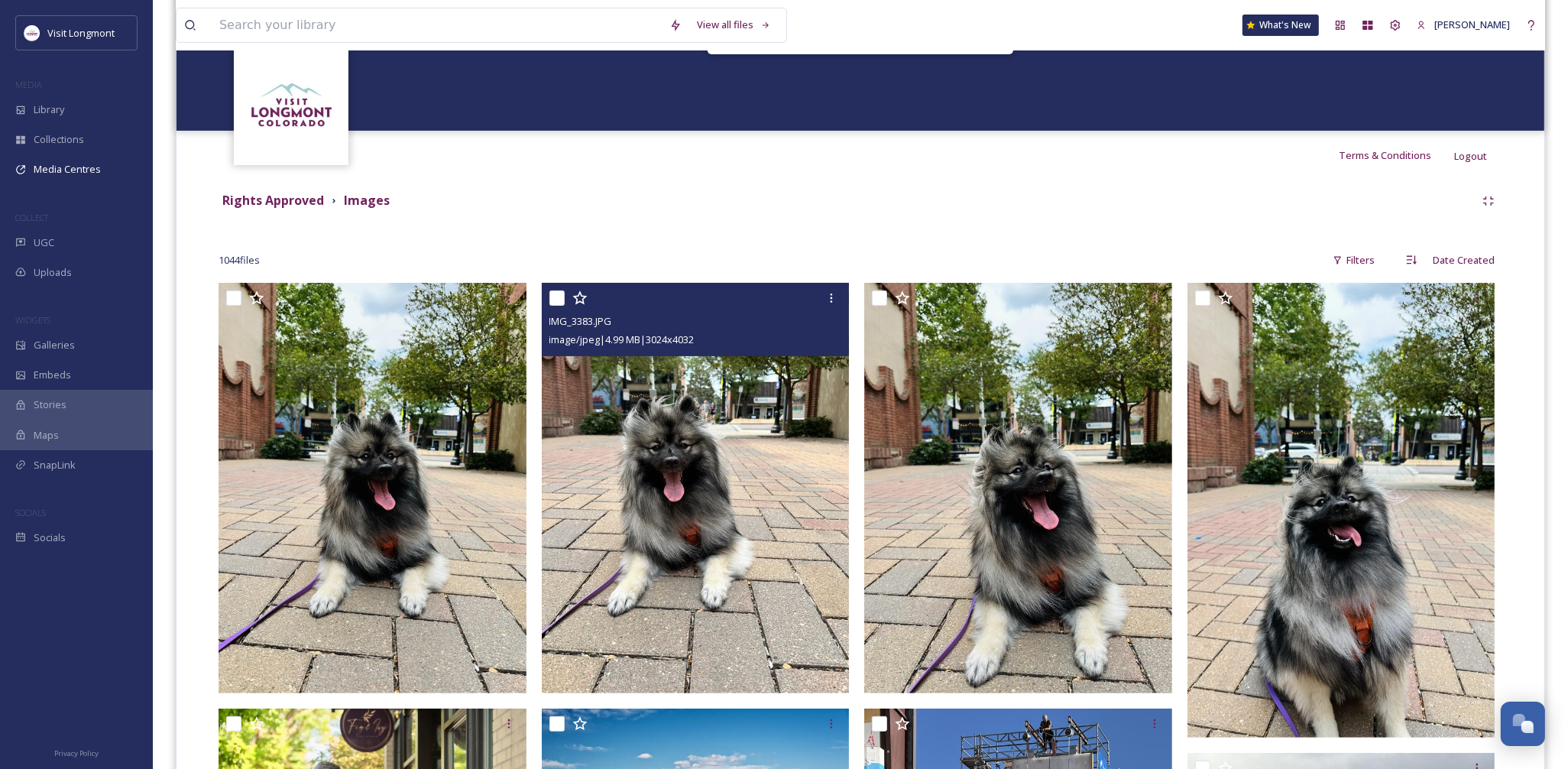
scroll to position [0, 0]
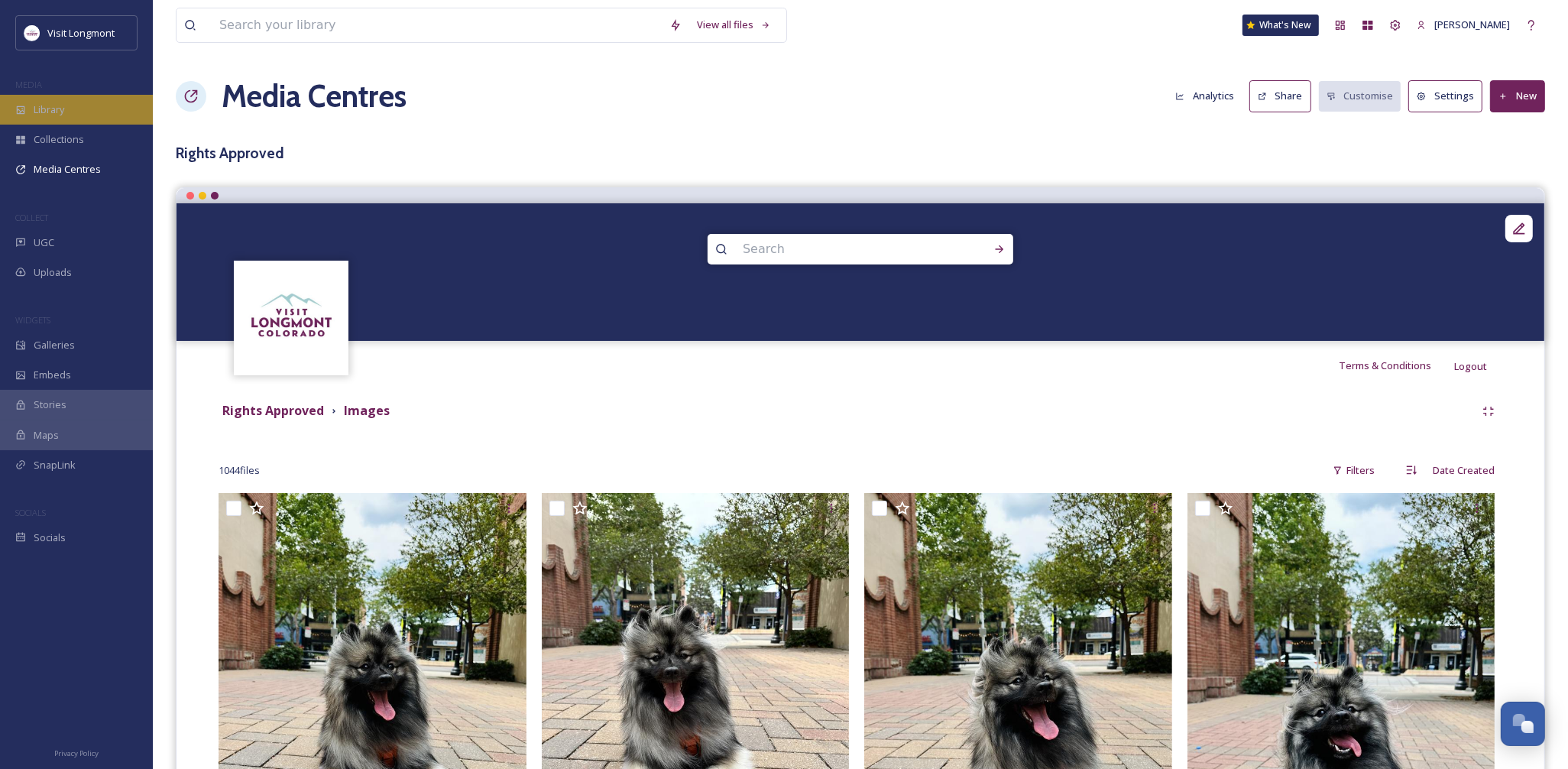
click at [63, 109] on span "Library" at bounding box center [48, 109] width 31 height 14
